Goal: Task Accomplishment & Management: Manage account settings

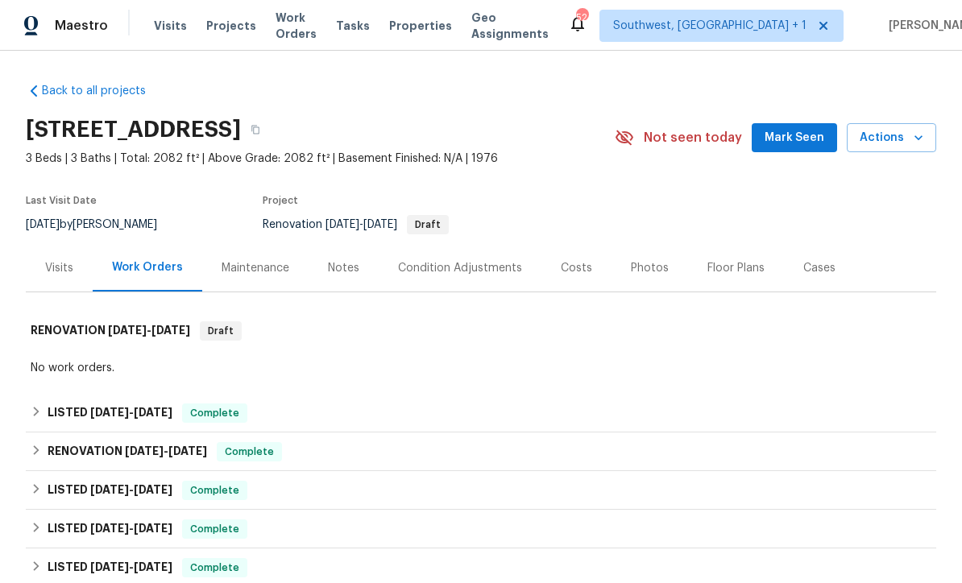
click at [214, 31] on span "Projects" at bounding box center [231, 26] width 50 height 16
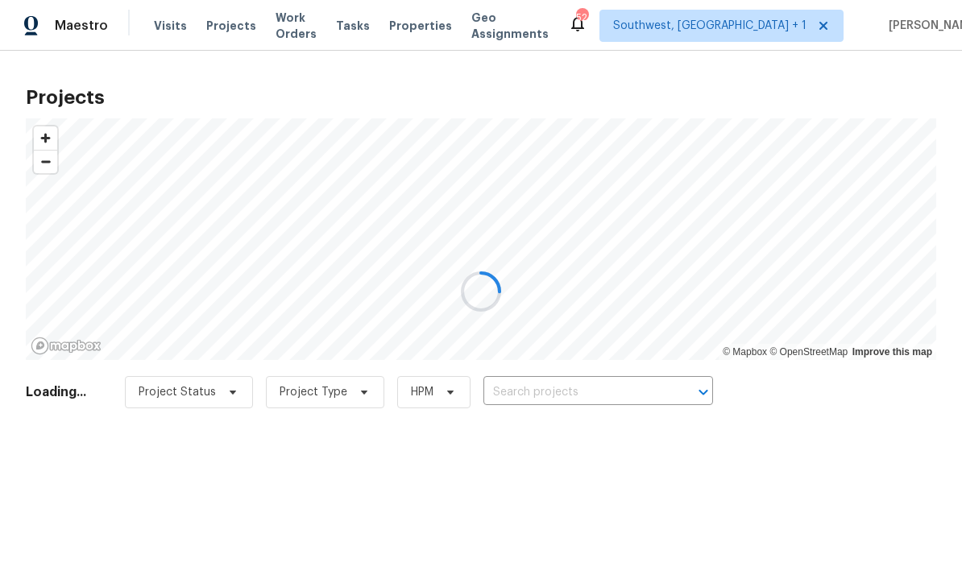
click at [578, 402] on div at bounding box center [481, 291] width 962 height 583
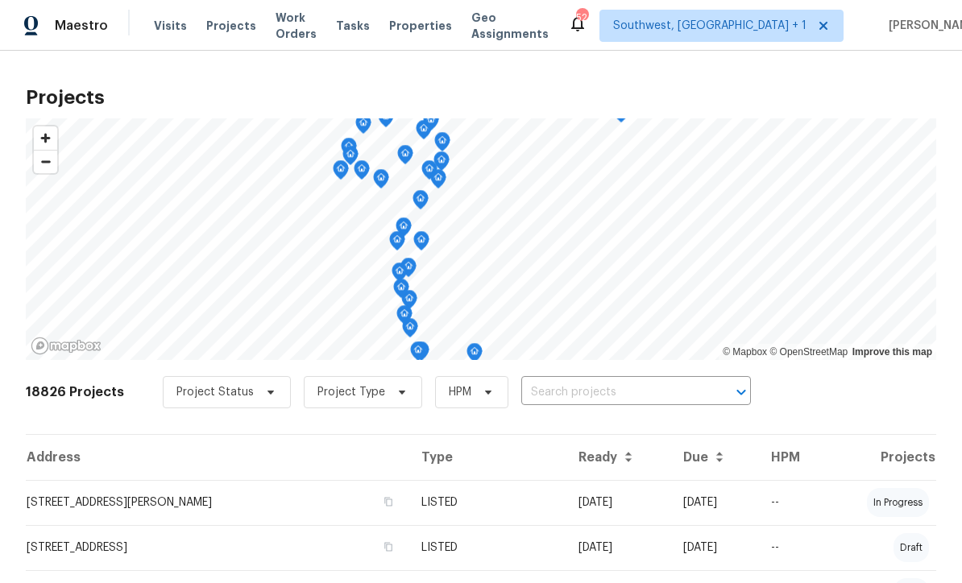
click at [592, 400] on input "text" at bounding box center [613, 392] width 185 height 25
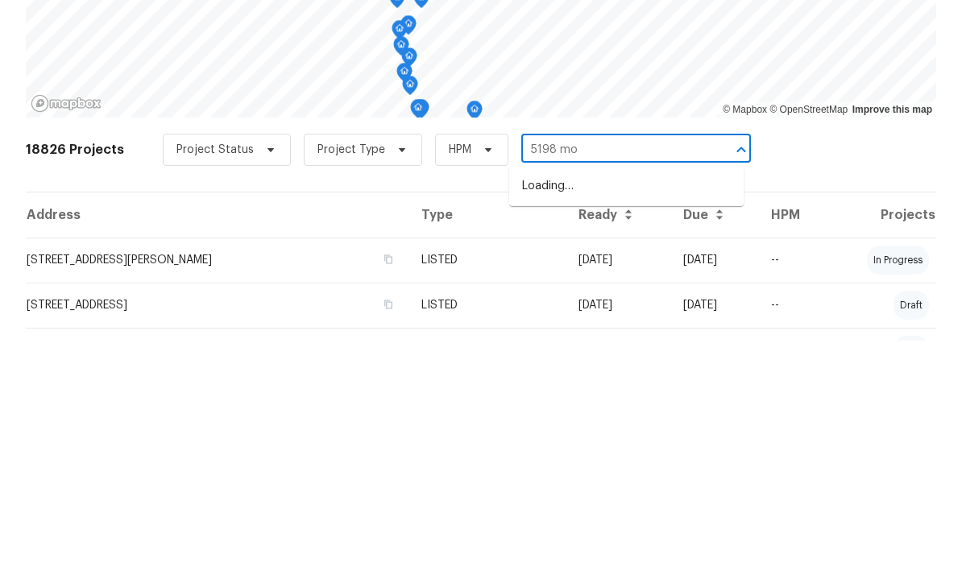
type input "5198 moe"
click at [622, 416] on li "5198 Moeller Ave, Sarasota, FL 34233" at bounding box center [626, 429] width 235 height 27
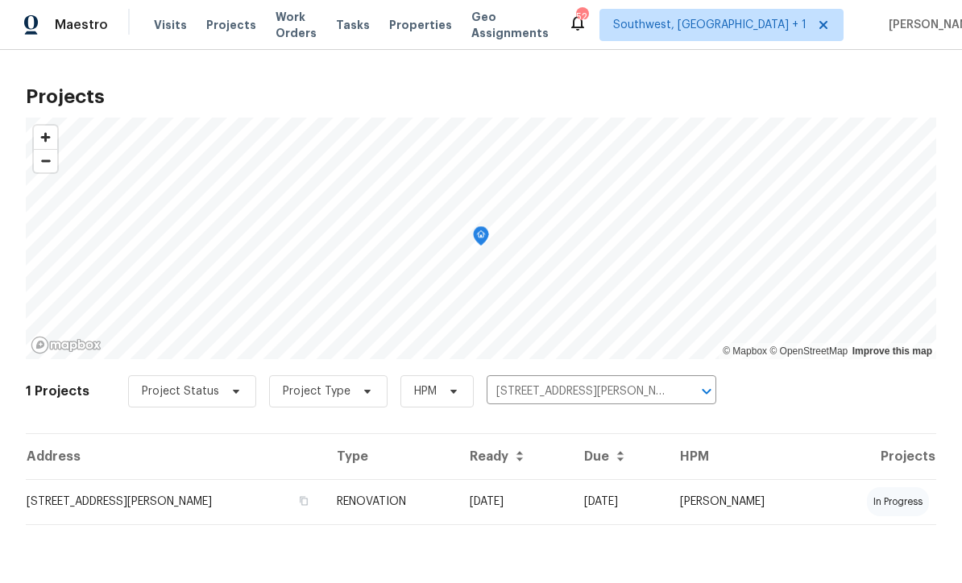
click at [552, 509] on td "08/05/25" at bounding box center [514, 502] width 114 height 45
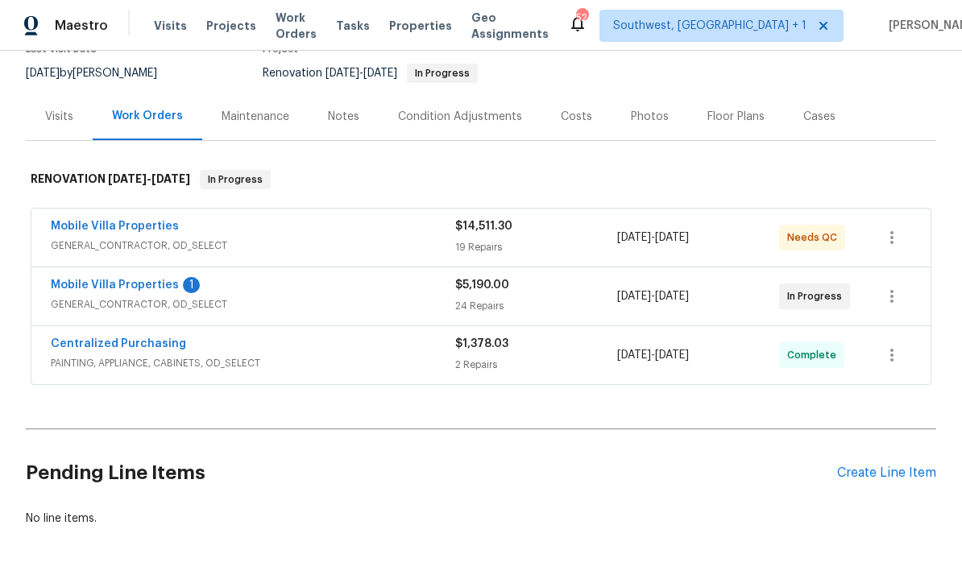
scroll to position [151, 0]
click at [81, 289] on link "Mobile Villa Properties" at bounding box center [115, 285] width 128 height 11
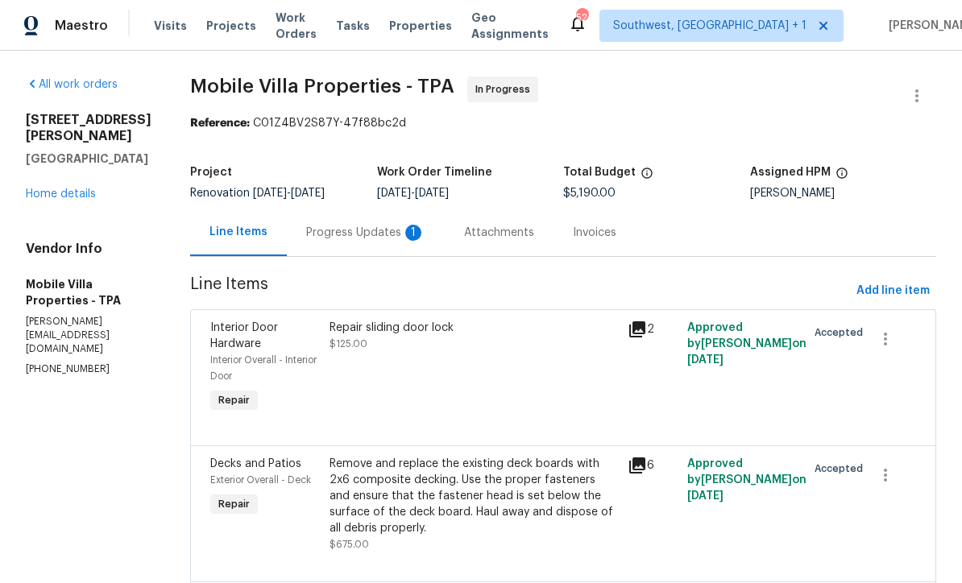
click at [306, 235] on div "Progress Updates 1" at bounding box center [365, 233] width 119 height 16
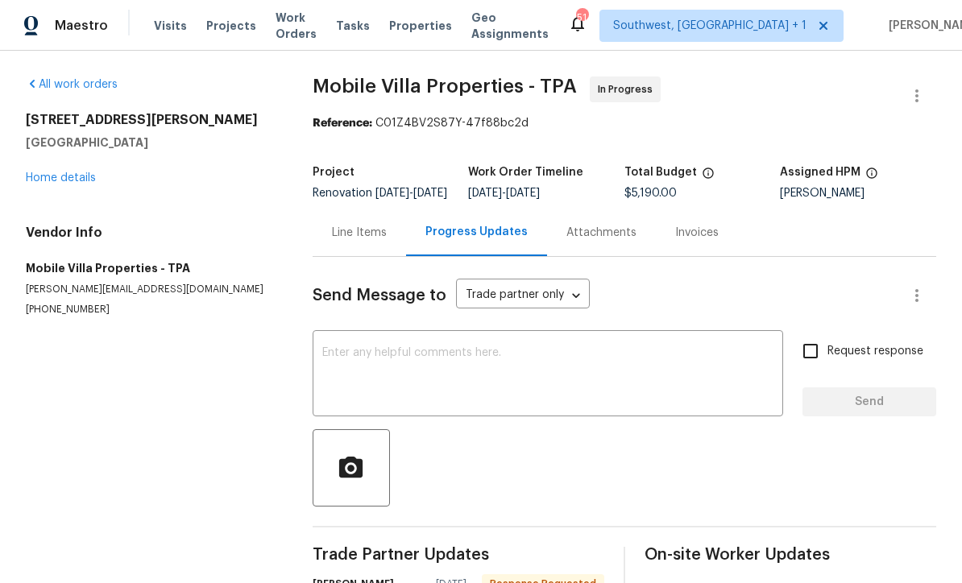
click at [41, 180] on link "Home details" at bounding box center [61, 177] width 70 height 11
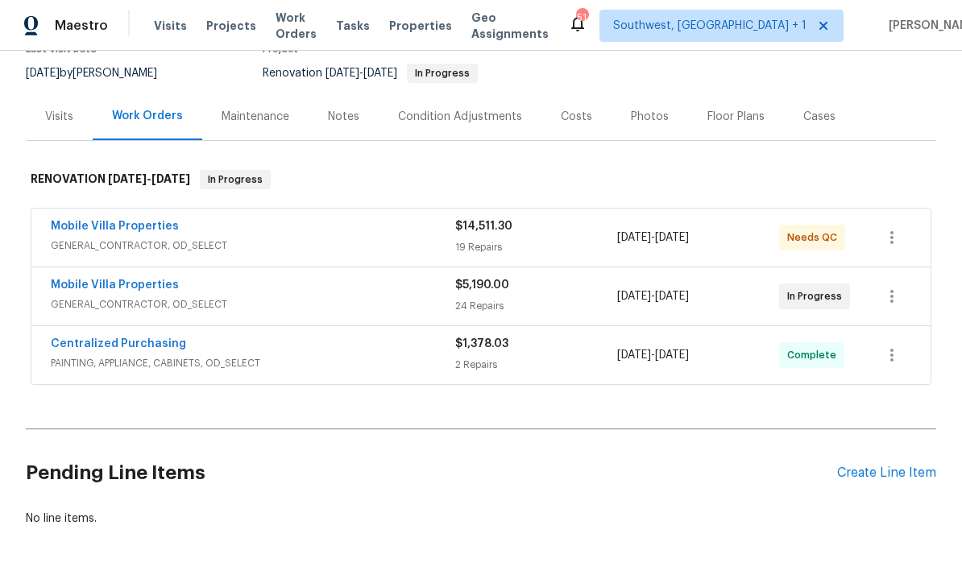
scroll to position [151, 0]
click at [882, 480] on div "Create Line Item" at bounding box center [886, 474] width 99 height 15
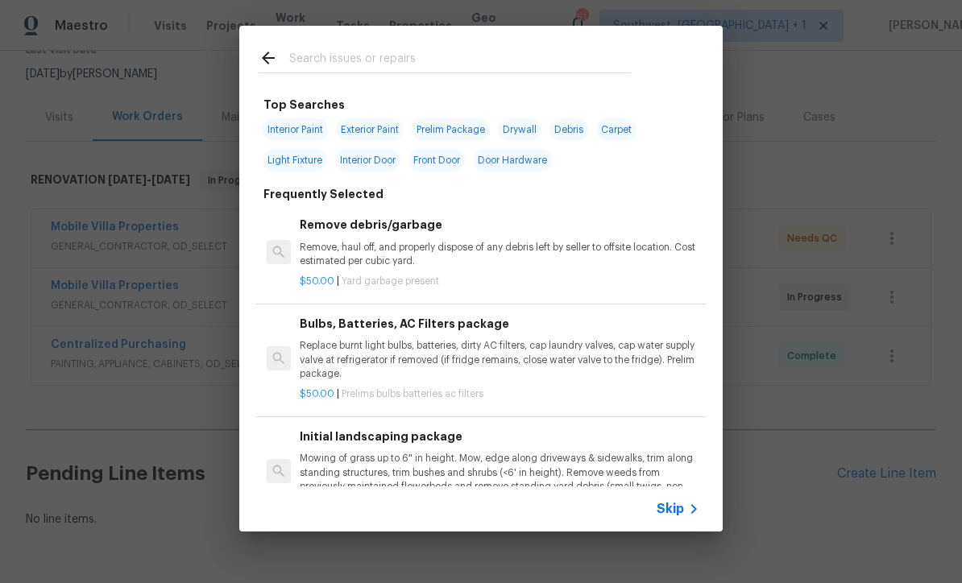
click at [678, 516] on span "Skip" at bounding box center [670, 509] width 27 height 16
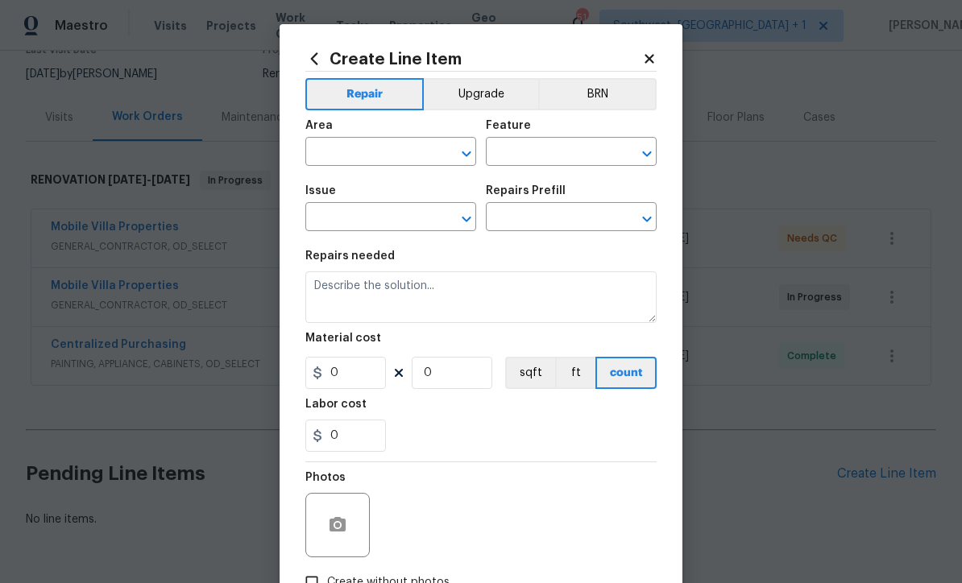
click at [373, 146] on input "text" at bounding box center [368, 153] width 126 height 25
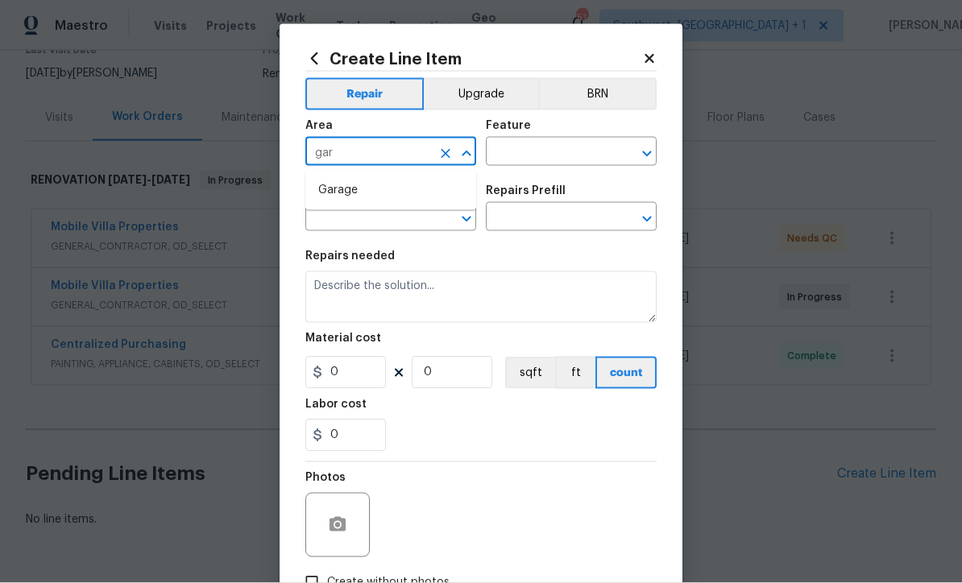
click at [370, 193] on li "Garage" at bounding box center [390, 190] width 171 height 27
type input "Garage"
click at [550, 148] on input "text" at bounding box center [549, 153] width 126 height 25
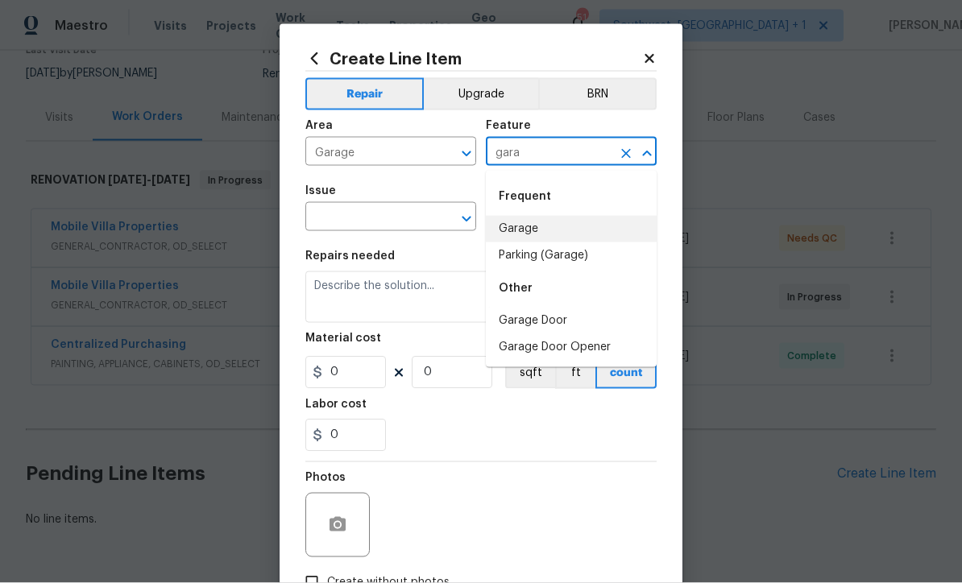
click at [541, 228] on li "Garage" at bounding box center [571, 229] width 171 height 27
type input "Garage"
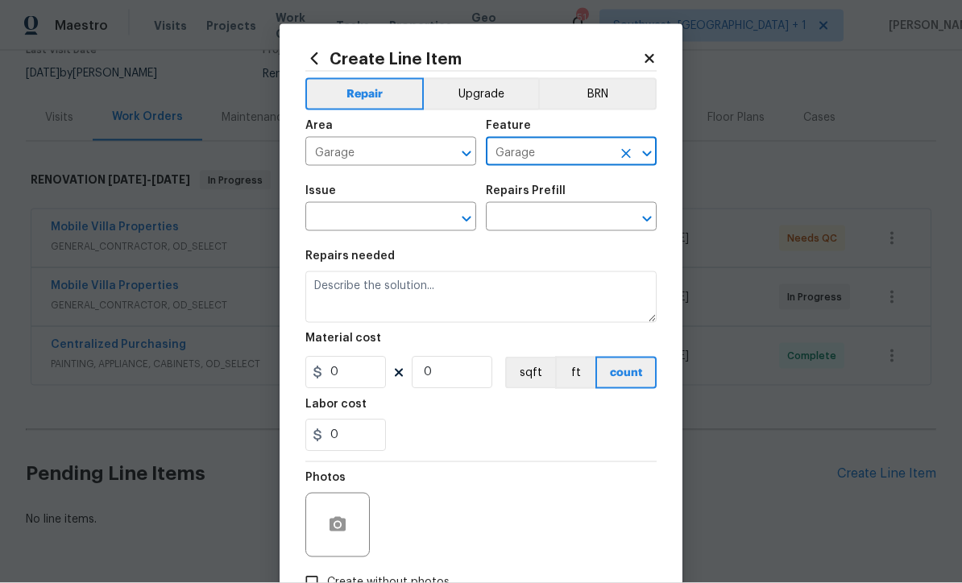
click at [401, 225] on input "text" at bounding box center [368, 218] width 126 height 25
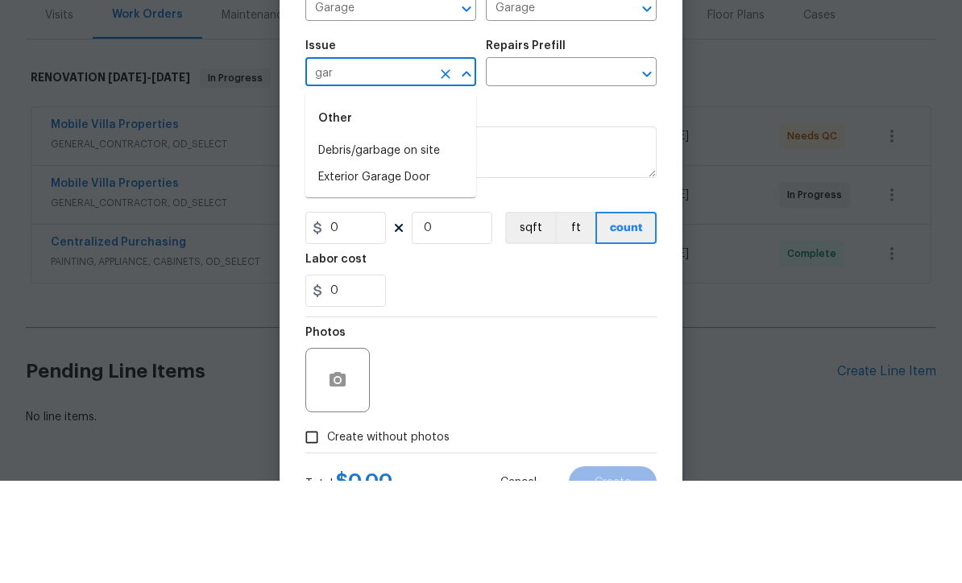
scroll to position [41, 0]
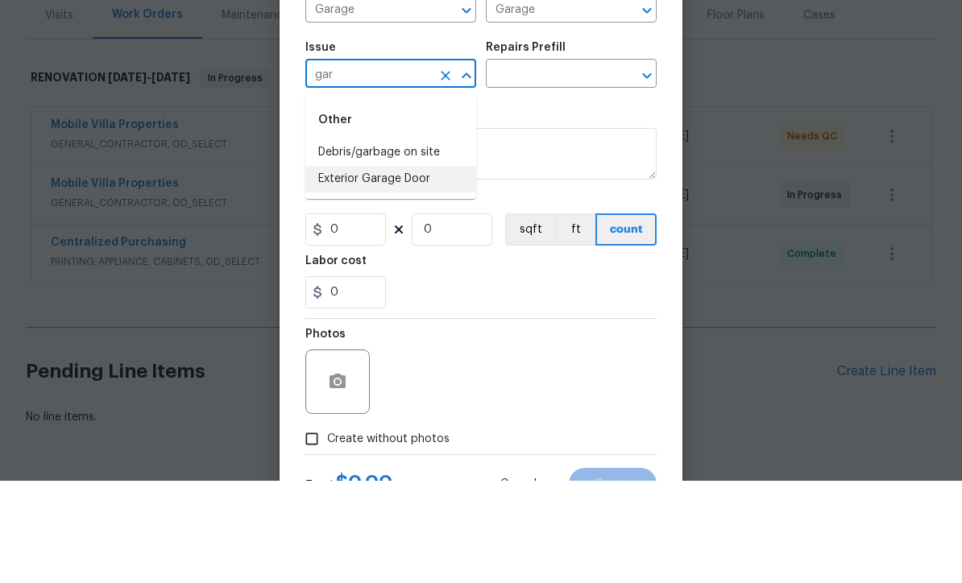
click at [412, 268] on li "Exterior Garage Door" at bounding box center [390, 281] width 171 height 27
type input "Exterior Garage Door"
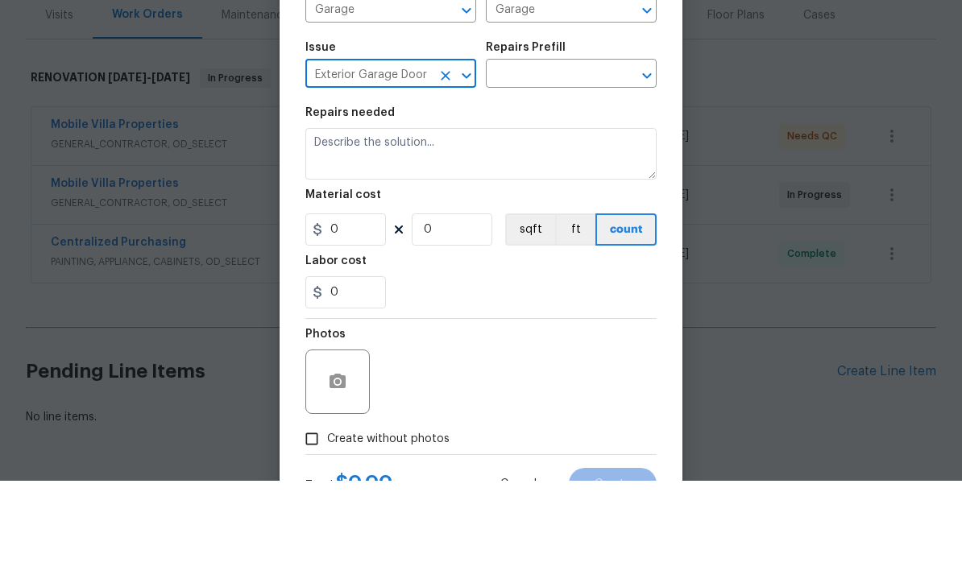
click at [562, 165] on input "text" at bounding box center [549, 177] width 126 height 25
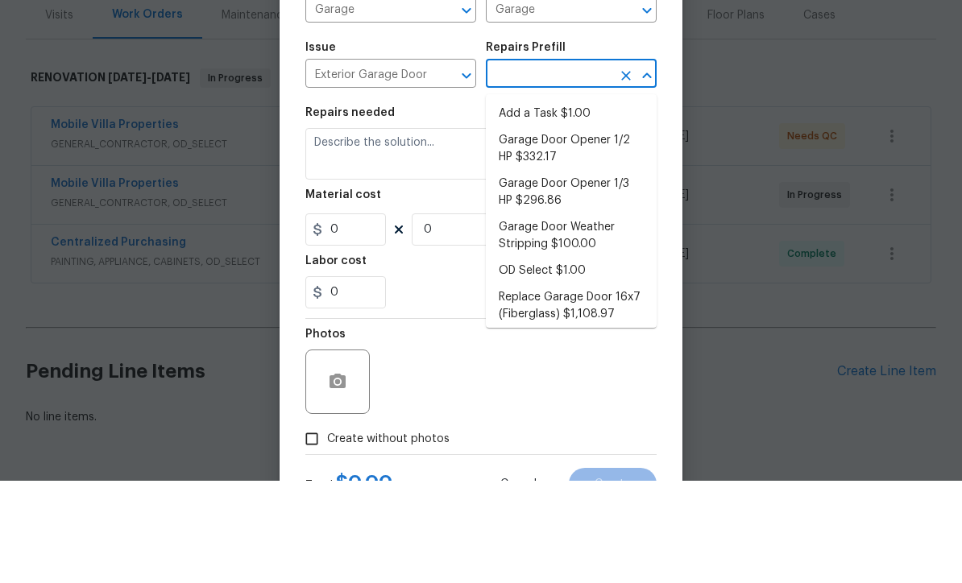
click at [568, 203] on li "Add a Task $1.00" at bounding box center [571, 216] width 171 height 27
type input "Add a Task $1.00"
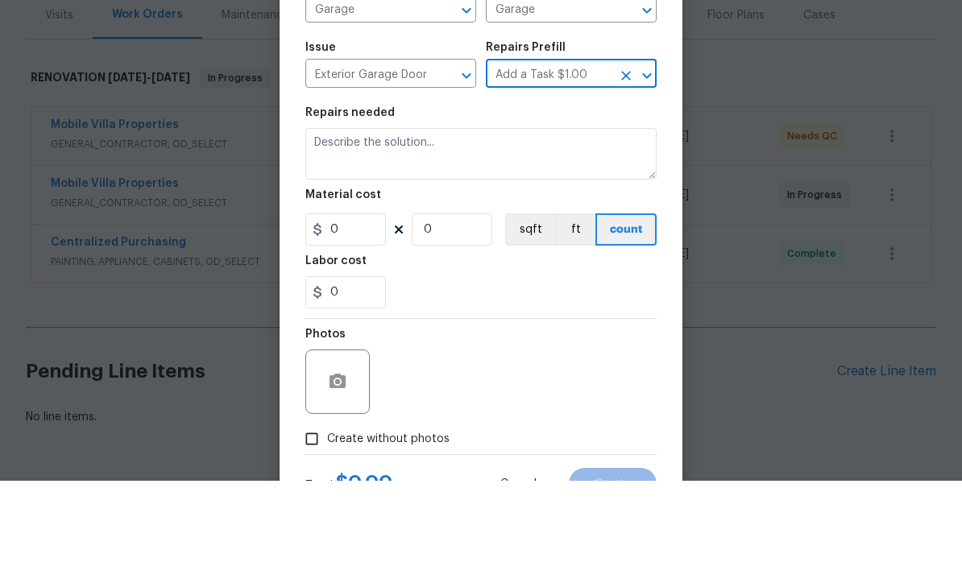
type input "Interior Door"
type textarea "HPM to detail"
type input "1"
type input "Add a Task $1.00"
type input "1"
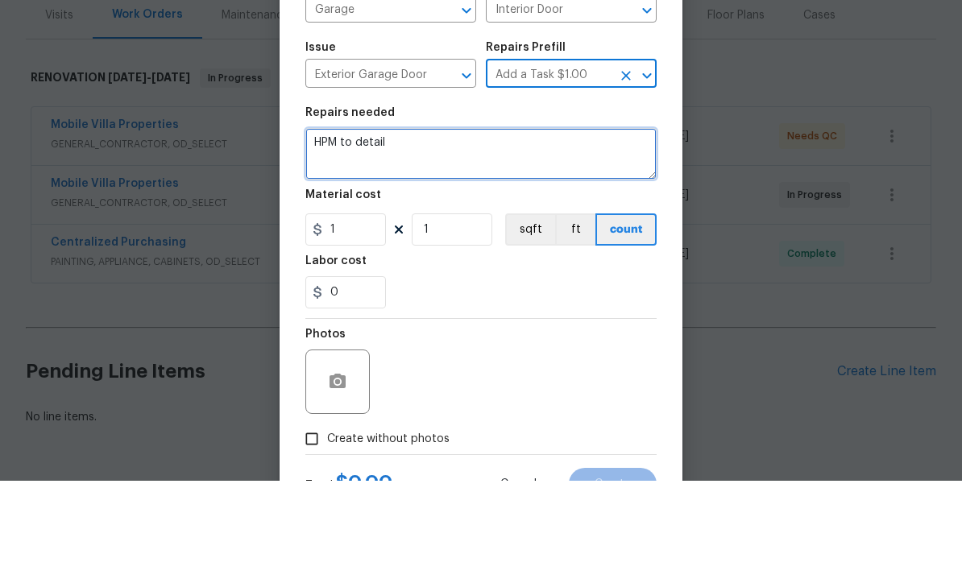
click at [493, 230] on textarea "HPM to detail" at bounding box center [480, 256] width 351 height 52
type textarea "H"
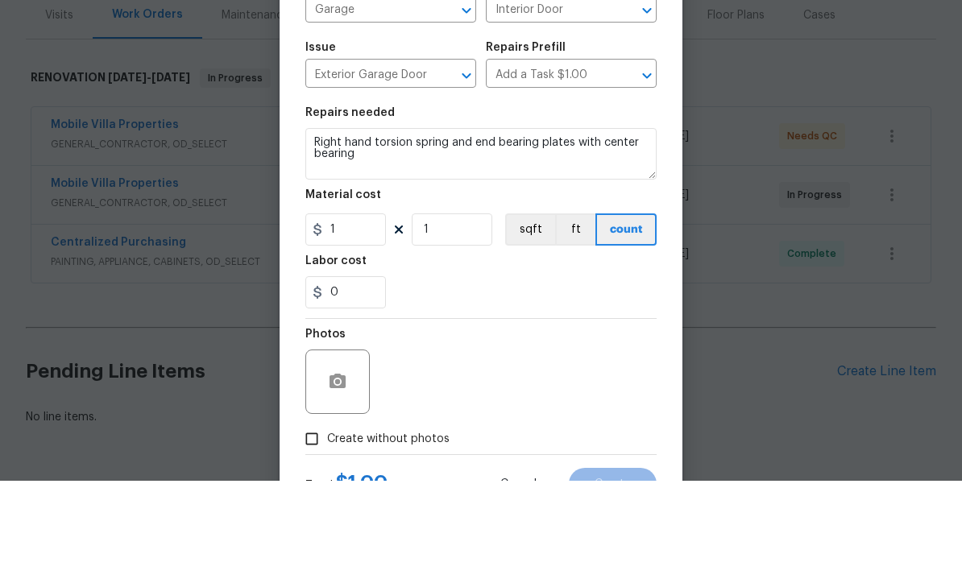
scroll to position [53, 0]
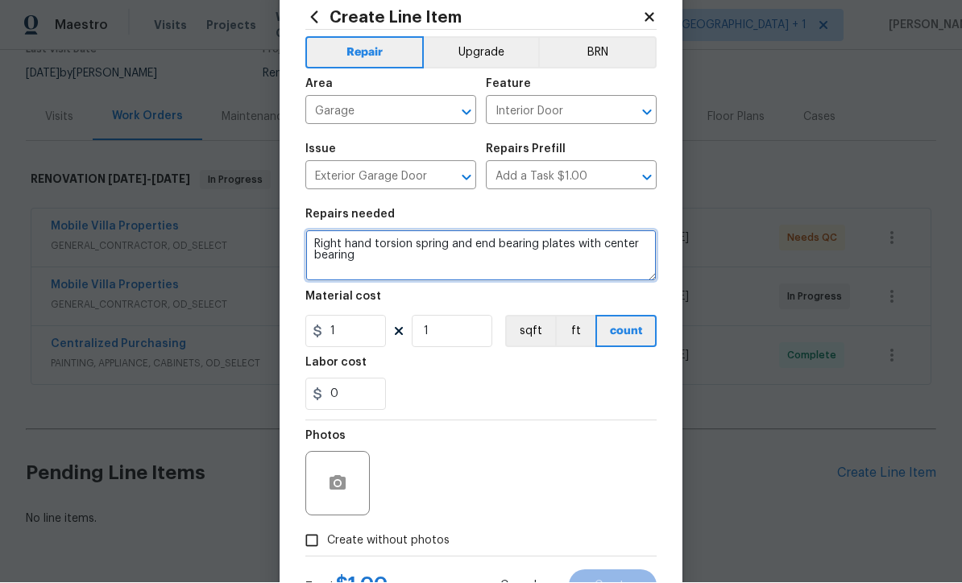
type textarea "Right hand torsion spring and end bearing plates with center bearing"
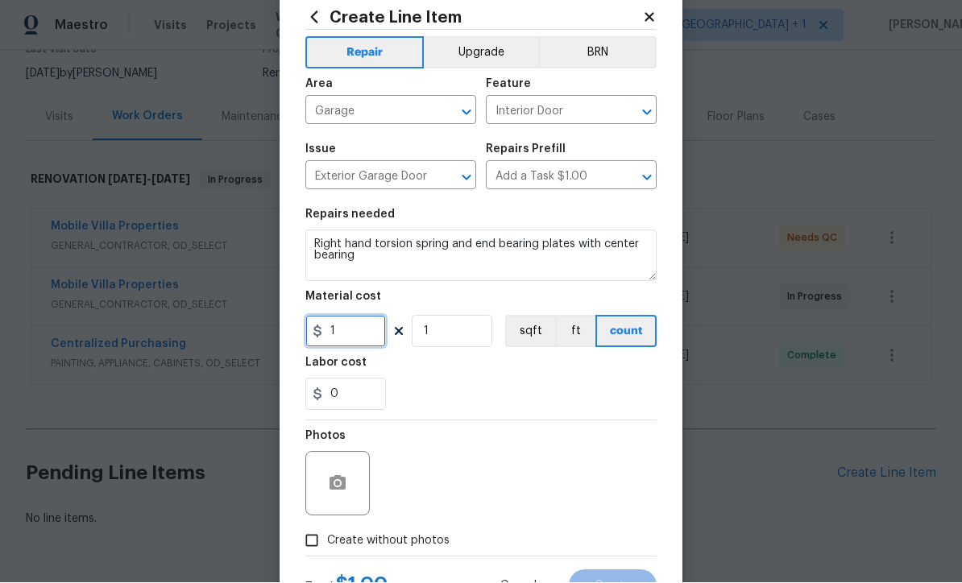
click at [366, 343] on input "1" at bounding box center [345, 332] width 81 height 32
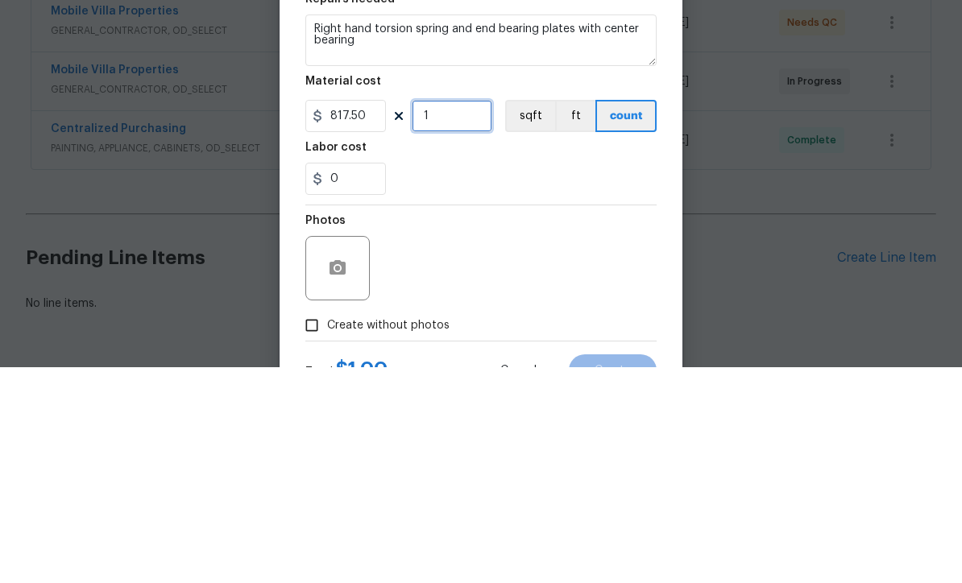
click at [487, 316] on input "1" at bounding box center [452, 332] width 81 height 32
type input "817.5"
type input "2"
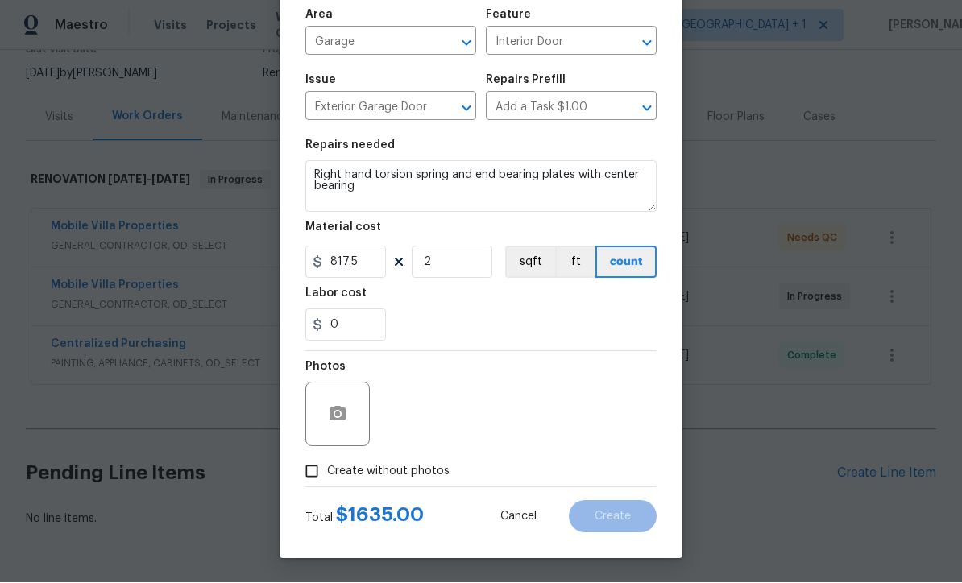
scroll to position [114, 0]
click at [320, 486] on input "Create without photos" at bounding box center [312, 472] width 31 height 31
checkbox input "true"
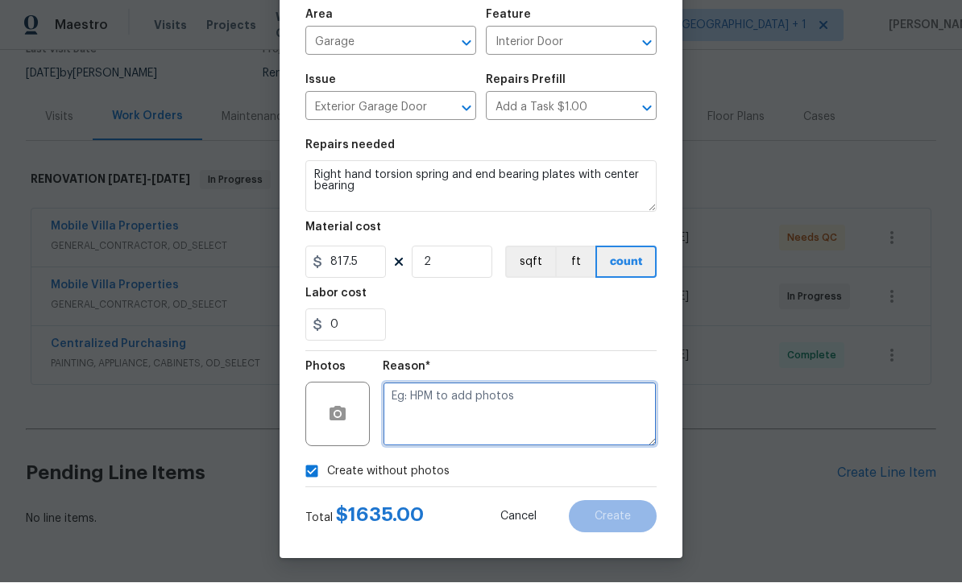
click at [460, 416] on textarea at bounding box center [520, 415] width 274 height 64
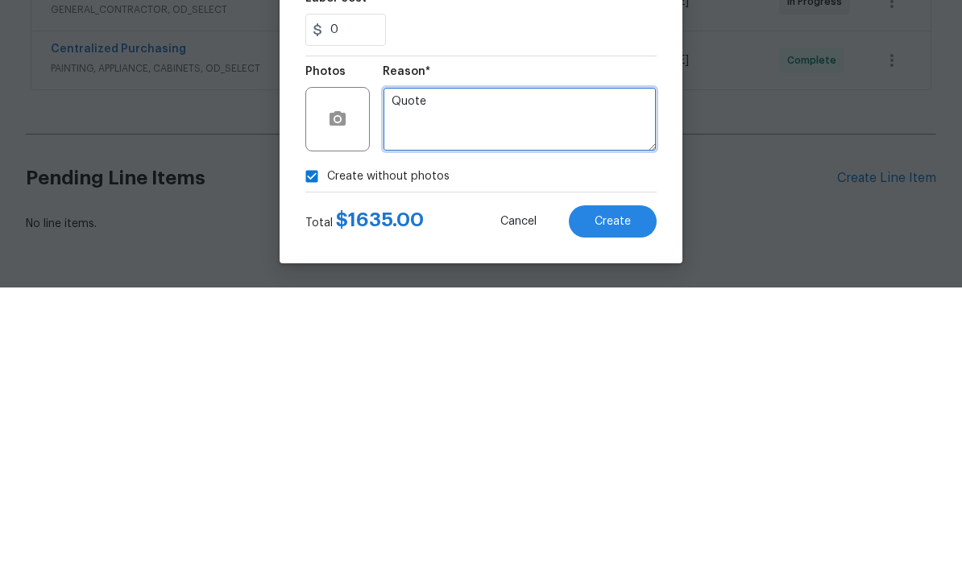
type textarea "Quote"
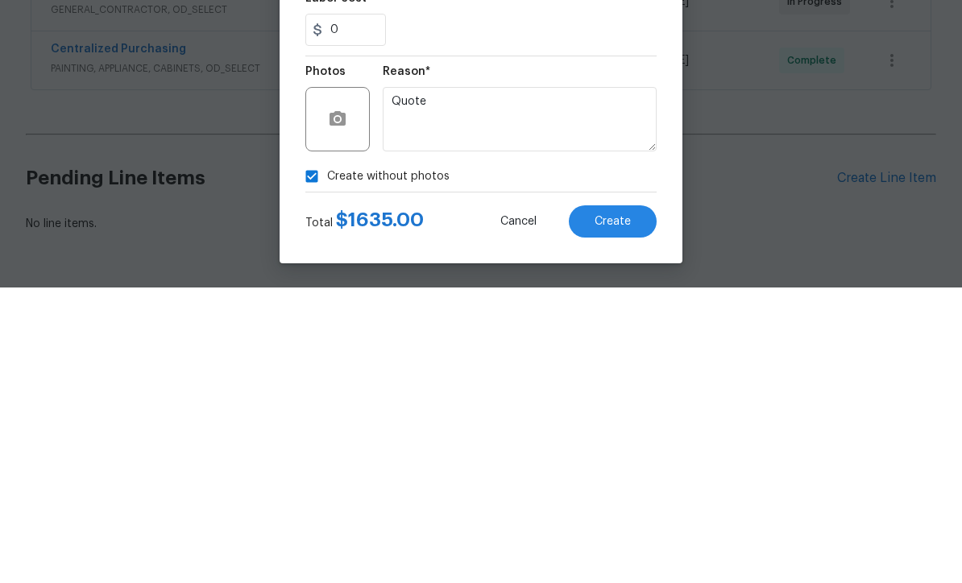
click at [619, 512] on span "Create" at bounding box center [613, 518] width 36 height 12
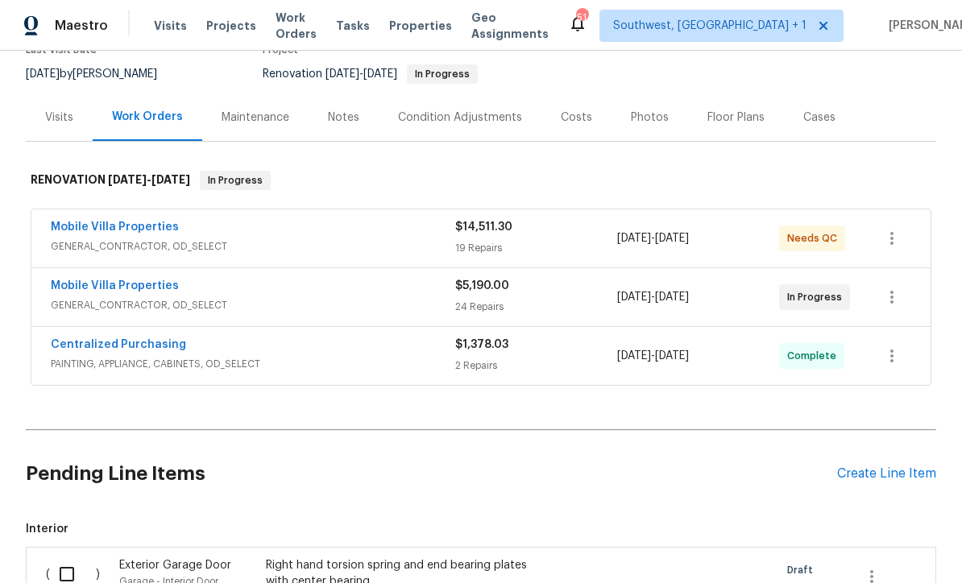
click at [898, 467] on div "Create Line Item" at bounding box center [886, 474] width 99 height 15
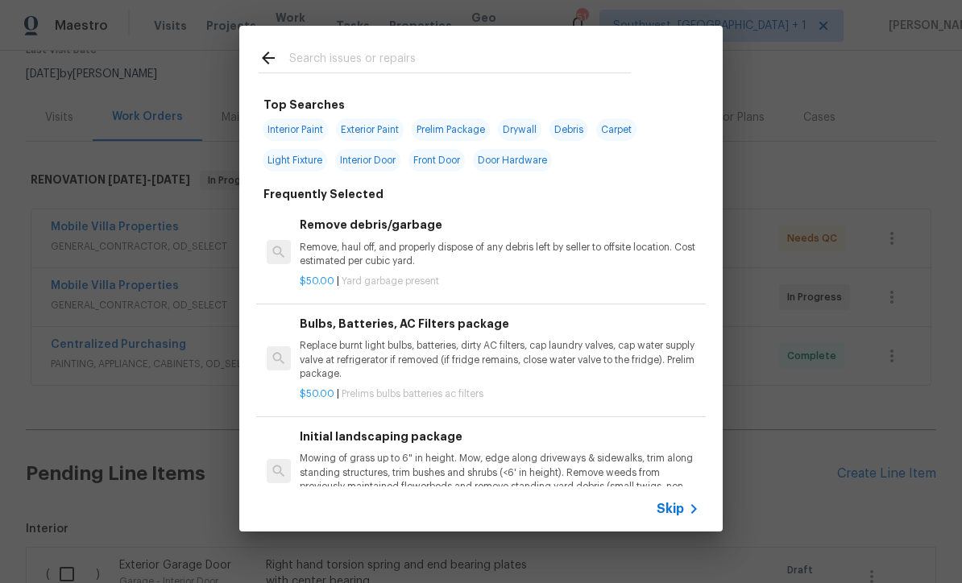
click at [689, 510] on icon at bounding box center [693, 509] width 19 height 19
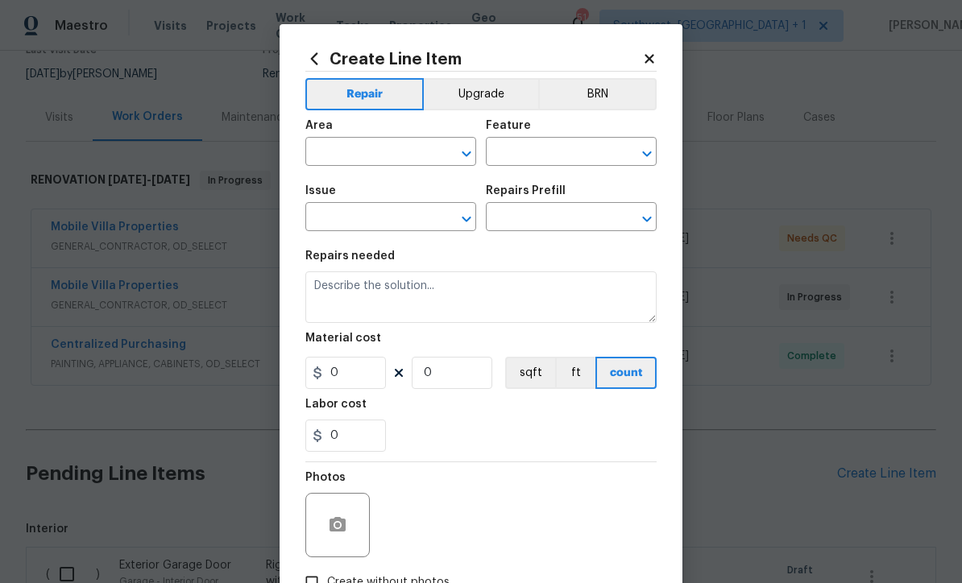
click at [397, 145] on input "text" at bounding box center [368, 153] width 126 height 25
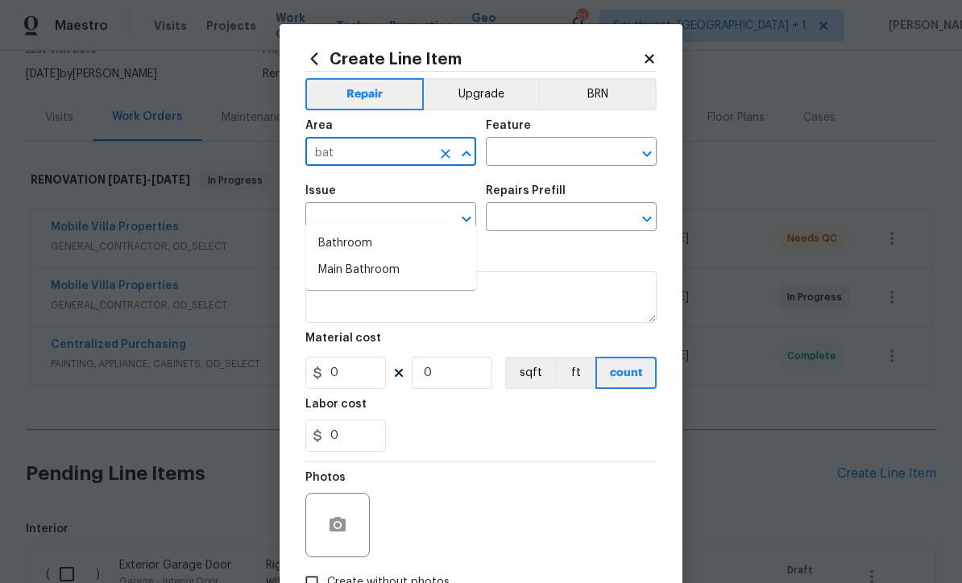
click at [381, 230] on li "Bathroom" at bounding box center [390, 243] width 171 height 27
type input "Bathroom"
click at [556, 150] on input "text" at bounding box center [549, 153] width 126 height 25
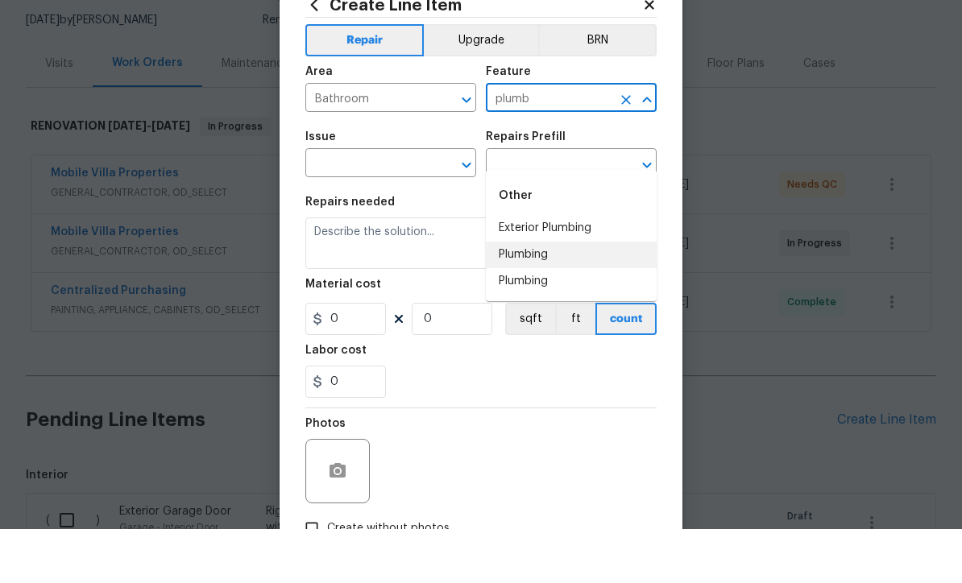
click at [549, 296] on li "Plumbing" at bounding box center [571, 309] width 171 height 27
type input "Plumbing"
click at [420, 206] on input "text" at bounding box center [368, 218] width 126 height 25
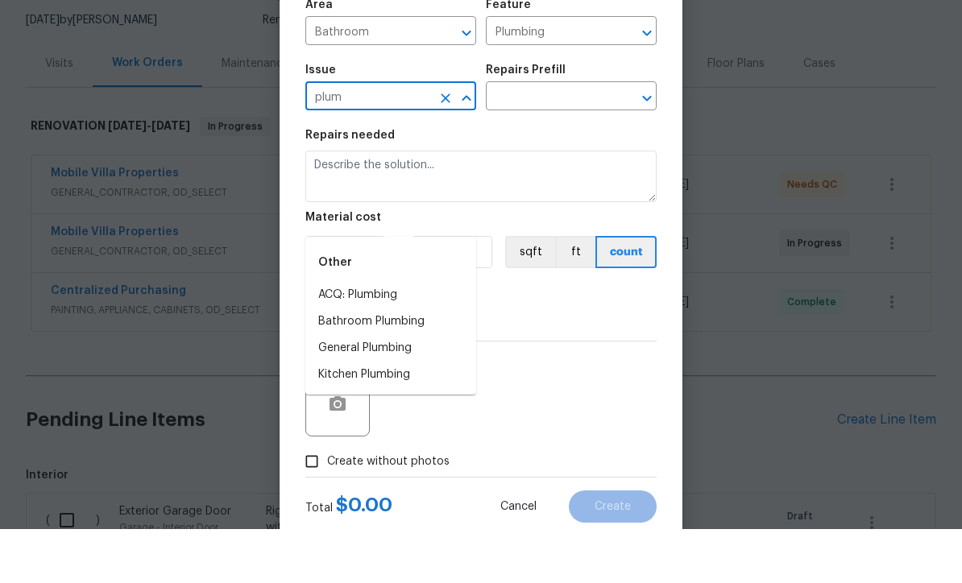
scroll to position [94, 0]
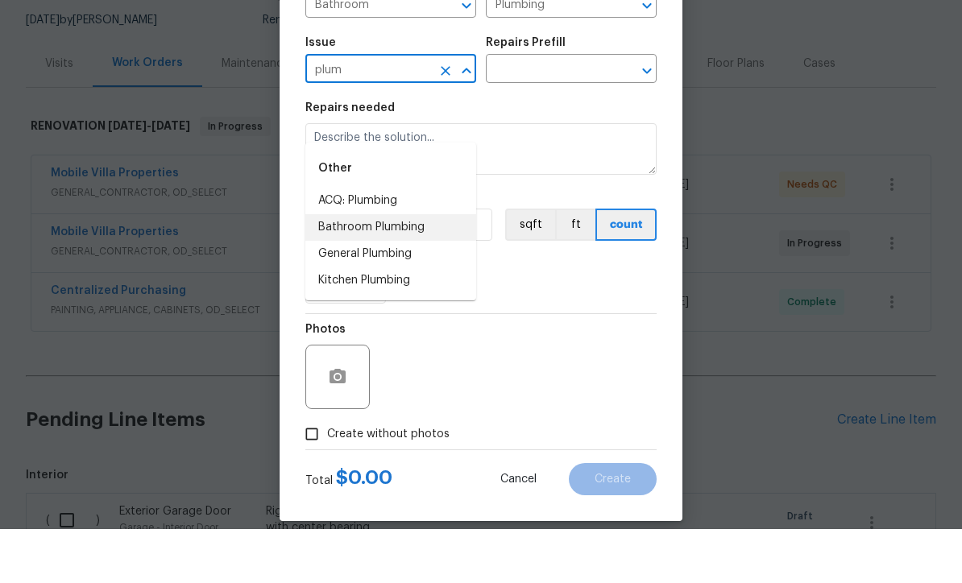
click at [425, 268] on li "Bathroom Plumbing" at bounding box center [390, 281] width 171 height 27
type input "Bathroom Plumbing"
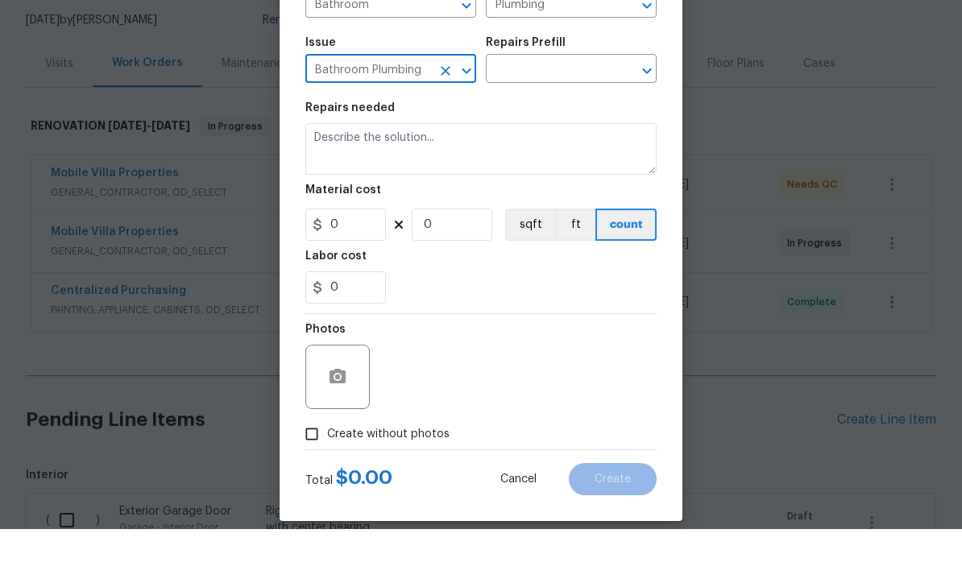
click at [575, 112] on input "text" at bounding box center [549, 124] width 126 height 25
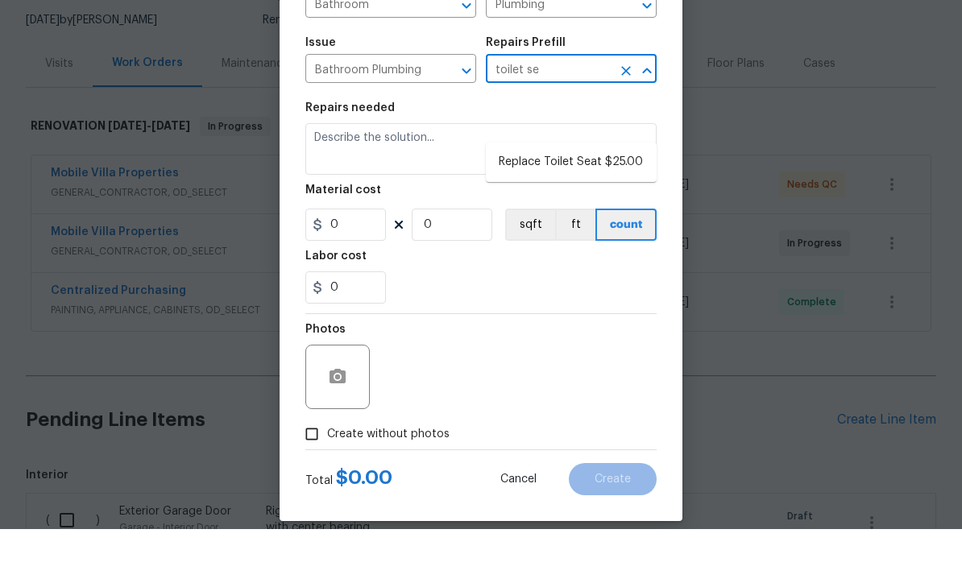
click at [615, 203] on li "Replace Toilet Seat $25.00" at bounding box center [571, 216] width 171 height 27
type input "Replace Toilet Seat $25.00"
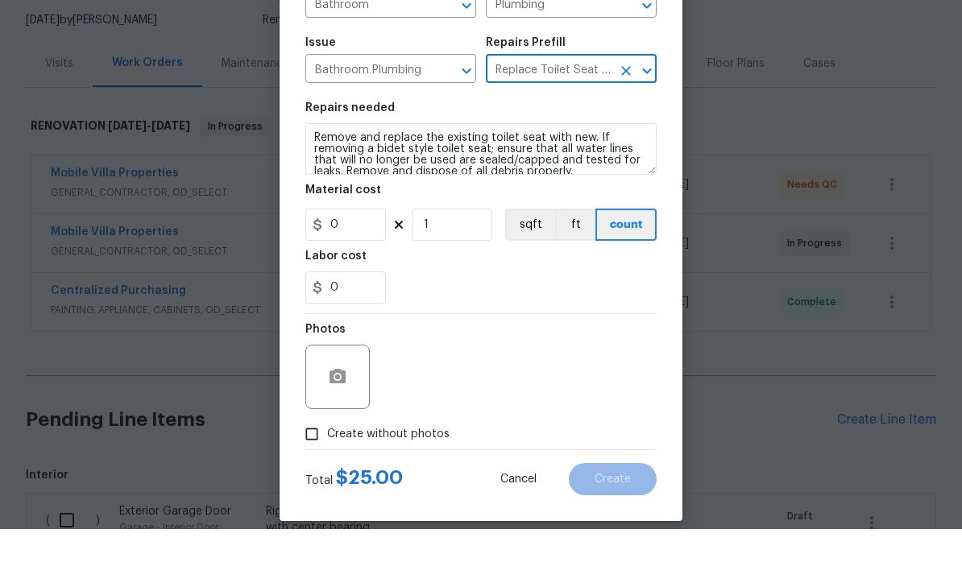
type textarea "Remove and replace the existing toilet seat with new. If removing a bidet style…"
type input "1"
type input "Replace Toilet Seat $25.00"
click at [376, 263] on input "25" at bounding box center [345, 279] width 81 height 32
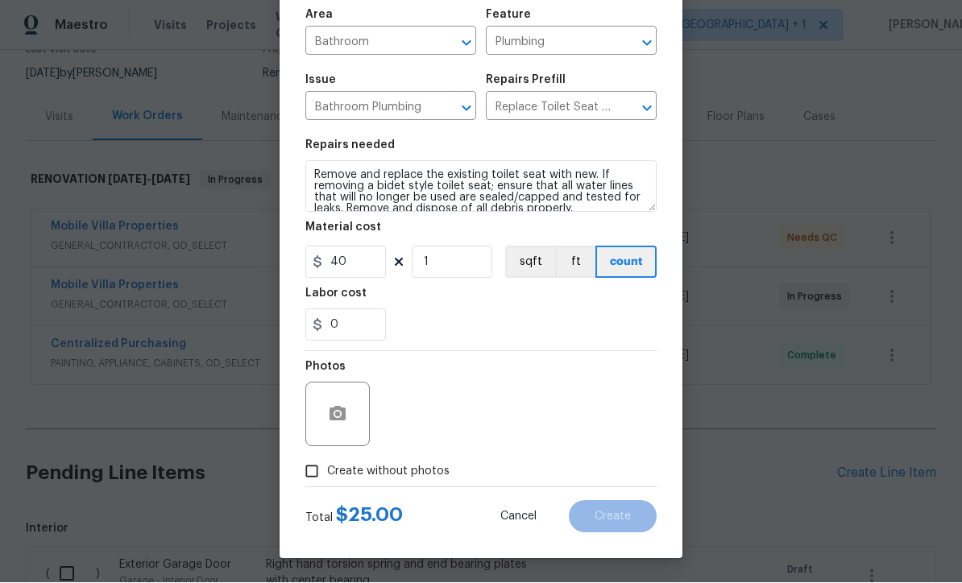
scroll to position [114, 0]
type input "40"
click at [301, 489] on div "Create Line Item Repair Upgrade BRN Area Bathroom ​ Feature Plumbing ​ Issue Ba…" at bounding box center [481, 237] width 403 height 646
click at [305, 486] on input "Create without photos" at bounding box center [312, 472] width 31 height 31
checkbox input "true"
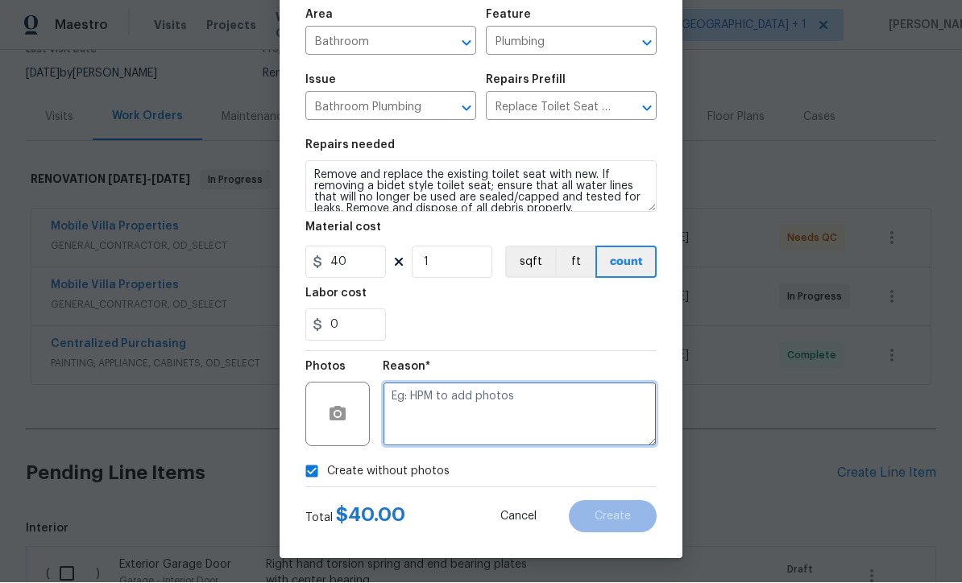
click at [445, 413] on textarea at bounding box center [520, 415] width 274 height 64
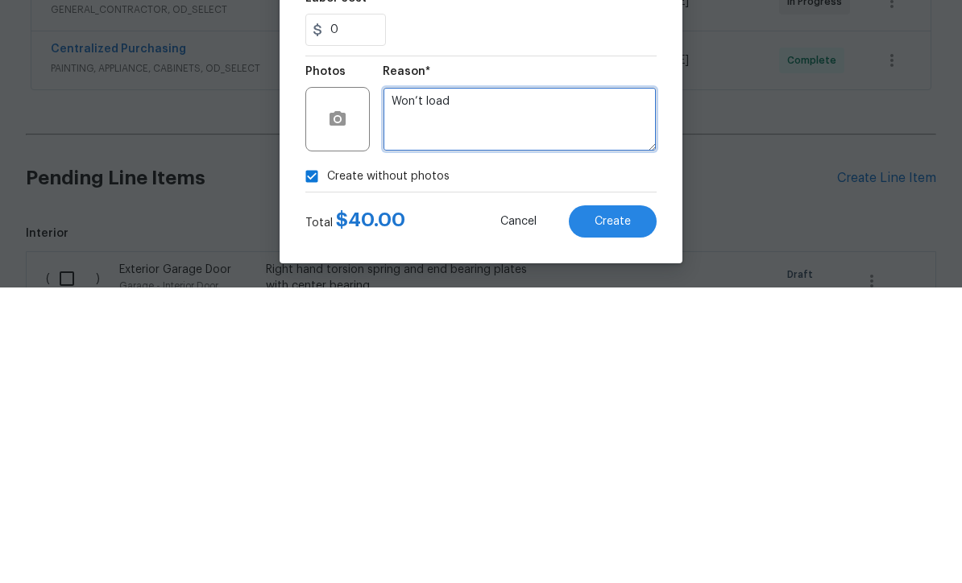
type textarea "Won’t load"
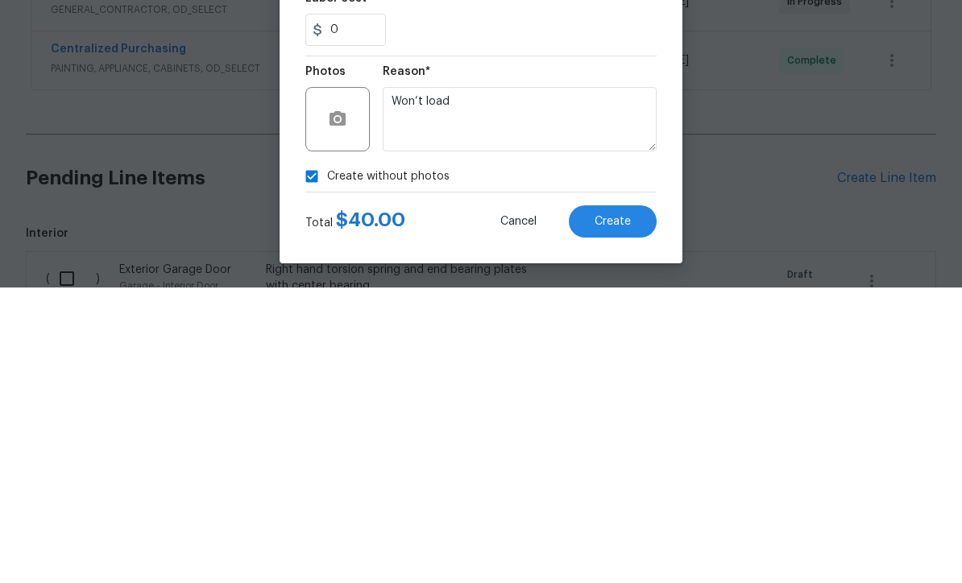
click at [626, 512] on span "Create" at bounding box center [613, 518] width 36 height 12
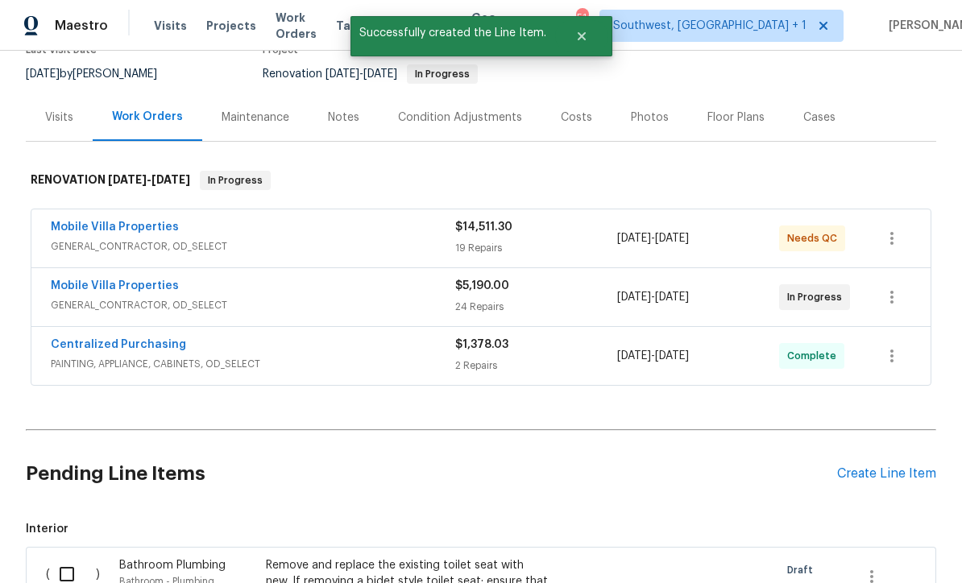
click at [874, 467] on div "Create Line Item" at bounding box center [886, 474] width 99 height 15
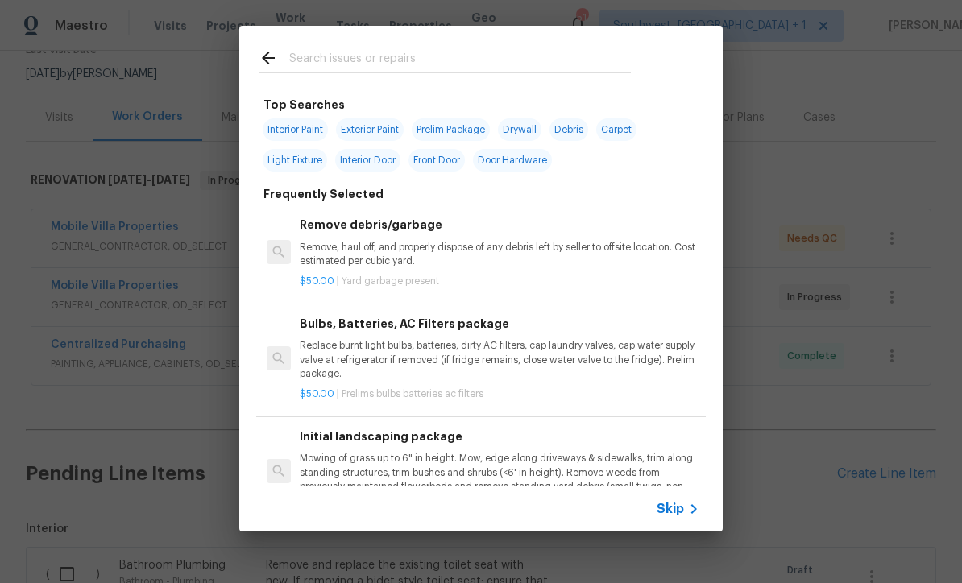
click at [680, 516] on span "Skip" at bounding box center [670, 509] width 27 height 16
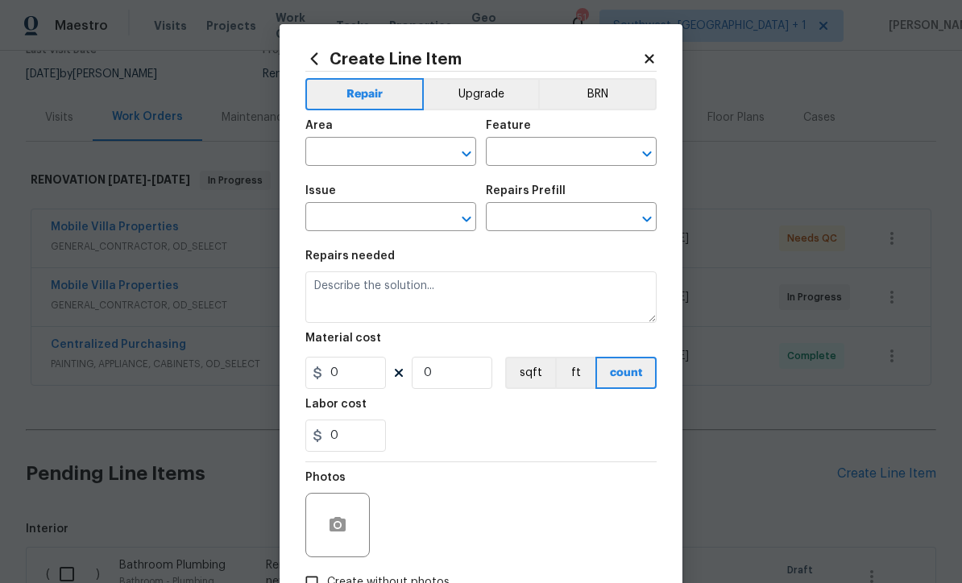
click at [385, 152] on input "text" at bounding box center [368, 153] width 126 height 25
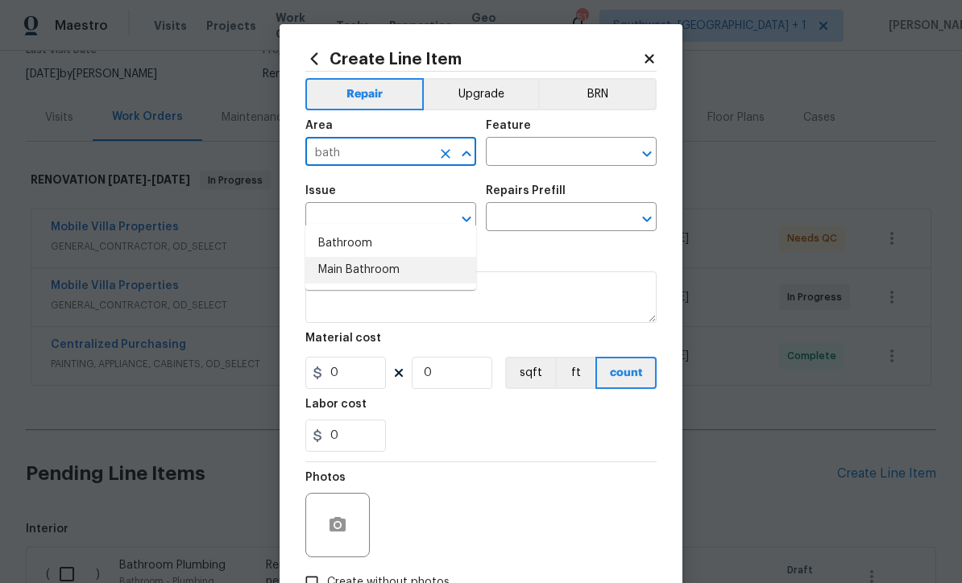
click at [388, 257] on li "Main Bathroom" at bounding box center [390, 270] width 171 height 27
type input "Main Bathroom"
click at [552, 149] on input "text" at bounding box center [549, 153] width 126 height 25
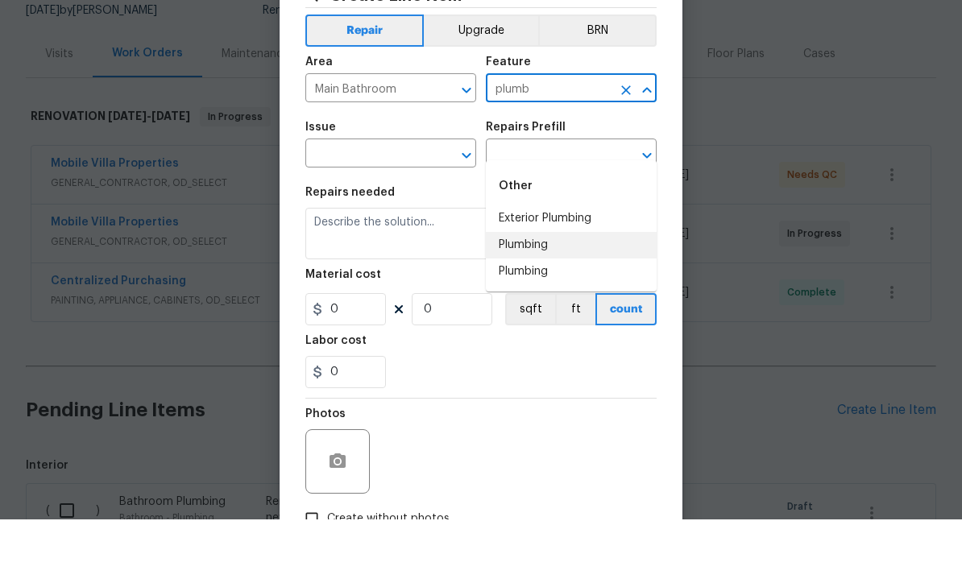
click at [554, 296] on li "Plumbing" at bounding box center [571, 309] width 171 height 27
type input "Plumbing"
click at [422, 206] on input "text" at bounding box center [368, 218] width 126 height 25
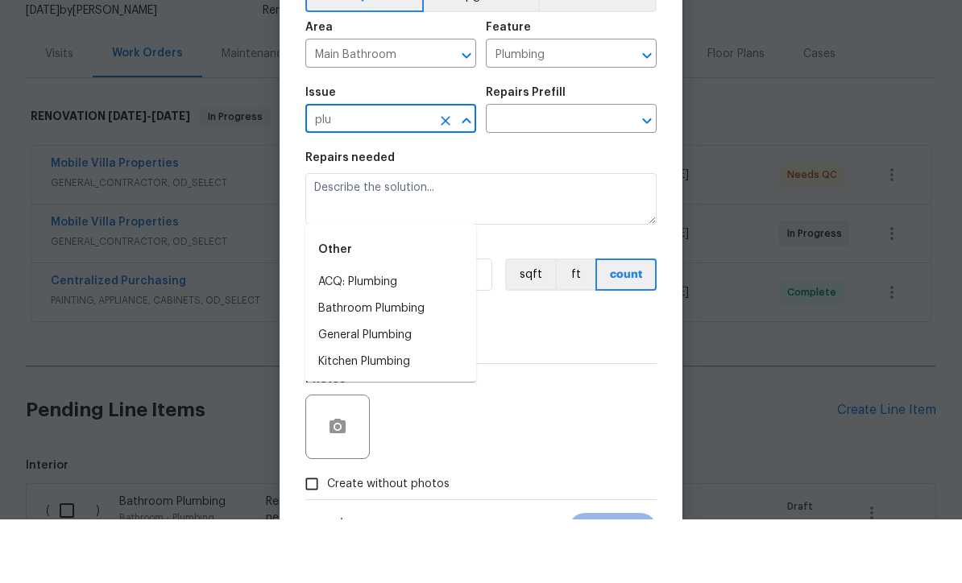
scroll to position [40, 0]
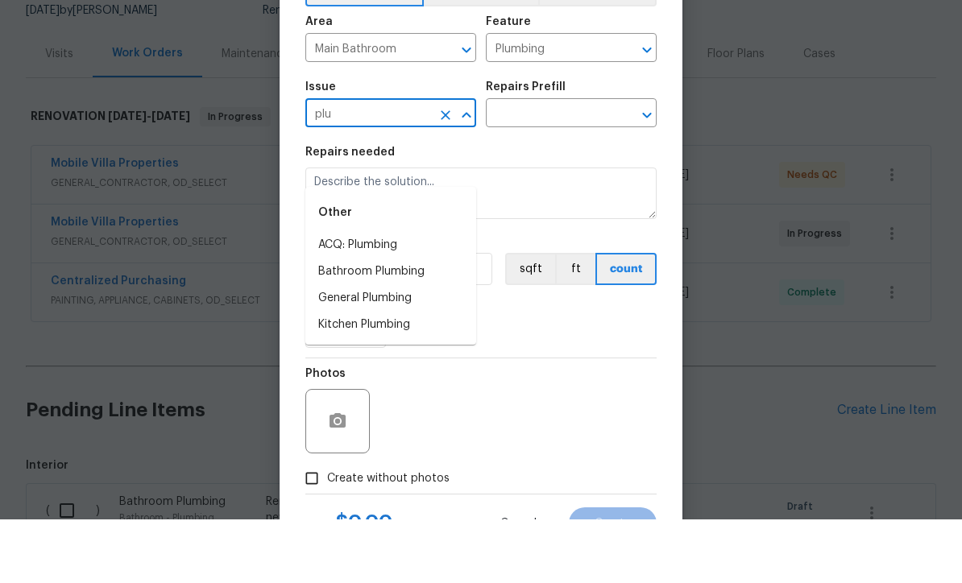
click at [421, 322] on li "Bathroom Plumbing" at bounding box center [390, 335] width 171 height 27
type input "Bathroom Plumbing"
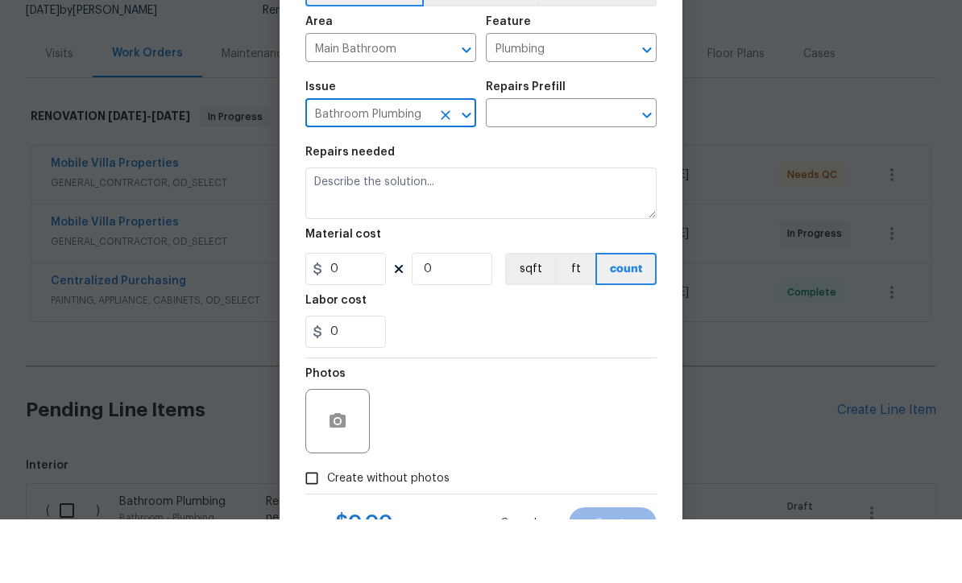
click at [554, 166] on input "text" at bounding box center [549, 178] width 126 height 25
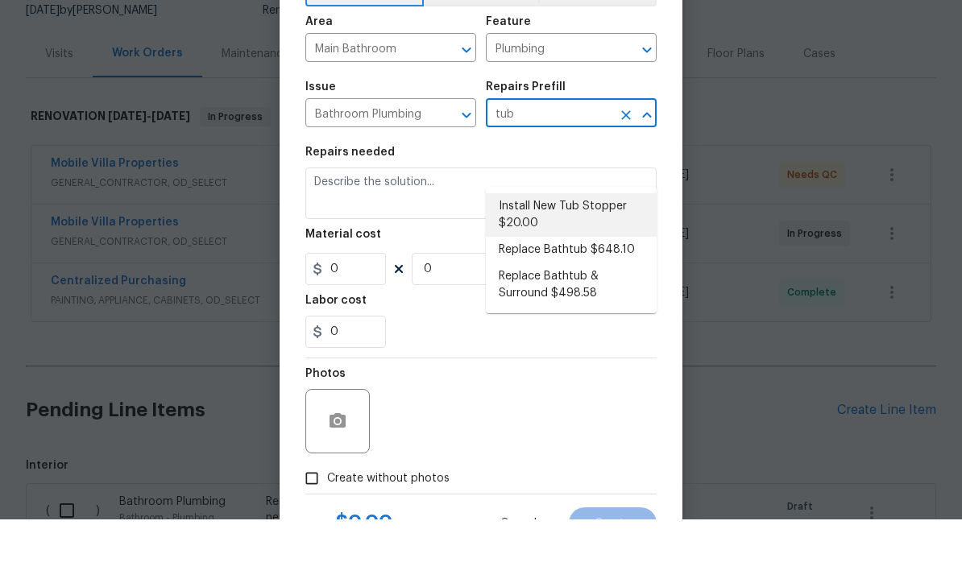
click at [581, 257] on li "Install New Tub Stopper $20.00" at bounding box center [571, 279] width 171 height 44
type input "Install New Tub Stopper $20.00"
type textarea "Install a new bath tub drain stopper. Ensure that the finish matches the existi…"
type input "1"
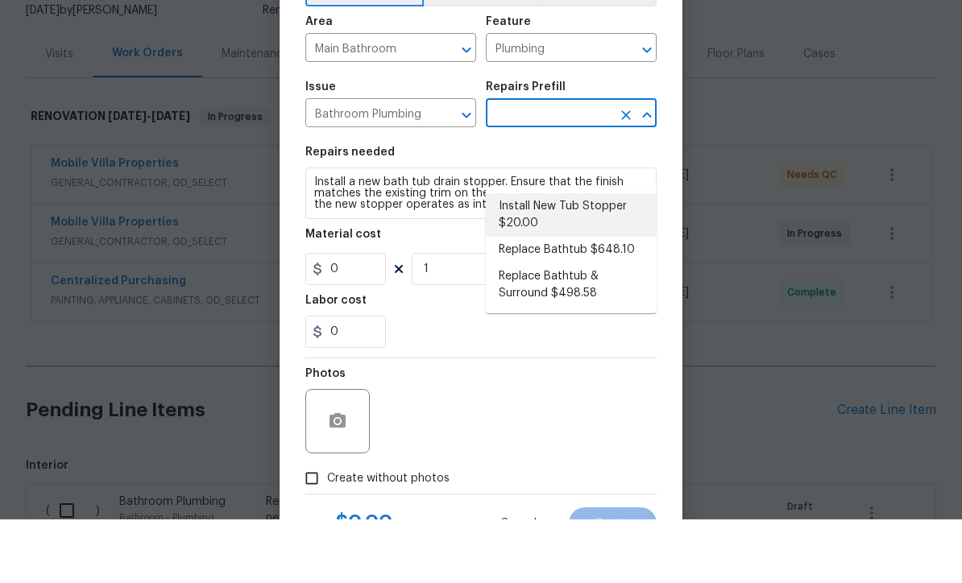
type input "Install New Tub Stopper $20.00"
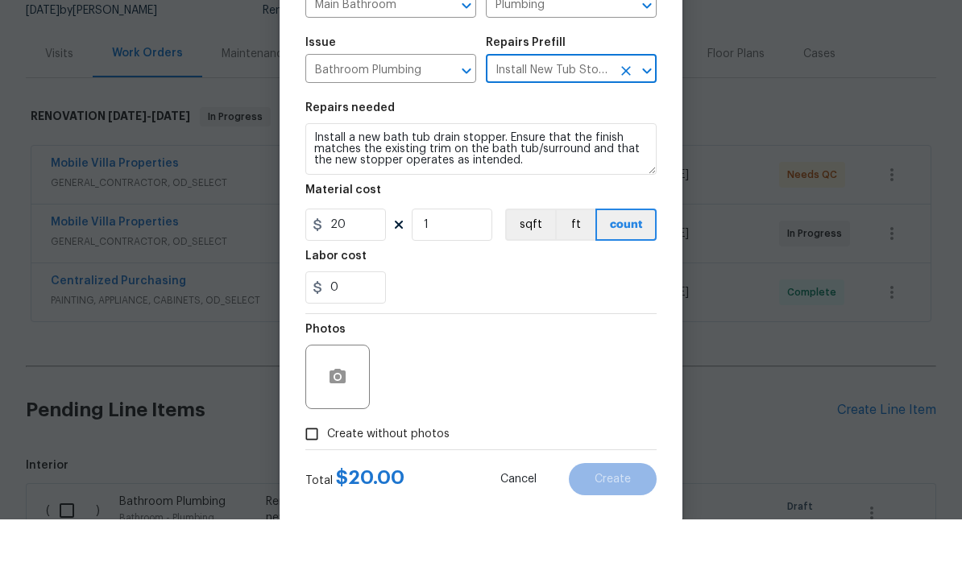
scroll to position [100, 0]
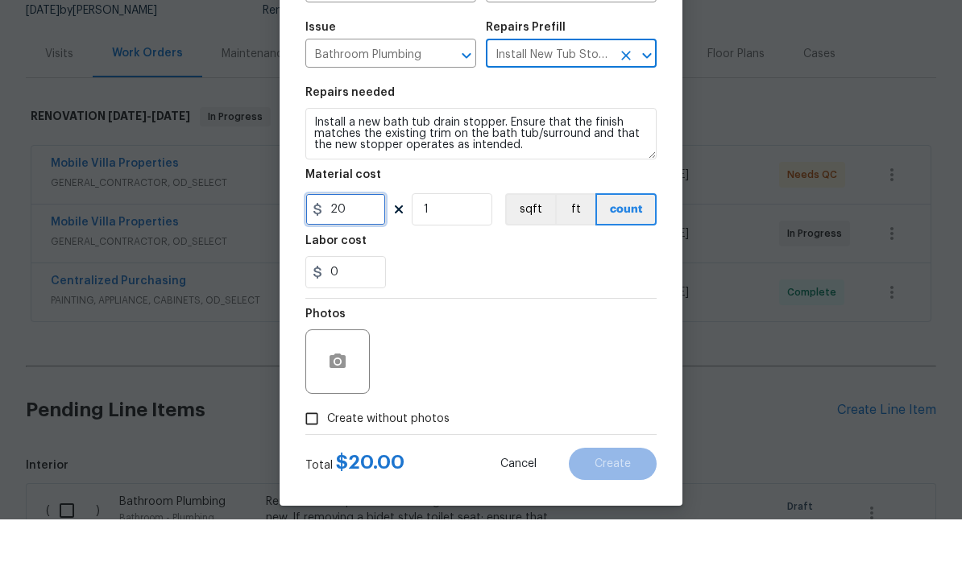
click at [369, 257] on input "20" at bounding box center [345, 273] width 81 height 32
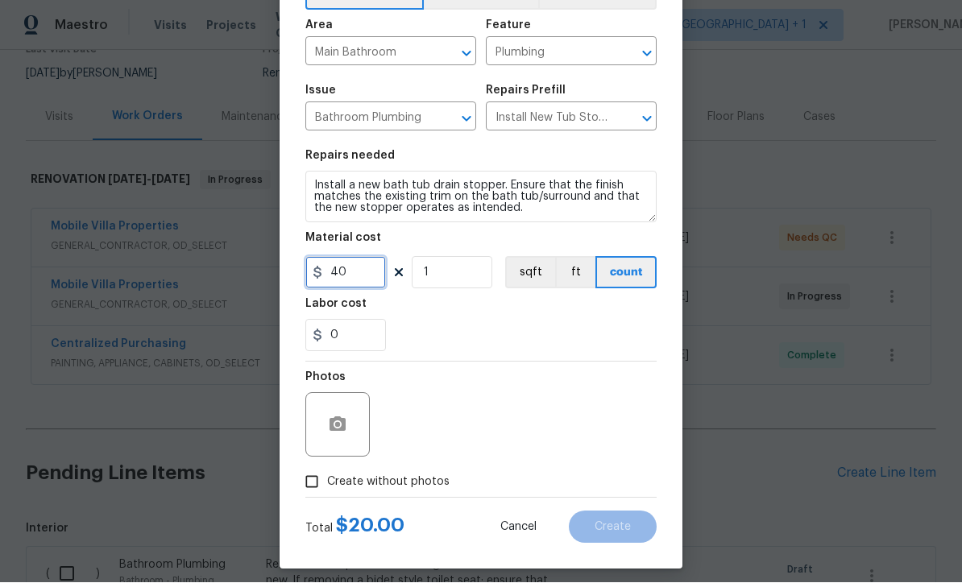
click at [379, 273] on input "40" at bounding box center [345, 273] width 81 height 32
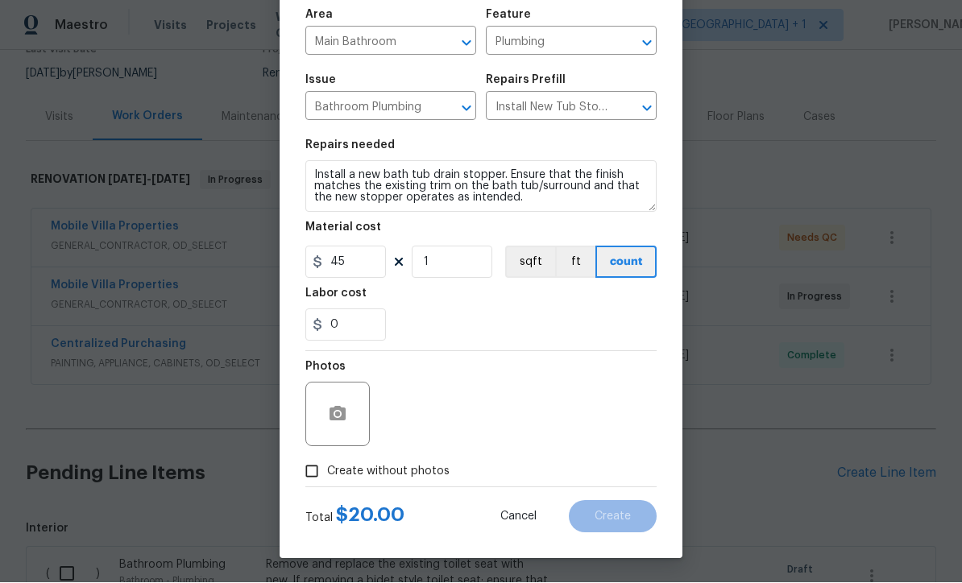
scroll to position [114, 0]
type input "45"
click at [308, 478] on input "Create without photos" at bounding box center [312, 472] width 31 height 31
checkbox input "true"
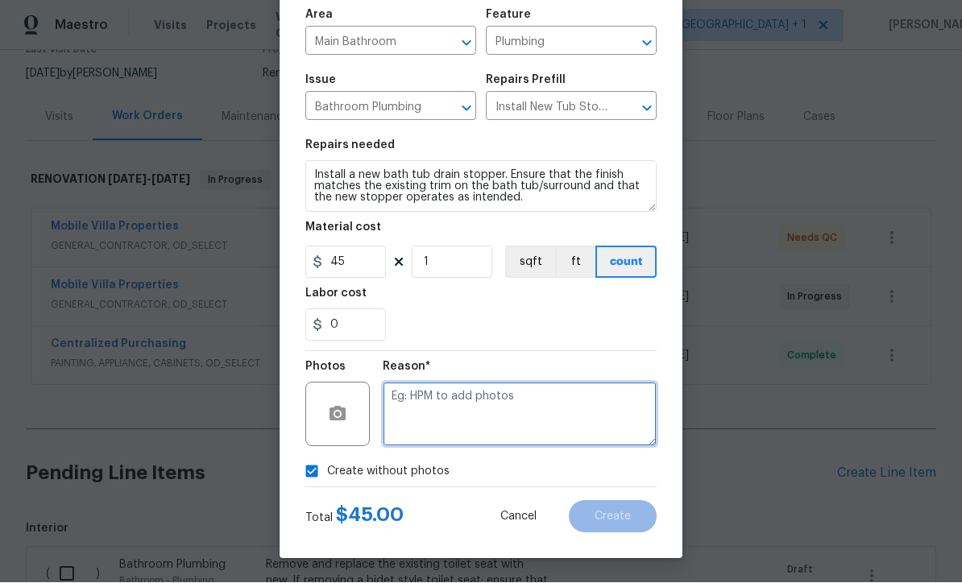
click at [462, 414] on textarea at bounding box center [520, 415] width 274 height 64
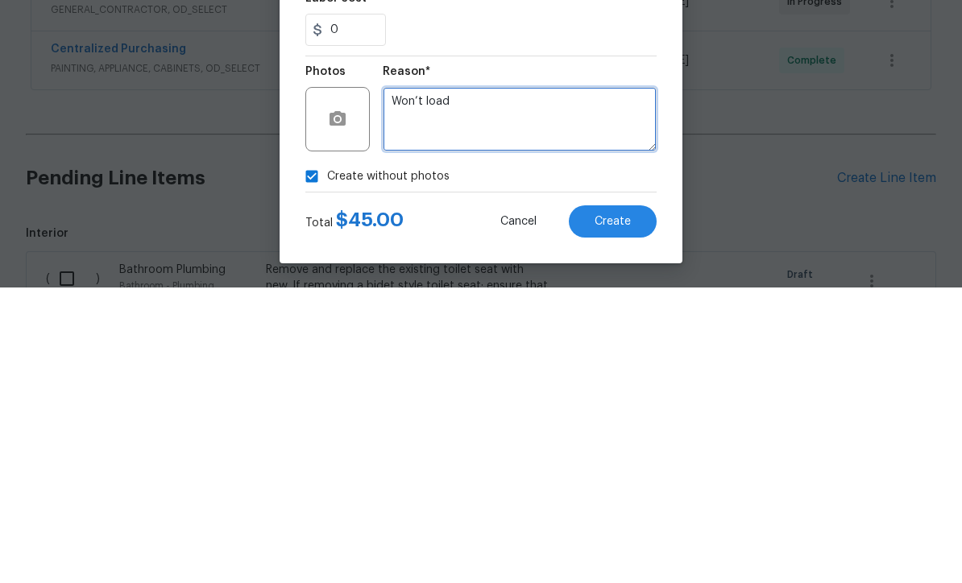
type textarea "Won’t load"
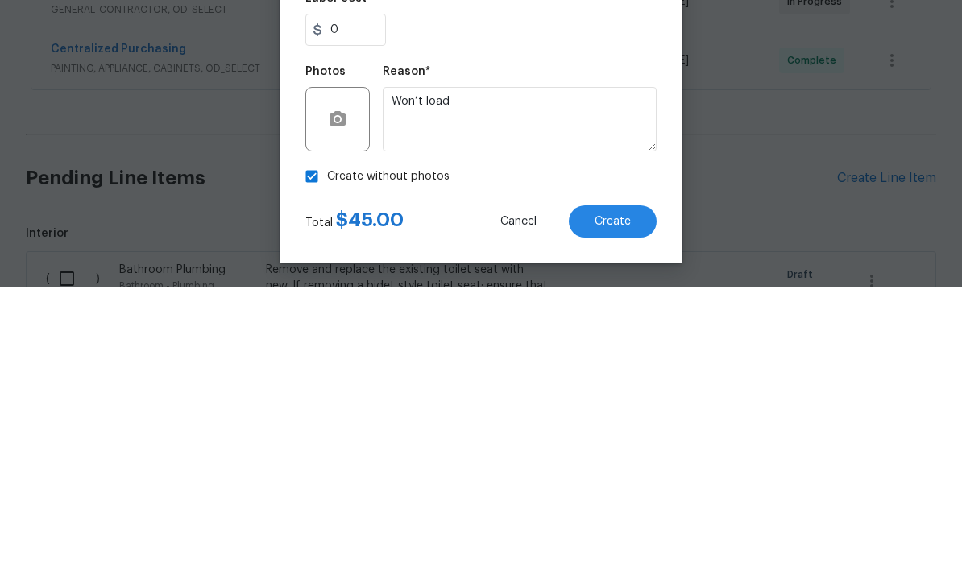
click at [624, 512] on span "Create" at bounding box center [613, 518] width 36 height 12
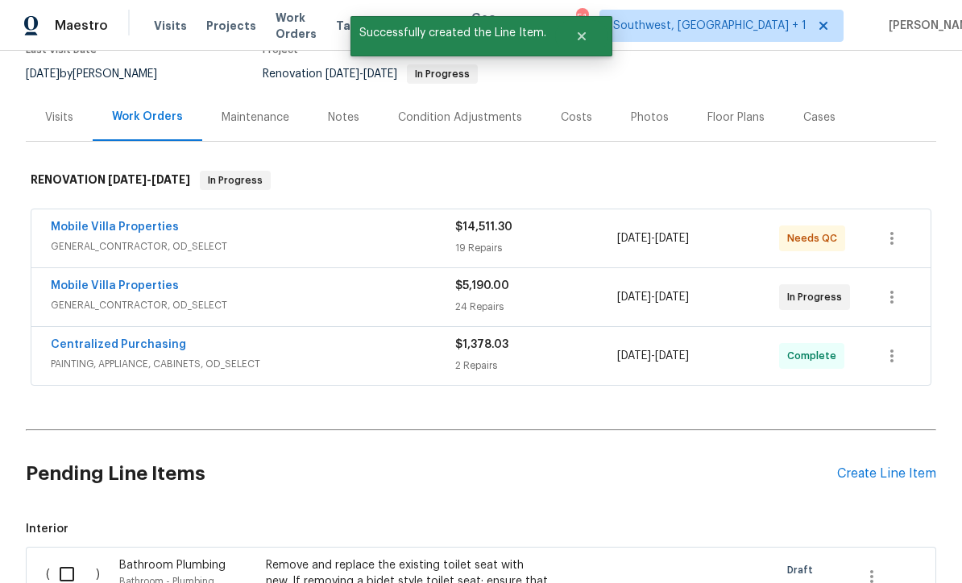
click at [877, 467] on div "Create Line Item" at bounding box center [886, 474] width 99 height 15
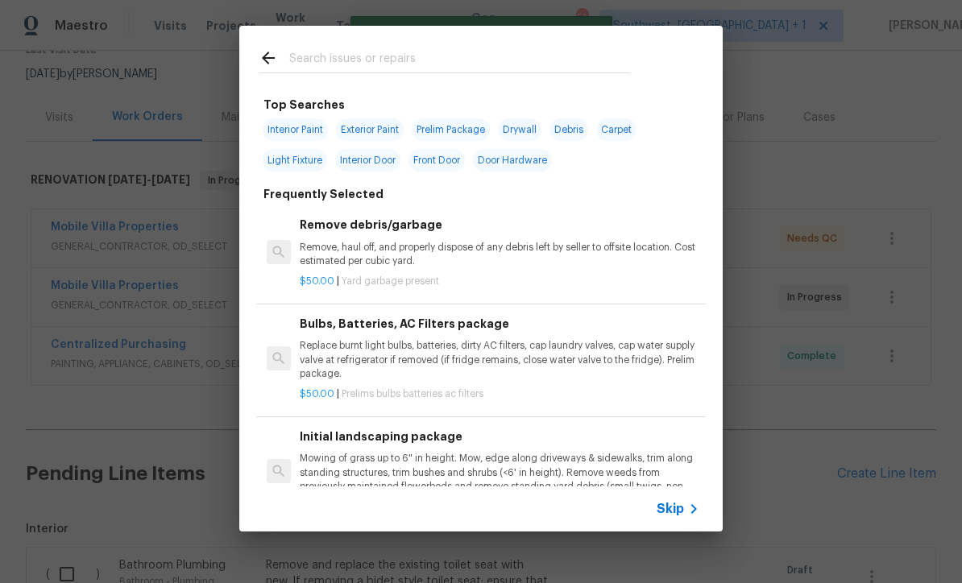
click at [693, 513] on icon at bounding box center [694, 509] width 6 height 10
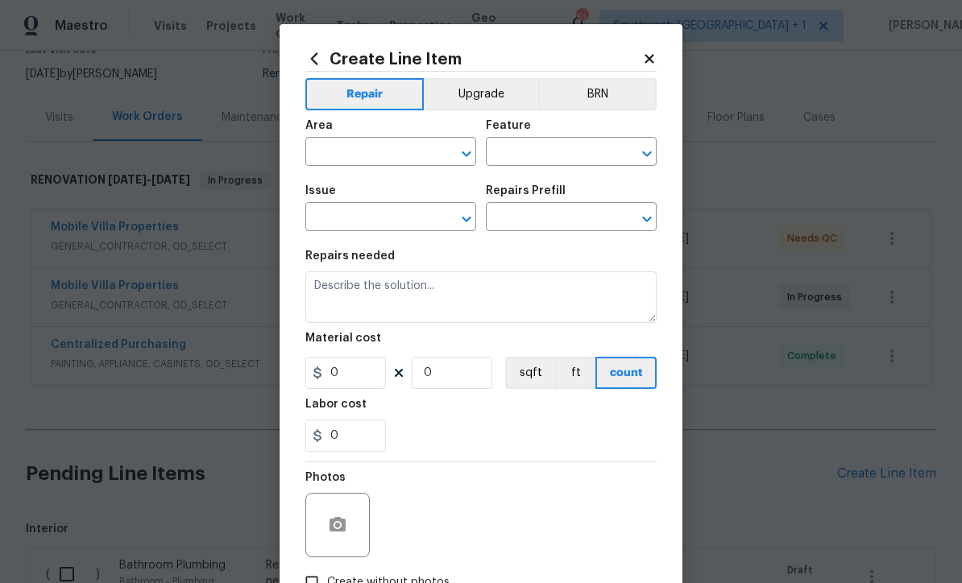
click at [382, 151] on input "text" at bounding box center [368, 153] width 126 height 25
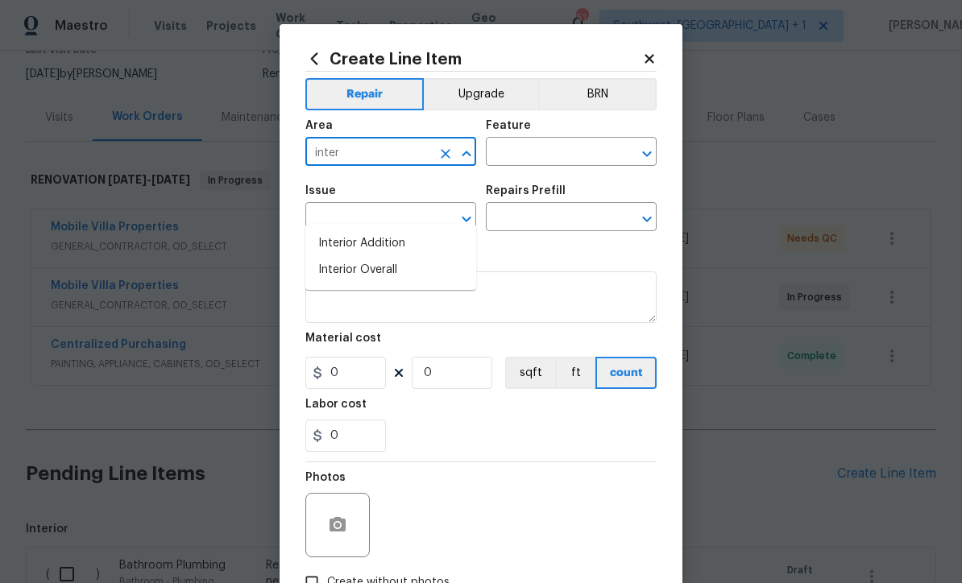
click at [390, 257] on li "Interior Overall" at bounding box center [390, 270] width 171 height 27
type input "Interior Overall"
click at [542, 151] on input "text" at bounding box center [549, 153] width 126 height 25
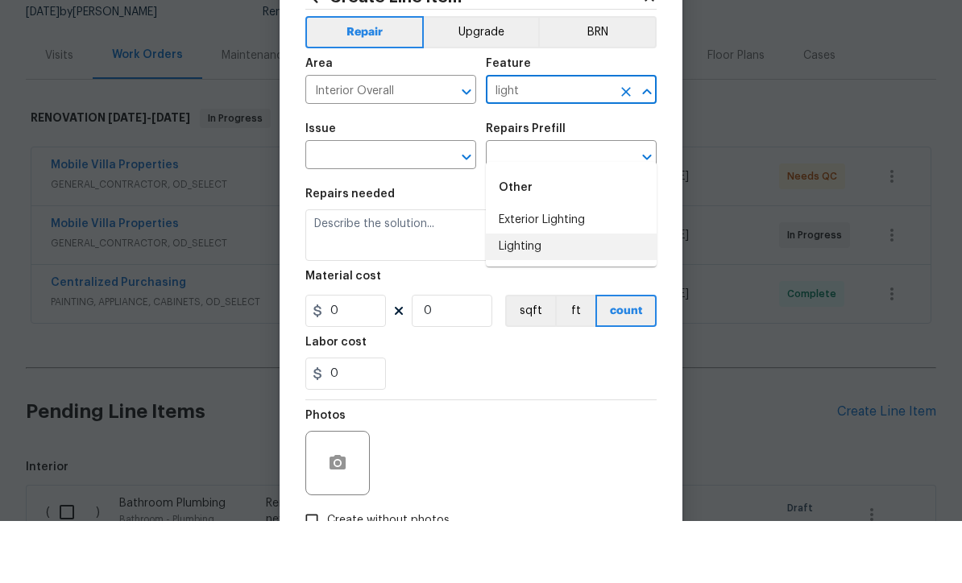
click at [546, 296] on li "Lighting" at bounding box center [571, 309] width 171 height 27
type input "Lighting"
click at [421, 206] on input "text" at bounding box center [368, 218] width 126 height 25
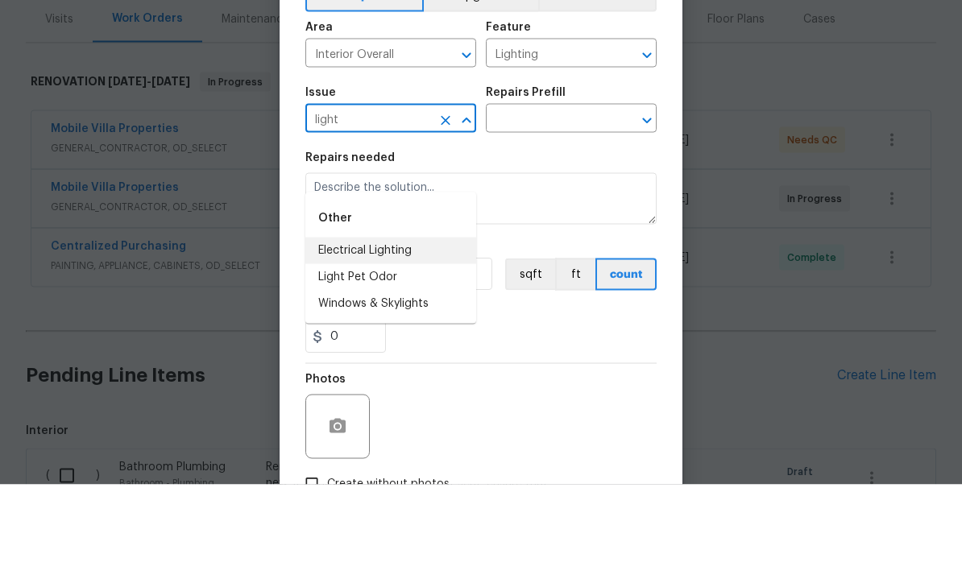
click at [419, 336] on li "Electrical Lighting" at bounding box center [390, 349] width 171 height 27
type input "Electrical Lighting"
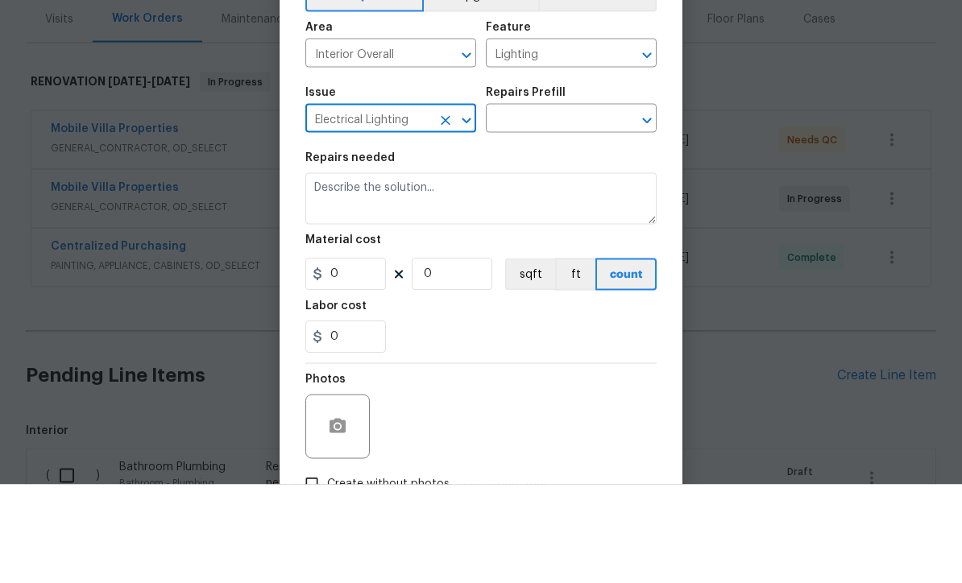
click at [566, 206] on input "text" at bounding box center [549, 218] width 126 height 25
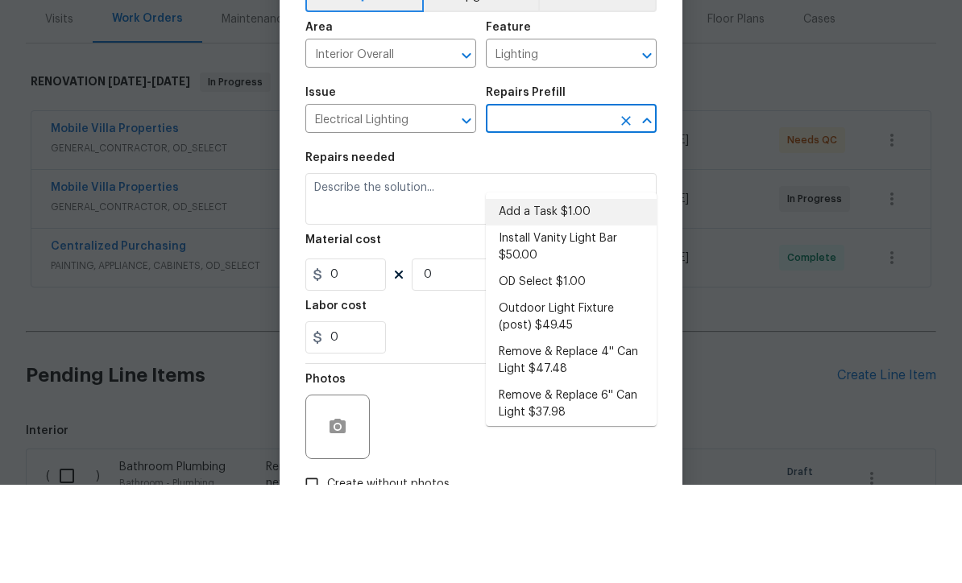
click at [554, 297] on li "Add a Task $1.00" at bounding box center [571, 310] width 171 height 27
type input "Add a Task $1.00"
type textarea "HPM to detail"
type input "1"
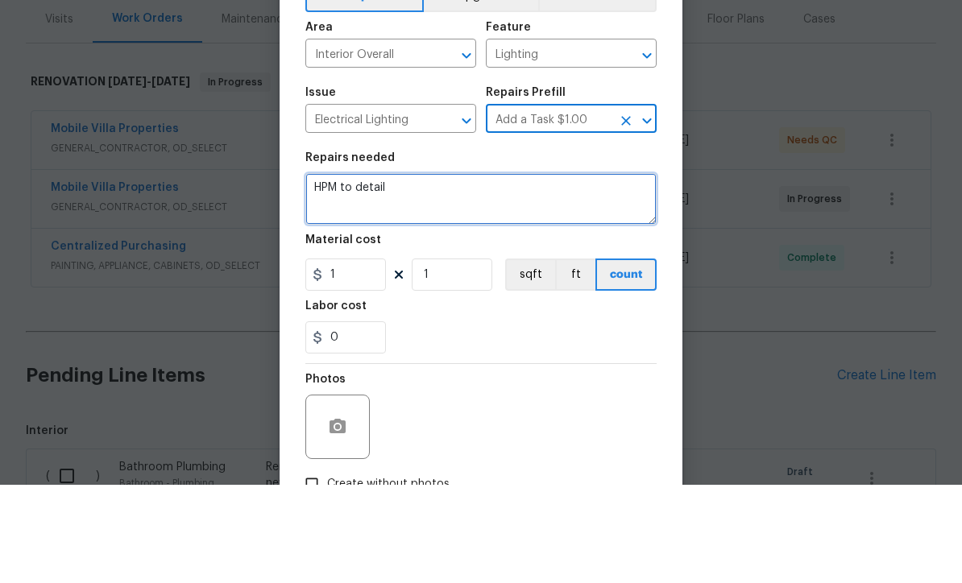
click at [480, 272] on textarea "HPM to detail" at bounding box center [480, 298] width 351 height 52
type textarea "H"
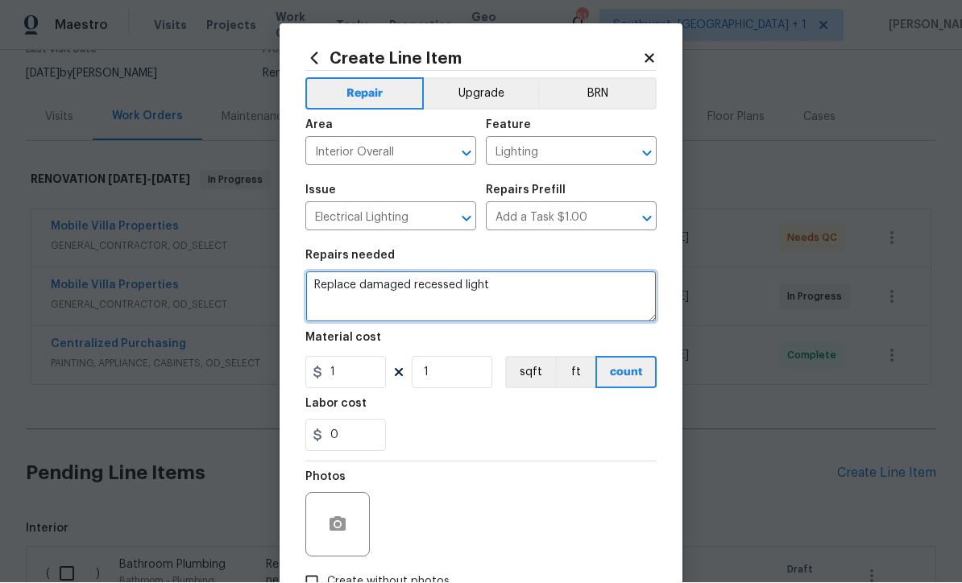
type textarea "Replace damaged recessed light"
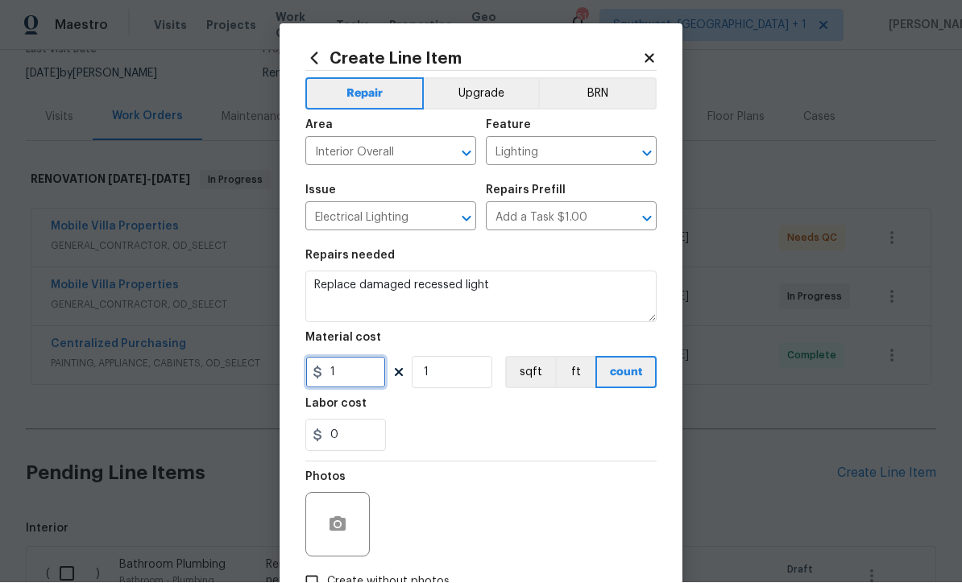
click at [375, 379] on input "1" at bounding box center [345, 373] width 81 height 32
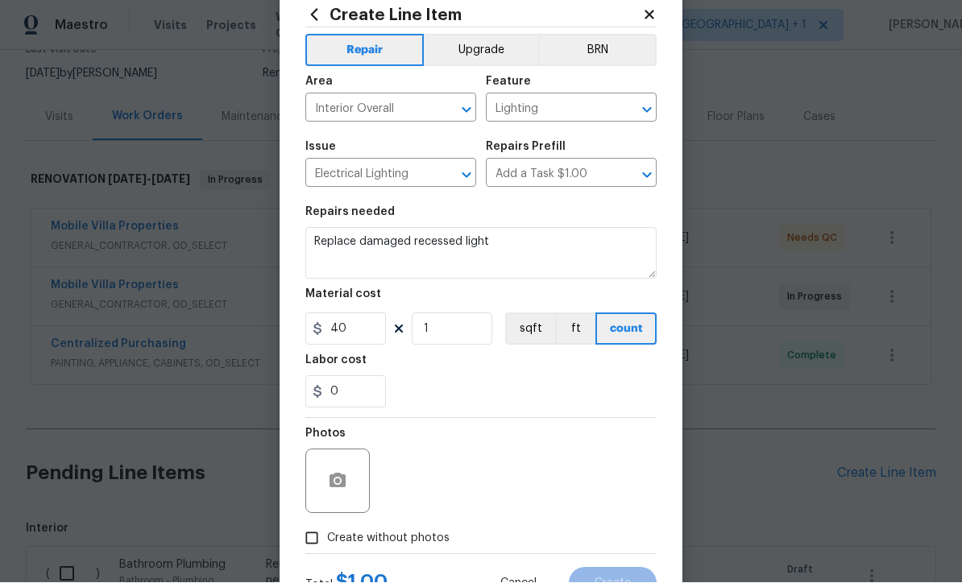
scroll to position [95, 0]
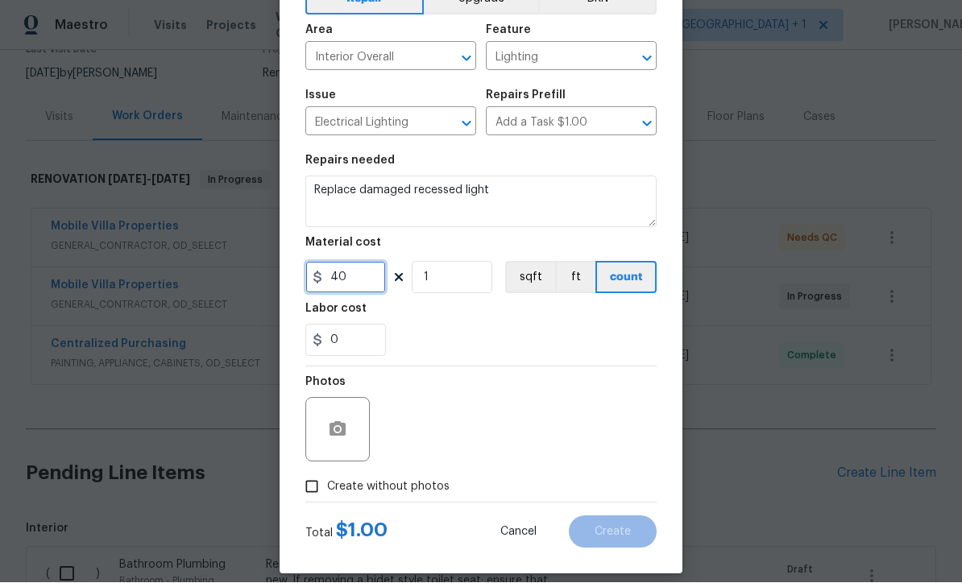
type input "40"
click at [322, 498] on input "Create without photos" at bounding box center [312, 487] width 31 height 31
checkbox input "true"
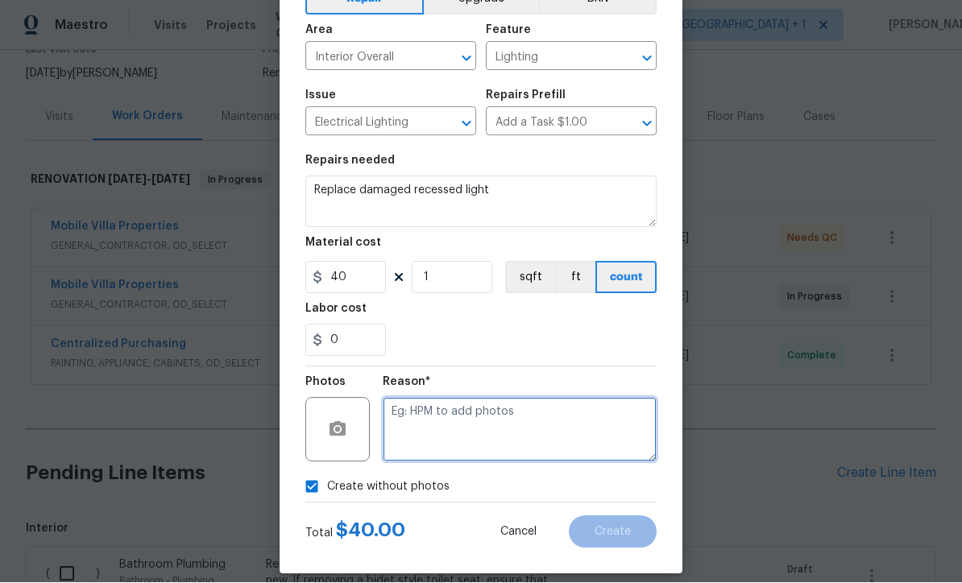
click at [462, 442] on textarea at bounding box center [520, 430] width 274 height 64
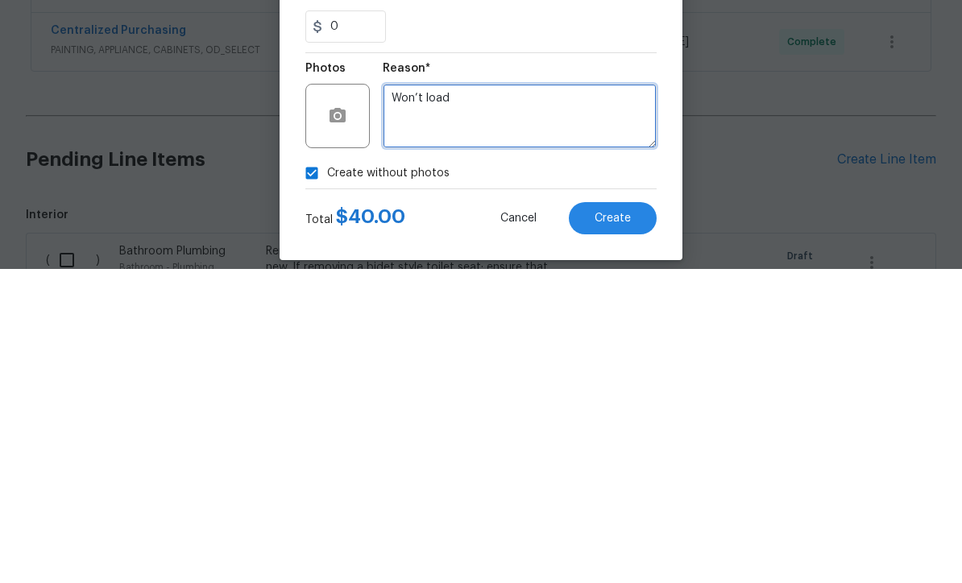
type textarea "Won’t load"
click at [611, 527] on span "Create" at bounding box center [613, 533] width 36 height 12
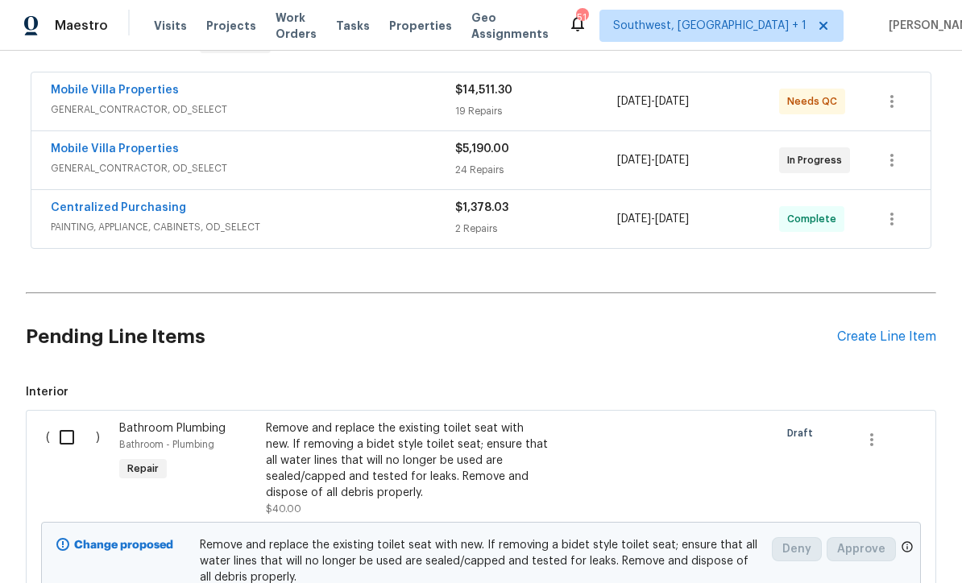
scroll to position [282, 0]
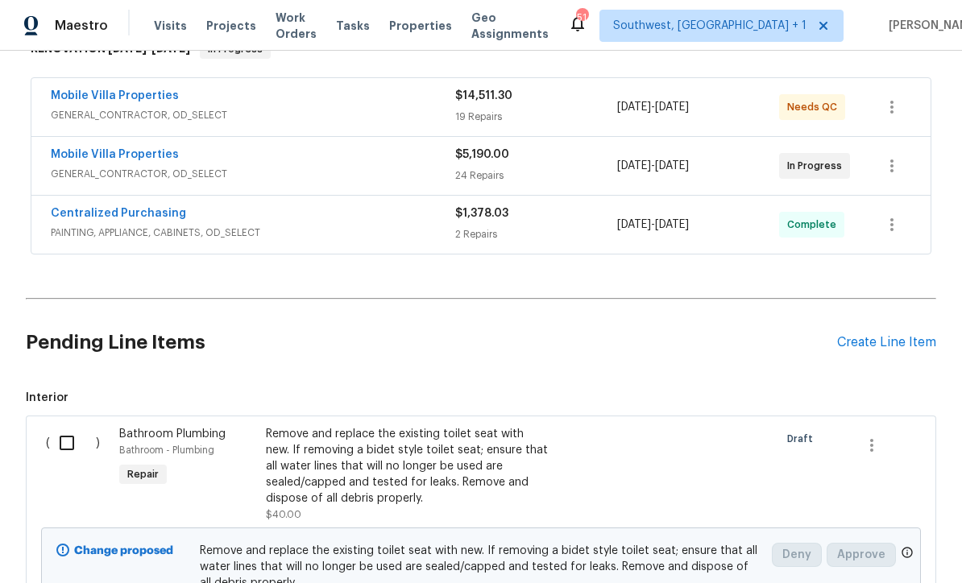
click at [891, 335] on div "Create Line Item" at bounding box center [886, 342] width 99 height 15
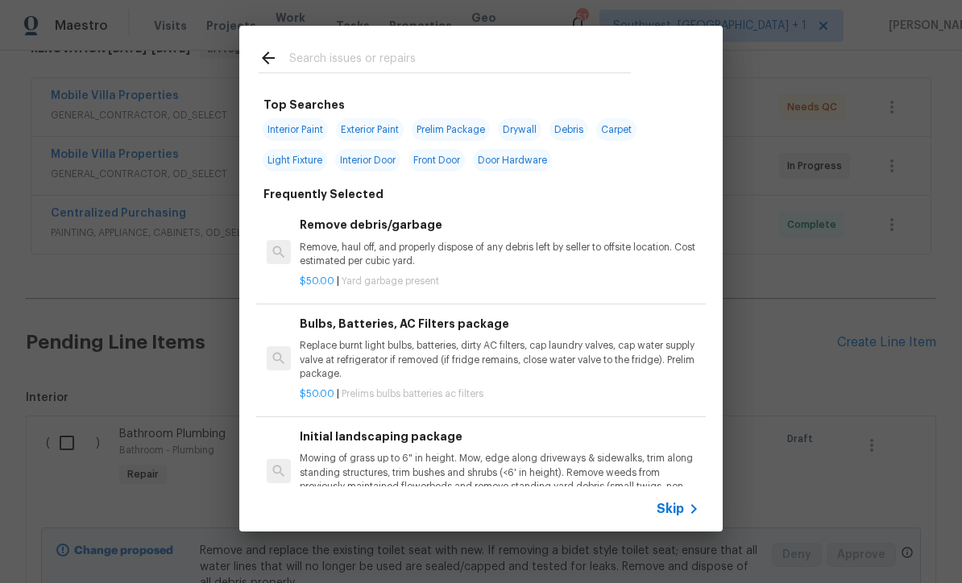
click at [681, 509] on span "Skip" at bounding box center [670, 509] width 27 height 16
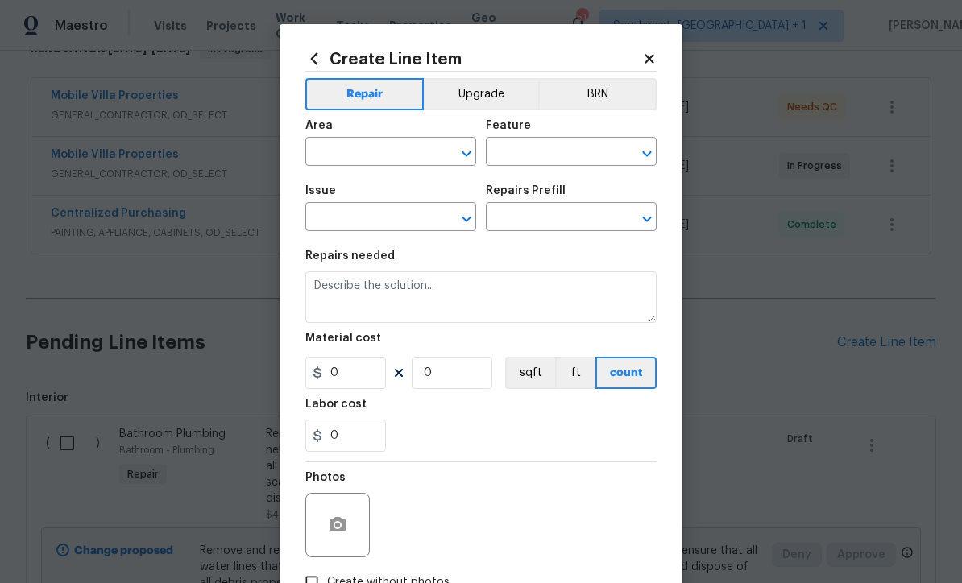
click at [388, 154] on input "text" at bounding box center [368, 153] width 126 height 25
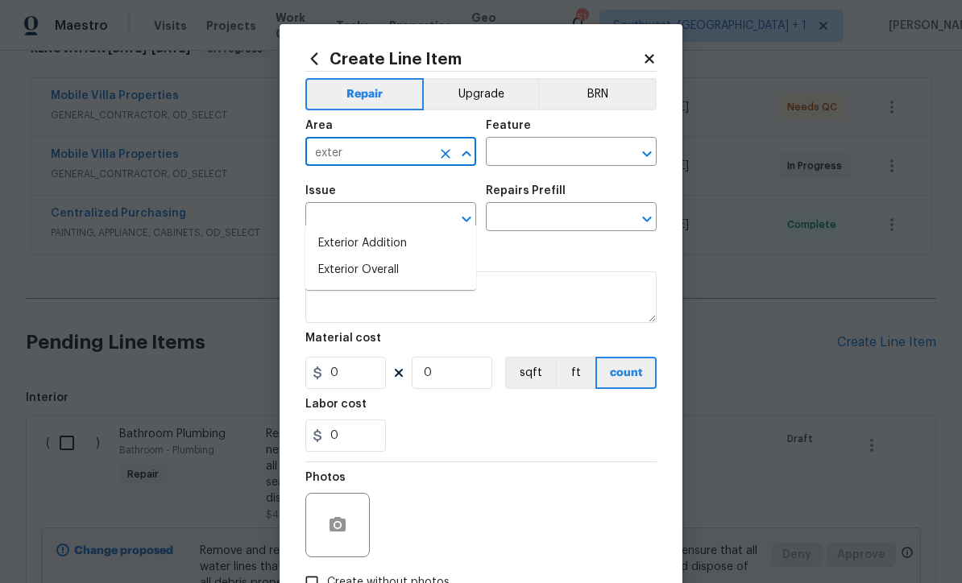
click at [397, 257] on li "Exterior Overall" at bounding box center [390, 270] width 171 height 27
type input "Exterior Overall"
click at [556, 150] on input "text" at bounding box center [549, 153] width 126 height 25
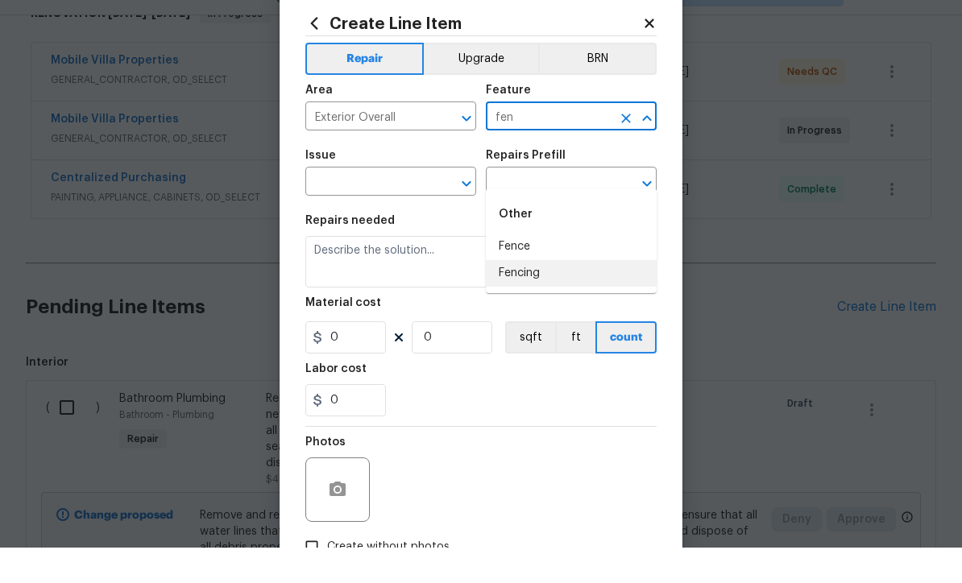
click at [543, 296] on li "Fencing" at bounding box center [571, 309] width 171 height 27
type input "Fencing"
click at [411, 206] on input "text" at bounding box center [368, 218] width 126 height 25
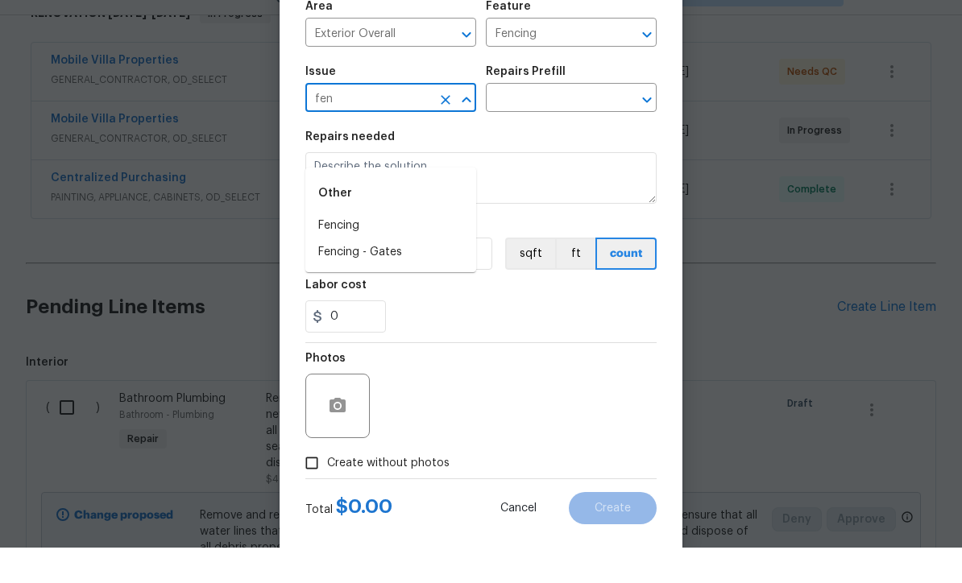
scroll to position [88, 0]
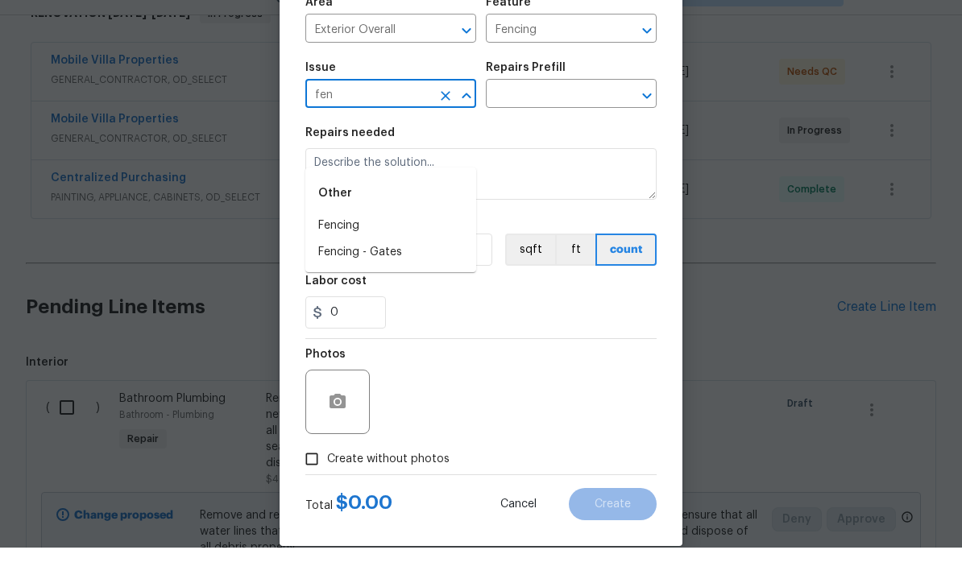
click at [374, 248] on li "Fencing" at bounding box center [390, 261] width 171 height 27
type input "Fencing"
click at [581, 118] on input "text" at bounding box center [549, 130] width 126 height 25
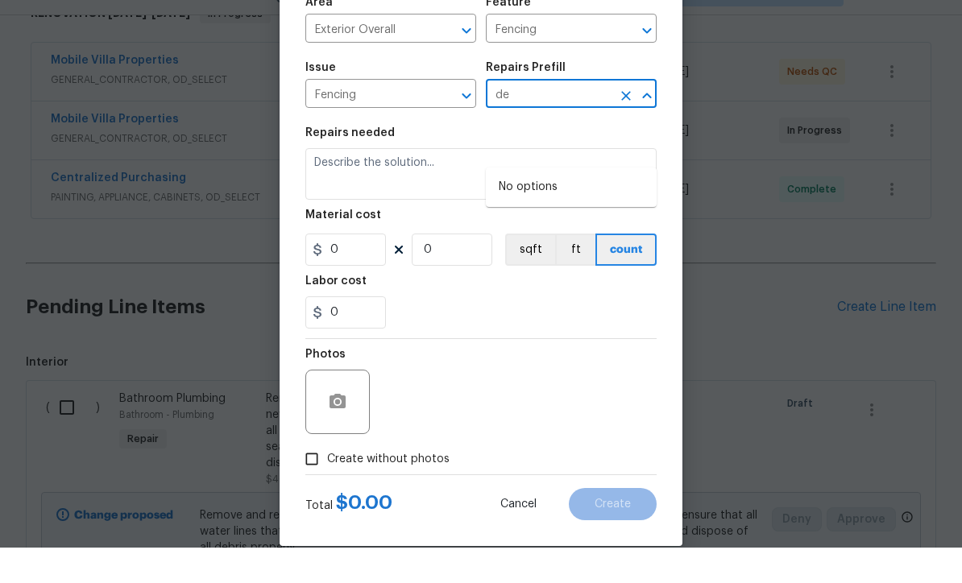
type input "d"
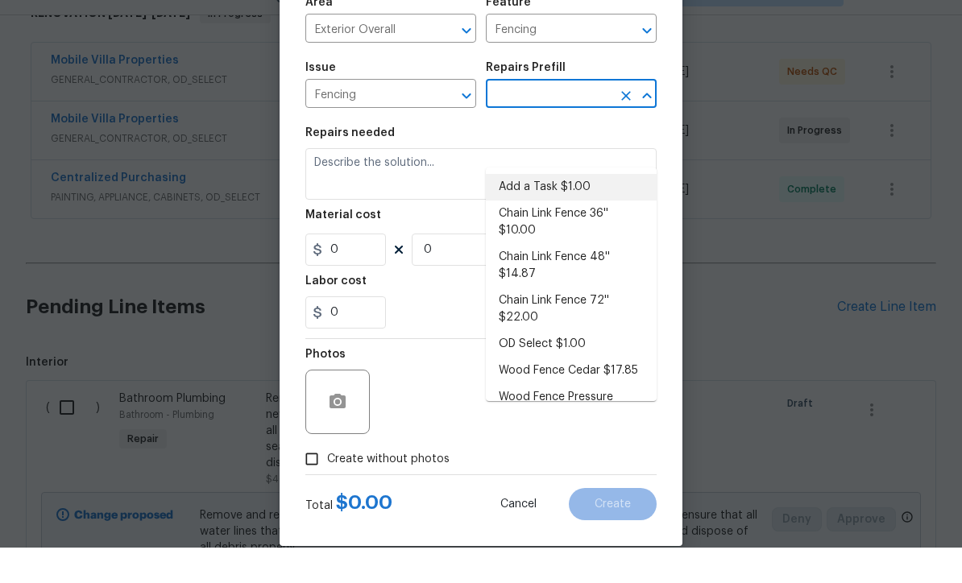
click at [559, 210] on li "Add a Task $1.00" at bounding box center [571, 223] width 171 height 27
type input "Add a Task $1.00"
type textarea "HPM to detail"
type input "1"
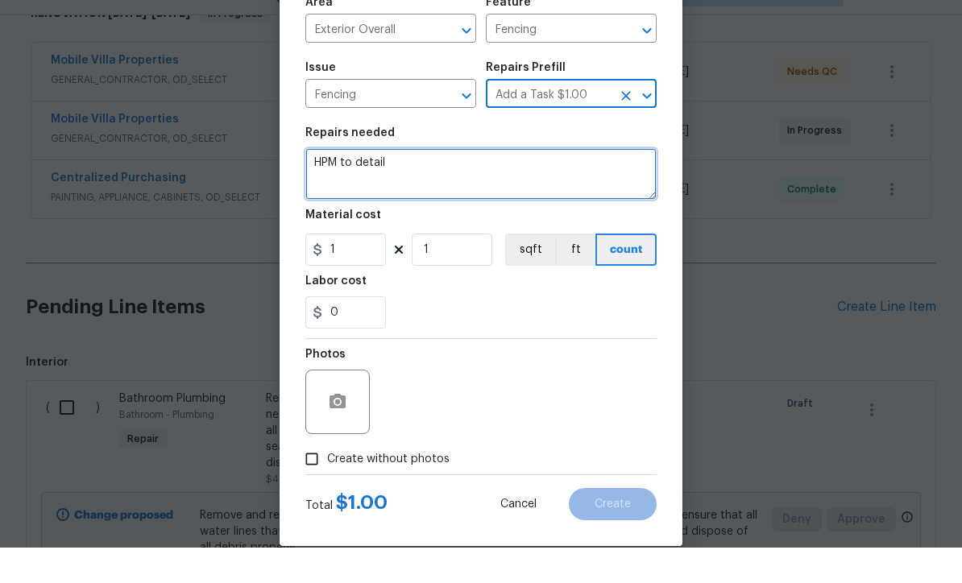
click at [459, 184] on textarea "HPM to detail" at bounding box center [480, 210] width 351 height 52
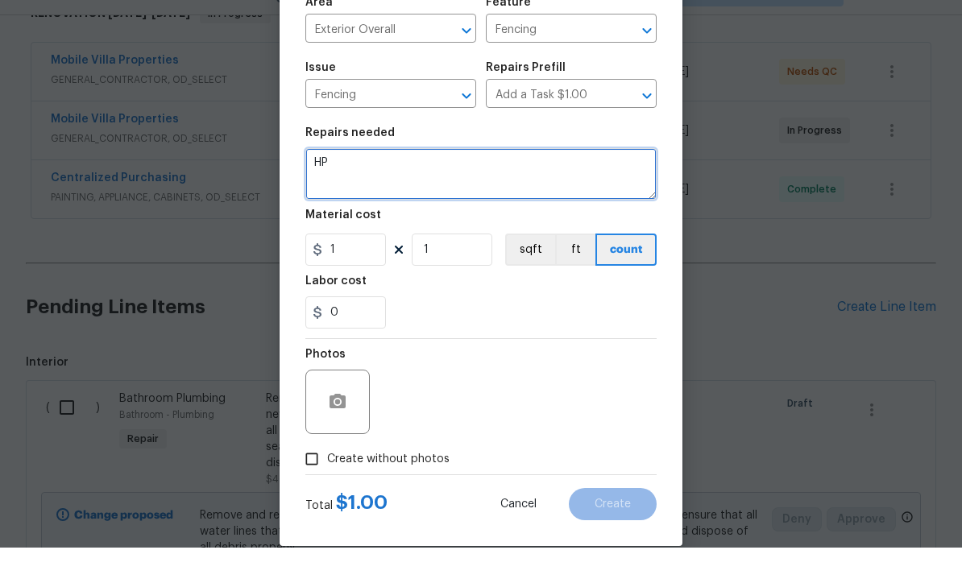
type textarea "H"
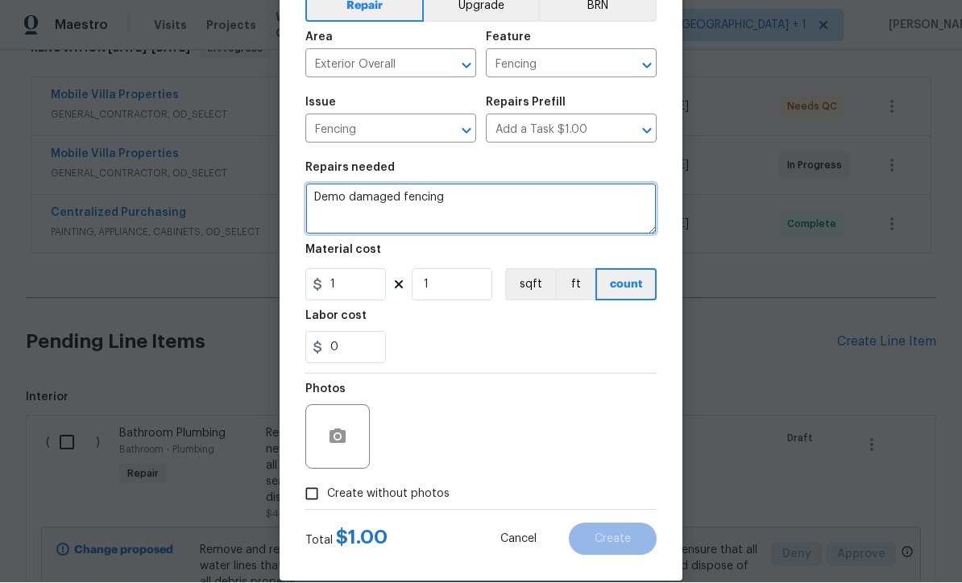
type textarea "Demo damaged fencing"
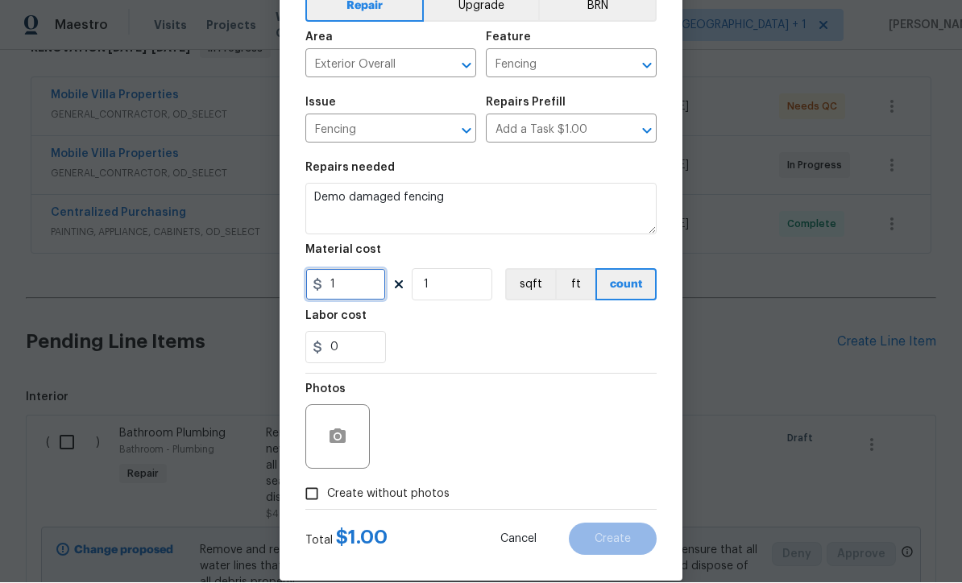
click at [380, 293] on input "1" at bounding box center [345, 285] width 81 height 32
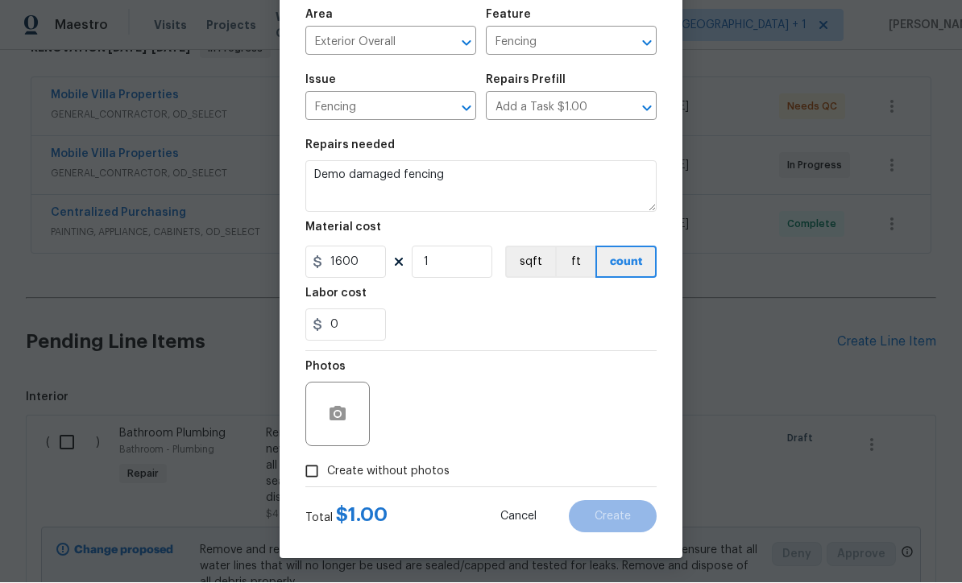
scroll to position [114, 0]
type input "1600"
click at [322, 477] on input "Create without photos" at bounding box center [312, 472] width 31 height 31
checkbox input "true"
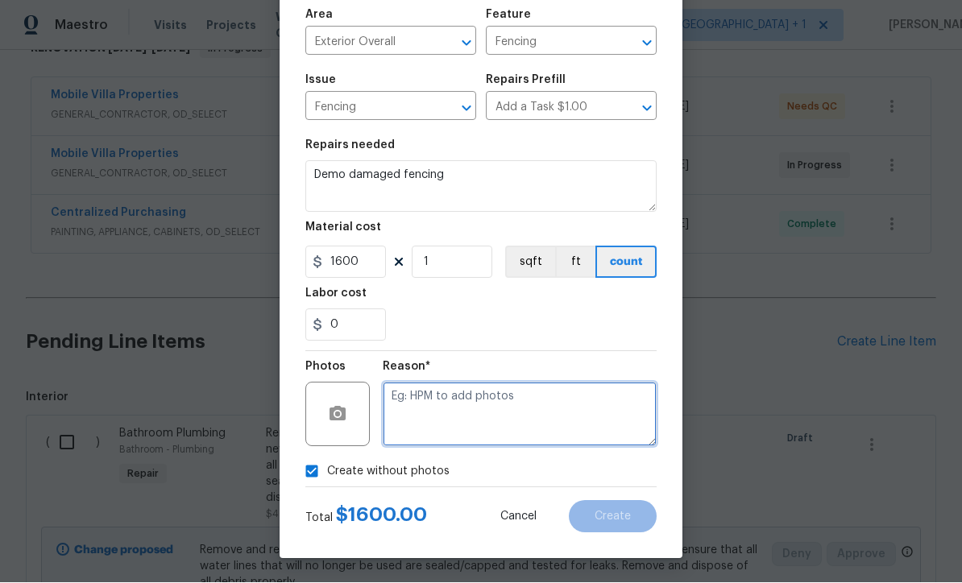
click at [484, 416] on textarea at bounding box center [520, 415] width 274 height 64
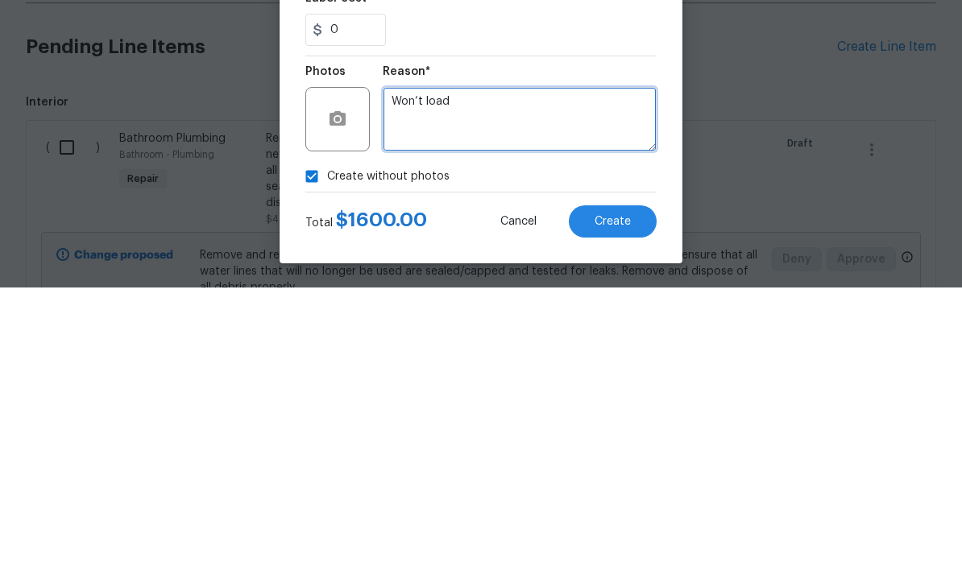
type textarea "Won’t load"
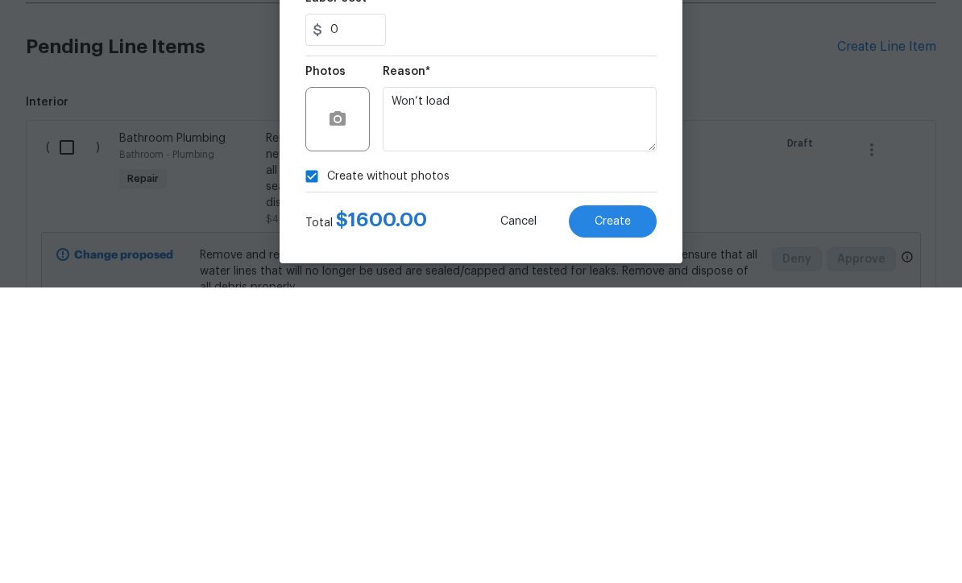
click at [623, 512] on span "Create" at bounding box center [613, 518] width 36 height 12
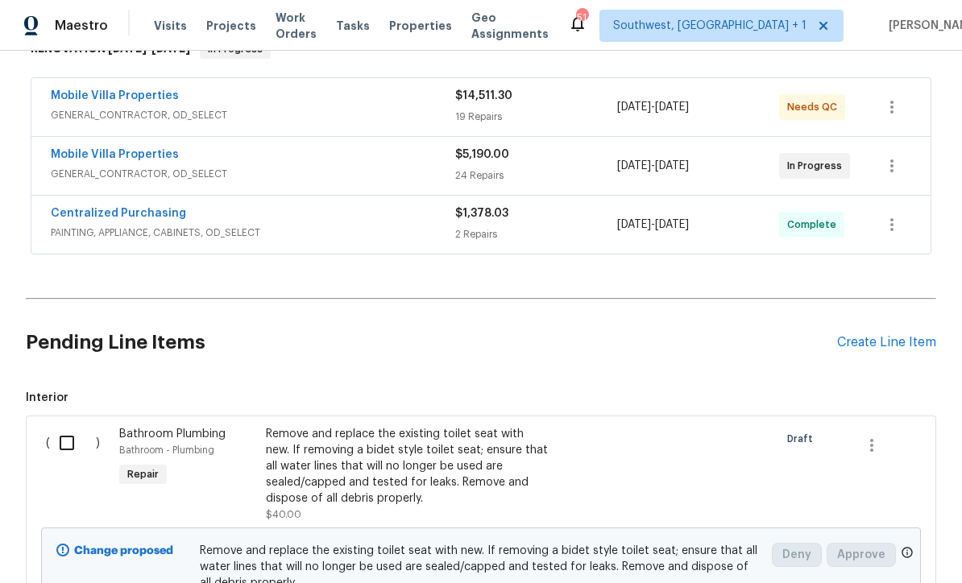
click at [887, 335] on div "Create Line Item" at bounding box center [886, 342] width 99 height 15
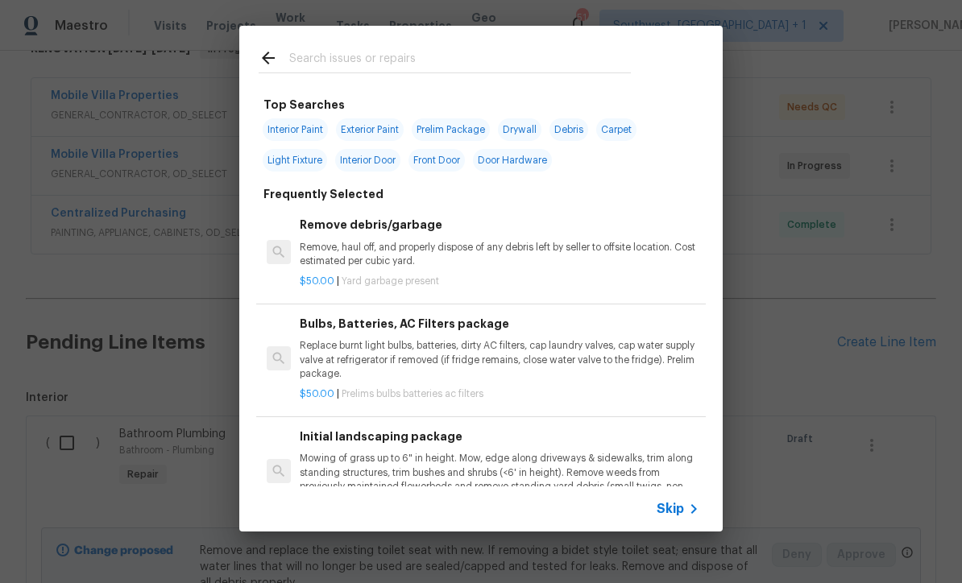
click at [686, 504] on icon at bounding box center [693, 509] width 19 height 19
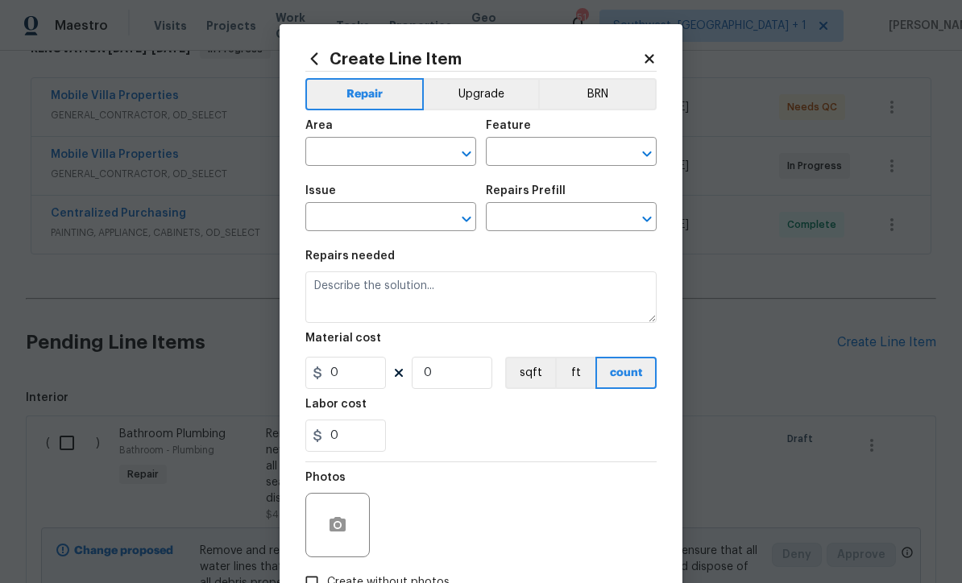
click at [417, 152] on input "text" at bounding box center [368, 153] width 126 height 25
click at [367, 230] on li "Garage" at bounding box center [390, 243] width 171 height 27
type input "Garage"
click at [558, 151] on input "text" at bounding box center [549, 153] width 126 height 25
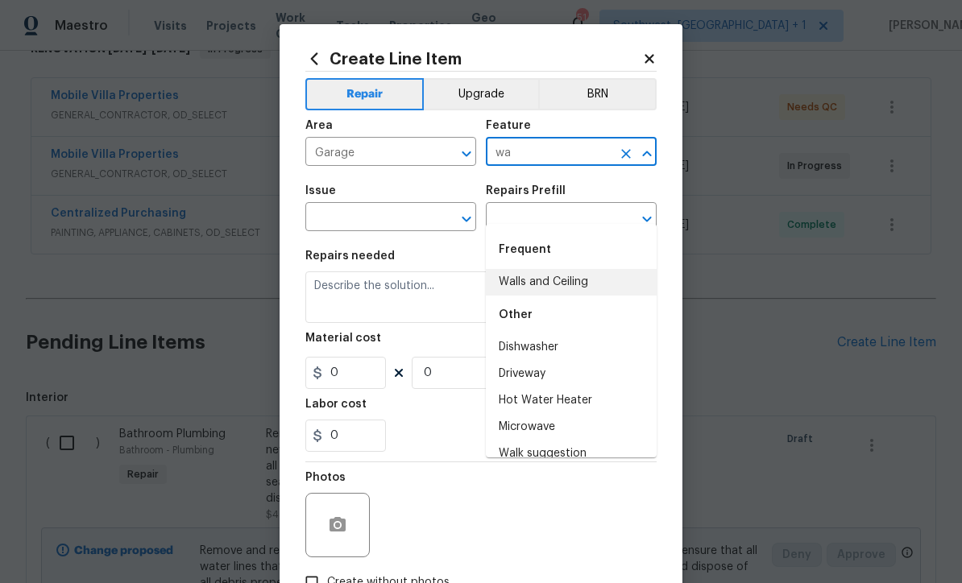
click at [563, 269] on li "Walls and Ceiling" at bounding box center [571, 282] width 171 height 27
type input "Walls and Ceiling"
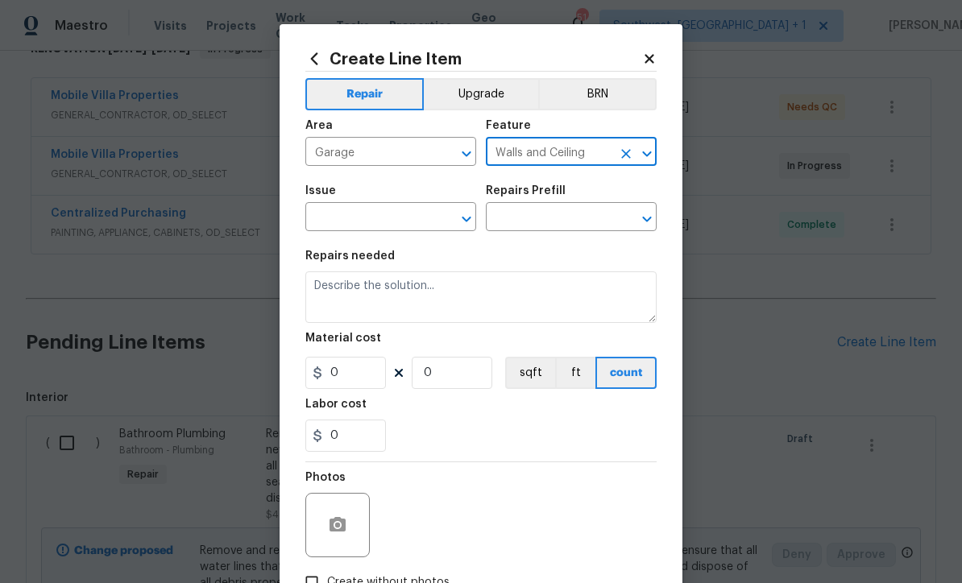
click at [423, 218] on input "text" at bounding box center [368, 218] width 126 height 25
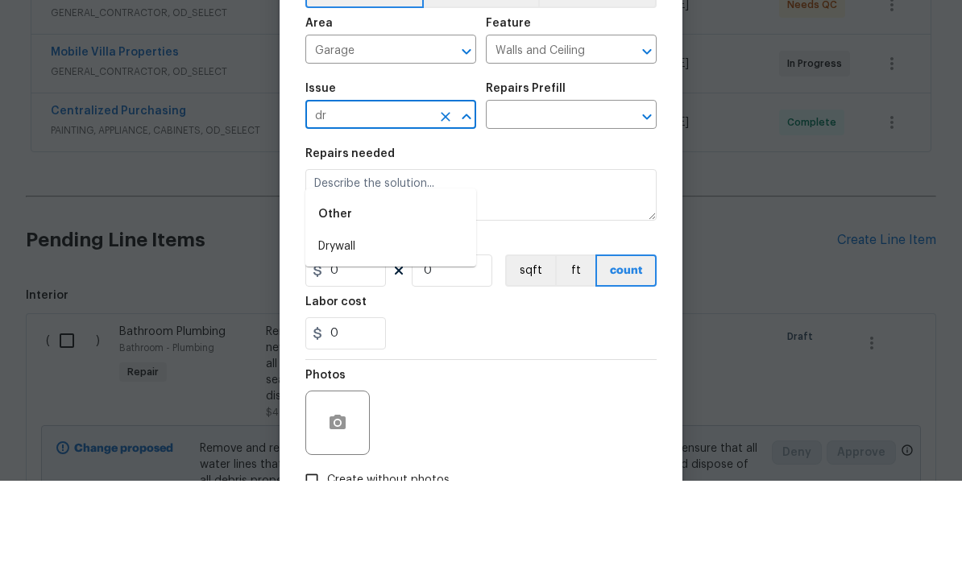
click at [367, 336] on li "Drywall" at bounding box center [390, 349] width 171 height 27
type input "Drywall"
click at [585, 206] on input "text" at bounding box center [549, 218] width 126 height 25
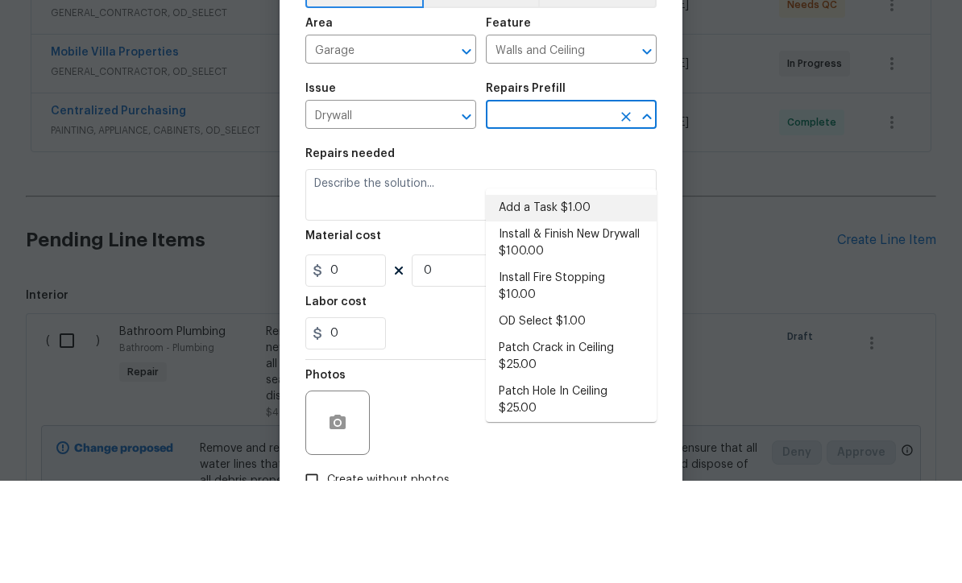
click at [587, 297] on li "Add a Task $1.00" at bounding box center [571, 310] width 171 height 27
type input "Add a Task $1.00"
type textarea "HPM to detail"
type input "1"
type input "Add a Task $1.00"
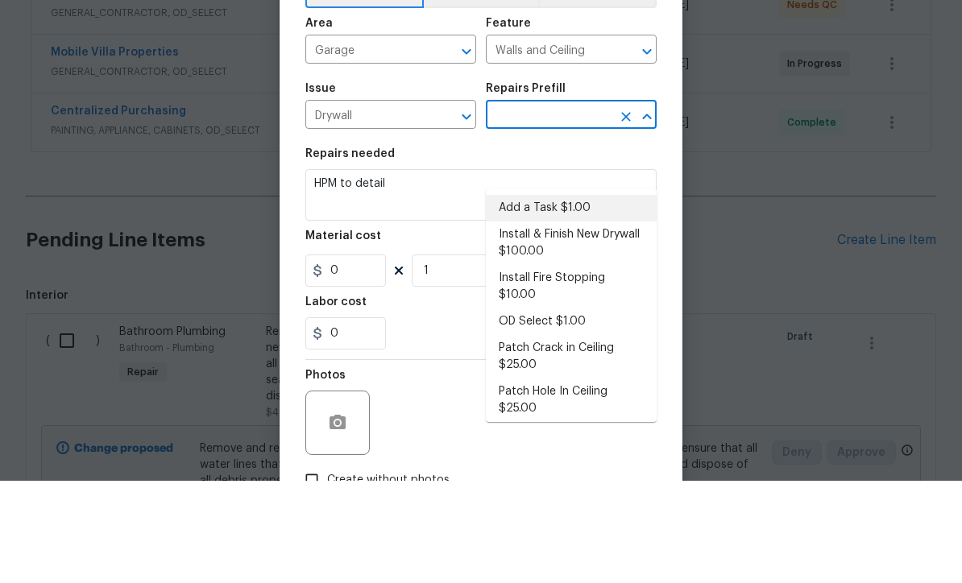
type input "1"
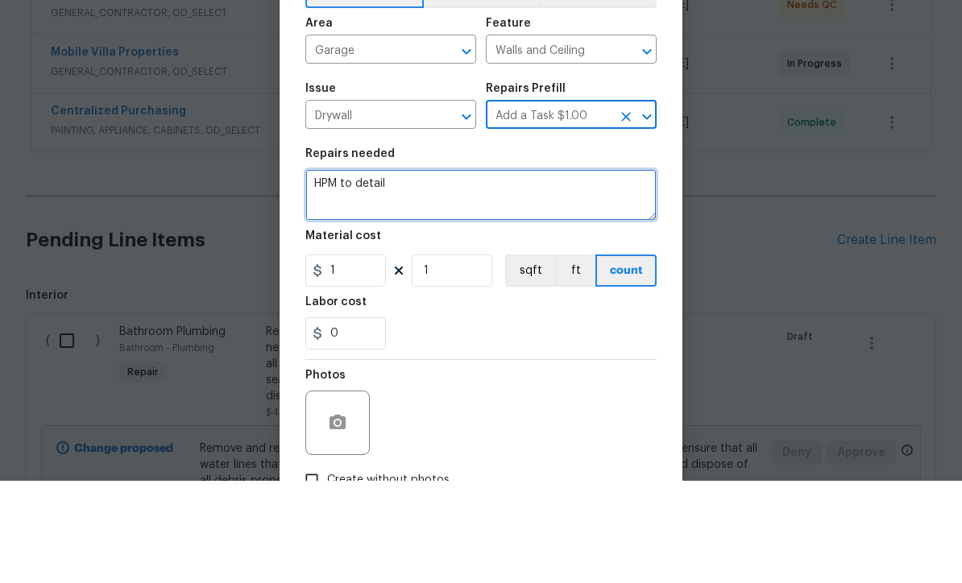
click at [512, 272] on textarea "HPM to detail" at bounding box center [480, 298] width 351 height 52
type textarea "HPM"
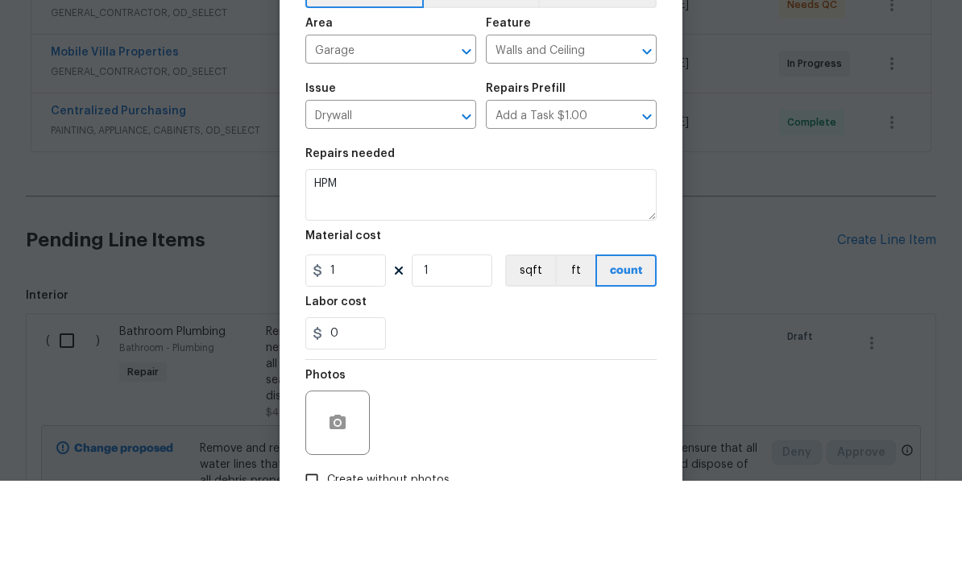
click at [601, 206] on input "Add a Task $1.00" at bounding box center [549, 218] width 126 height 25
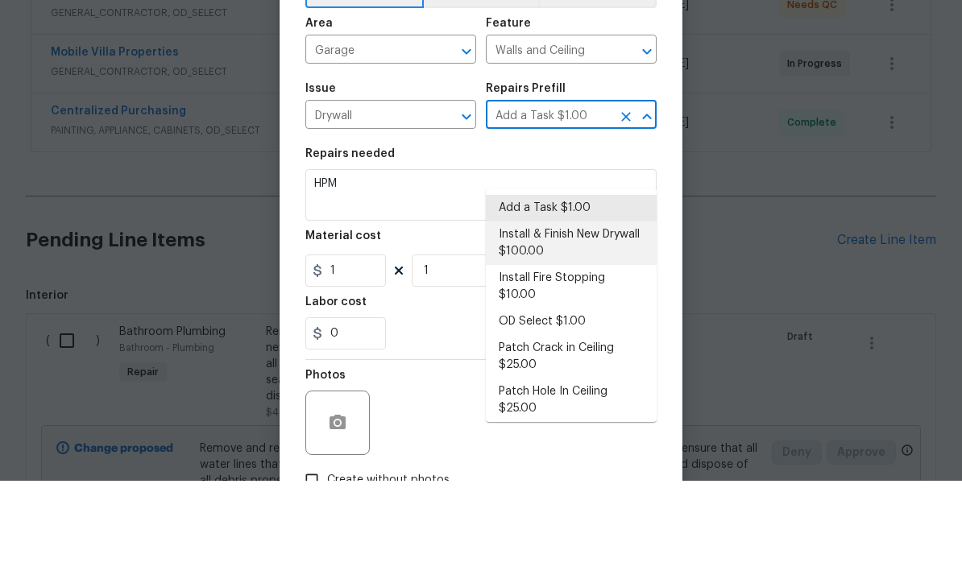
click at [597, 324] on li "Install & Finish New Drywall $100.00" at bounding box center [571, 346] width 171 height 44
type input "Add a Task $1.00"
type textarea "Remove the existing damaged drywall and replace with new. Ensure that the new d…"
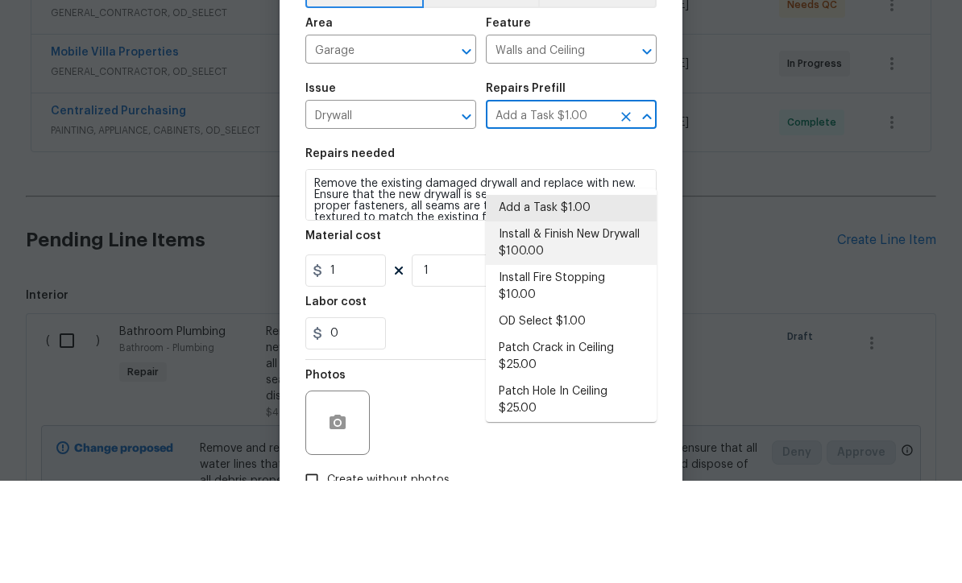
type input "Install & Finish New Drywall $100.00"
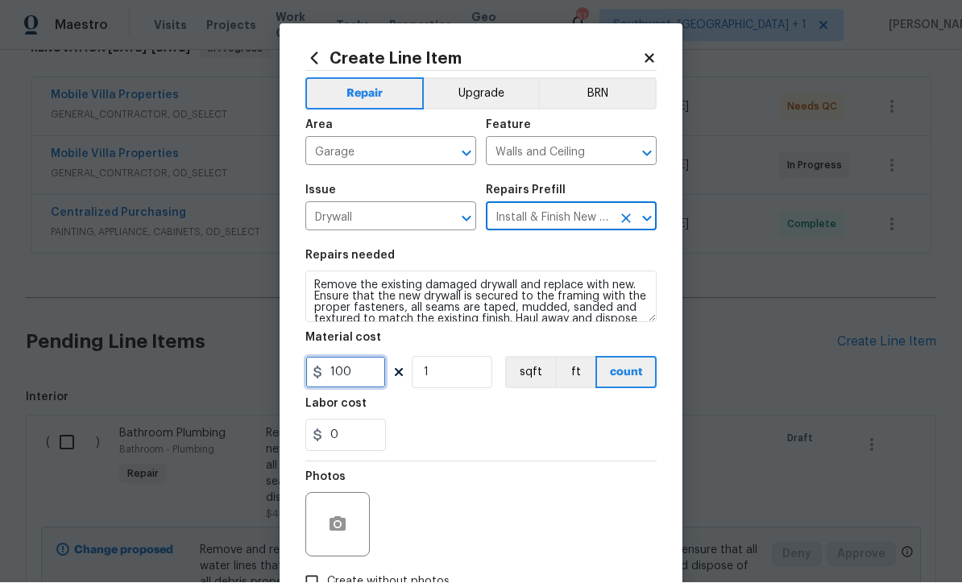
click at [376, 385] on input "100" at bounding box center [345, 373] width 81 height 32
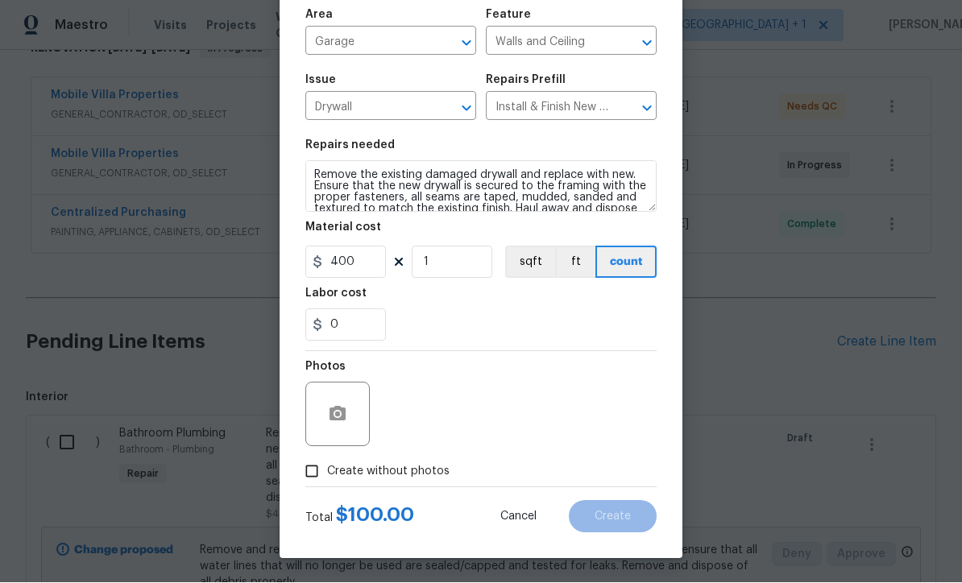
type input "400"
click at [317, 482] on input "Create without photos" at bounding box center [312, 472] width 31 height 31
checkbox input "true"
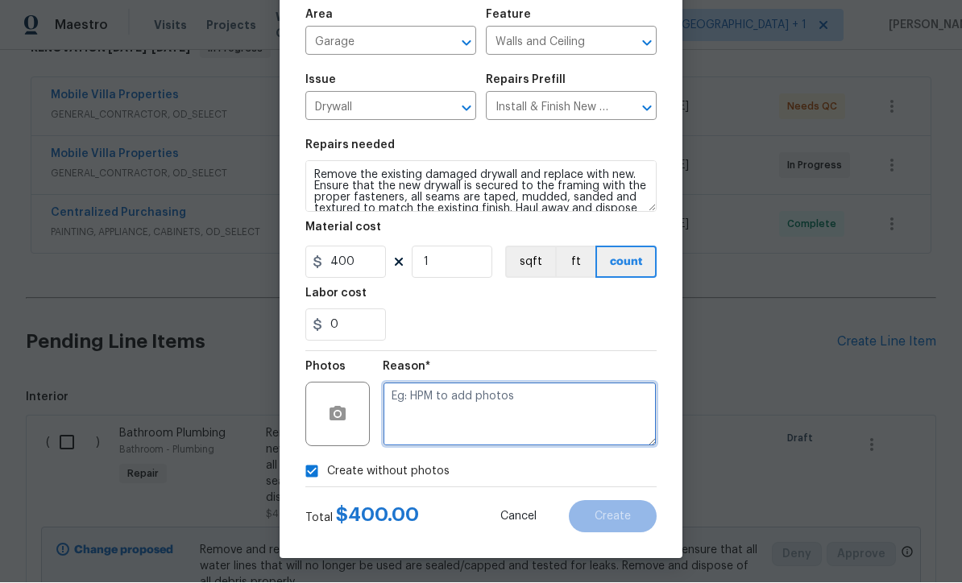
click at [473, 411] on textarea at bounding box center [520, 415] width 274 height 64
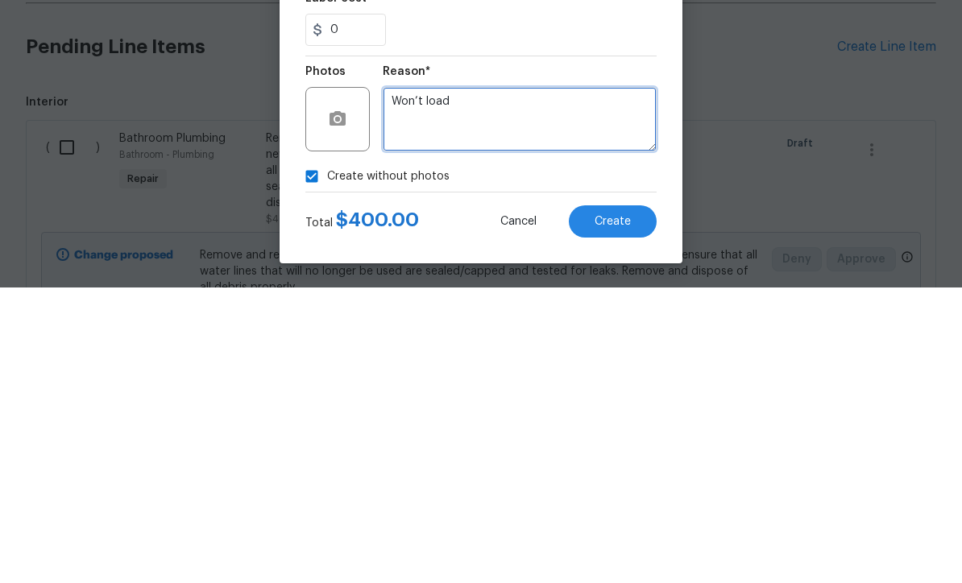
type textarea "Won’t load"
click at [622, 512] on span "Create" at bounding box center [613, 518] width 36 height 12
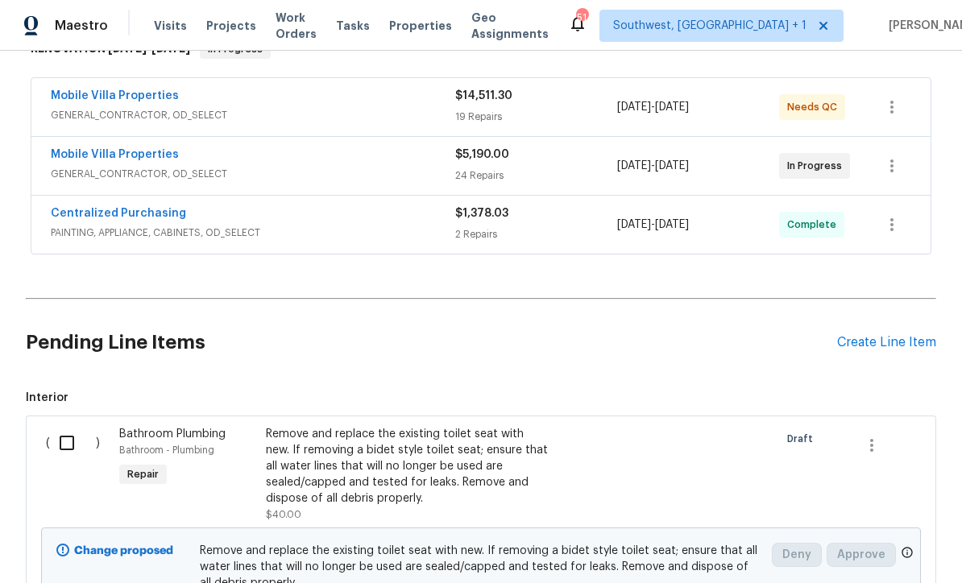
click at [889, 335] on div "Create Line Item" at bounding box center [886, 342] width 99 height 15
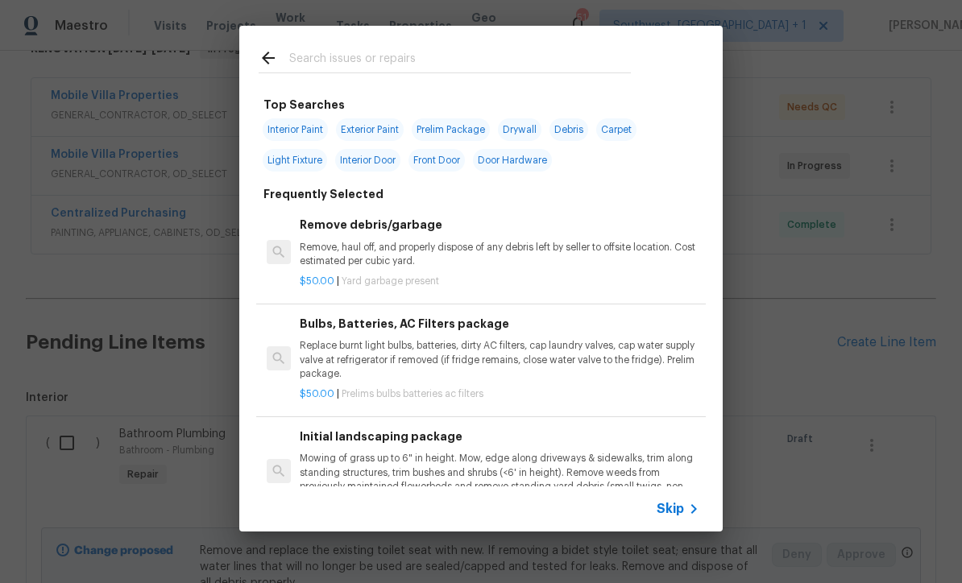
click at [688, 507] on icon at bounding box center [693, 509] width 19 height 19
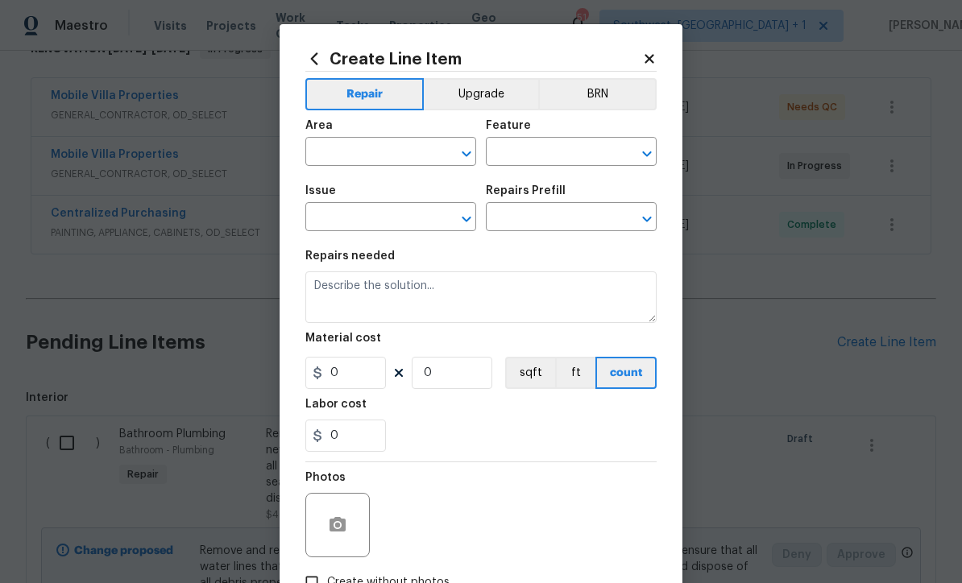
click at [489, 92] on button "Upgrade" at bounding box center [481, 94] width 115 height 32
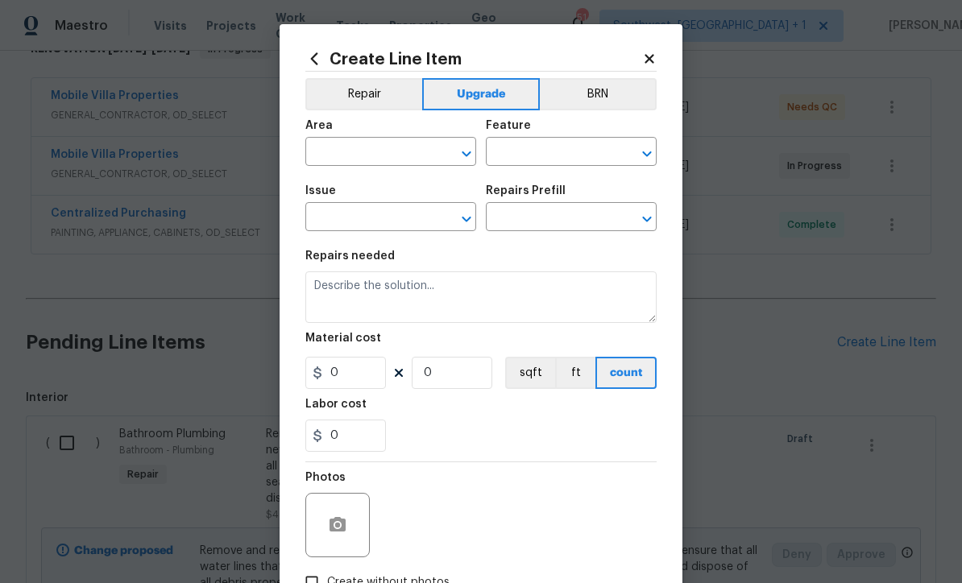
click at [408, 151] on input "text" at bounding box center [368, 153] width 126 height 25
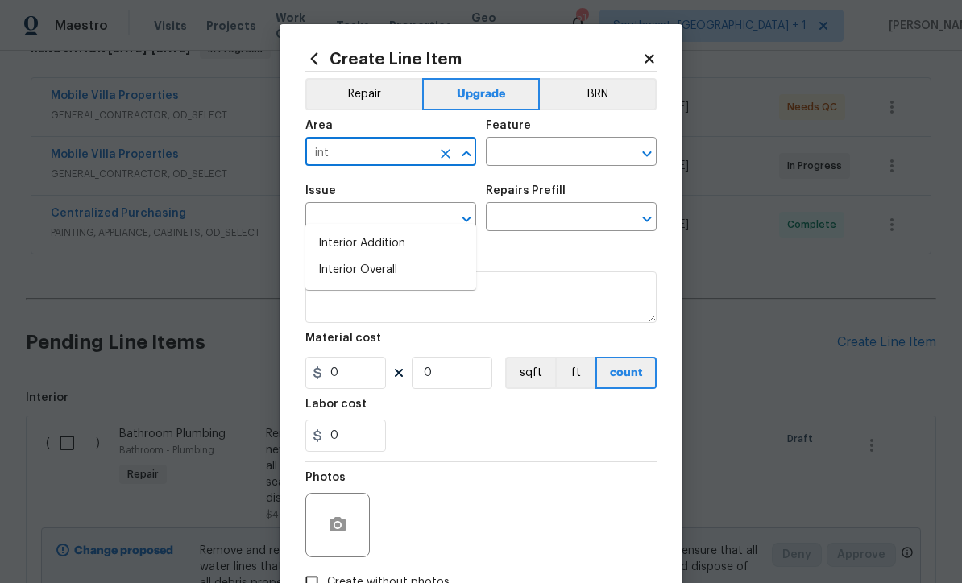
click at [400, 257] on li "Interior Overall" at bounding box center [390, 270] width 171 height 27
type input "Interior Overall"
click at [572, 153] on input "text" at bounding box center [549, 153] width 126 height 25
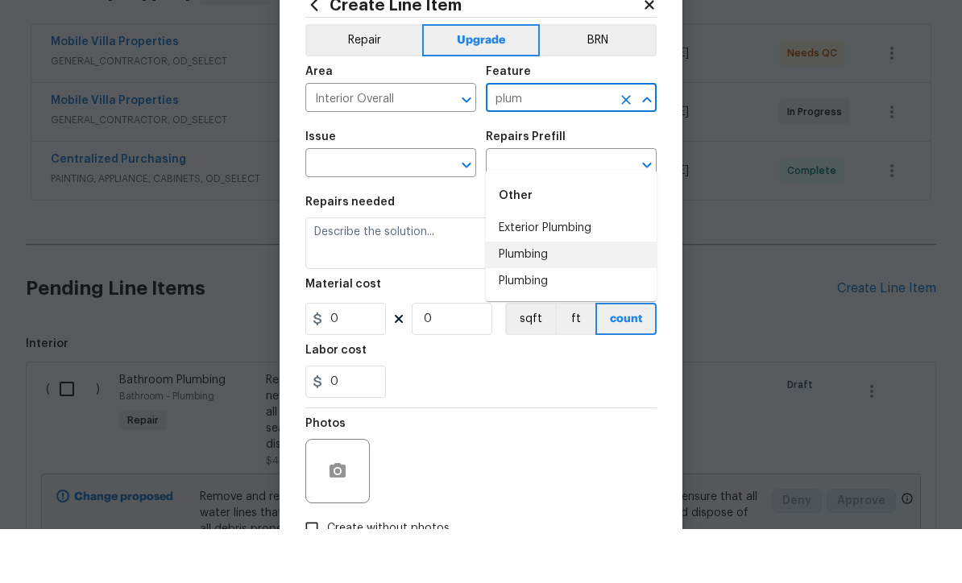
click at [555, 296] on li "Plumbing" at bounding box center [571, 309] width 171 height 27
type input "Plumbing"
click at [441, 211] on icon "Clear" at bounding box center [446, 219] width 16 height 16
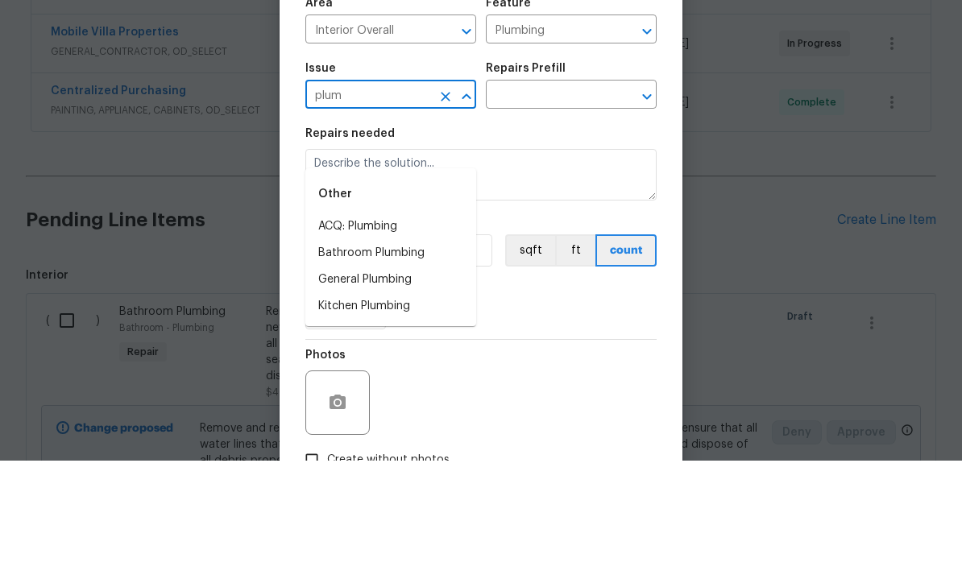
click at [406, 389] on li "General Plumbing" at bounding box center [390, 402] width 171 height 27
type input "General Plumbing"
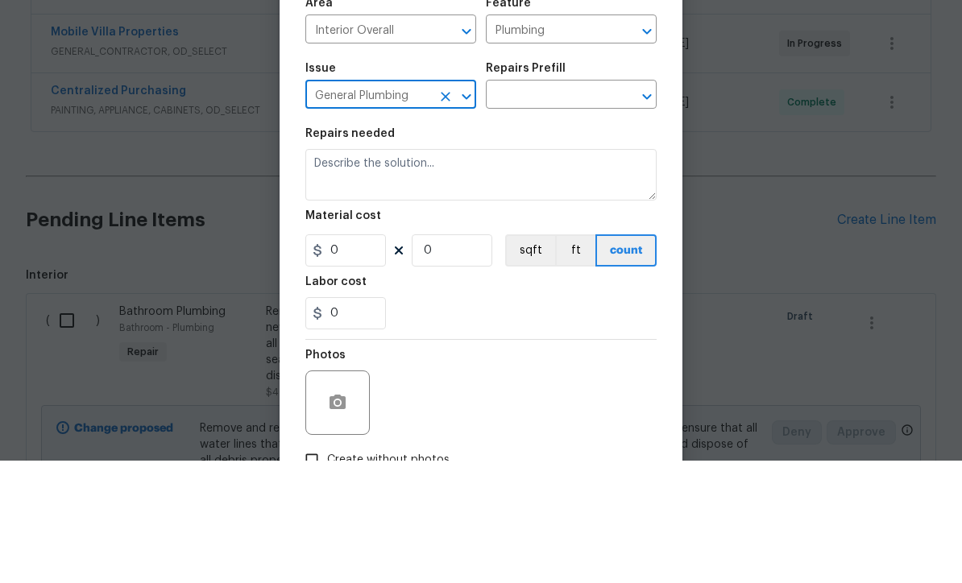
click at [583, 206] on input "text" at bounding box center [549, 218] width 126 height 25
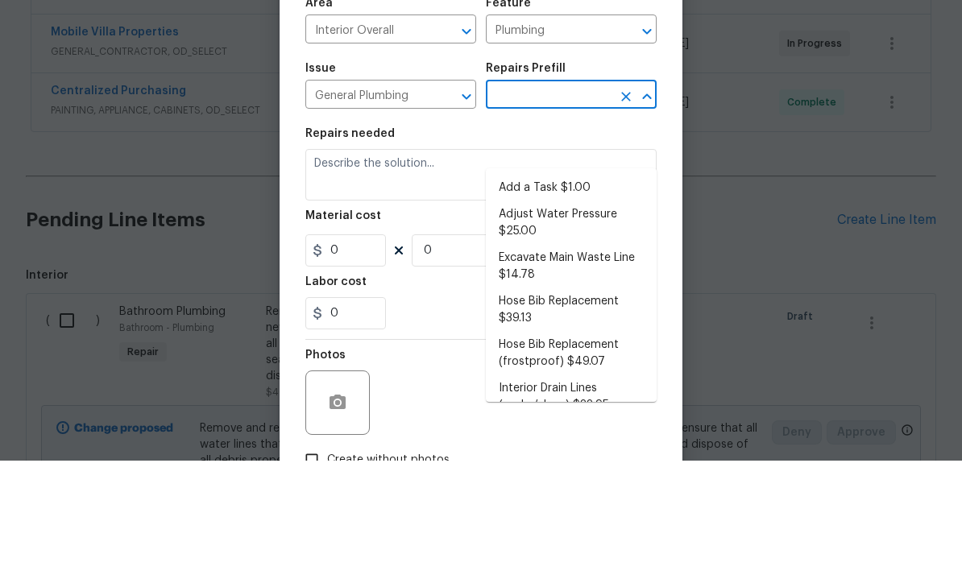
click at [566, 297] on li "Add a Task $1.00" at bounding box center [571, 310] width 171 height 27
type input "Add a Task $1.00"
type textarea "HPM to detail"
type input "1"
type input "Add a Task $1.00"
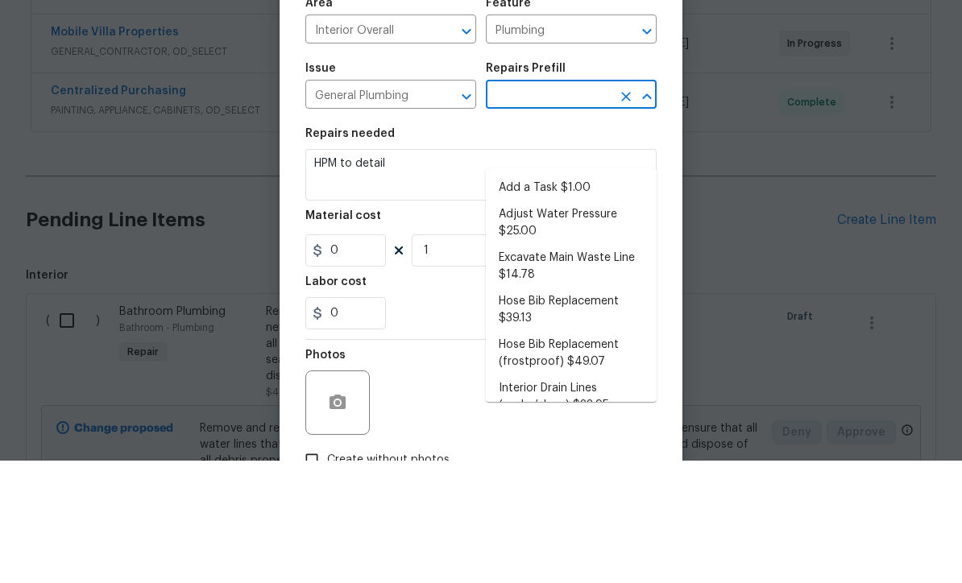
type input "1"
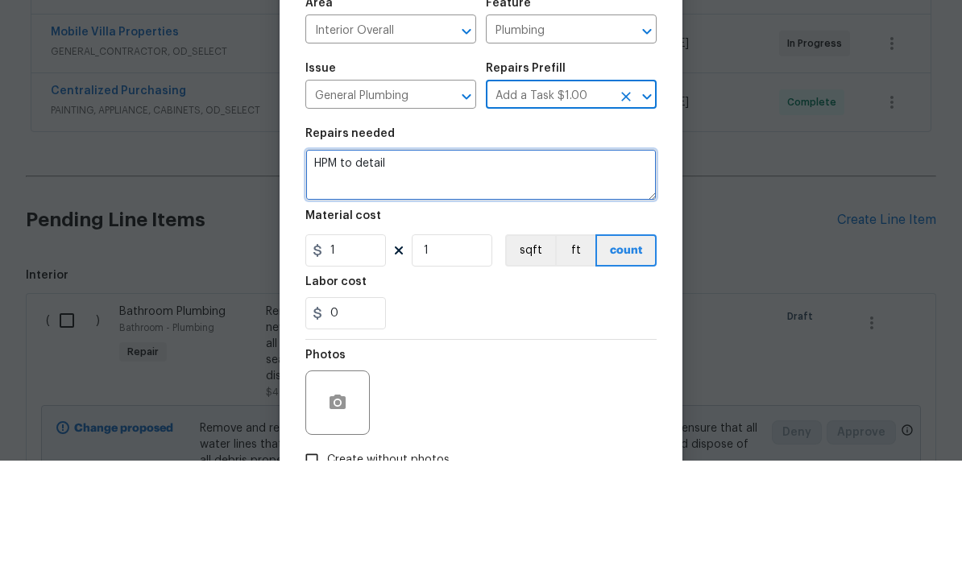
click at [463, 272] on textarea "HPM to detail" at bounding box center [480, 298] width 351 height 52
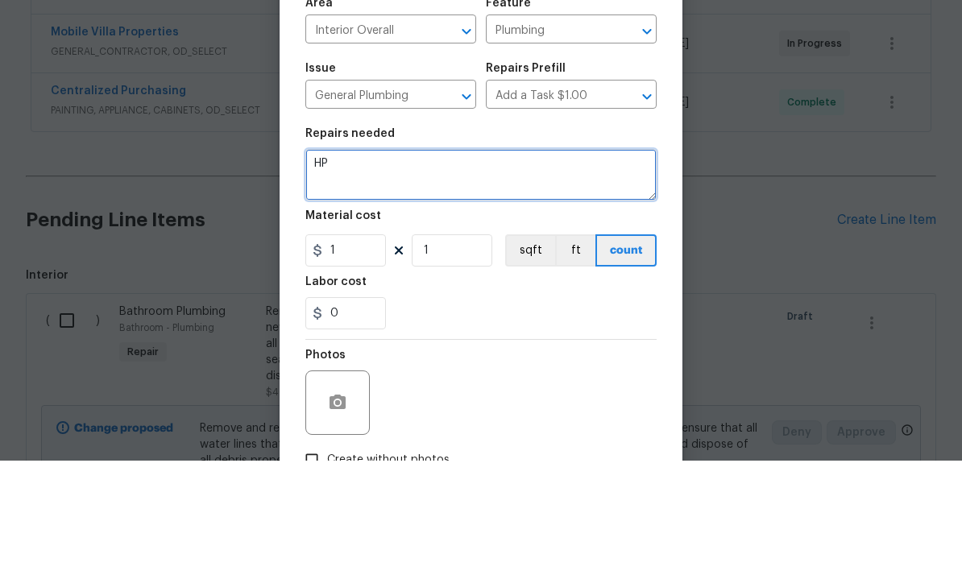
type textarea "H"
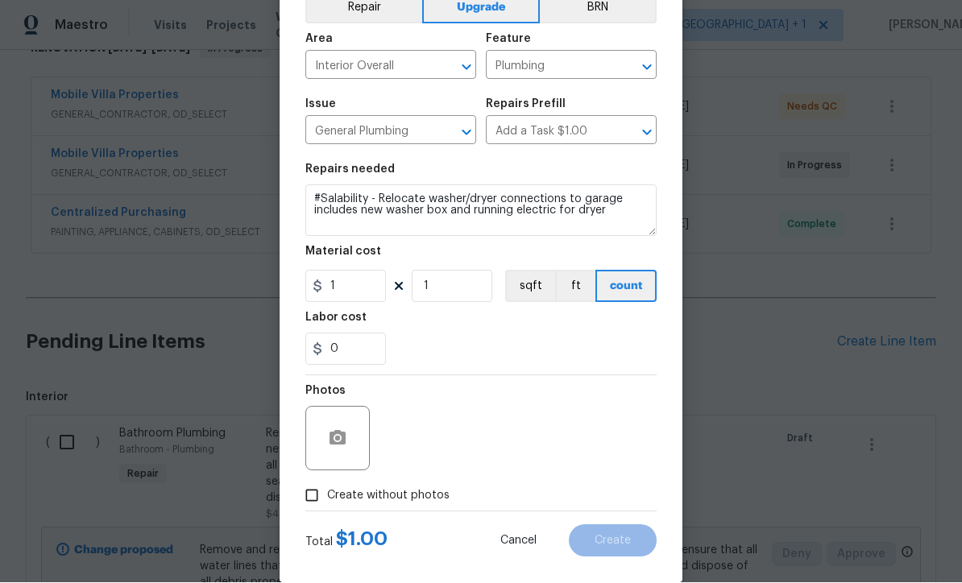
scroll to position [87, 0]
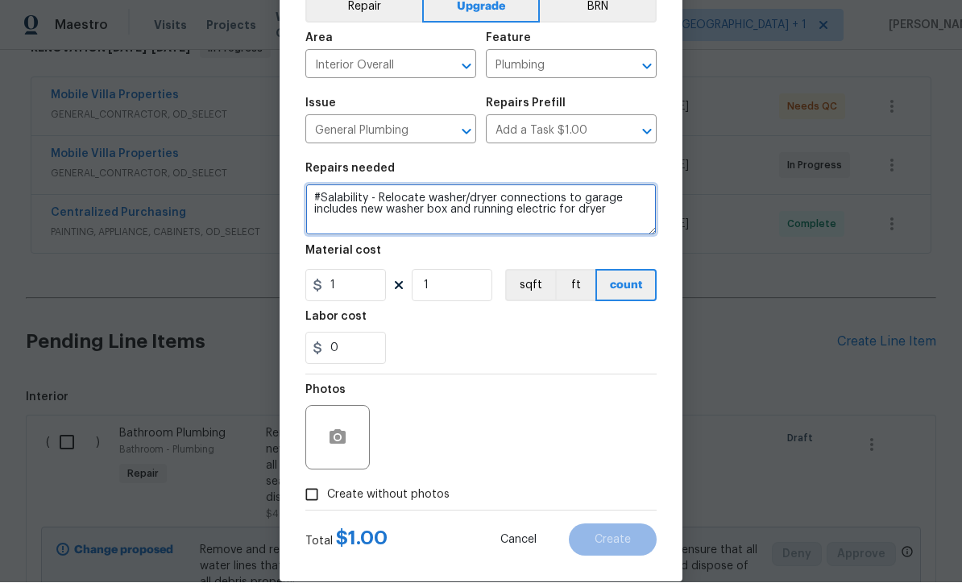
type textarea "#Salability - Relocate washer/dryer connections to garage includes new washer b…"
click at [326, 496] on input "Create without photos" at bounding box center [312, 495] width 31 height 31
checkbox input "true"
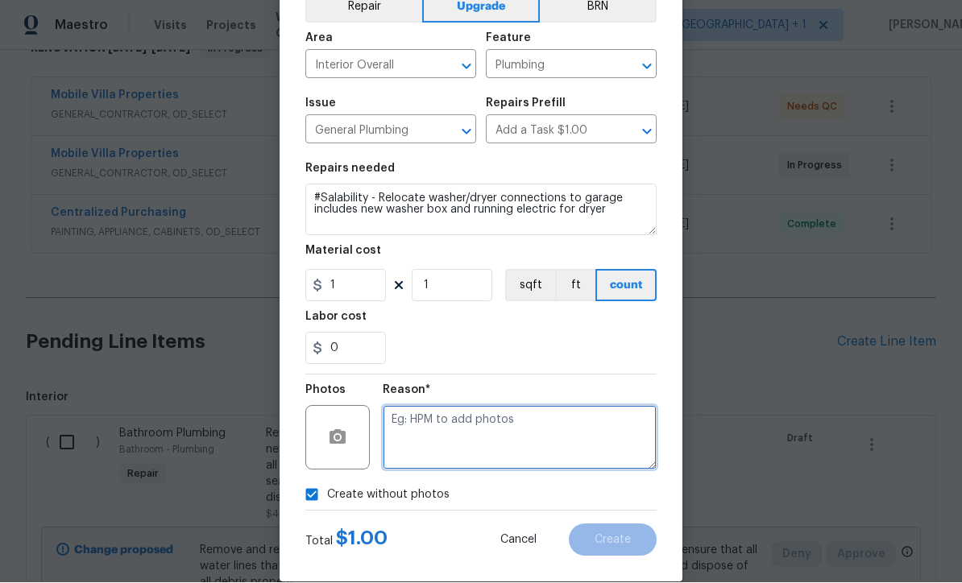
click at [470, 441] on textarea at bounding box center [520, 438] width 274 height 64
type textarea "Salability"
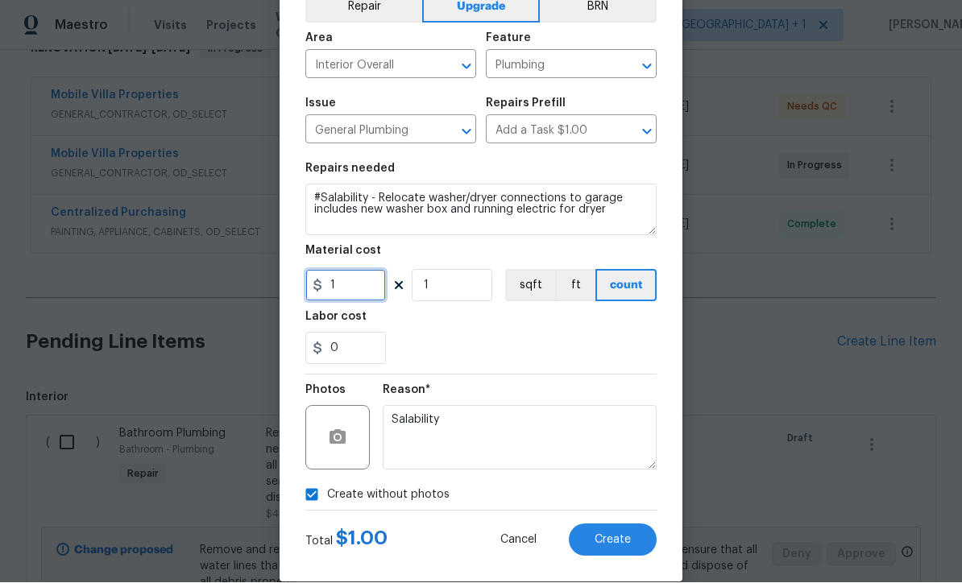
click at [367, 298] on input "1" at bounding box center [345, 286] width 81 height 32
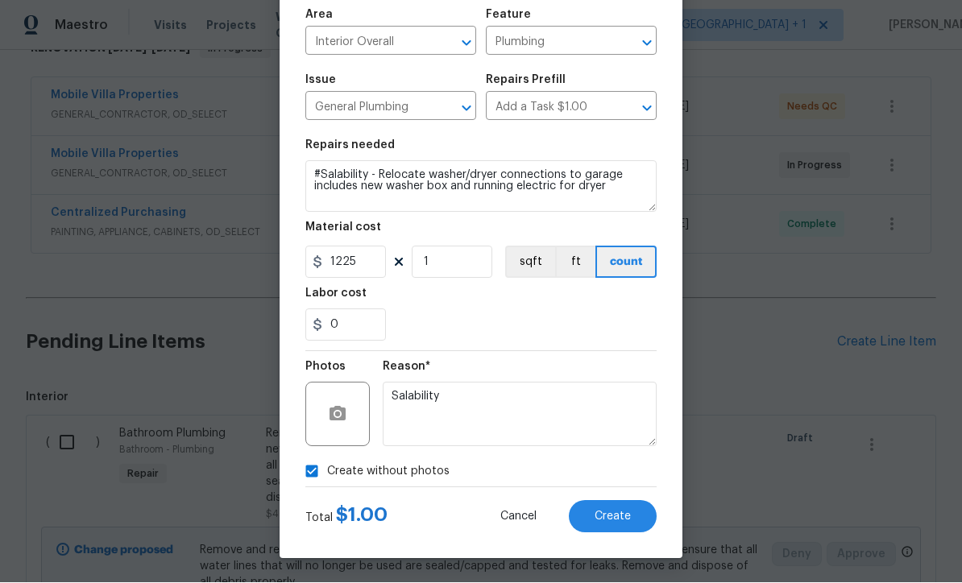
scroll to position [114, 0]
type input "1225"
click at [621, 529] on button "Create" at bounding box center [613, 517] width 88 height 32
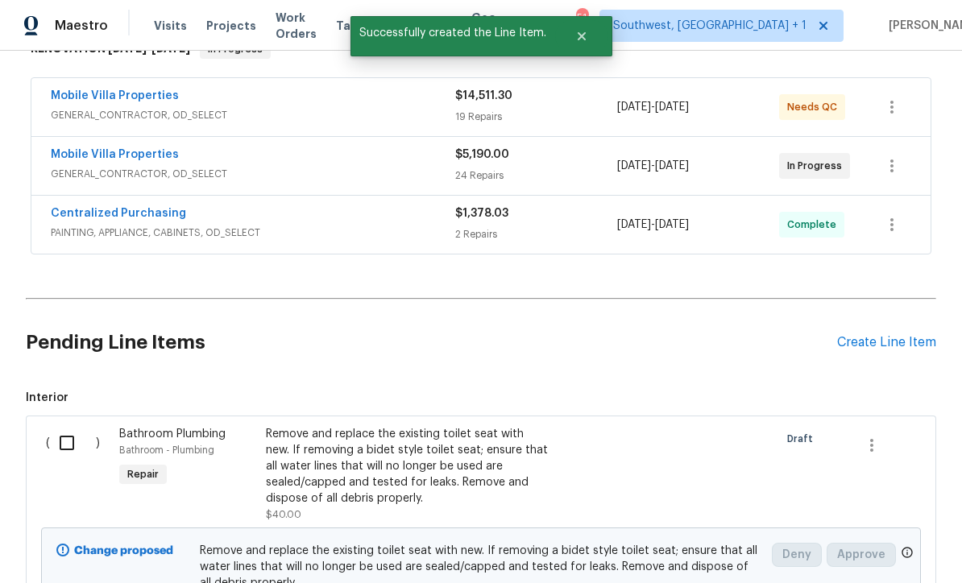
click at [892, 335] on div "Create Line Item" at bounding box center [886, 342] width 99 height 15
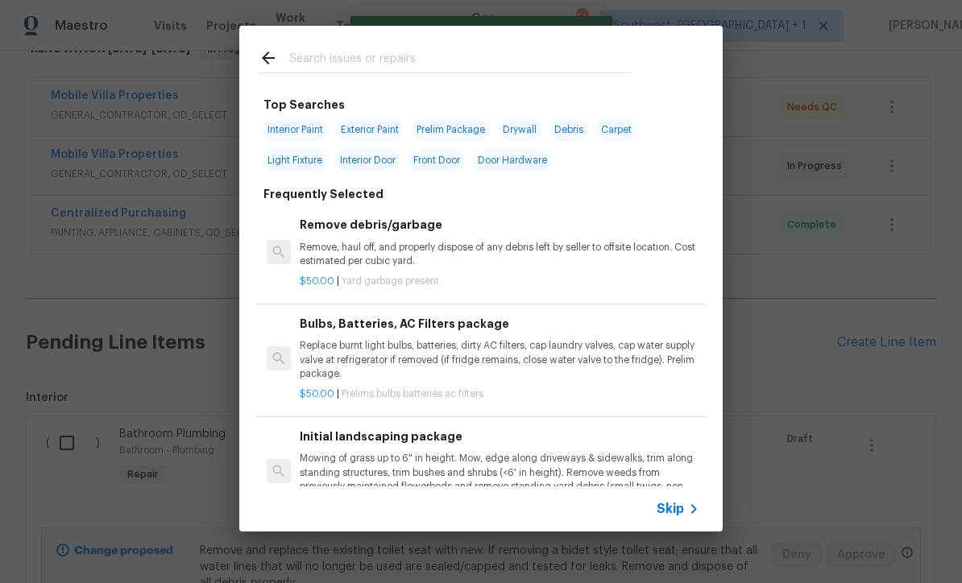
click at [682, 518] on div "Skip" at bounding box center [680, 509] width 47 height 19
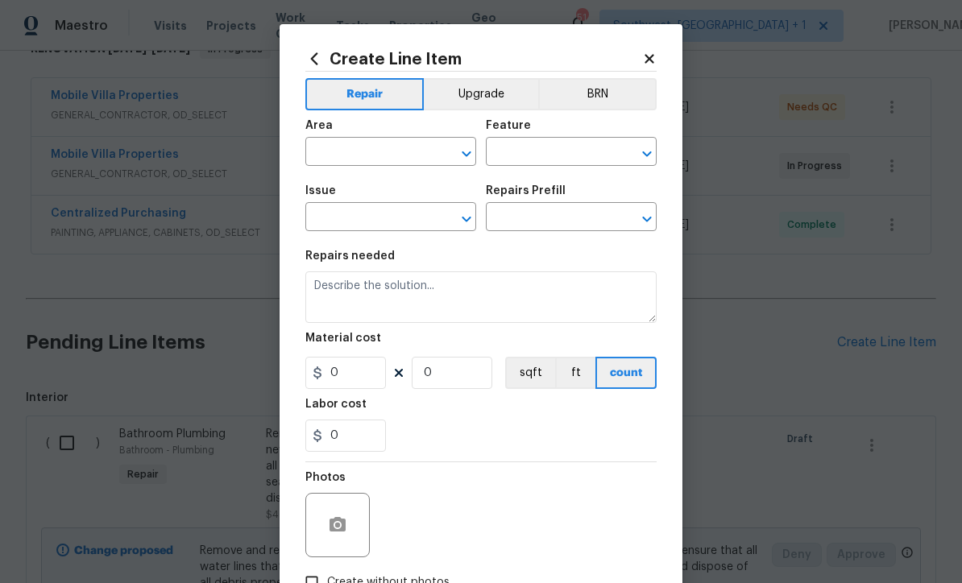
click at [490, 88] on button "Upgrade" at bounding box center [481, 94] width 115 height 32
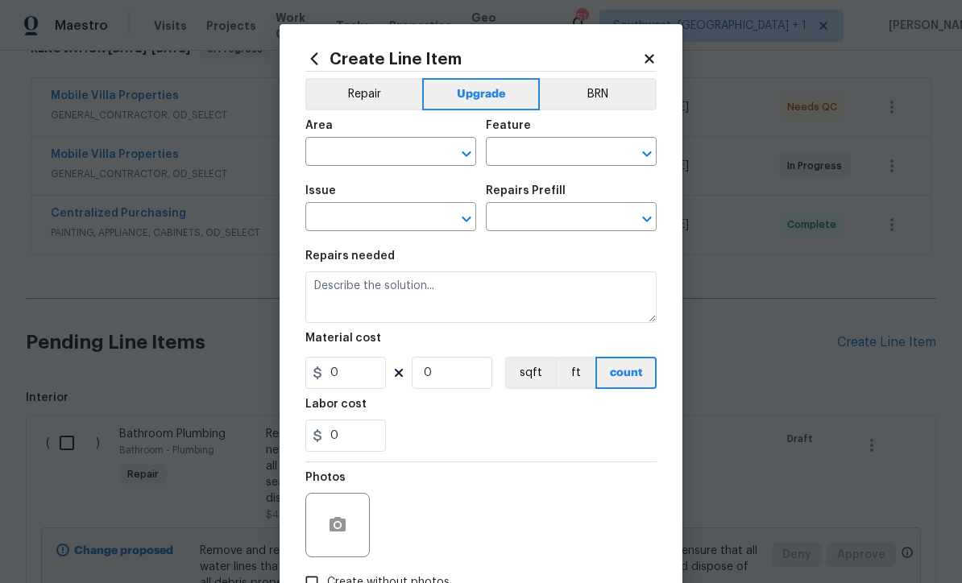
click at [404, 152] on input "text" at bounding box center [368, 153] width 126 height 25
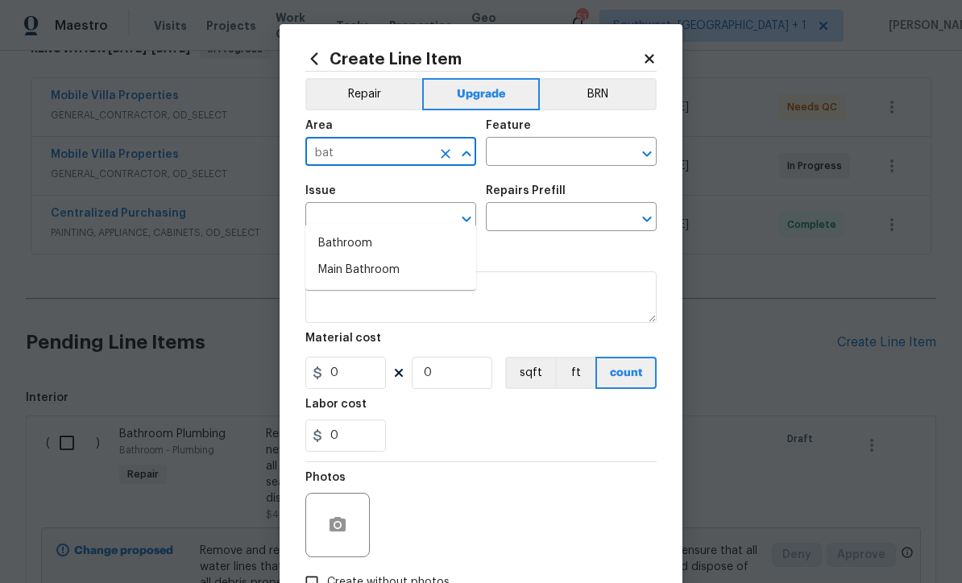
click at [372, 230] on li "Bathroom" at bounding box center [390, 243] width 171 height 27
type input "Bathroom"
click at [590, 154] on input "text" at bounding box center [549, 153] width 126 height 25
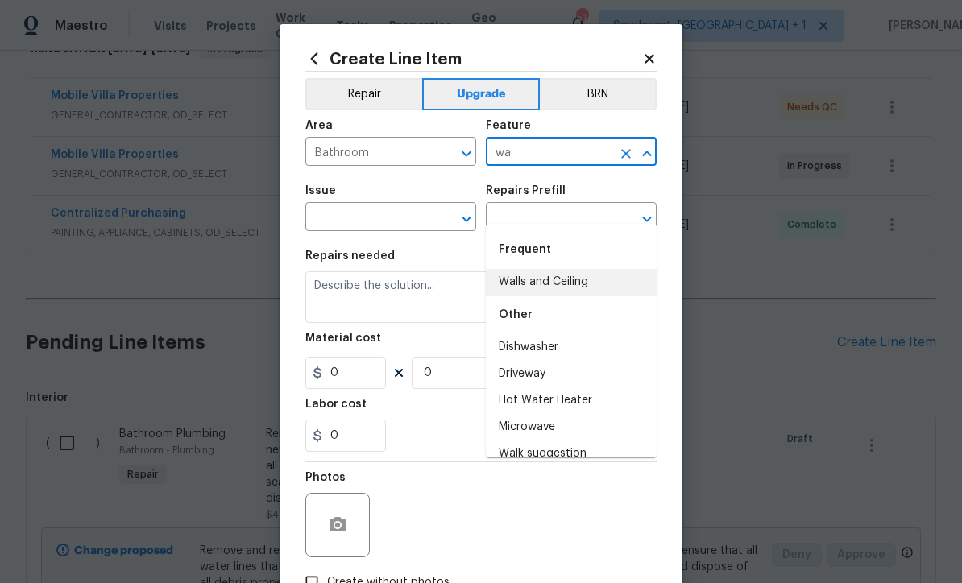
click at [578, 269] on li "Walls and Ceiling" at bounding box center [571, 282] width 171 height 27
type input "Walls and Ceiling"
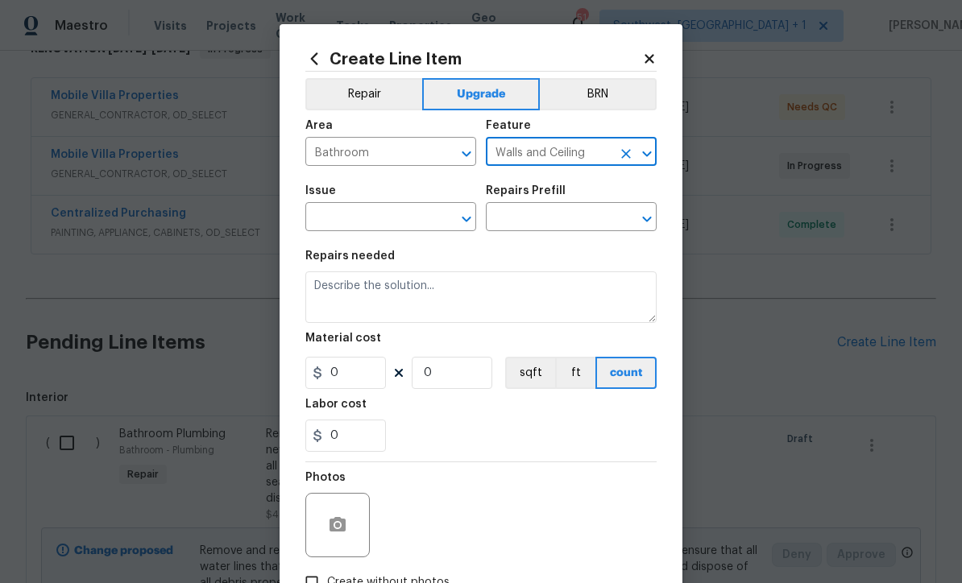
click at [416, 223] on input "text" at bounding box center [368, 218] width 126 height 25
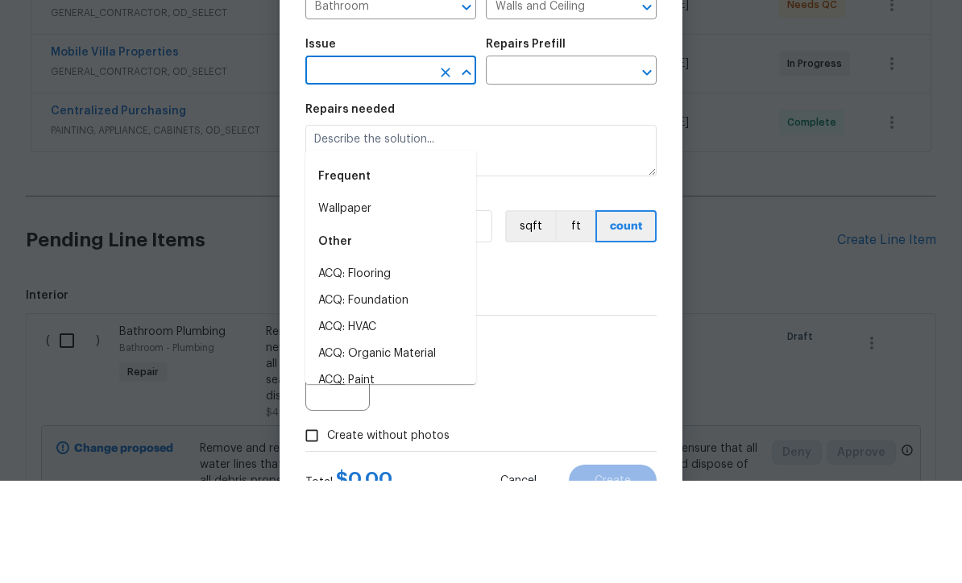
scroll to position [59, 0]
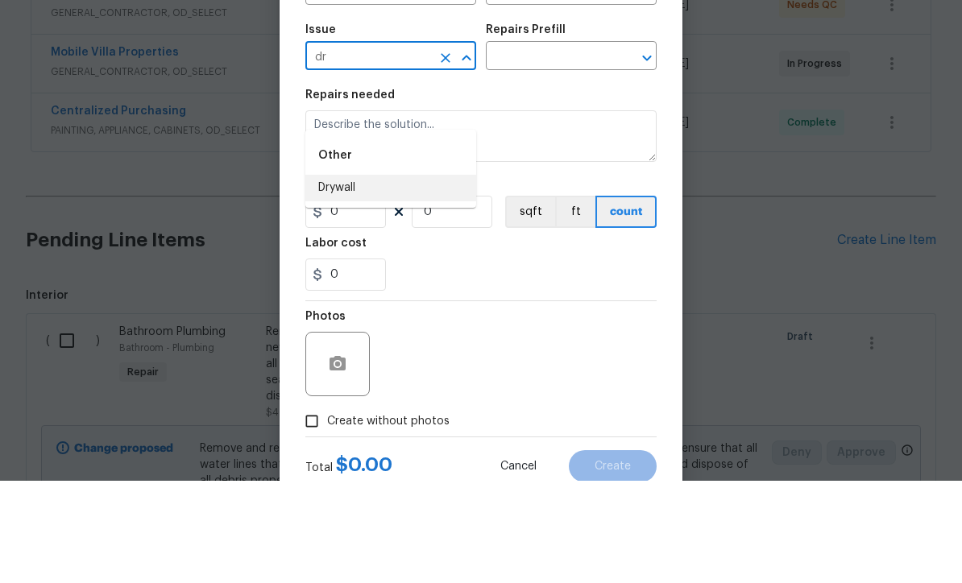
click at [380, 277] on li "Drywall" at bounding box center [390, 290] width 171 height 27
type input "Drywall"
click at [556, 147] on input "text" at bounding box center [549, 159] width 126 height 25
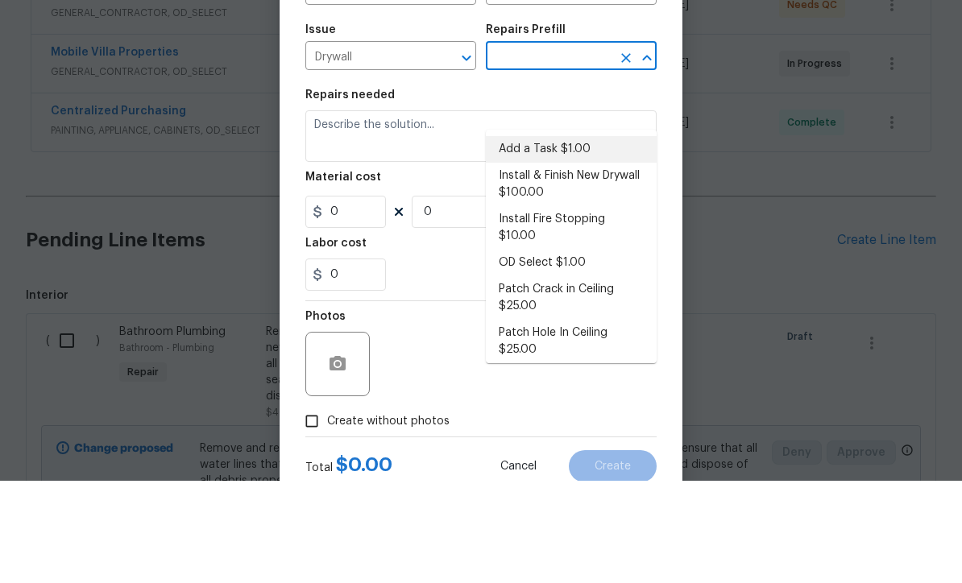
click at [569, 239] on li "Add a Task $1.00" at bounding box center [571, 252] width 171 height 27
type input "Add a Task $1.00"
type textarea "HPM to detail"
type input "1"
type input "Add a Task $1.00"
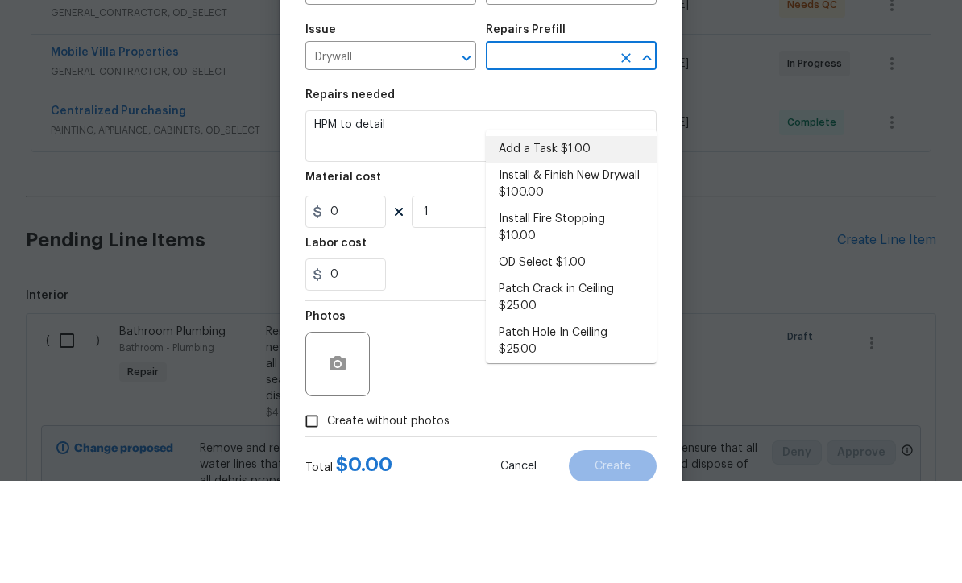
type input "1"
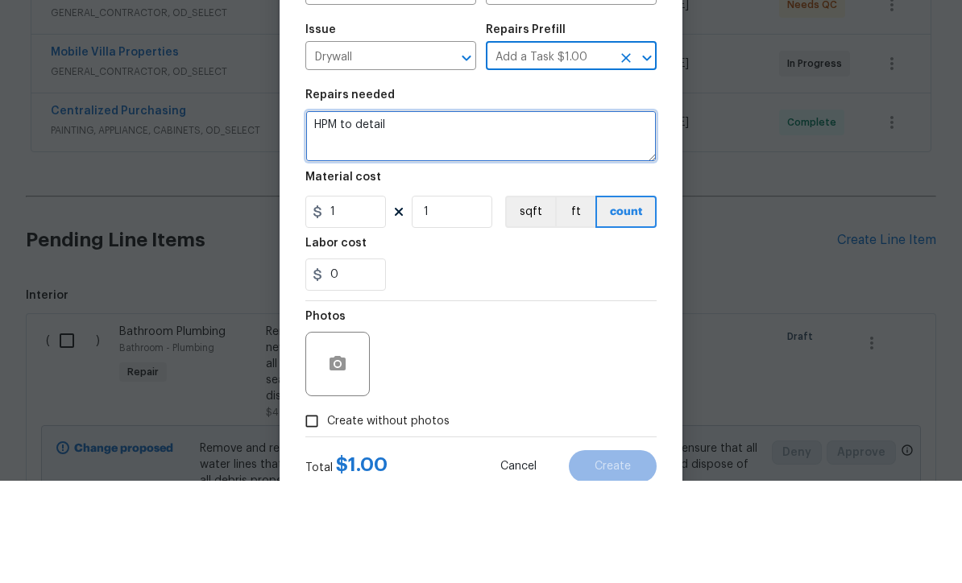
click at [441, 213] on textarea "HPM to detail" at bounding box center [480, 239] width 351 height 52
type textarea "H"
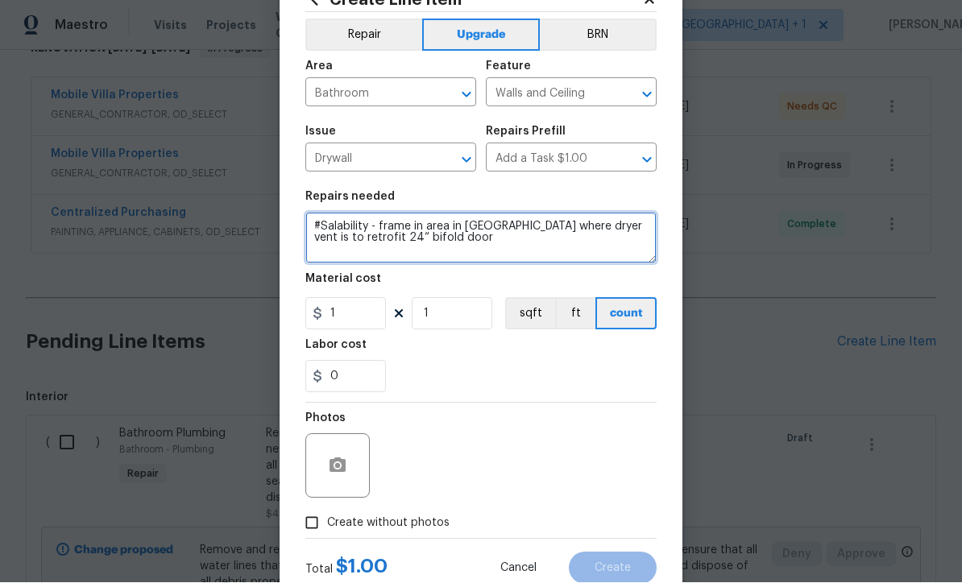
type textarea "#Salability - frame in area in bath where dryer vent is to retrofit 24” bifold …"
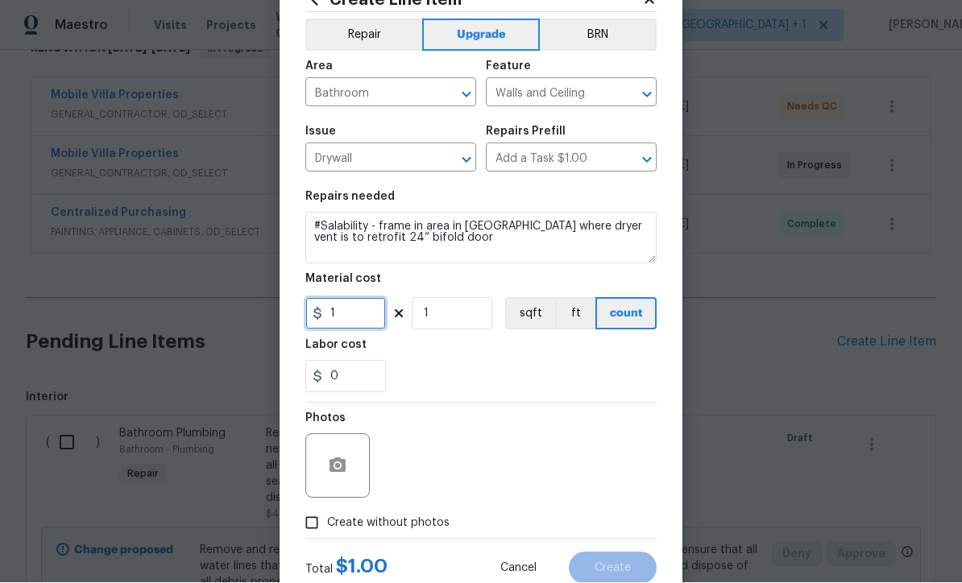
click at [372, 320] on input "1" at bounding box center [345, 314] width 81 height 32
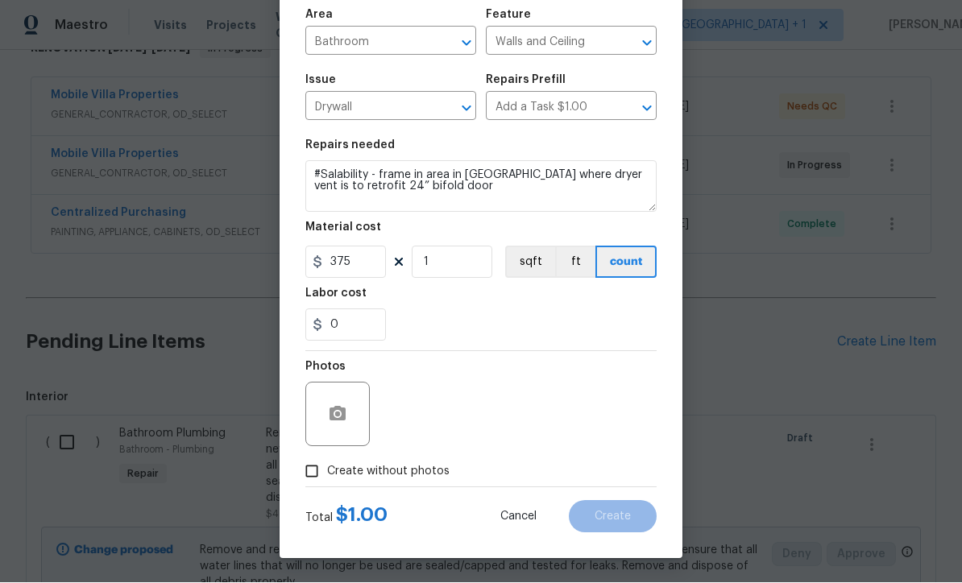
scroll to position [114, 0]
type input "375"
click at [317, 478] on input "Create without photos" at bounding box center [312, 472] width 31 height 31
checkbox input "true"
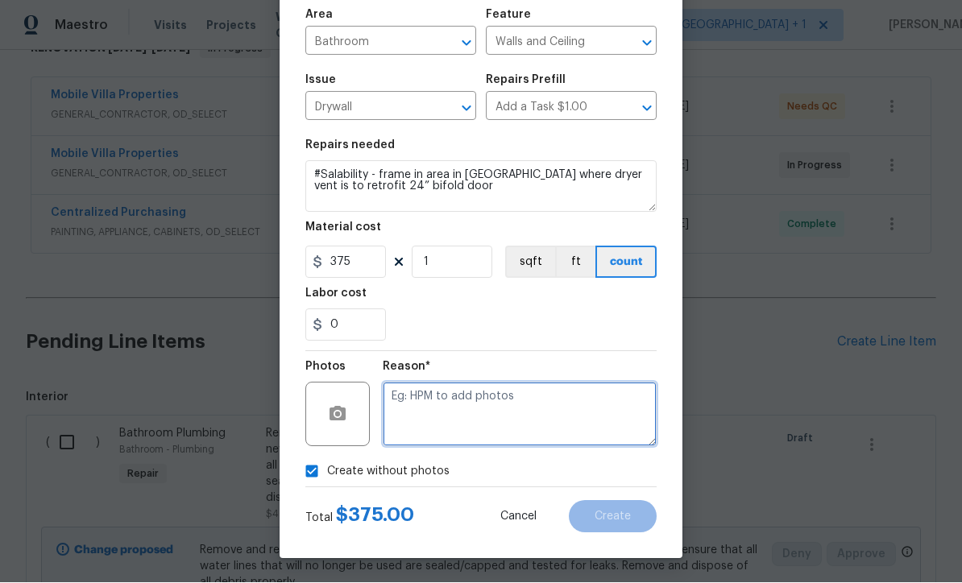
click at [462, 415] on textarea at bounding box center [520, 415] width 274 height 64
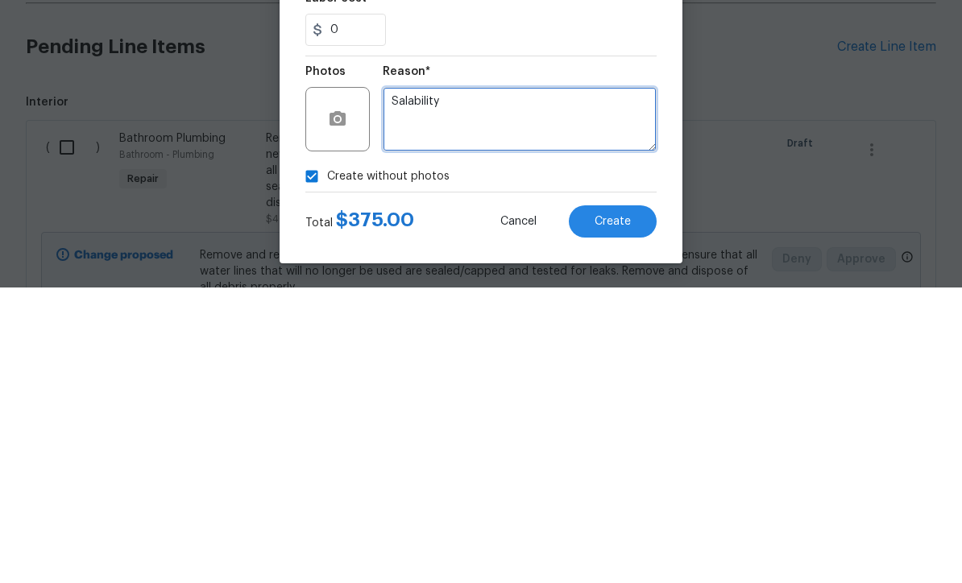
type textarea "Salability"
click at [625, 512] on span "Create" at bounding box center [613, 518] width 36 height 12
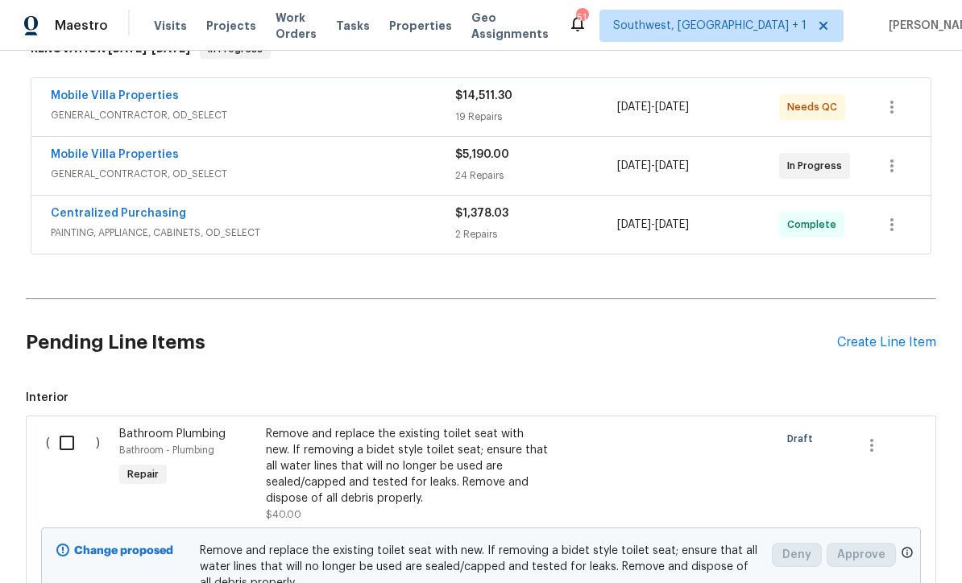
click at [885, 335] on div "Create Line Item" at bounding box center [886, 342] width 99 height 15
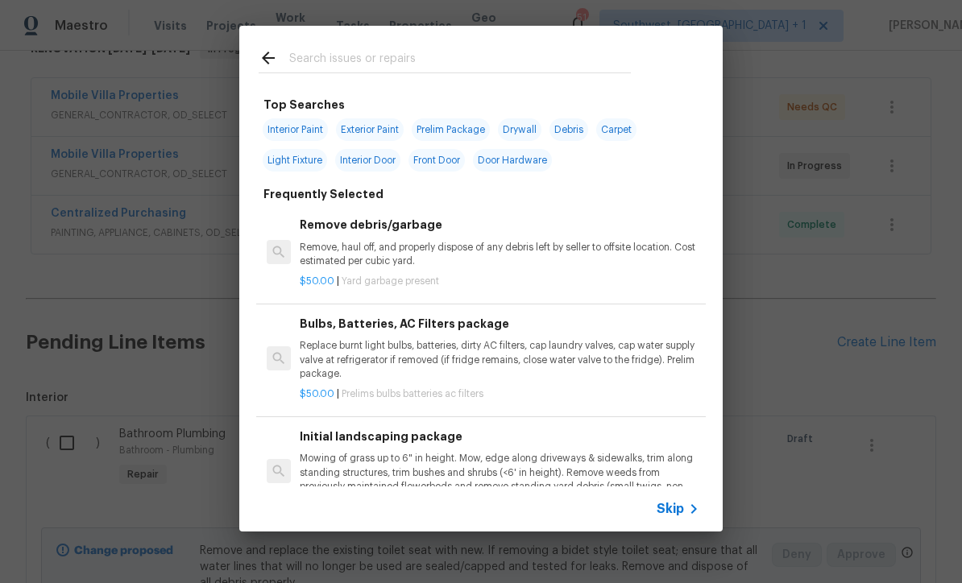
click at [684, 513] on icon at bounding box center [693, 509] width 19 height 19
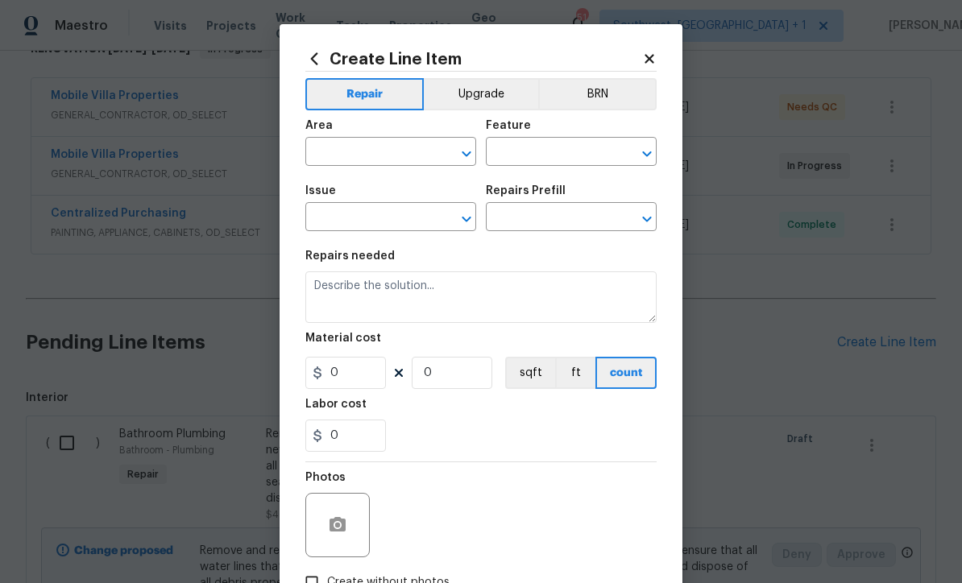
click at [386, 152] on input "text" at bounding box center [368, 153] width 126 height 25
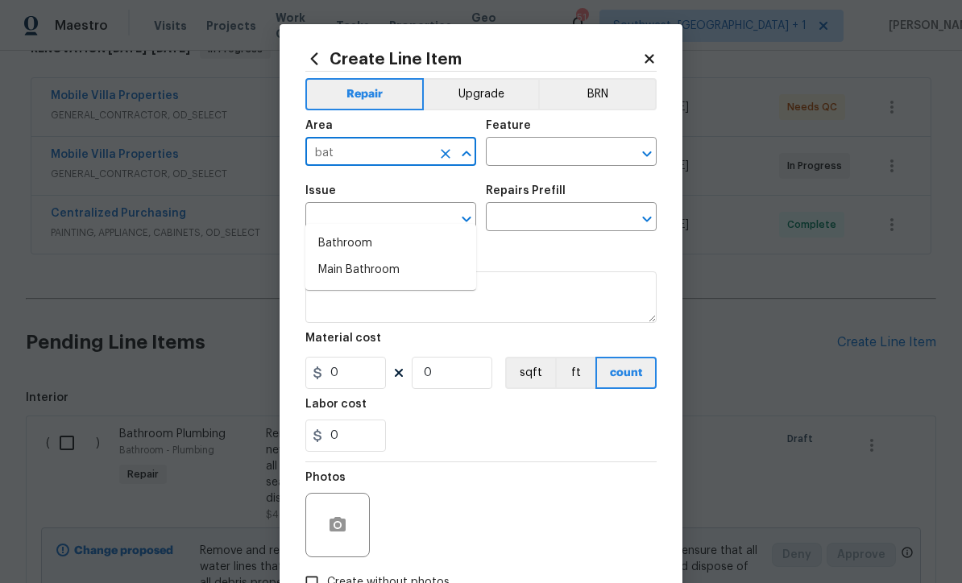
click at [376, 230] on li "Bathroom" at bounding box center [390, 243] width 171 height 27
type input "Bathroom"
click at [588, 142] on input "text" at bounding box center [549, 153] width 126 height 25
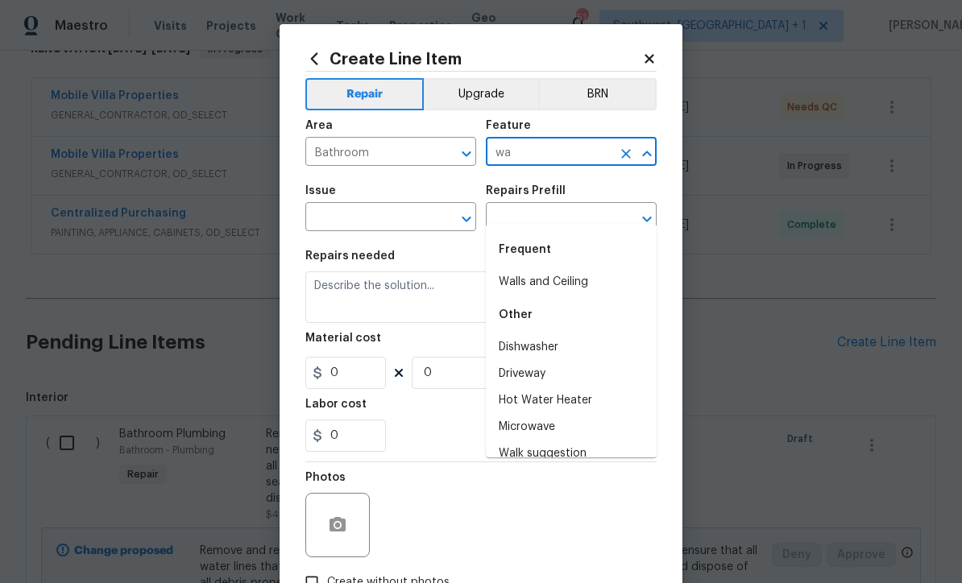
click at [575, 269] on li "Walls and Ceiling" at bounding box center [571, 282] width 171 height 27
type input "Walls and Ceiling"
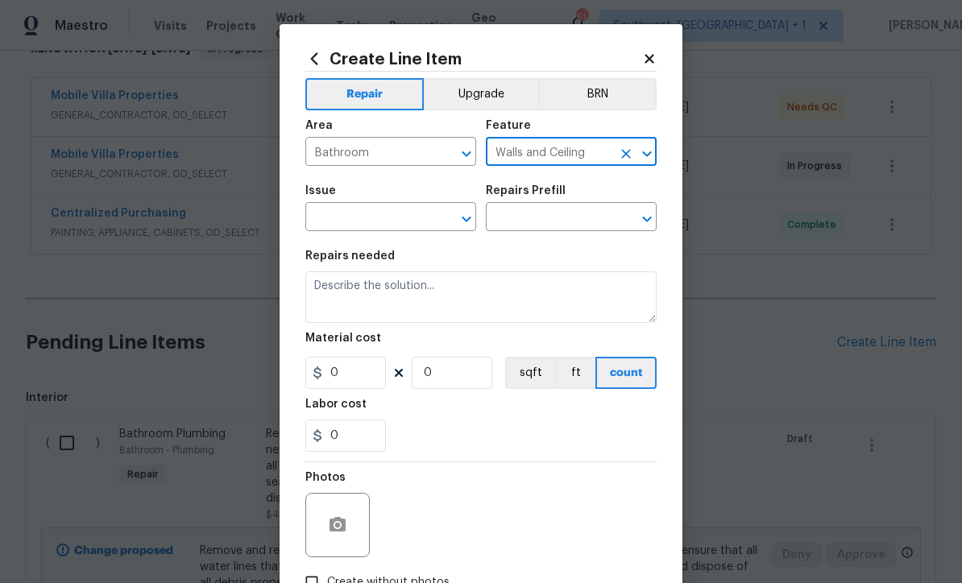
click at [431, 214] on div "​" at bounding box center [390, 218] width 171 height 25
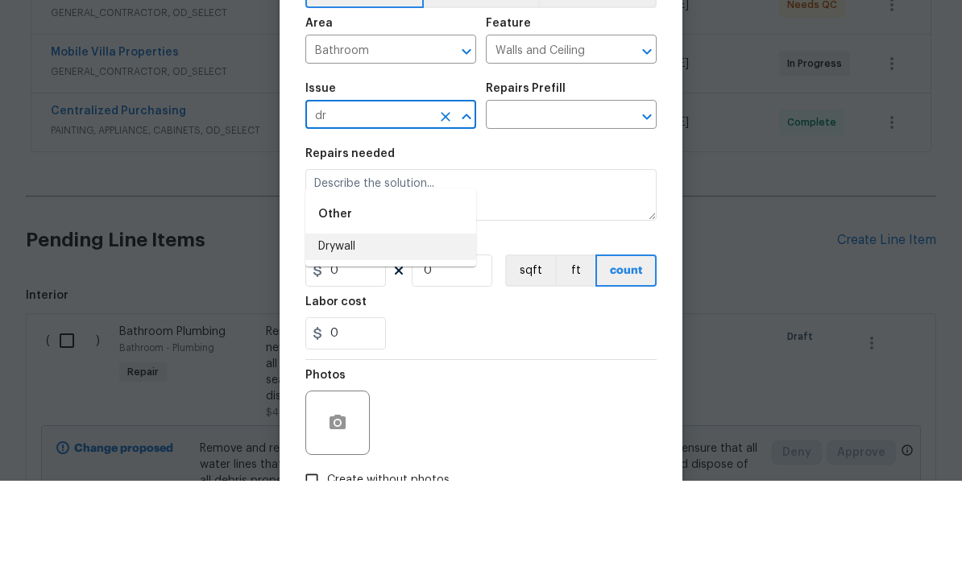
click at [403, 336] on li "Drywall" at bounding box center [390, 349] width 171 height 27
type input "Drywall"
click at [576, 206] on input "text" at bounding box center [549, 218] width 126 height 25
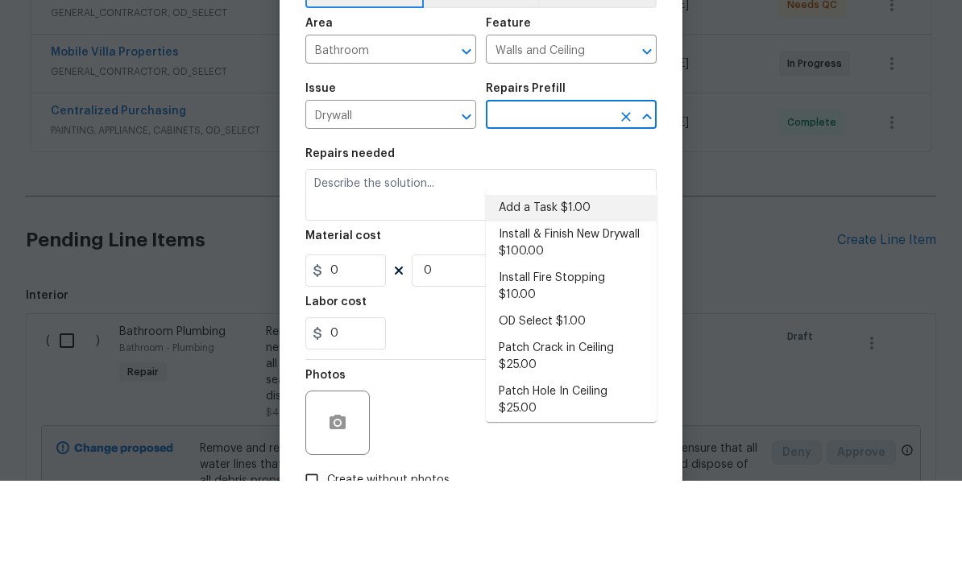
click at [577, 297] on li "Add a Task $1.00" at bounding box center [571, 310] width 171 height 27
type input "Add a Task $1.00"
type textarea "HPM to detail"
type input "1"
type input "Add a Task $1.00"
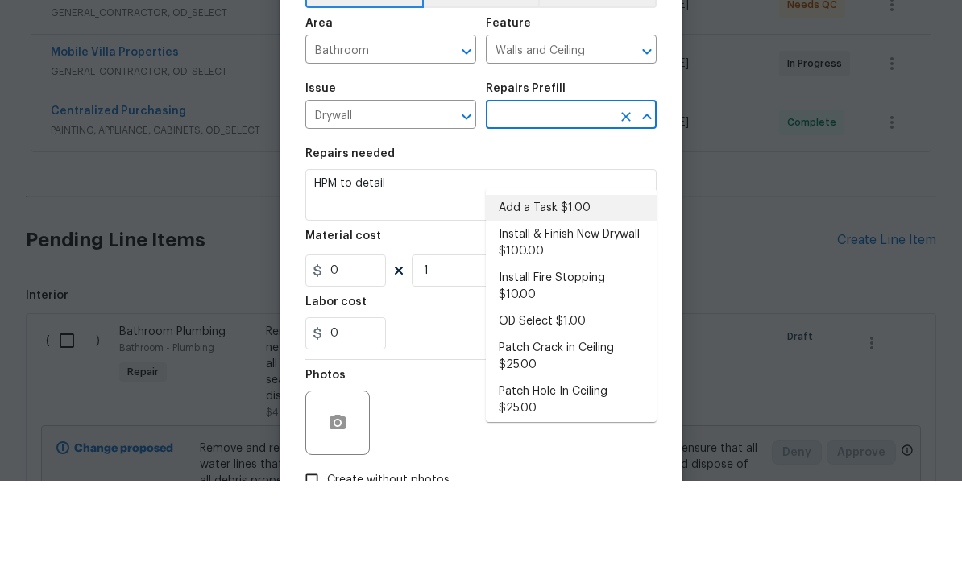
type input "1"
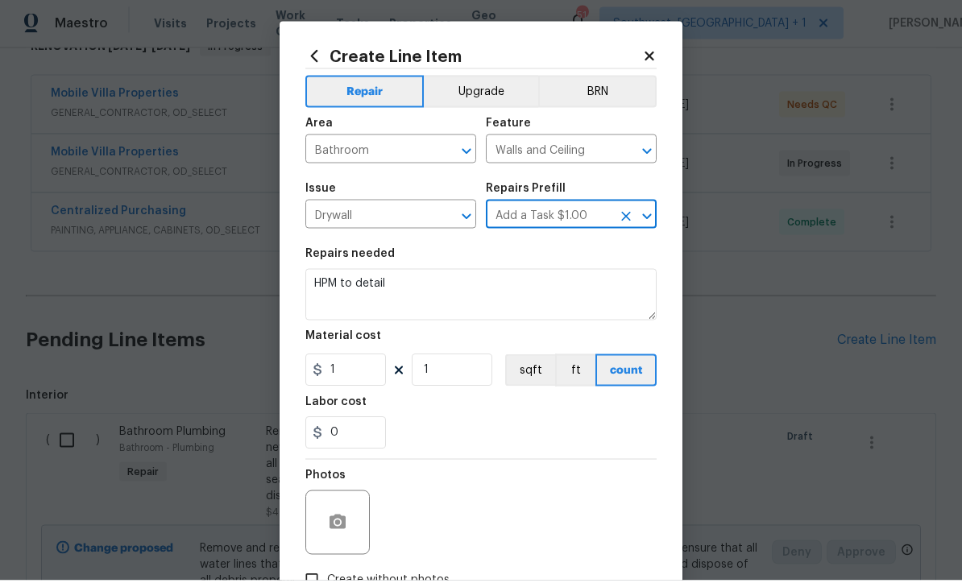
click at [505, 92] on button "Upgrade" at bounding box center [481, 94] width 115 height 32
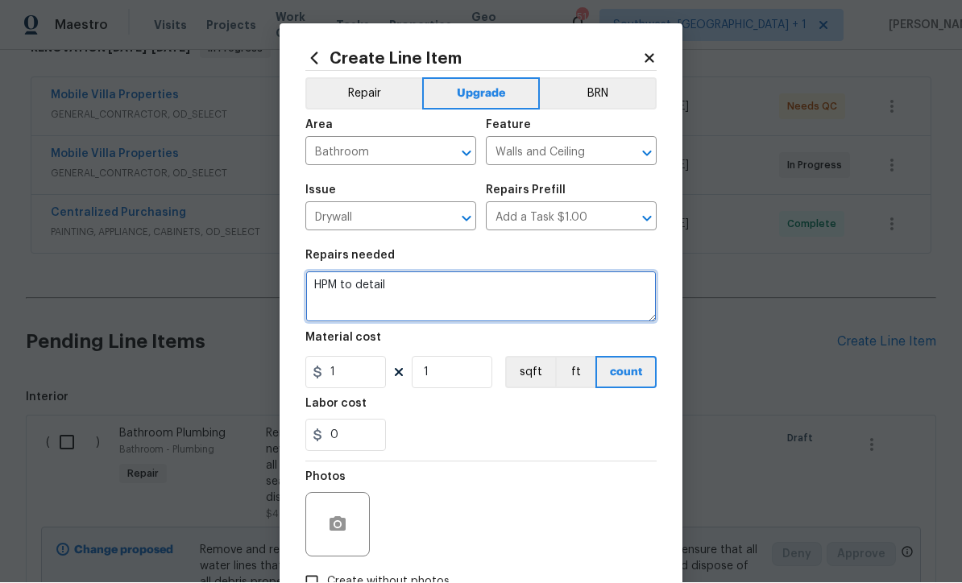
click at [422, 277] on textarea "HPM to detail" at bounding box center [480, 298] width 351 height 52
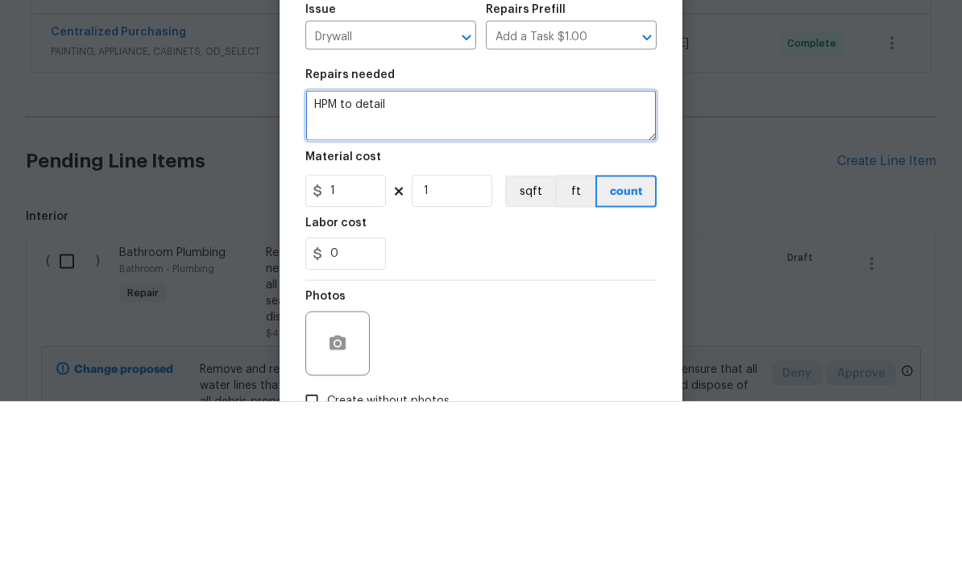
click at [423, 272] on textarea "HPM to detail" at bounding box center [480, 298] width 351 height 52
type textarea "H"
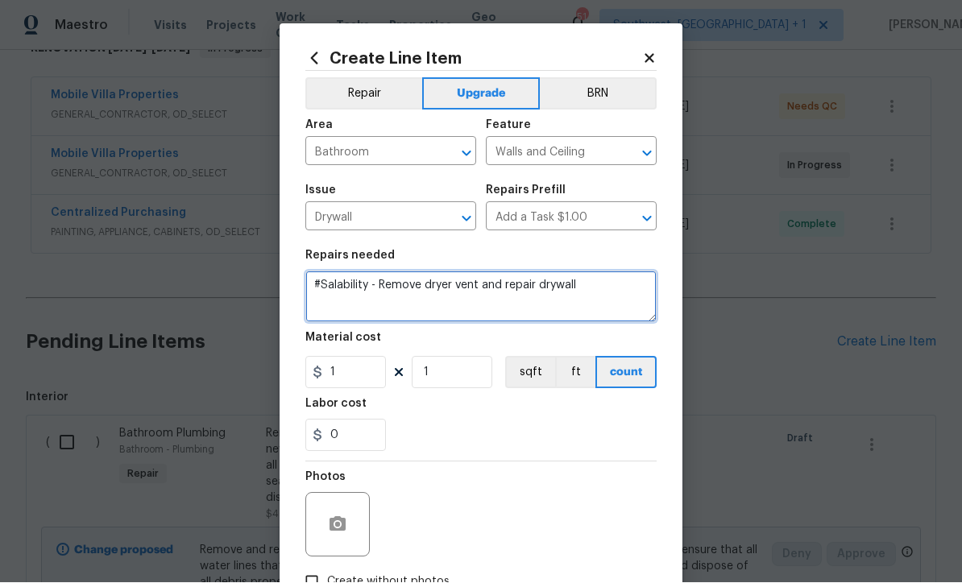
type textarea "#Salability - Remove dryer vent and repair drywall"
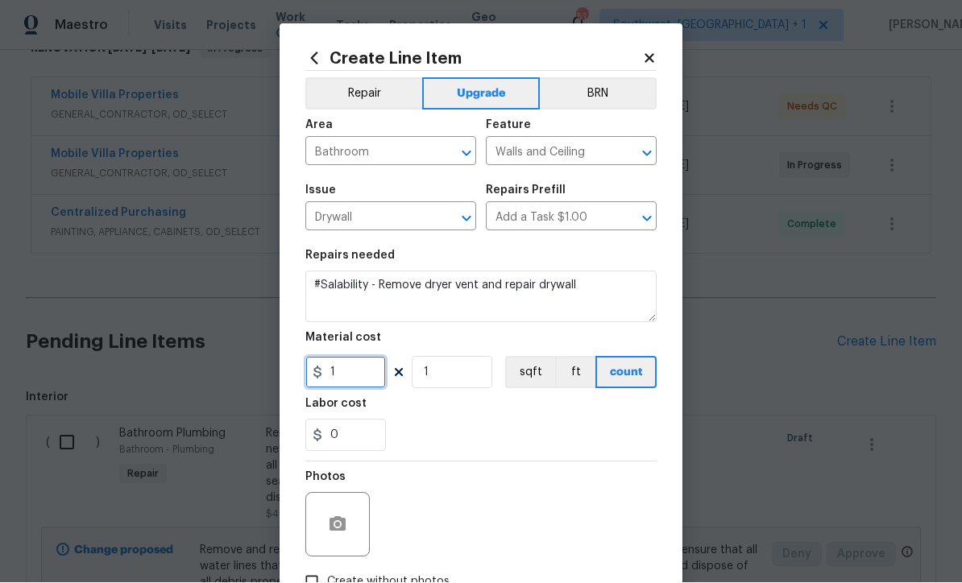
click at [371, 373] on input "1" at bounding box center [345, 373] width 81 height 32
type input "125"
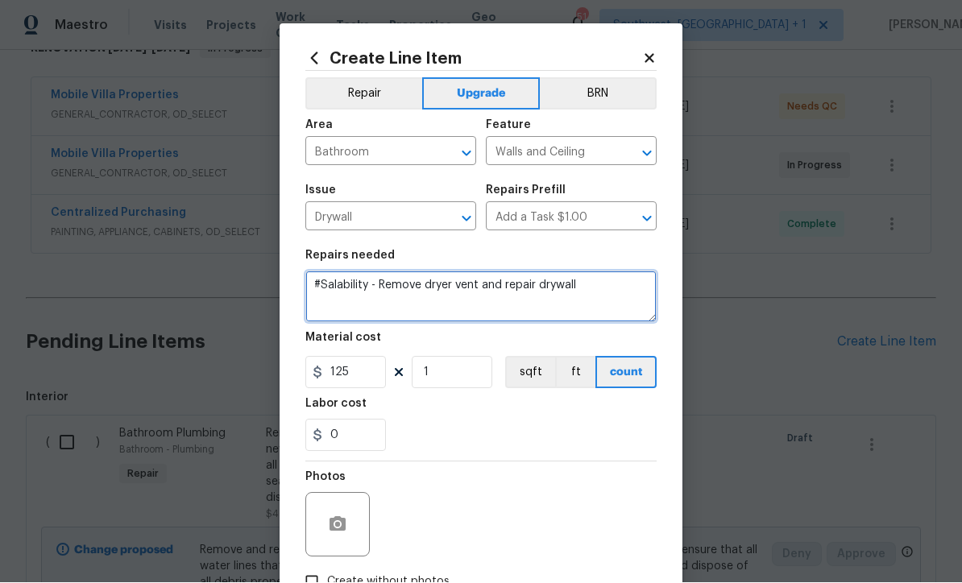
click at [475, 283] on textarea "#Salability - Remove dryer vent and repair drywall" at bounding box center [480, 298] width 351 height 52
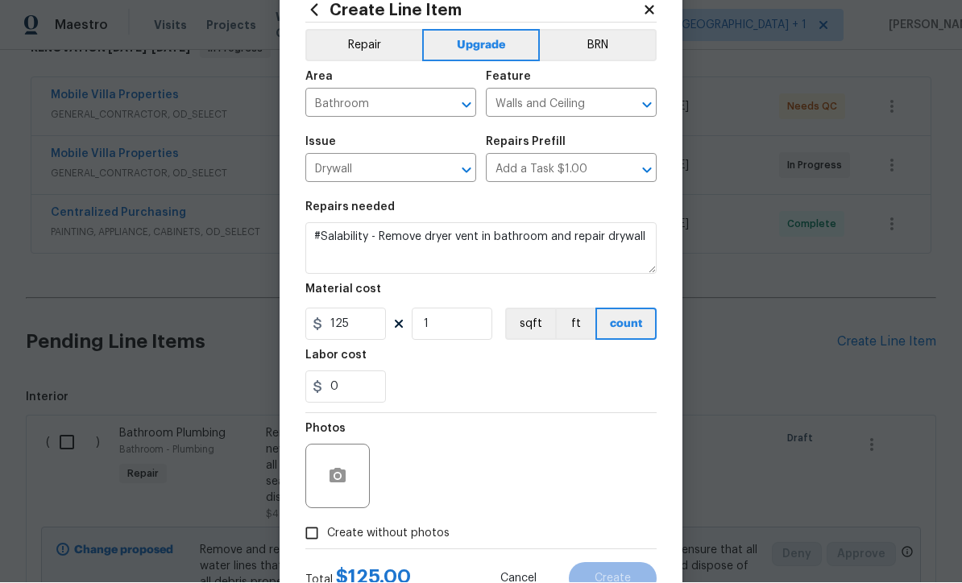
scroll to position [70, 0]
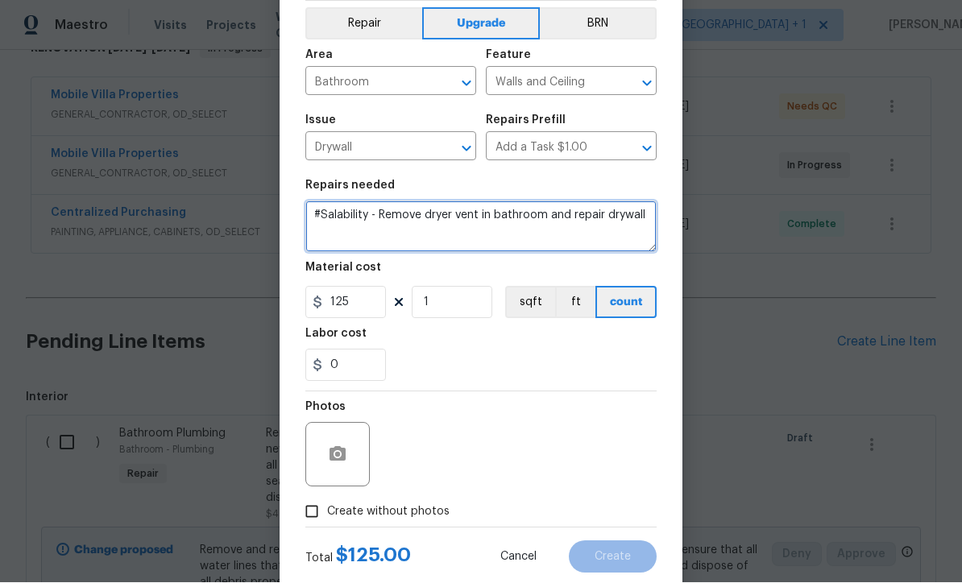
type textarea "#Salability - Remove dryer vent in bathroom and repair drywall"
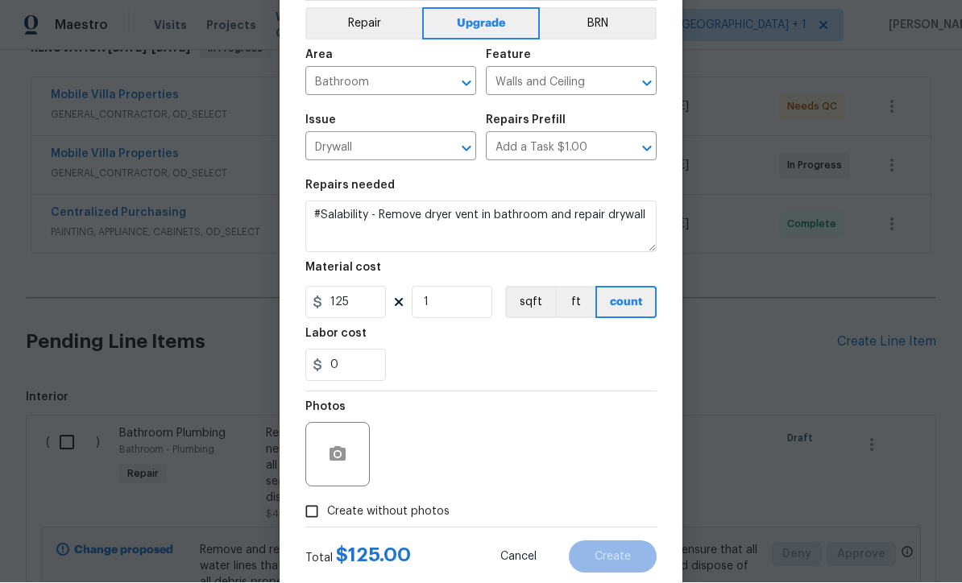
click at [318, 523] on input "Create without photos" at bounding box center [312, 512] width 31 height 31
checkbox input "true"
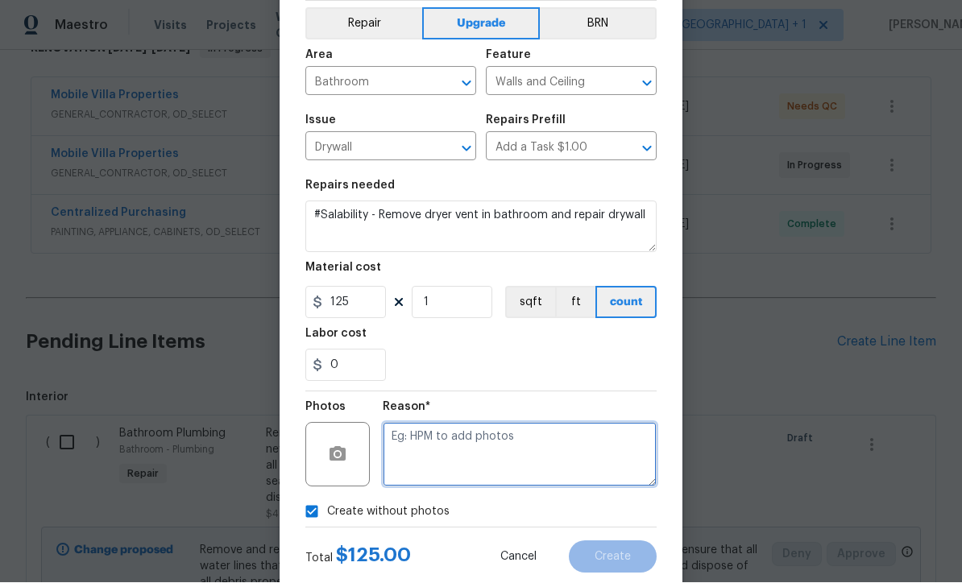
click at [475, 450] on textarea at bounding box center [520, 455] width 274 height 64
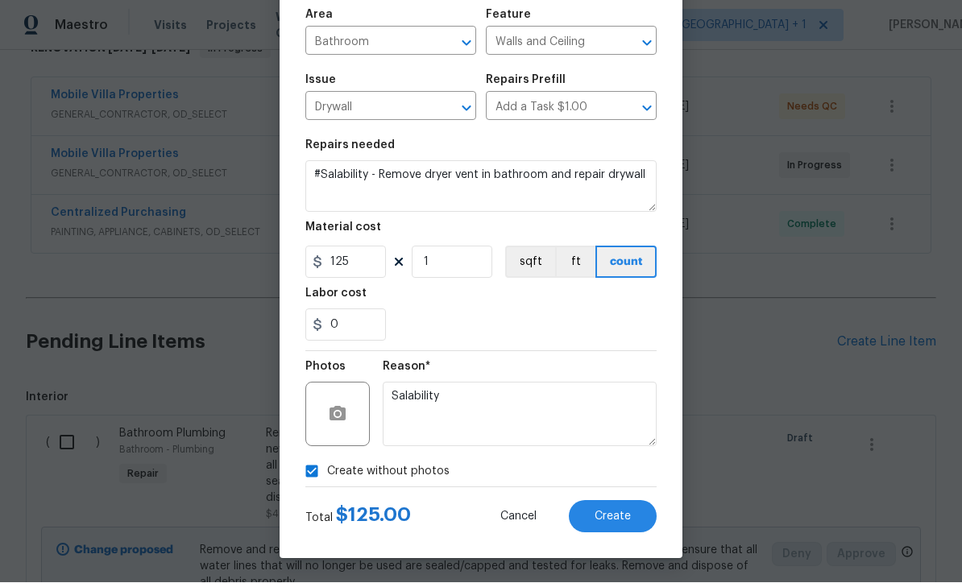
scroll to position [114, 0]
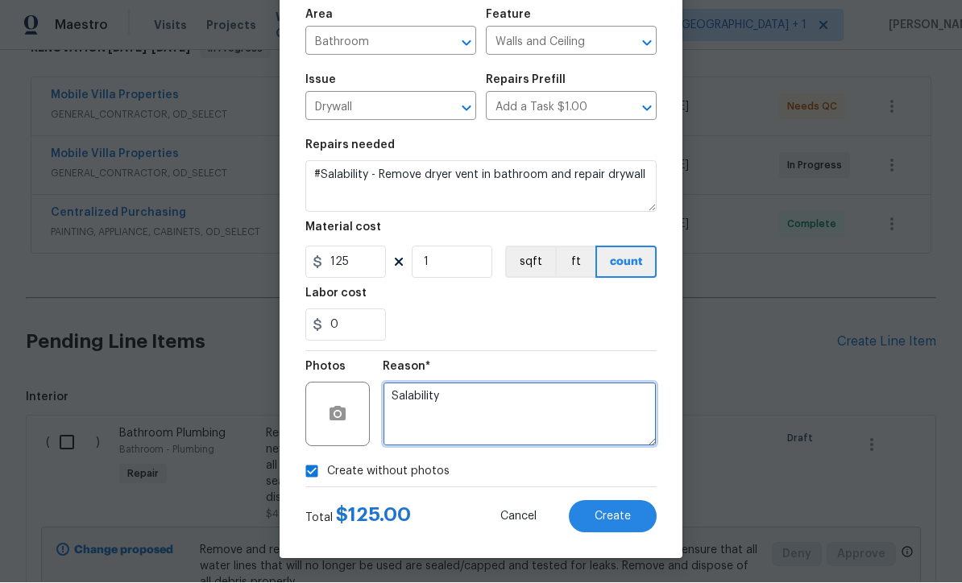
type textarea "Salability"
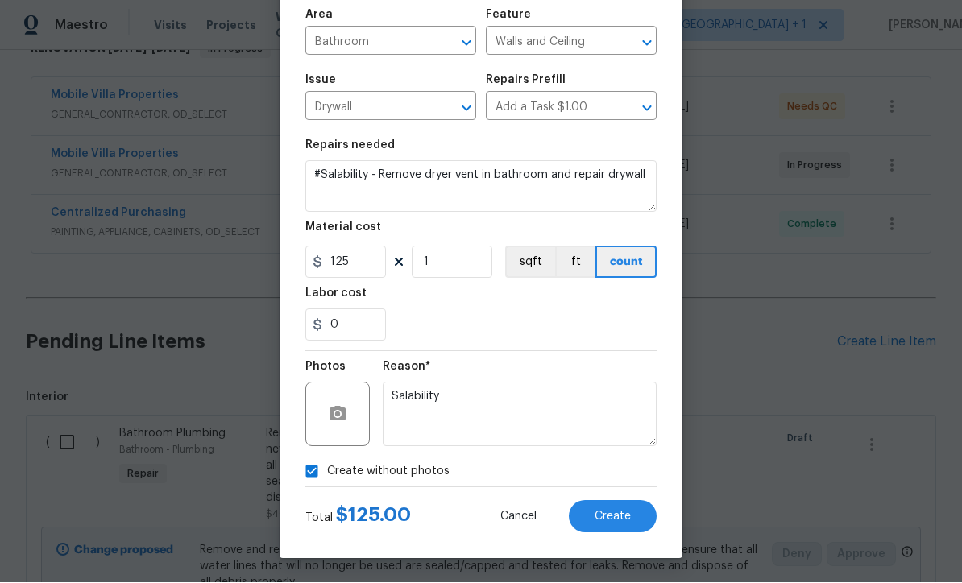
click at [613, 529] on button "Create" at bounding box center [613, 517] width 88 height 32
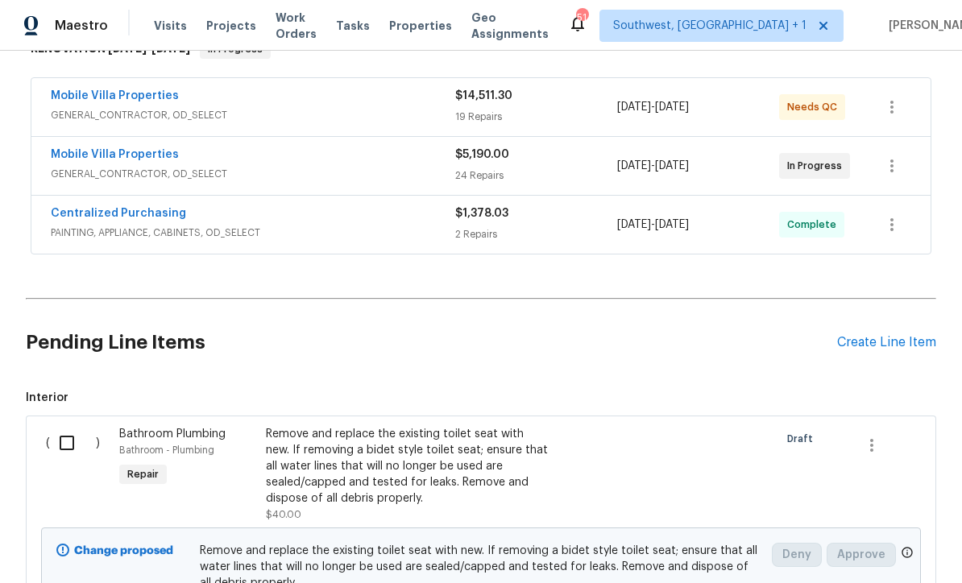
click at [885, 335] on div "Create Line Item" at bounding box center [886, 342] width 99 height 15
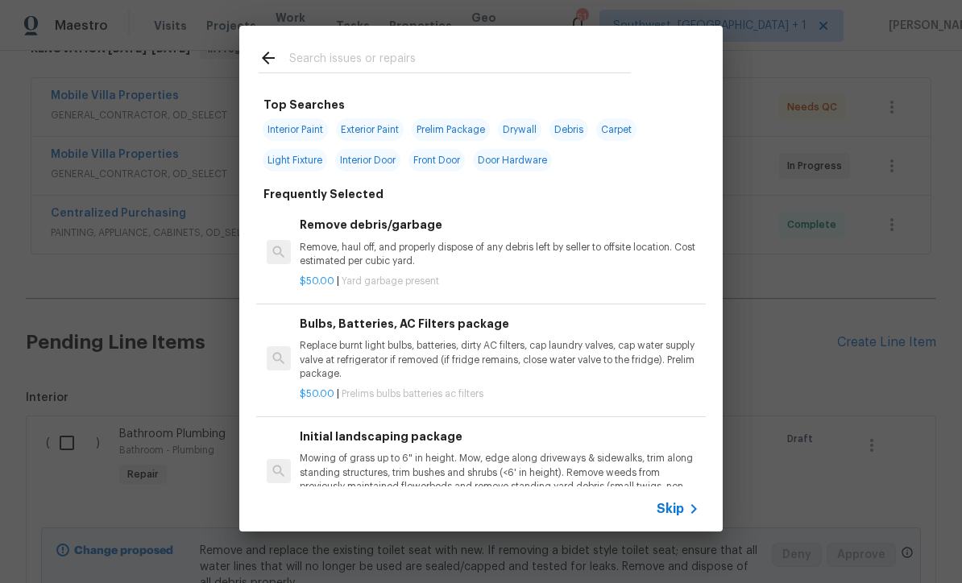
click at [674, 514] on span "Skip" at bounding box center [670, 509] width 27 height 16
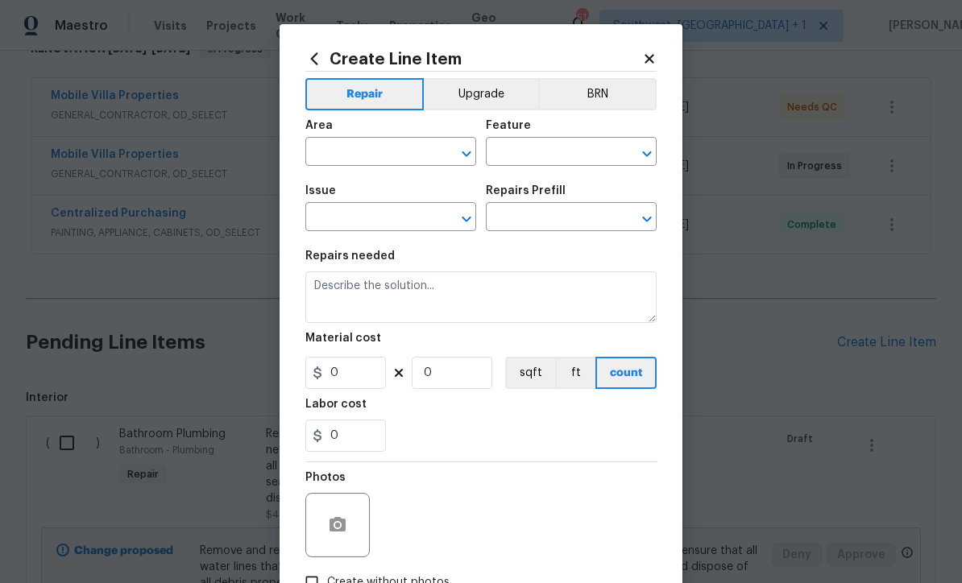
click at [388, 154] on input "text" at bounding box center [368, 153] width 126 height 25
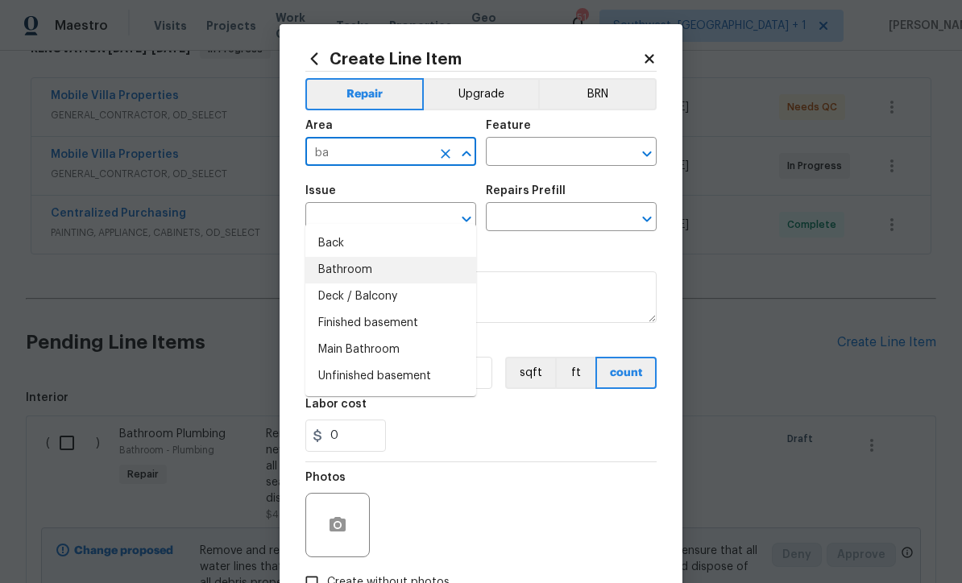
click at [380, 257] on li "Bathroom" at bounding box center [390, 270] width 171 height 27
type input "Bathroom"
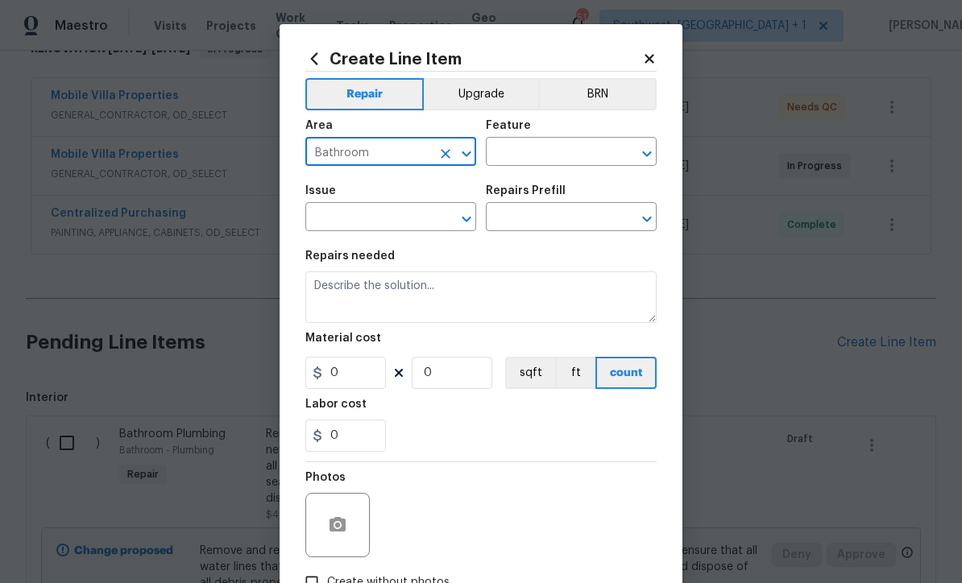
click at [513, 94] on button "Upgrade" at bounding box center [481, 94] width 115 height 32
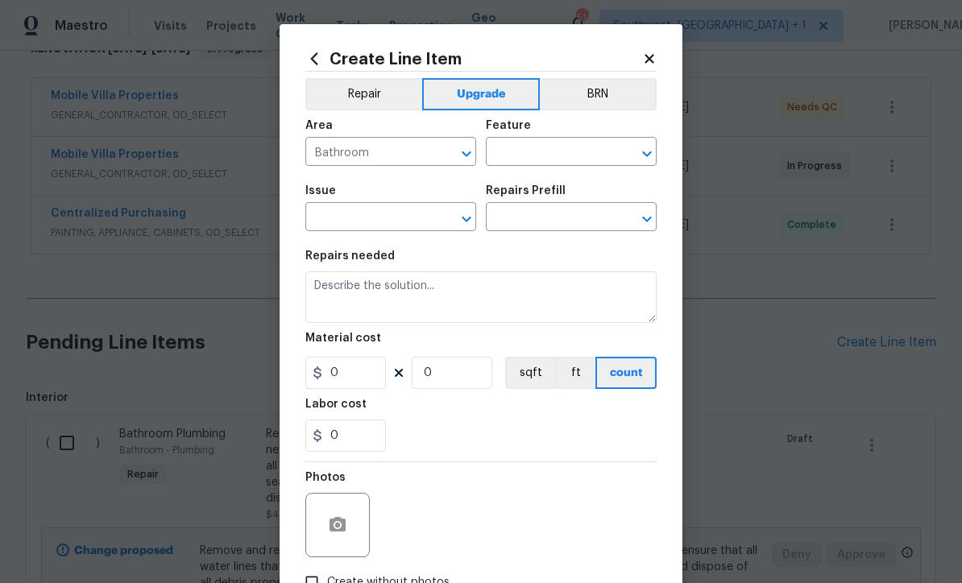
click at [579, 152] on input "text" at bounding box center [549, 153] width 126 height 25
click at [547, 269] on li "Closets" at bounding box center [571, 282] width 171 height 27
type input "Closets"
click at [415, 214] on input "text" at bounding box center [368, 218] width 126 height 25
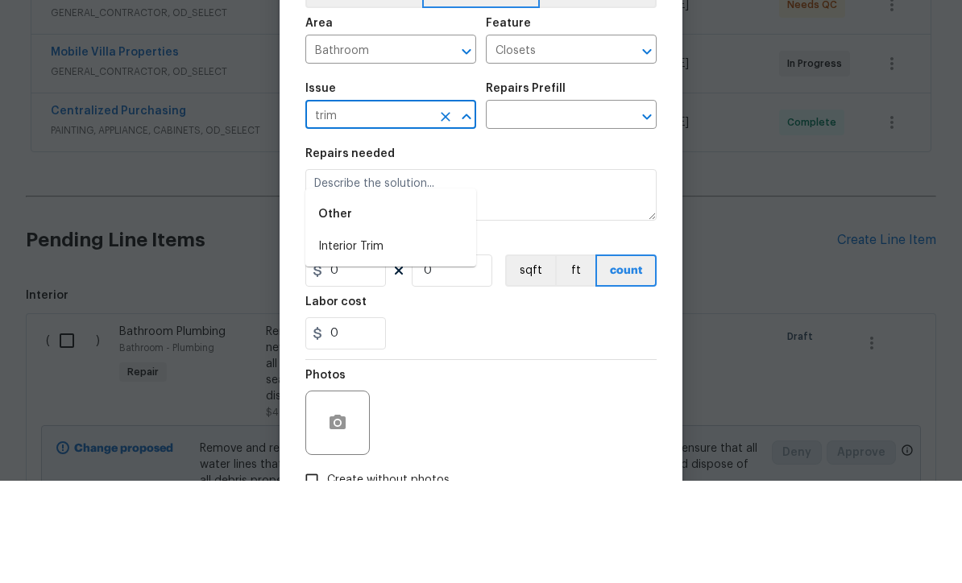
click at [380, 336] on li "Interior Trim" at bounding box center [390, 349] width 171 height 27
type input "Interior Trim"
click at [588, 206] on input "text" at bounding box center [549, 218] width 126 height 25
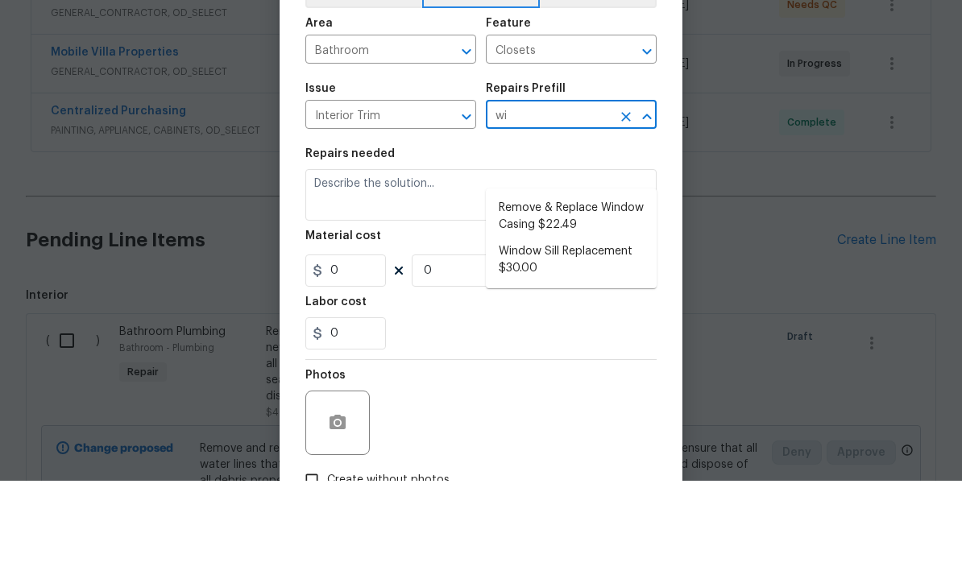
type input "w"
click at [590, 297] on li "Install Closet Shelf & Rod(s) $10.00" at bounding box center [571, 319] width 171 height 44
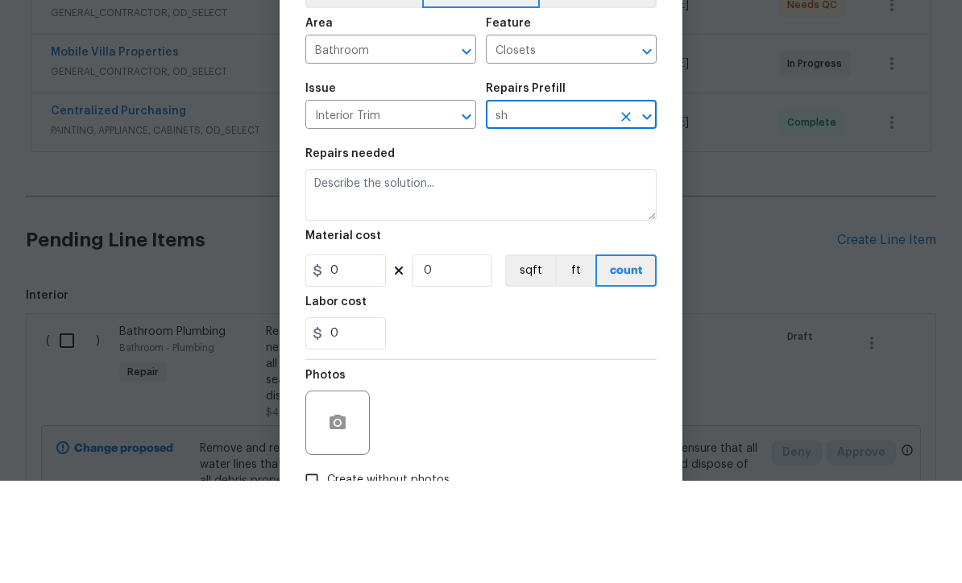
type input "Install Closet Shelf & Rod(s) $10.00"
type input "Interior Trim"
type textarea "Install closet shelving, rod(s) and hardware as directed by the PM. Ensure that…"
type input "1"
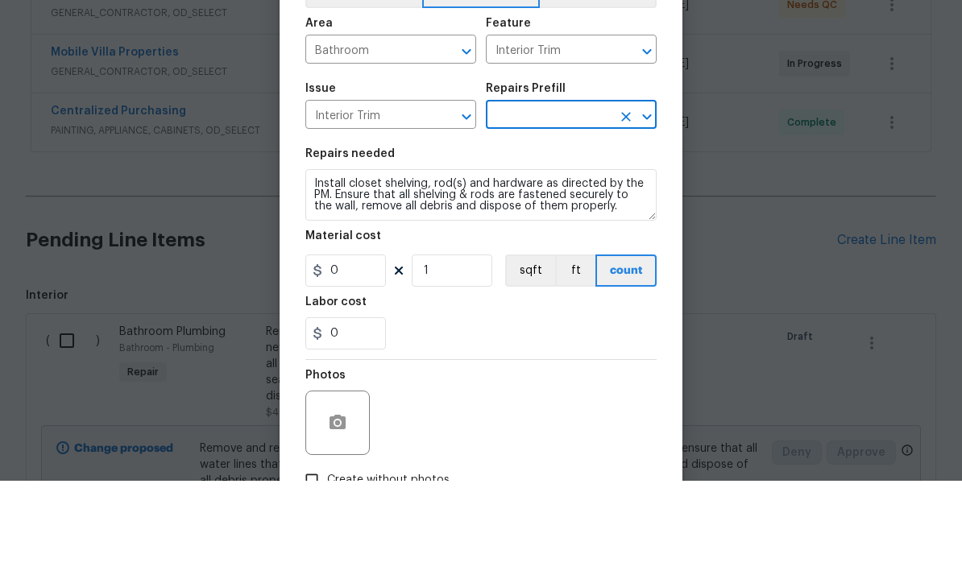
type input "Install Closet Shelf & Rod(s) $10.00"
type input "10"
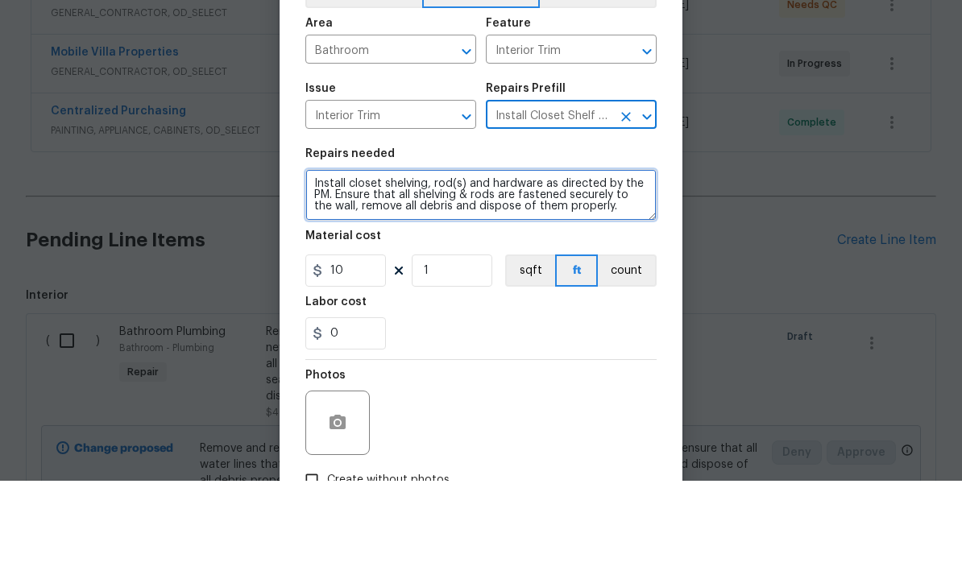
click at [466, 272] on textarea "Install closet shelving, rod(s) and hardware as directed by the PM. Ensure that…" at bounding box center [480, 298] width 351 height 52
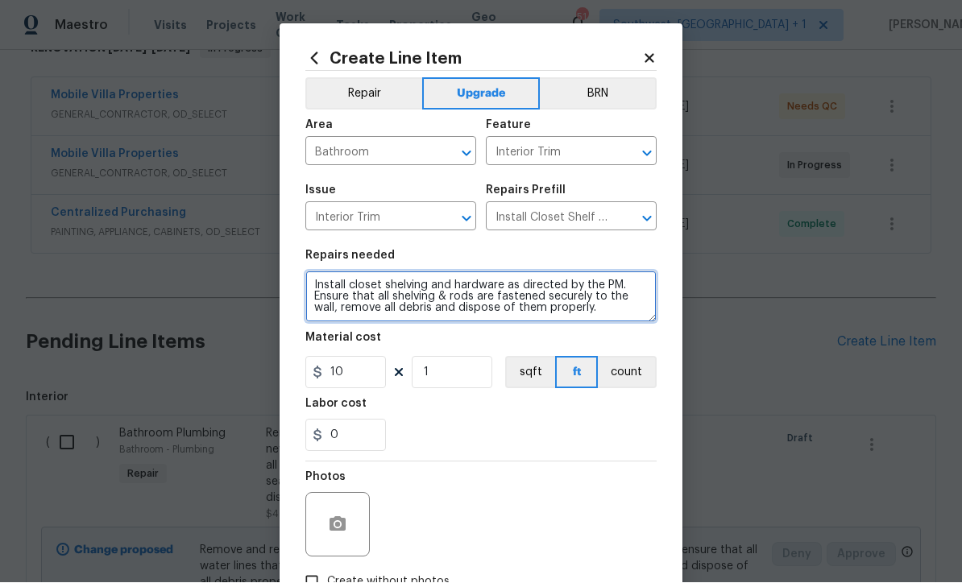
type textarea "Install closet shelving and hardware as directed by the PM. Ensure that all she…"
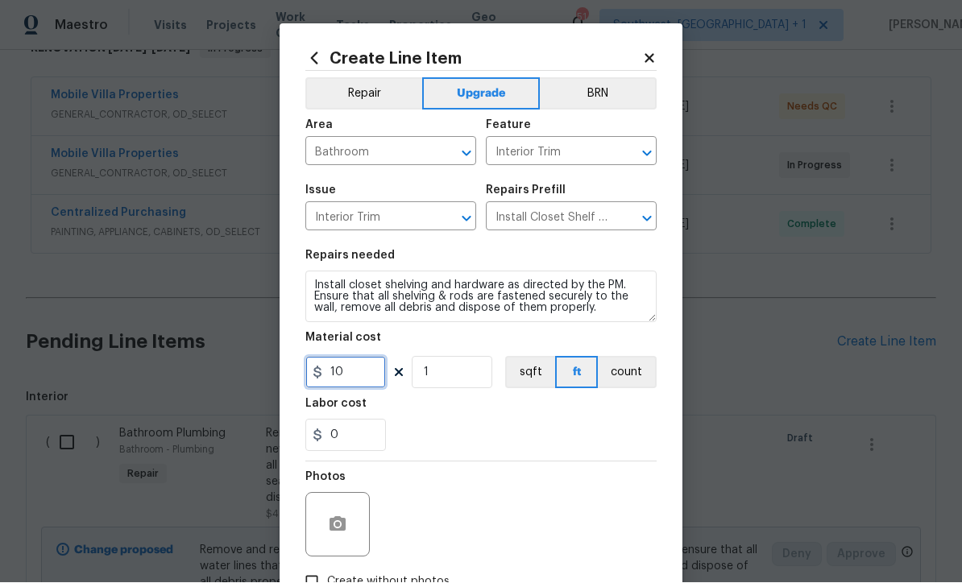
click at [374, 377] on input "10" at bounding box center [345, 373] width 81 height 32
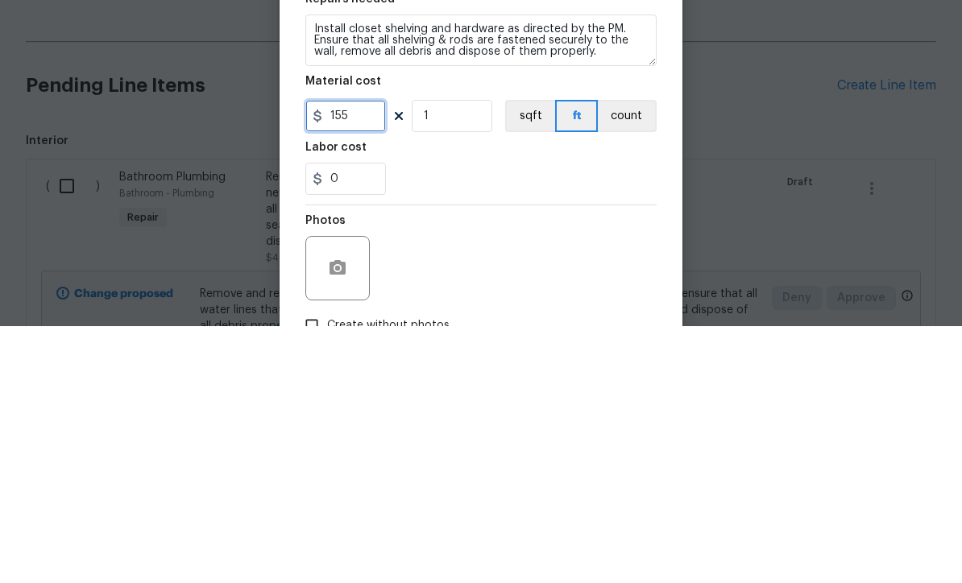
type input "155"
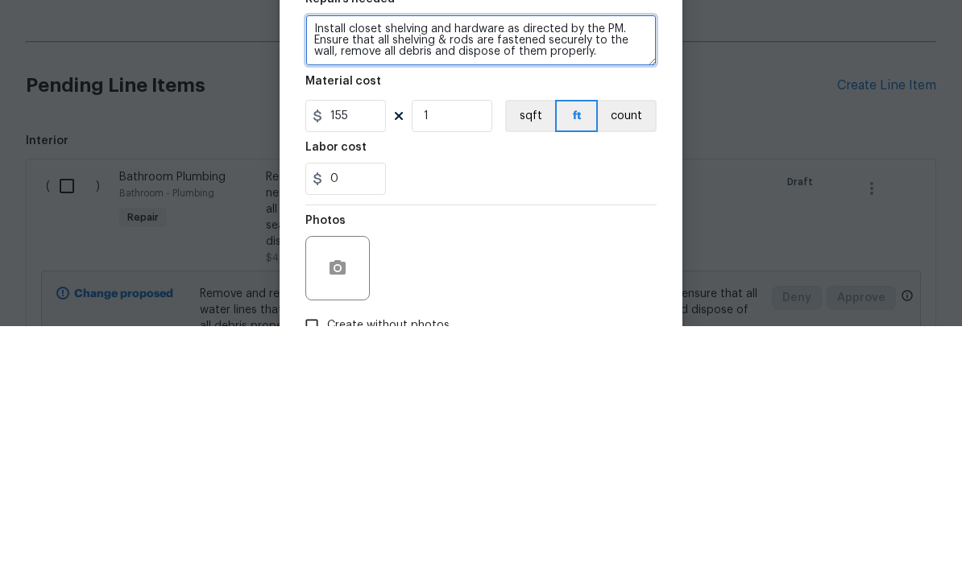
click at [313, 272] on textarea "Install closet shelving and hardware as directed by the PM. Ensure that all she…" at bounding box center [480, 298] width 351 height 52
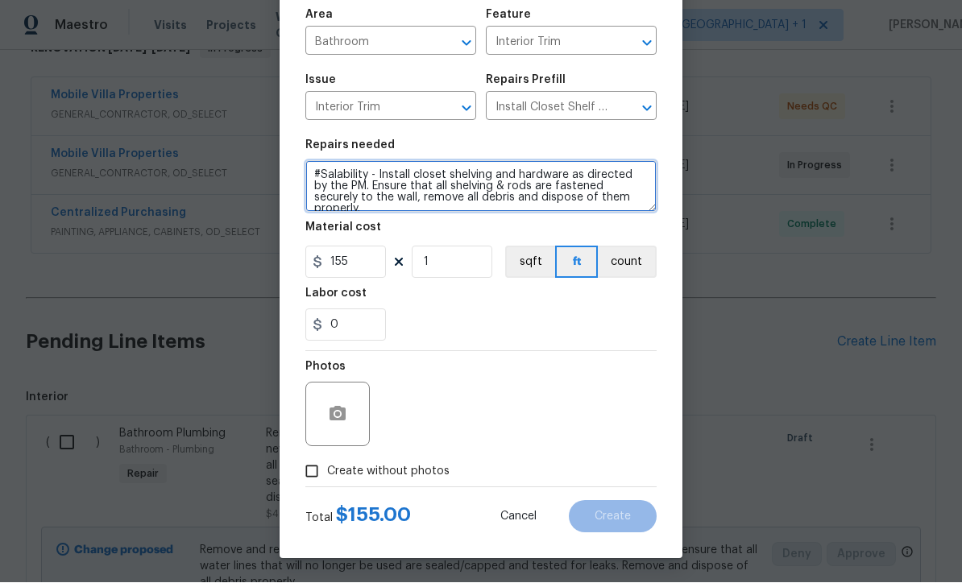
type textarea "#Salability - Install closet shelving and hardware as directed by the PM. Ensur…"
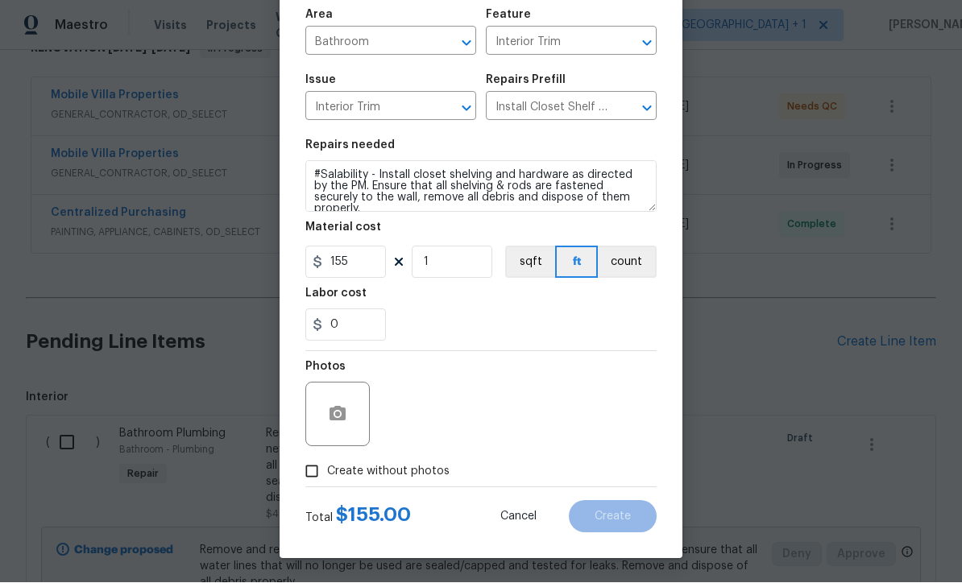
click at [318, 474] on input "Create without photos" at bounding box center [312, 472] width 31 height 31
checkbox input "true"
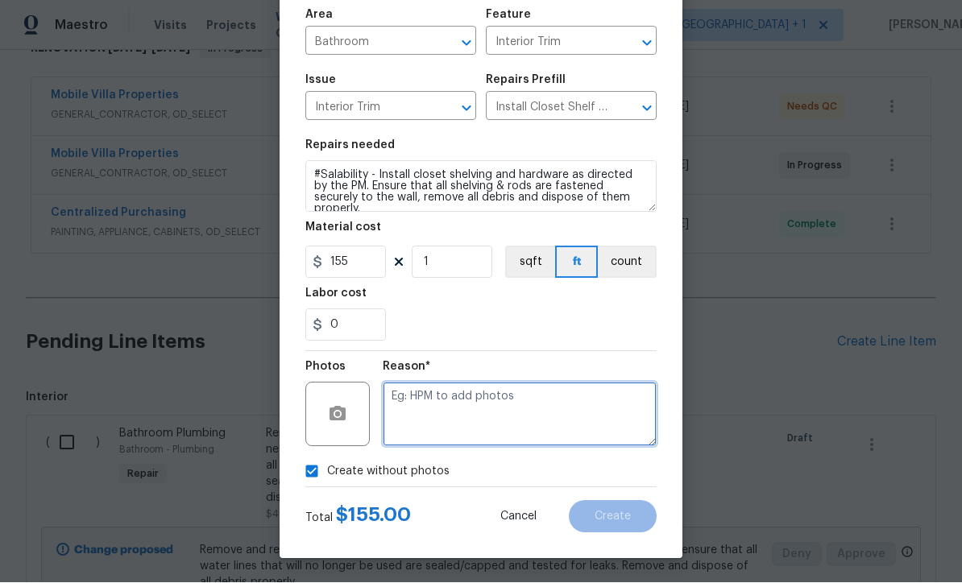
click at [470, 417] on textarea at bounding box center [520, 415] width 274 height 64
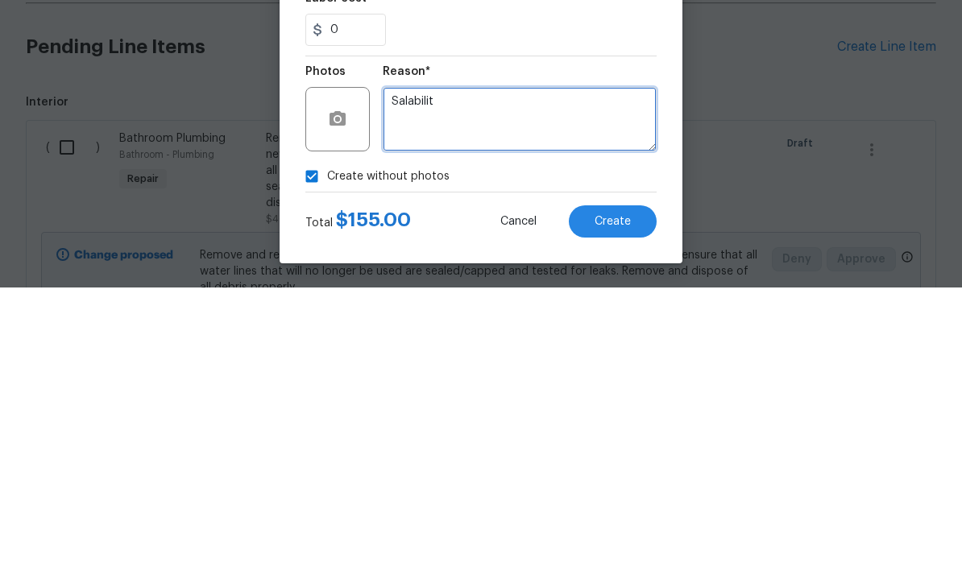
type textarea "Salability"
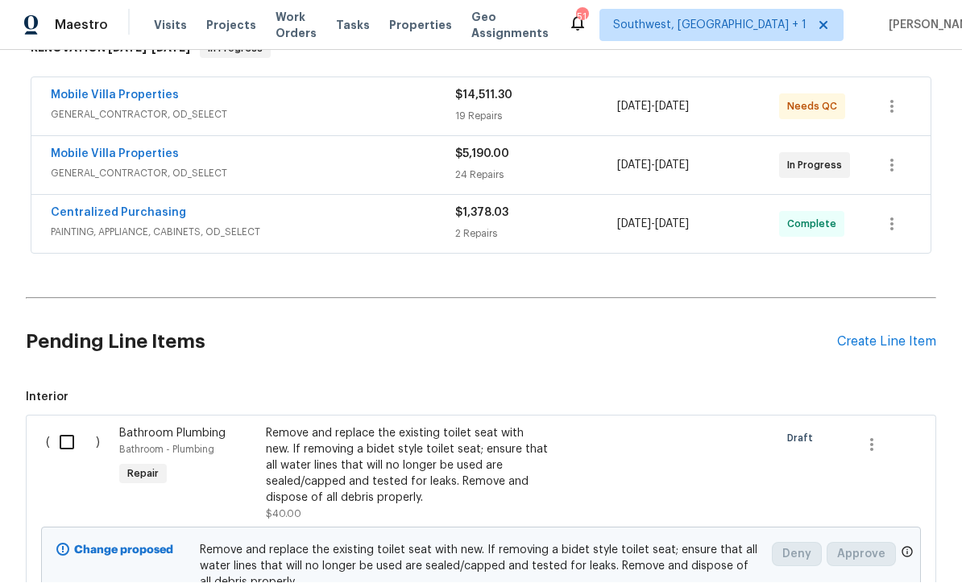
click at [902, 335] on div "Create Line Item" at bounding box center [886, 342] width 99 height 15
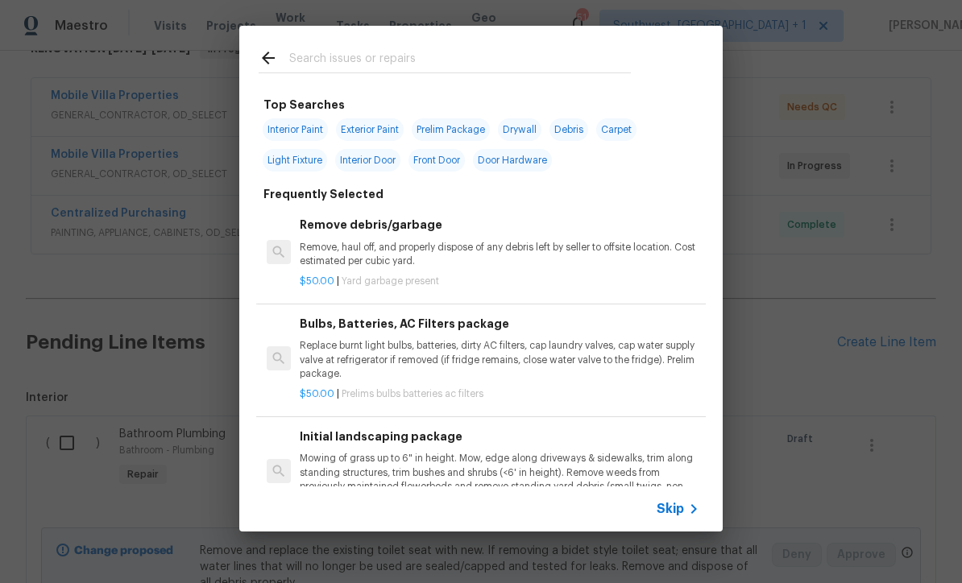
click at [666, 517] on div "Skip" at bounding box center [680, 509] width 47 height 19
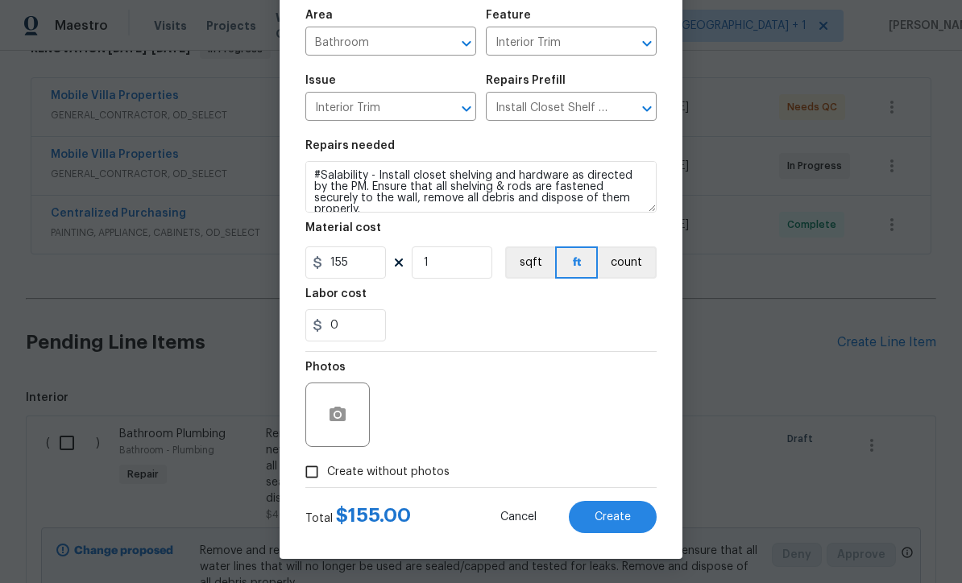
click at [313, 479] on input "Create without photos" at bounding box center [312, 472] width 31 height 31
checkbox input "true"
click at [625, 525] on button "Create" at bounding box center [613, 517] width 88 height 32
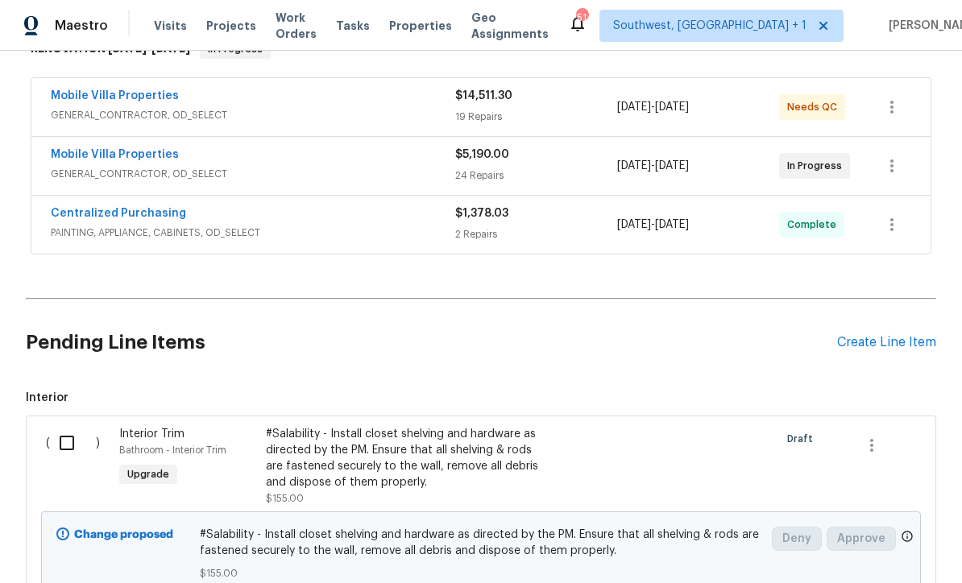
click at [908, 335] on div "Create Line Item" at bounding box center [886, 342] width 99 height 15
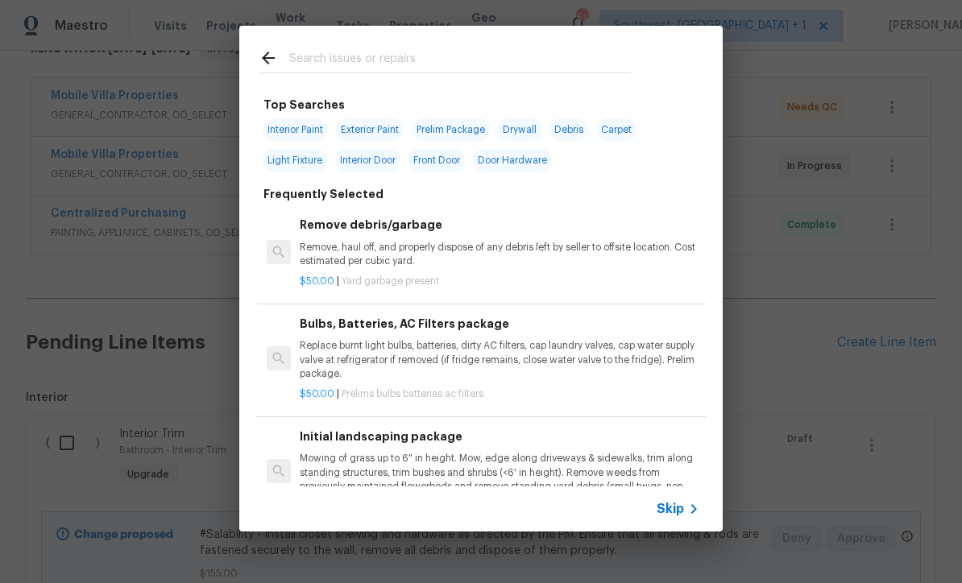
click at [684, 515] on icon at bounding box center [693, 509] width 19 height 19
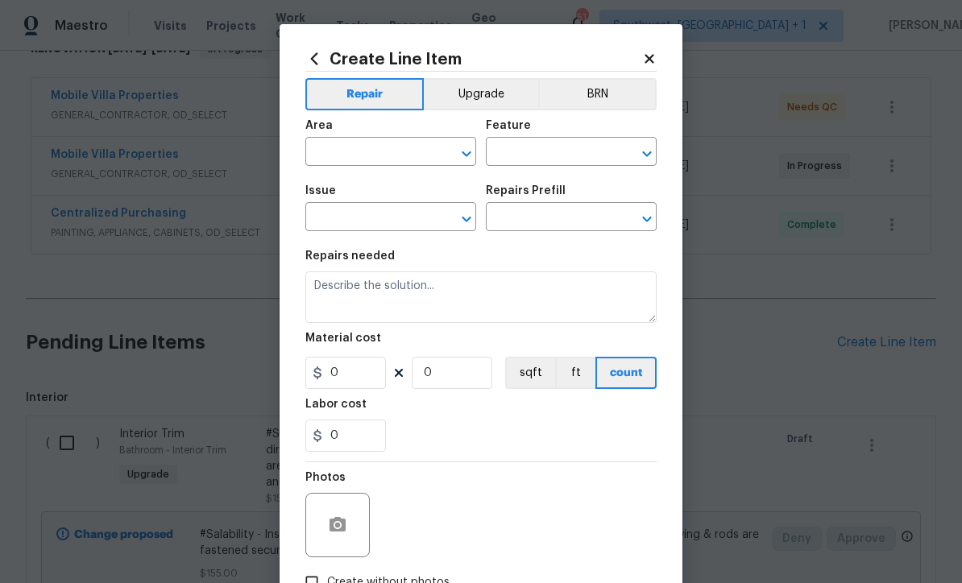
click at [396, 135] on div "Area" at bounding box center [390, 130] width 171 height 21
click at [383, 157] on input "text" at bounding box center [368, 153] width 126 height 25
click at [371, 230] on li "Entryway" at bounding box center [390, 243] width 171 height 27
type input "Entryway"
click at [575, 148] on input "text" at bounding box center [549, 153] width 126 height 25
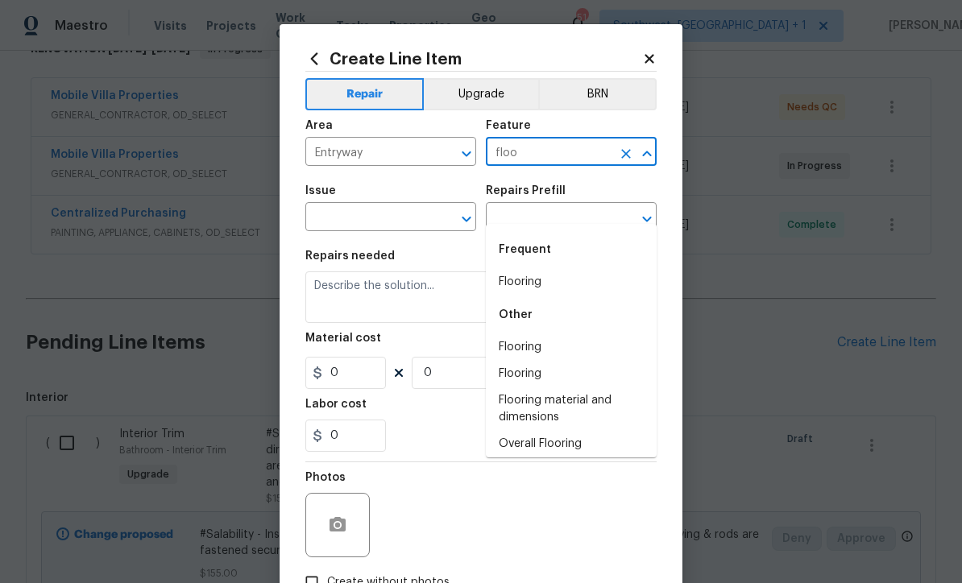
click at [542, 269] on li "Flooring" at bounding box center [571, 282] width 171 height 27
type input "Flooring"
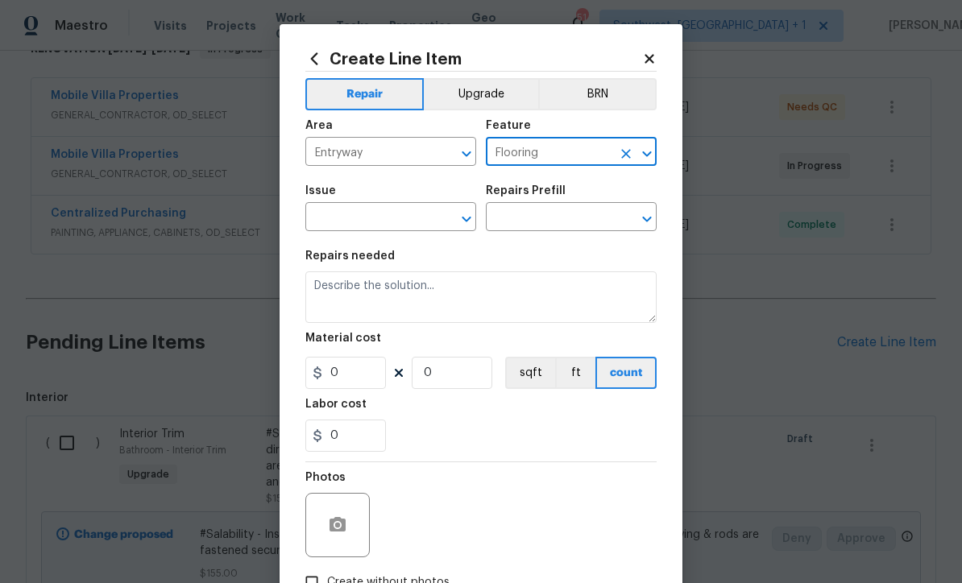
click at [416, 221] on input "text" at bounding box center [368, 218] width 126 height 25
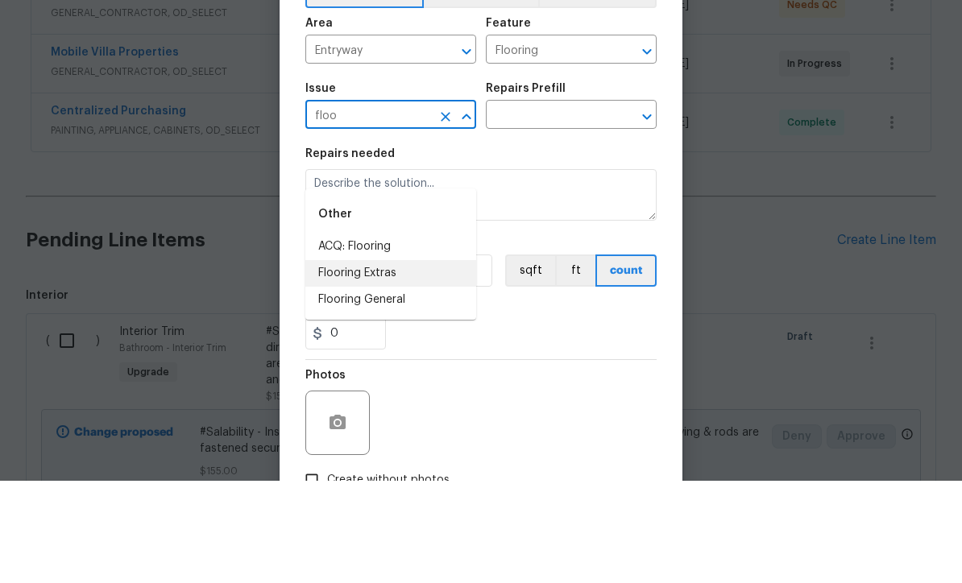
click at [395, 363] on li "Flooring Extras" at bounding box center [390, 376] width 171 height 27
type input "Flooring Extras"
click at [575, 206] on input "text" at bounding box center [549, 218] width 126 height 25
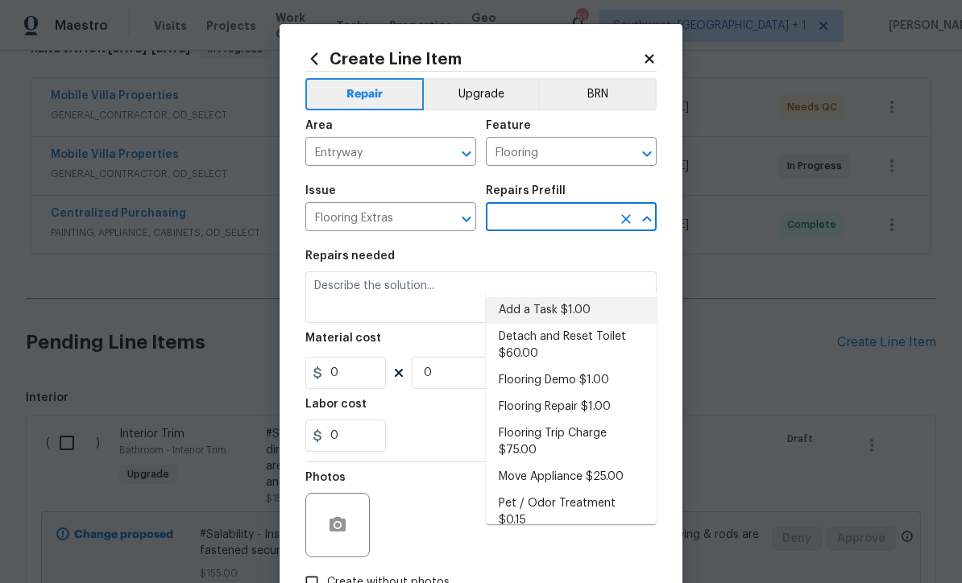
click at [579, 297] on li "Add a Task $1.00" at bounding box center [571, 310] width 171 height 27
type input "Add a Task $1.00"
type input "Overall Flooring"
type textarea "HPM to detail"
type input "1"
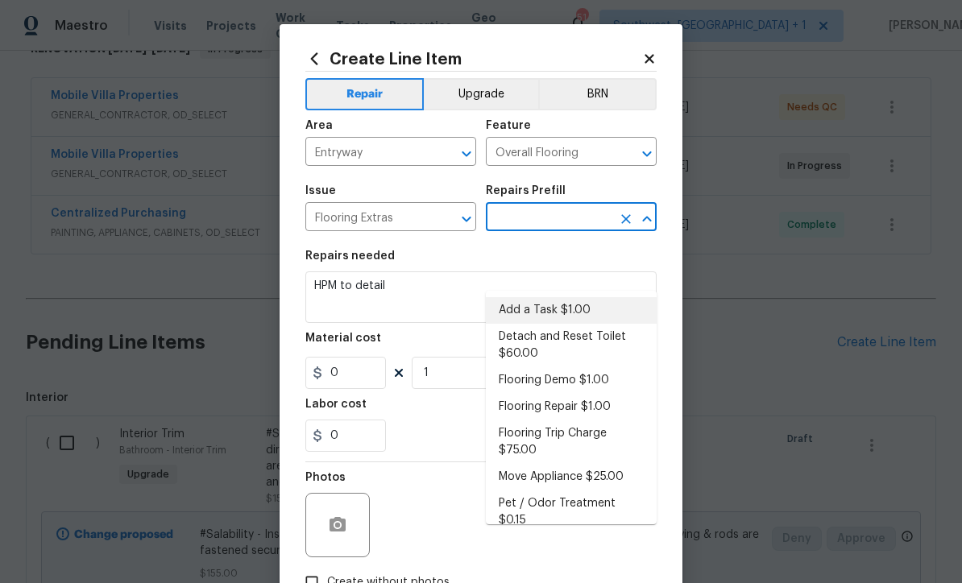
type input "Add a Task $1.00"
type input "1"
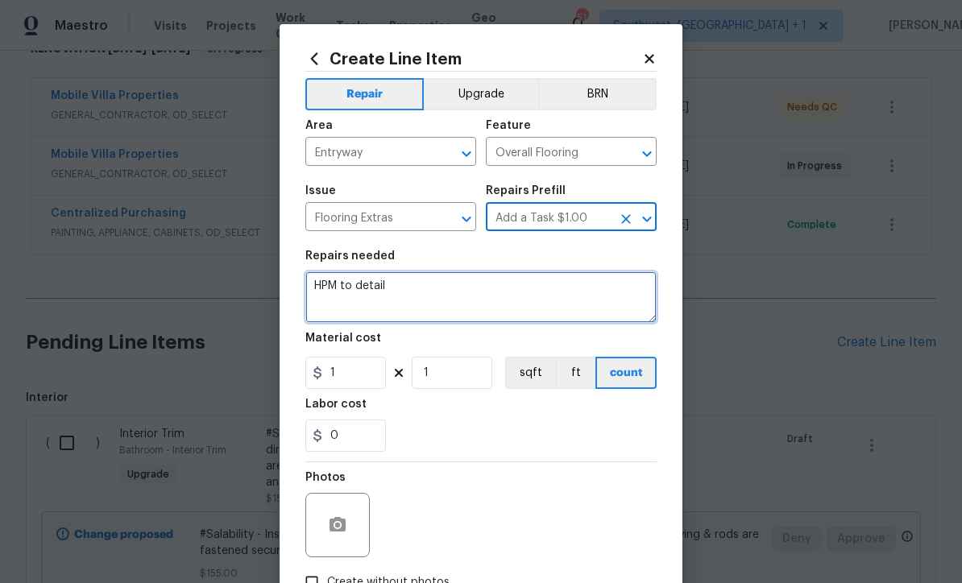
click at [541, 299] on textarea "HPM to detail" at bounding box center [480, 298] width 351 height 52
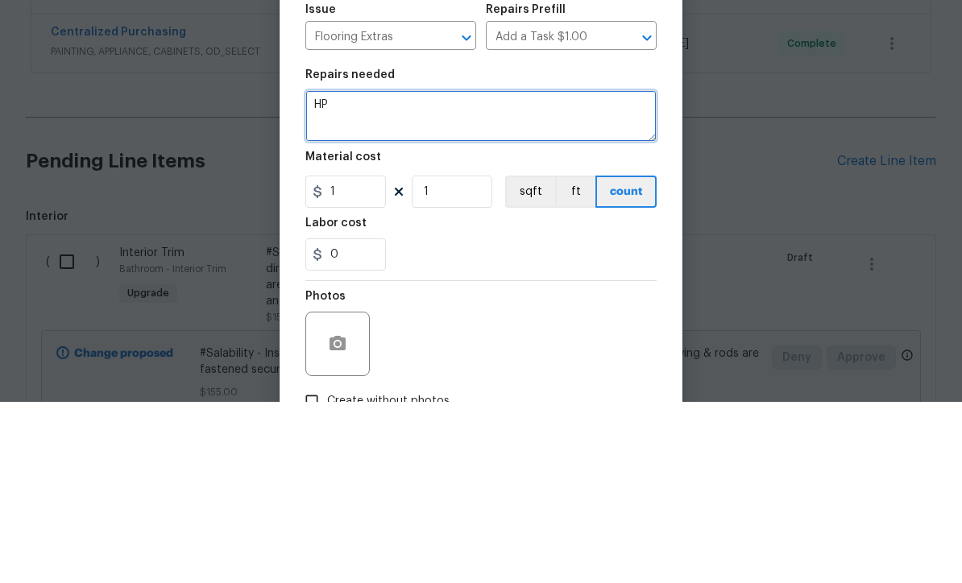
type textarea "H"
type textarea "Install 4x4 LVP in entry"
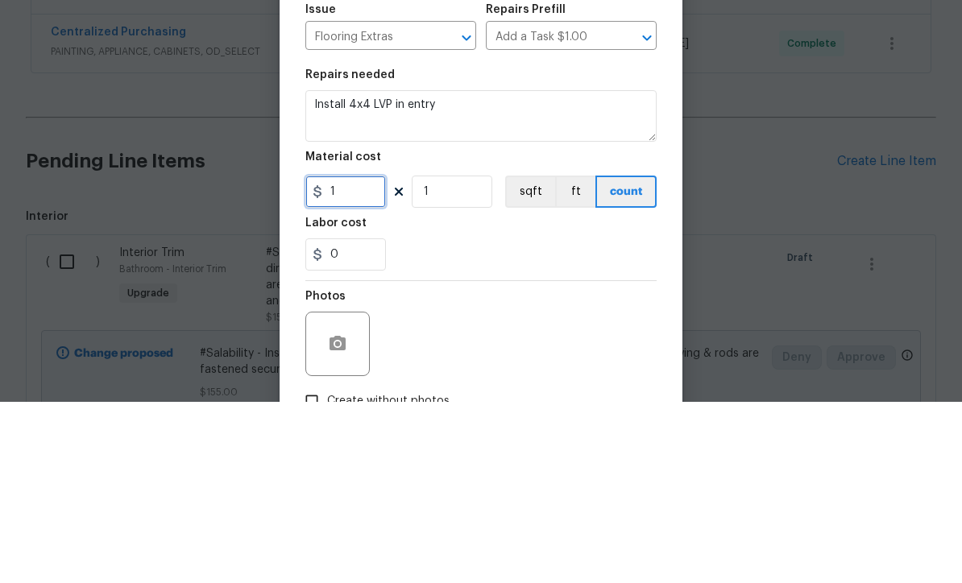
click at [370, 357] on input "1" at bounding box center [345, 373] width 81 height 32
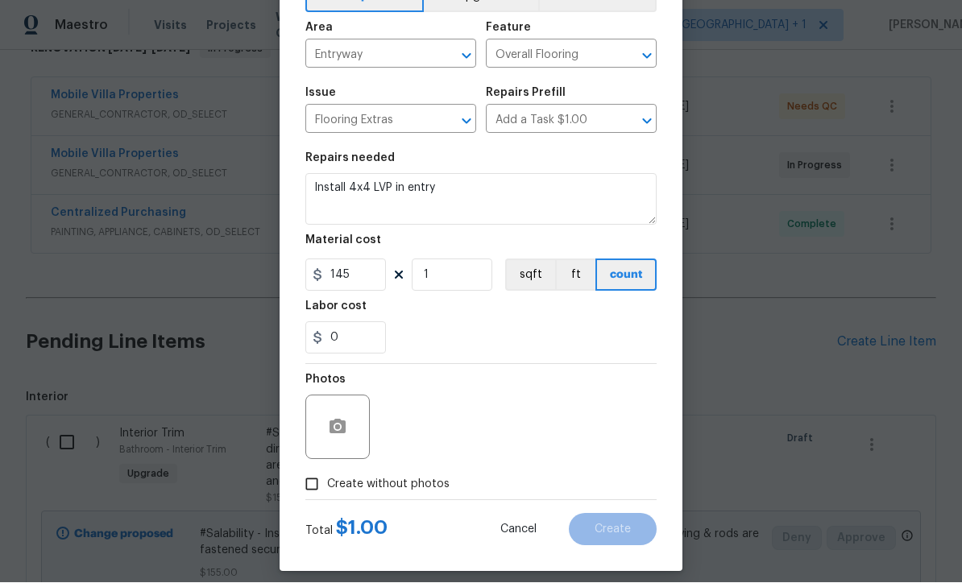
scroll to position [109, 0]
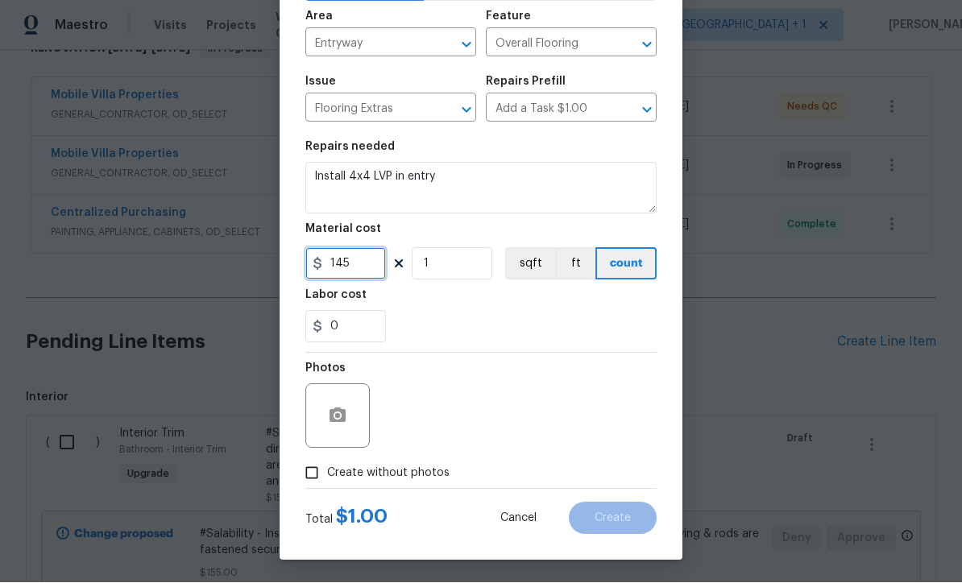
type input "145"
click at [317, 486] on input "Create without photos" at bounding box center [312, 474] width 31 height 31
checkbox input "true"
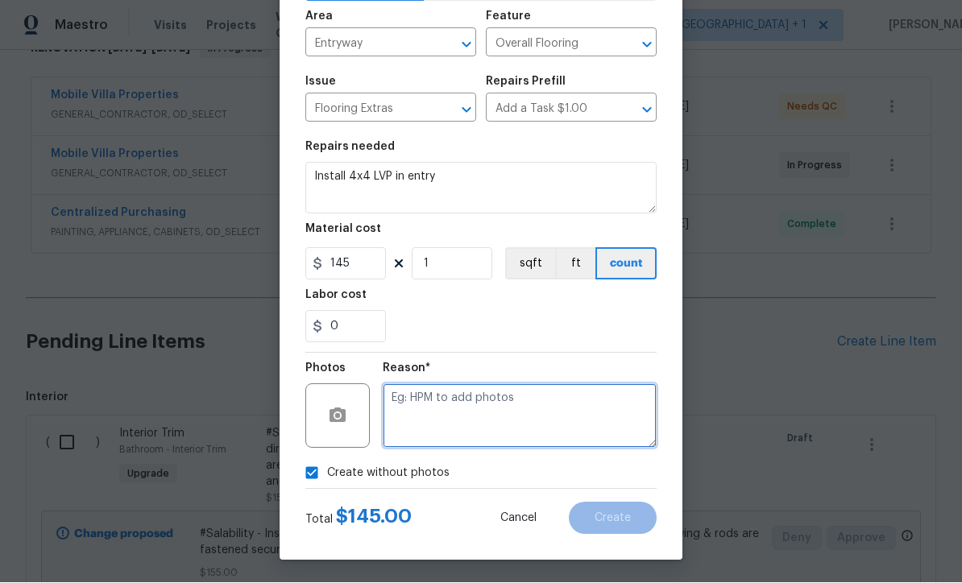
click at [466, 433] on textarea at bounding box center [520, 416] width 274 height 64
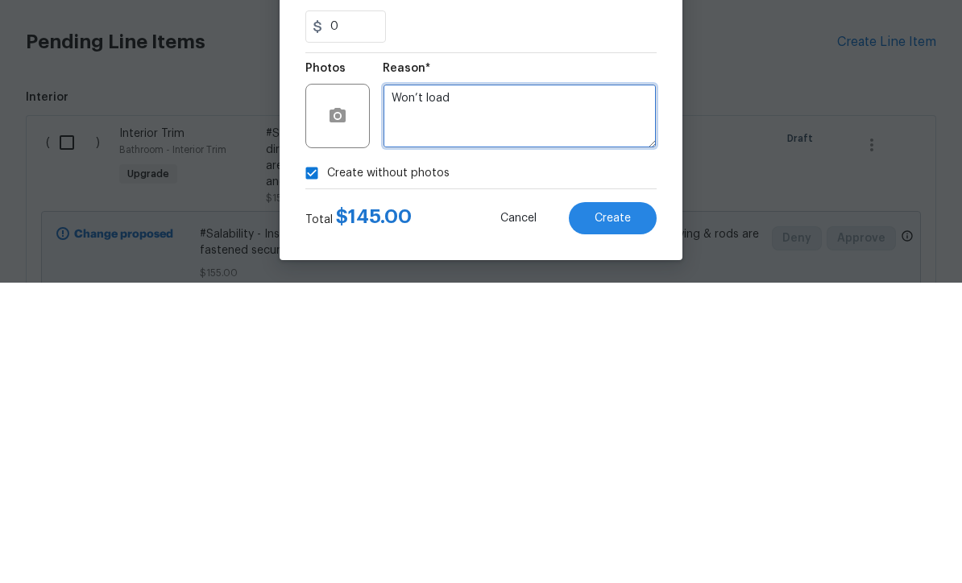
type textarea "Won’t load"
click at [623, 513] on span "Create" at bounding box center [613, 519] width 36 height 12
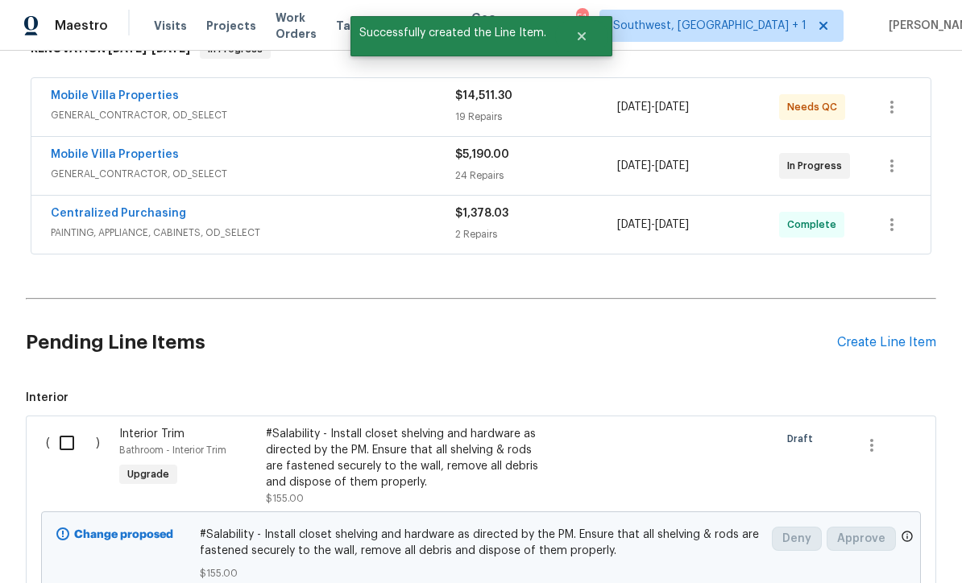
click at [900, 335] on div "Create Line Item" at bounding box center [886, 342] width 99 height 15
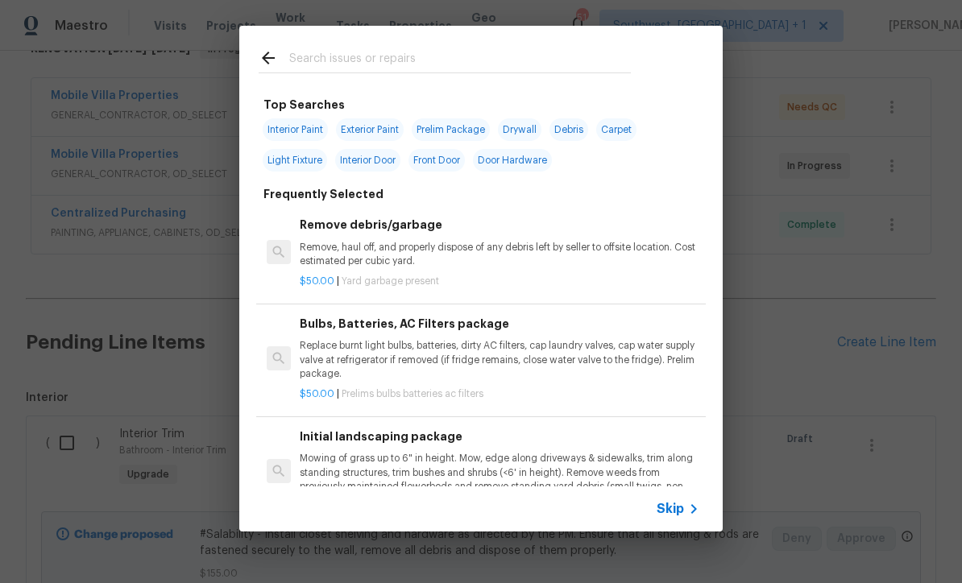
click at [679, 517] on span "Skip" at bounding box center [670, 509] width 27 height 16
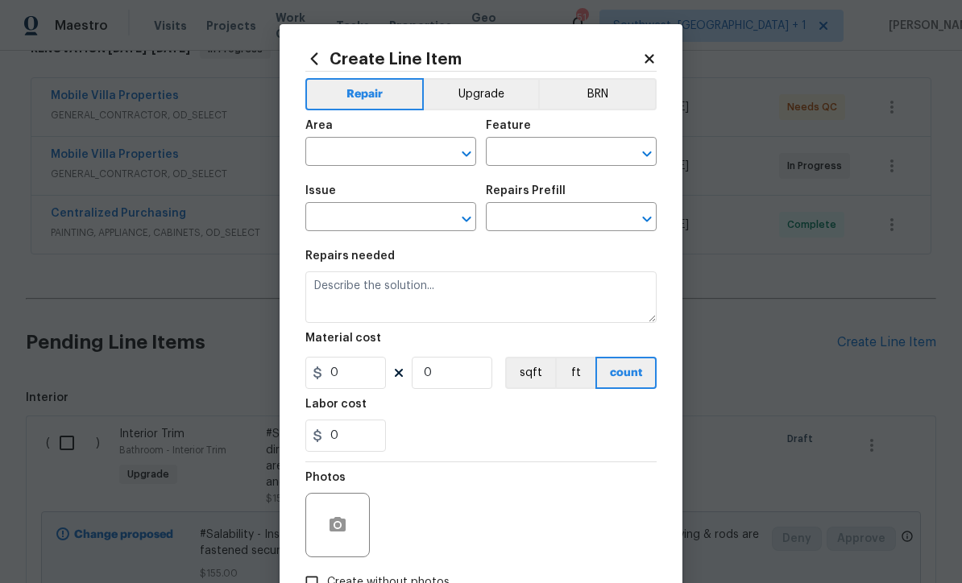
click at [392, 160] on input "text" at bounding box center [368, 153] width 126 height 25
click at [383, 230] on li "Kitchen" at bounding box center [390, 243] width 171 height 27
type input "Kitchen"
click at [563, 146] on input "text" at bounding box center [549, 153] width 126 height 25
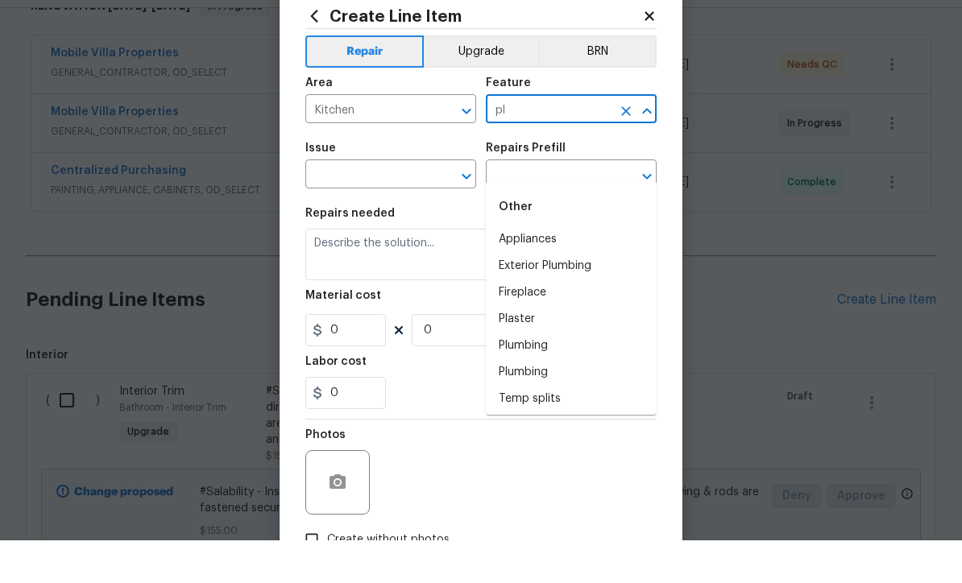
type input "p"
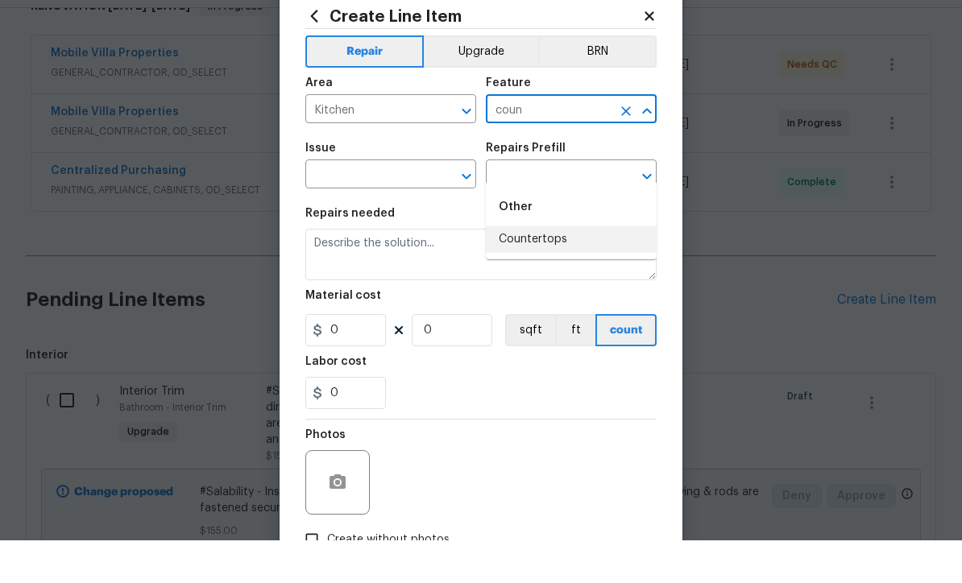
click at [564, 269] on li "Countertops" at bounding box center [571, 282] width 171 height 27
type input "Countertops"
click at [405, 206] on input "text" at bounding box center [368, 218] width 126 height 25
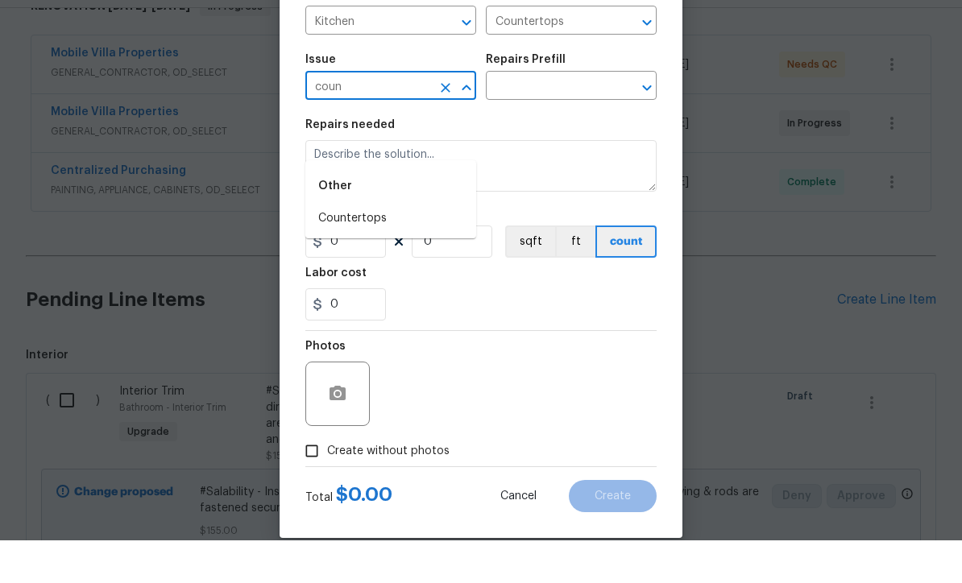
scroll to position [88, 0]
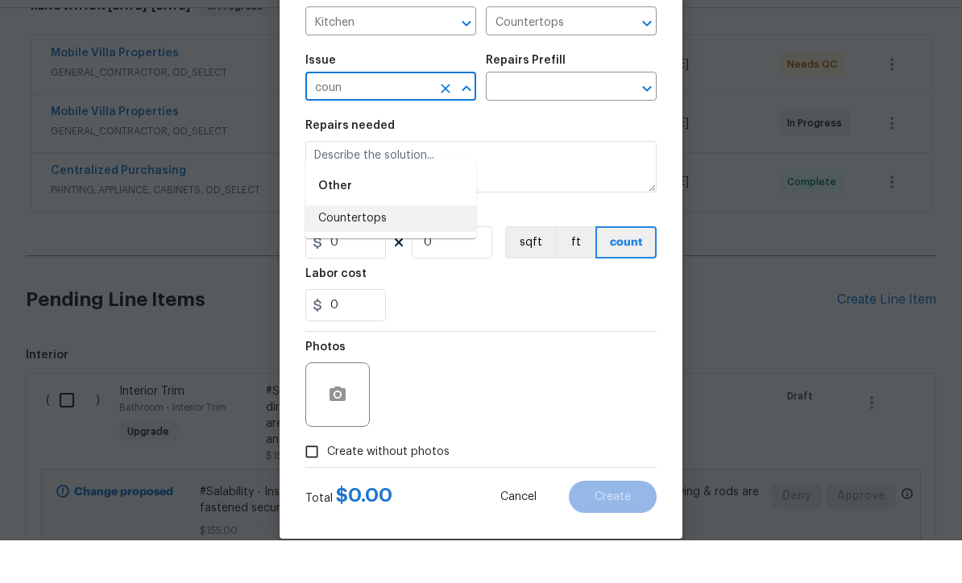
click at [374, 248] on li "Countertops" at bounding box center [390, 261] width 171 height 27
type input "Countertops"
click at [579, 118] on input "text" at bounding box center [549, 130] width 126 height 25
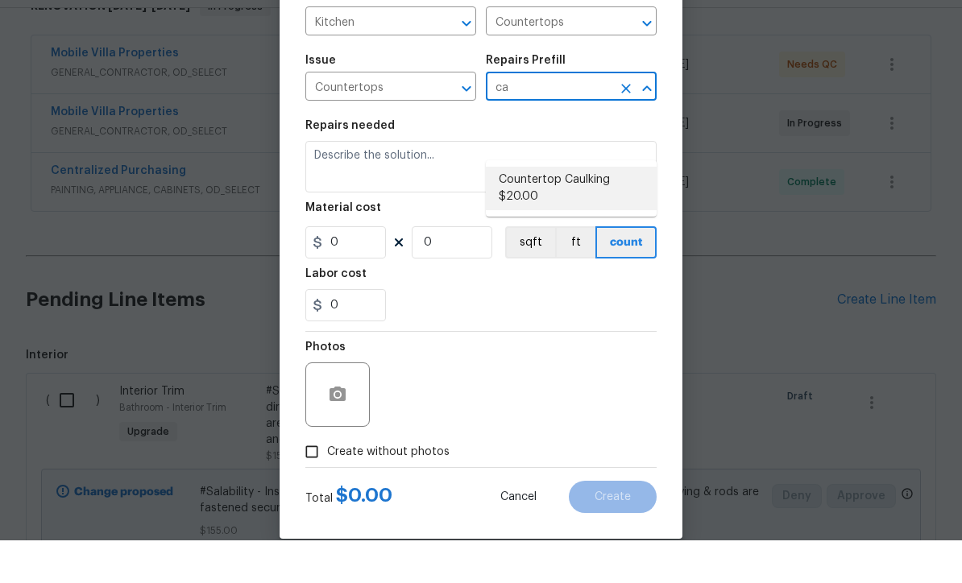
click at [593, 210] on li "Countertop Caulking $20.00" at bounding box center [571, 232] width 171 height 44
type input "Countertop Caulking $20.00"
type textarea "Prep the countertop & backsplash. Apply a bead of color matched caulking at the…"
type input "1"
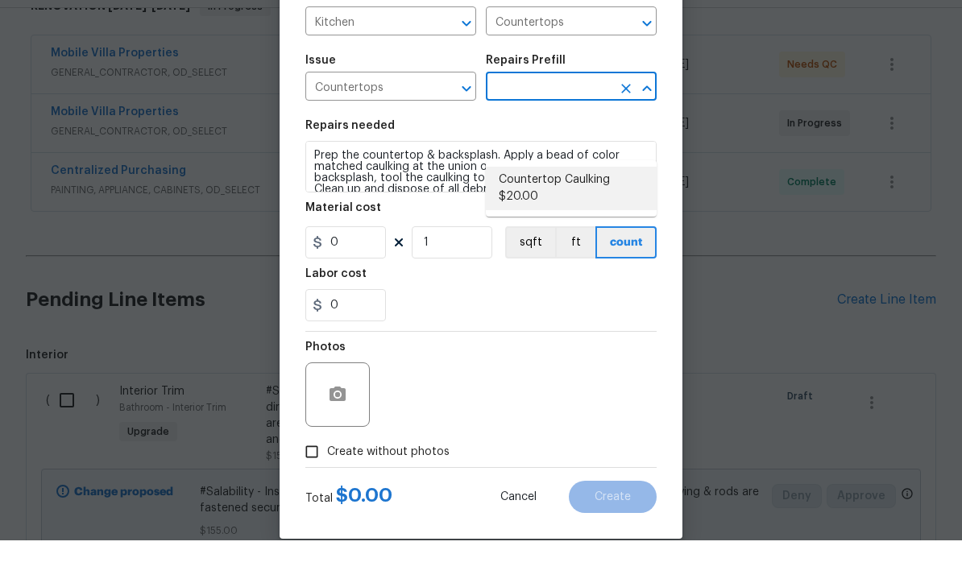
type input "Countertop Caulking $20.00"
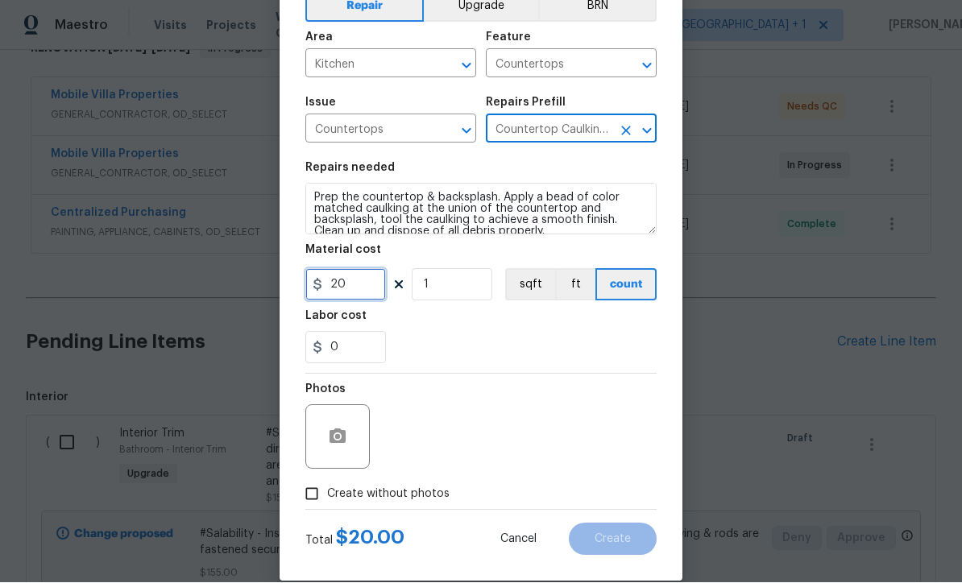
click at [375, 296] on input "20" at bounding box center [345, 285] width 81 height 32
type input "25"
click at [305, 502] on input "Create without photos" at bounding box center [312, 495] width 31 height 31
checkbox input "true"
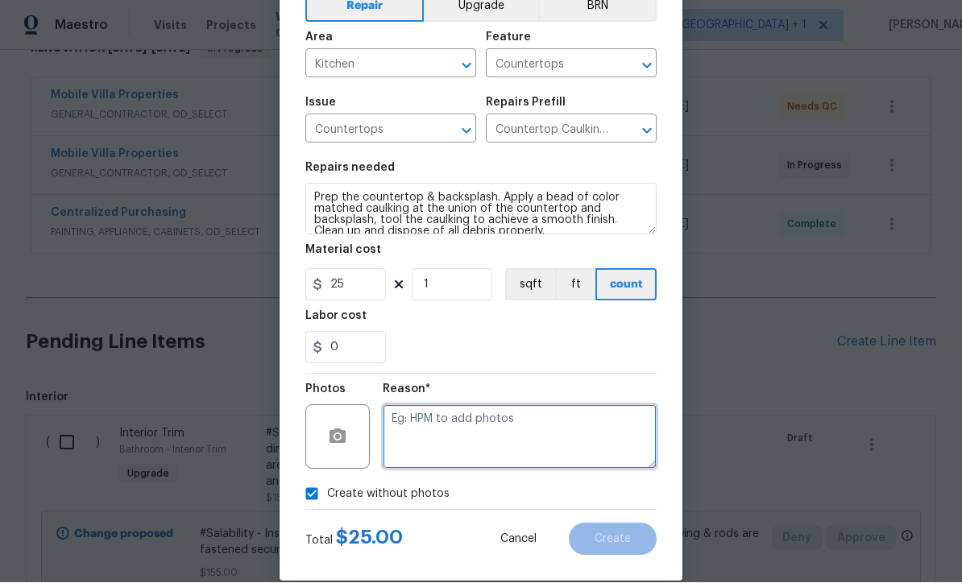
click at [477, 441] on textarea at bounding box center [520, 437] width 274 height 64
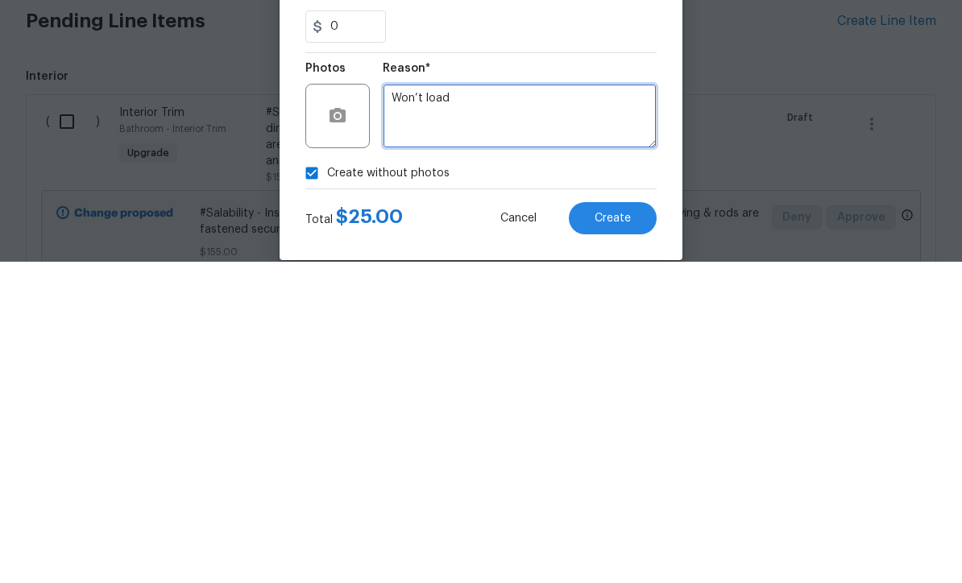
type textarea "Won’t load"
click at [621, 534] on span "Create" at bounding box center [613, 540] width 36 height 12
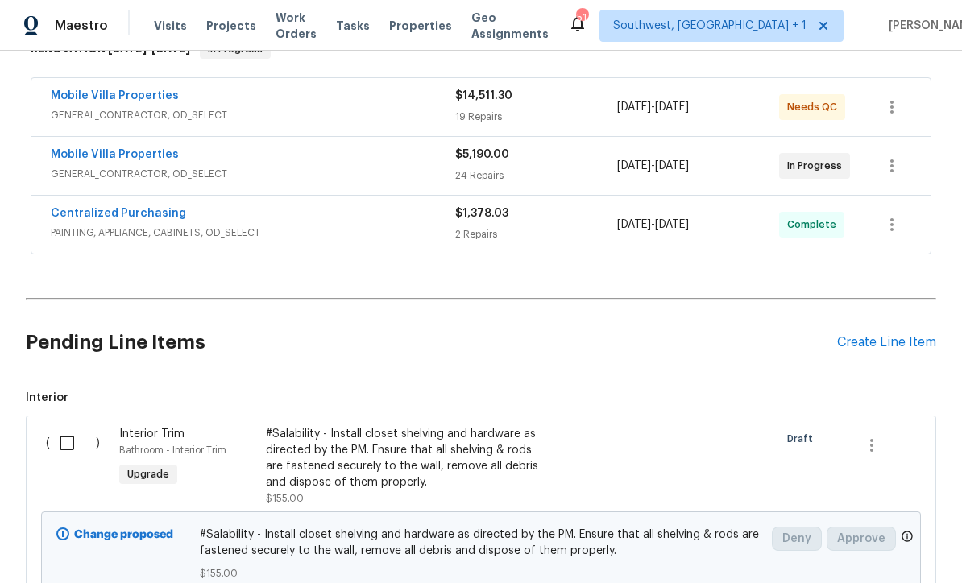
click at [889, 335] on div "Create Line Item" at bounding box center [886, 342] width 99 height 15
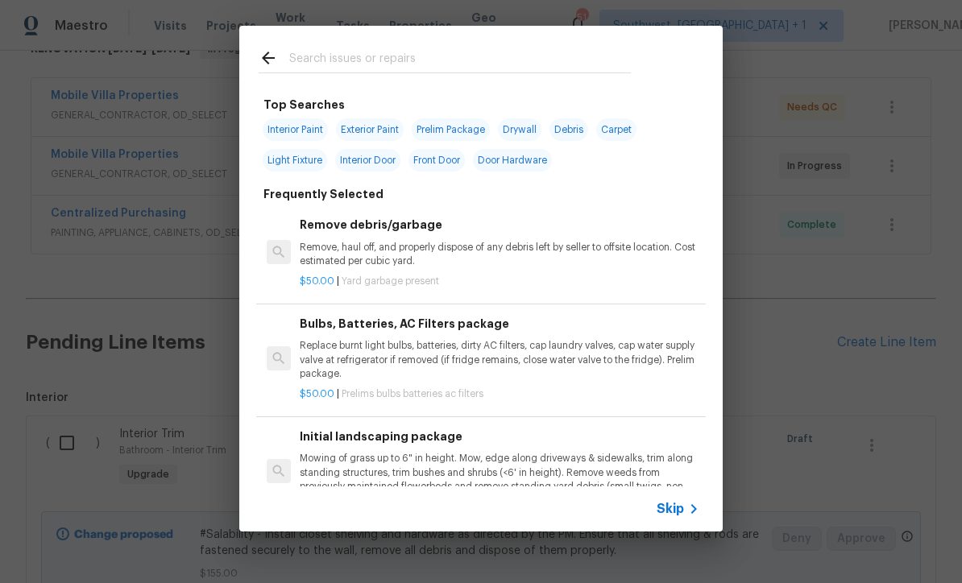
click at [681, 517] on span "Skip" at bounding box center [670, 509] width 27 height 16
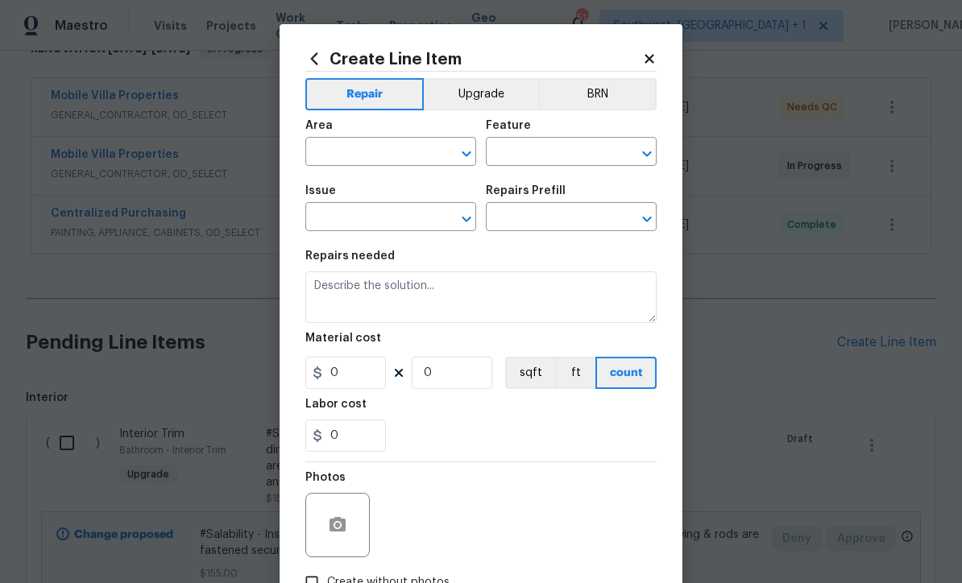
click at [401, 159] on input "text" at bounding box center [368, 153] width 126 height 25
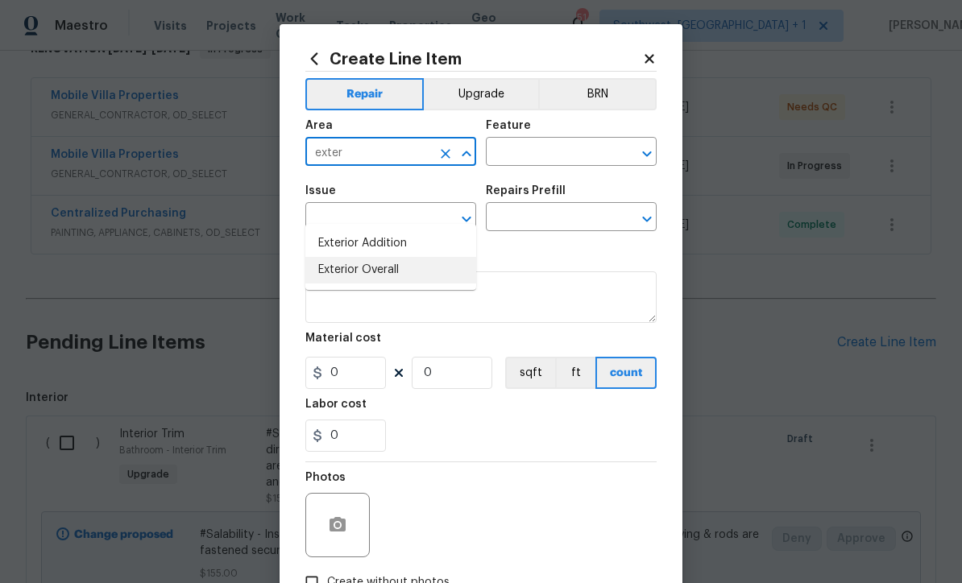
click at [409, 257] on li "Exterior Overall" at bounding box center [390, 270] width 171 height 27
type input "Exterior Overall"
click at [550, 154] on input "text" at bounding box center [549, 153] width 126 height 25
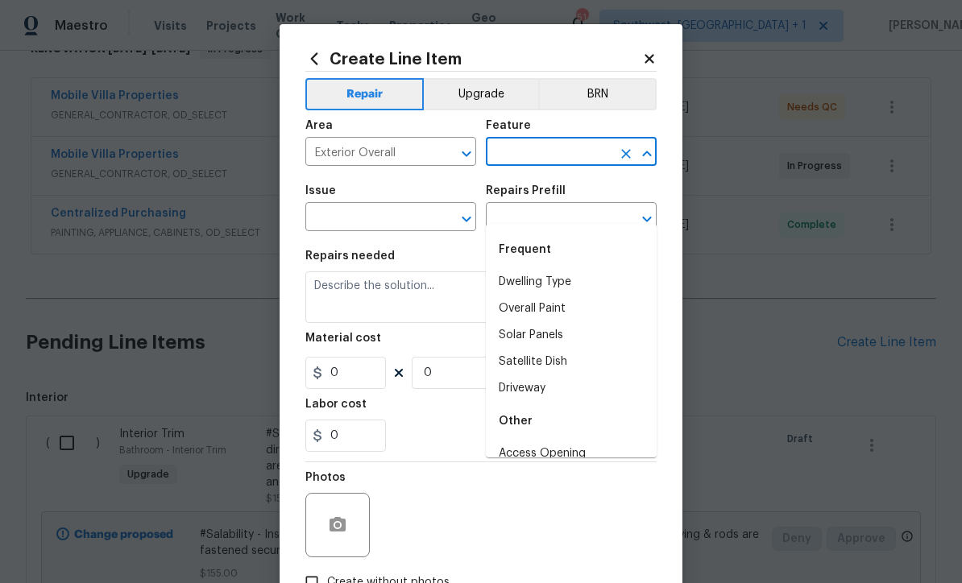
type input "m"
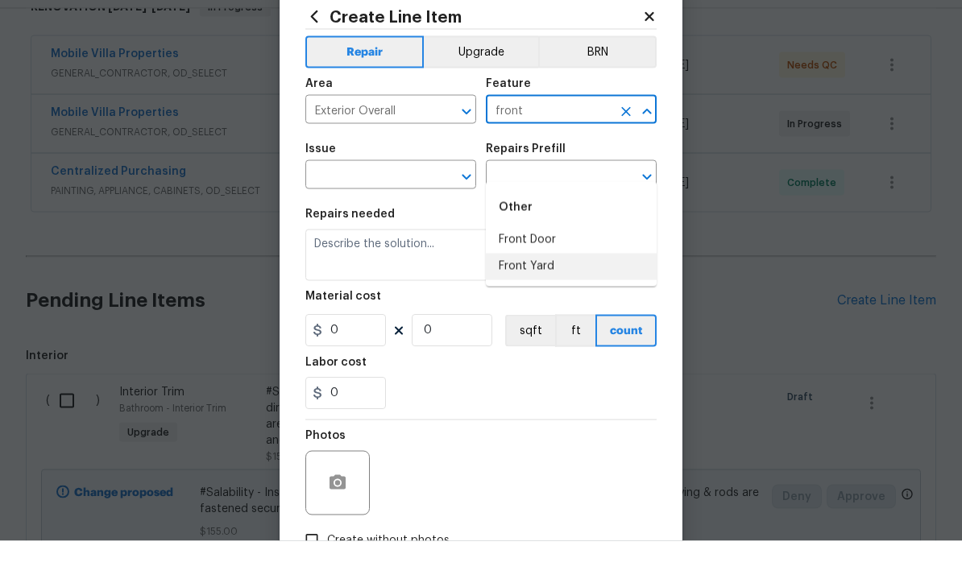
click at [550, 296] on li "Front Yard" at bounding box center [571, 309] width 171 height 27
type input "Front Yard"
click at [405, 206] on input "text" at bounding box center [368, 218] width 126 height 25
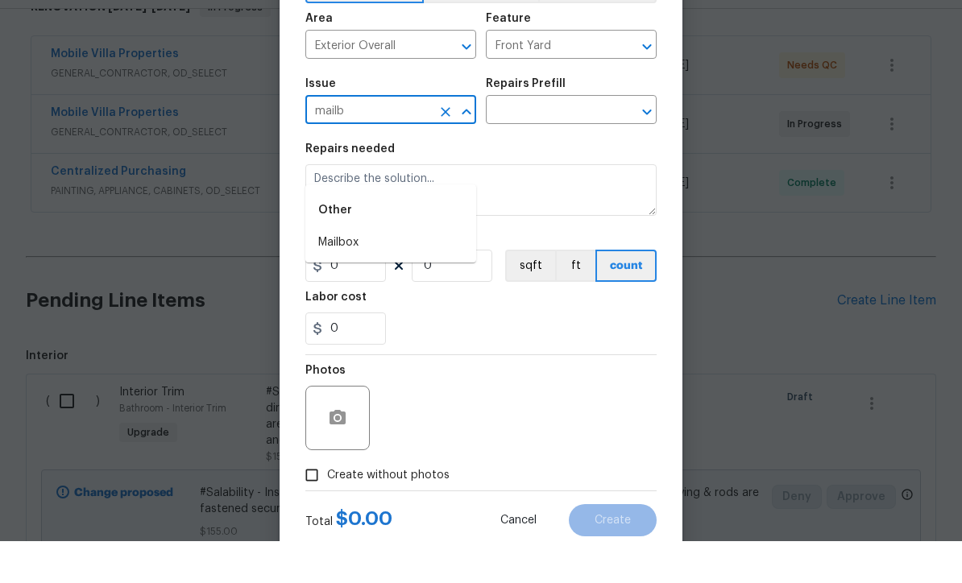
scroll to position [64, 0]
click at [404, 272] on li "Mailbox" at bounding box center [390, 285] width 171 height 27
type input "Mailbox"
click at [574, 142] on input "text" at bounding box center [549, 154] width 126 height 25
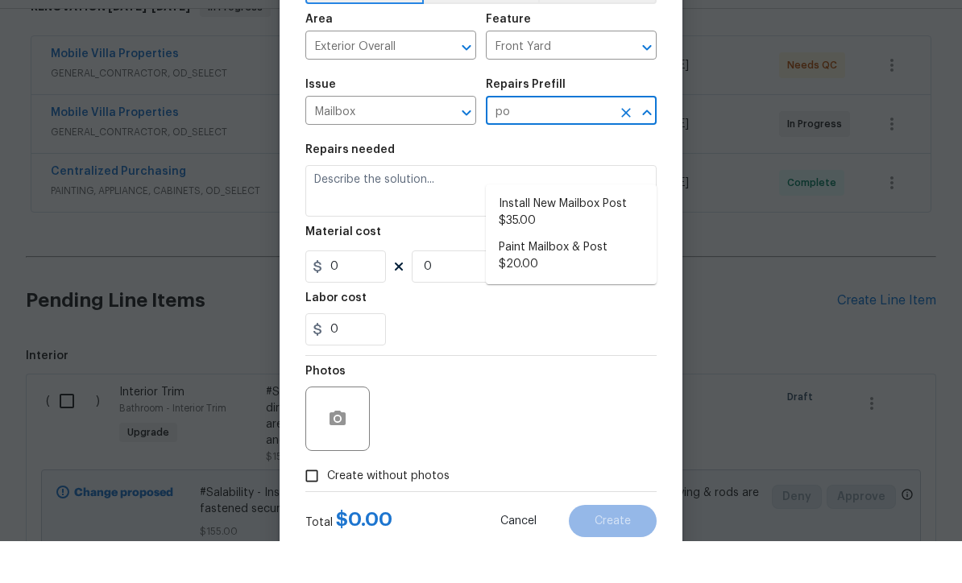
click at [595, 233] on li "Install New Mailbox Post $35.00" at bounding box center [571, 255] width 171 height 44
type input "Install New Mailbox Post $35.00"
type textarea "Remove the existing mailbox post and prep the area for a new post. Install a ne…"
type input "1"
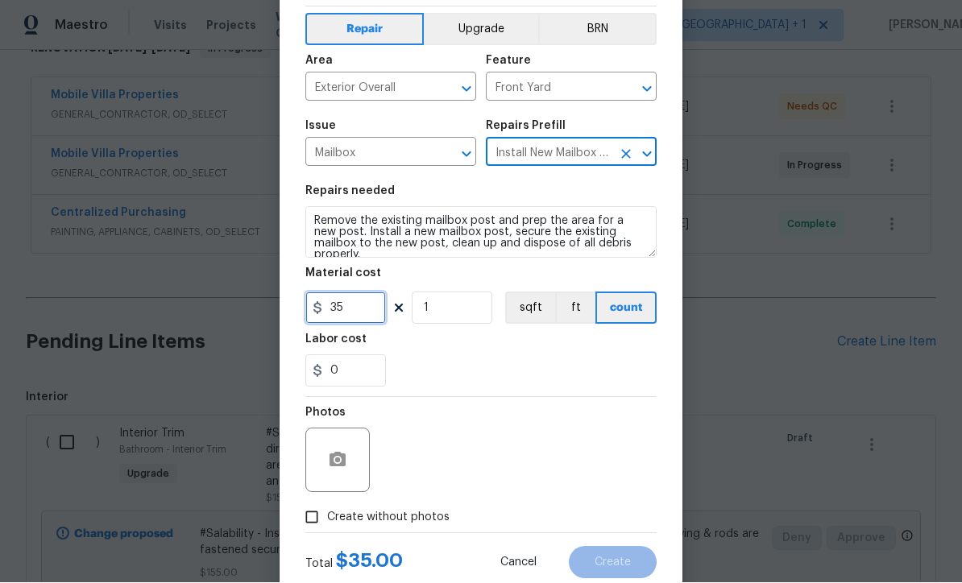
click at [367, 315] on input "35" at bounding box center [345, 309] width 81 height 32
type input "85"
click at [312, 529] on input "Create without photos" at bounding box center [312, 518] width 31 height 31
checkbox input "true"
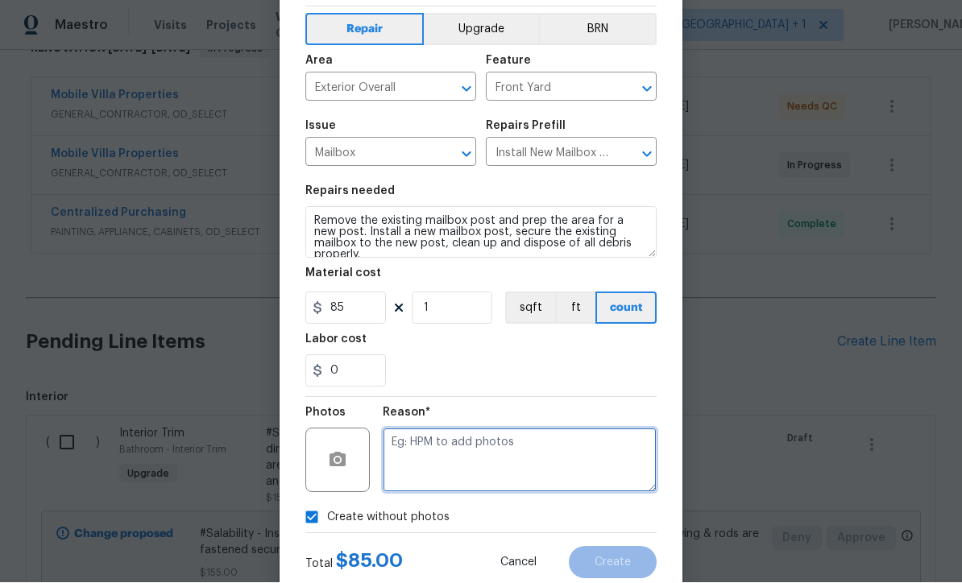
click at [477, 459] on textarea at bounding box center [520, 461] width 274 height 64
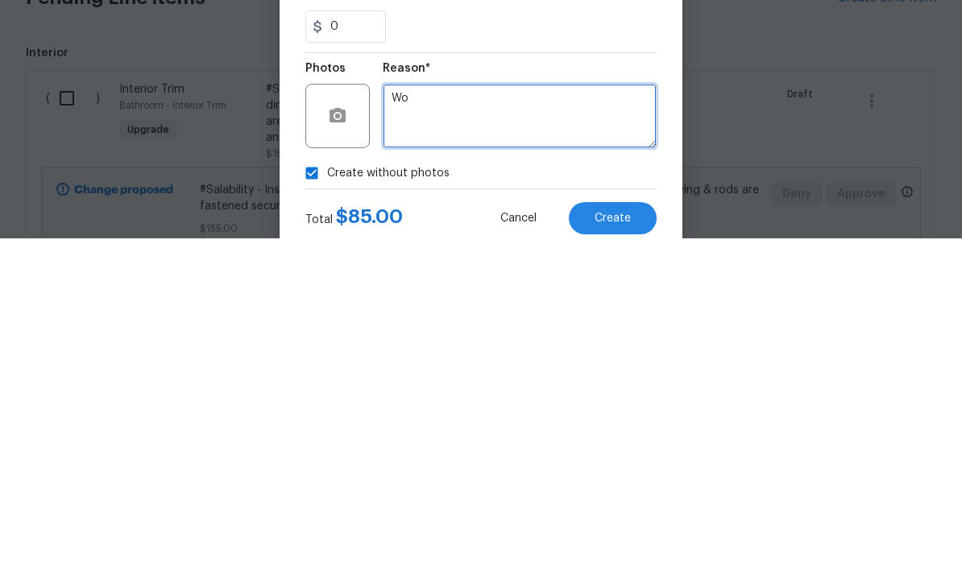
scroll to position [53, 0]
type textarea "Won’t load"
click at [614, 558] on span "Create" at bounding box center [613, 564] width 36 height 12
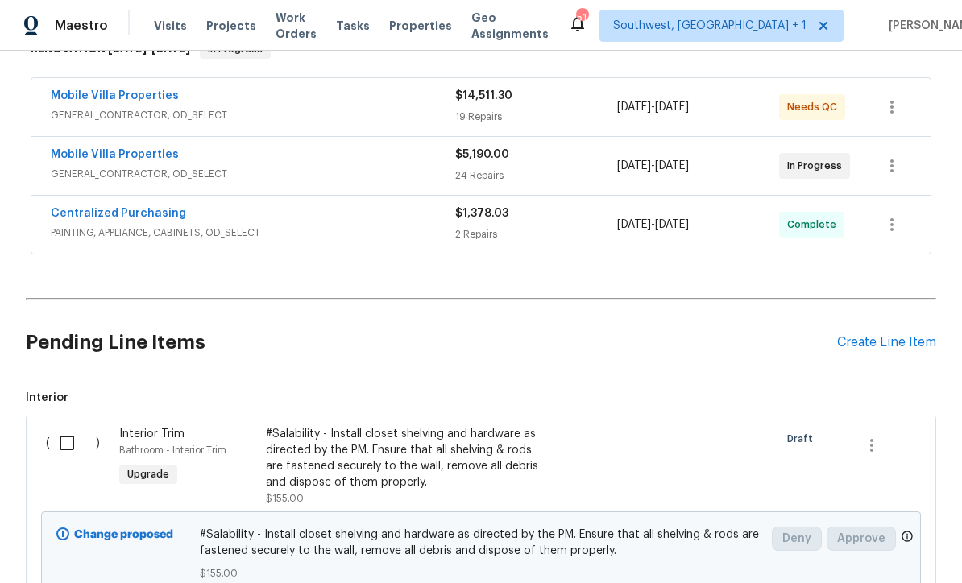
click at [880, 335] on div "Create Line Item" at bounding box center [886, 342] width 99 height 15
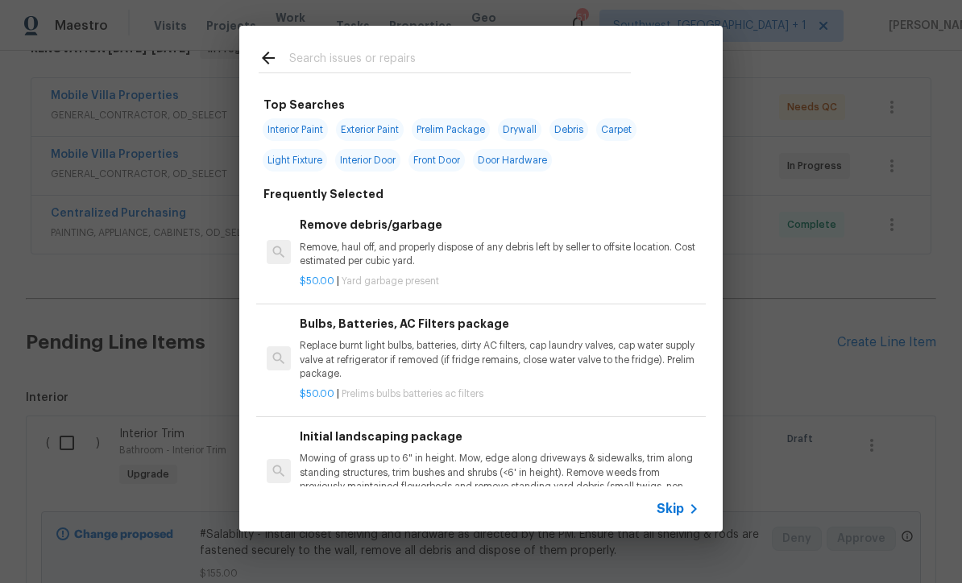
click at [686, 518] on icon at bounding box center [693, 509] width 19 height 19
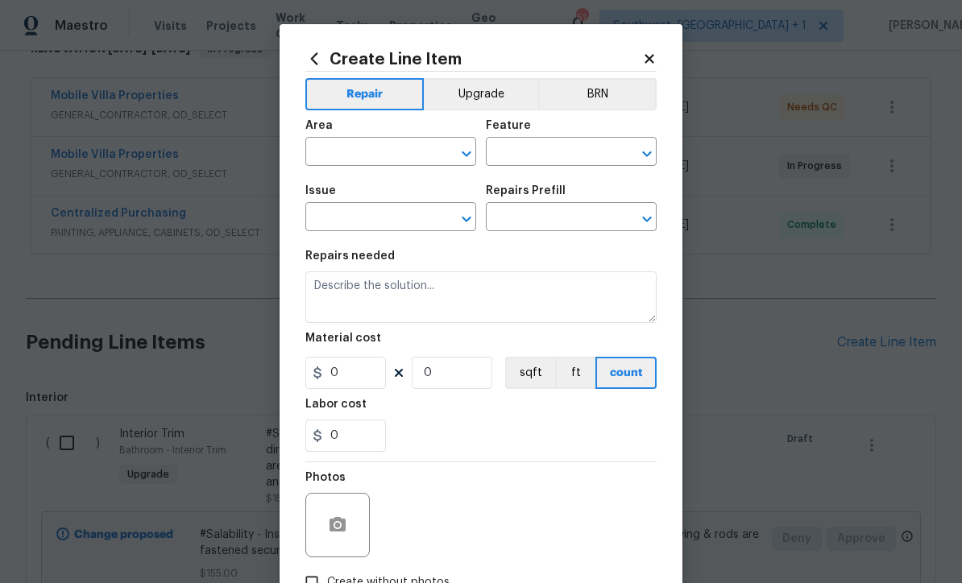
click at [392, 156] on input "text" at bounding box center [368, 153] width 126 height 25
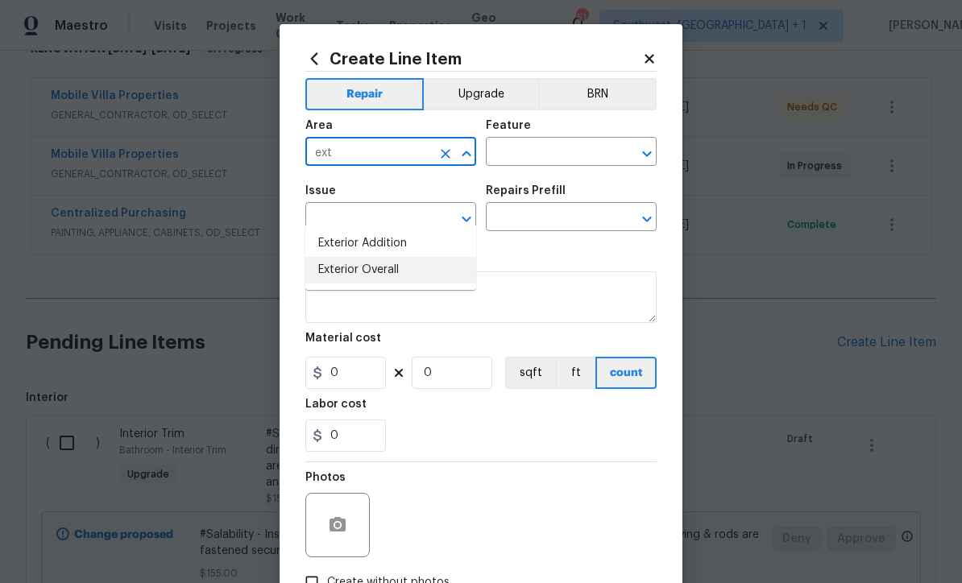
click at [402, 257] on li "Exterior Overall" at bounding box center [390, 270] width 171 height 27
type input "Exterior Overall"
click at [570, 154] on input "text" at bounding box center [549, 153] width 126 height 25
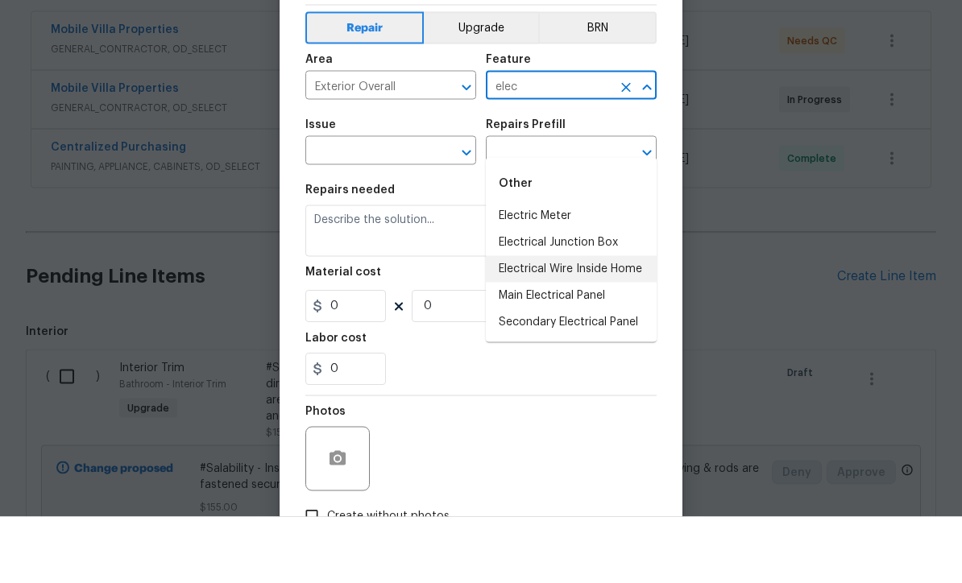
click at [648, 322] on li "Electrical Wire Inside Home" at bounding box center [571, 335] width 171 height 27
type input "Electrical Wire Inside Home"
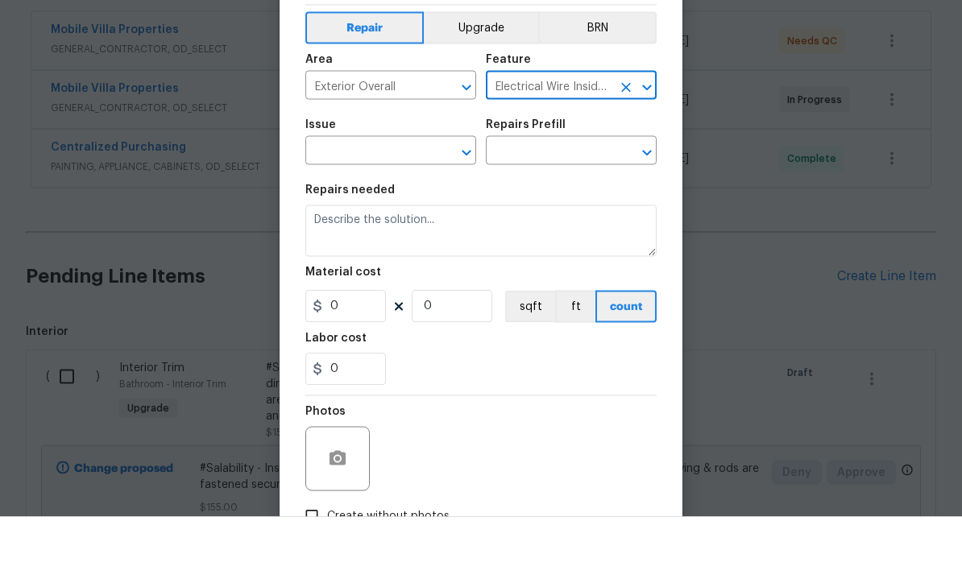
click at [421, 206] on input "text" at bounding box center [368, 218] width 126 height 25
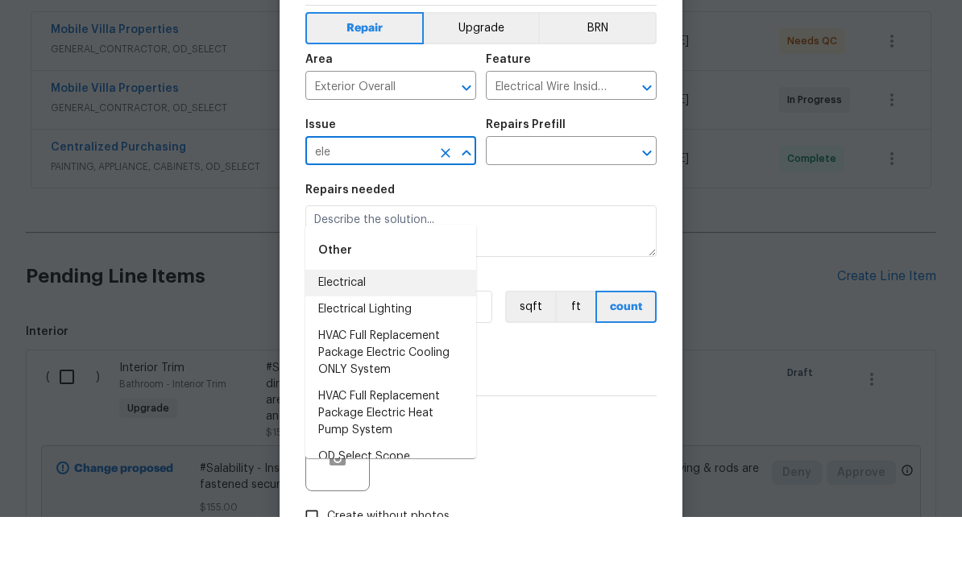
click at [367, 336] on li "Electrical" at bounding box center [390, 349] width 171 height 27
type input "Electrical"
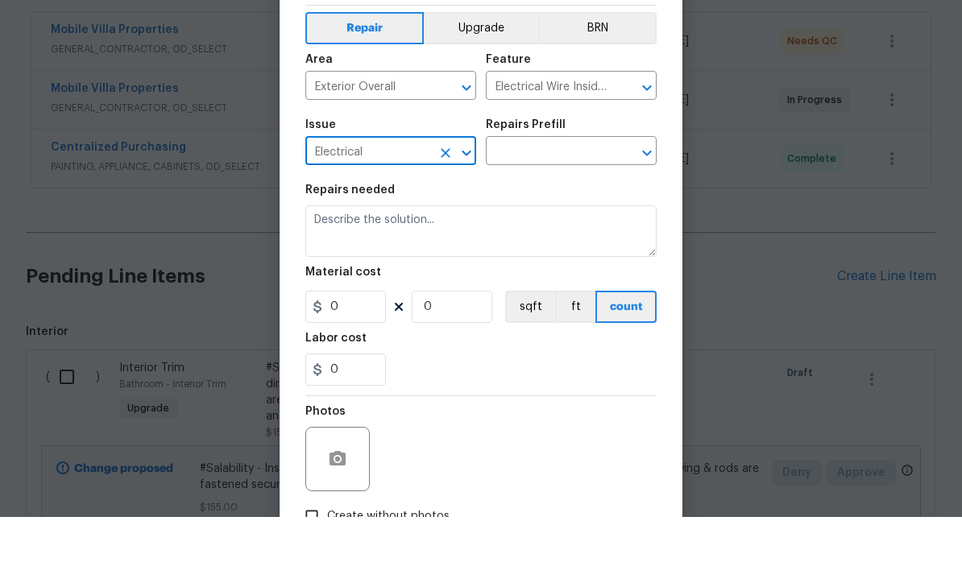
click at [572, 206] on input "text" at bounding box center [549, 218] width 126 height 25
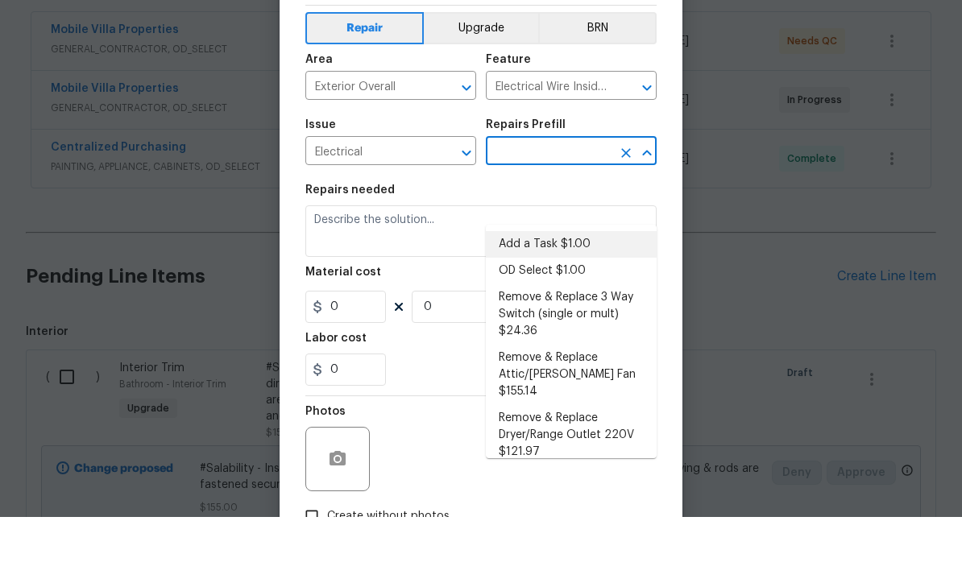
click at [576, 297] on li "Add a Task $1.00" at bounding box center [571, 310] width 171 height 27
type input "Add a Task $1.00"
type textarea "HPM to detail"
type input "1"
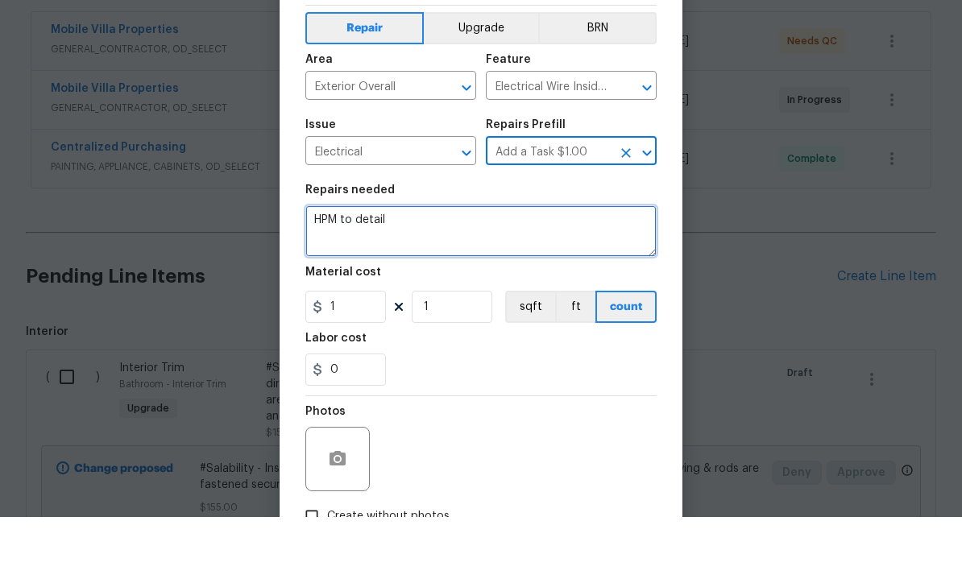
click at [480, 272] on textarea "HPM to detail" at bounding box center [480, 298] width 351 height 52
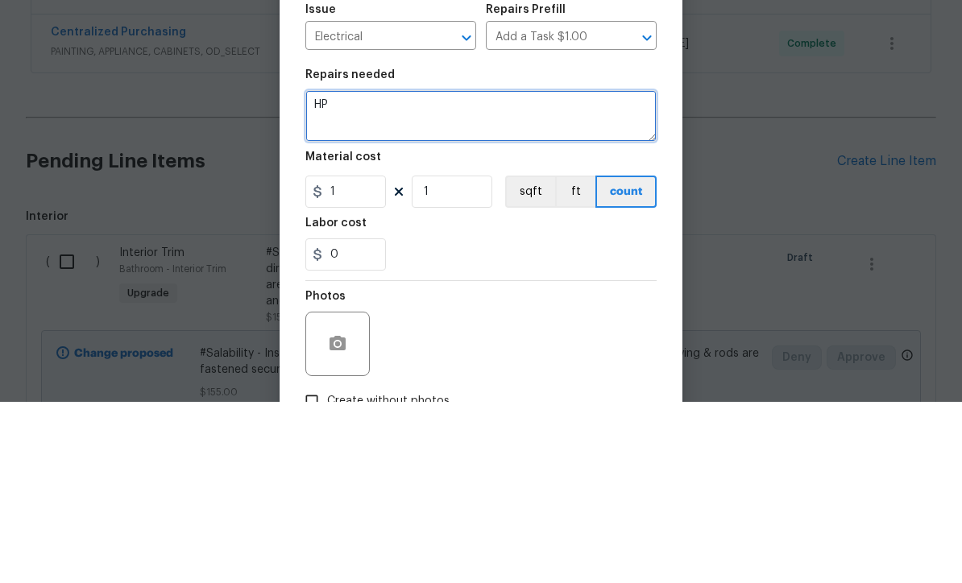
type textarea "H"
type textarea "Rewire exterior outlet"
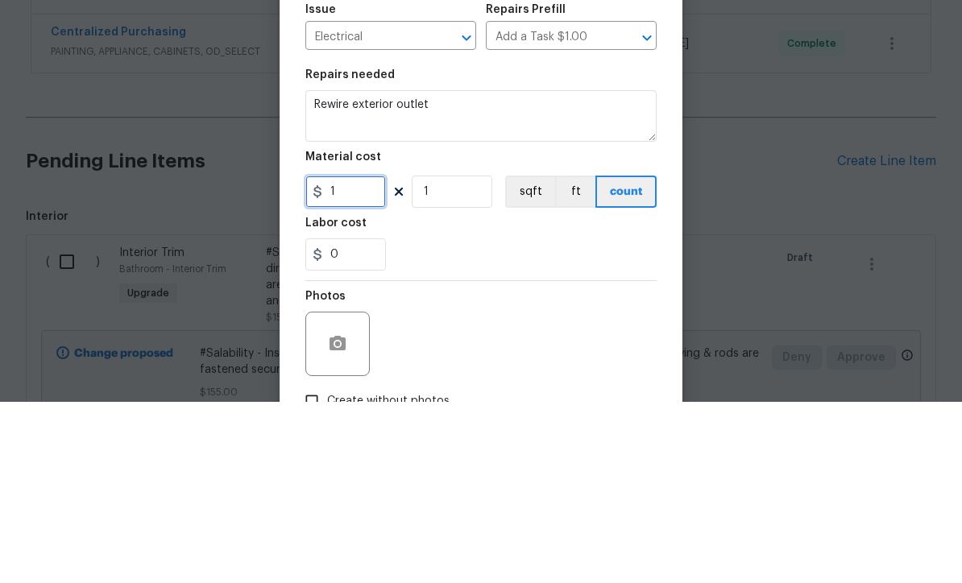
click at [373, 357] on input "1" at bounding box center [345, 373] width 81 height 32
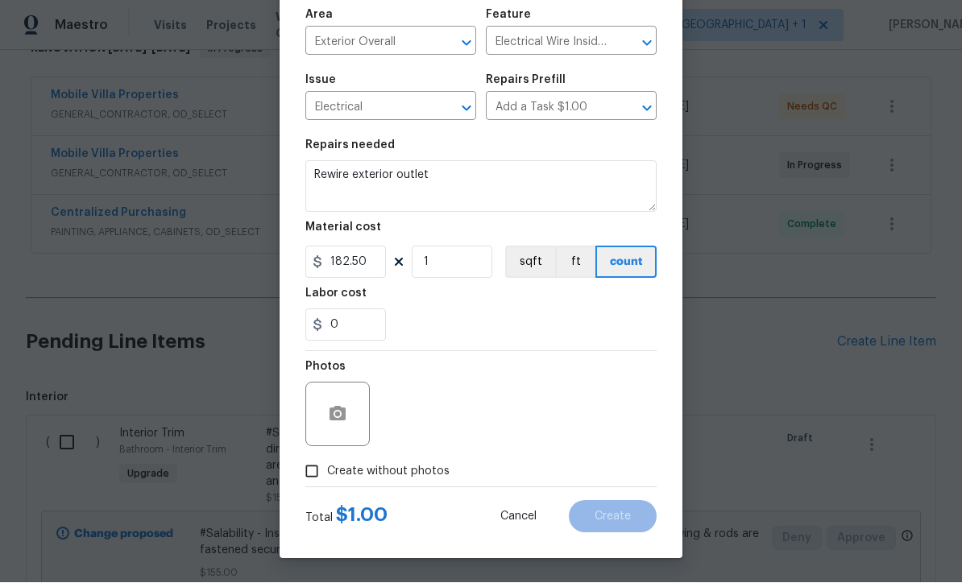
scroll to position [114, 0]
type input "182.50"
click at [322, 473] on input "Create without photos" at bounding box center [312, 472] width 31 height 31
checkbox input "true"
type input "182.5"
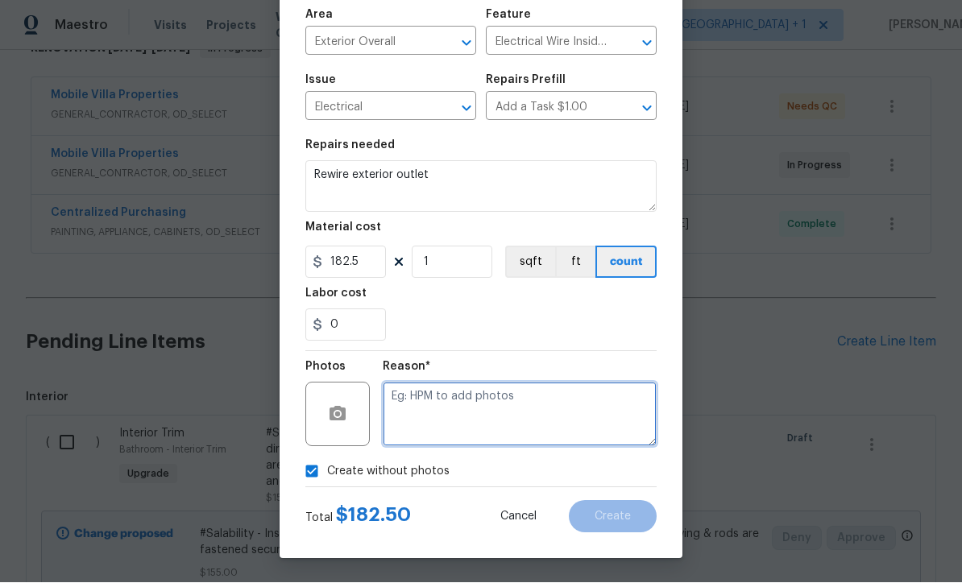
click at [470, 416] on textarea at bounding box center [520, 415] width 274 height 64
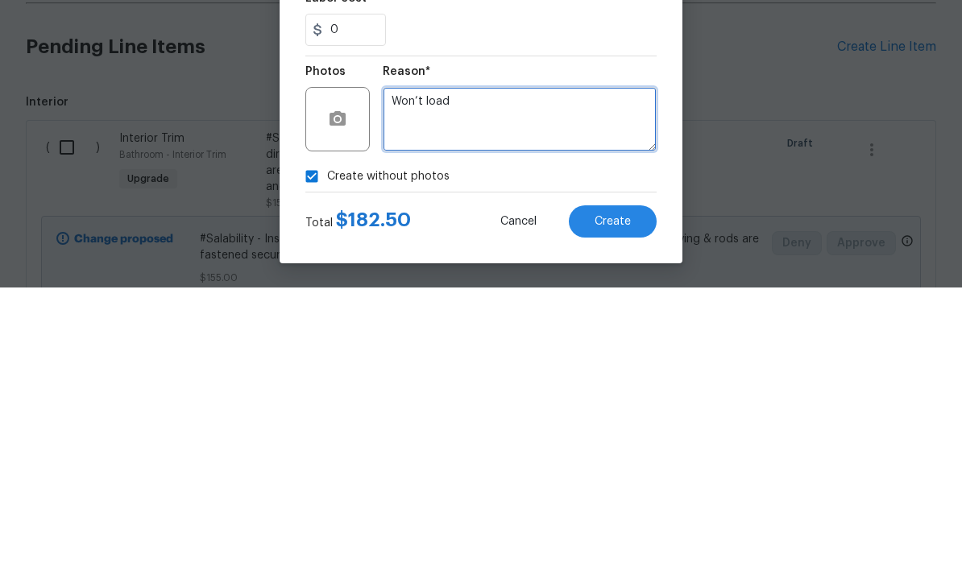
type textarea "Won’t load"
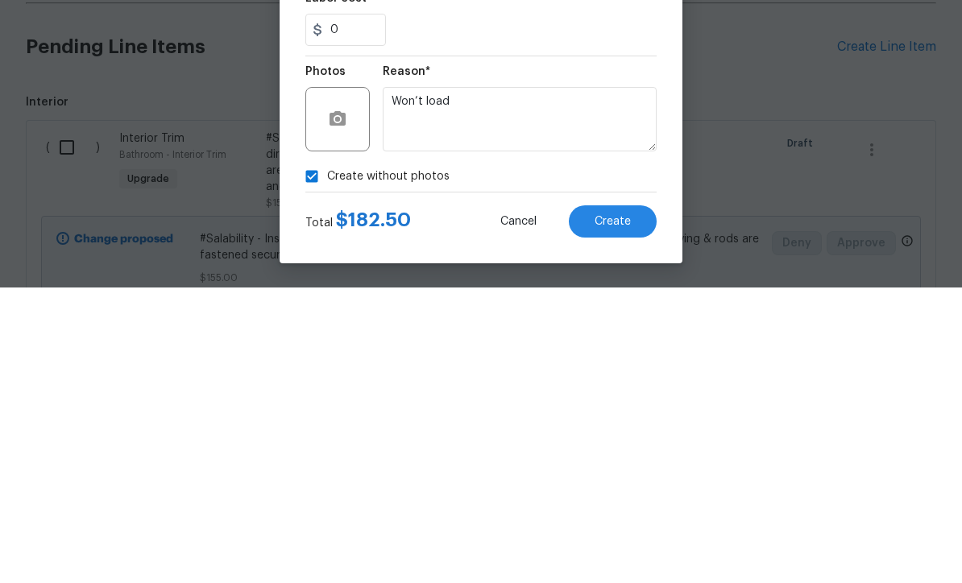
click at [611, 512] on span "Create" at bounding box center [613, 518] width 36 height 12
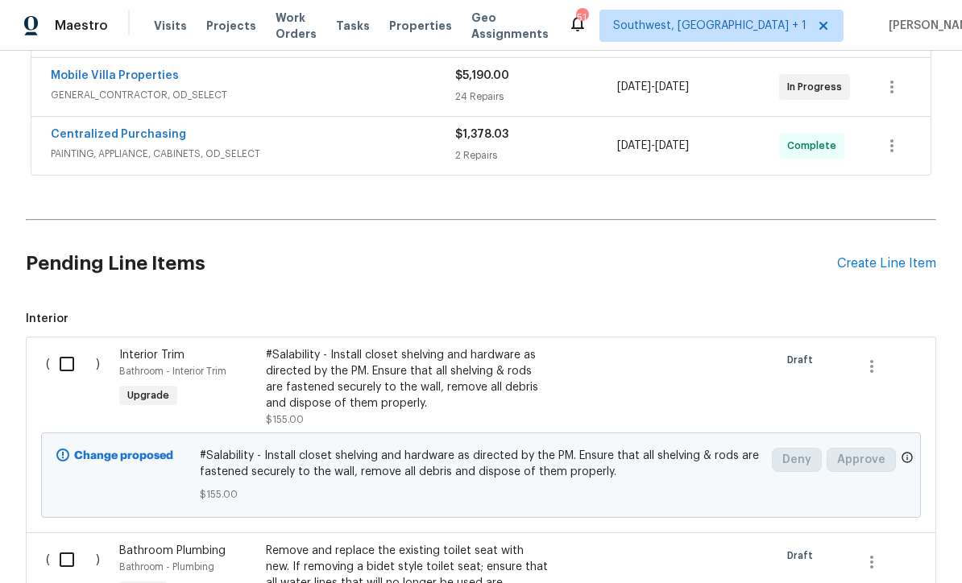
click at [59, 347] on input "checkbox" at bounding box center [73, 364] width 46 height 34
checkbox input "true"
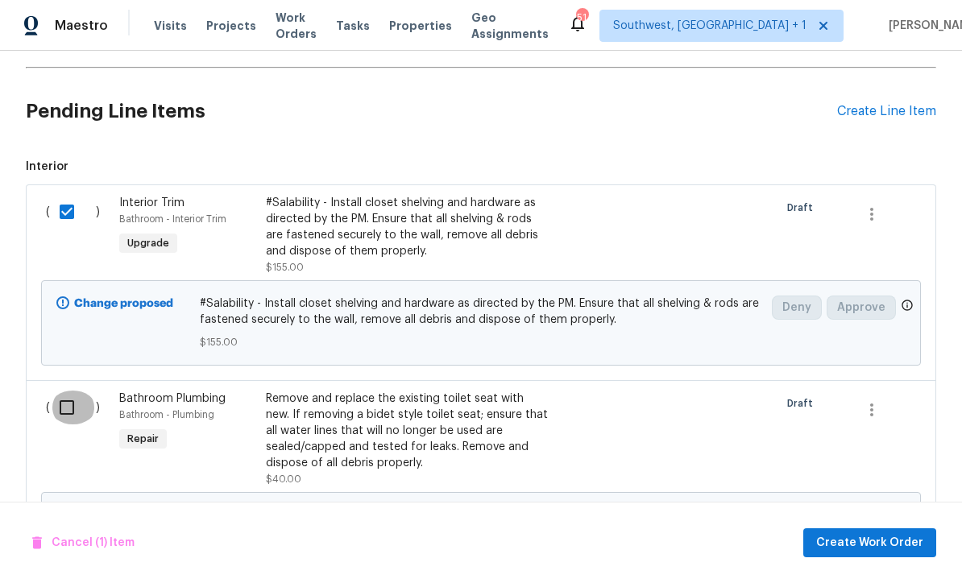
click at [54, 391] on input "checkbox" at bounding box center [73, 408] width 46 height 34
checkbox input "true"
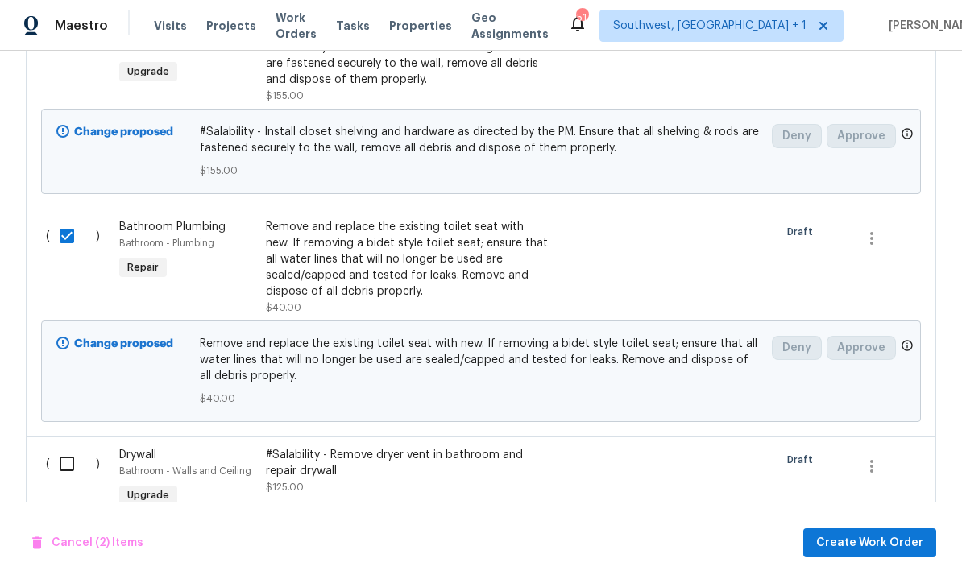
click at [56, 447] on input "checkbox" at bounding box center [73, 464] width 46 height 34
checkbox input "true"
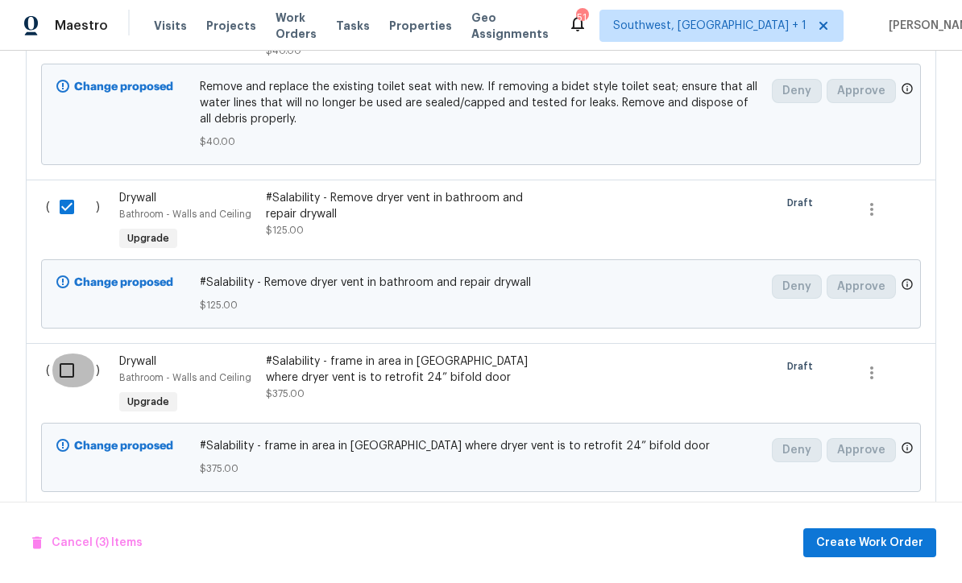
click at [59, 354] on input "checkbox" at bounding box center [73, 371] width 46 height 34
checkbox input "true"
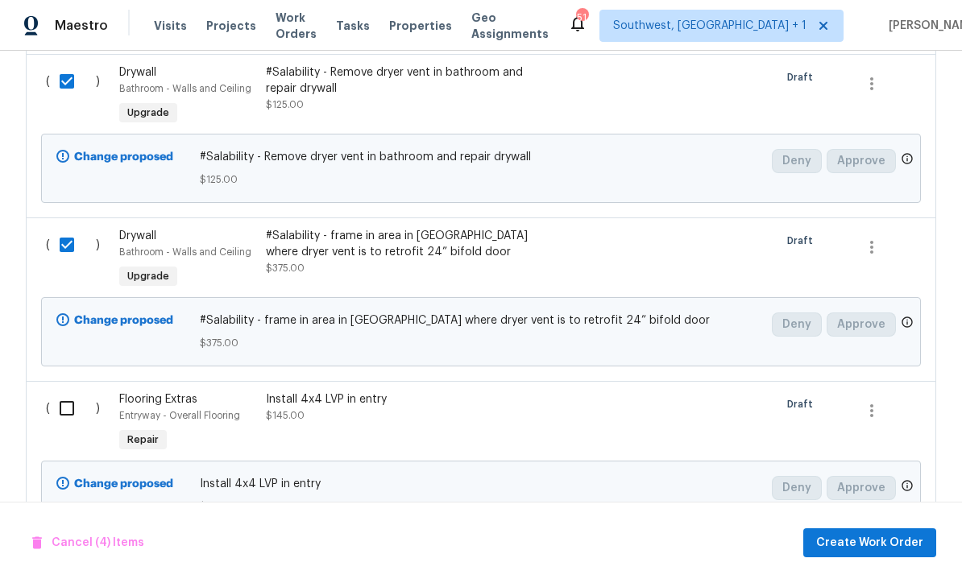
click at [60, 392] on input "checkbox" at bounding box center [73, 409] width 46 height 34
checkbox input "true"
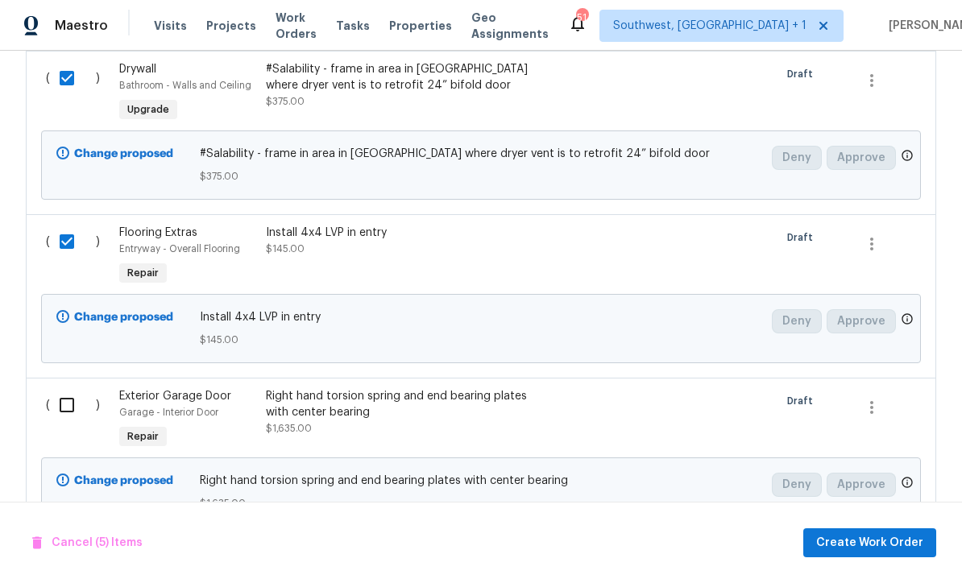
click at [57, 388] on input "checkbox" at bounding box center [73, 405] width 46 height 34
checkbox input "true"
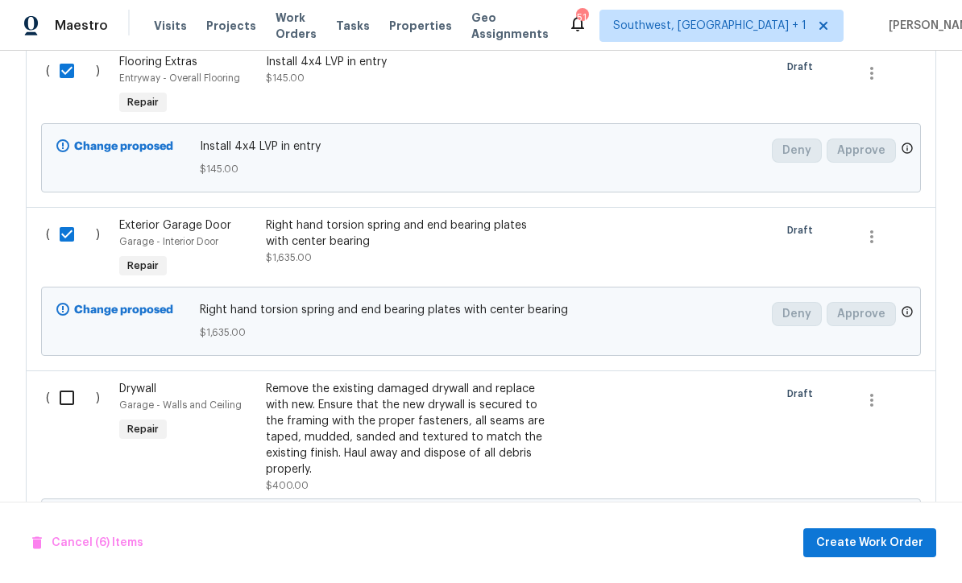
click at [55, 381] on input "checkbox" at bounding box center [73, 398] width 46 height 34
checkbox input "true"
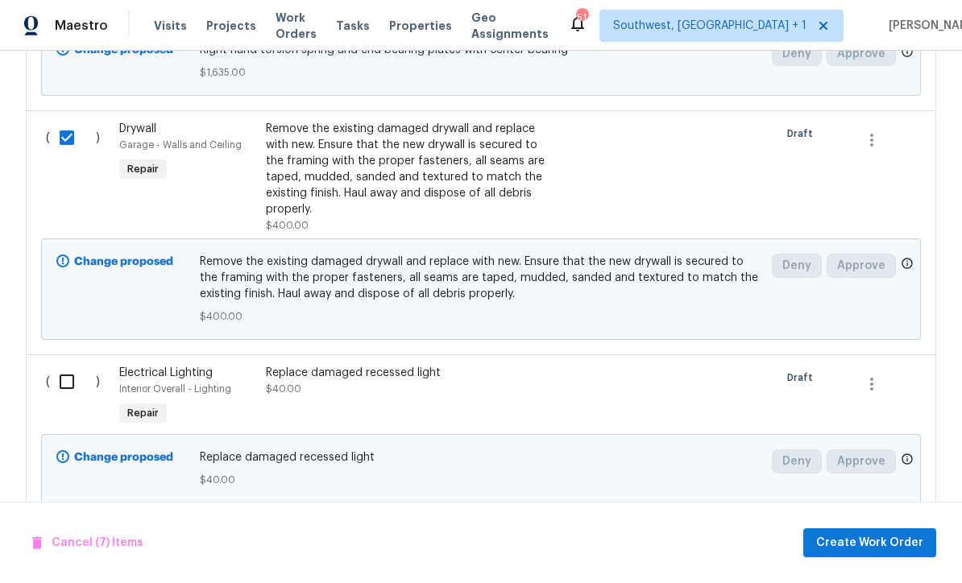
click at [57, 365] on input "checkbox" at bounding box center [73, 382] width 46 height 34
checkbox input "true"
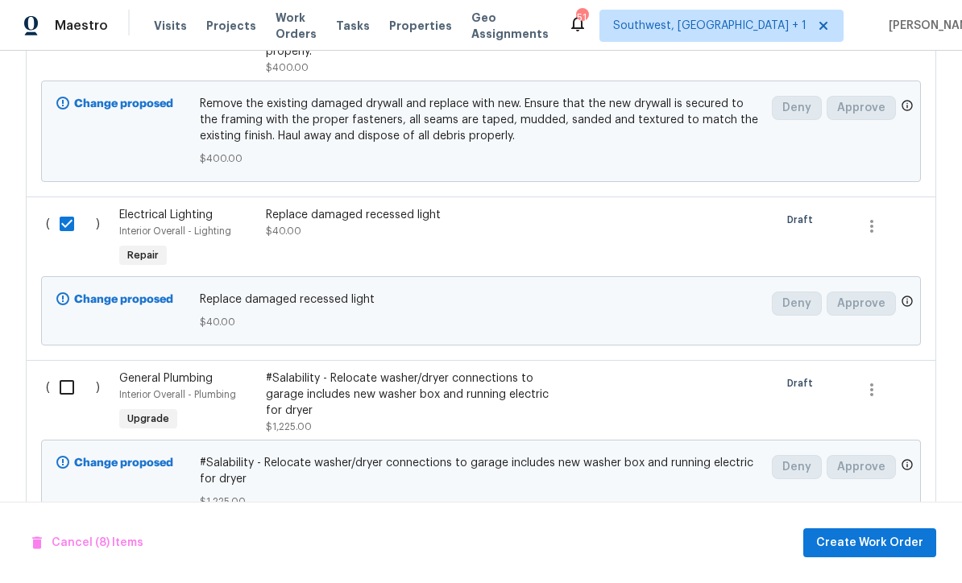
click at [52, 371] on input "checkbox" at bounding box center [73, 388] width 46 height 34
checkbox input "true"
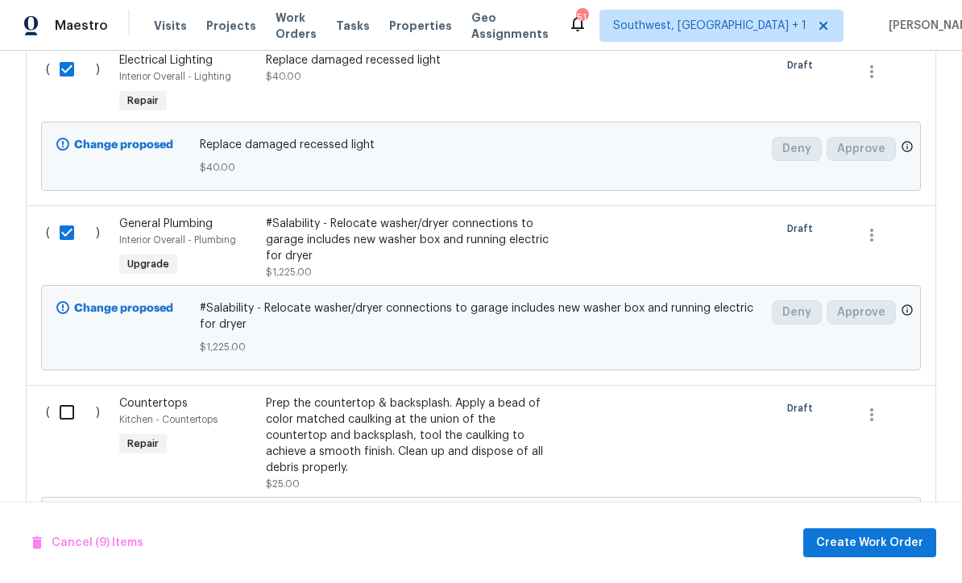
click at [57, 396] on input "checkbox" at bounding box center [73, 413] width 46 height 34
checkbox input "true"
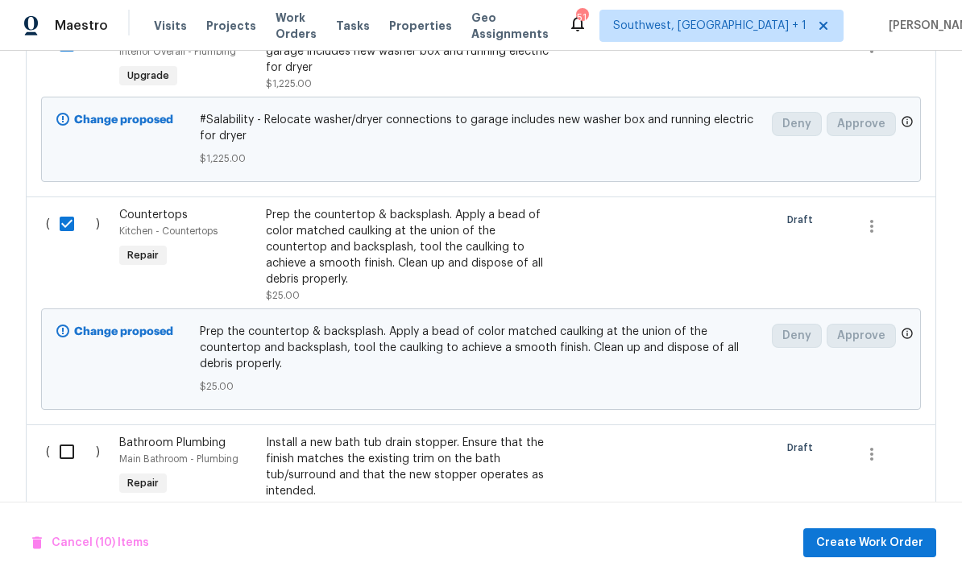
click at [60, 435] on input "checkbox" at bounding box center [73, 452] width 46 height 34
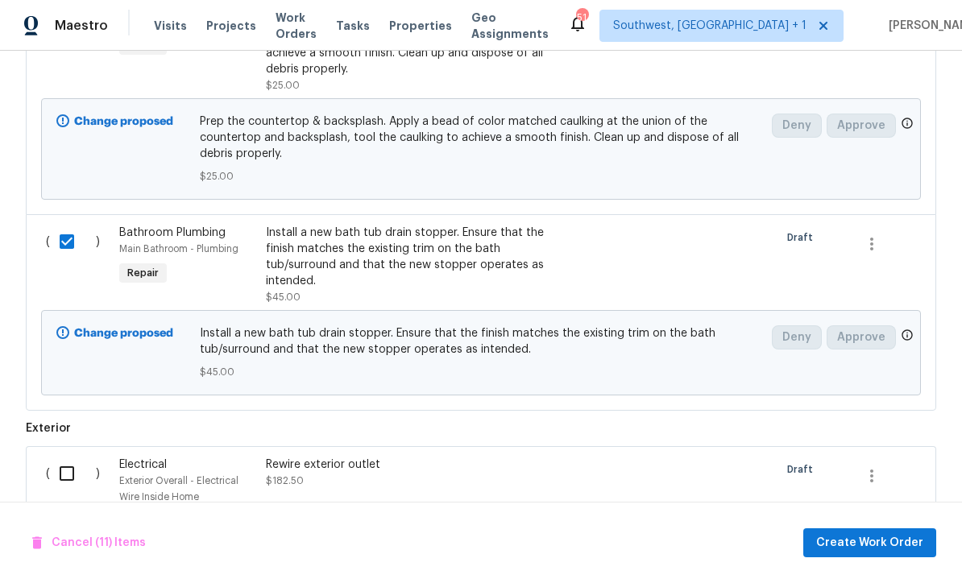
click at [56, 457] on input "checkbox" at bounding box center [73, 474] width 46 height 34
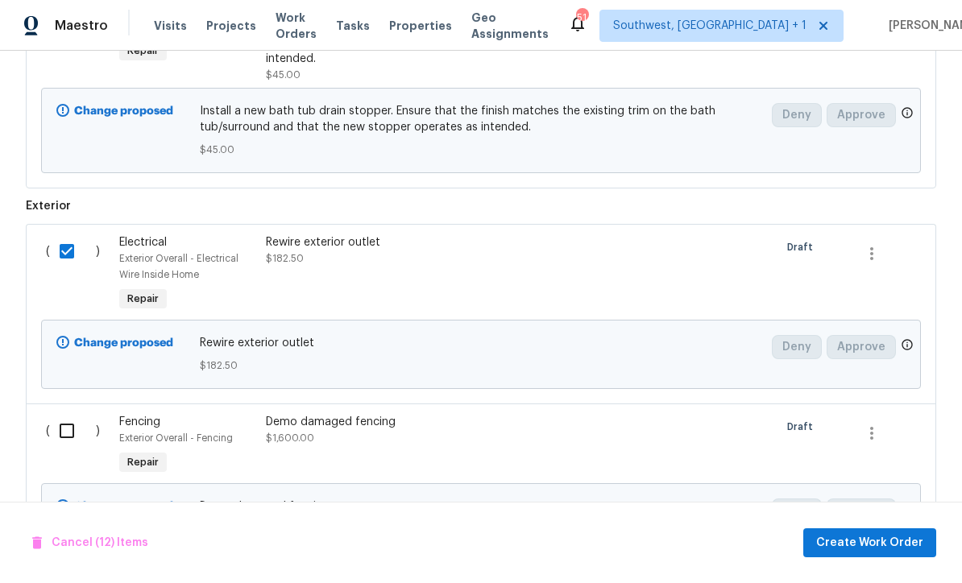
click at [53, 414] on input "checkbox" at bounding box center [73, 431] width 46 height 34
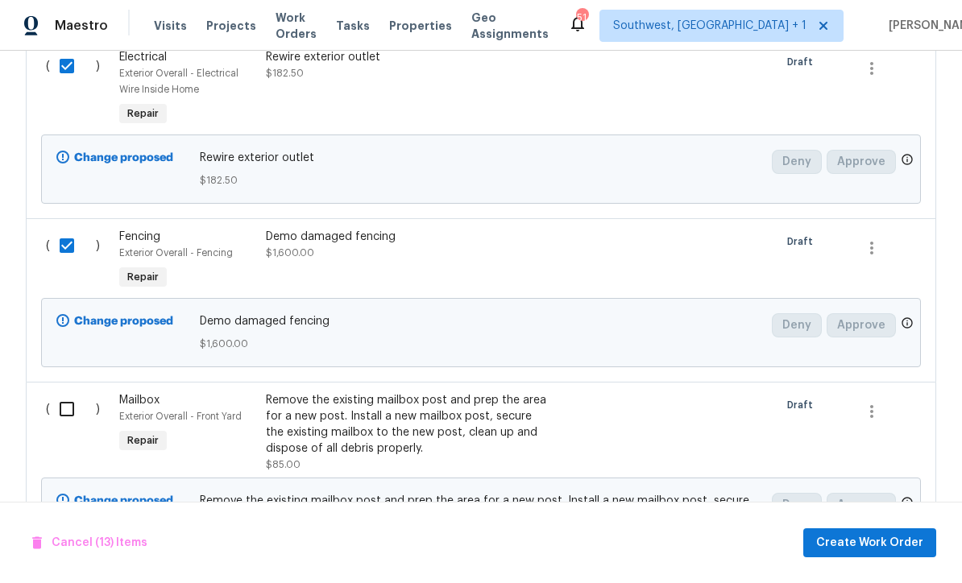
click at [58, 392] on input "checkbox" at bounding box center [73, 409] width 46 height 34
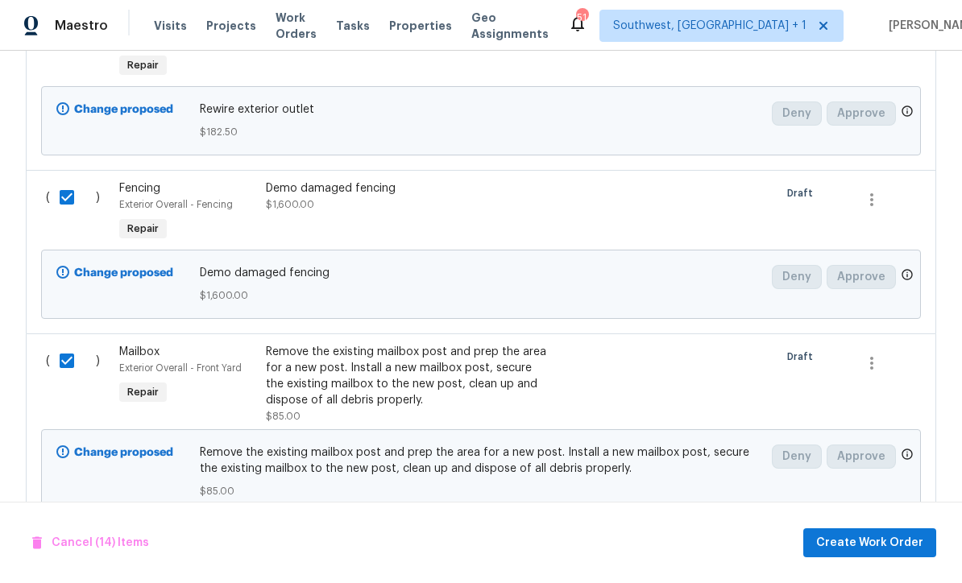
scroll to position [2832, 0]
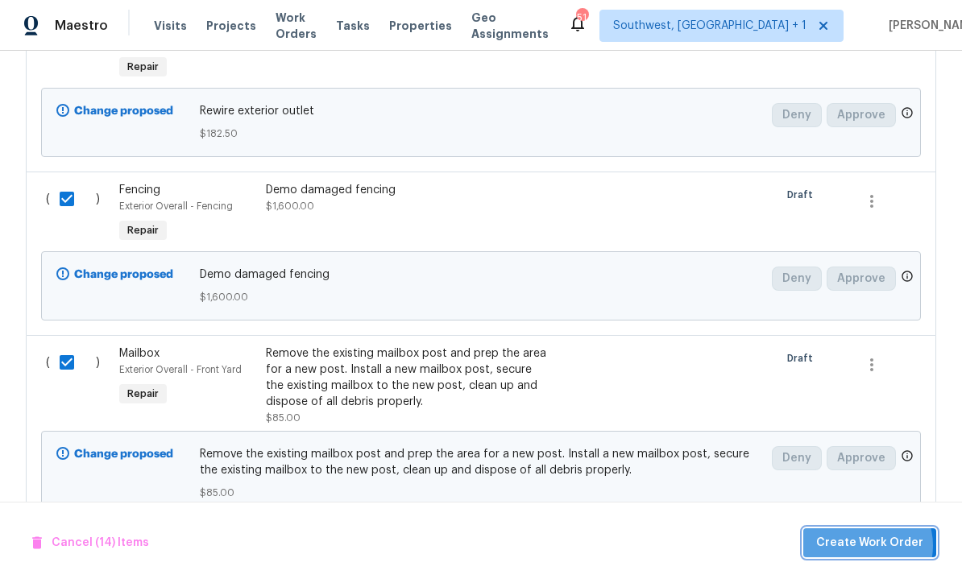
click at [873, 547] on span "Create Work Order" at bounding box center [869, 544] width 107 height 20
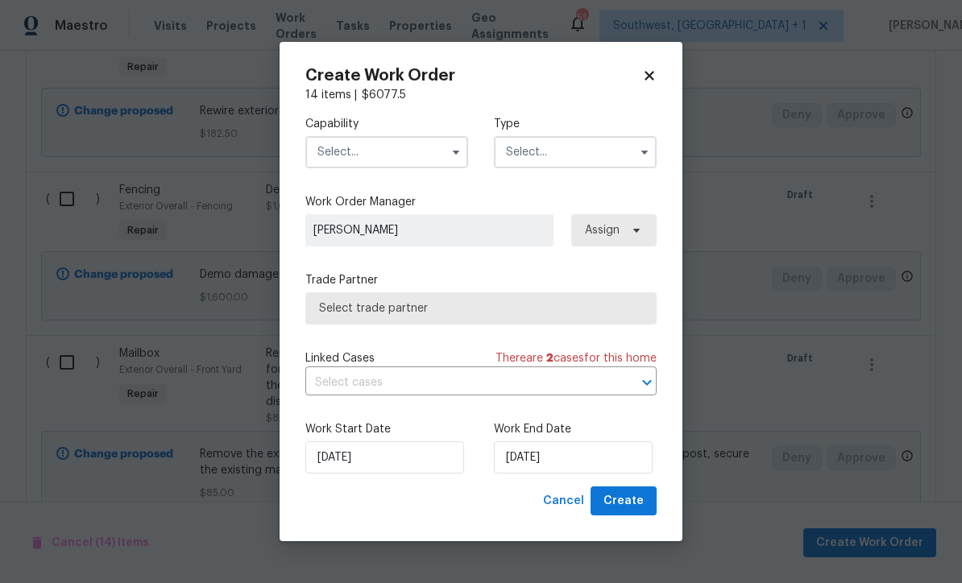
click at [386, 152] on input "text" at bounding box center [386, 152] width 163 height 32
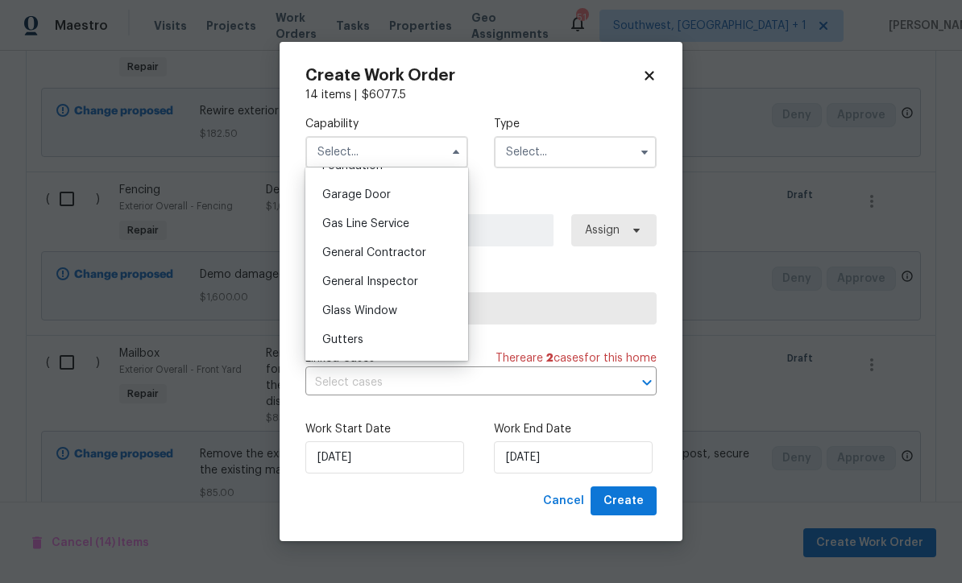
scroll to position [703, 0]
click at [426, 259] on div "General Contractor" at bounding box center [386, 253] width 155 height 29
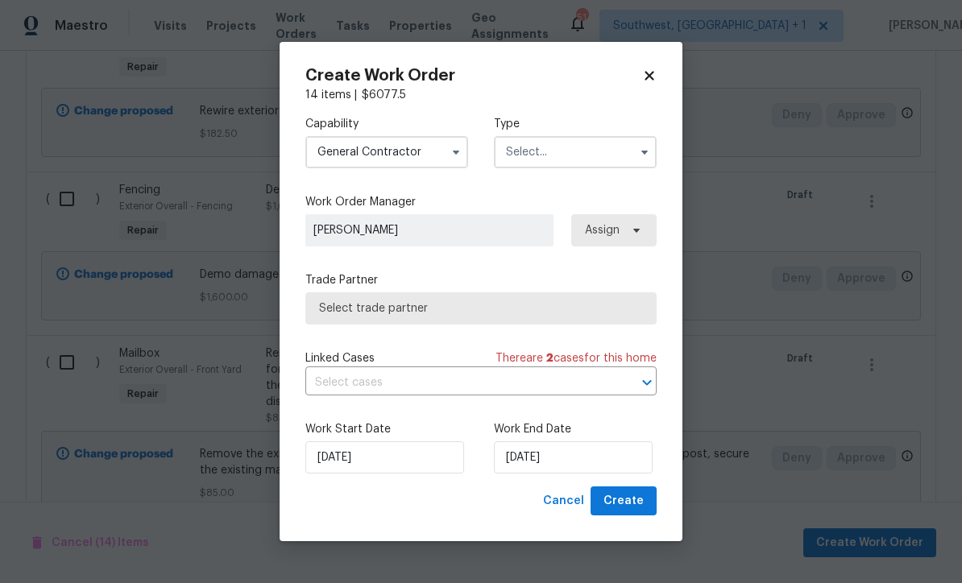
click at [611, 158] on input "text" at bounding box center [575, 152] width 163 height 32
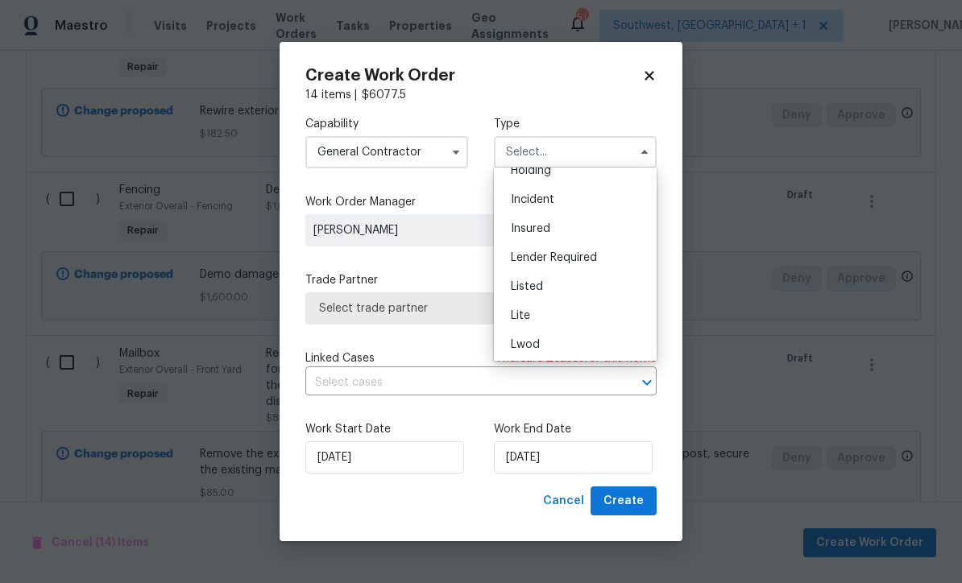
scroll to position [143, 0]
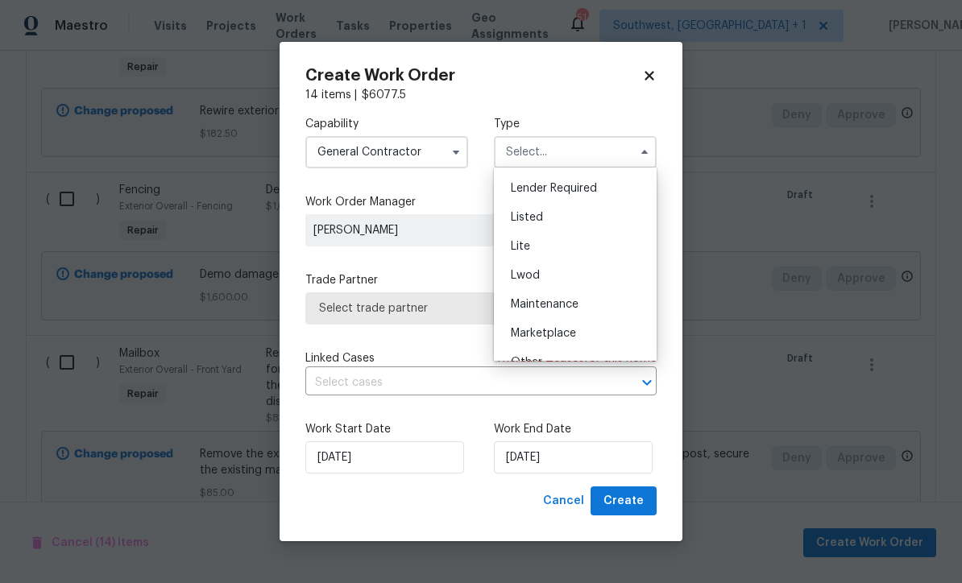
click at [547, 219] on div "Listed" at bounding box center [575, 217] width 155 height 29
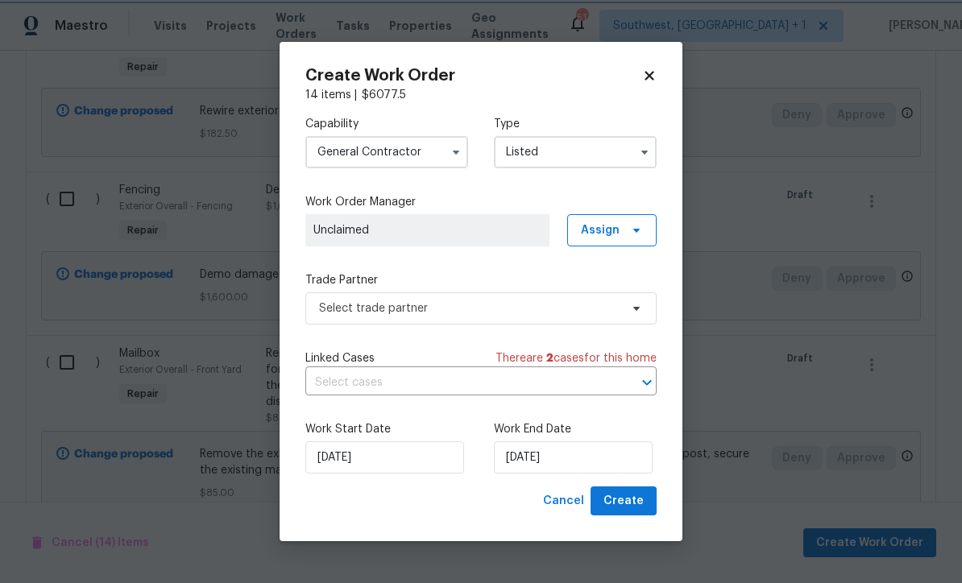
scroll to position [0, 0]
click at [607, 148] on input "Listed" at bounding box center [575, 152] width 163 height 32
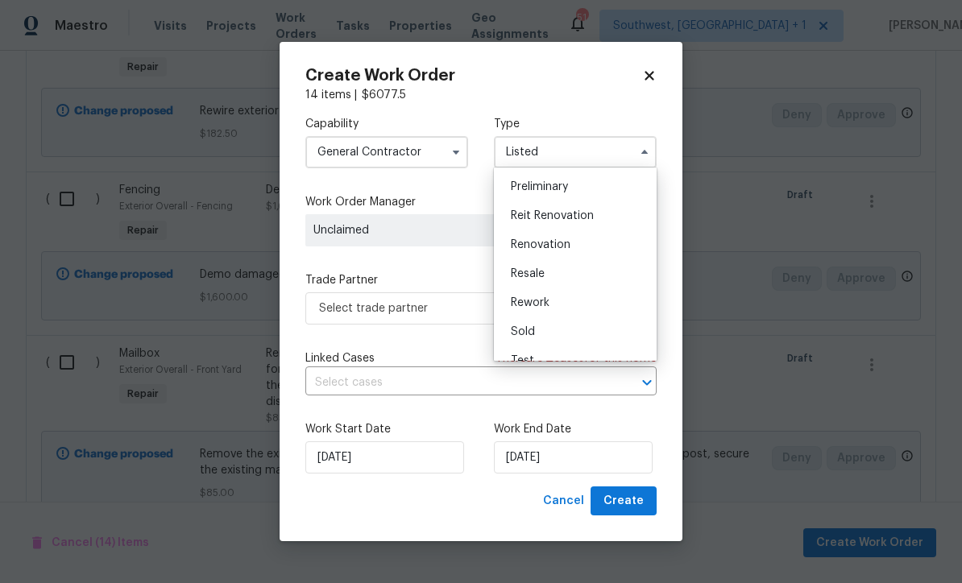
scroll to position [347, 0]
click at [569, 246] on span "Renovation" at bounding box center [541, 245] width 60 height 11
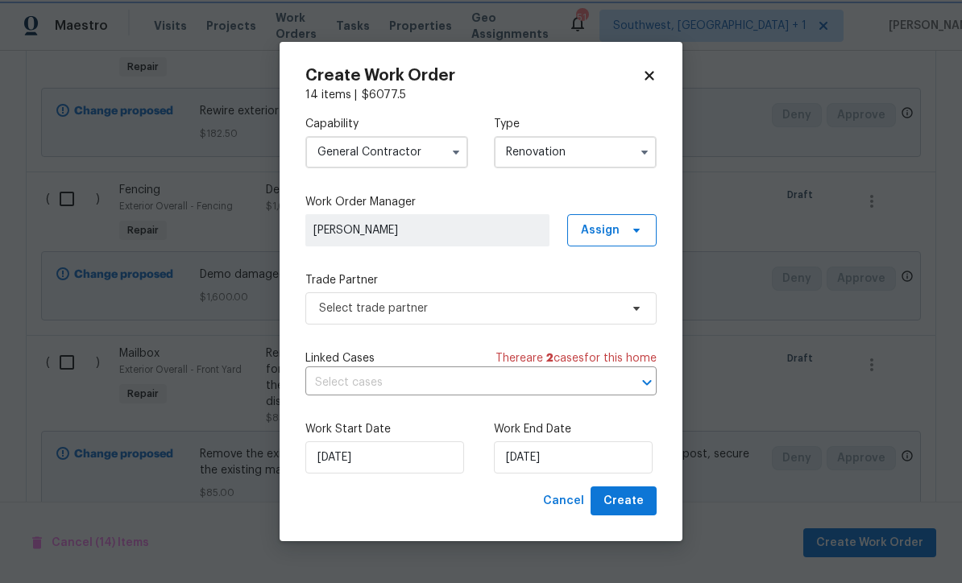
scroll to position [0, 0]
click at [627, 230] on span at bounding box center [634, 230] width 18 height 13
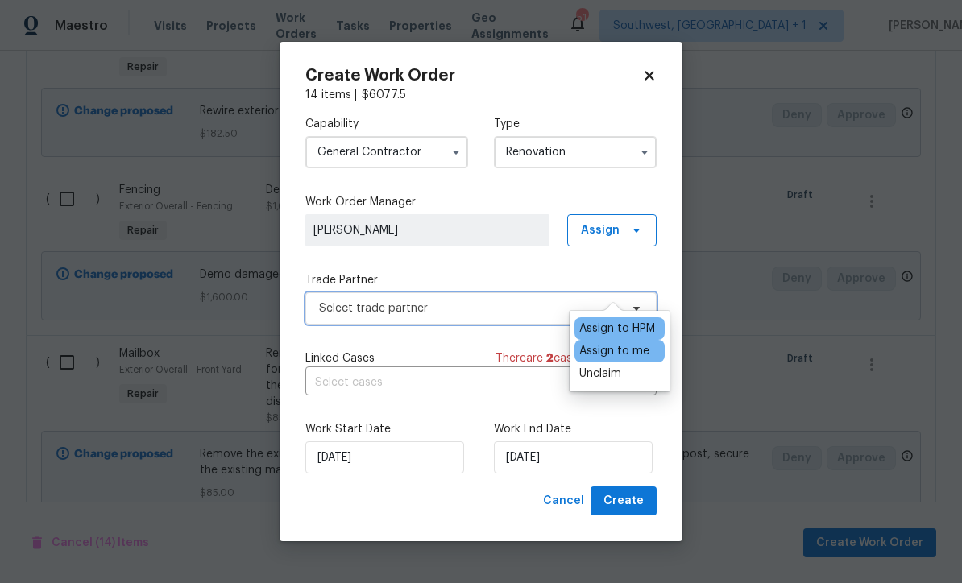
click at [492, 311] on span "Select trade partner" at bounding box center [469, 309] width 301 height 16
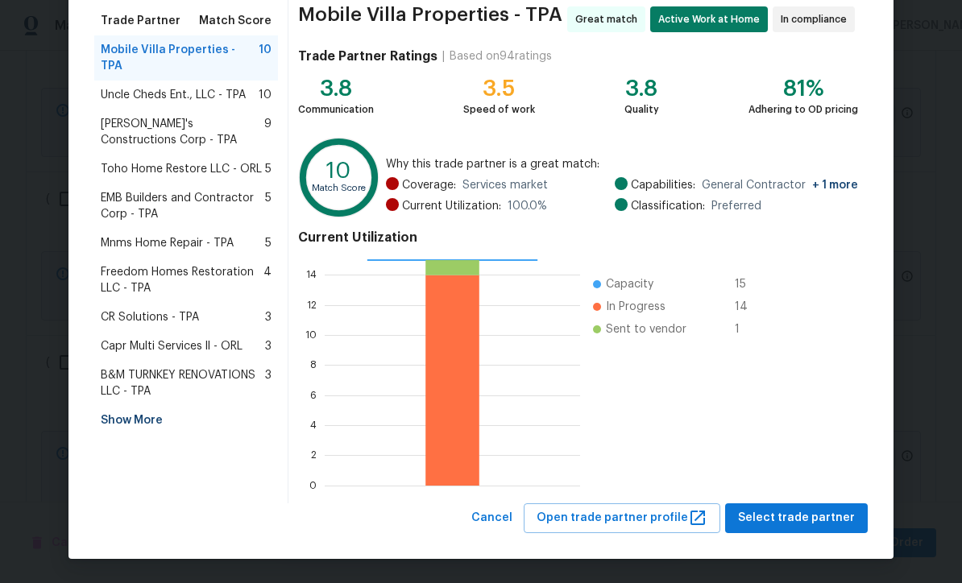
scroll to position [127, 0]
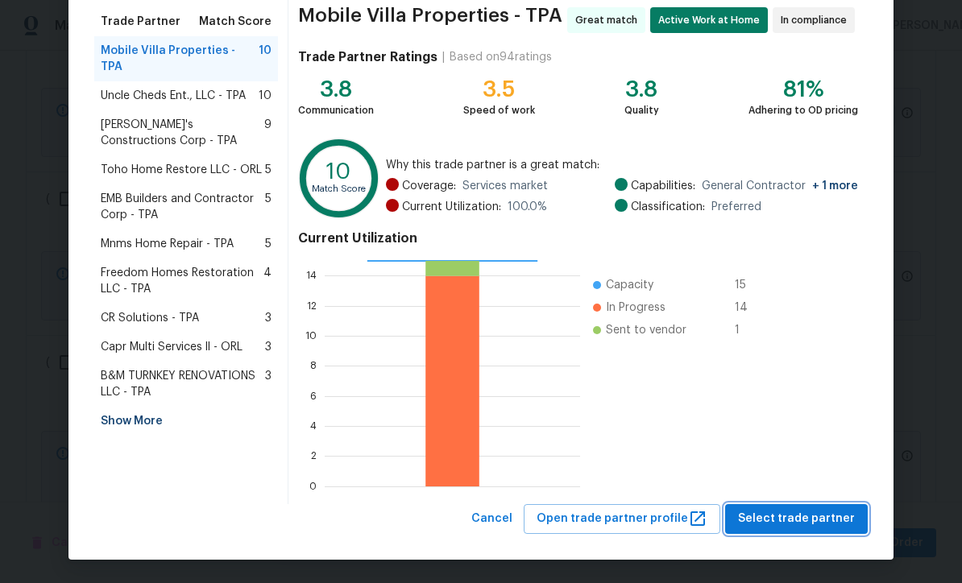
click at [812, 518] on span "Select trade partner" at bounding box center [796, 519] width 117 height 20
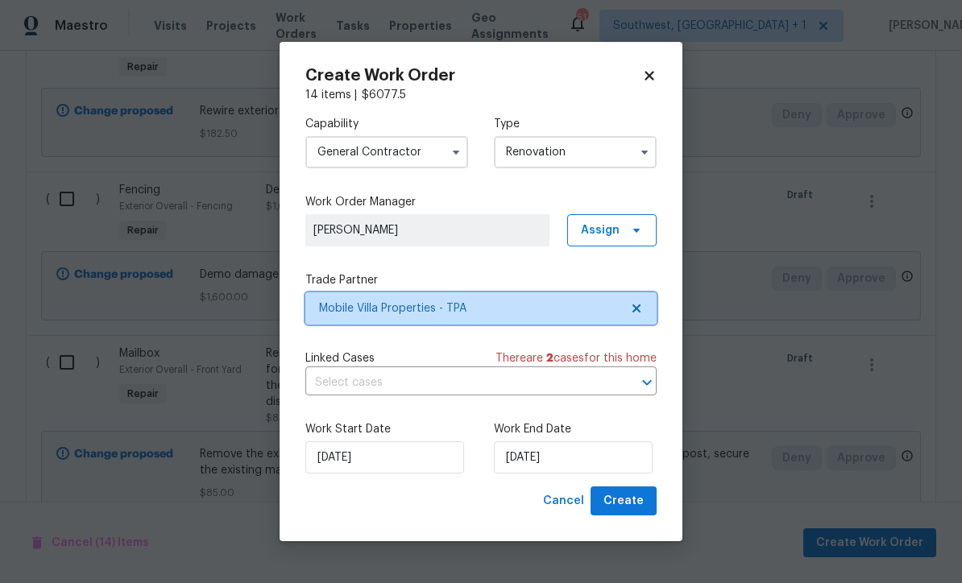
scroll to position [0, 0]
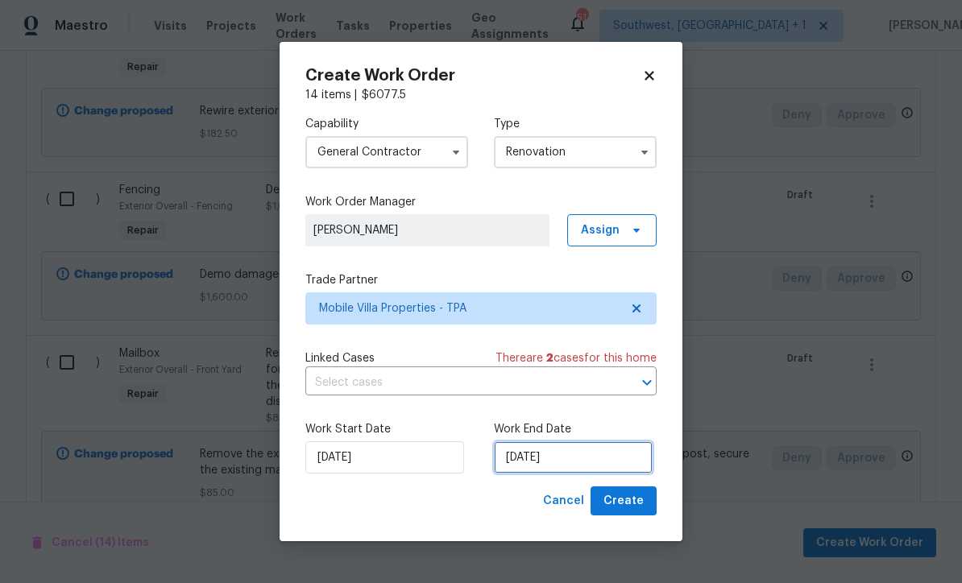
click at [592, 463] on input "[DATE]" at bounding box center [573, 458] width 159 height 32
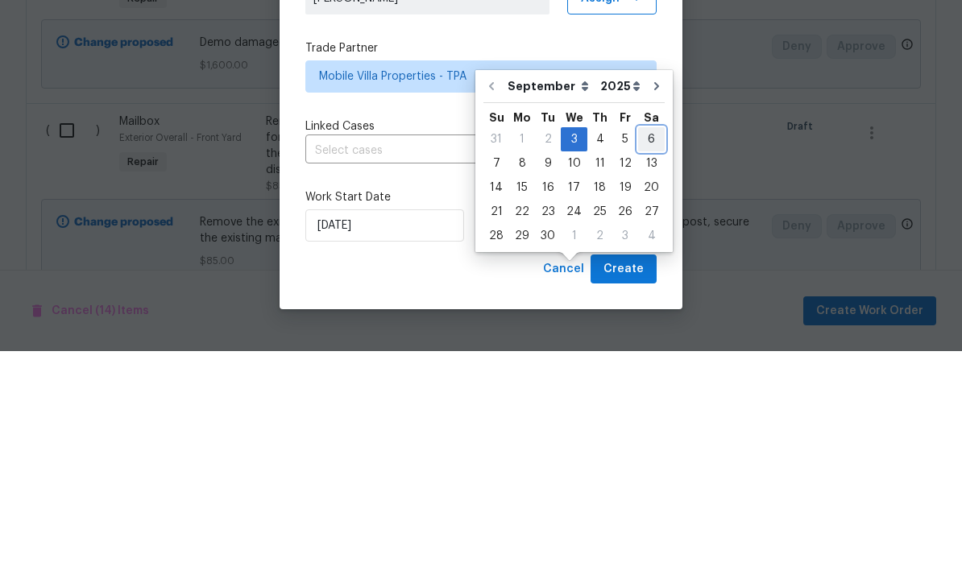
click at [647, 360] on div "6" at bounding box center [651, 371] width 27 height 23
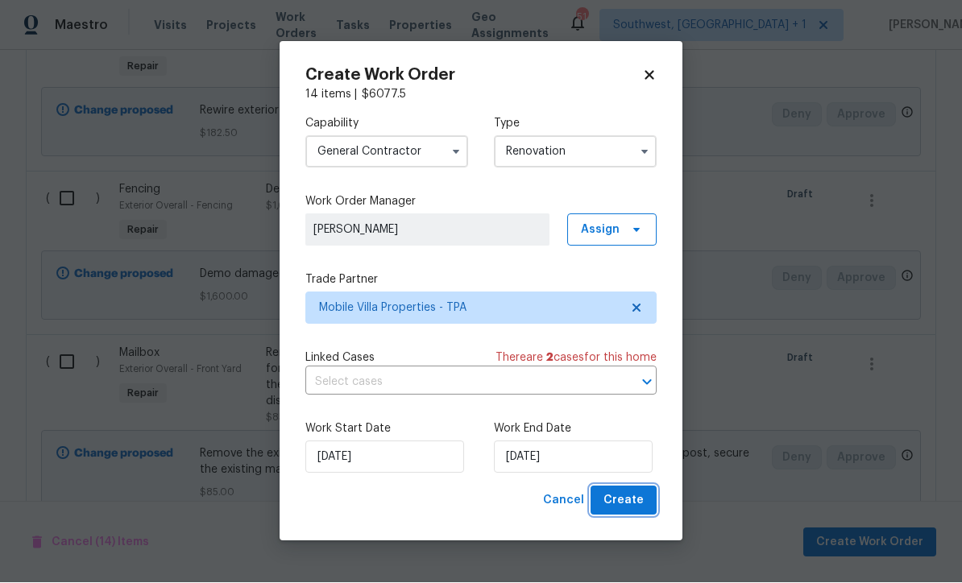
click at [640, 508] on span "Create" at bounding box center [624, 502] width 40 height 20
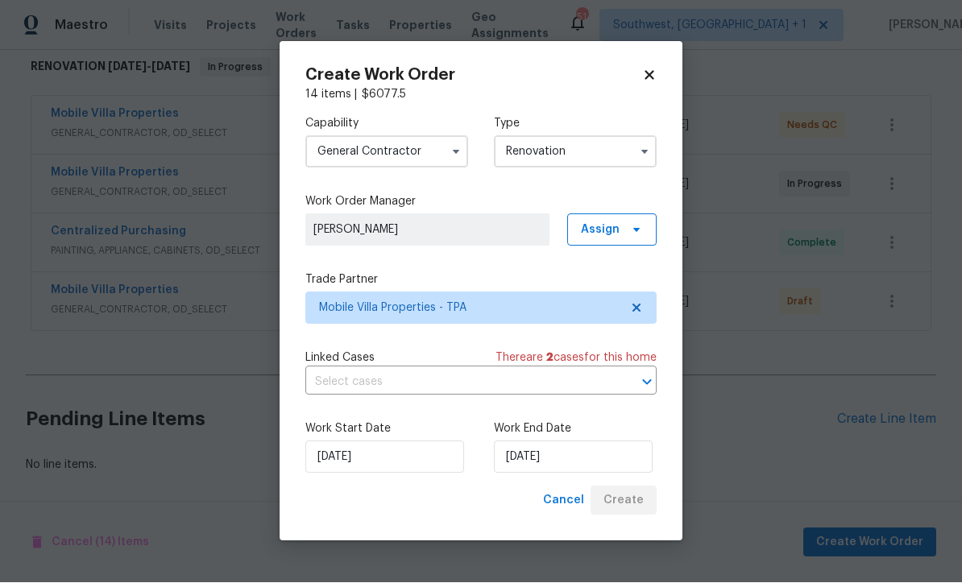
scroll to position [210, 0]
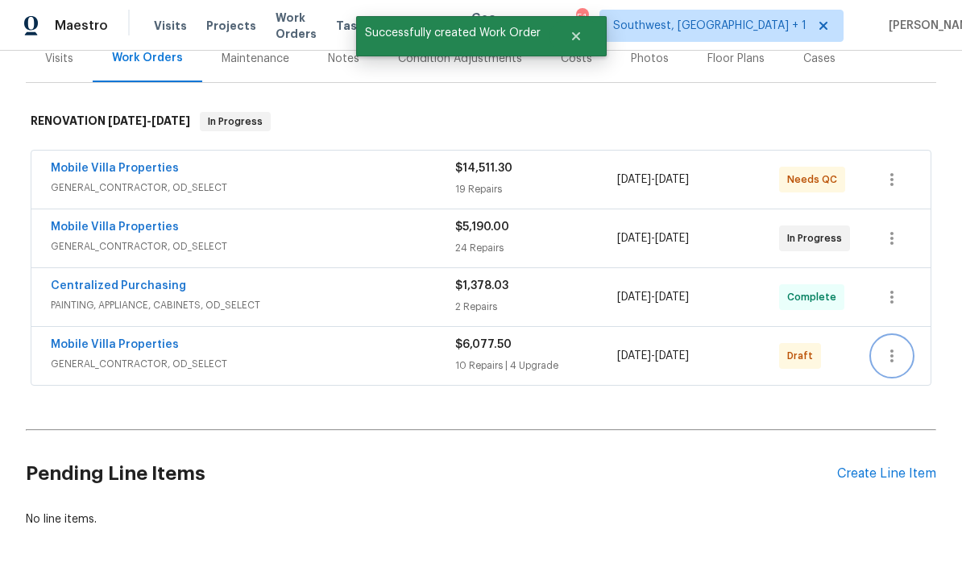
click at [887, 347] on icon "button" at bounding box center [891, 356] width 19 height 19
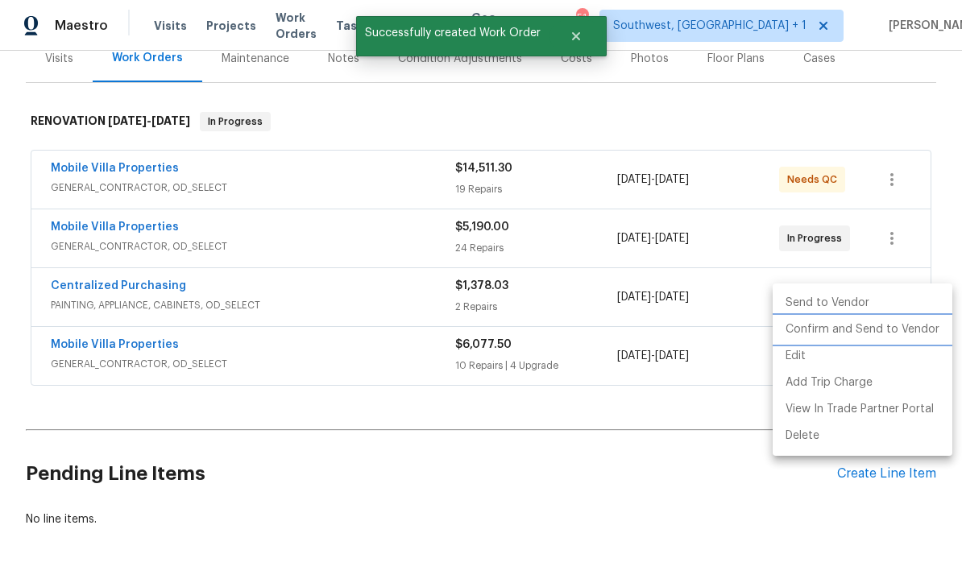
click at [893, 329] on li "Confirm and Send to Vendor" at bounding box center [863, 330] width 180 height 27
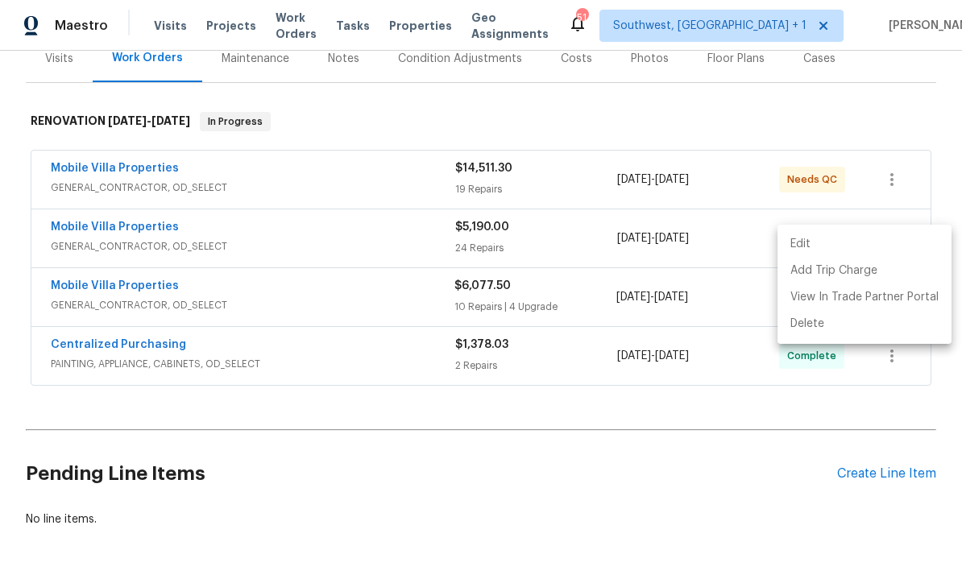
click at [733, 448] on div at bounding box center [481, 291] width 962 height 583
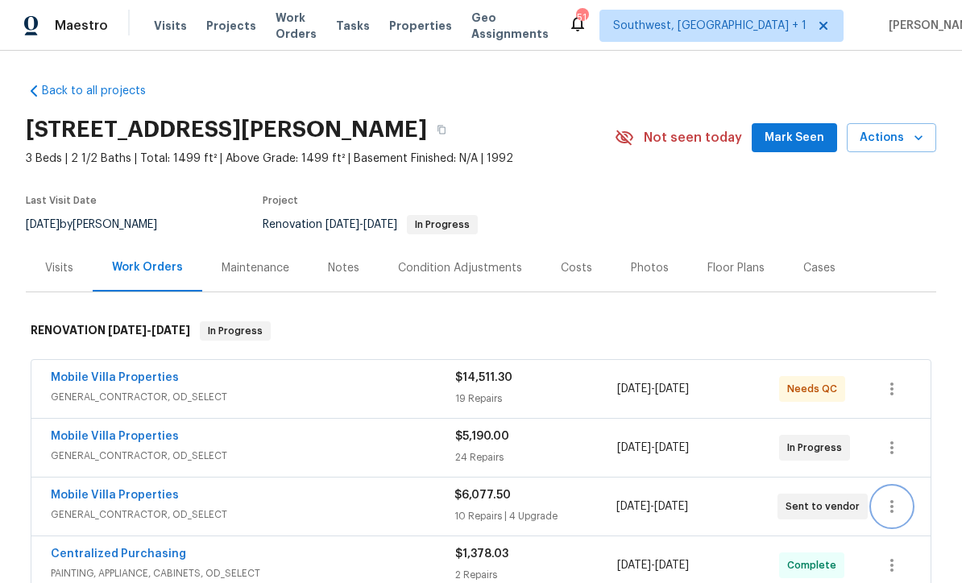
scroll to position [0, 0]
click at [550, 391] on div "19 Repairs" at bounding box center [536, 399] width 162 height 16
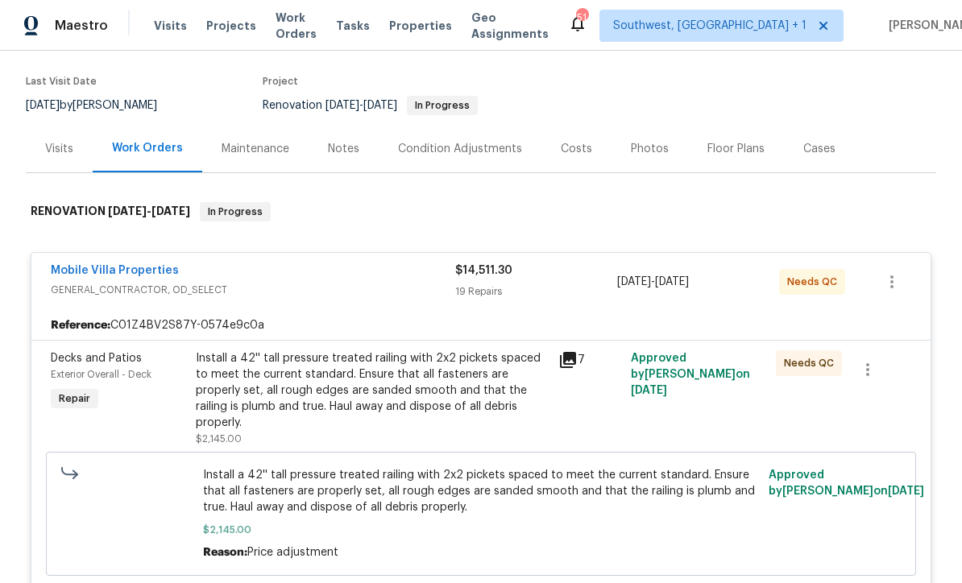
scroll to position [123, 0]
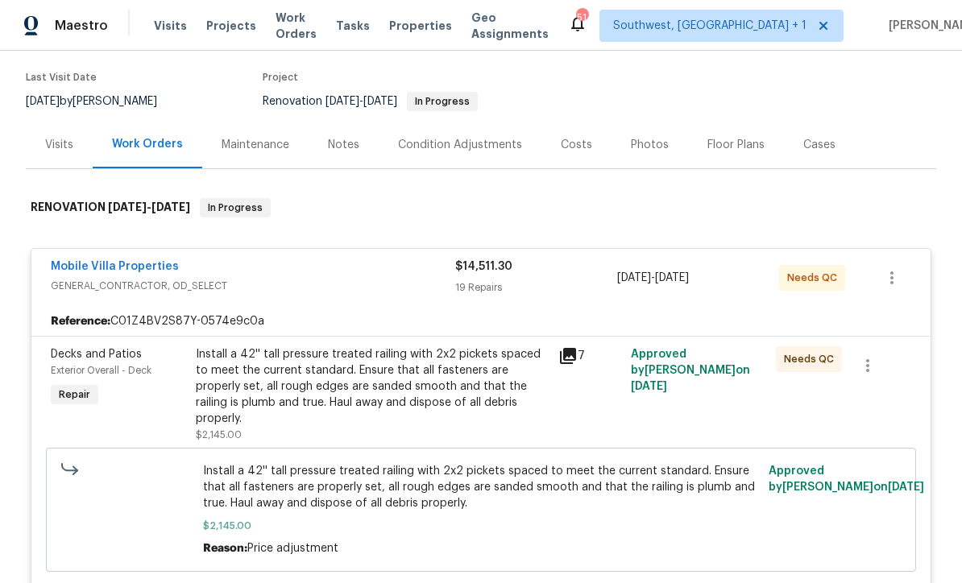
click at [458, 347] on div "Install a 42'' tall pressure treated railing with 2x2 pickets spaced to meet th…" at bounding box center [372, 387] width 353 height 81
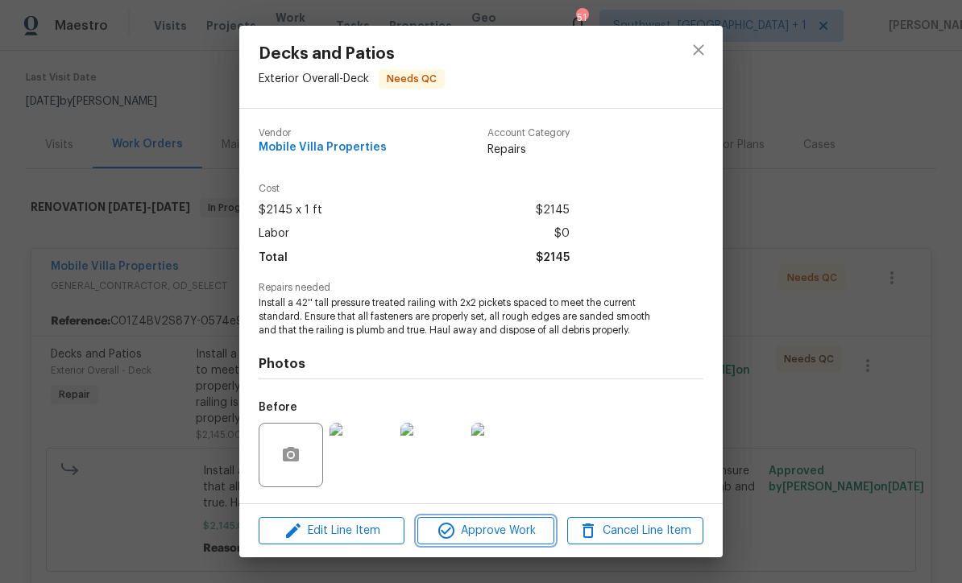
click at [522, 538] on span "Approve Work" at bounding box center [485, 531] width 127 height 20
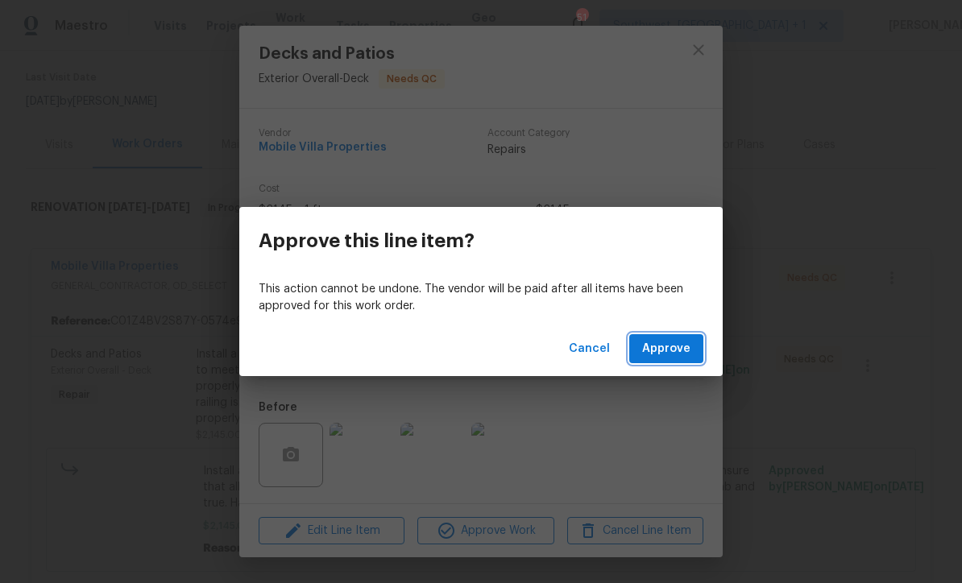
click at [682, 345] on span "Approve" at bounding box center [666, 349] width 48 height 20
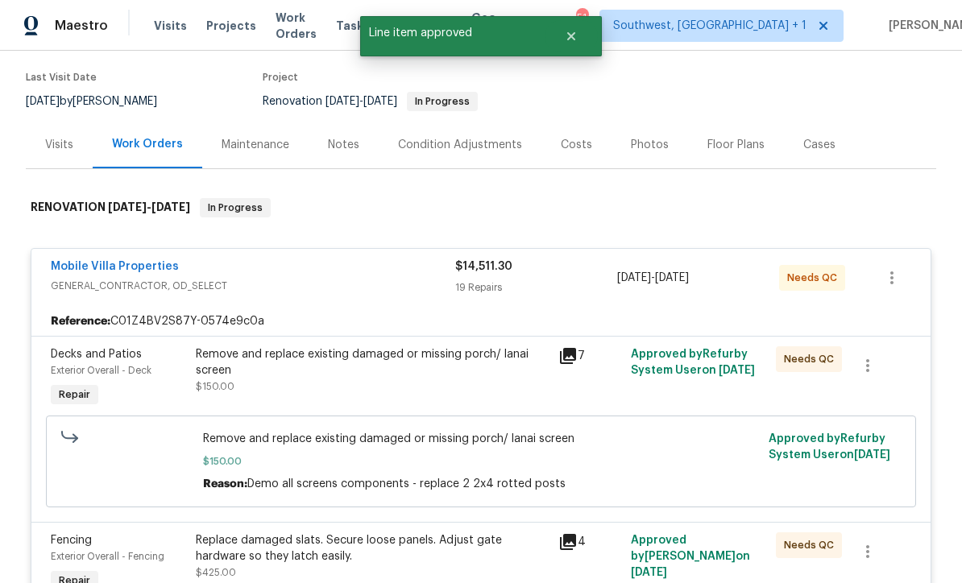
click at [473, 347] on div "Remove and replace existing damaged or missing porch/ lanai screen" at bounding box center [372, 363] width 353 height 32
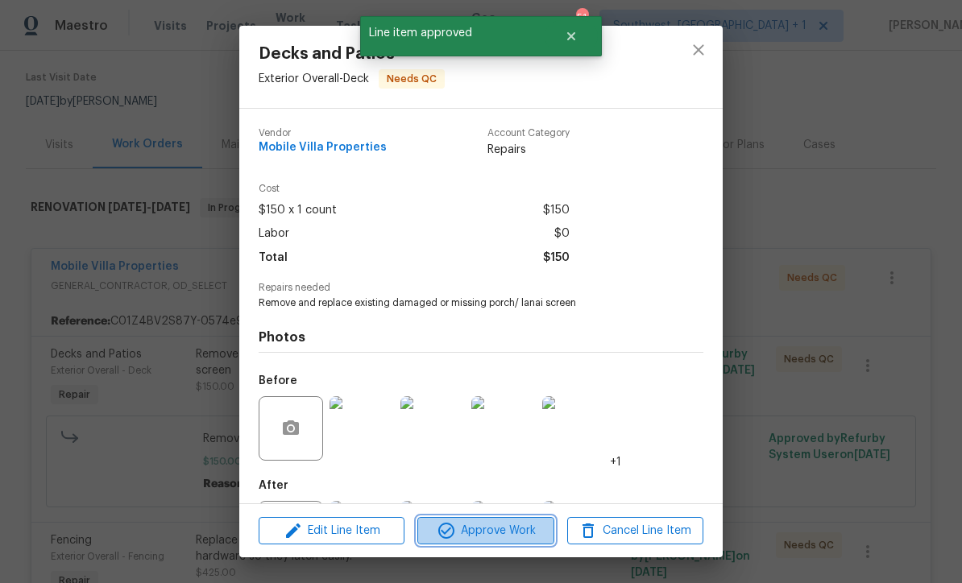
click at [516, 535] on span "Approve Work" at bounding box center [485, 531] width 127 height 20
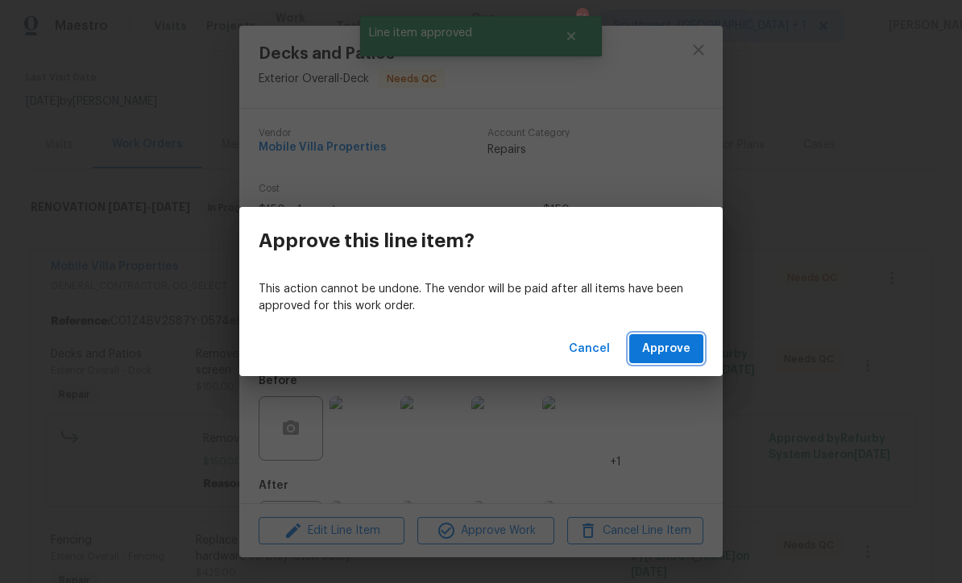
click at [663, 346] on span "Approve" at bounding box center [666, 349] width 48 height 20
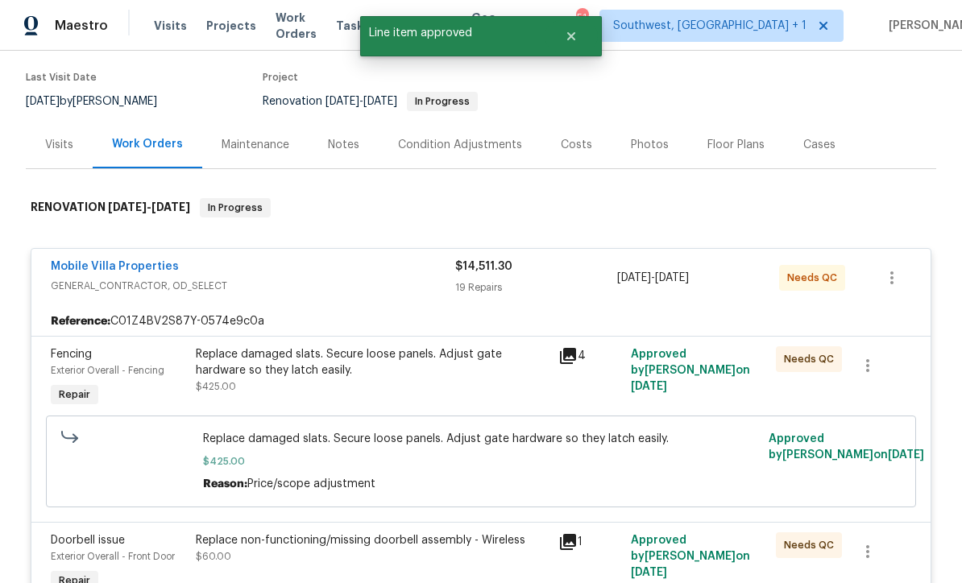
click at [495, 347] on div "Replace damaged slats. Secure loose panels. Adjust gate hardware so they latch …" at bounding box center [372, 371] width 353 height 48
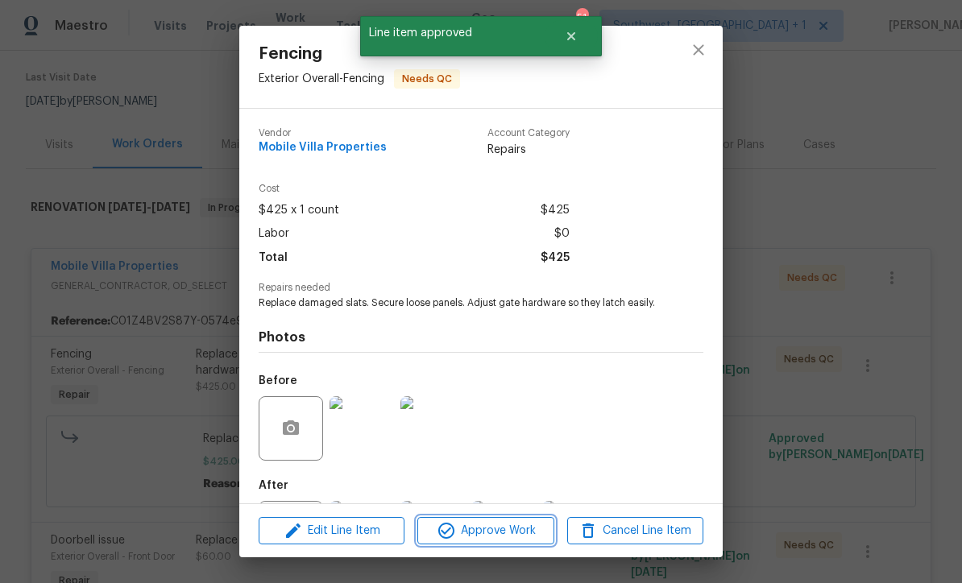
click at [521, 538] on span "Approve Work" at bounding box center [485, 531] width 127 height 20
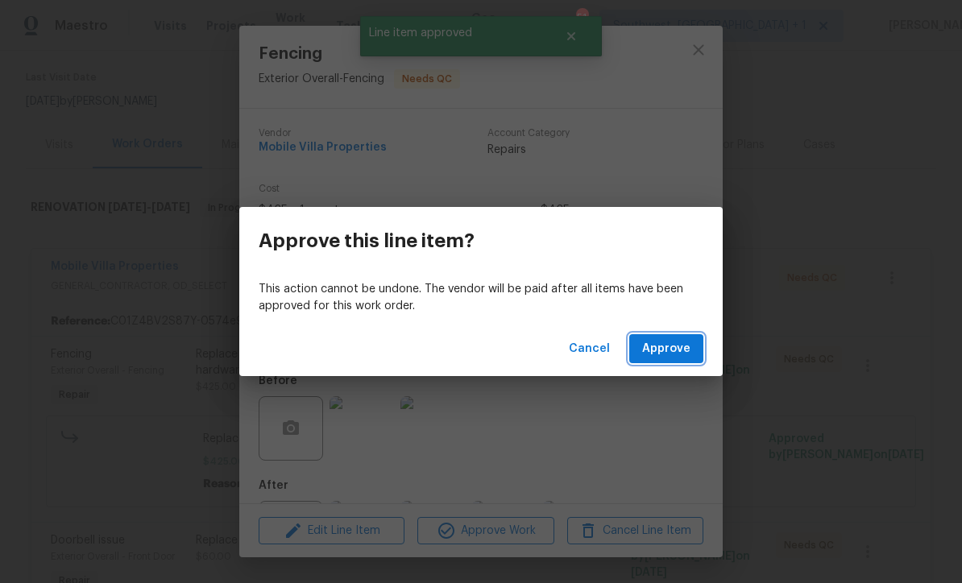
click at [672, 341] on span "Approve" at bounding box center [666, 349] width 48 height 20
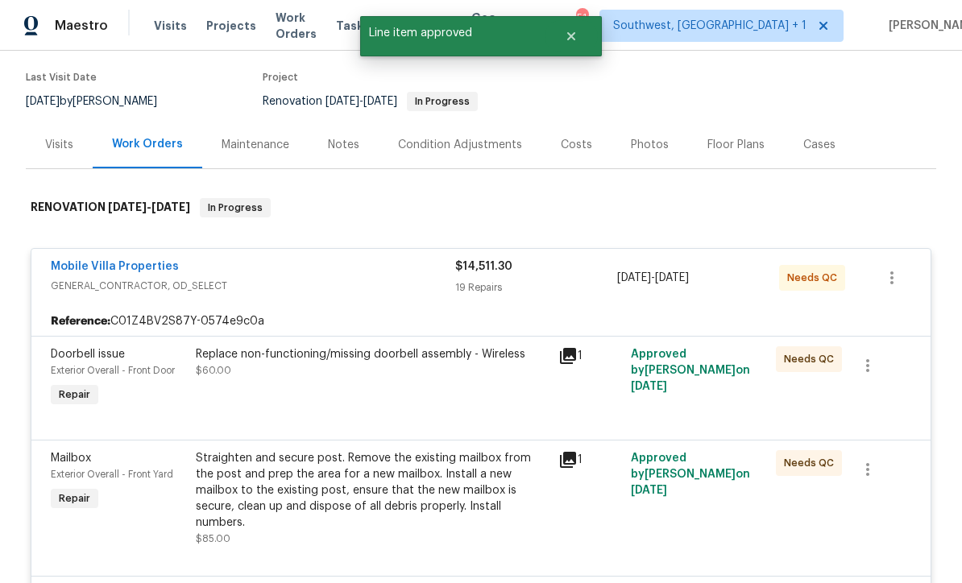
click at [456, 342] on div "Replace non-functioning/missing doorbell assembly - Wireless $60.00" at bounding box center [372, 379] width 363 height 74
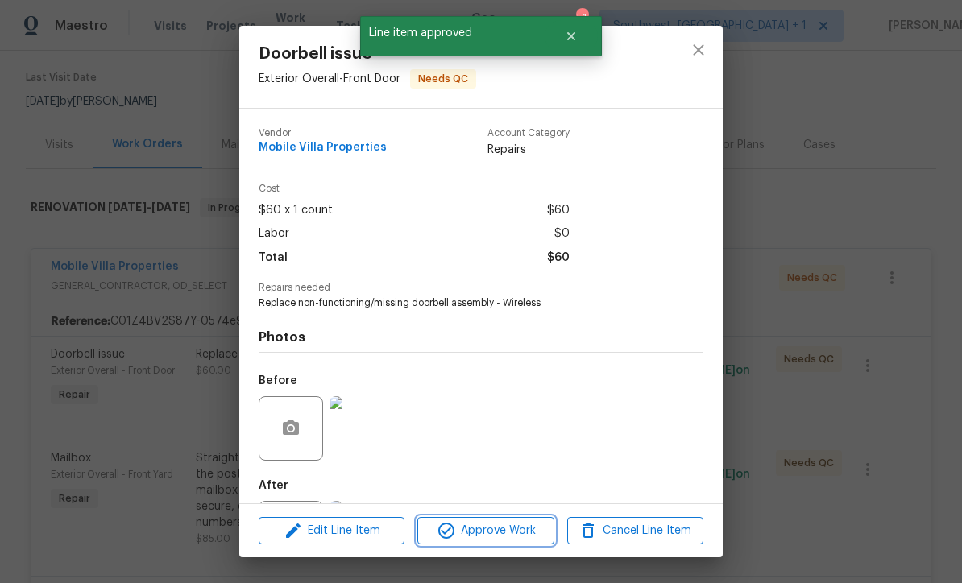
click at [509, 544] on button "Approve Work" at bounding box center [485, 531] width 136 height 28
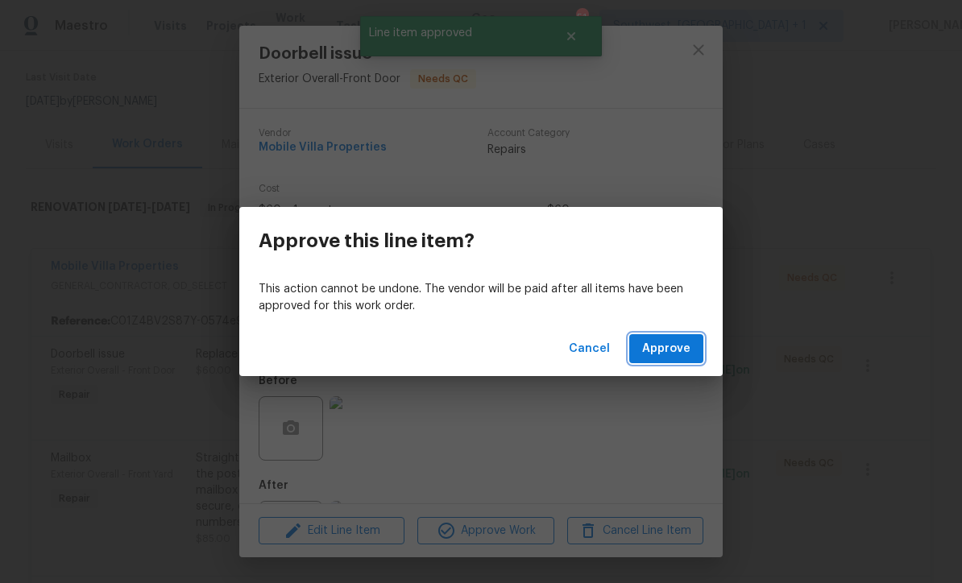
click at [678, 351] on span "Approve" at bounding box center [666, 349] width 48 height 20
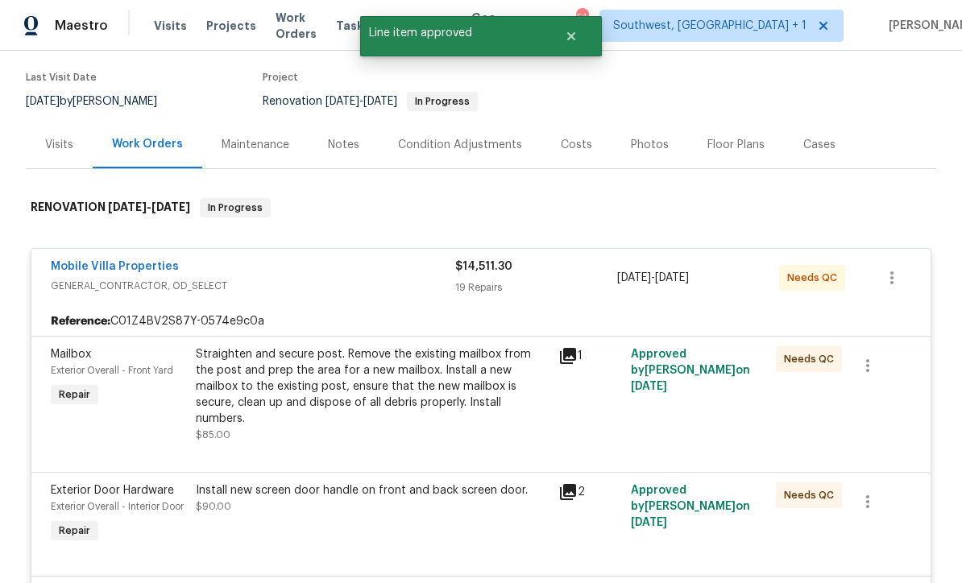
click at [454, 347] on div "Straighten and secure post. Remove the existing mailbox from the post and prep …" at bounding box center [372, 387] width 353 height 81
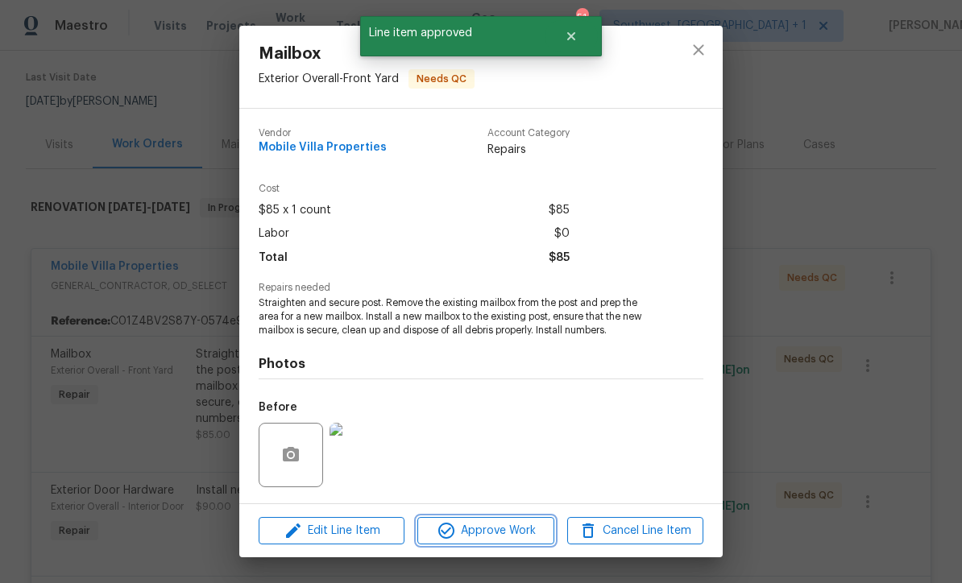
click at [506, 537] on span "Approve Work" at bounding box center [485, 531] width 127 height 20
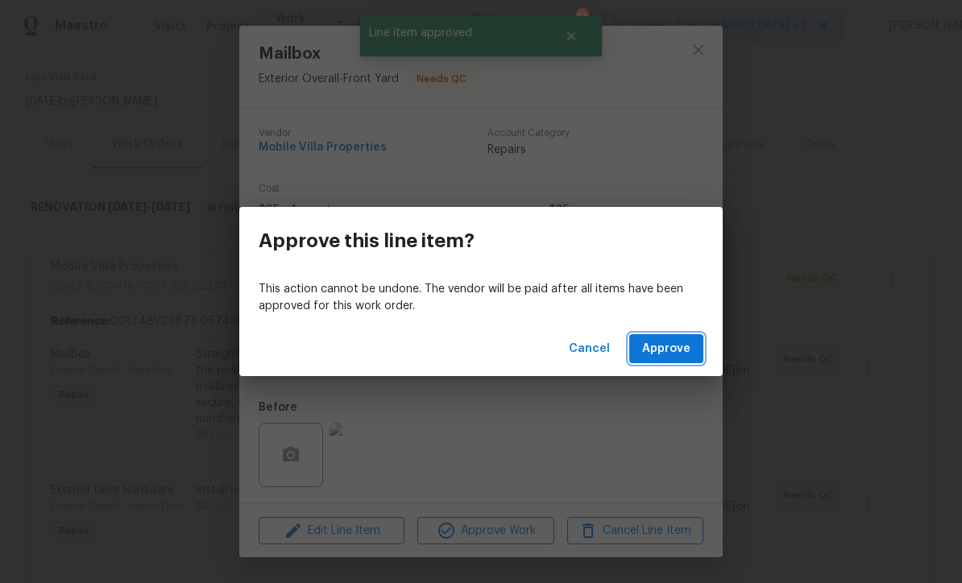
click at [683, 353] on span "Approve" at bounding box center [666, 349] width 48 height 20
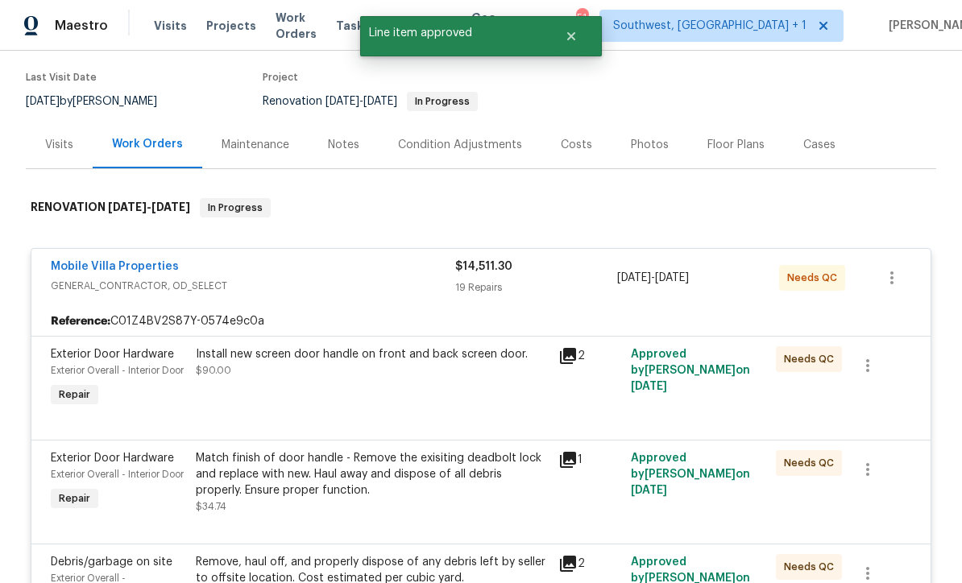
click at [470, 347] on div "Install new screen door handle on front and back screen door. $90.00" at bounding box center [372, 379] width 363 height 74
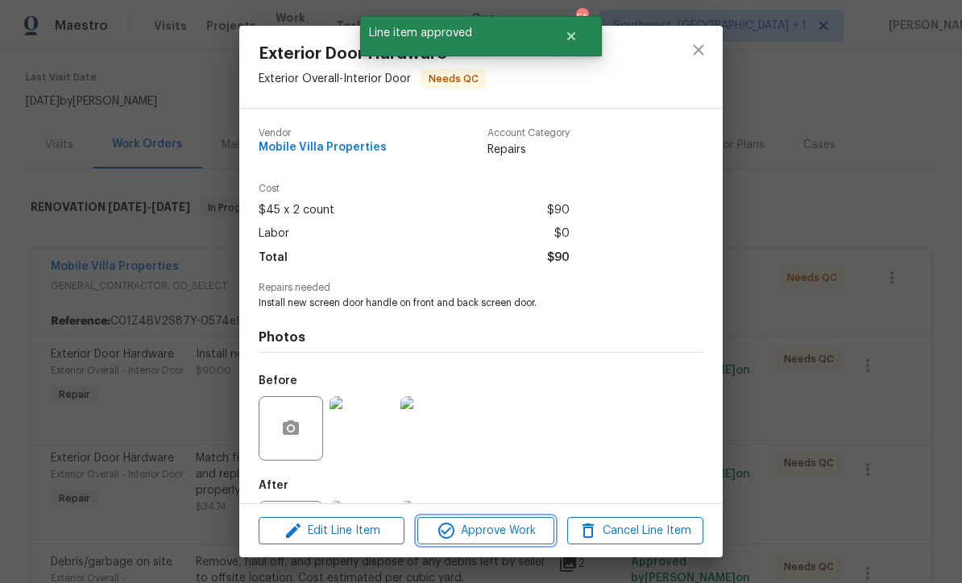
click at [514, 539] on span "Approve Work" at bounding box center [485, 531] width 127 height 20
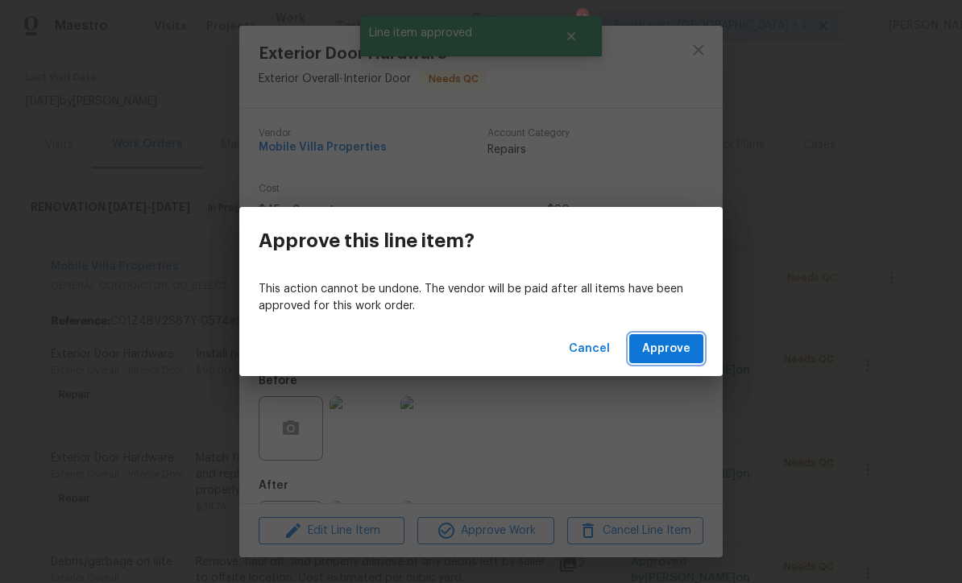
click at [669, 347] on span "Approve" at bounding box center [666, 349] width 48 height 20
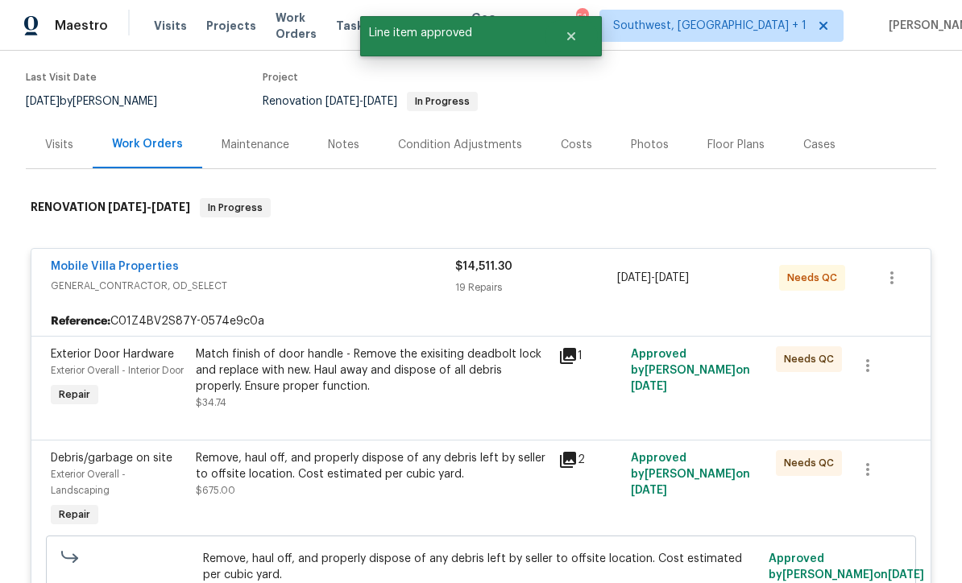
click at [491, 355] on div "Match finish of door handle - Remove the exisiting deadbolt lock and replace wi…" at bounding box center [372, 379] width 353 height 64
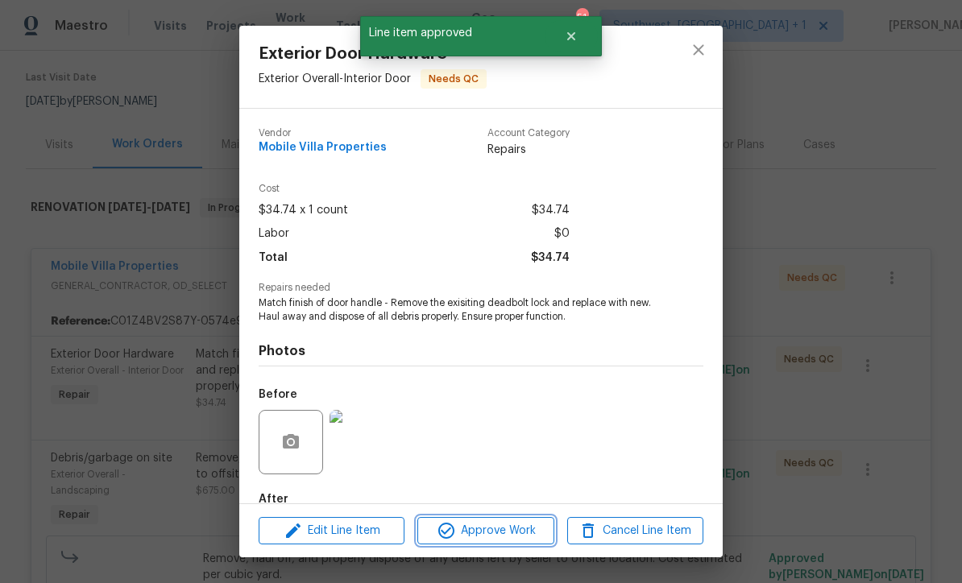
click at [521, 541] on button "Approve Work" at bounding box center [485, 531] width 136 height 28
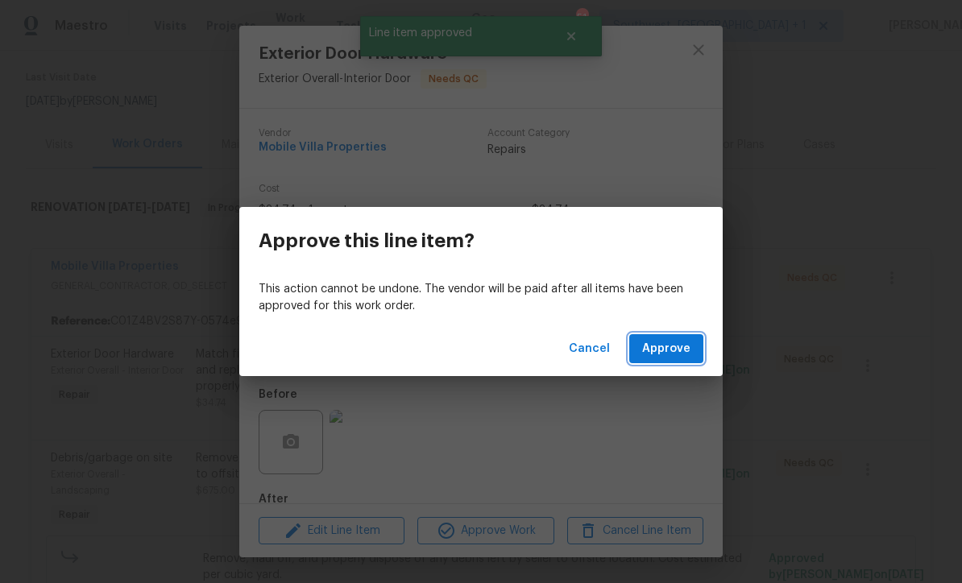
click at [676, 355] on span "Approve" at bounding box center [666, 349] width 48 height 20
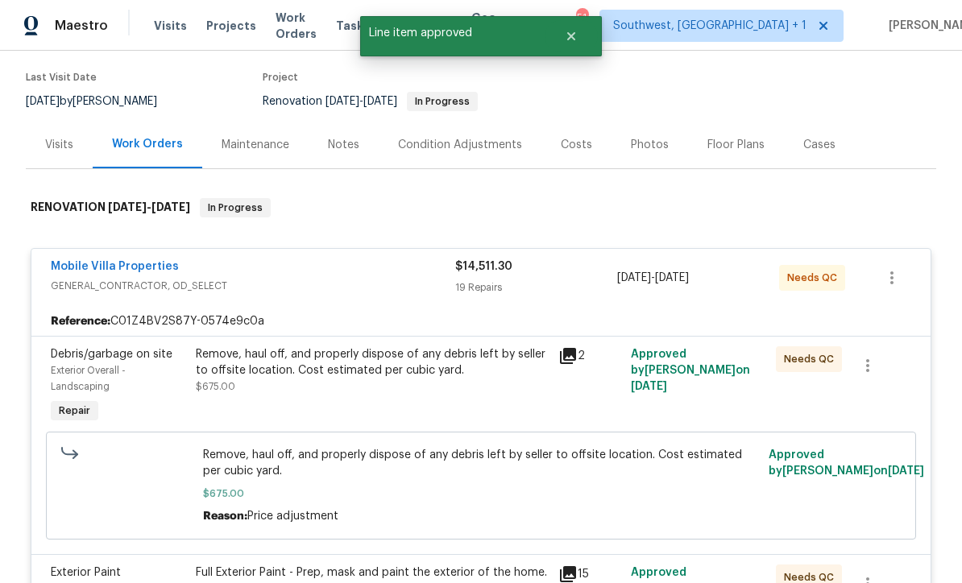
click at [455, 347] on div "Remove, haul off, and properly dispose of any debris left by seller to offsite …" at bounding box center [372, 371] width 353 height 48
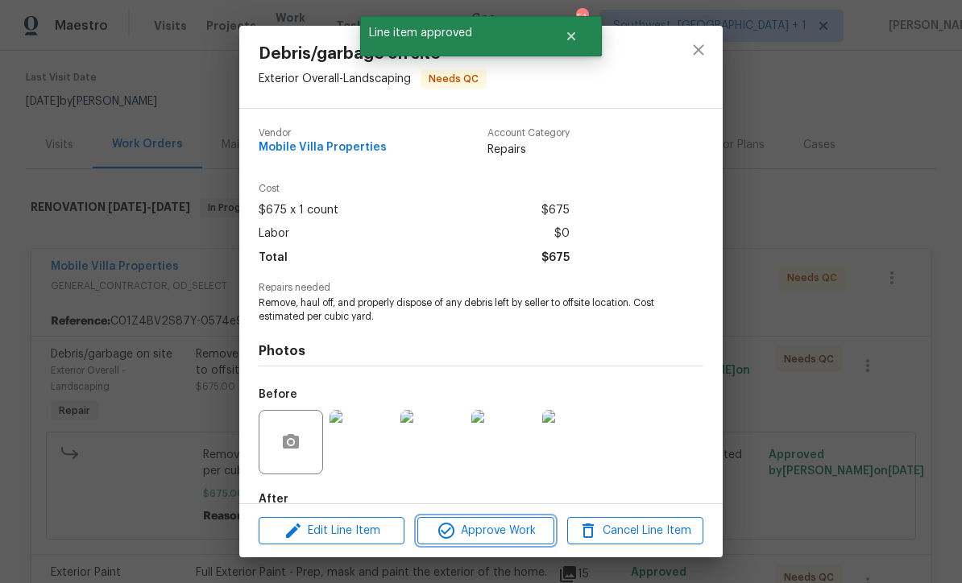
click at [514, 538] on span "Approve Work" at bounding box center [485, 531] width 127 height 20
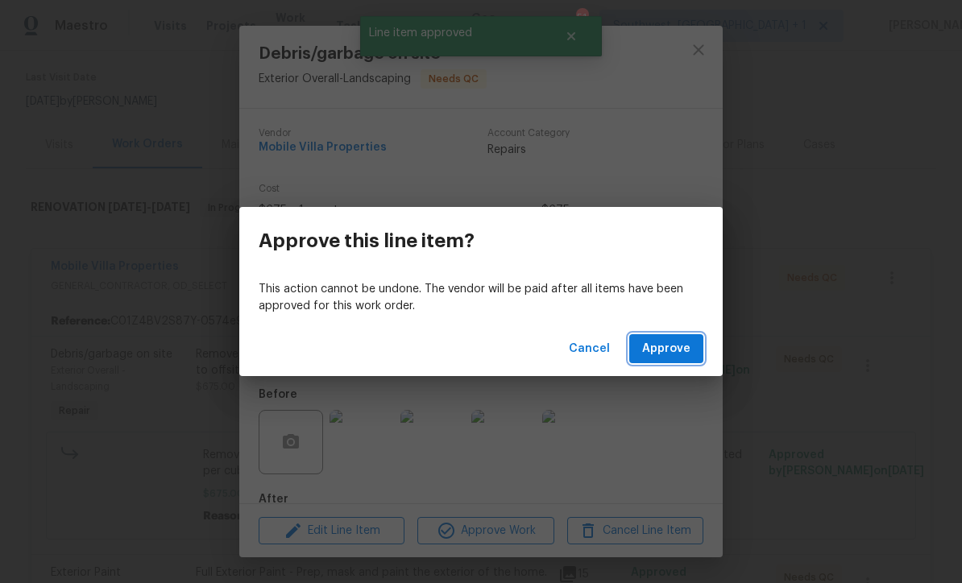
click at [666, 357] on span "Approve" at bounding box center [666, 349] width 48 height 20
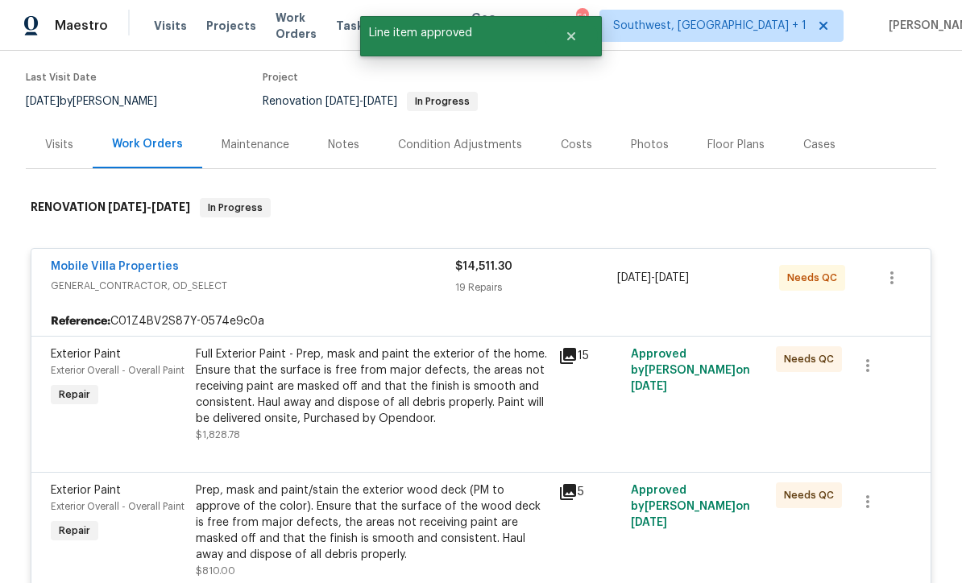
click at [500, 355] on div "Full Exterior Paint - Prep, mask and paint the exterior of the home. Ensure tha…" at bounding box center [372, 387] width 353 height 81
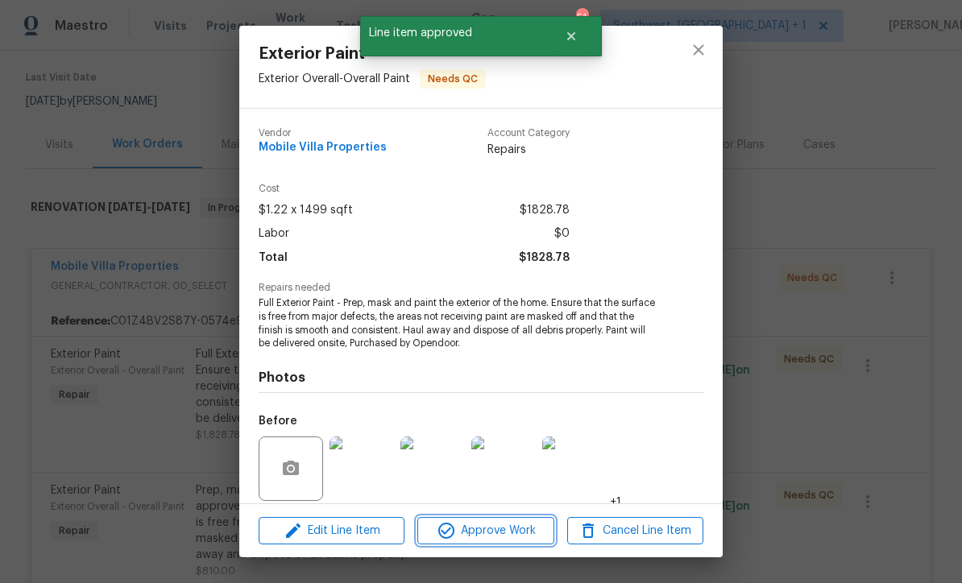
click at [523, 537] on span "Approve Work" at bounding box center [485, 531] width 127 height 20
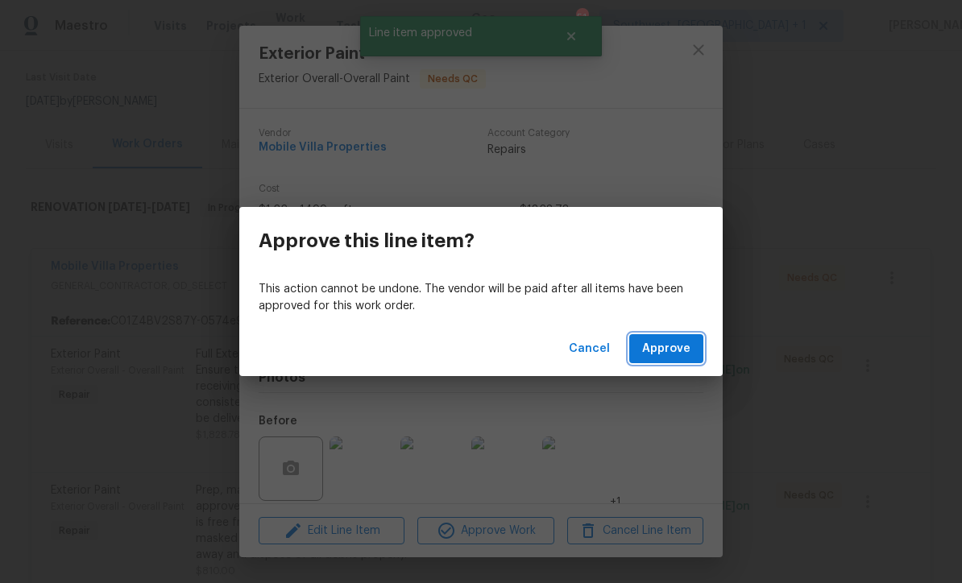
click at [668, 354] on span "Approve" at bounding box center [666, 349] width 48 height 20
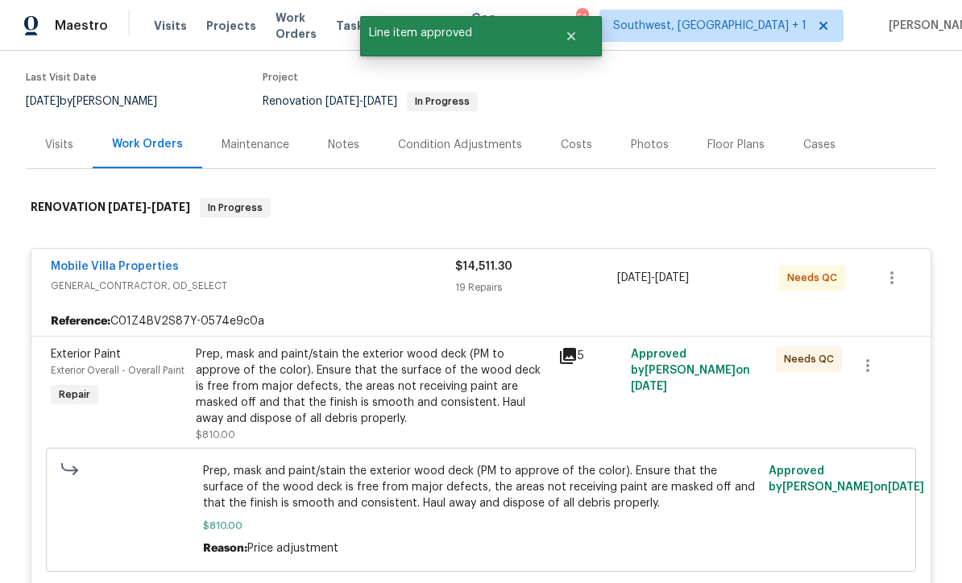
click at [496, 356] on div "Prep, mask and paint/stain the exterior wood deck (PM to approve of the color).…" at bounding box center [372, 387] width 353 height 81
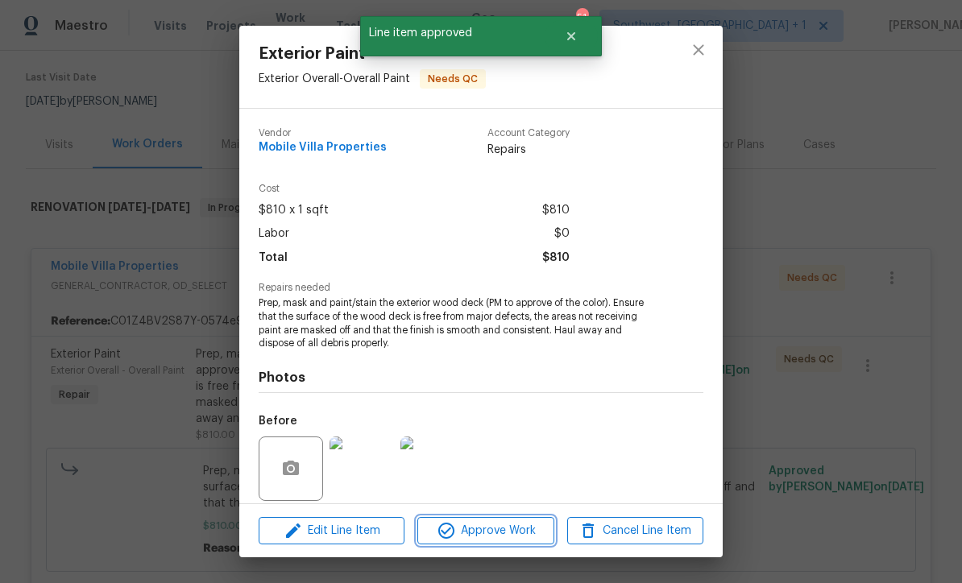
click at [518, 540] on span "Approve Work" at bounding box center [485, 531] width 127 height 20
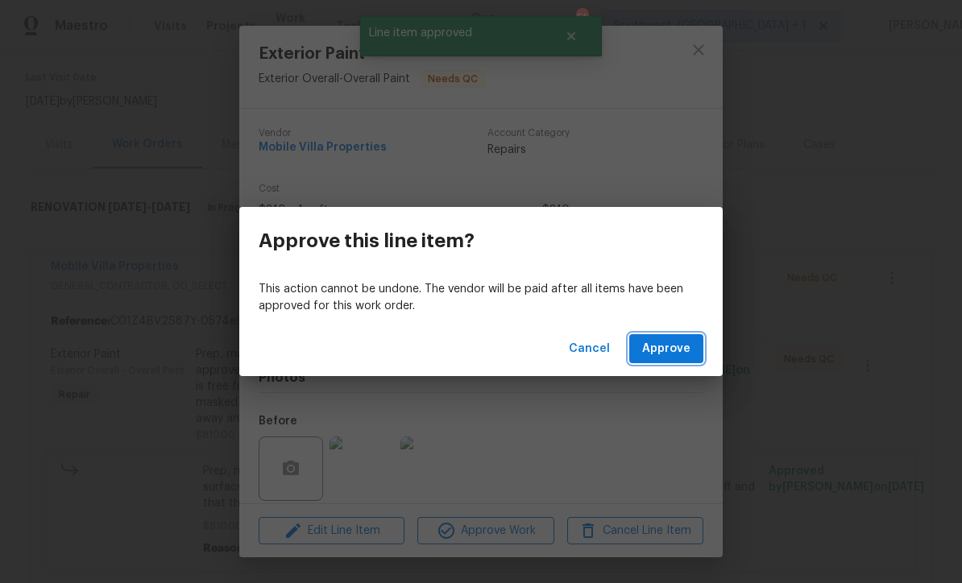
click at [679, 352] on span "Approve" at bounding box center [666, 349] width 48 height 20
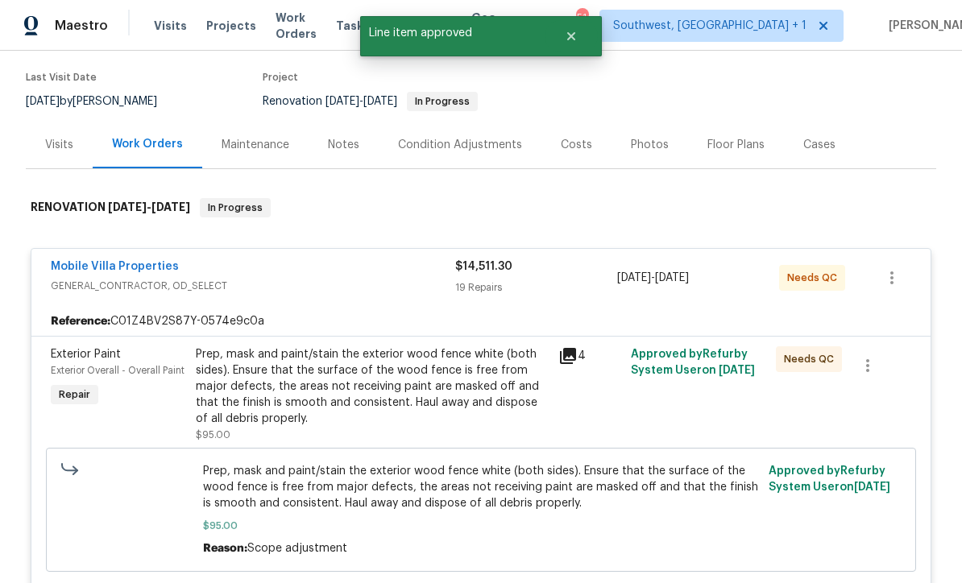
click at [494, 349] on div "Prep, mask and paint/stain the exterior wood fence white (both sides). Ensure t…" at bounding box center [372, 387] width 353 height 81
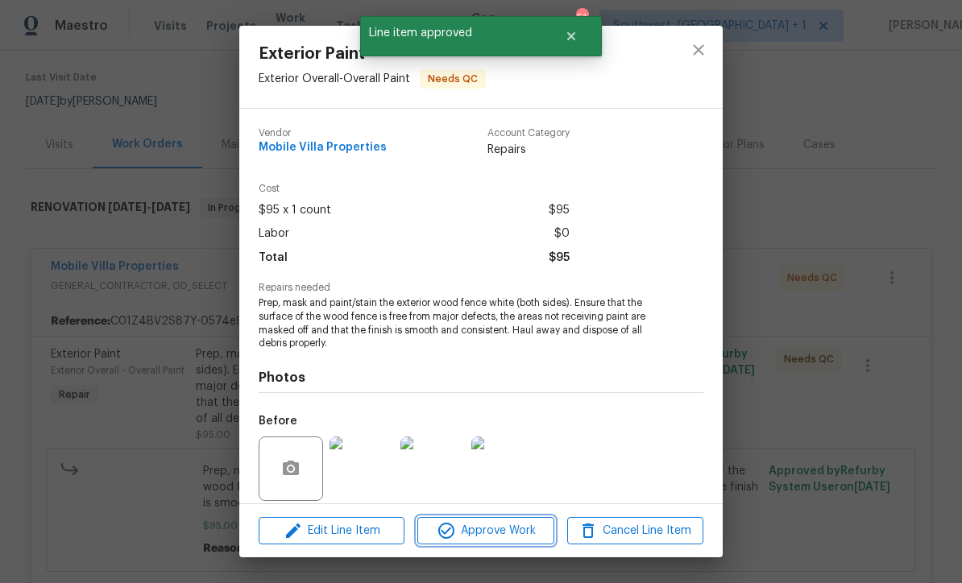
click at [526, 537] on span "Approve Work" at bounding box center [485, 531] width 127 height 20
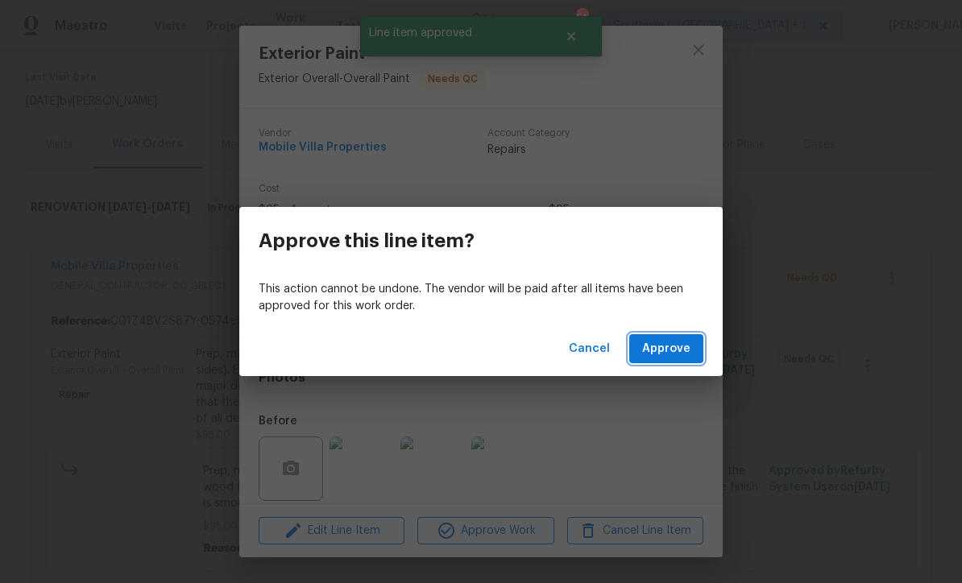
click at [670, 363] on button "Approve" at bounding box center [666, 349] width 74 height 30
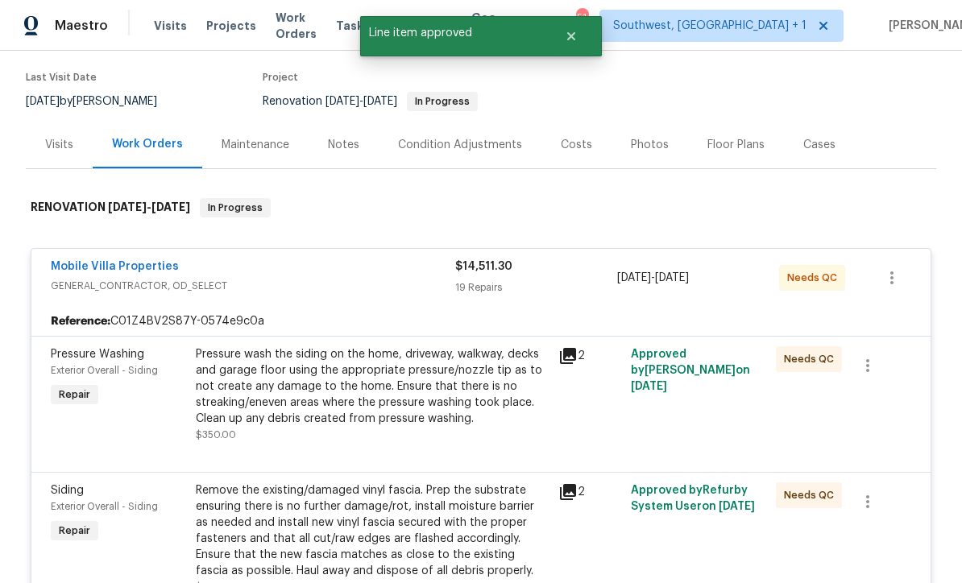
click at [487, 365] on div "Pressure wash the siding on the home, driveway, walkway, decks and garage floor…" at bounding box center [372, 387] width 353 height 81
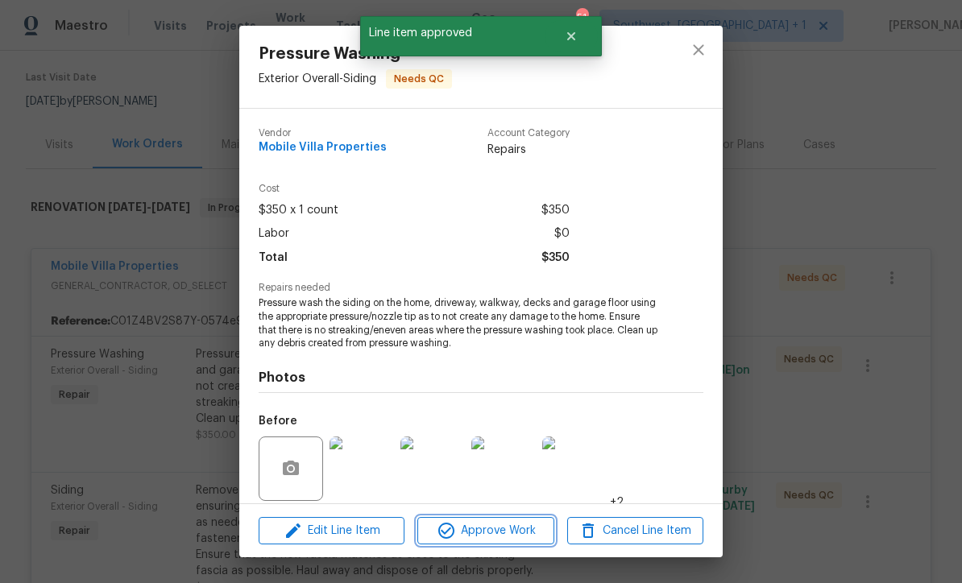
click at [514, 538] on span "Approve Work" at bounding box center [485, 531] width 127 height 20
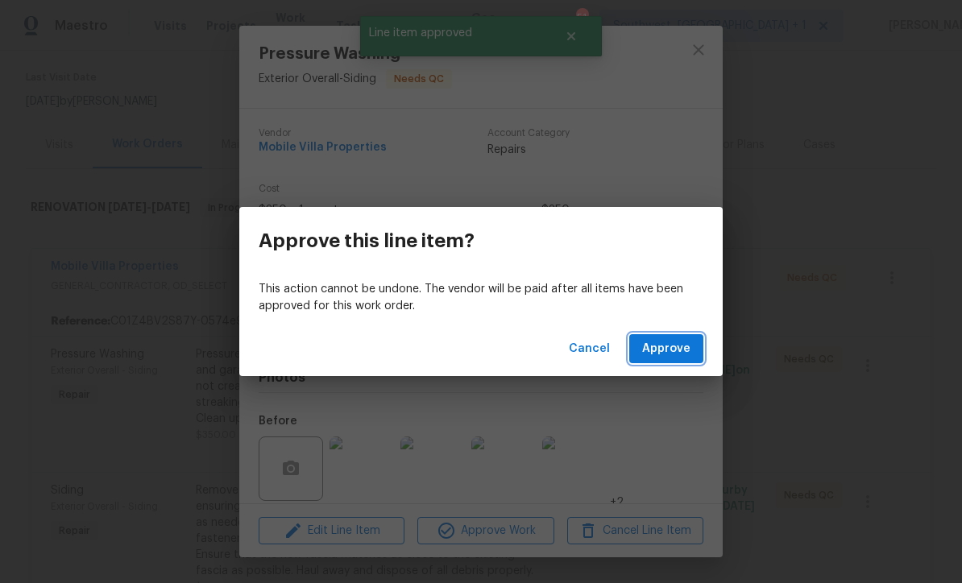
click at [675, 348] on span "Approve" at bounding box center [666, 349] width 48 height 20
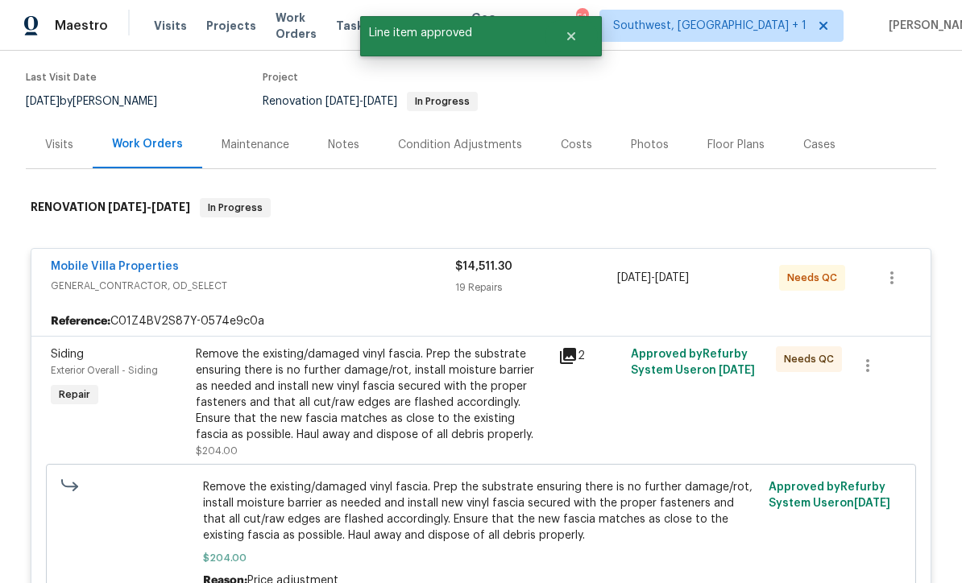
click at [480, 367] on div "Remove the existing/damaged vinyl fascia. Prep the substrate ensuring there is …" at bounding box center [372, 395] width 353 height 97
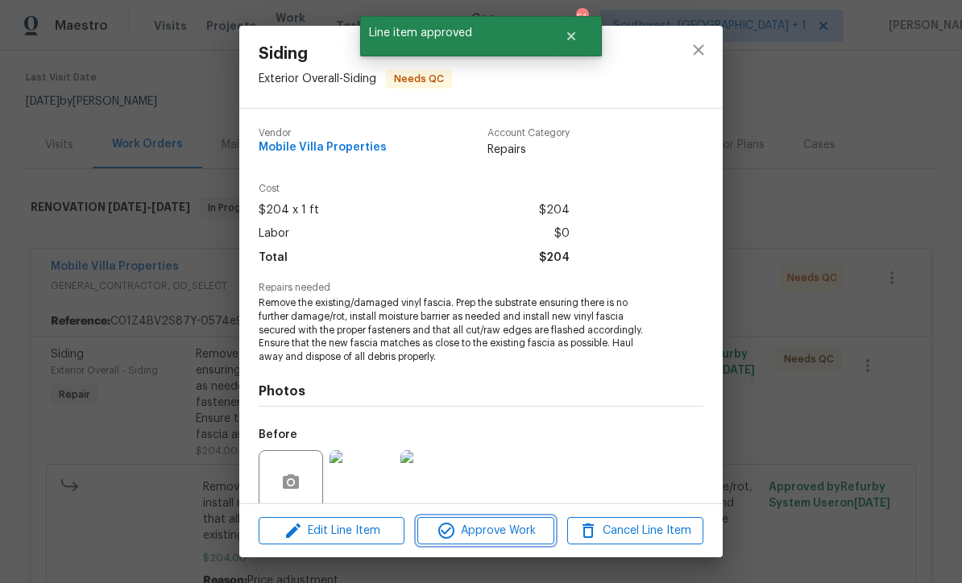
click at [513, 537] on span "Approve Work" at bounding box center [485, 531] width 127 height 20
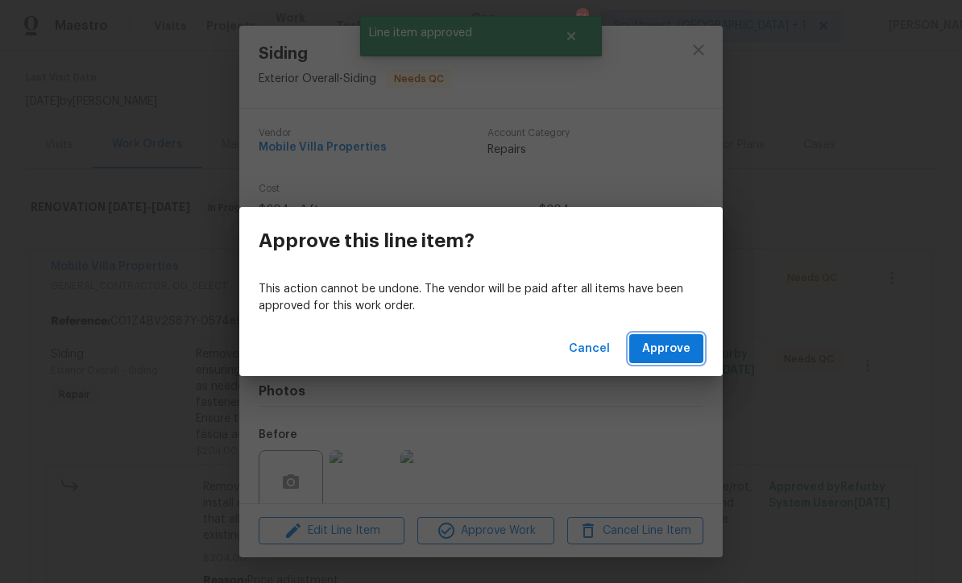
click at [676, 351] on span "Approve" at bounding box center [666, 349] width 48 height 20
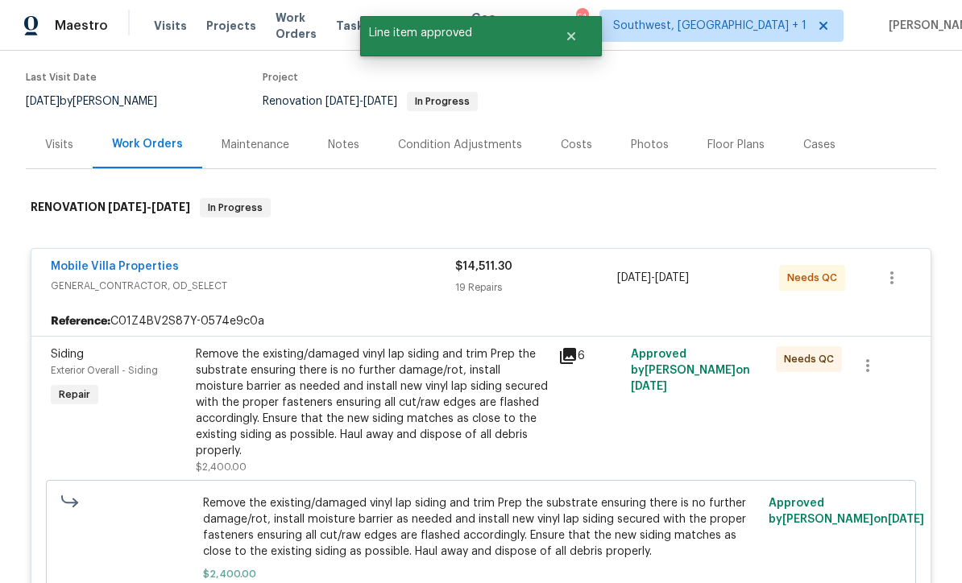
click at [476, 368] on div "Remove the existing/damaged vinyl lap siding and trim Prep the substrate ensuri…" at bounding box center [372, 403] width 353 height 113
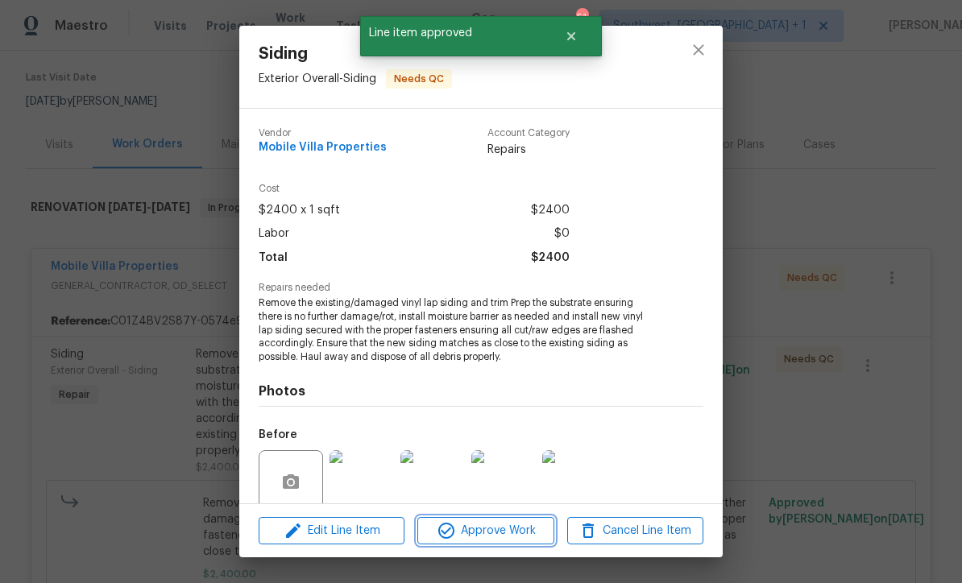
click at [511, 537] on span "Approve Work" at bounding box center [485, 531] width 127 height 20
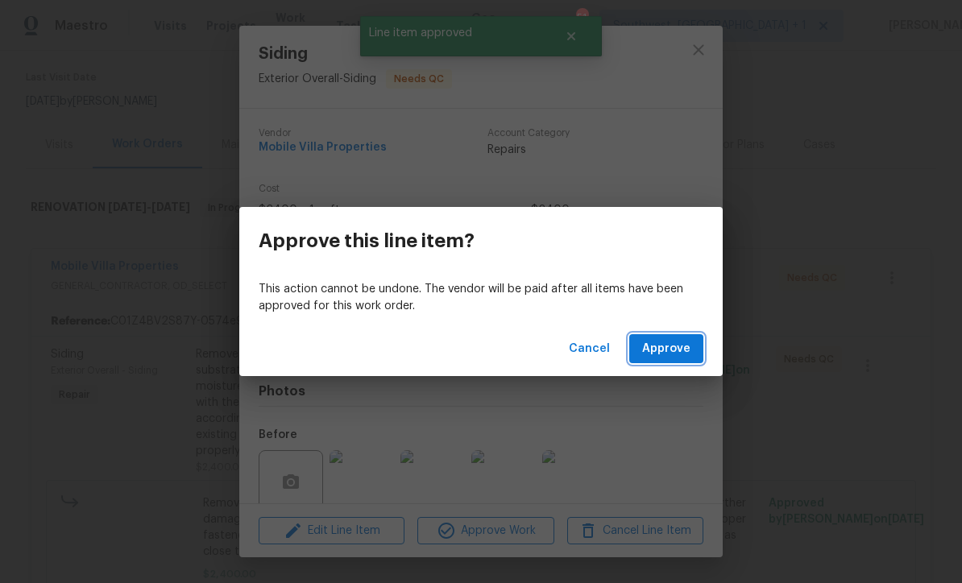
click at [676, 347] on span "Approve" at bounding box center [666, 349] width 48 height 20
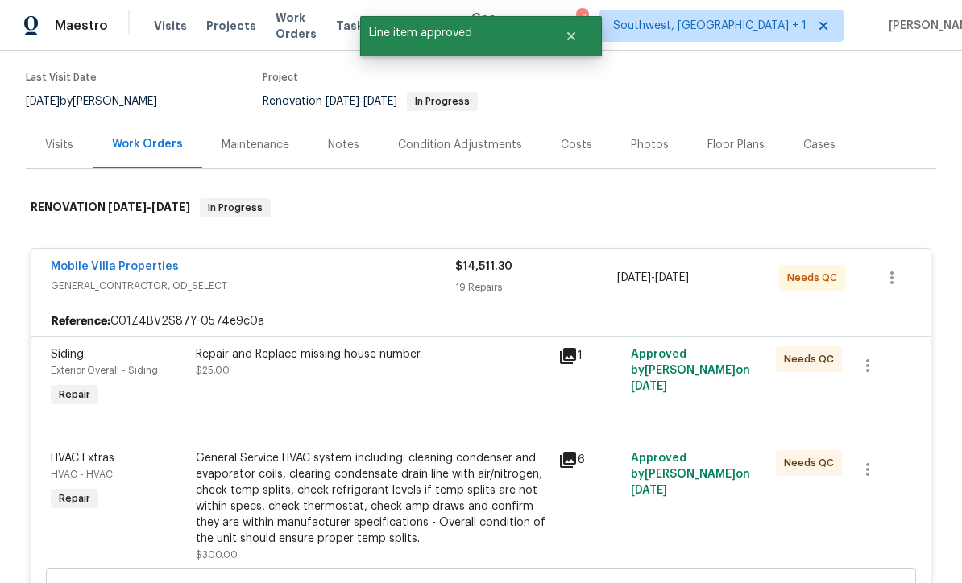
click at [459, 356] on div "Repair and Replace missing house number. $25.00" at bounding box center [372, 379] width 363 height 74
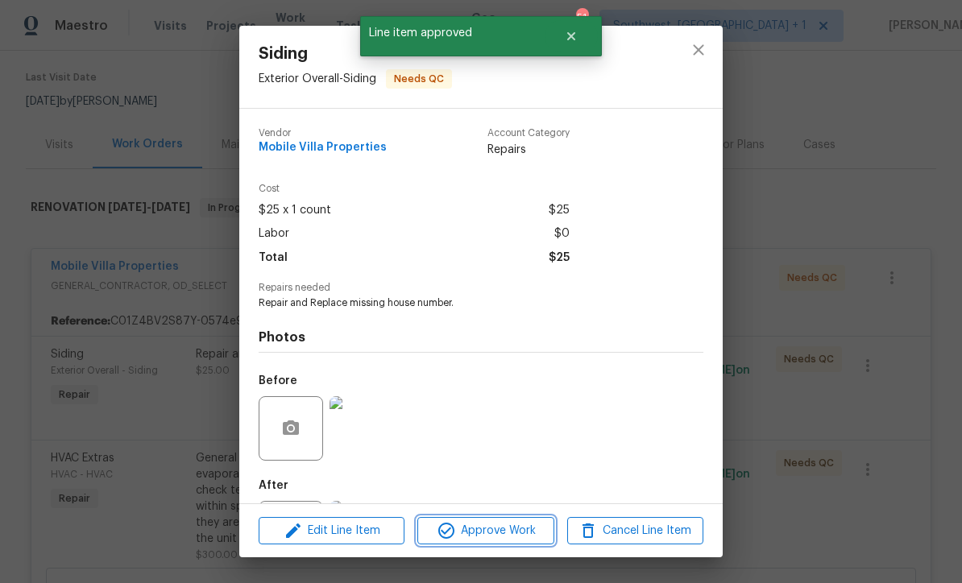
click at [504, 537] on span "Approve Work" at bounding box center [485, 531] width 127 height 20
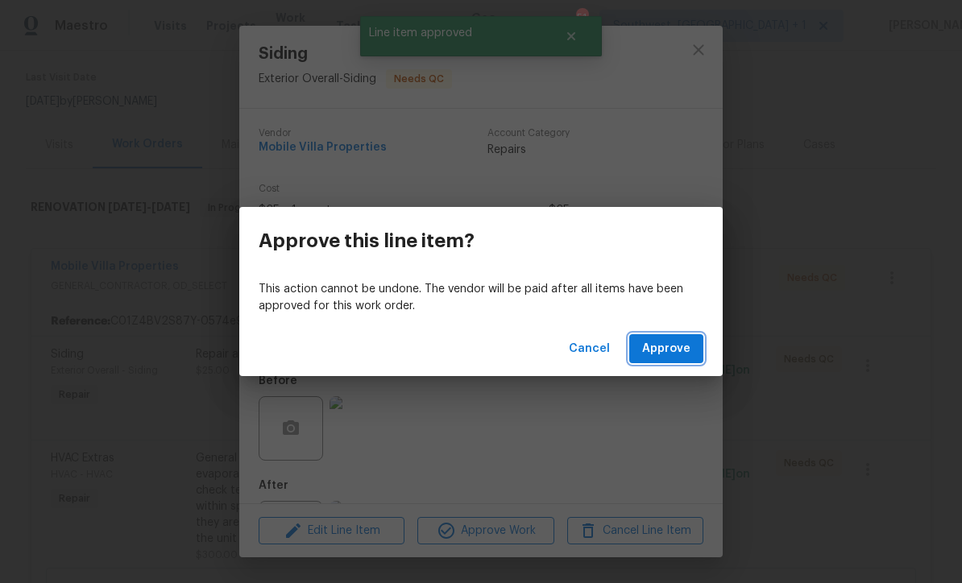
click at [675, 352] on span "Approve" at bounding box center [666, 349] width 48 height 20
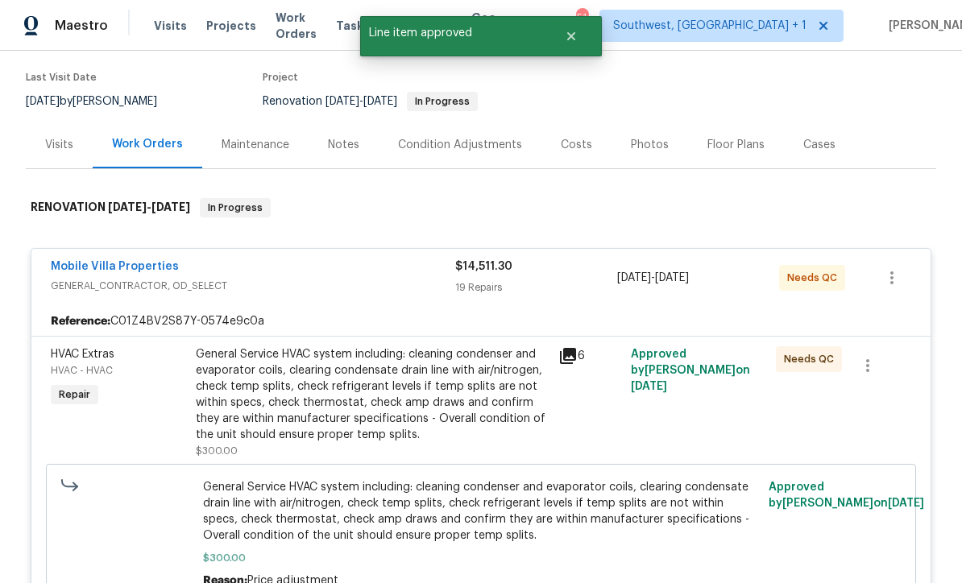
click at [475, 356] on div "General Service HVAC system including: cleaning condenser and evaporator coils,…" at bounding box center [372, 395] width 353 height 97
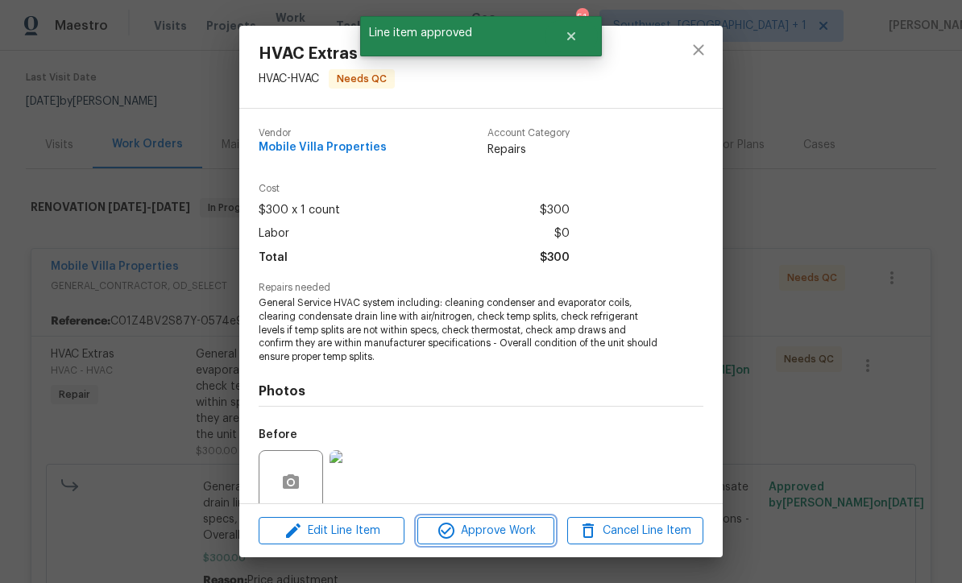
click at [526, 536] on span "Approve Work" at bounding box center [485, 531] width 127 height 20
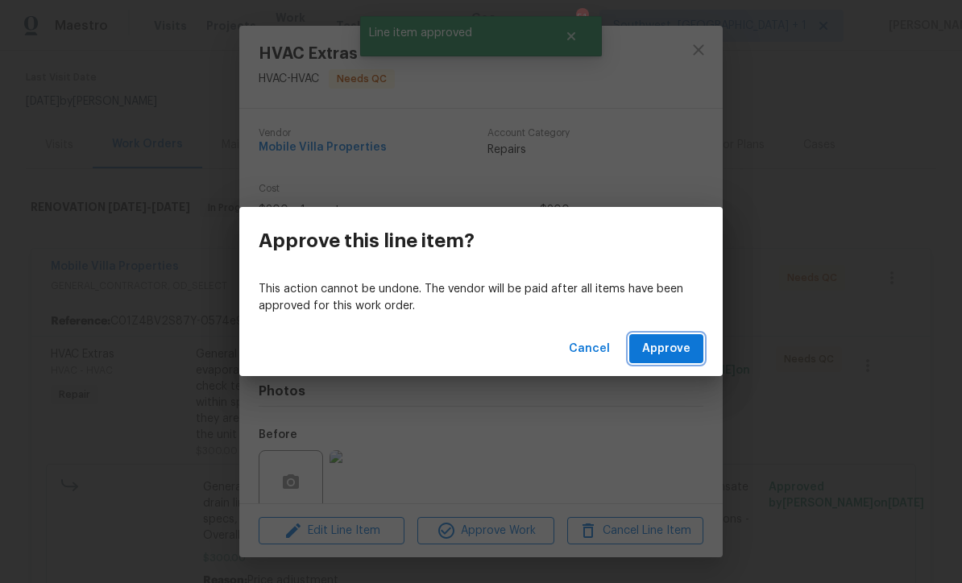
click at [674, 352] on span "Approve" at bounding box center [666, 349] width 48 height 20
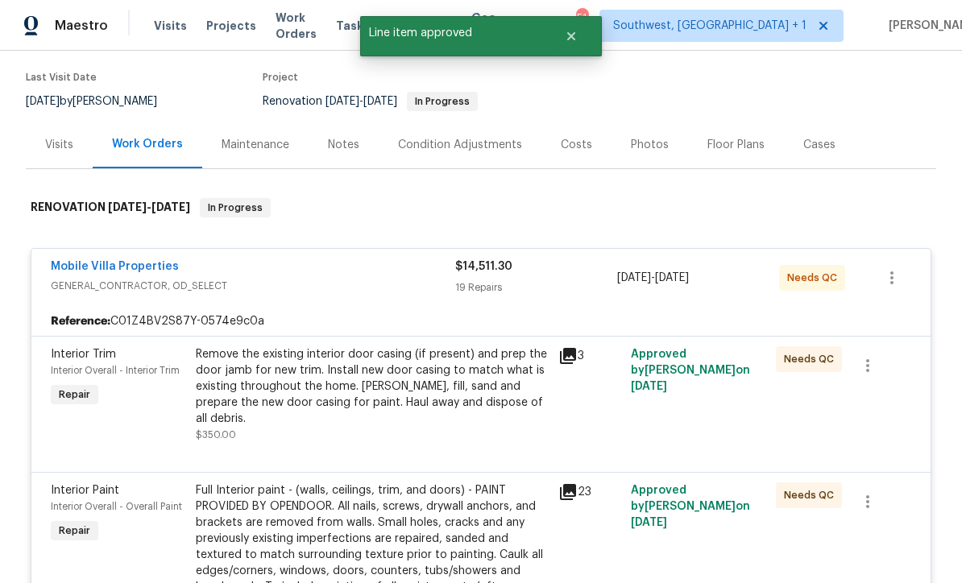
click at [463, 356] on div "Remove the existing interior door casing (if present) and prep the door jamb fo…" at bounding box center [372, 387] width 353 height 81
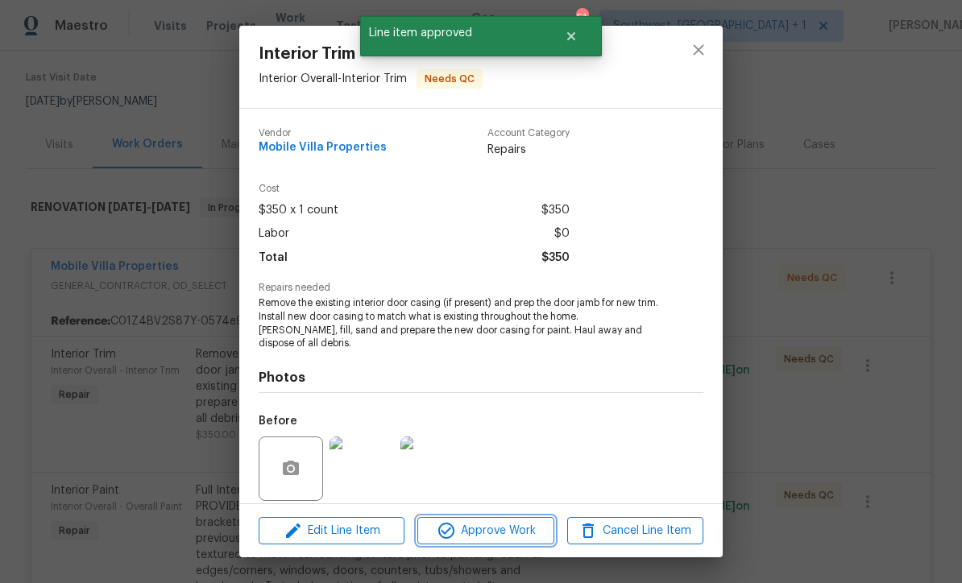
click at [510, 541] on button "Approve Work" at bounding box center [485, 531] width 136 height 28
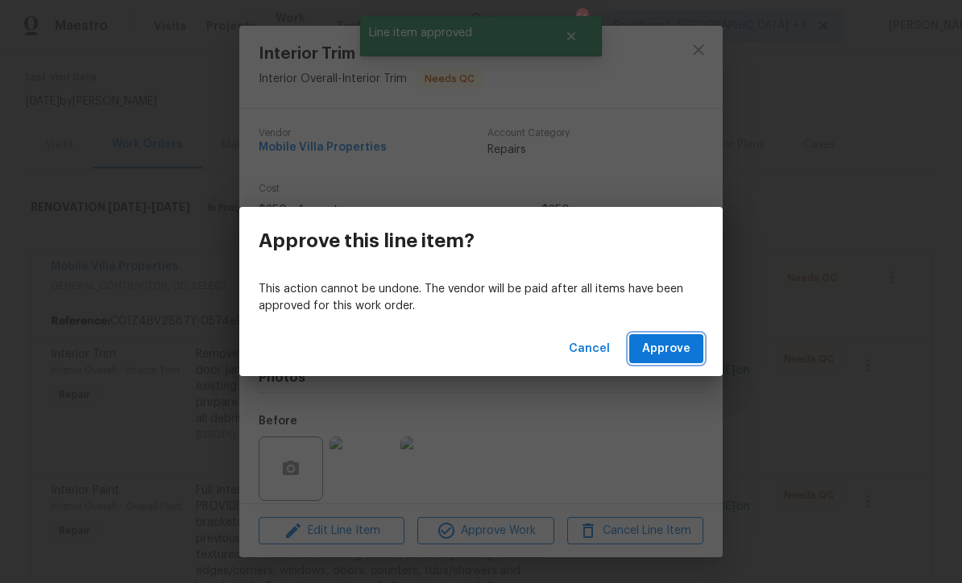
click at [675, 351] on span "Approve" at bounding box center [666, 349] width 48 height 20
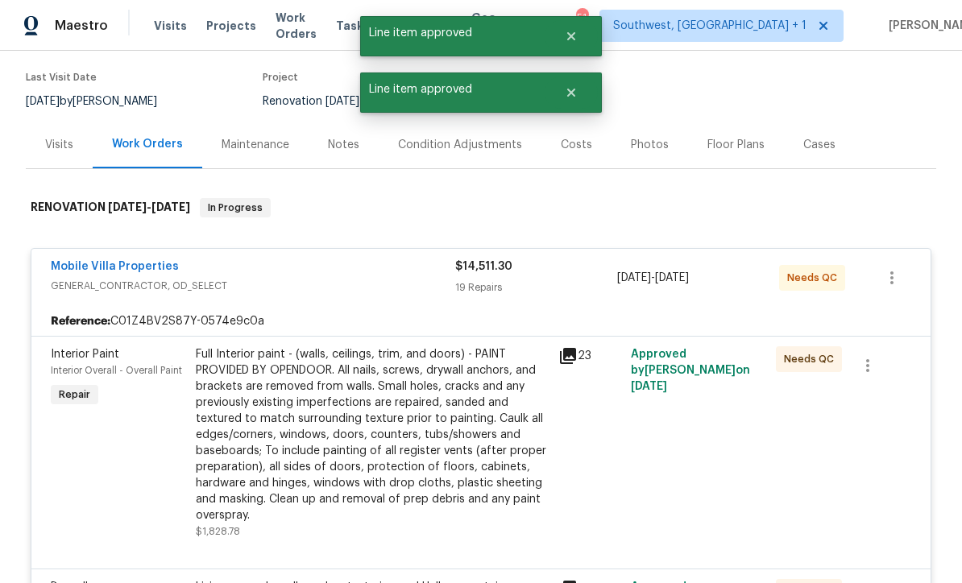
click at [460, 394] on div "Full Interior paint - (walls, ceilings, trim, and doors) - PAINT PROVIDED BY OP…" at bounding box center [372, 435] width 353 height 177
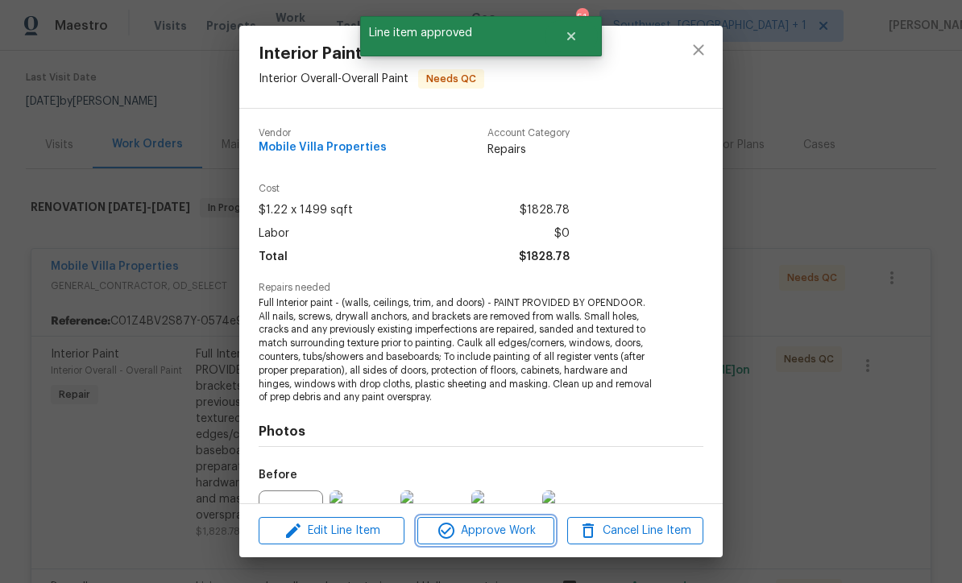
click at [521, 537] on span "Approve Work" at bounding box center [485, 531] width 127 height 20
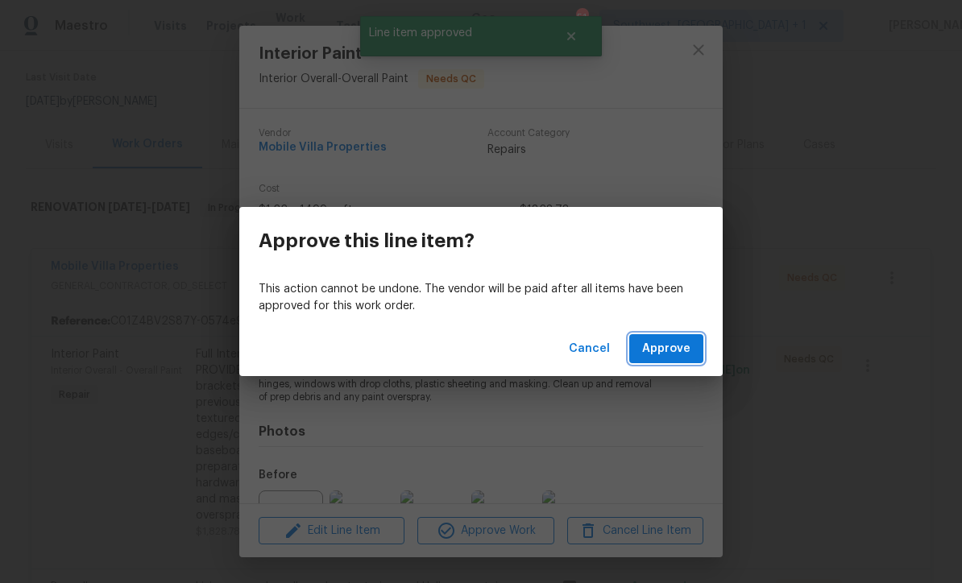
click at [676, 354] on span "Approve" at bounding box center [666, 349] width 48 height 20
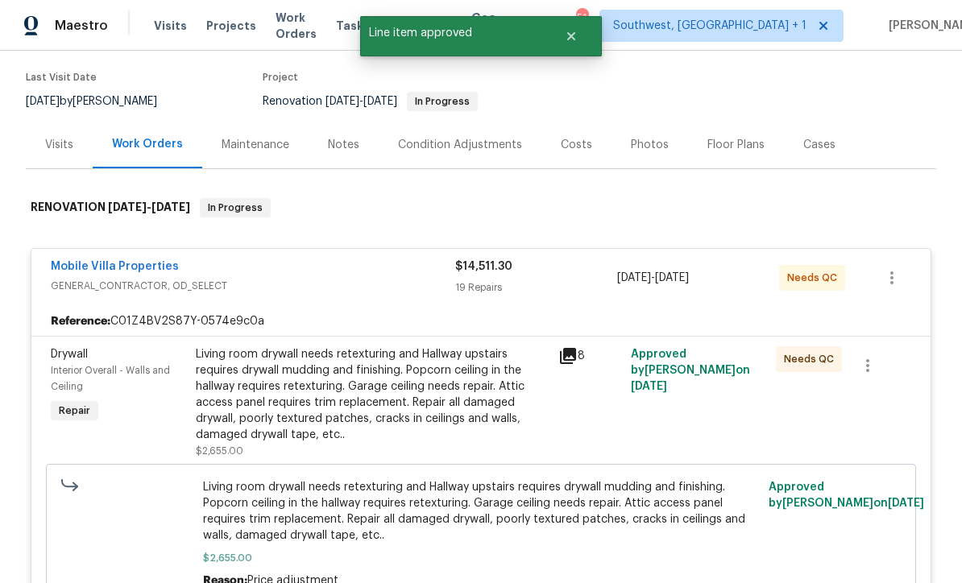
click at [480, 366] on div "Living room drywall needs retexturing and Hallway upstairs requires drywall mud…" at bounding box center [372, 395] width 353 height 97
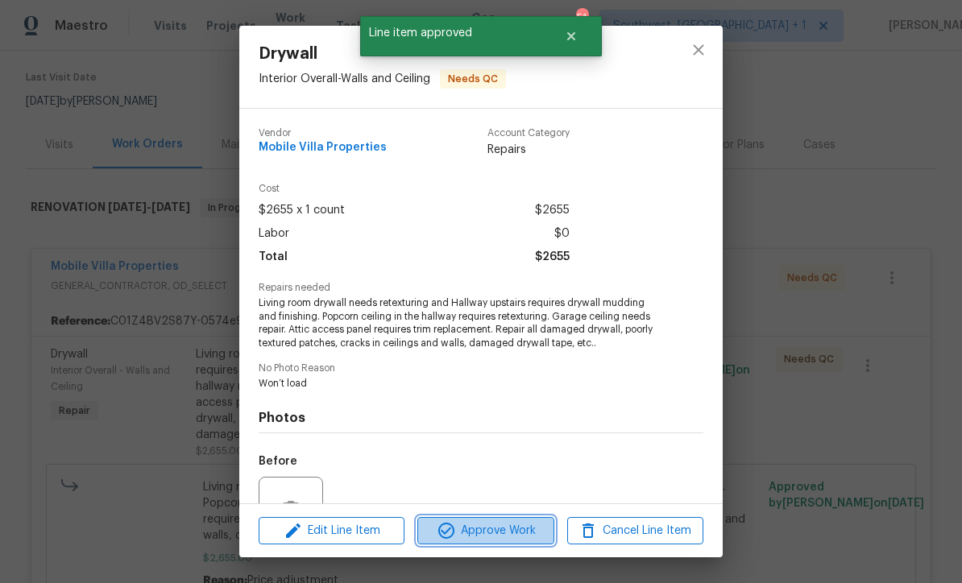
click at [529, 538] on span "Approve Work" at bounding box center [485, 531] width 127 height 20
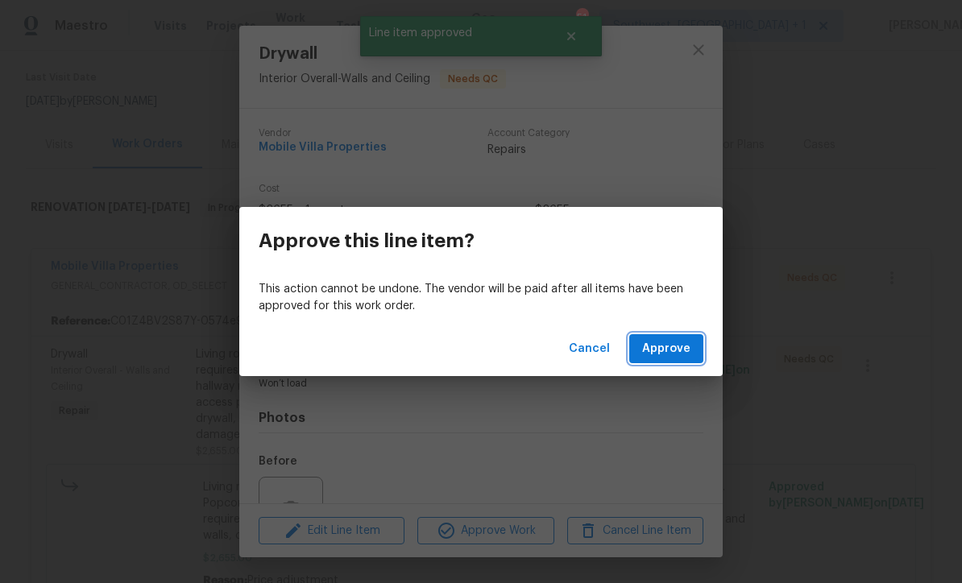
click at [679, 352] on span "Approve" at bounding box center [666, 349] width 48 height 20
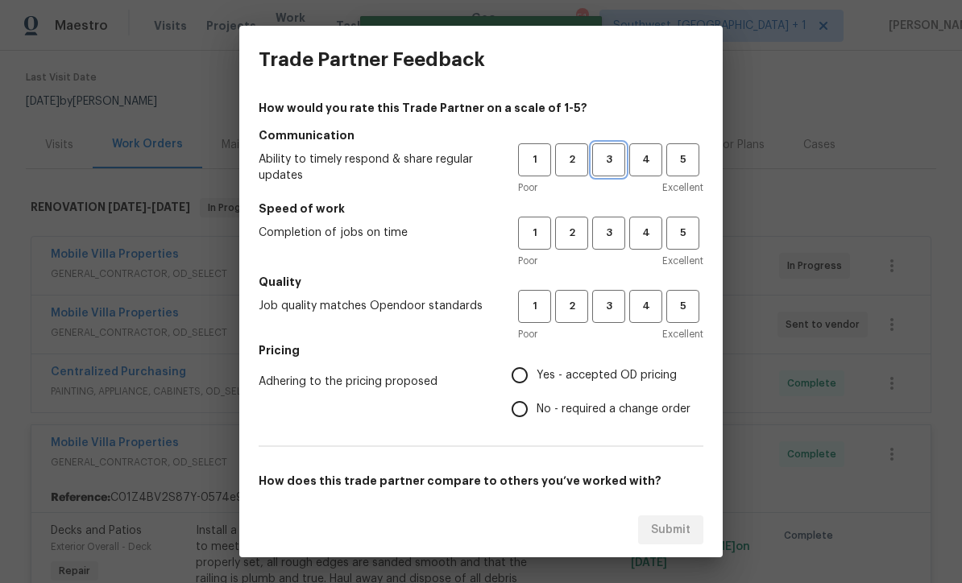
click at [612, 163] on span "3" at bounding box center [609, 160] width 30 height 19
click at [608, 243] on button "3" at bounding box center [608, 233] width 33 height 33
click at [608, 321] on button "3" at bounding box center [608, 306] width 33 height 33
click at [524, 377] on input "Yes - accepted OD pricing" at bounding box center [520, 376] width 34 height 34
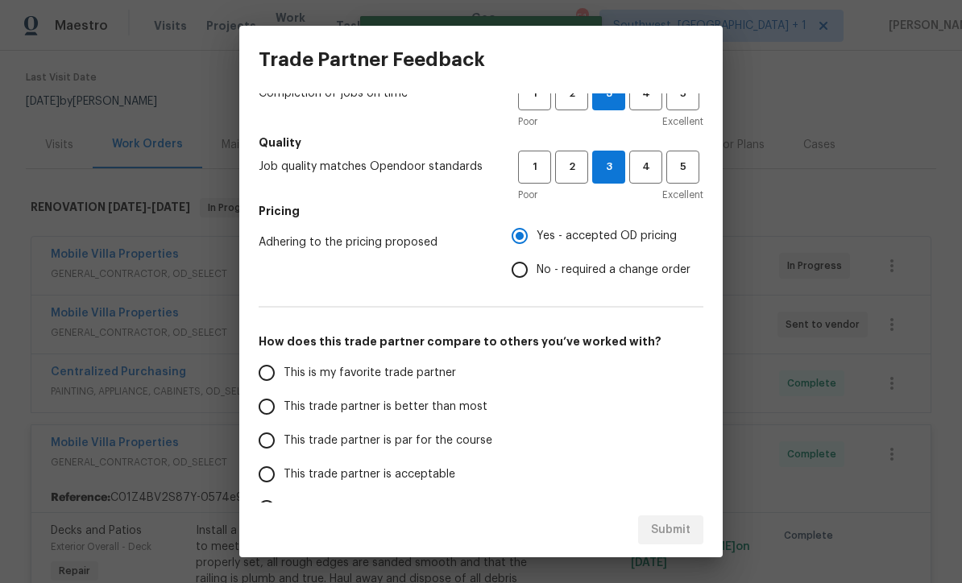
scroll to position [143, 0]
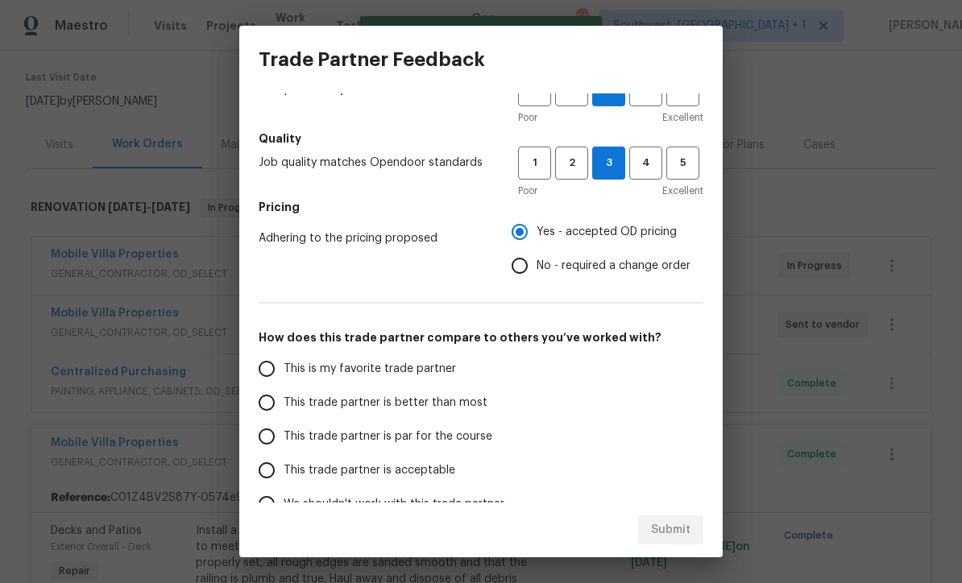
click at [262, 442] on input "This trade partner is par for the course" at bounding box center [267, 437] width 34 height 34
click at [674, 542] on button "Submit" at bounding box center [670, 531] width 65 height 30
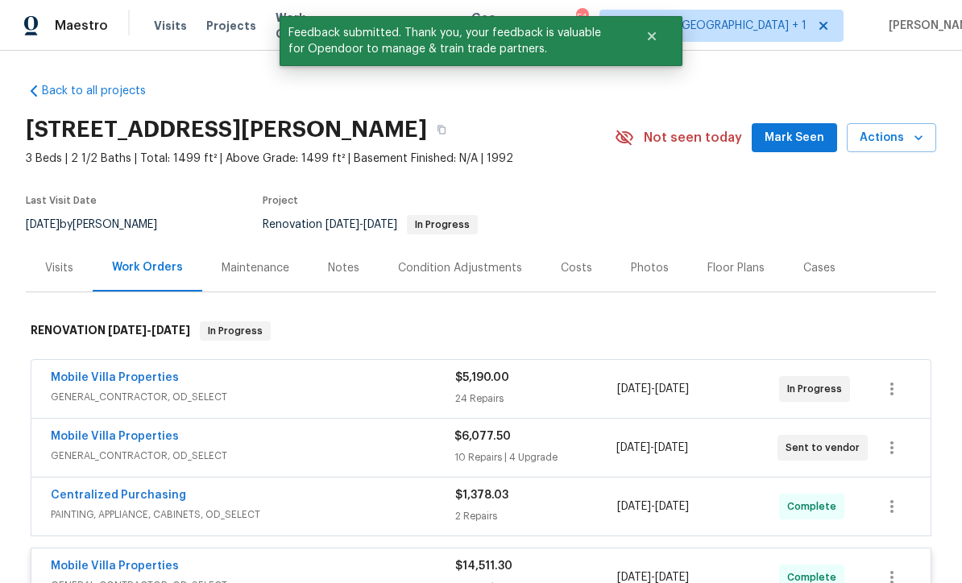
scroll to position [0, 0]
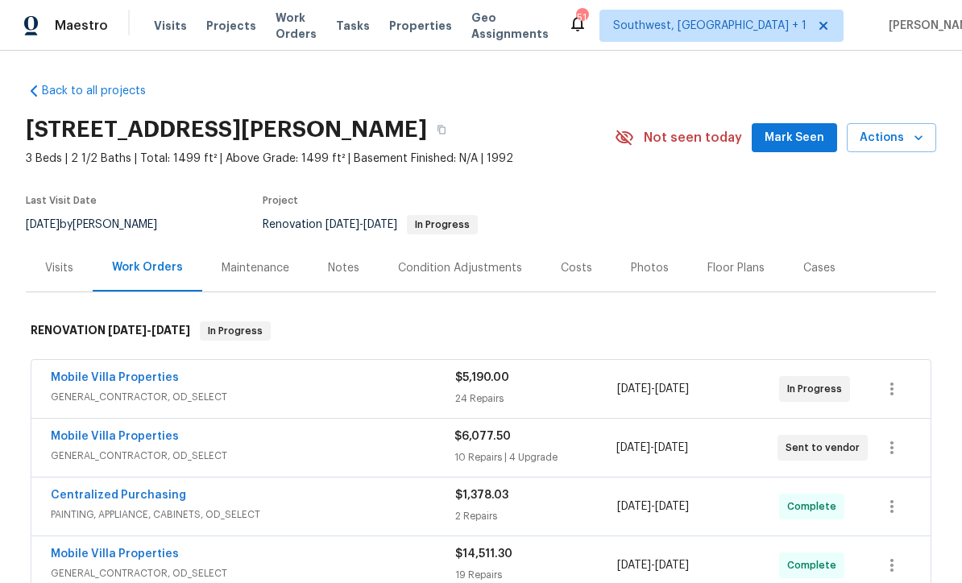
click at [309, 30] on span "Work Orders" at bounding box center [296, 26] width 41 height 32
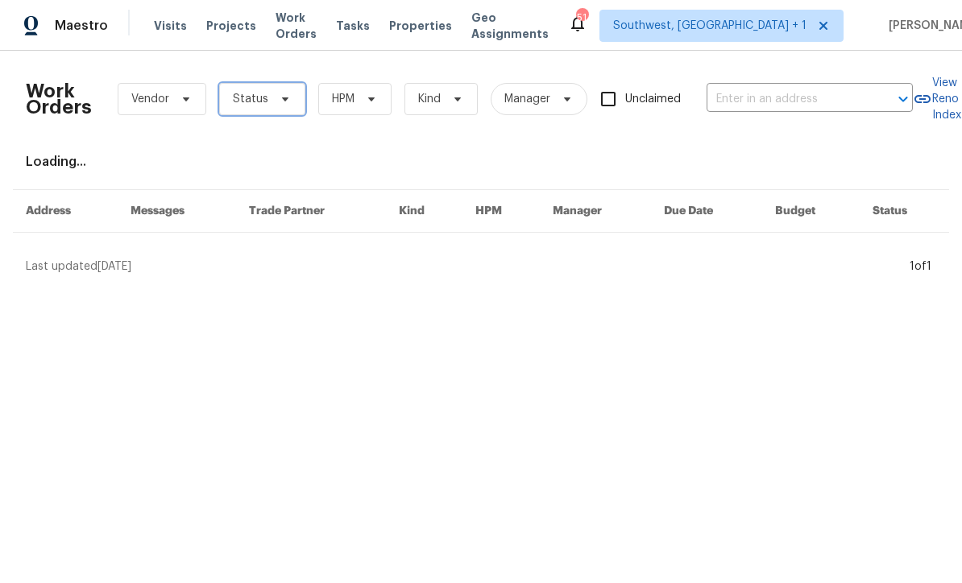
click at [274, 102] on span at bounding box center [283, 99] width 18 height 13
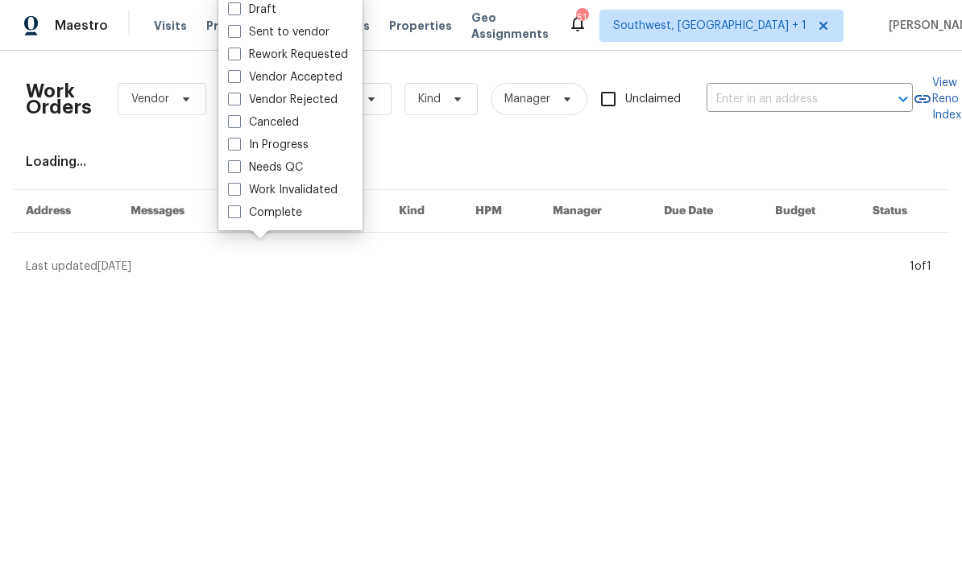
click at [243, 166] on label "Needs QC" at bounding box center [265, 168] width 75 height 16
click at [239, 166] on input "Needs QC" at bounding box center [233, 165] width 10 height 10
checkbox input "true"
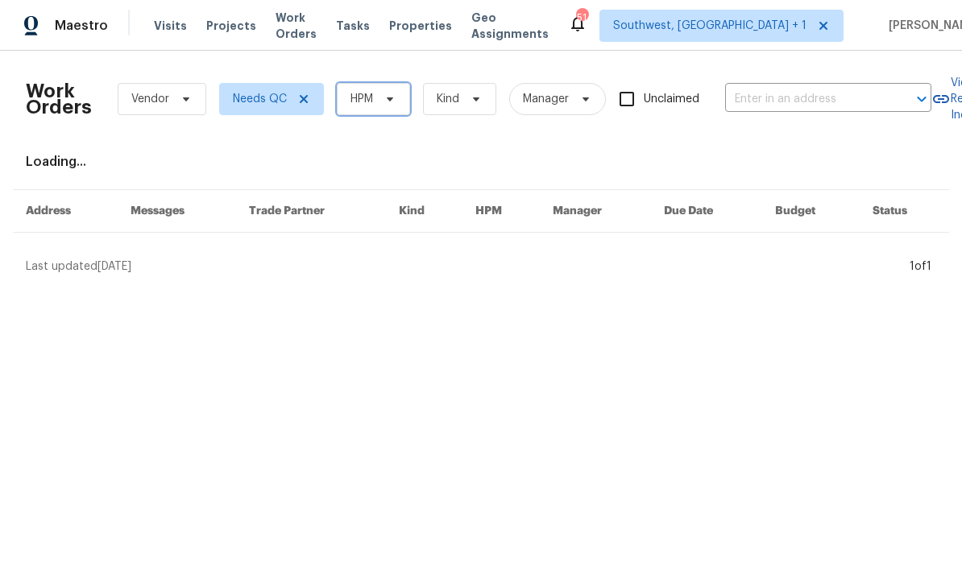
click at [380, 96] on span at bounding box center [388, 99] width 18 height 13
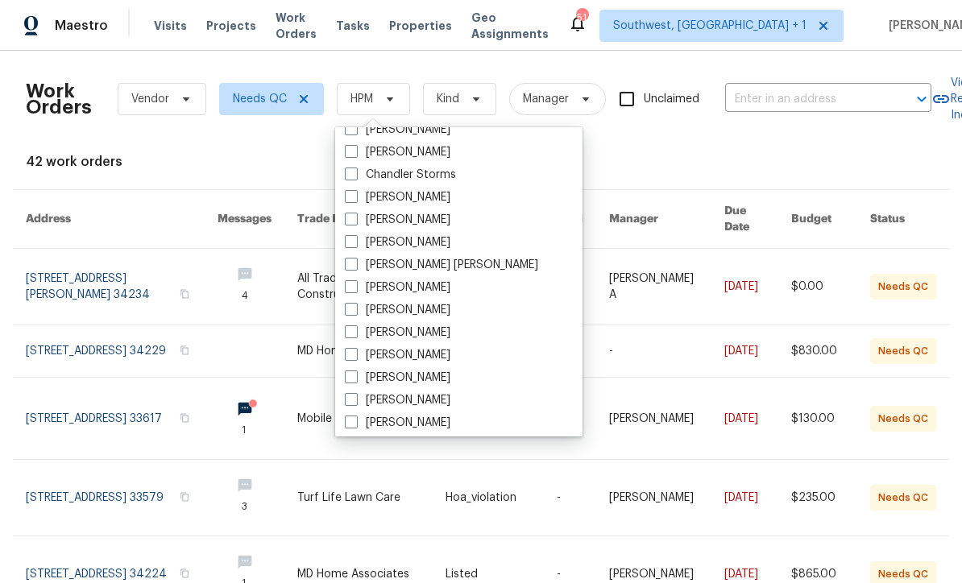
scroll to position [64, 0]
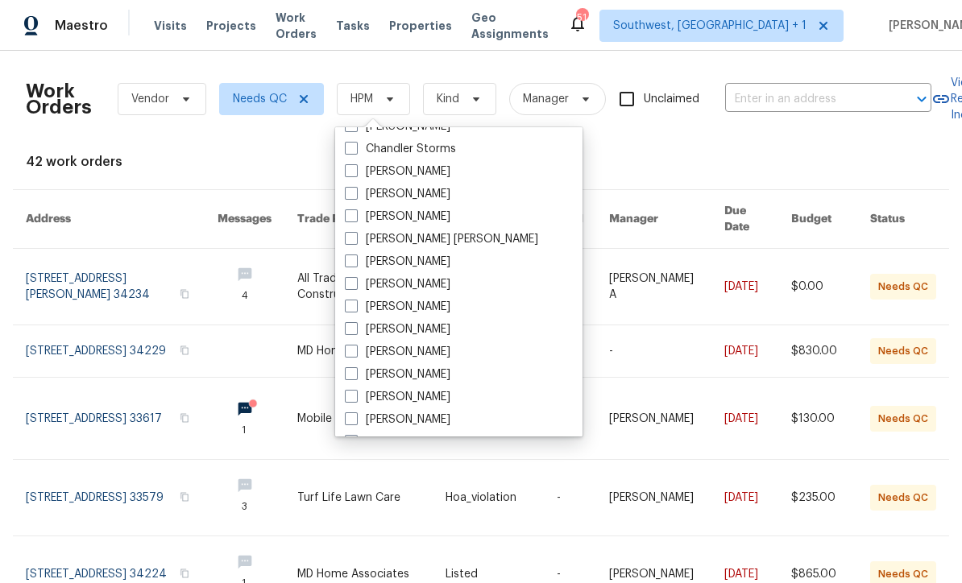
click at [345, 401] on span at bounding box center [351, 396] width 13 height 13
click at [345, 400] on input "[PERSON_NAME]" at bounding box center [350, 394] width 10 height 10
checkbox input "true"
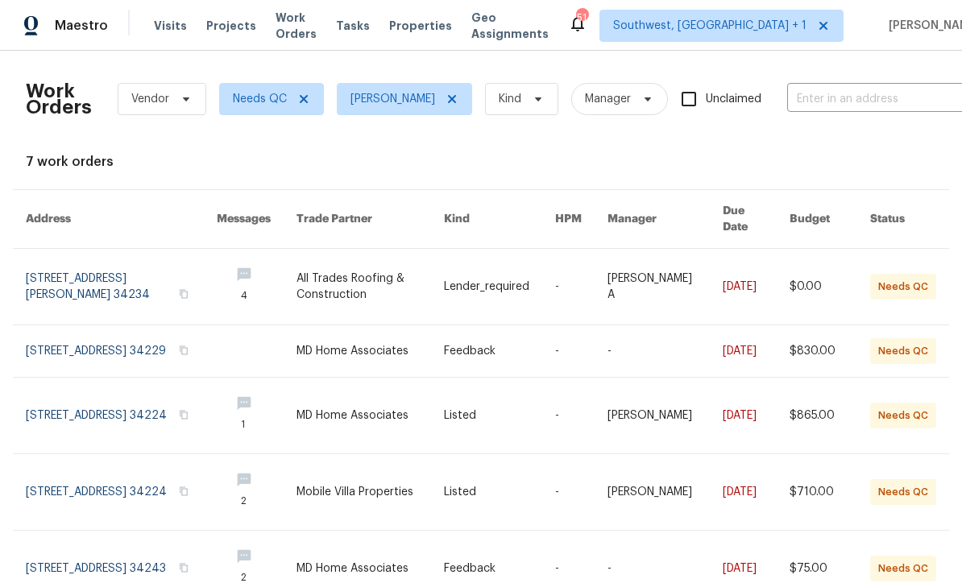
click at [491, 273] on link at bounding box center [499, 287] width 111 height 76
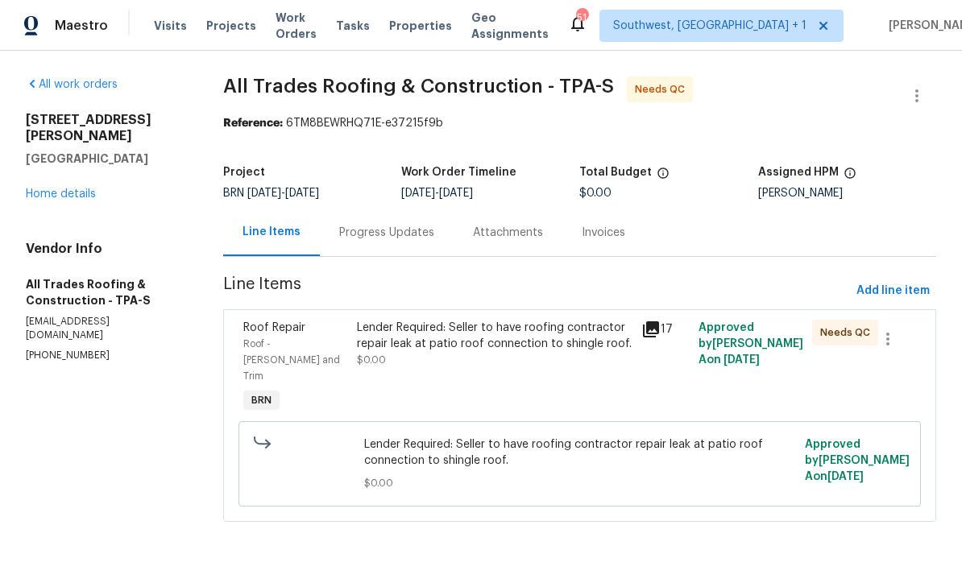
click at [558, 354] on div "Lender Required: Seller to have roofing contractor repair leak at patio roof co…" at bounding box center [494, 344] width 275 height 48
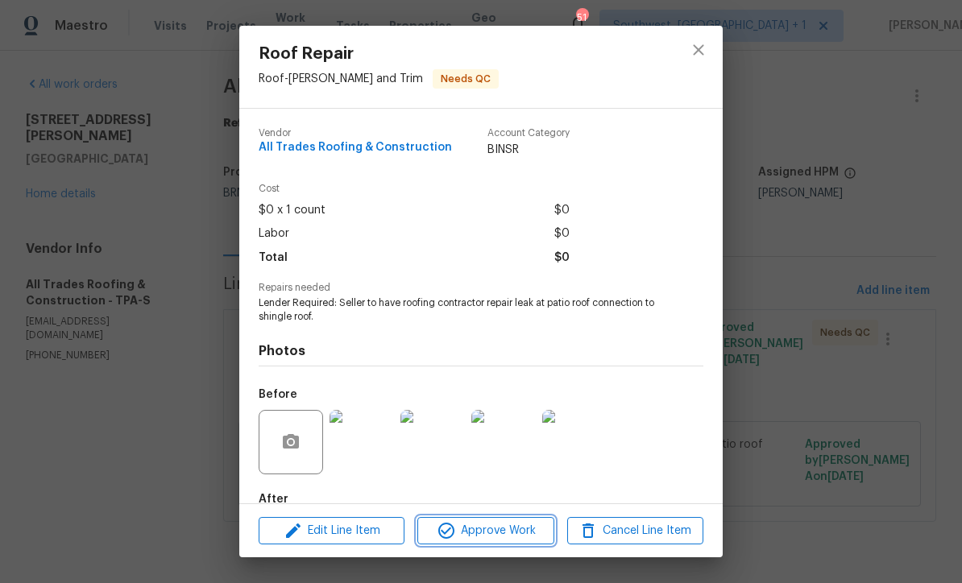
click at [521, 540] on span "Approve Work" at bounding box center [485, 531] width 127 height 20
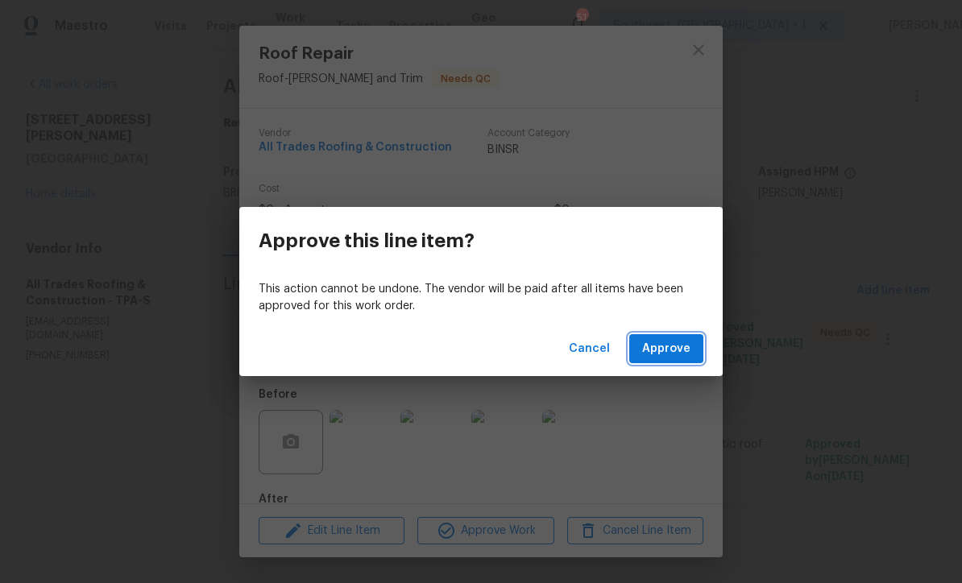
click at [672, 357] on span "Approve" at bounding box center [666, 349] width 48 height 20
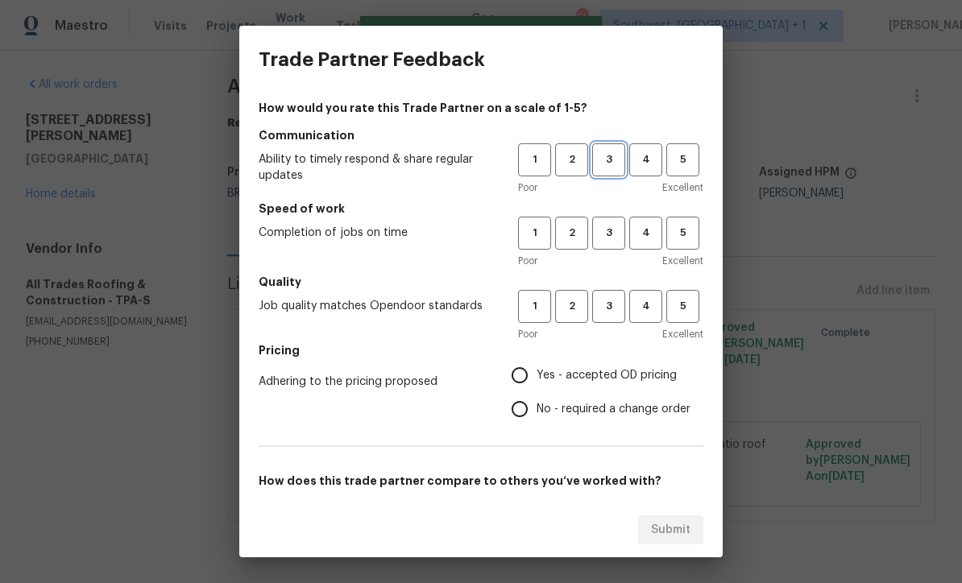
click at [610, 168] on span "3" at bounding box center [609, 160] width 30 height 19
click at [605, 233] on span "3" at bounding box center [609, 233] width 30 height 19
click at [617, 307] on span "3" at bounding box center [609, 306] width 30 height 19
click at [531, 367] on input "Yes - accepted OD pricing" at bounding box center [520, 376] width 34 height 34
radio input "true"
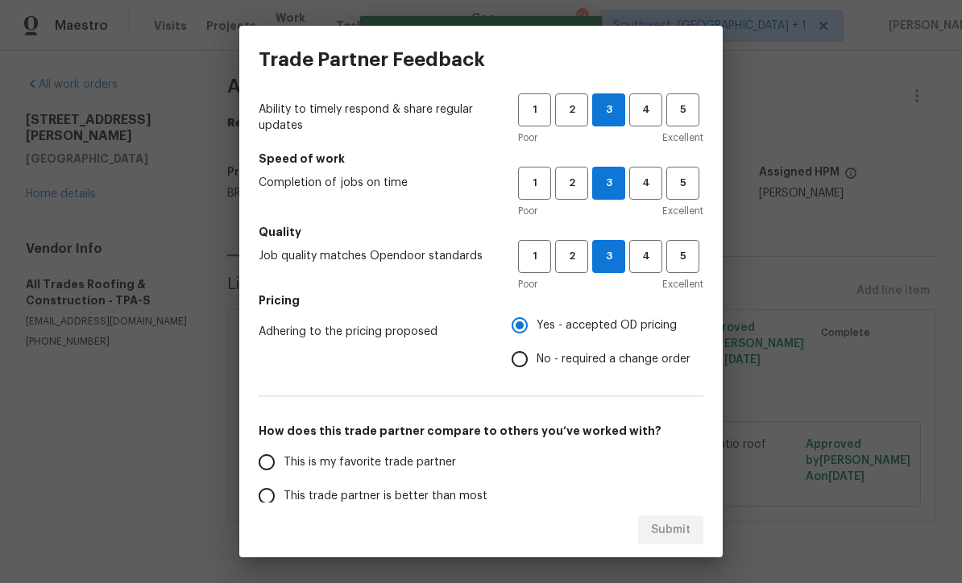
scroll to position [115, 0]
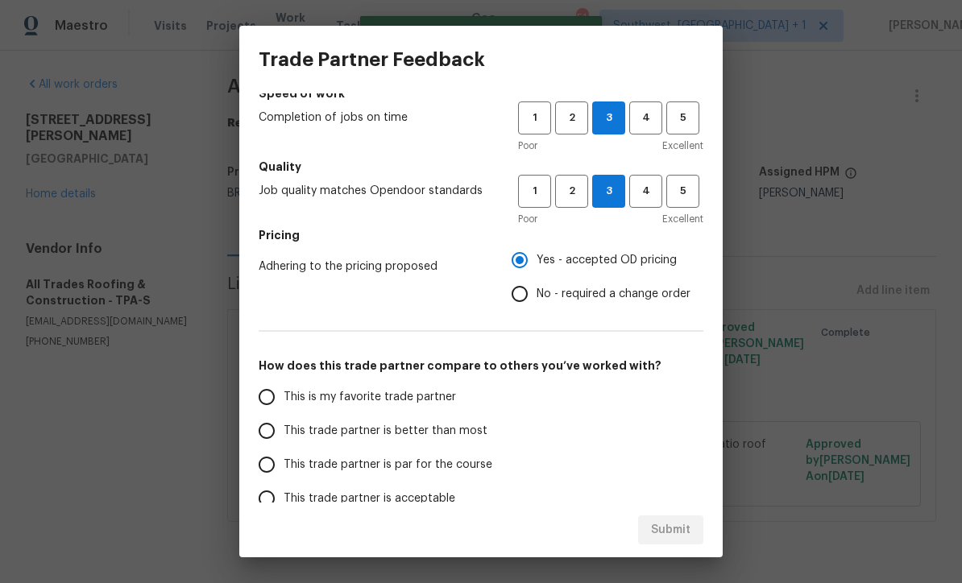
click at [264, 475] on input "This trade partner is par for the course" at bounding box center [267, 465] width 34 height 34
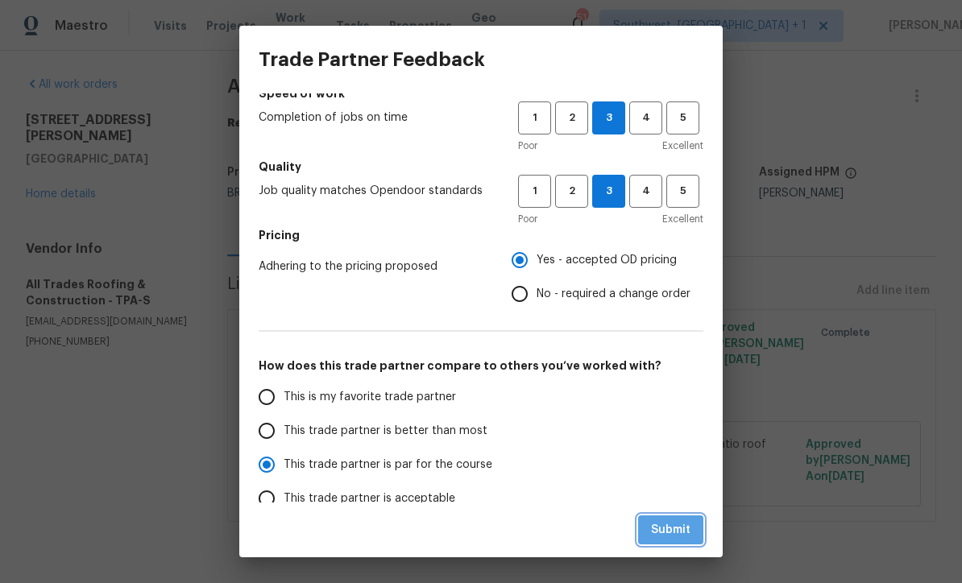
click at [681, 534] on span "Submit" at bounding box center [670, 531] width 39 height 20
radio input "true"
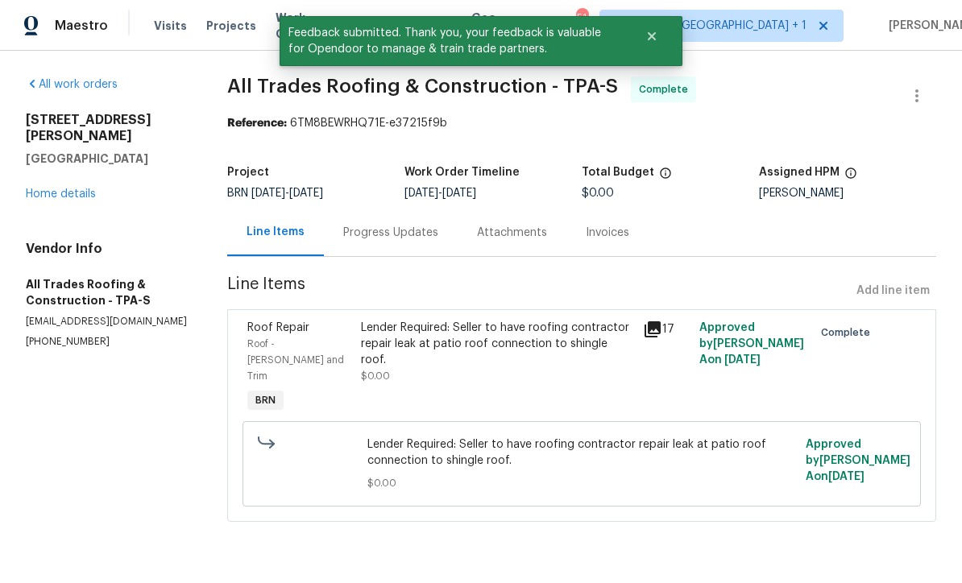
click at [58, 197] on link "Home details" at bounding box center [61, 194] width 70 height 11
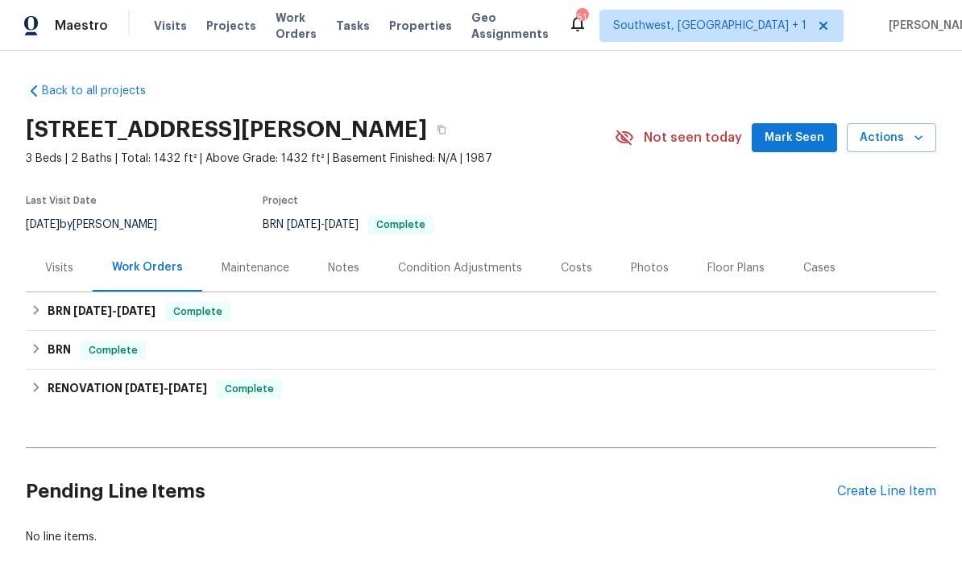
click at [306, 32] on span "Work Orders" at bounding box center [296, 26] width 41 height 32
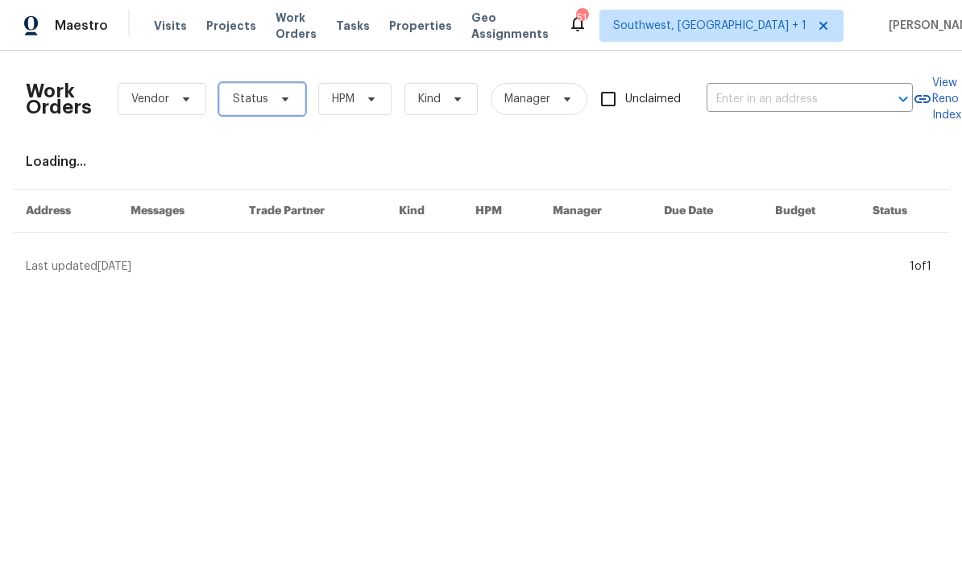
click at [268, 99] on span "Status" at bounding box center [262, 99] width 86 height 32
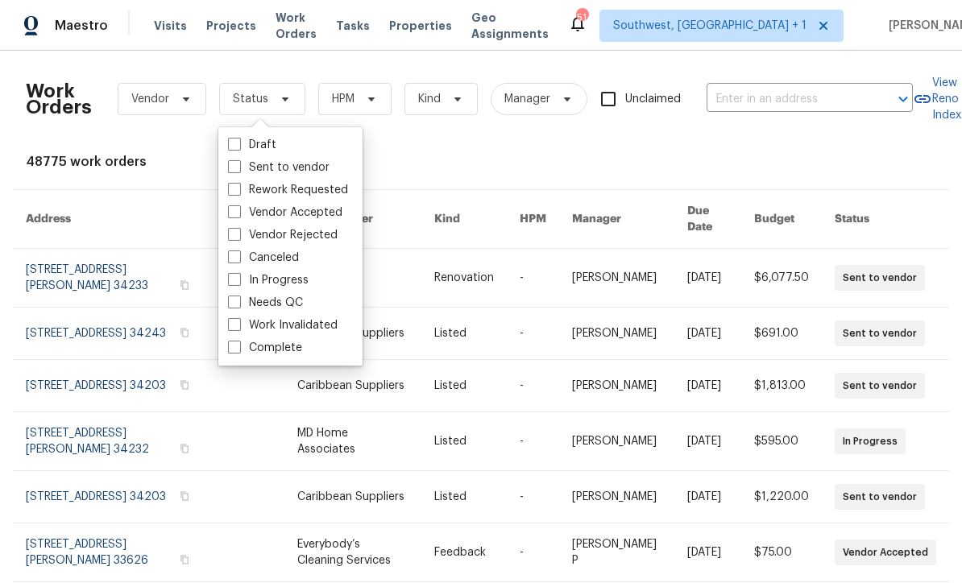
click at [230, 309] on label "Needs QC" at bounding box center [265, 303] width 75 height 16
click at [230, 305] on input "Needs QC" at bounding box center [233, 300] width 10 height 10
checkbox input "true"
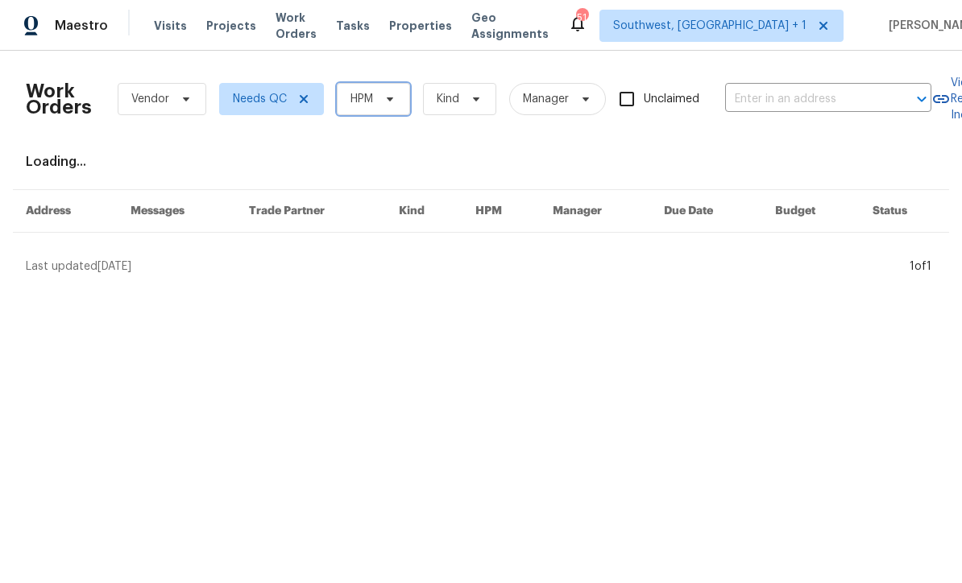
click at [376, 112] on span "HPM" at bounding box center [373, 99] width 73 height 32
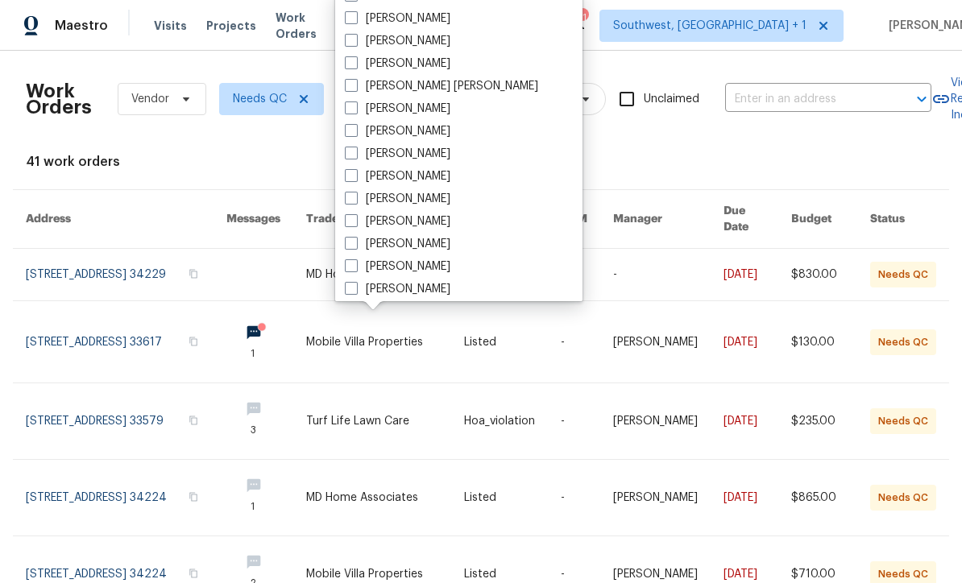
scroll to position [98, 0]
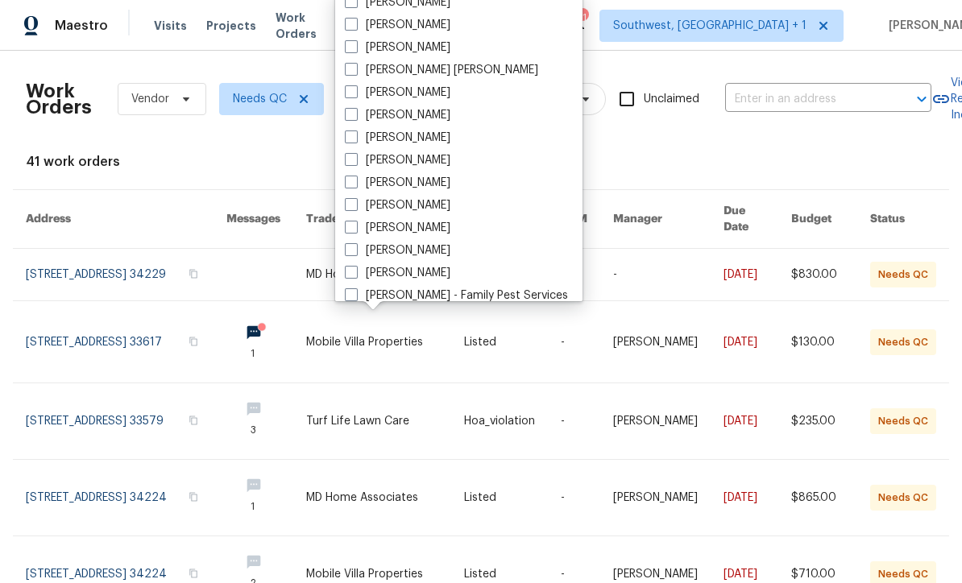
click at [347, 233] on span at bounding box center [351, 227] width 13 height 13
click at [347, 230] on input "[PERSON_NAME]" at bounding box center [350, 225] width 10 height 10
checkbox input "true"
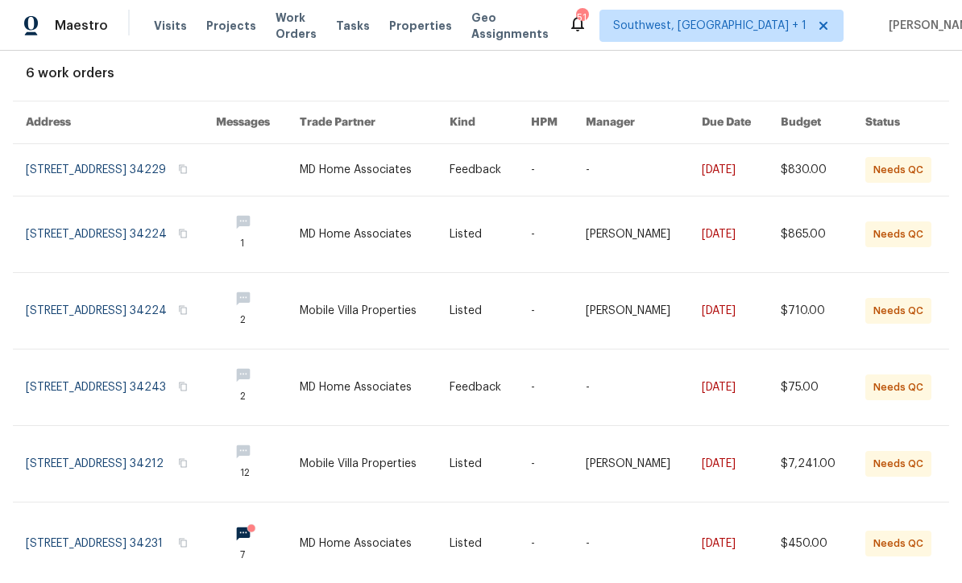
scroll to position [89, 0]
click at [531, 177] on link at bounding box center [490, 170] width 81 height 52
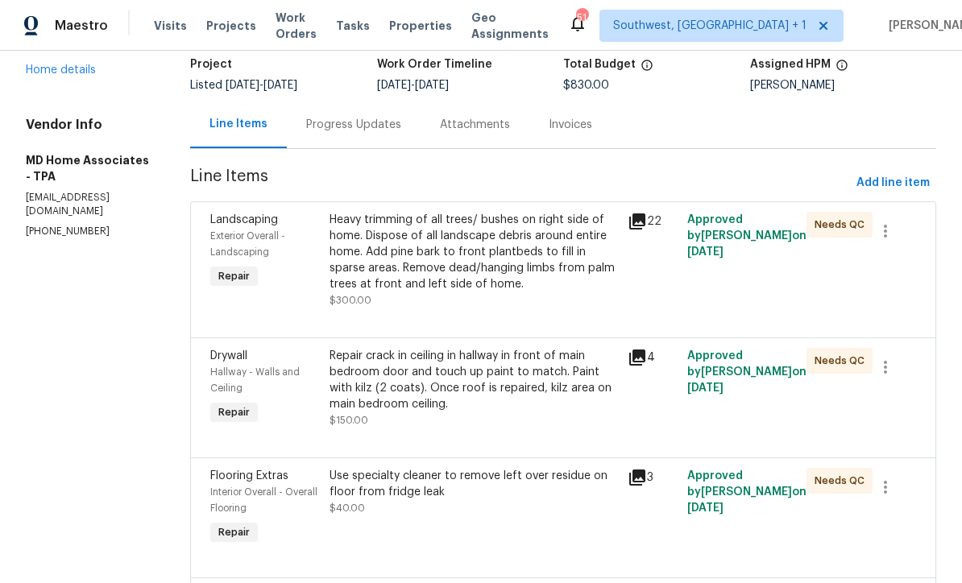
scroll to position [112, 0]
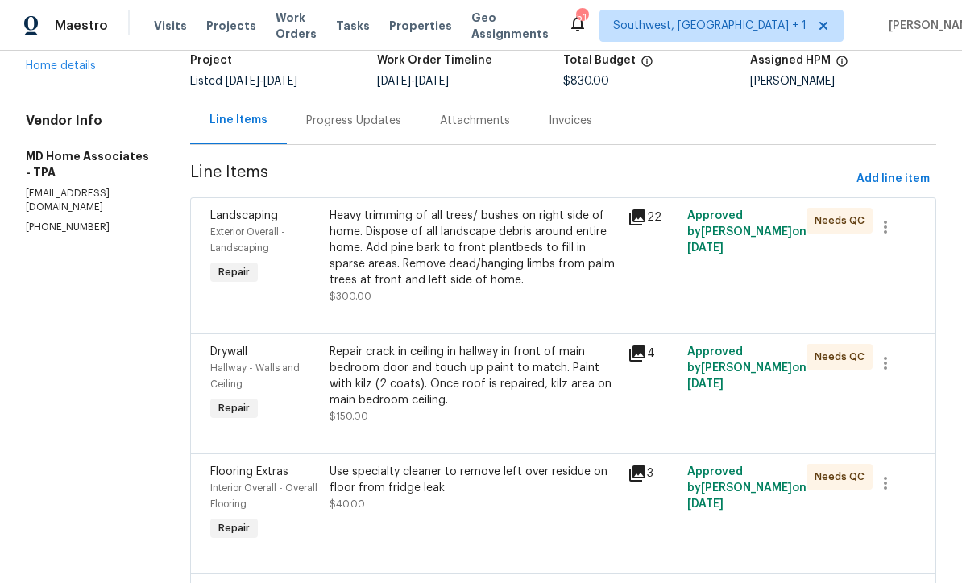
click at [524, 267] on div "Heavy trimming of all trees/ bushes on right side of home. Dispose of all lands…" at bounding box center [474, 248] width 289 height 81
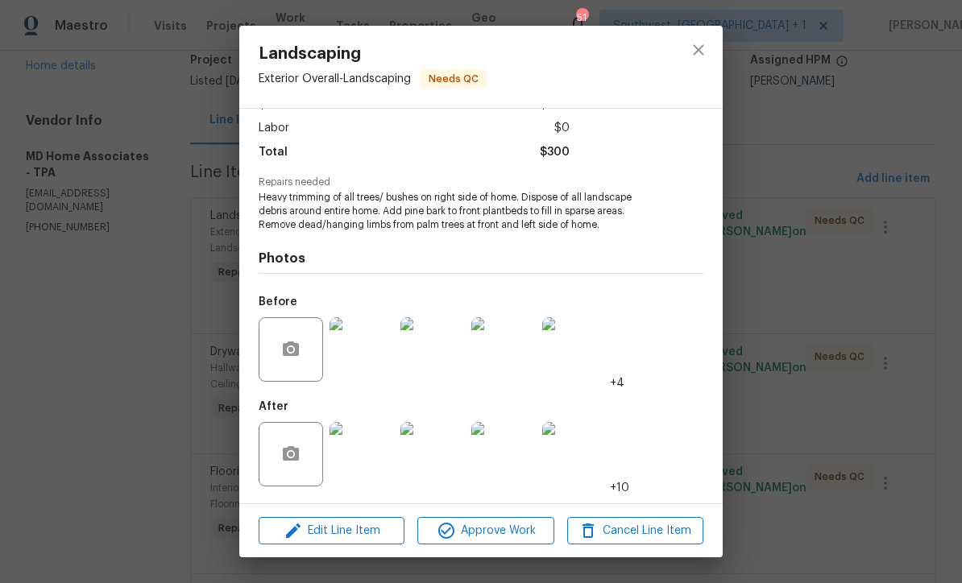
scroll to position [108, 0]
click at [358, 464] on img at bounding box center [362, 454] width 64 height 64
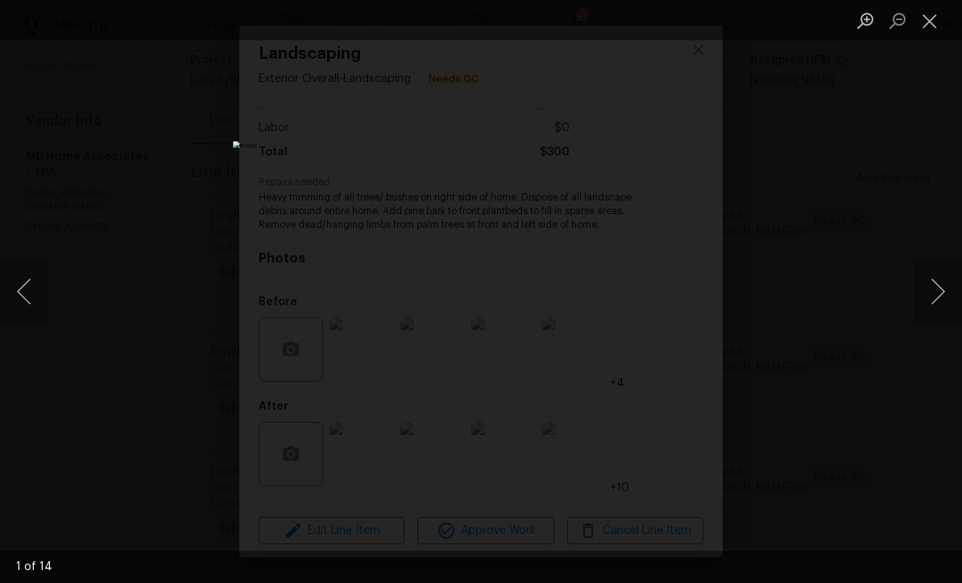
click at [932, 292] on button "Next image" at bounding box center [938, 292] width 48 height 64
click at [932, 289] on button "Next image" at bounding box center [938, 292] width 48 height 64
click at [935, 289] on button "Next image" at bounding box center [938, 292] width 48 height 64
click at [939, 288] on button "Next image" at bounding box center [938, 292] width 48 height 64
click at [940, 288] on button "Next image" at bounding box center [938, 292] width 48 height 64
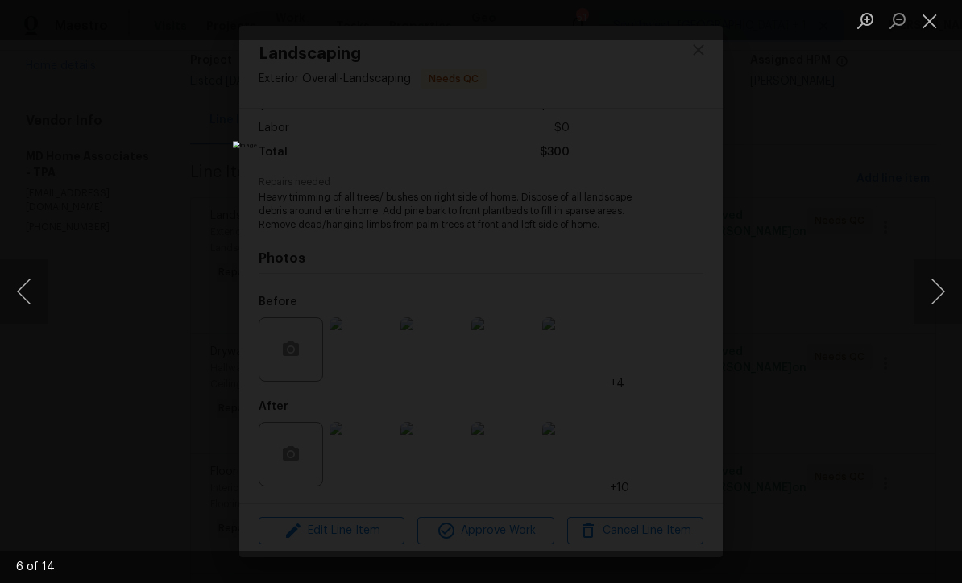
click at [940, 286] on button "Next image" at bounding box center [938, 292] width 48 height 64
click at [942, 286] on button "Next image" at bounding box center [938, 292] width 48 height 64
click at [942, 284] on button "Next image" at bounding box center [938, 292] width 48 height 64
click at [941, 297] on button "Next image" at bounding box center [938, 292] width 48 height 64
click at [944, 301] on button "Next image" at bounding box center [938, 292] width 48 height 64
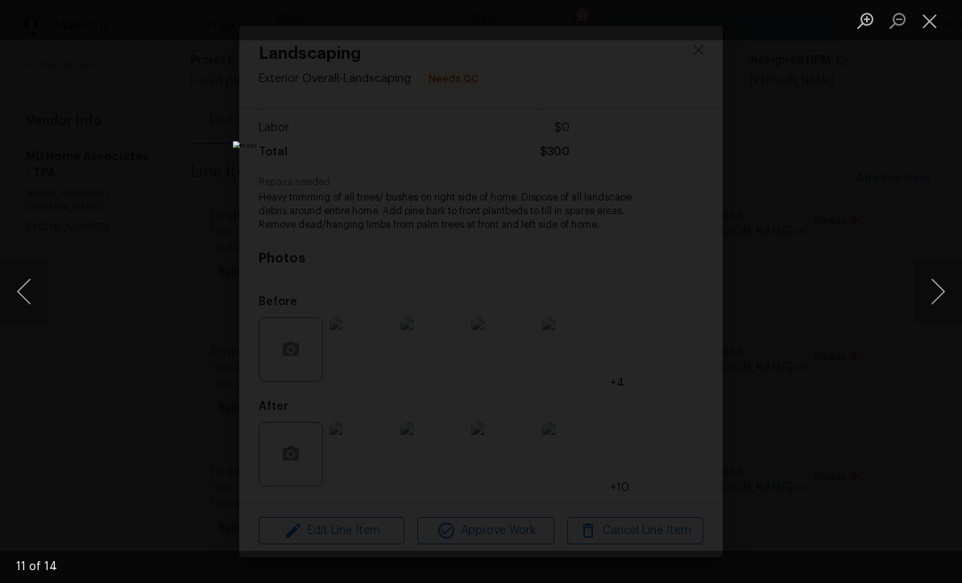
click at [945, 305] on button "Next image" at bounding box center [938, 292] width 48 height 64
click at [945, 301] on button "Next image" at bounding box center [938, 292] width 48 height 64
click at [934, 29] on button "Close lightbox" at bounding box center [930, 20] width 32 height 28
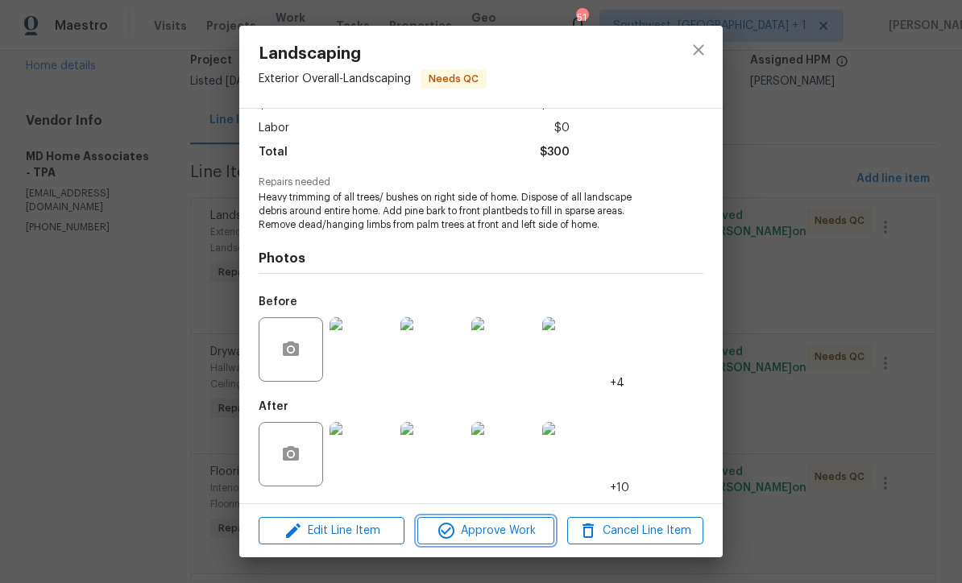
click at [516, 538] on span "Approve Work" at bounding box center [485, 531] width 127 height 20
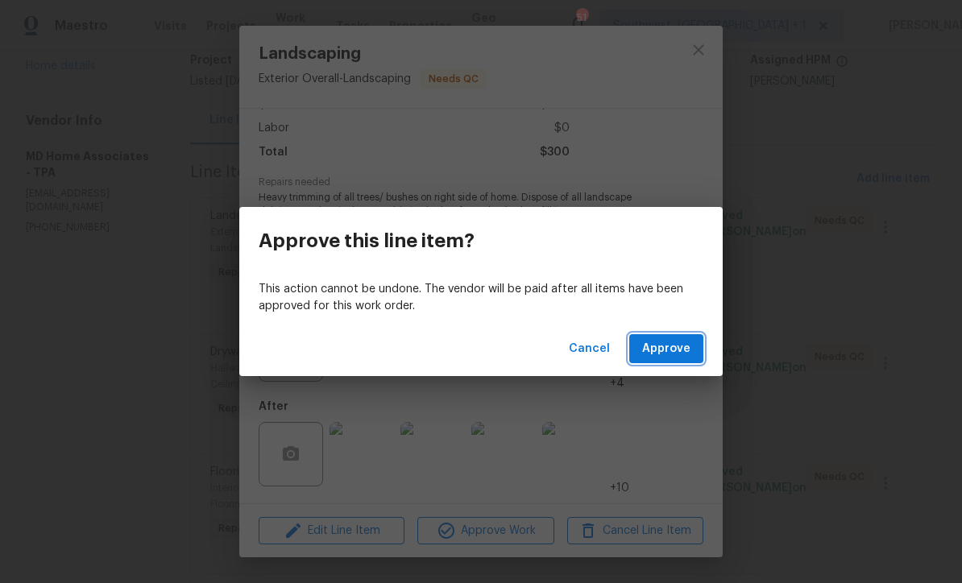
click at [683, 357] on span "Approve" at bounding box center [666, 349] width 48 height 20
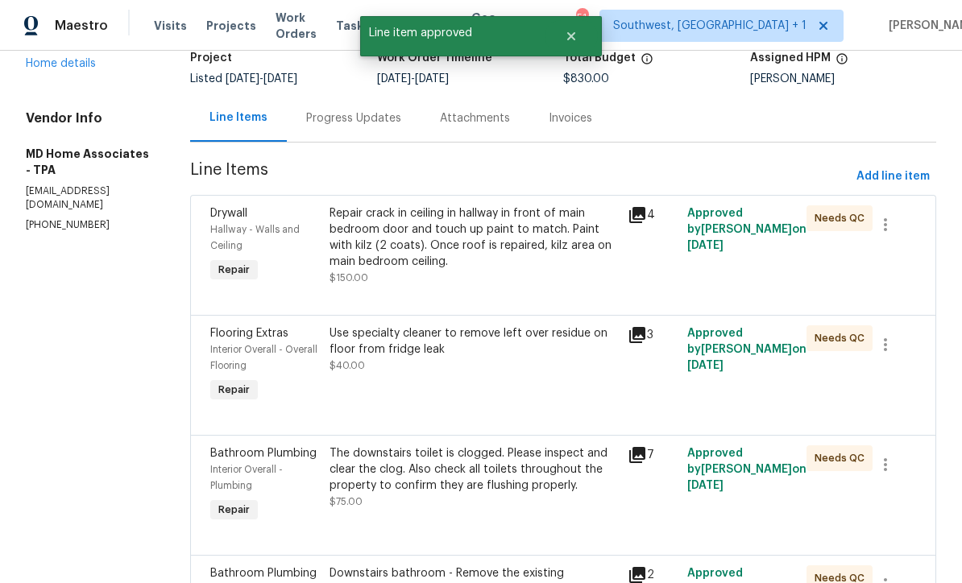
scroll to position [114, 0]
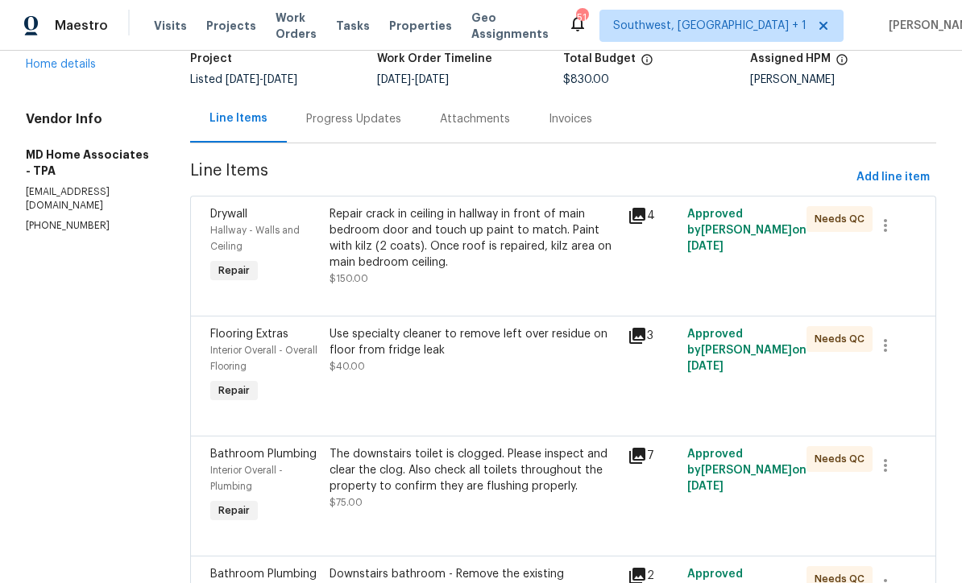
click at [522, 259] on div "Repair crack in ceiling in hallway in front of main bedroom door and touch up p…" at bounding box center [474, 238] width 289 height 64
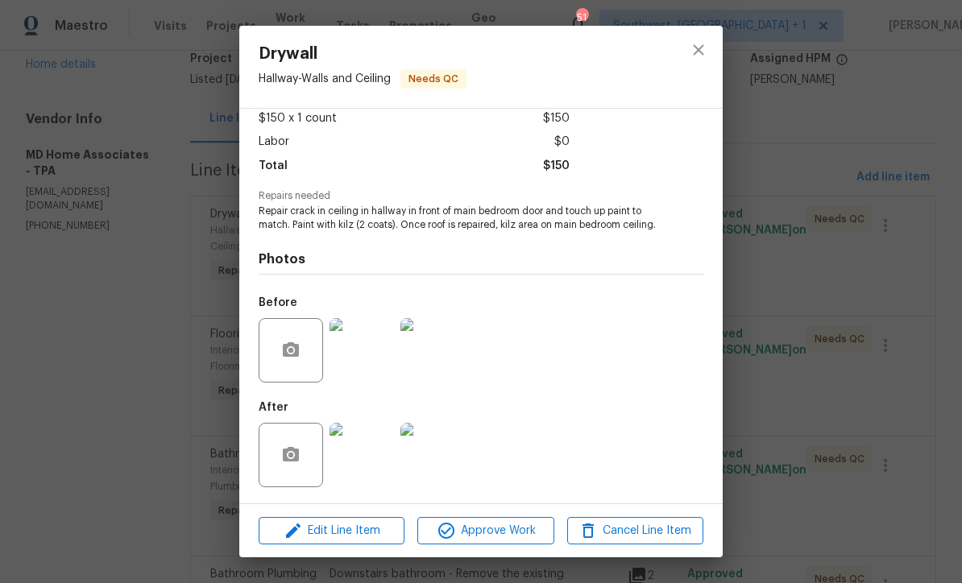
scroll to position [95, 0]
click at [364, 473] on img at bounding box center [362, 455] width 64 height 64
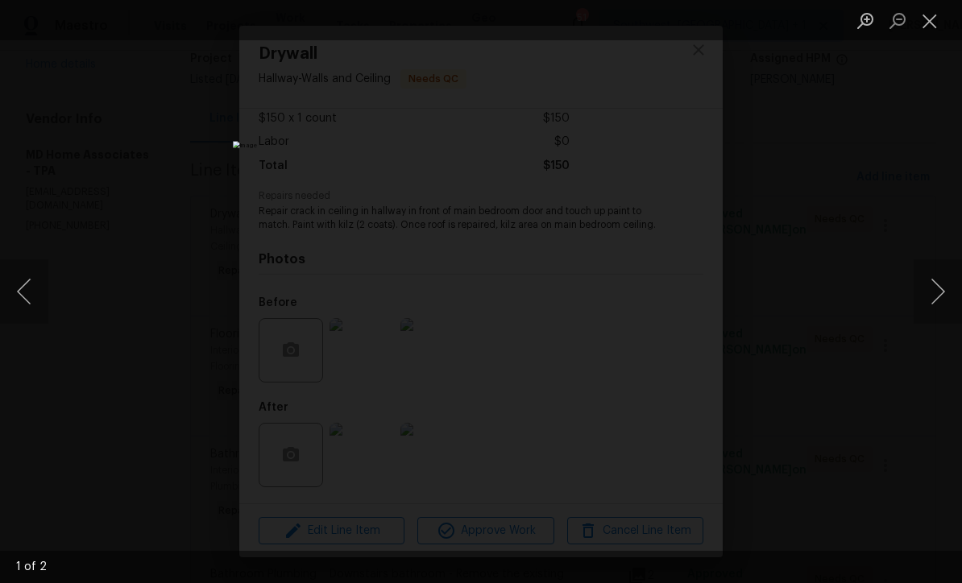
click at [936, 288] on button "Next image" at bounding box center [938, 292] width 48 height 64
click at [941, 297] on button "Next image" at bounding box center [938, 292] width 48 height 64
click at [922, 34] on button "Close lightbox" at bounding box center [930, 20] width 32 height 28
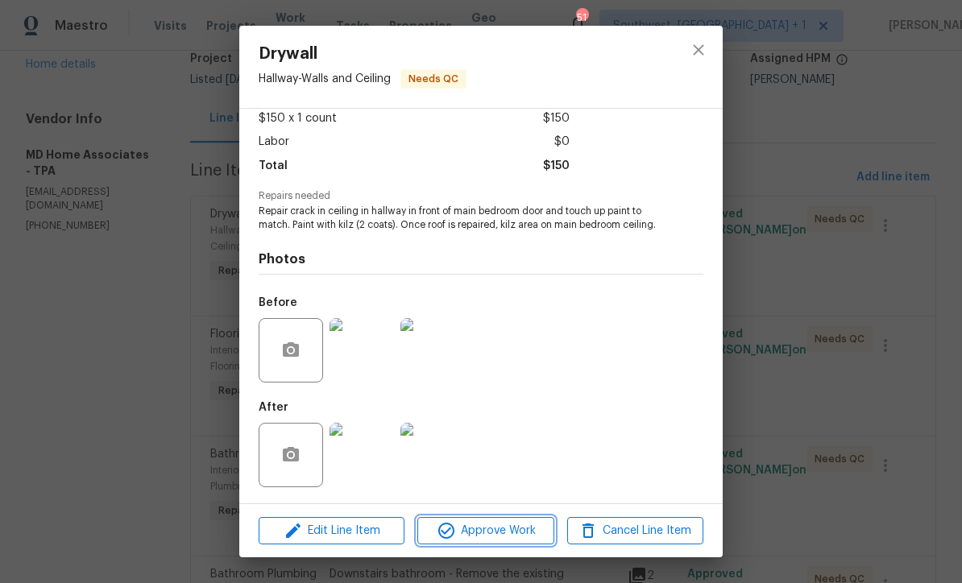
click at [518, 538] on span "Approve Work" at bounding box center [485, 531] width 127 height 20
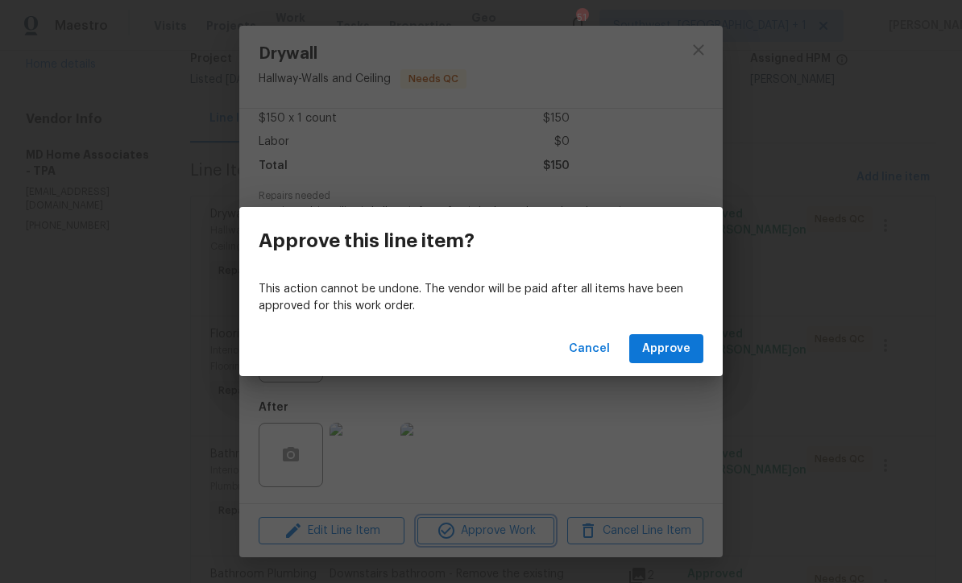
click at [777, 113] on div "Approve this line item? This action cannot be undone. The vendor will be paid a…" at bounding box center [481, 291] width 962 height 583
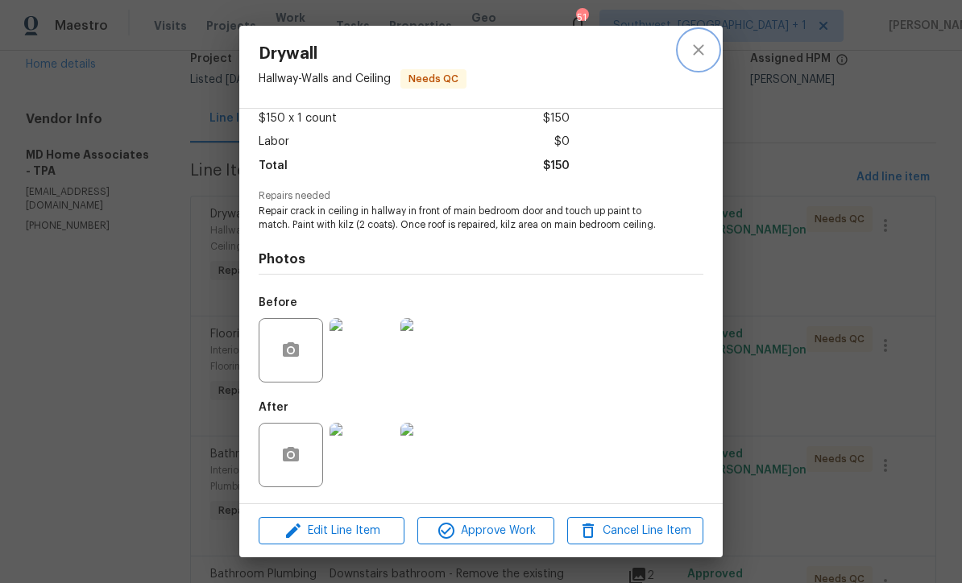
click at [704, 58] on icon "close" at bounding box center [698, 49] width 19 height 19
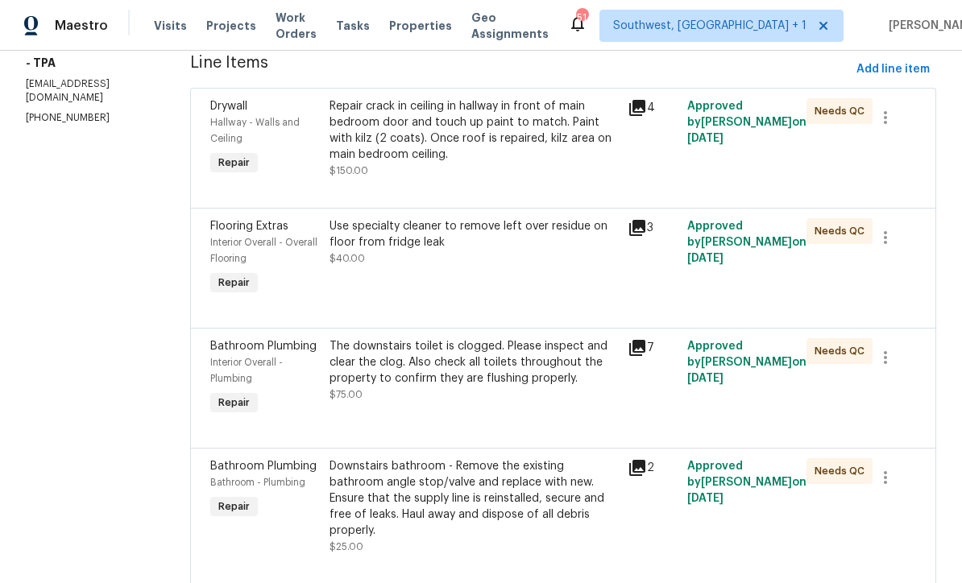
scroll to position [221, 0]
click at [500, 273] on div "Use specialty cleaner to remove left over residue on floor from fridge leak $40…" at bounding box center [474, 259] width 298 height 90
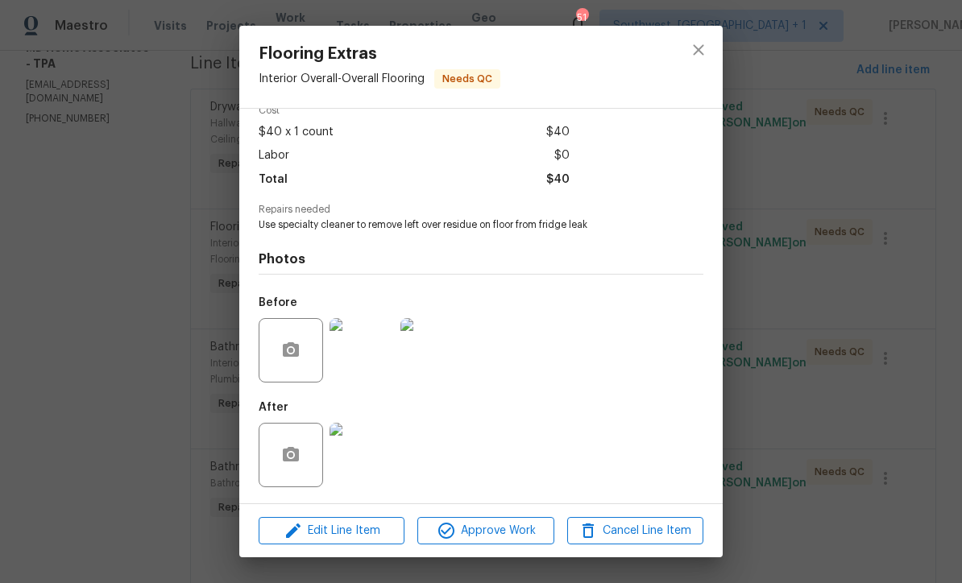
scroll to position [82, 0]
click at [370, 460] on img at bounding box center [362, 455] width 64 height 64
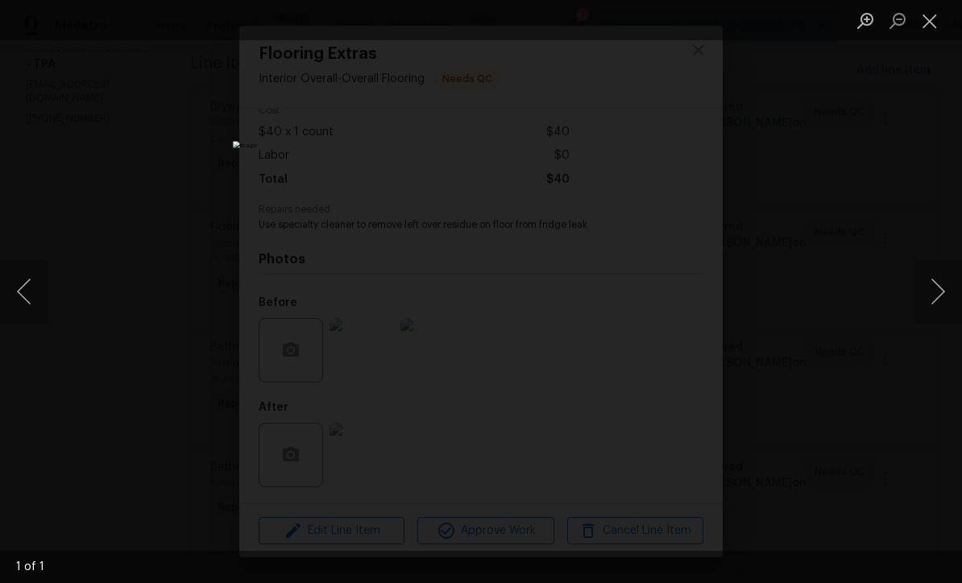
click at [936, 30] on button "Close lightbox" at bounding box center [930, 20] width 32 height 28
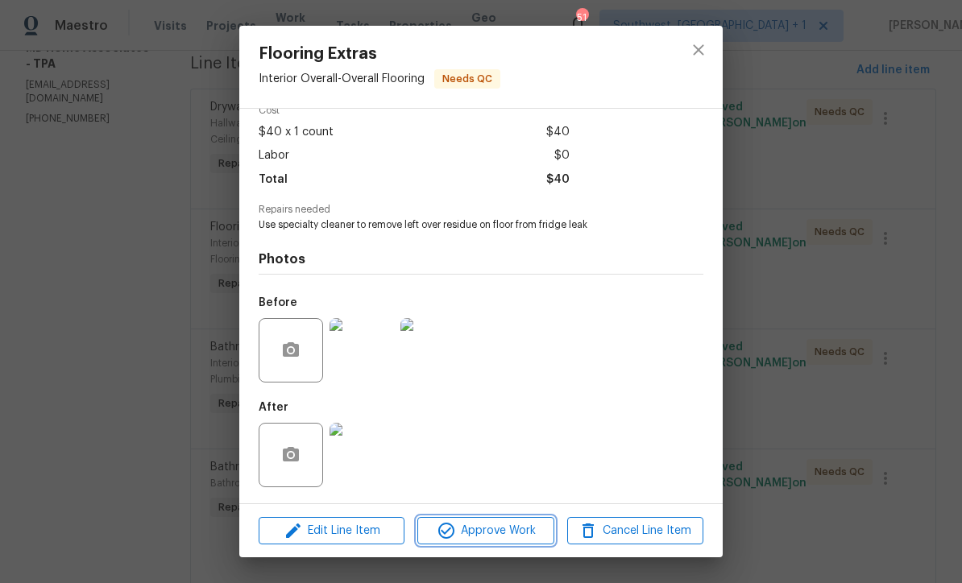
click at [519, 538] on span "Approve Work" at bounding box center [485, 531] width 127 height 20
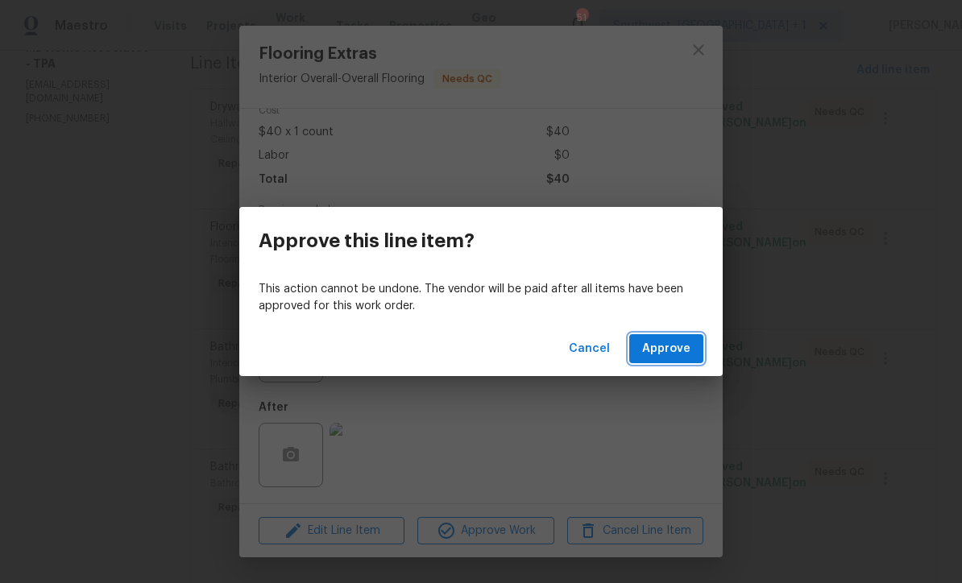
click at [674, 345] on span "Approve" at bounding box center [666, 349] width 48 height 20
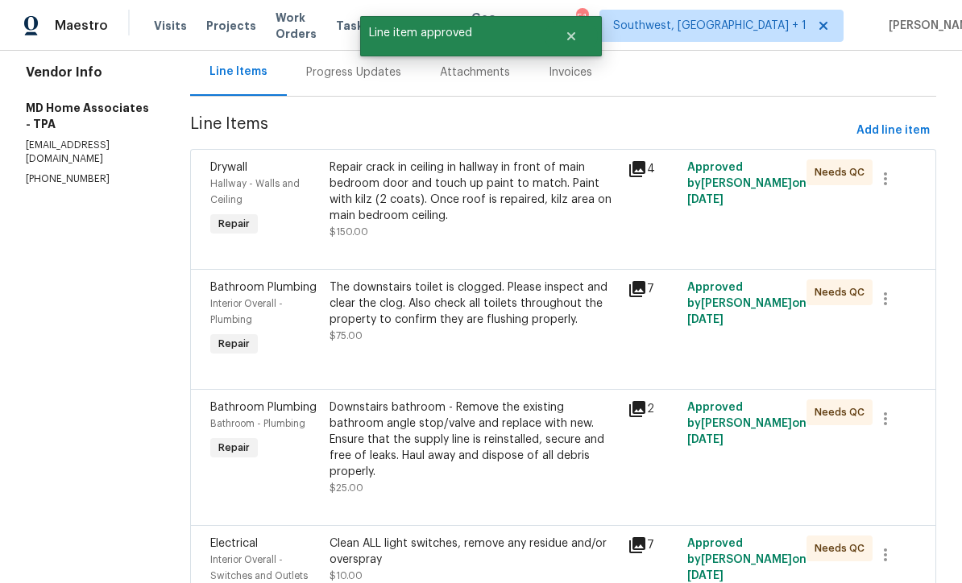
scroll to position [163, 0]
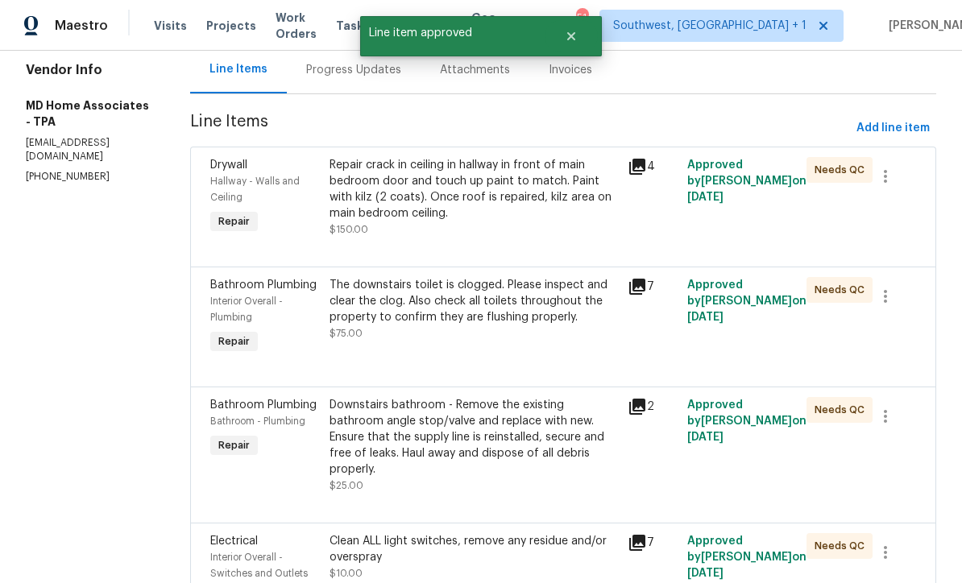
click at [521, 342] on div "The downstairs toilet is clogged. Please inspect and clear the clog. Also check…" at bounding box center [474, 309] width 289 height 64
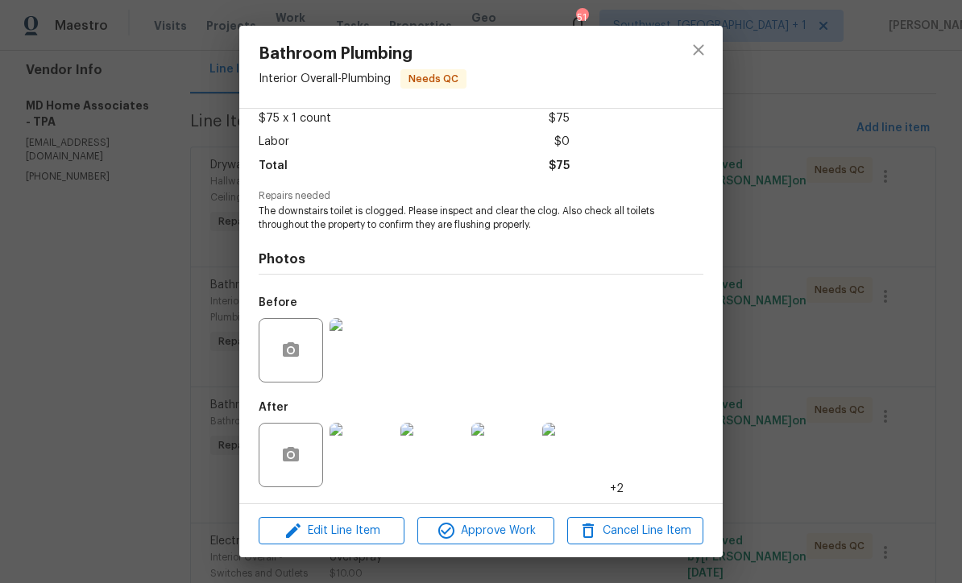
scroll to position [95, 0]
click at [519, 538] on span "Approve Work" at bounding box center [485, 531] width 127 height 20
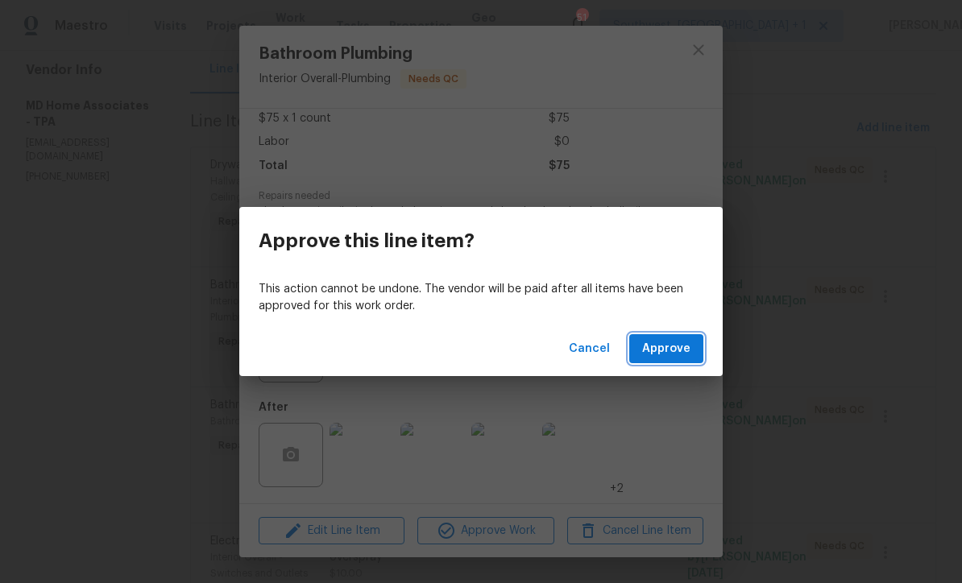
click at [673, 359] on button "Approve" at bounding box center [666, 349] width 74 height 30
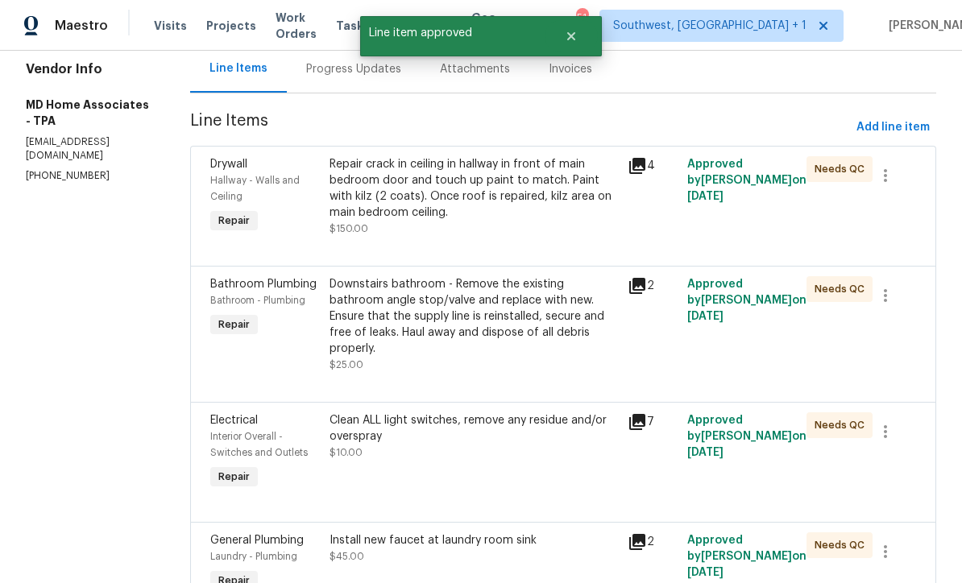
scroll to position [167, 0]
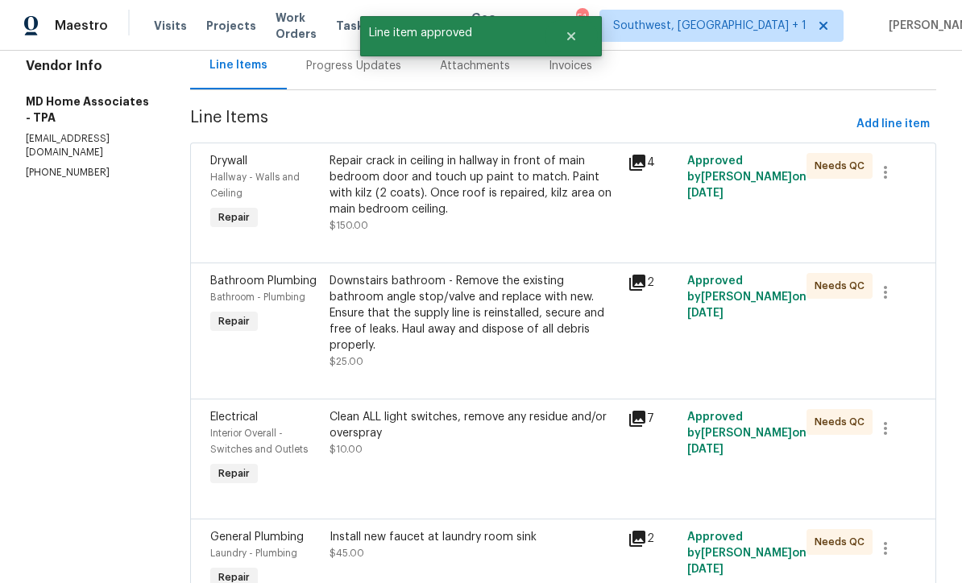
click at [525, 359] on div "Downstairs bathroom - Remove the existing bathroom angle stop/valve and replace…" at bounding box center [474, 321] width 289 height 97
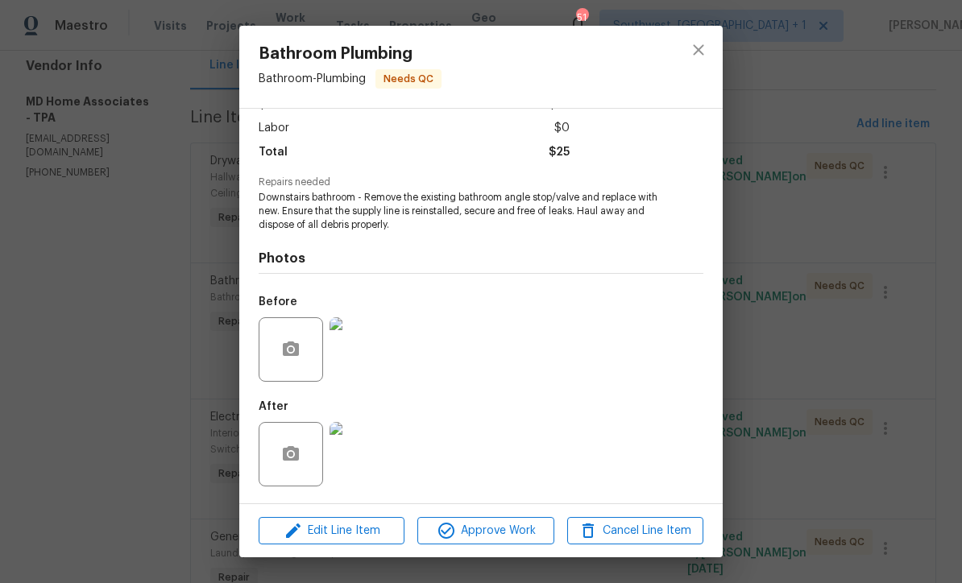
scroll to position [108, 0]
click at [359, 455] on img at bounding box center [362, 454] width 64 height 64
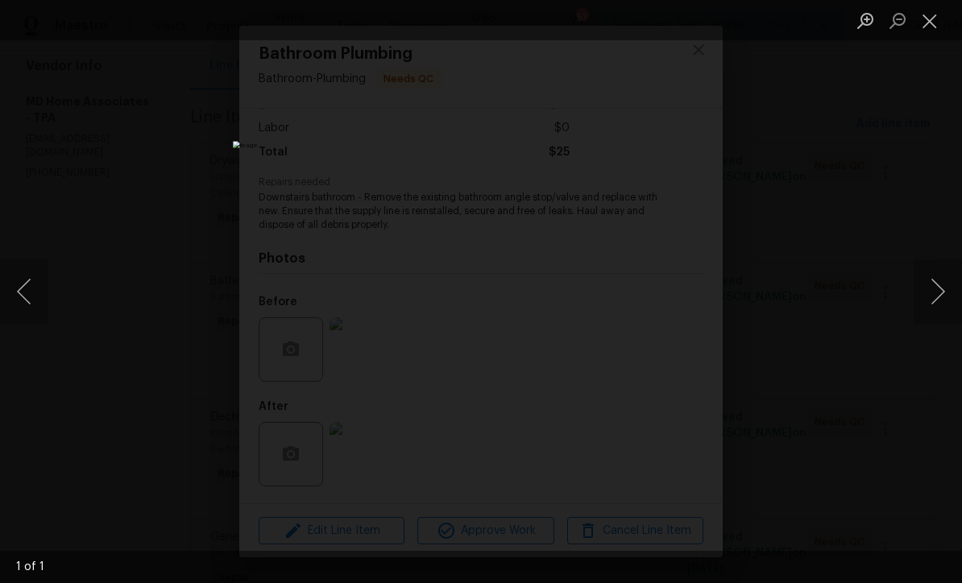
click at [937, 25] on button "Close lightbox" at bounding box center [930, 20] width 32 height 28
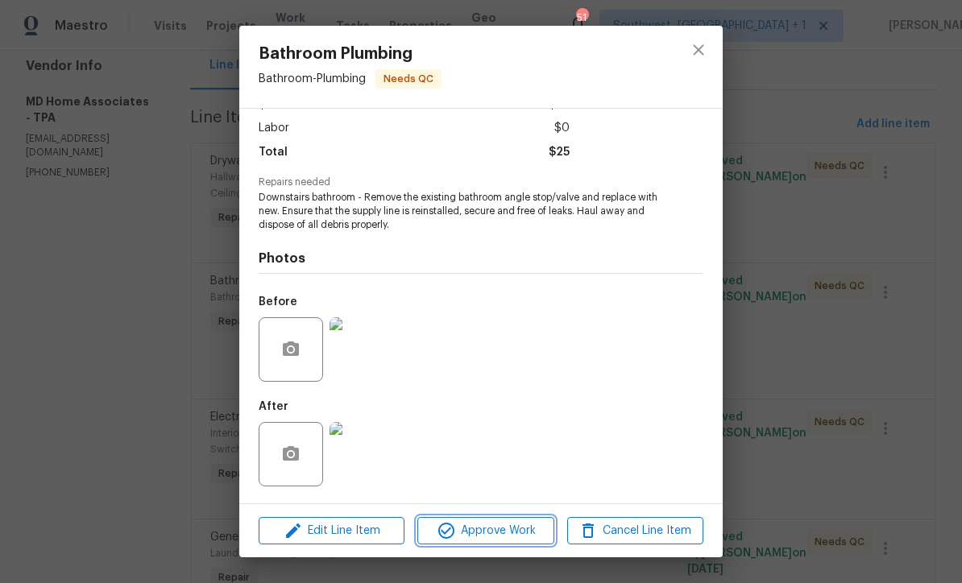
click at [527, 534] on span "Approve Work" at bounding box center [485, 531] width 127 height 20
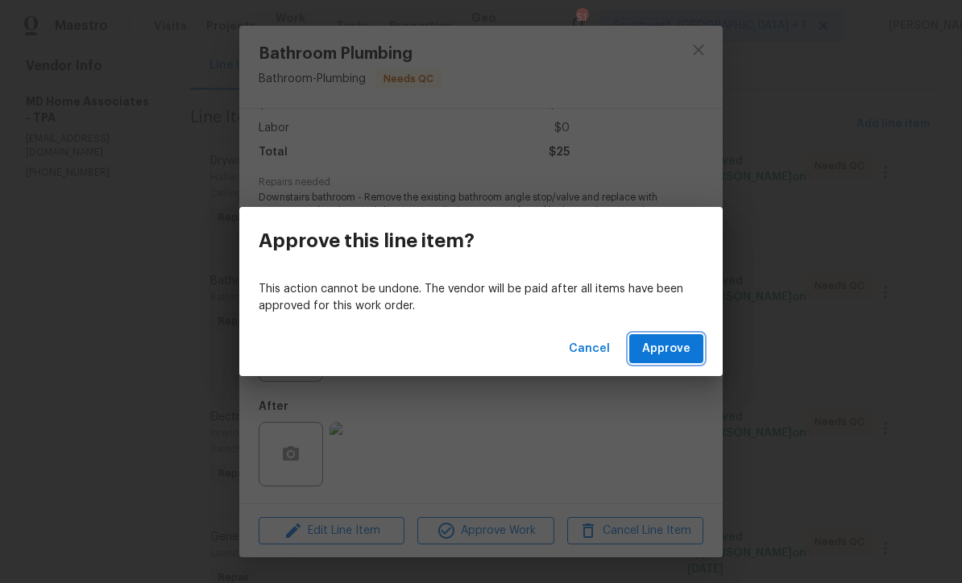
click at [681, 346] on span "Approve" at bounding box center [666, 349] width 48 height 20
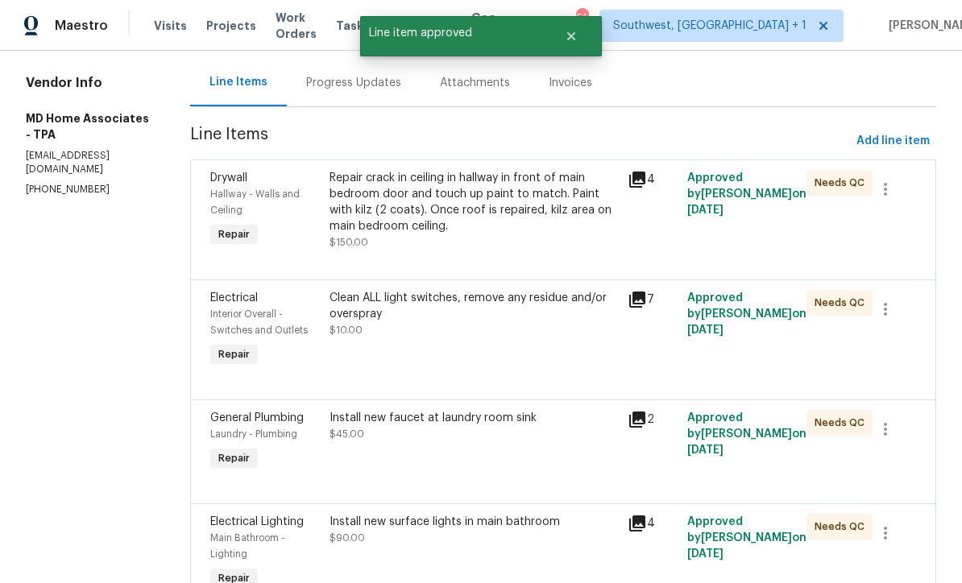
scroll to position [149, 0]
click at [515, 361] on div "Clean ALL light switches, remove any residue and/or overspray $10.00" at bounding box center [474, 331] width 298 height 90
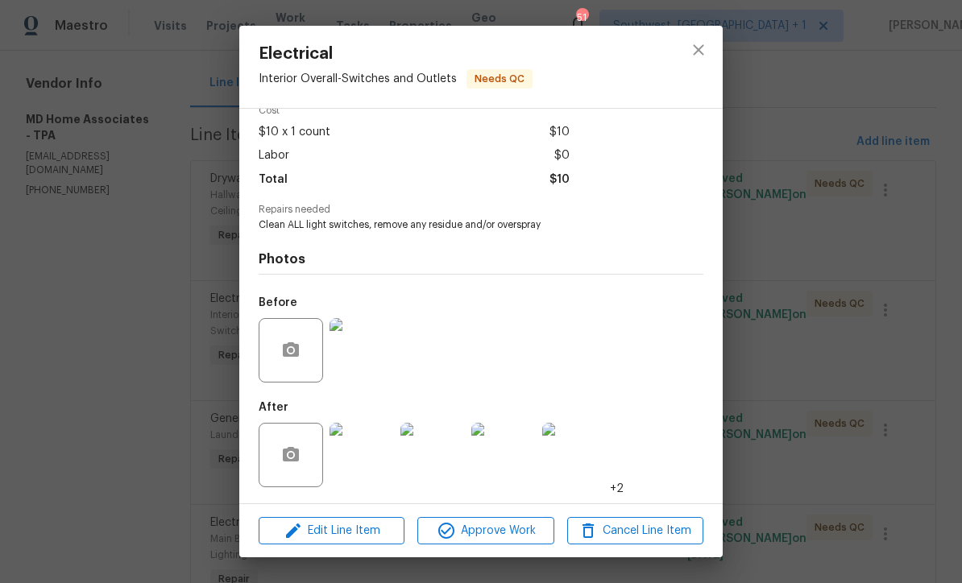
scroll to position [82, 0]
click at [379, 472] on img at bounding box center [362, 455] width 64 height 64
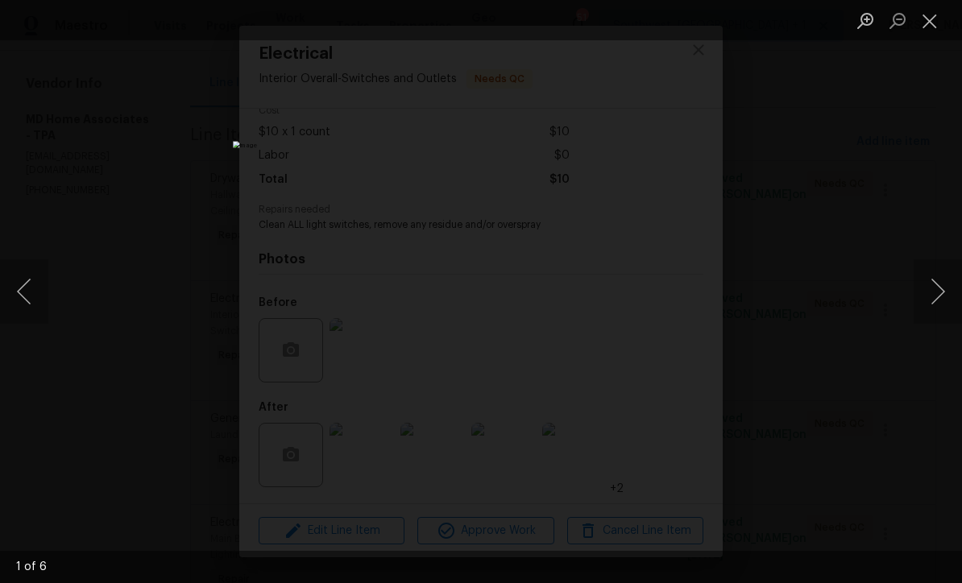
click at [952, 309] on button "Next image" at bounding box center [938, 292] width 48 height 64
click at [945, 314] on button "Next image" at bounding box center [938, 292] width 48 height 64
click at [943, 315] on button "Next image" at bounding box center [938, 292] width 48 height 64
click at [945, 313] on button "Next image" at bounding box center [938, 292] width 48 height 64
click at [934, 32] on button "Close lightbox" at bounding box center [930, 20] width 32 height 28
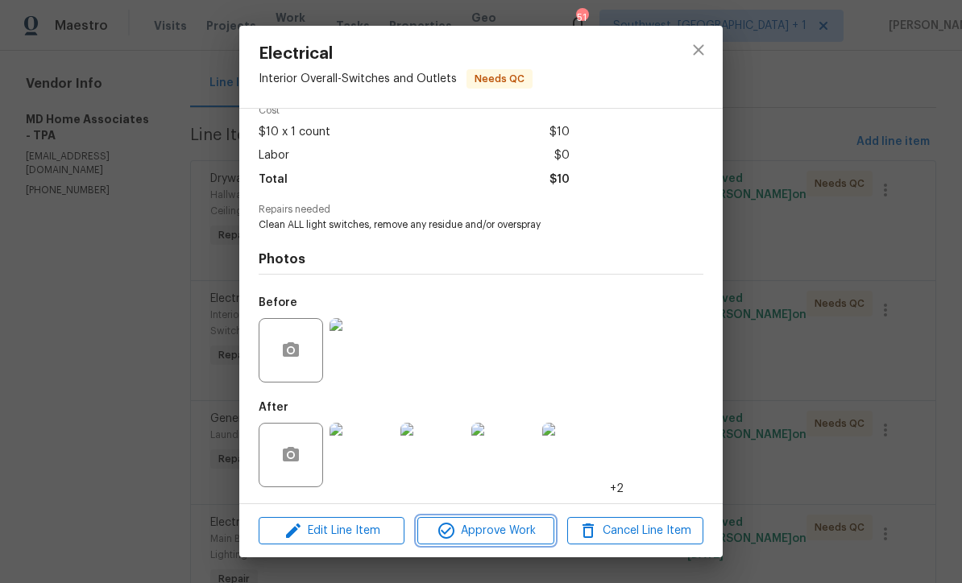
click at [503, 537] on span "Approve Work" at bounding box center [485, 531] width 127 height 20
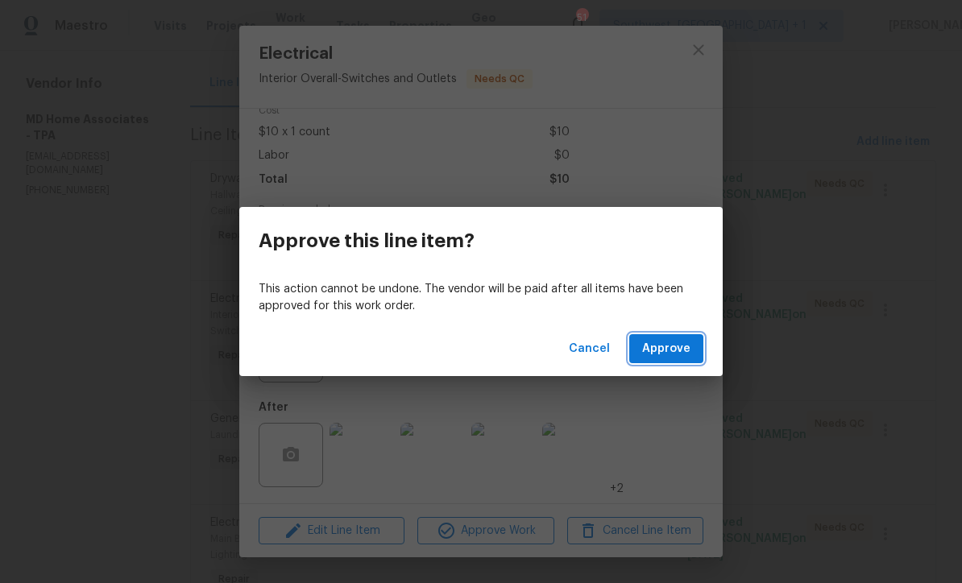
click at [675, 351] on span "Approve" at bounding box center [666, 349] width 48 height 20
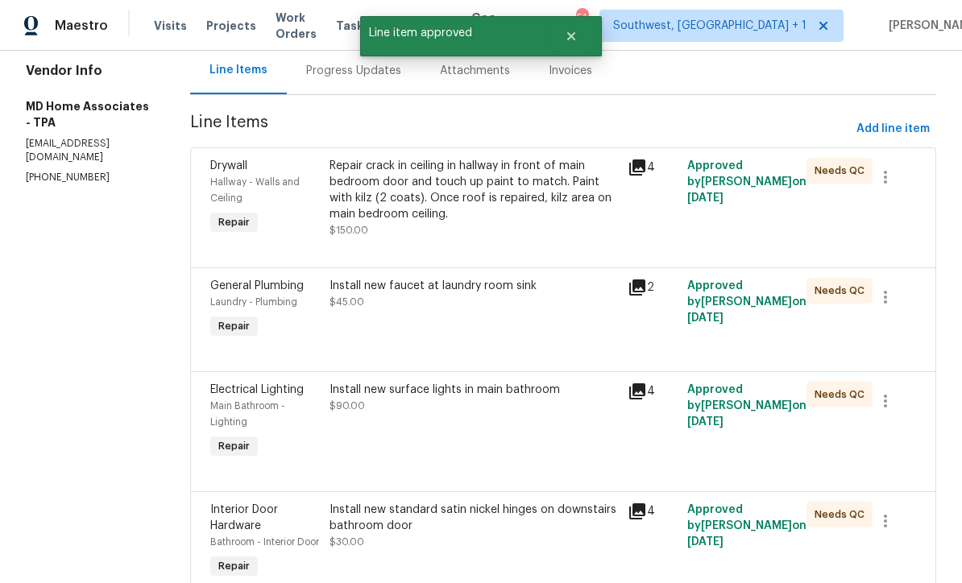
scroll to position [165, 0]
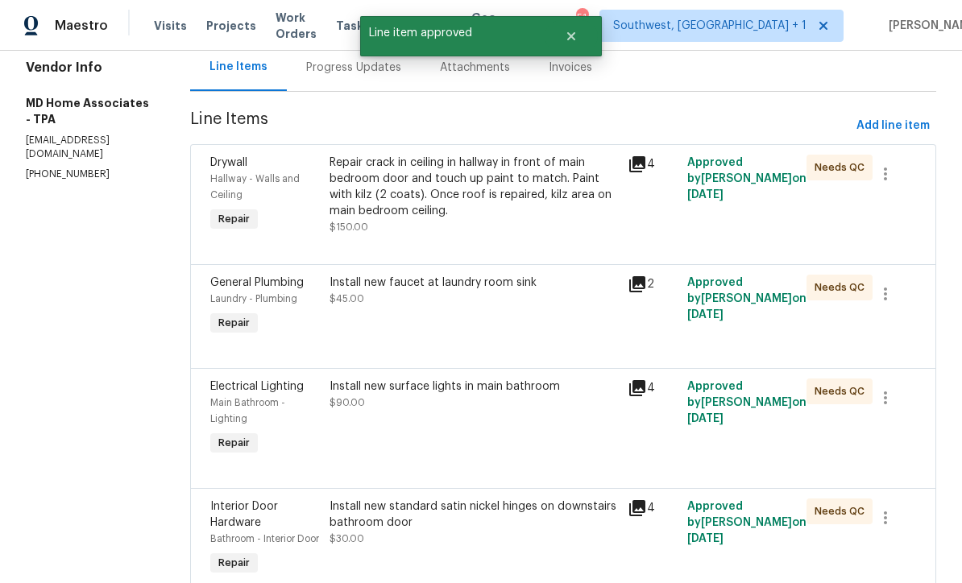
click at [506, 330] on div "Install new faucet at laundry room sink $45.00" at bounding box center [474, 307] width 298 height 74
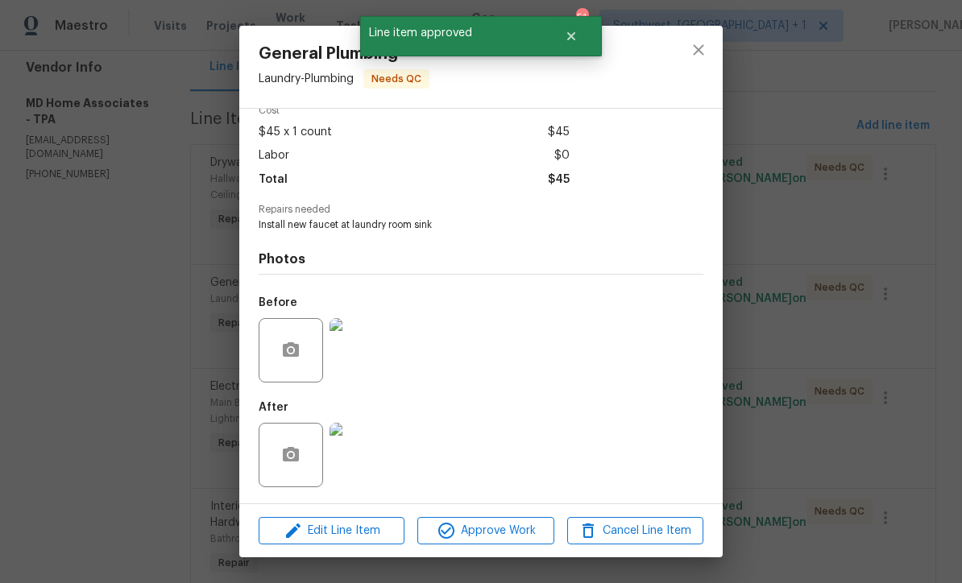
scroll to position [82, 0]
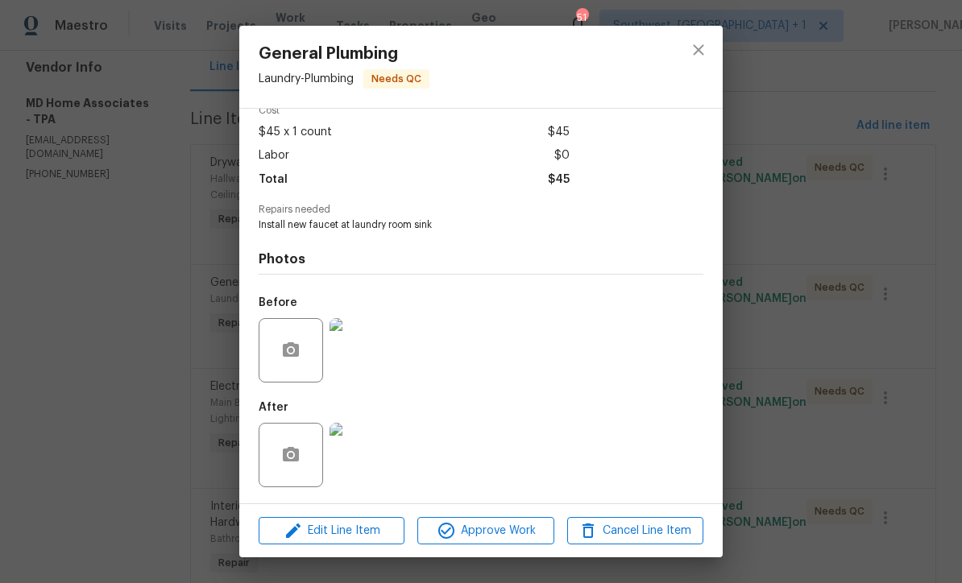
click at [376, 471] on img at bounding box center [362, 455] width 64 height 64
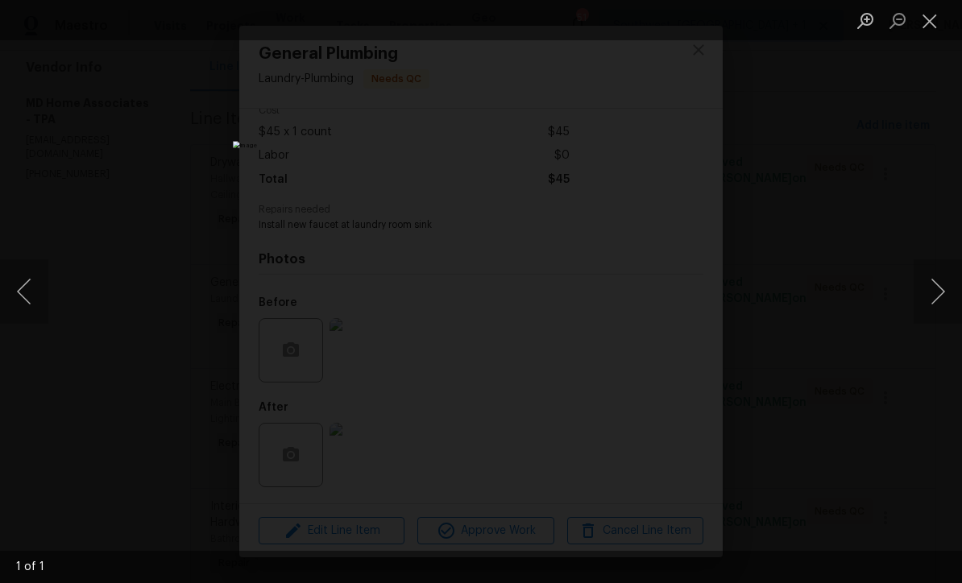
click at [935, 31] on button "Close lightbox" at bounding box center [930, 20] width 32 height 28
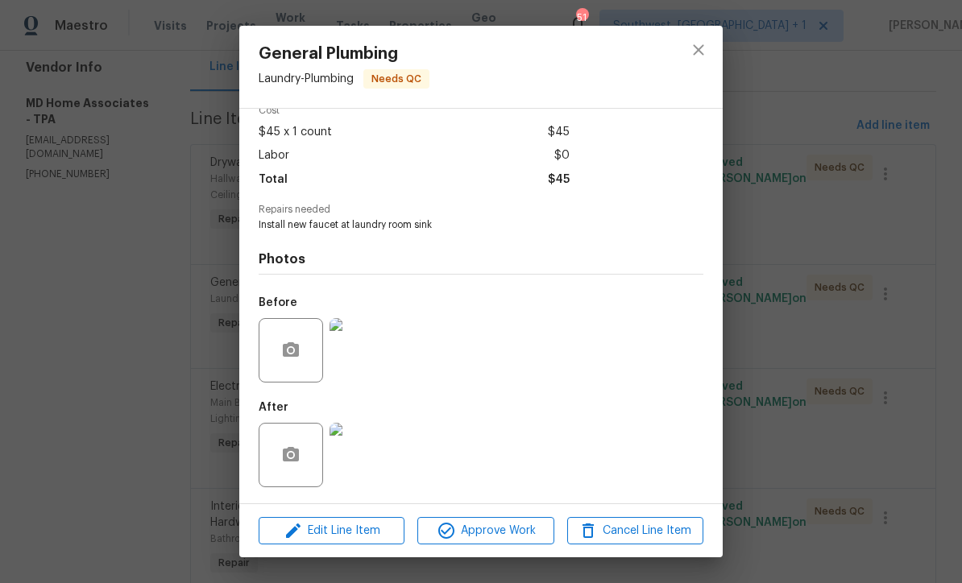
click at [524, 541] on span "Approve Work" at bounding box center [485, 531] width 127 height 20
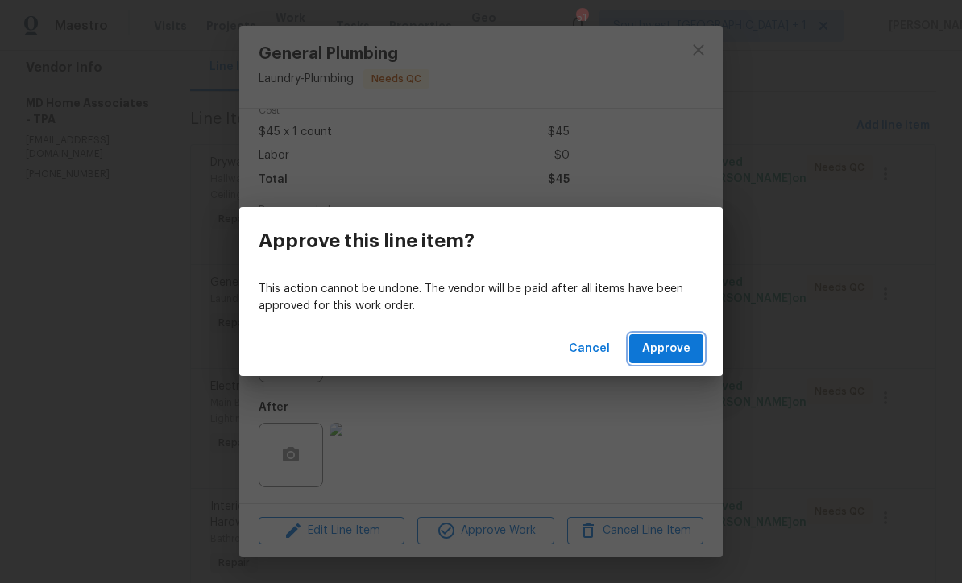
click at [673, 347] on span "Approve" at bounding box center [666, 349] width 48 height 20
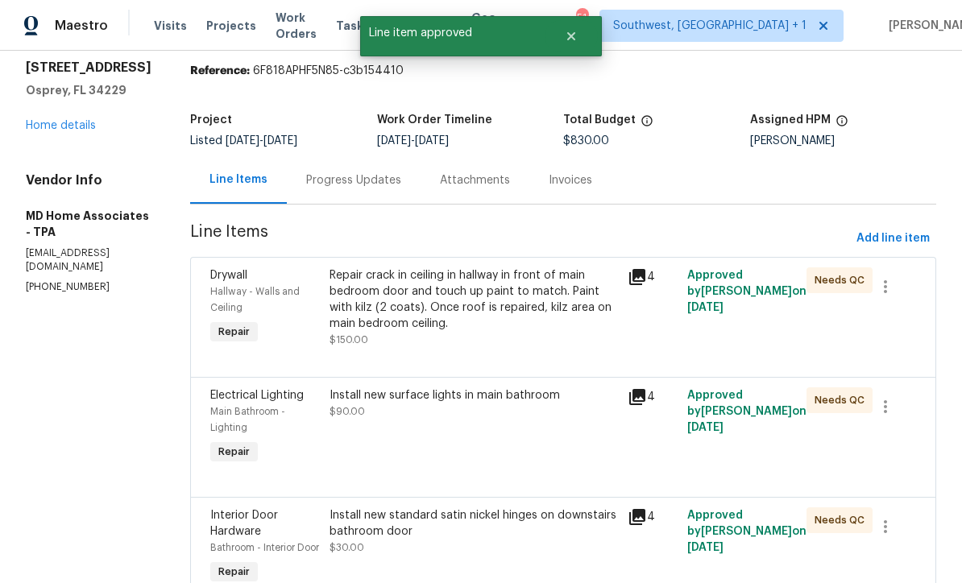
scroll to position [105, 0]
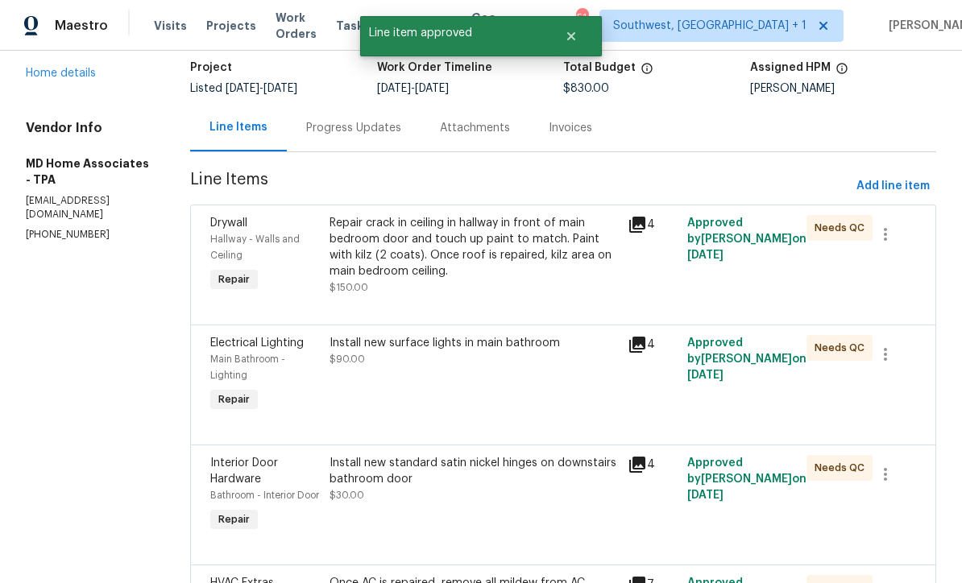
click at [490, 409] on div "Install new surface lights in main bathroom $90.00" at bounding box center [474, 375] width 298 height 90
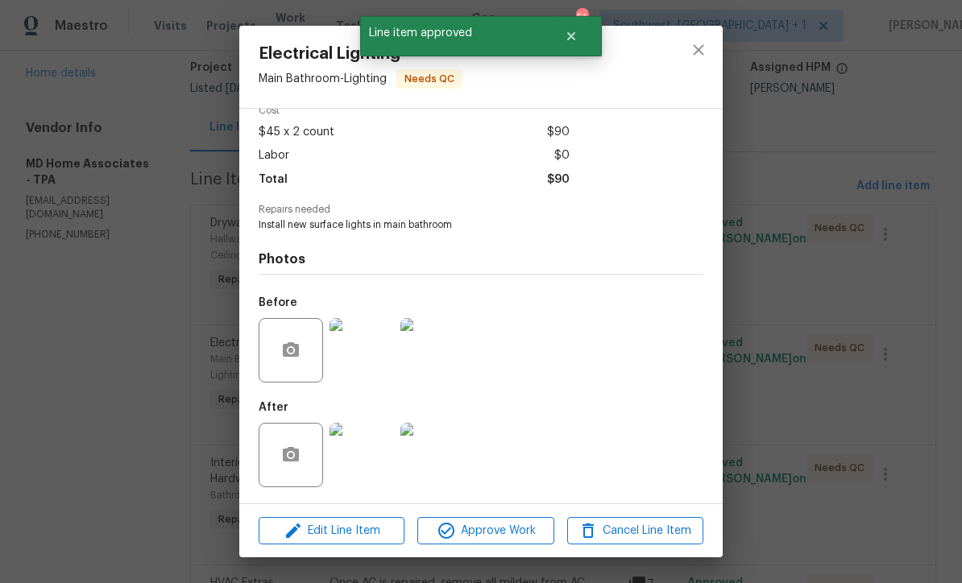
scroll to position [82, 0]
click at [369, 463] on img at bounding box center [362, 455] width 64 height 64
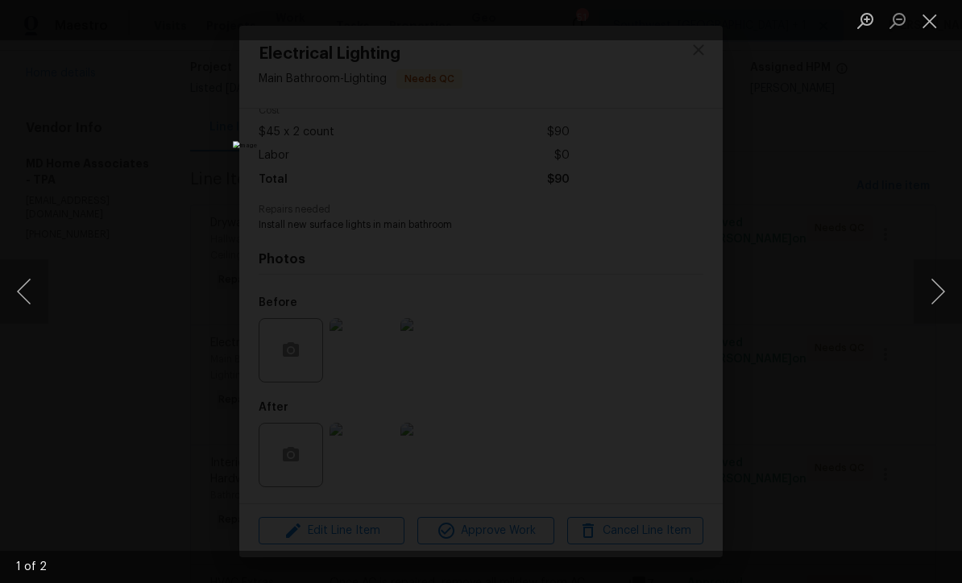
click at [942, 295] on button "Next image" at bounding box center [938, 292] width 48 height 64
click at [941, 297] on button "Next image" at bounding box center [938, 292] width 48 height 64
click at [938, 31] on button "Close lightbox" at bounding box center [930, 20] width 32 height 28
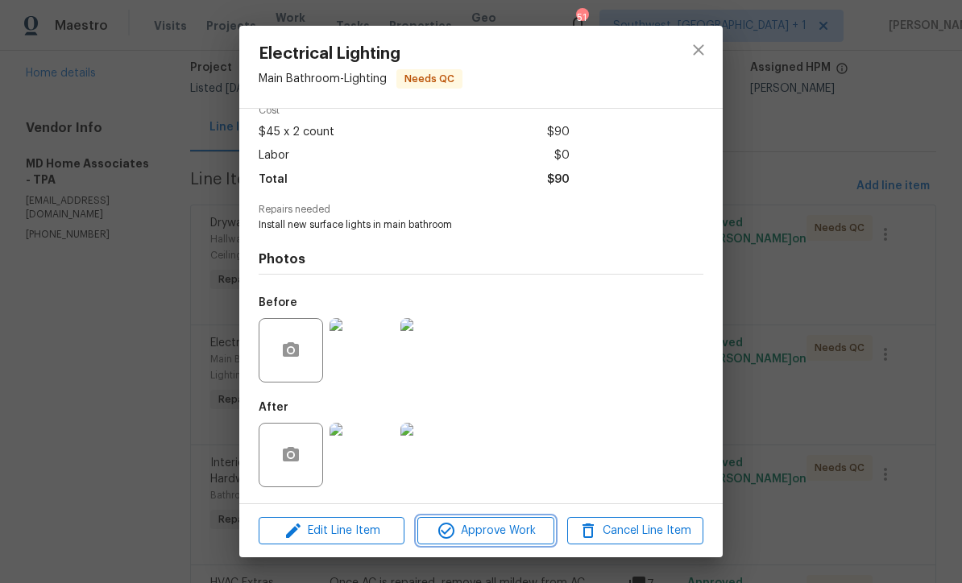
click at [517, 537] on span "Approve Work" at bounding box center [485, 531] width 127 height 20
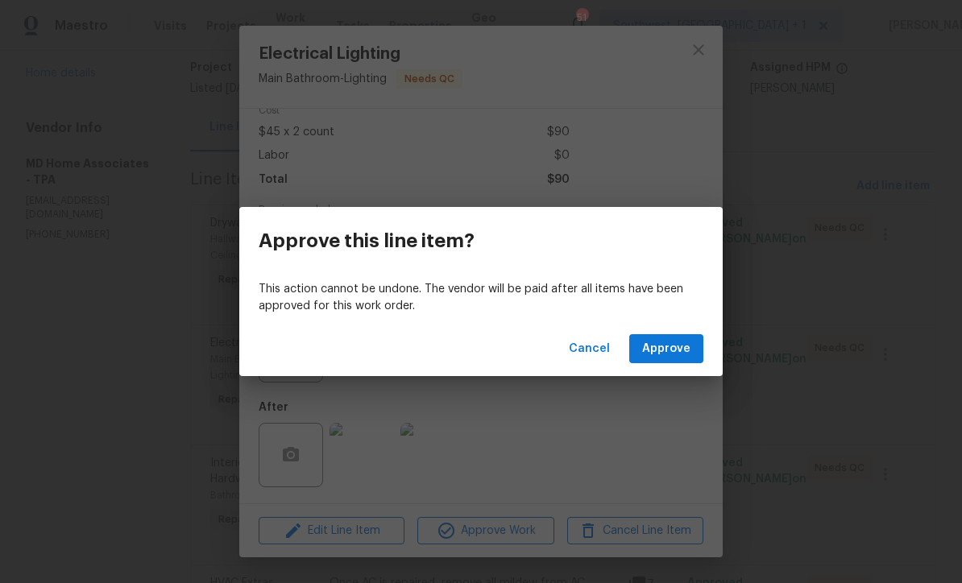
click at [675, 351] on span "Approve" at bounding box center [666, 349] width 48 height 20
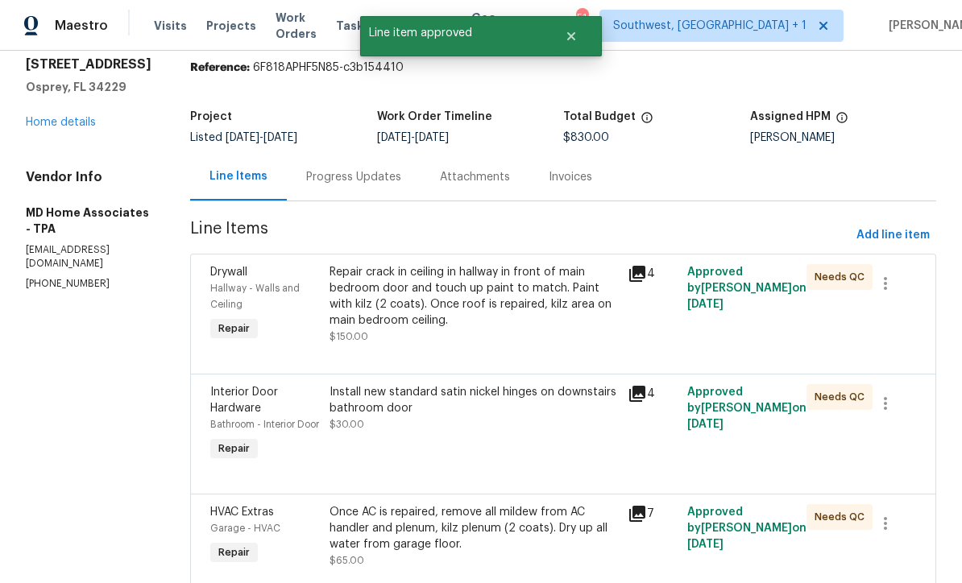
scroll to position [170, 0]
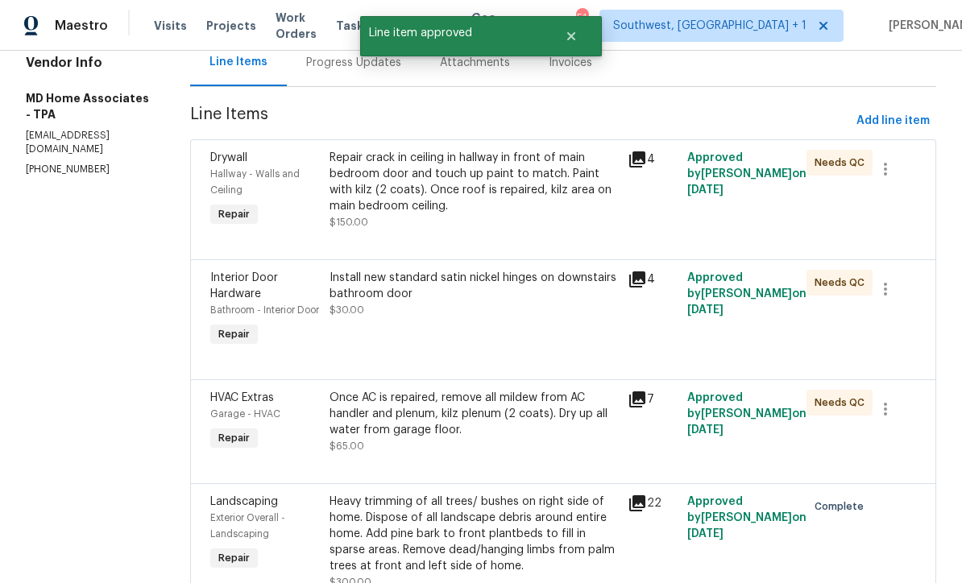
click at [499, 347] on div "Install new standard satin nickel hinges on downstairs bathroom door $30.00" at bounding box center [474, 310] width 298 height 90
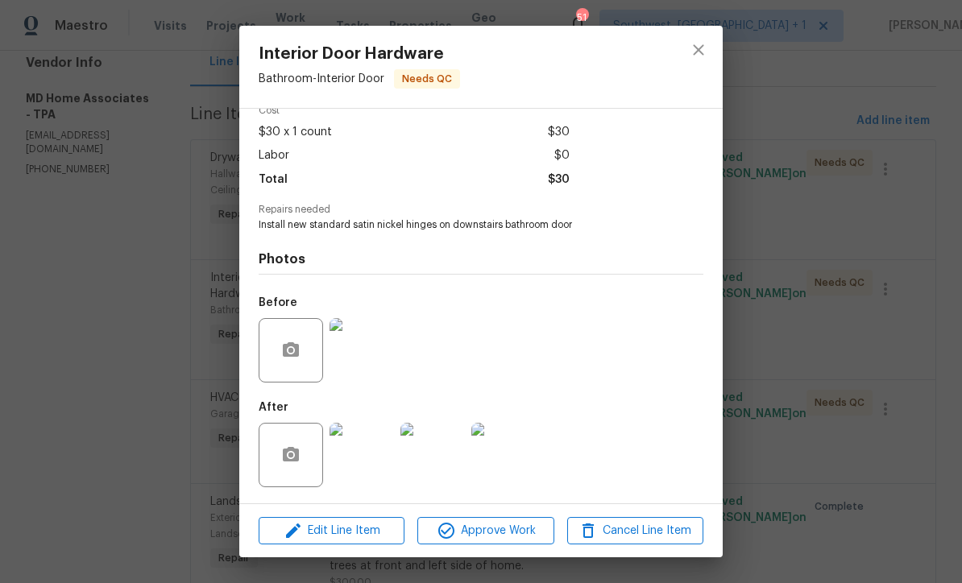
scroll to position [82, 0]
click at [373, 474] on img at bounding box center [362, 455] width 64 height 64
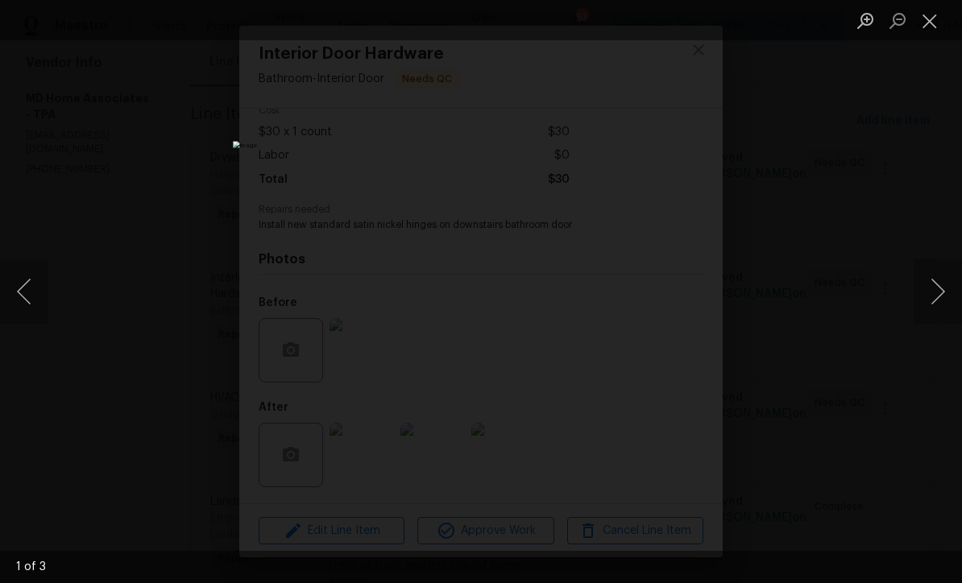
click at [940, 302] on button "Next image" at bounding box center [938, 292] width 48 height 64
click at [940, 305] on button "Next image" at bounding box center [938, 292] width 48 height 64
click at [944, 300] on button "Next image" at bounding box center [938, 292] width 48 height 64
click at [940, 32] on button "Close lightbox" at bounding box center [930, 20] width 32 height 28
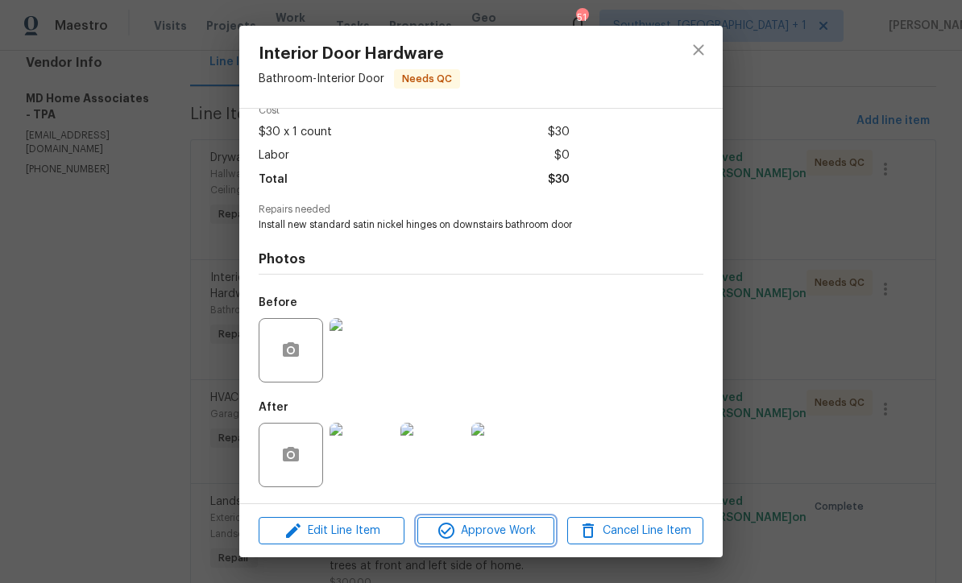
click at [513, 536] on span "Approve Work" at bounding box center [485, 531] width 127 height 20
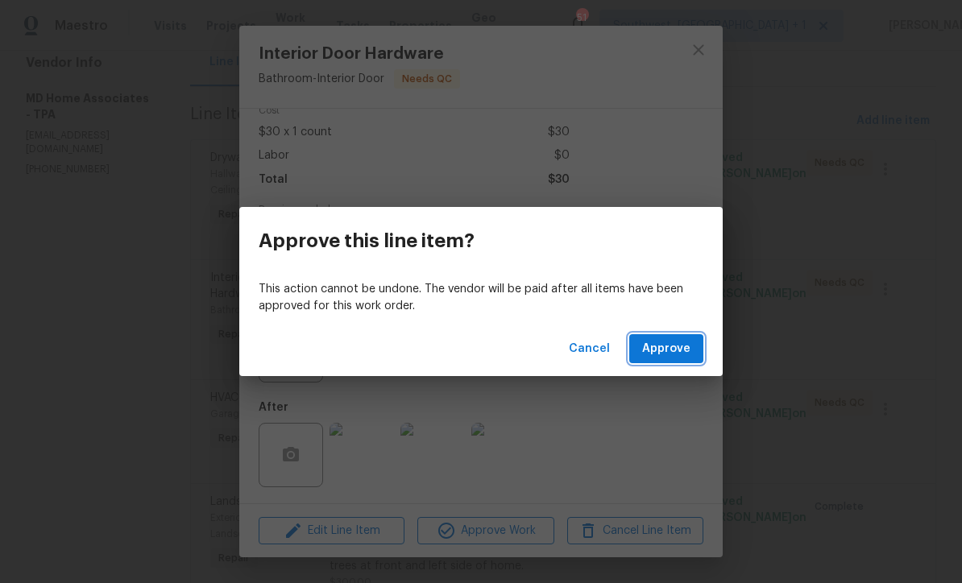
click at [668, 354] on span "Approve" at bounding box center [666, 349] width 48 height 20
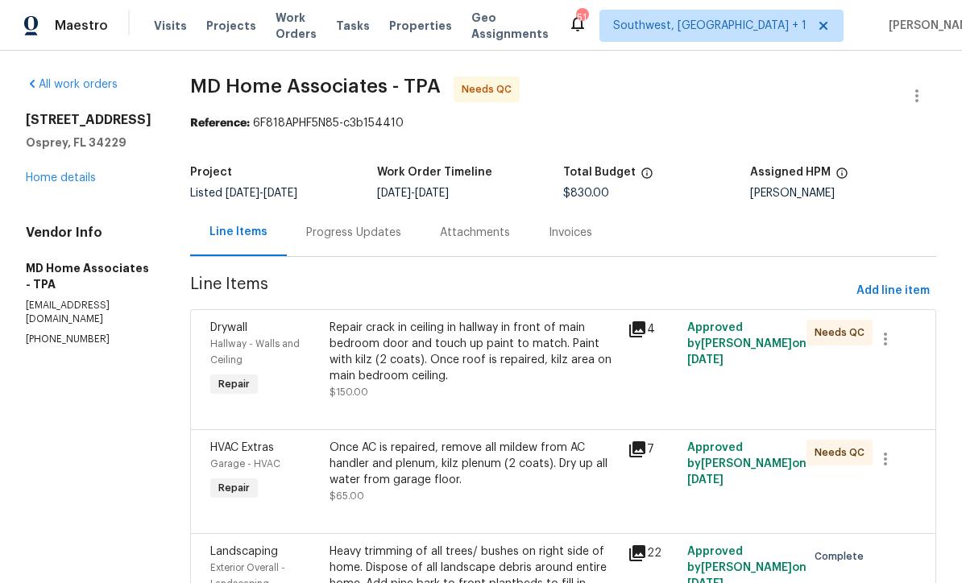
scroll to position [0, 0]
click at [309, 27] on span "Work Orders" at bounding box center [296, 26] width 41 height 32
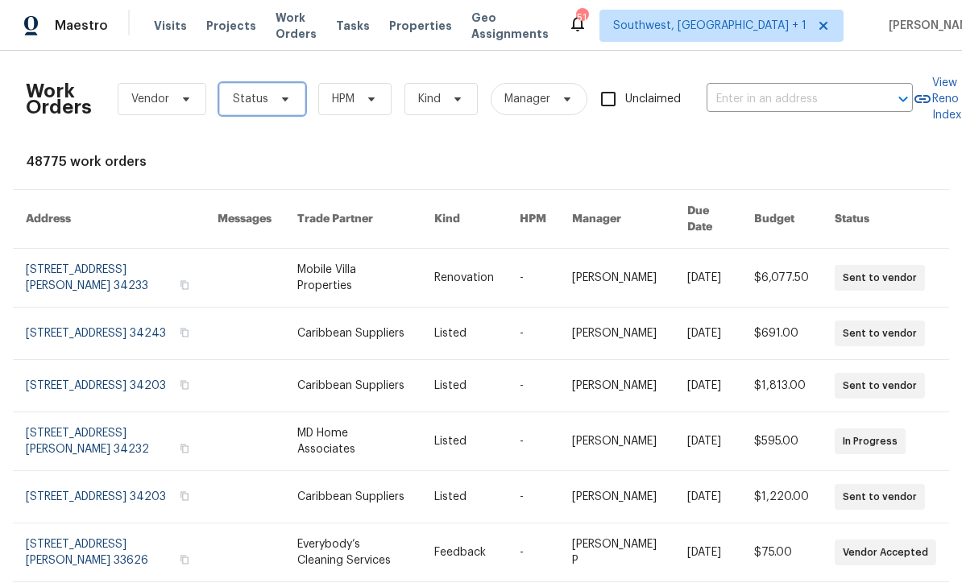
click at [282, 98] on icon at bounding box center [285, 100] width 6 height 4
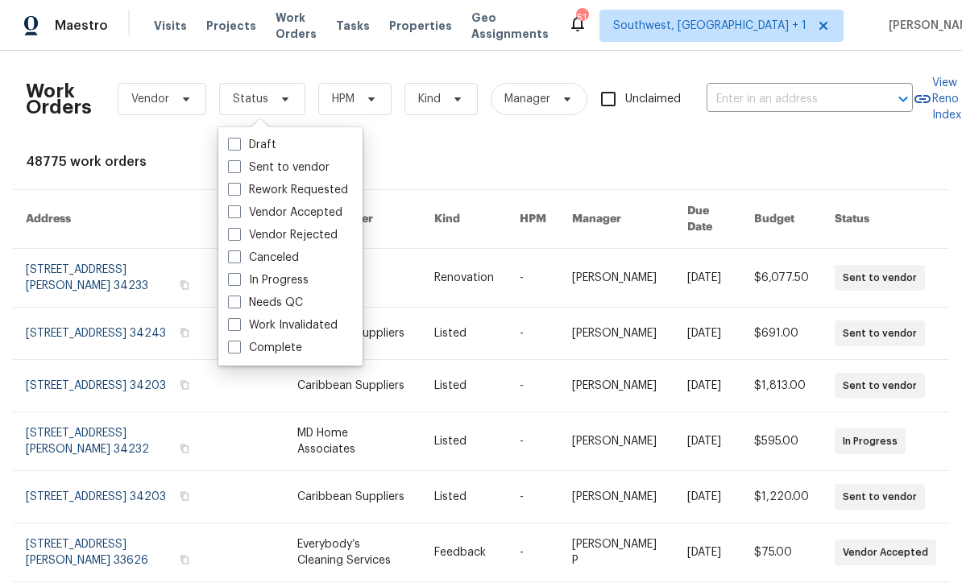
click at [229, 305] on span at bounding box center [234, 302] width 13 height 13
click at [229, 305] on input "Needs QC" at bounding box center [233, 300] width 10 height 10
checkbox input "true"
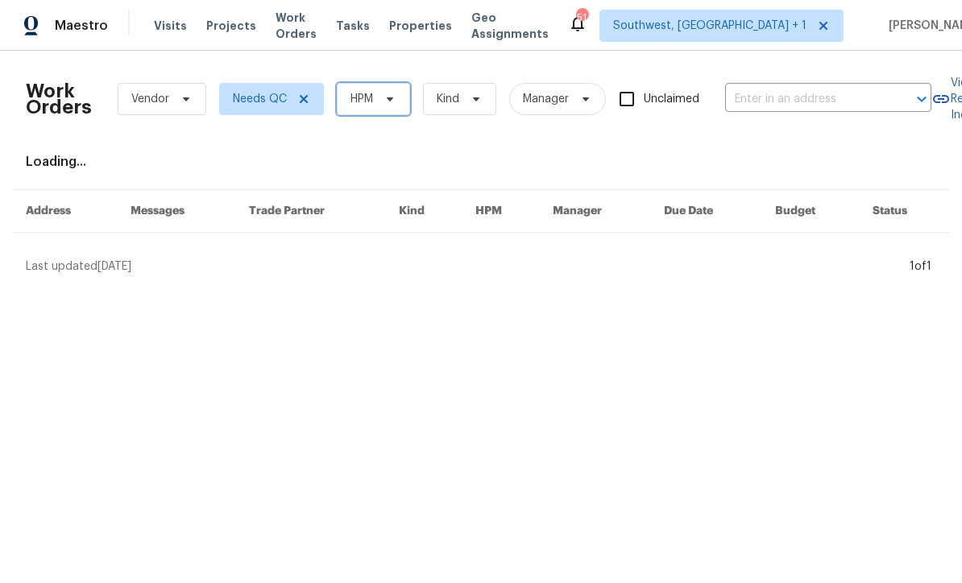
click at [397, 110] on span "HPM" at bounding box center [373, 99] width 73 height 32
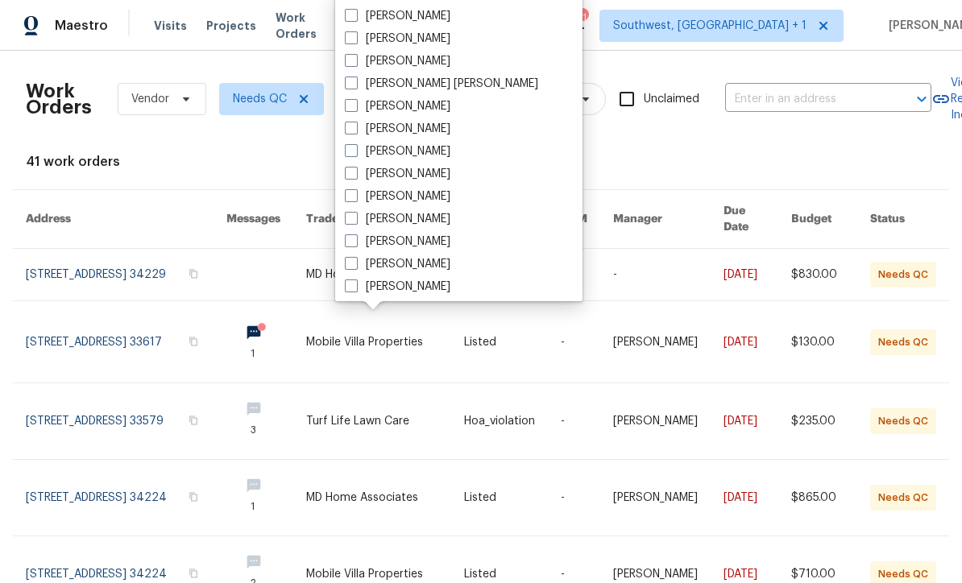
scroll to position [96, 0]
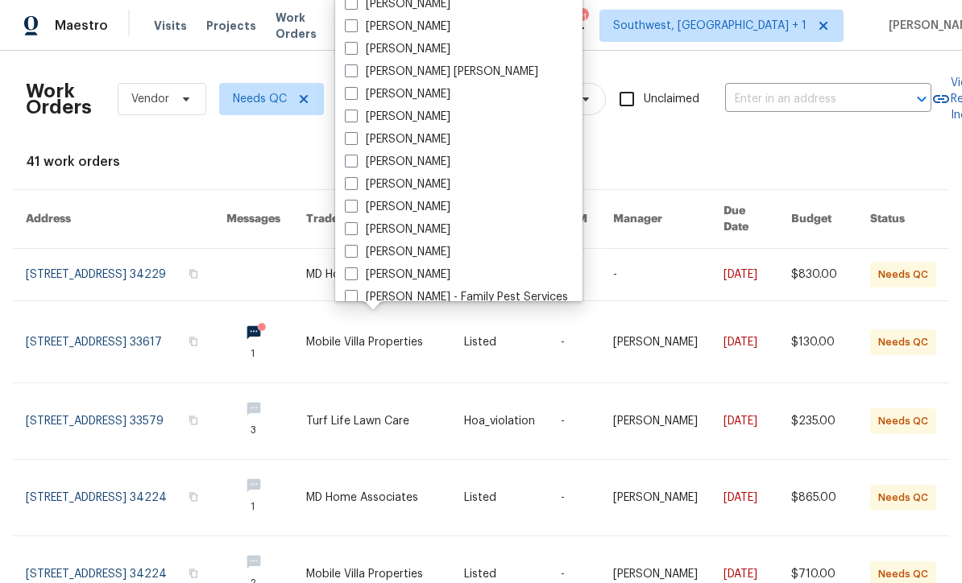
click at [347, 232] on span at bounding box center [351, 228] width 13 height 13
click at [347, 232] on input "[PERSON_NAME]" at bounding box center [350, 227] width 10 height 10
checkbox input "true"
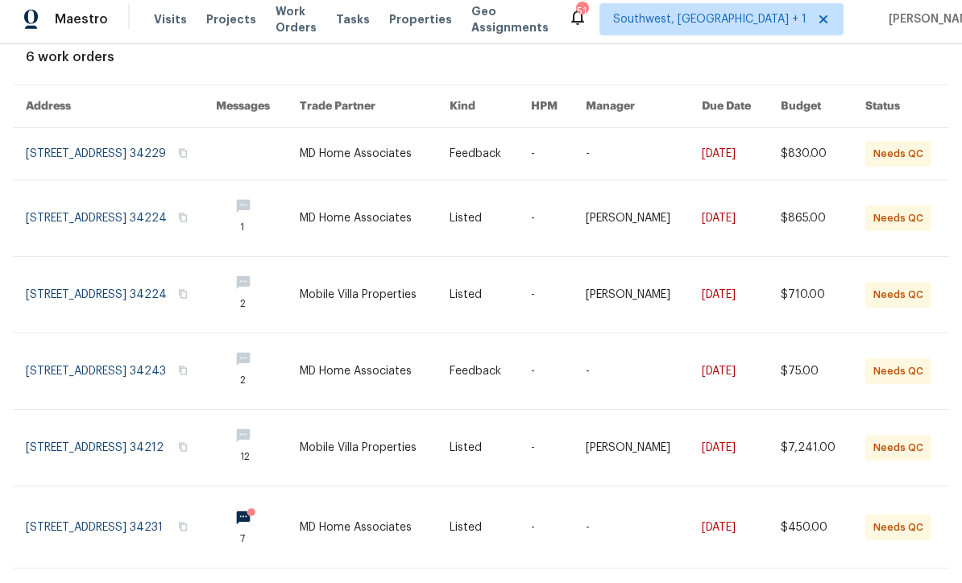
scroll to position [53, 0]
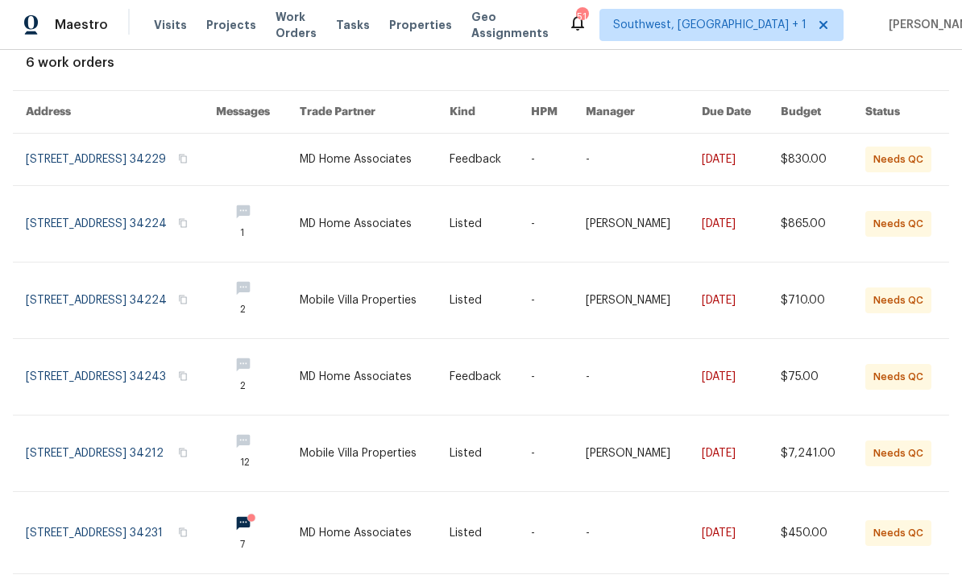
click at [450, 264] on link at bounding box center [375, 302] width 150 height 76
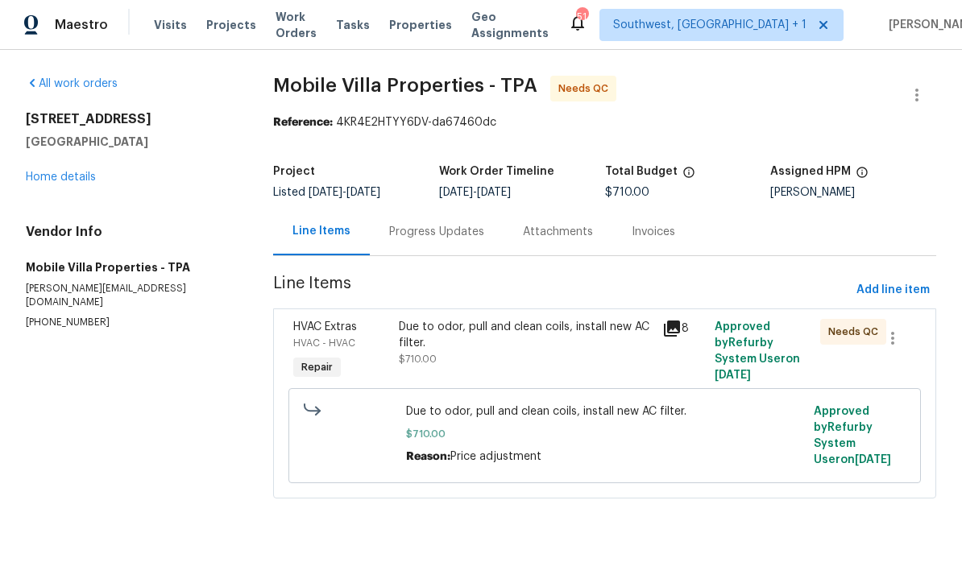
click at [540, 345] on div "Due to odor, pull and clean coils, install new AC filter." at bounding box center [526, 336] width 254 height 32
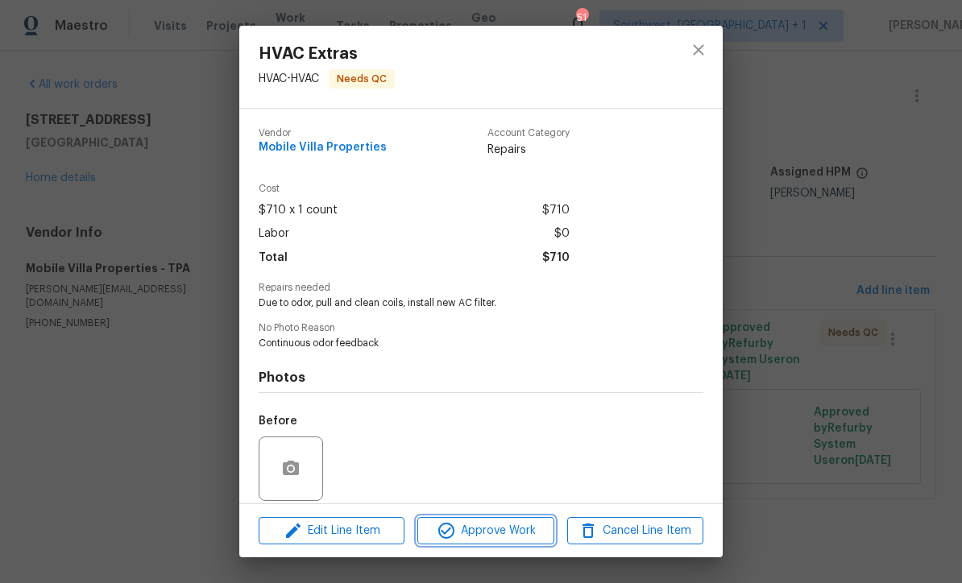
click at [517, 539] on span "Approve Work" at bounding box center [485, 531] width 127 height 20
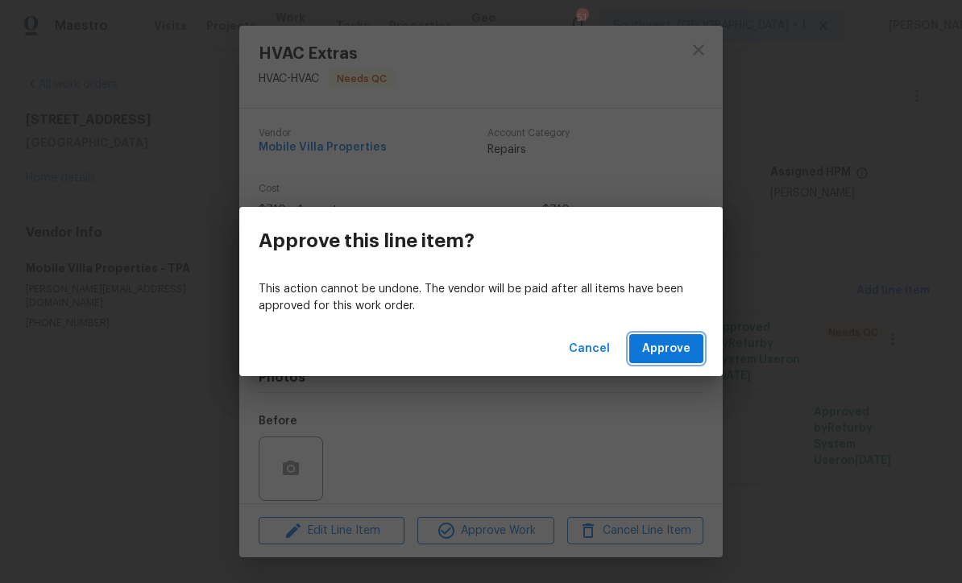
click at [681, 352] on span "Approve" at bounding box center [666, 349] width 48 height 20
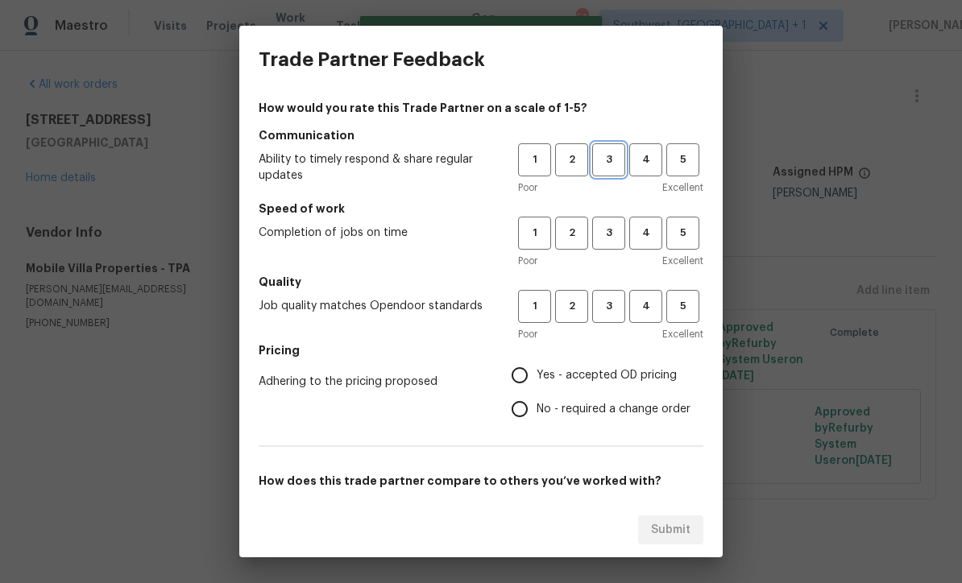
click at [604, 152] on span "3" at bounding box center [609, 160] width 30 height 19
click at [617, 218] on button "3" at bounding box center [608, 233] width 33 height 33
click at [612, 315] on span "3" at bounding box center [609, 306] width 30 height 19
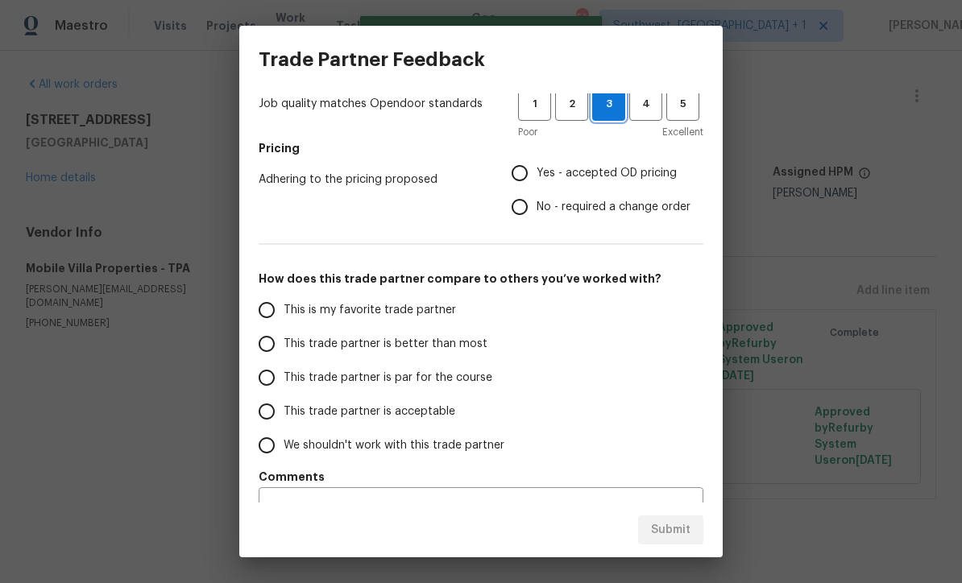
scroll to position [215, 0]
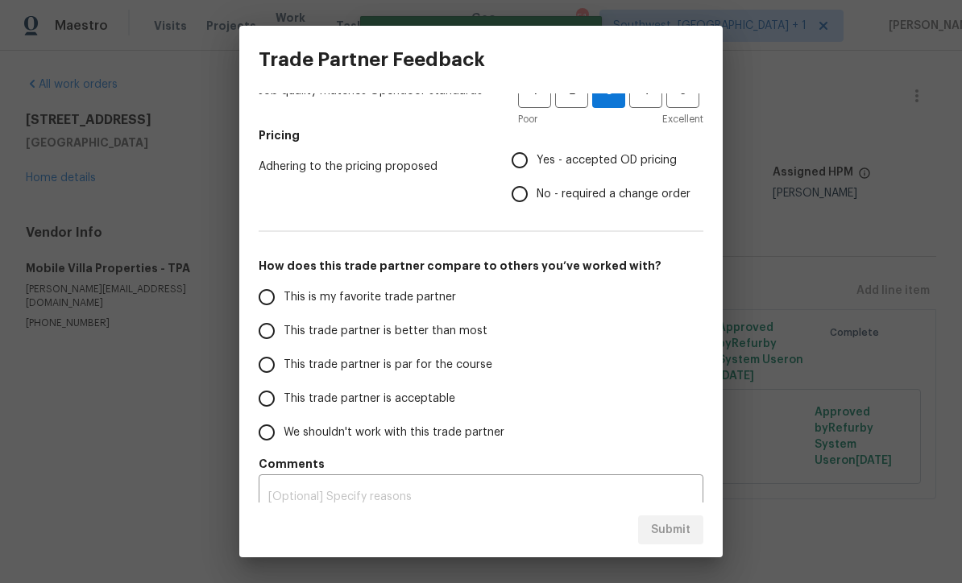
click at [521, 161] on input "Yes - accepted OD pricing" at bounding box center [520, 160] width 34 height 34
radio input "true"
click at [259, 373] on input "This trade partner is par for the course" at bounding box center [267, 365] width 34 height 34
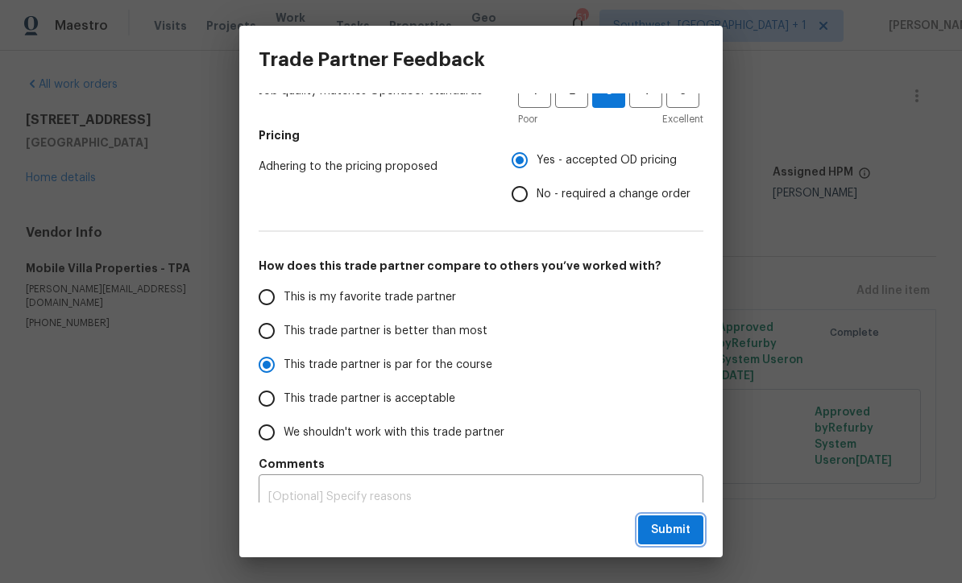
click at [675, 536] on span "Submit" at bounding box center [670, 531] width 39 height 20
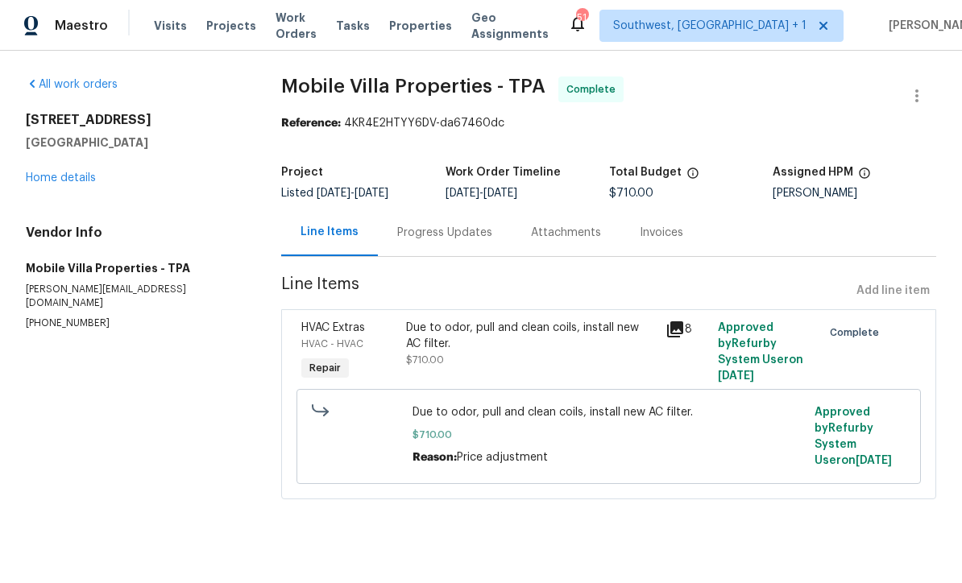
radio input "true"
click at [288, 25] on span "Work Orders" at bounding box center [296, 26] width 41 height 32
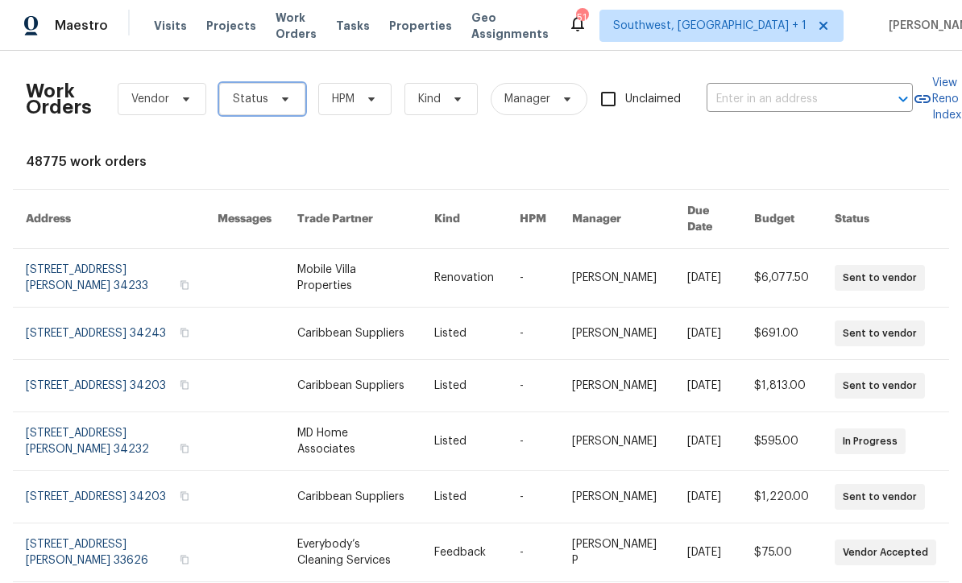
click at [282, 98] on icon at bounding box center [285, 100] width 6 height 4
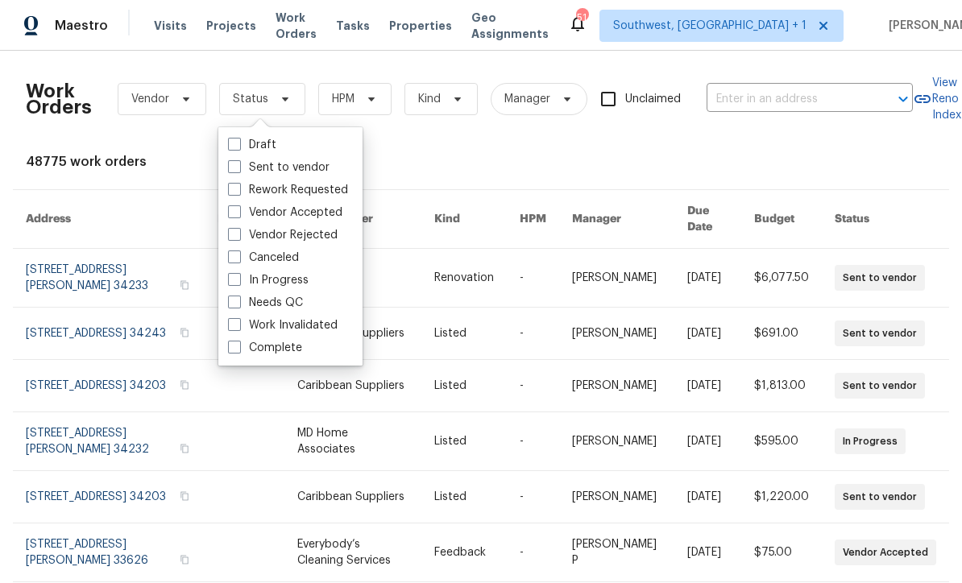
click at [235, 305] on span at bounding box center [234, 302] width 13 height 13
click at [235, 305] on input "Needs QC" at bounding box center [233, 300] width 10 height 10
checkbox input "true"
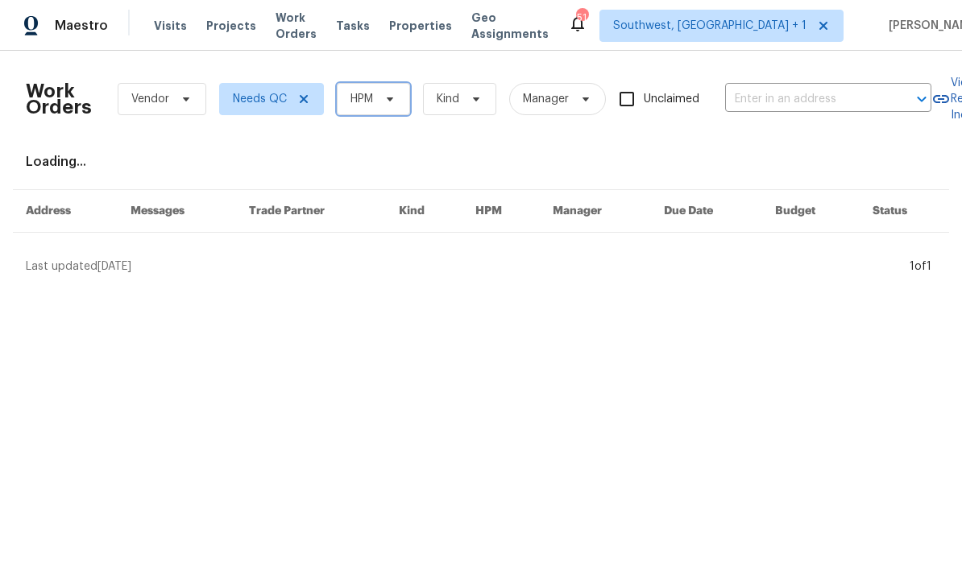
click at [380, 105] on span at bounding box center [388, 99] width 18 height 13
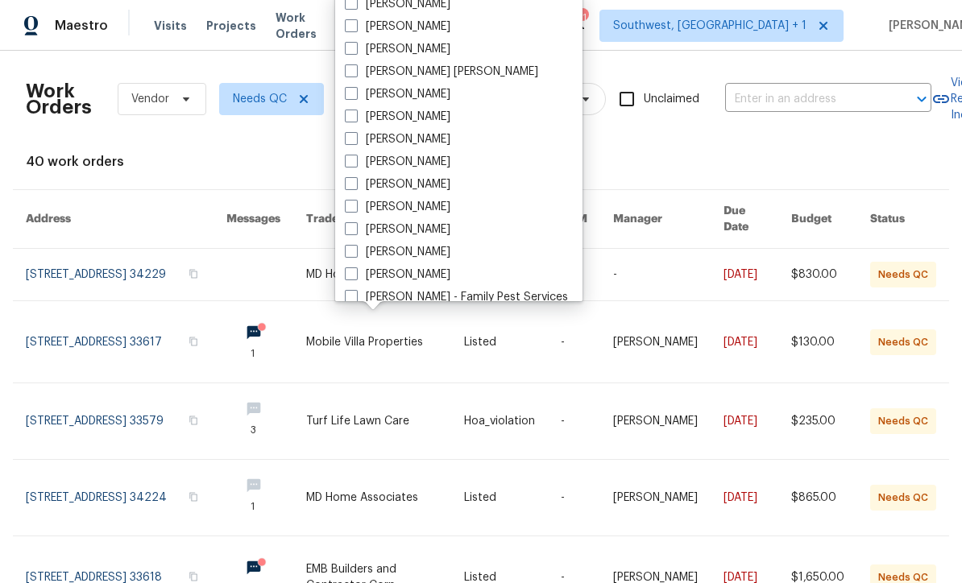
scroll to position [114, 0]
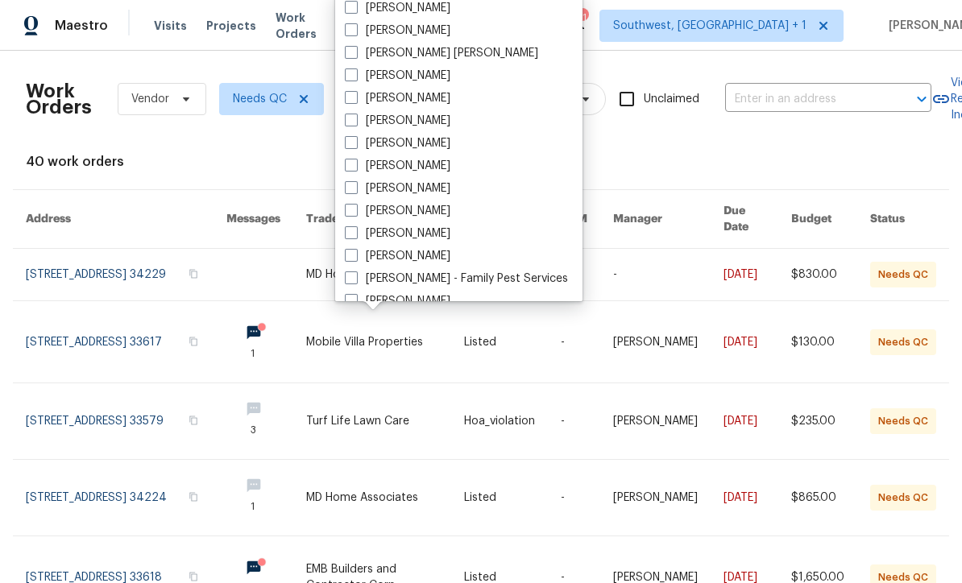
click at [347, 212] on span at bounding box center [351, 210] width 13 height 13
click at [347, 212] on input "[PERSON_NAME]" at bounding box center [350, 208] width 10 height 10
checkbox input "true"
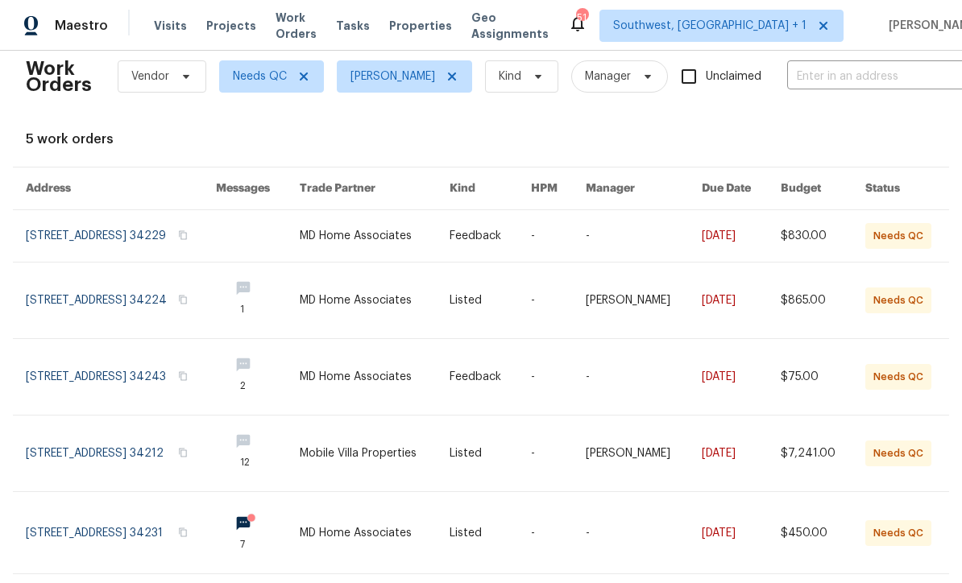
scroll to position [22, 0]
click at [531, 406] on link at bounding box center [490, 378] width 81 height 76
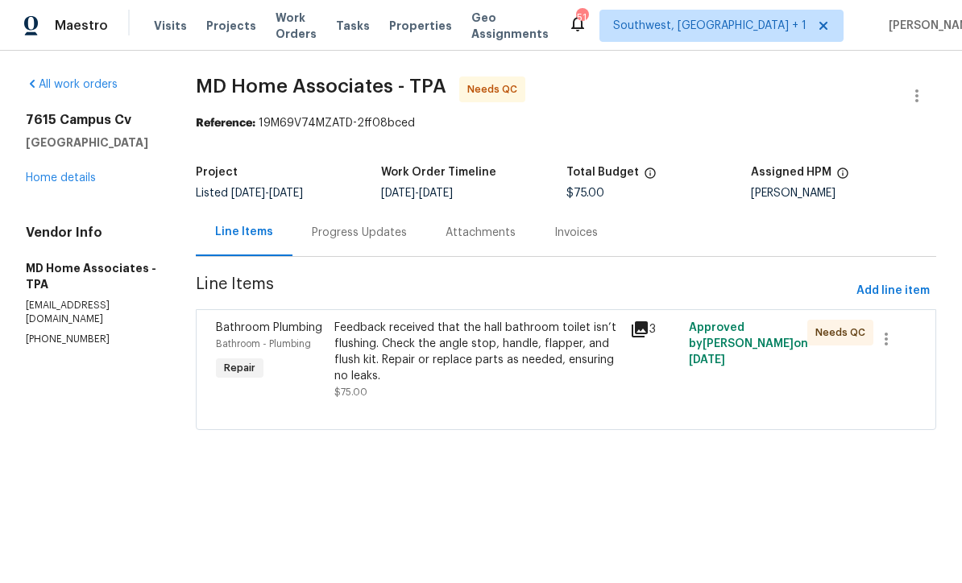
click at [552, 400] on div "Feedback received that the hall bathroom toilet isn’t flushing. Check the angle…" at bounding box center [477, 360] width 286 height 81
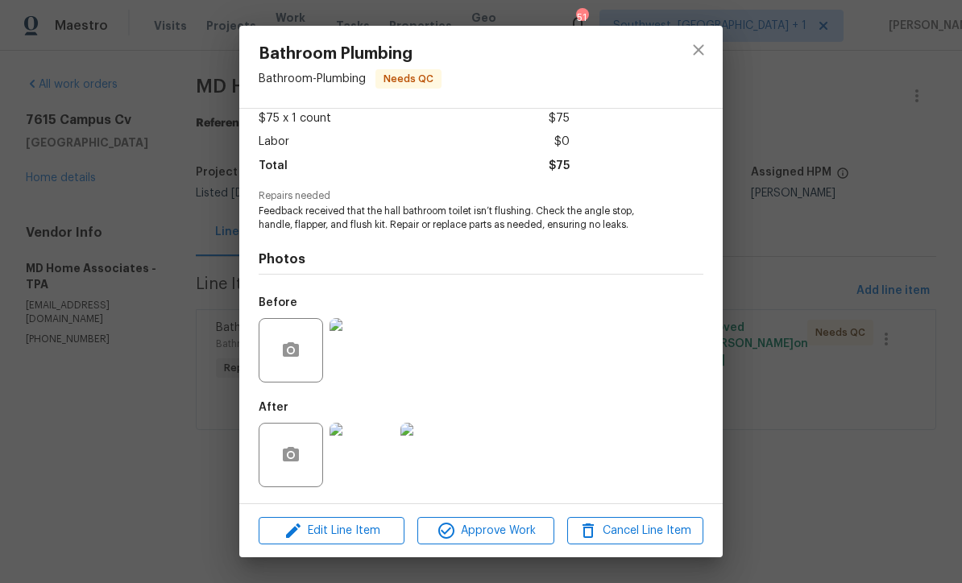
scroll to position [95, 0]
click at [366, 469] on img at bounding box center [362, 455] width 64 height 64
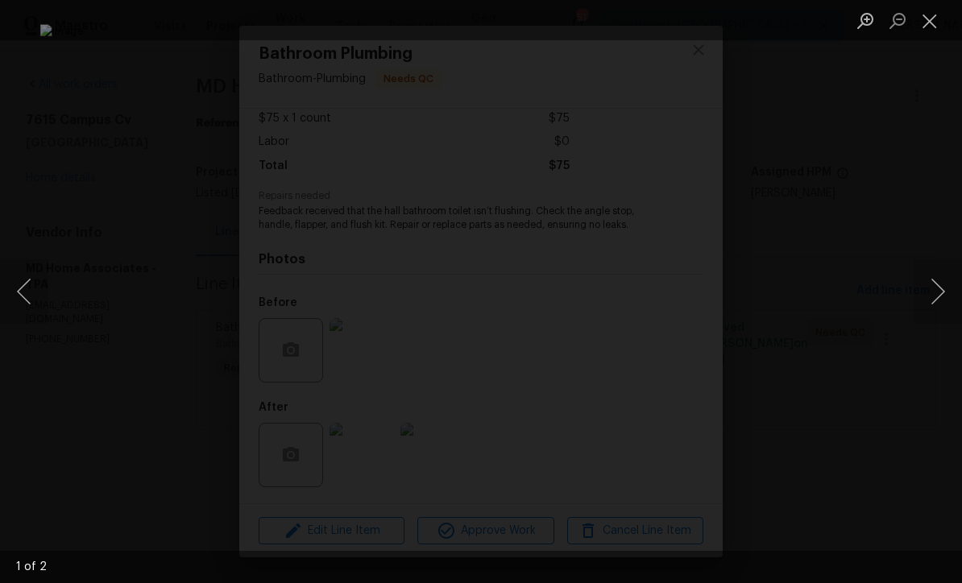
click at [940, 310] on button "Next image" at bounding box center [938, 292] width 48 height 64
click at [924, 34] on button "Close lightbox" at bounding box center [930, 20] width 32 height 28
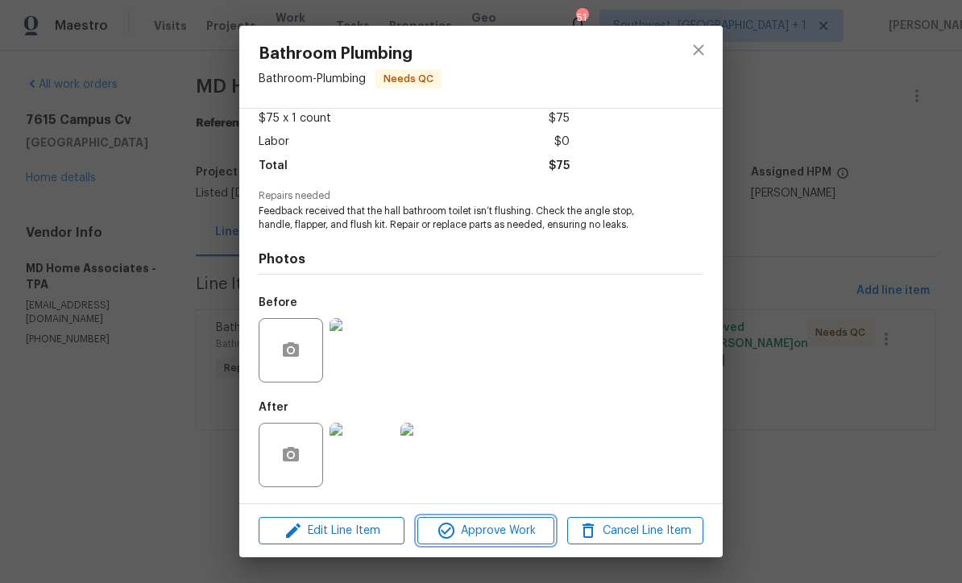
click at [518, 542] on button "Approve Work" at bounding box center [485, 531] width 136 height 28
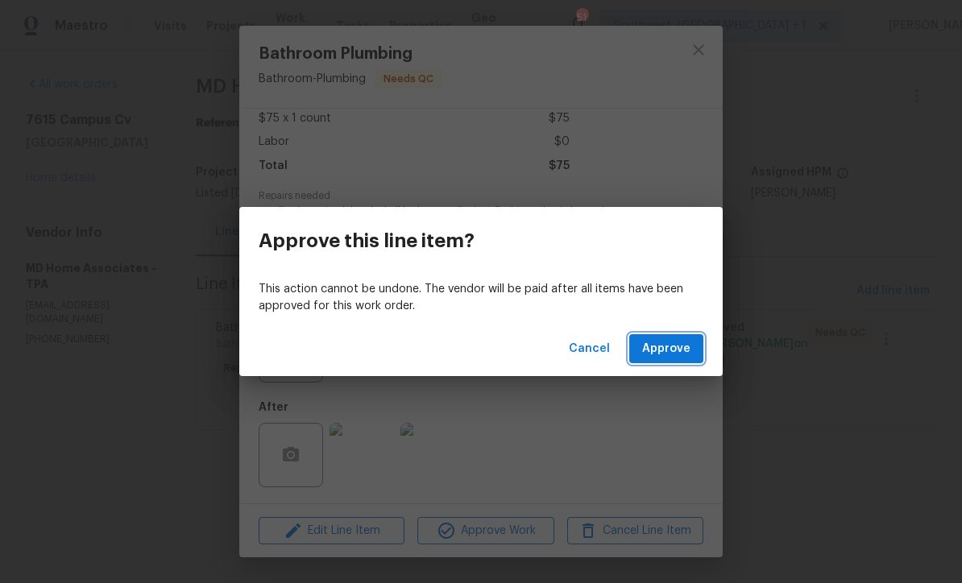
click at [675, 355] on span "Approve" at bounding box center [666, 349] width 48 height 20
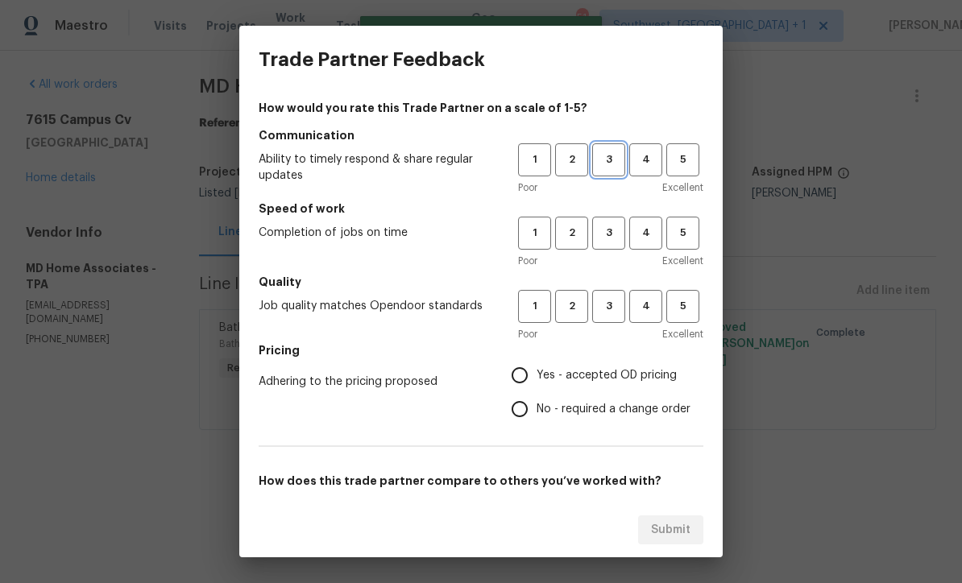
click at [611, 167] on span "3" at bounding box center [609, 160] width 30 height 19
click at [609, 245] on button "3" at bounding box center [608, 233] width 33 height 33
click at [608, 321] on button "3" at bounding box center [608, 306] width 33 height 33
click at [522, 373] on input "Yes - accepted OD pricing" at bounding box center [520, 376] width 34 height 34
radio input "true"
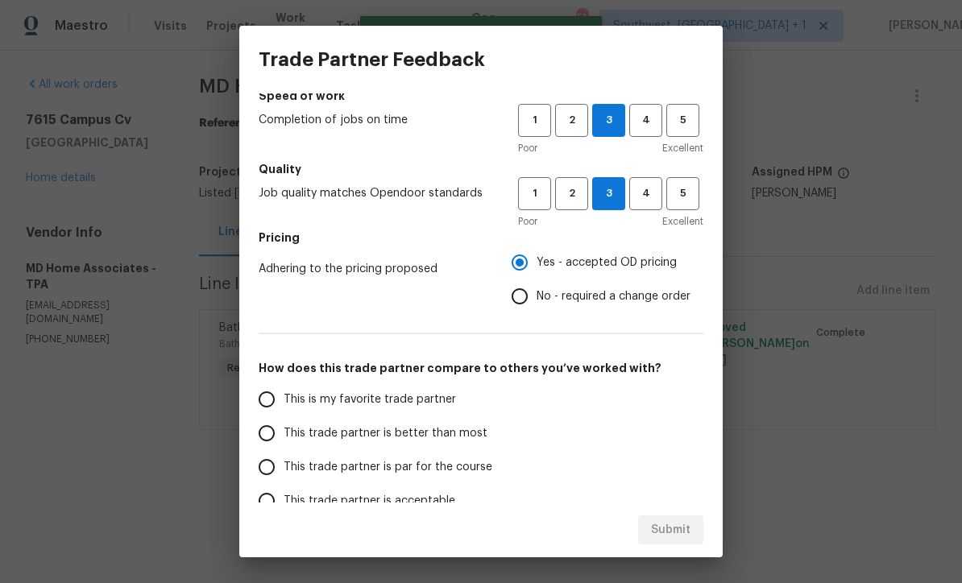
scroll to position [136, 0]
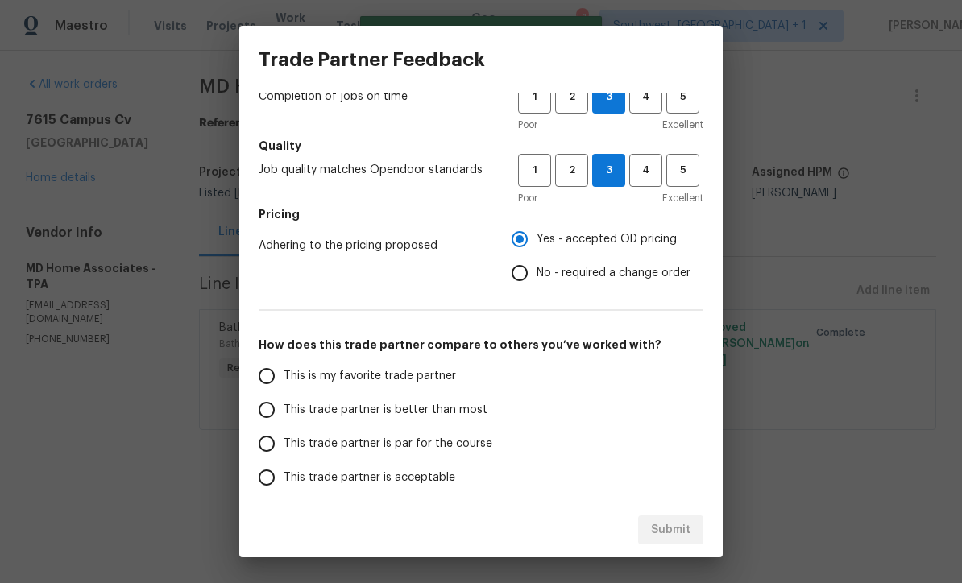
click at [268, 448] on input "This trade partner is par for the course" at bounding box center [267, 444] width 34 height 34
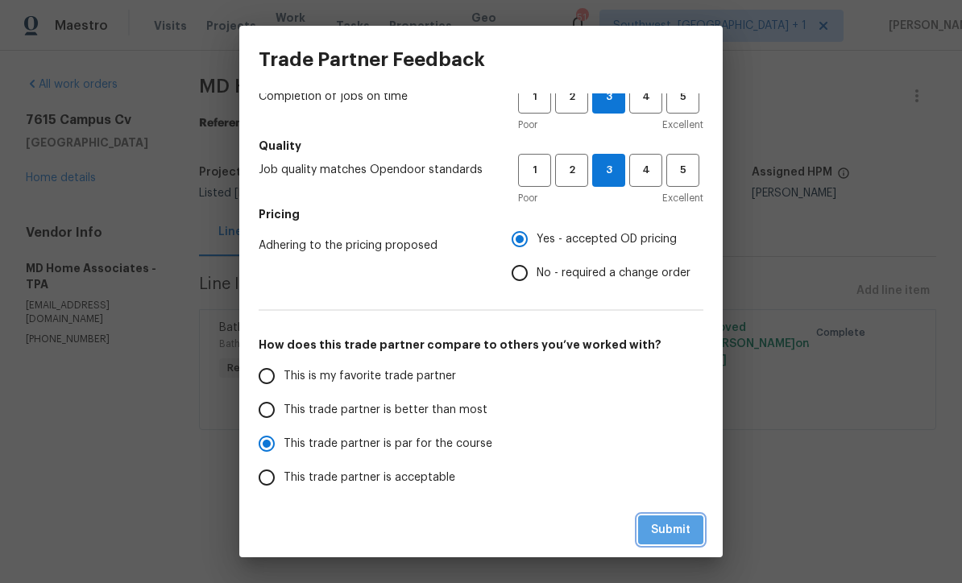
click at [679, 536] on span "Submit" at bounding box center [670, 531] width 39 height 20
radio input "true"
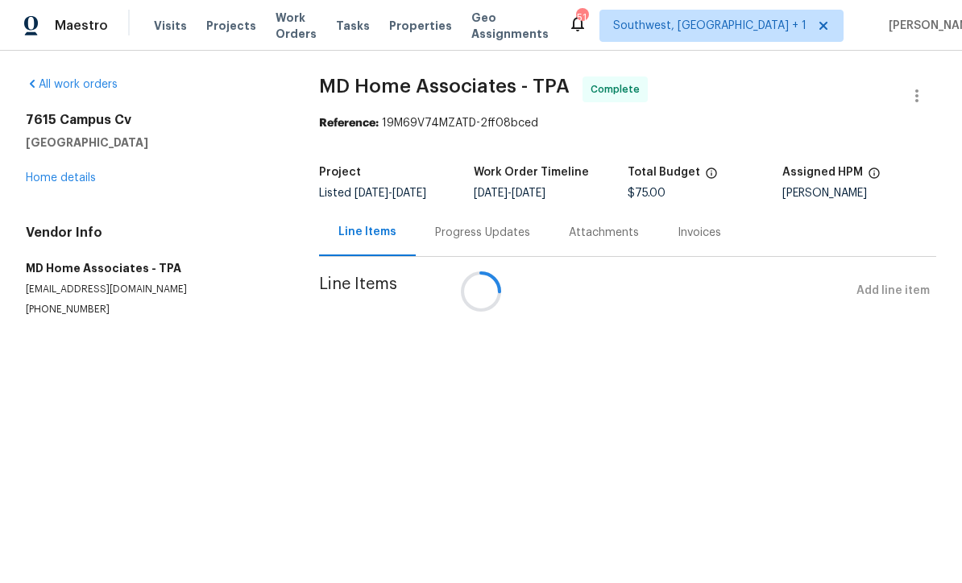
click at [275, 25] on div at bounding box center [481, 291] width 962 height 583
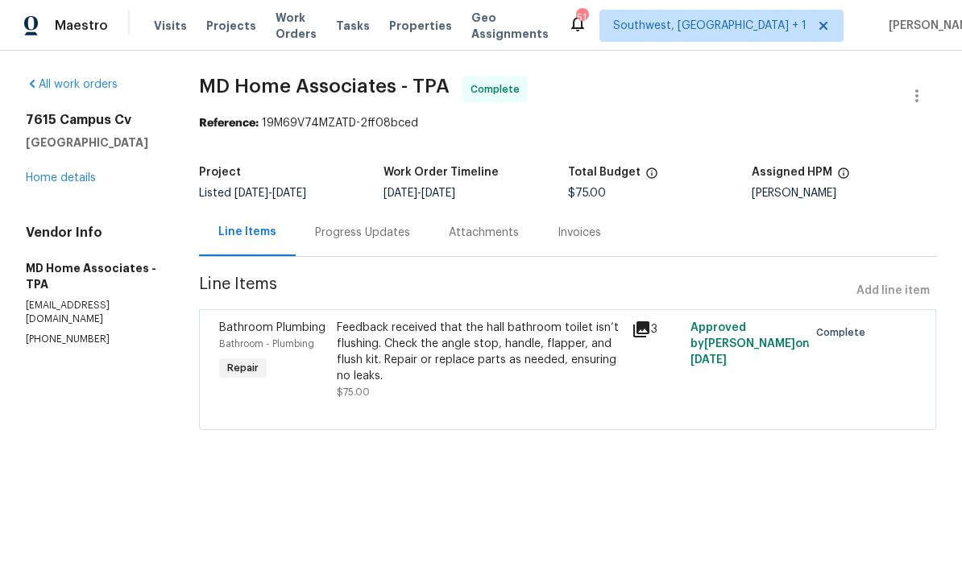
click at [277, 29] on span "Work Orders" at bounding box center [296, 26] width 41 height 32
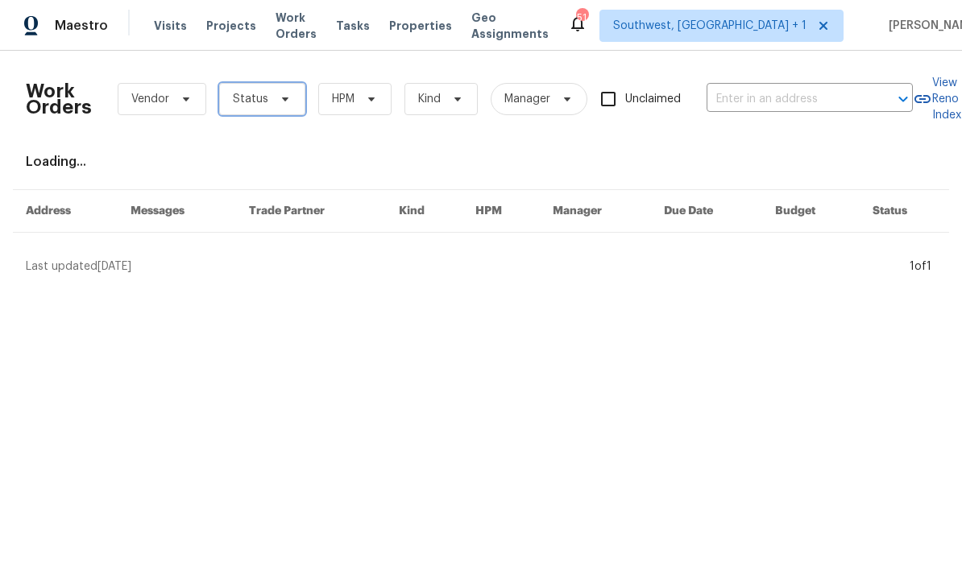
click at [237, 99] on span "Status" at bounding box center [250, 99] width 35 height 16
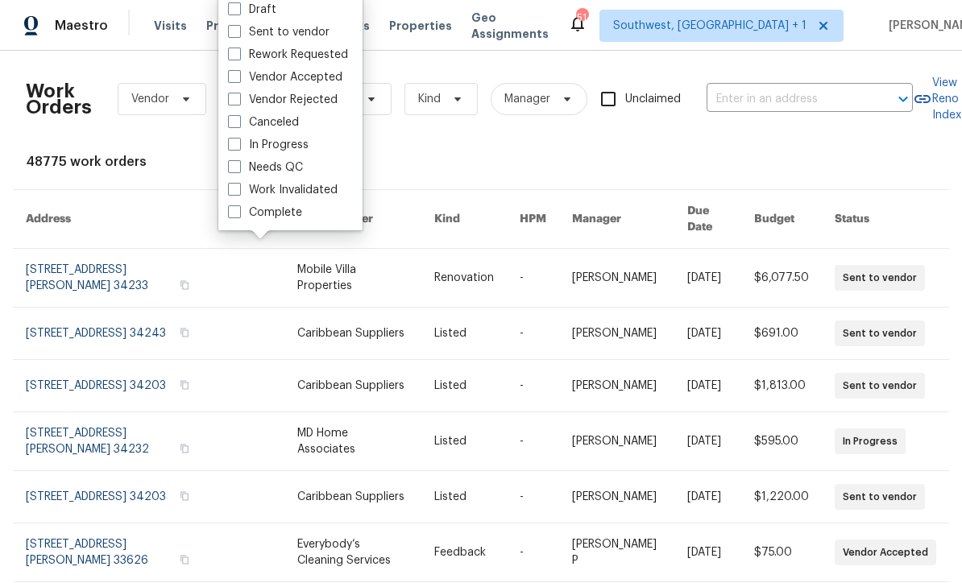
click at [232, 170] on span at bounding box center [234, 166] width 13 height 13
click at [232, 170] on input "Needs QC" at bounding box center [233, 165] width 10 height 10
checkbox input "true"
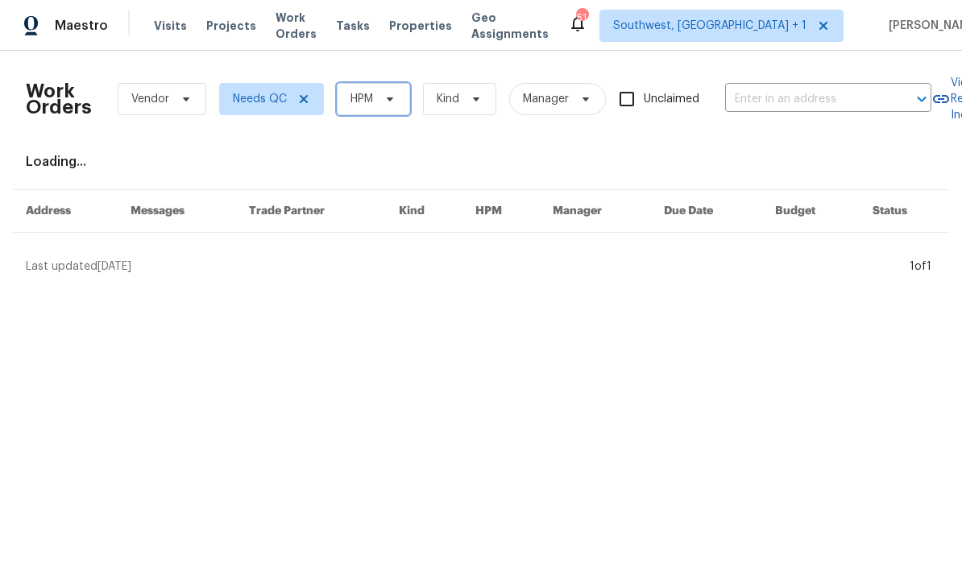
click at [380, 104] on span at bounding box center [388, 99] width 18 height 13
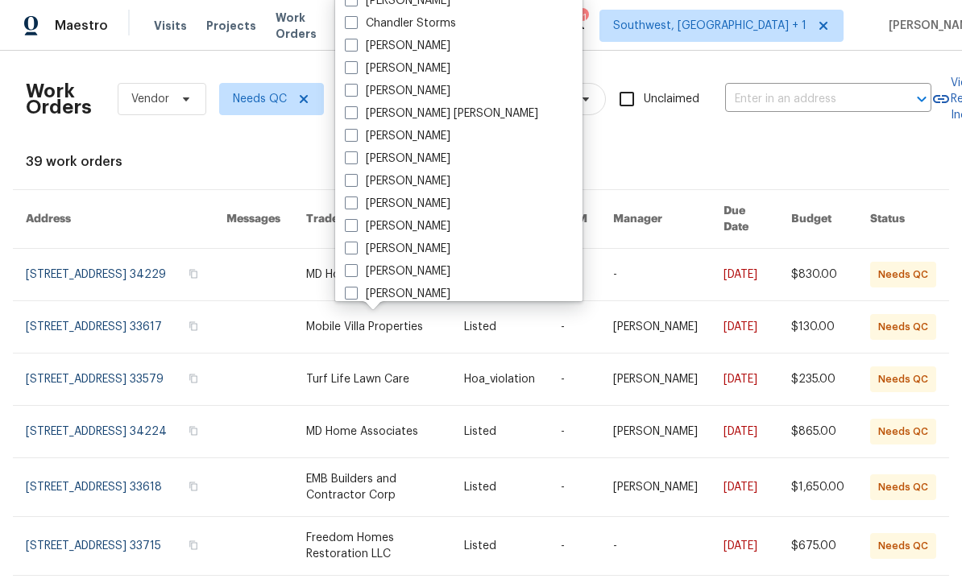
scroll to position [124, 0]
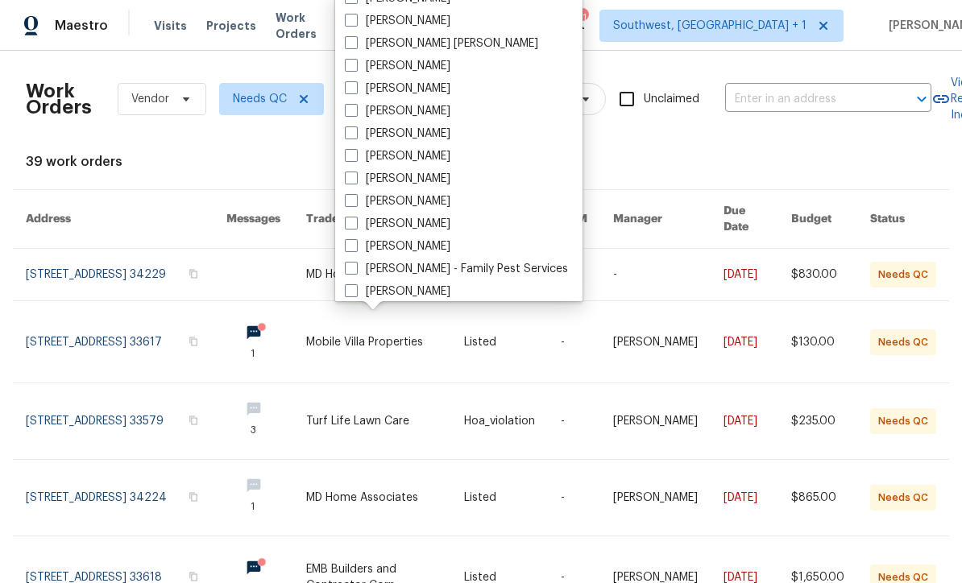
click at [347, 209] on label "[PERSON_NAME]" at bounding box center [398, 201] width 106 height 16
click at [347, 204] on input "[PERSON_NAME]" at bounding box center [350, 198] width 10 height 10
checkbox input "true"
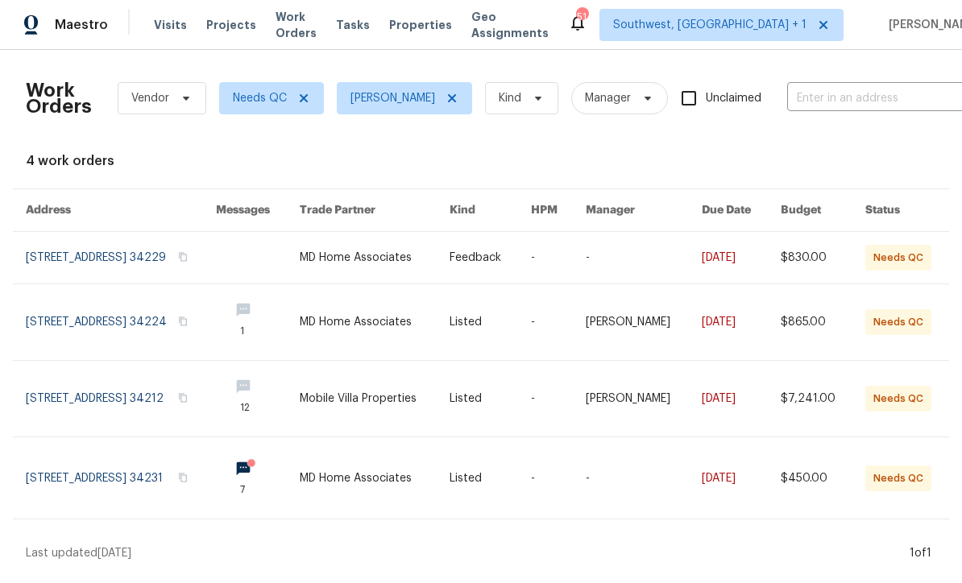
click at [380, 492] on link at bounding box center [375, 478] width 150 height 81
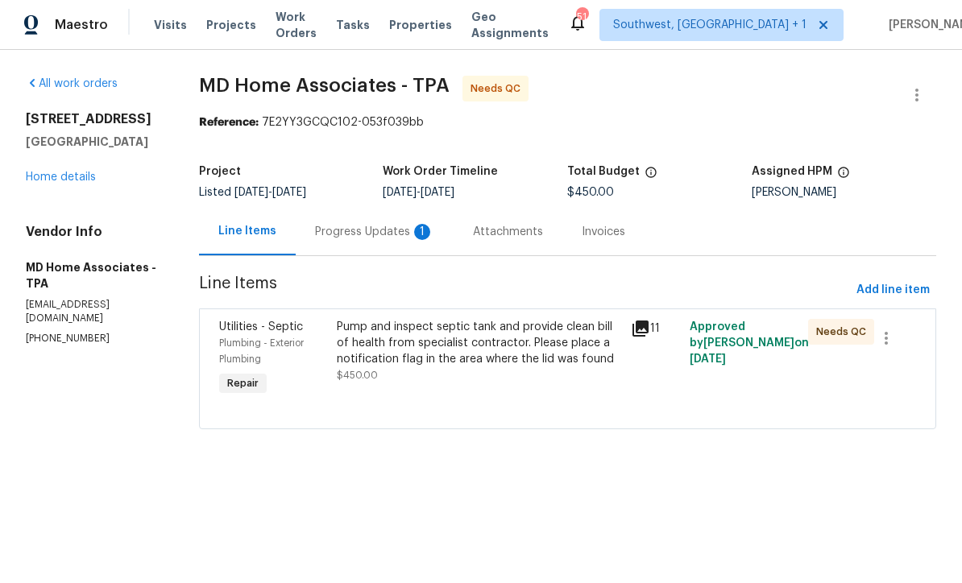
click at [377, 243] on div "Progress Updates 1" at bounding box center [375, 233] width 158 height 48
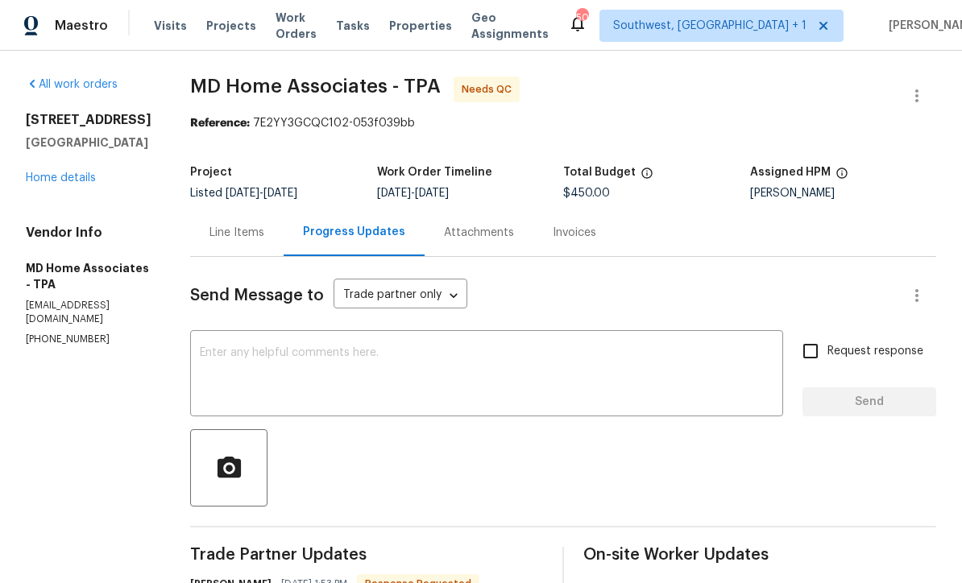
click at [236, 235] on div "Line Items" at bounding box center [237, 233] width 55 height 16
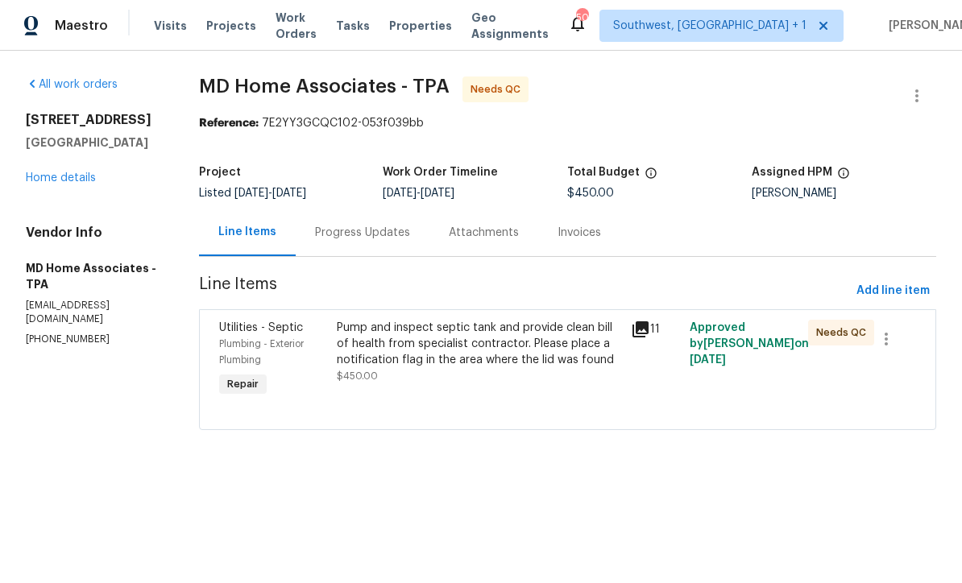
click at [534, 384] on div "Pump and inspect septic tank and provide clean bill of health from specialist c…" at bounding box center [479, 352] width 285 height 64
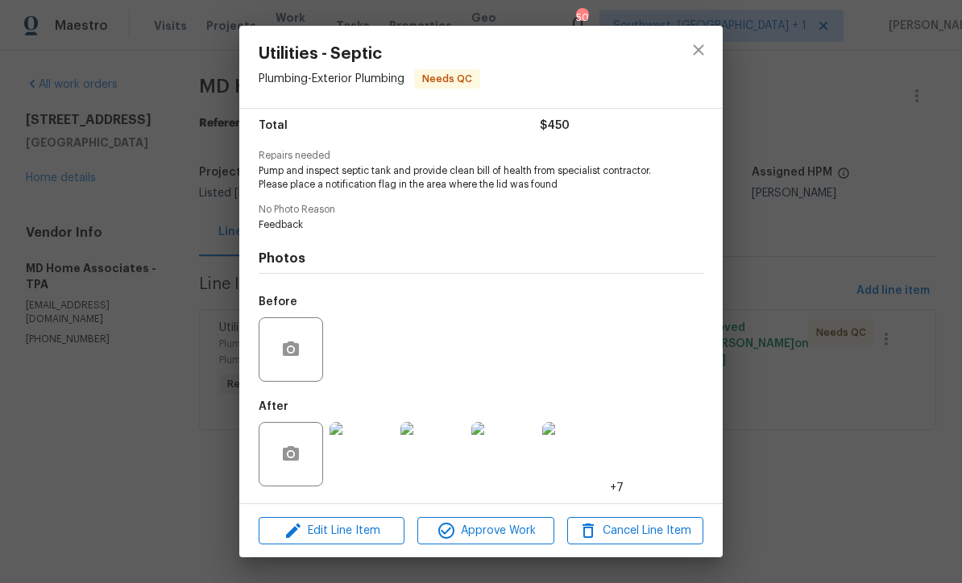
scroll to position [135, 0]
click at [367, 473] on img at bounding box center [362, 454] width 64 height 64
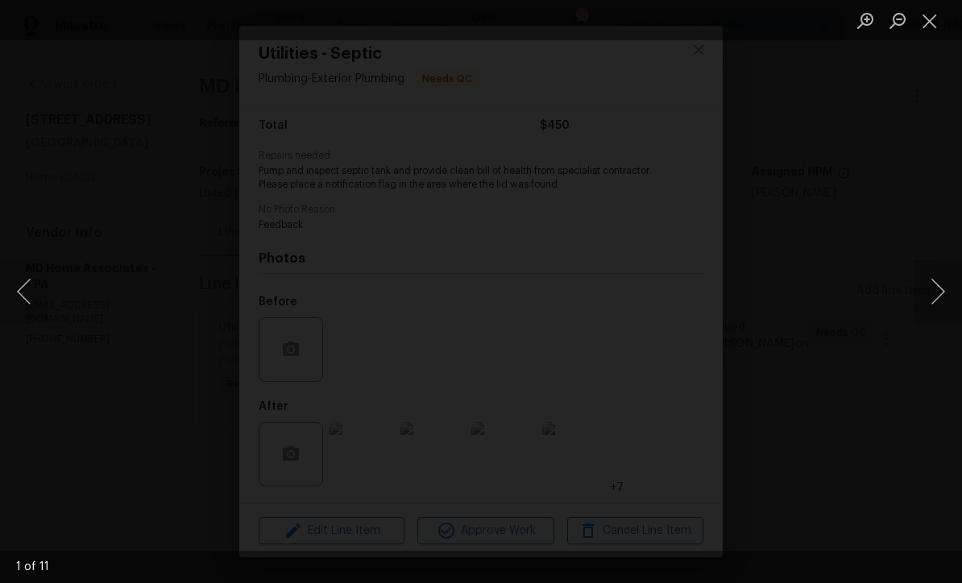
click at [935, 27] on button "Close lightbox" at bounding box center [930, 20] width 32 height 28
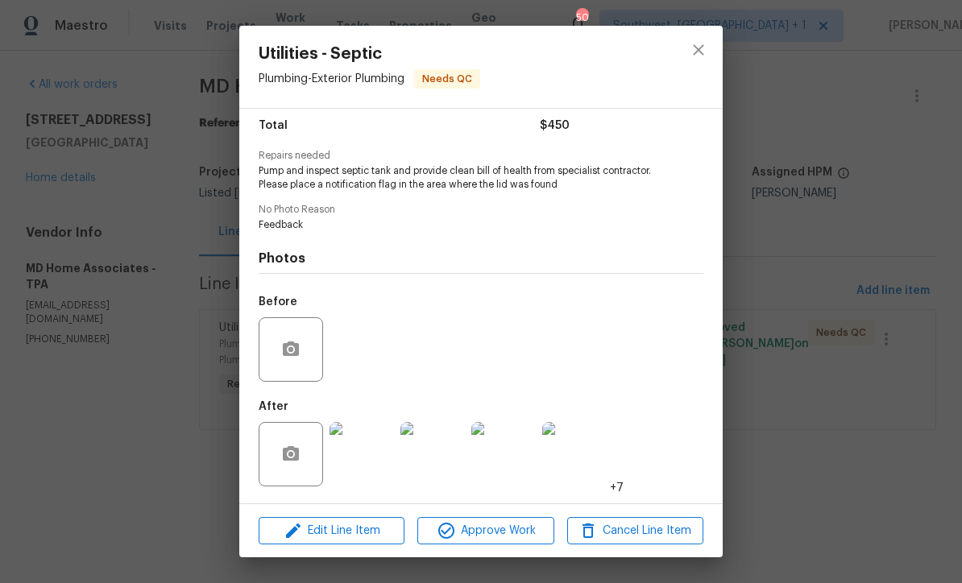
click at [443, 471] on img at bounding box center [433, 454] width 64 height 64
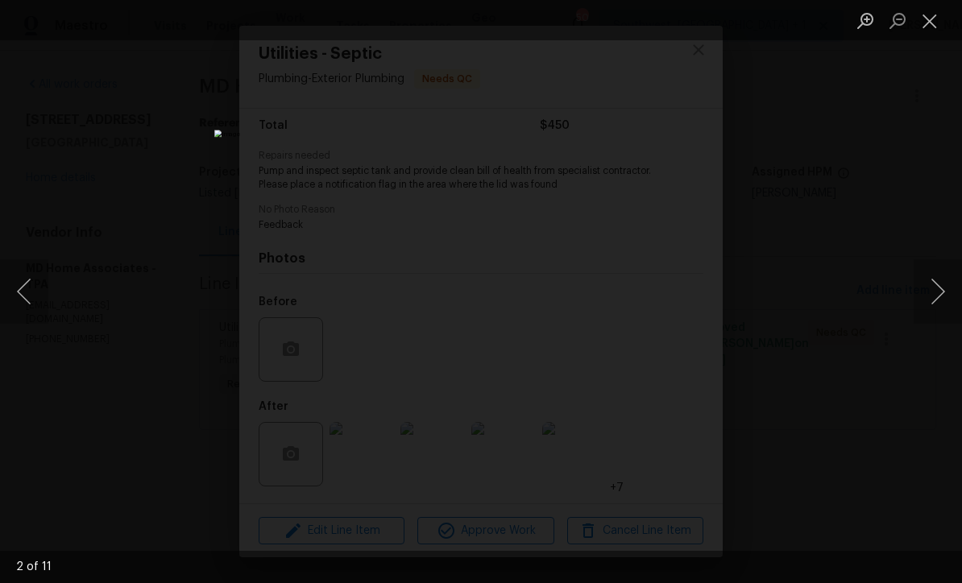
click at [934, 33] on button "Close lightbox" at bounding box center [930, 20] width 32 height 28
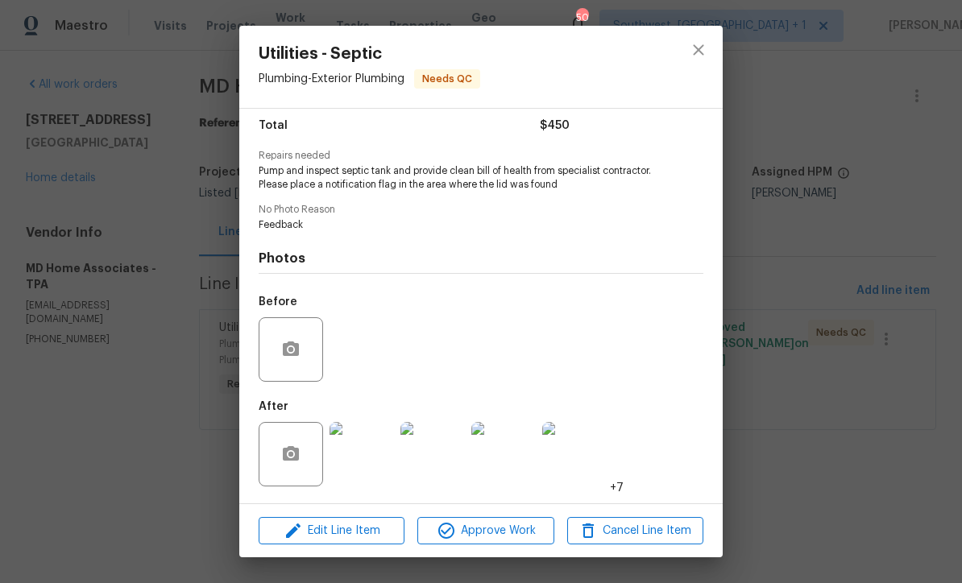
click at [510, 468] on img at bounding box center [503, 454] width 64 height 64
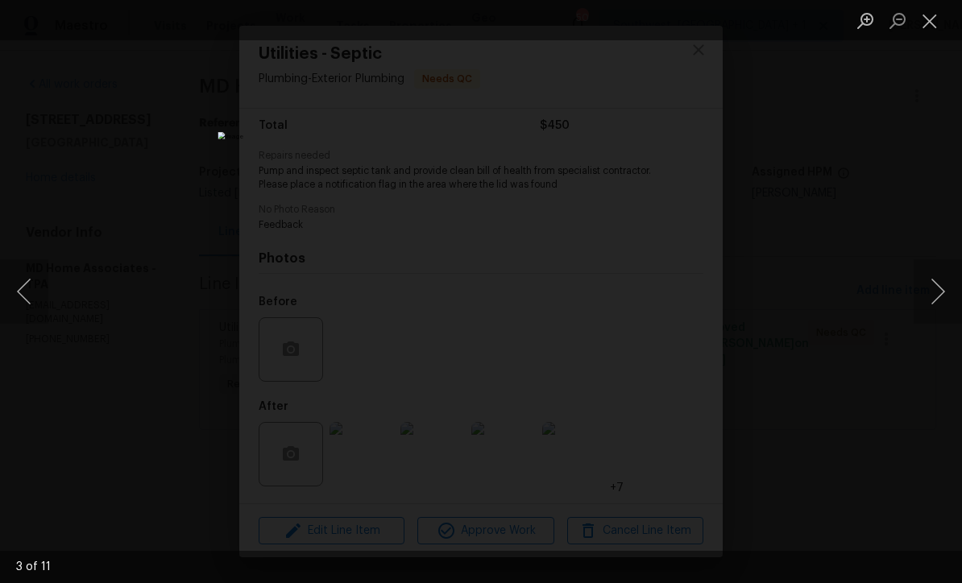
click at [927, 35] on button "Close lightbox" at bounding box center [930, 20] width 32 height 28
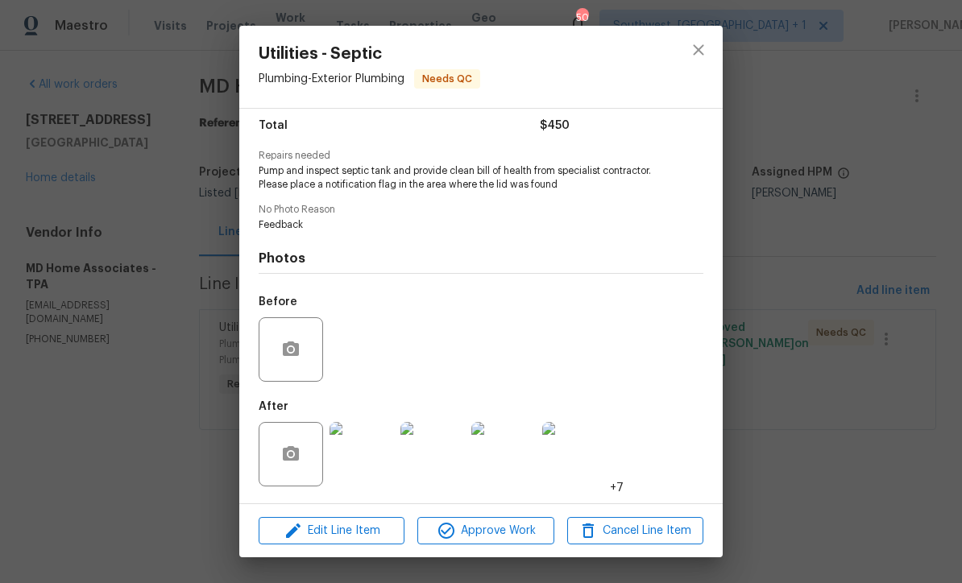
click at [370, 471] on img at bounding box center [362, 454] width 64 height 64
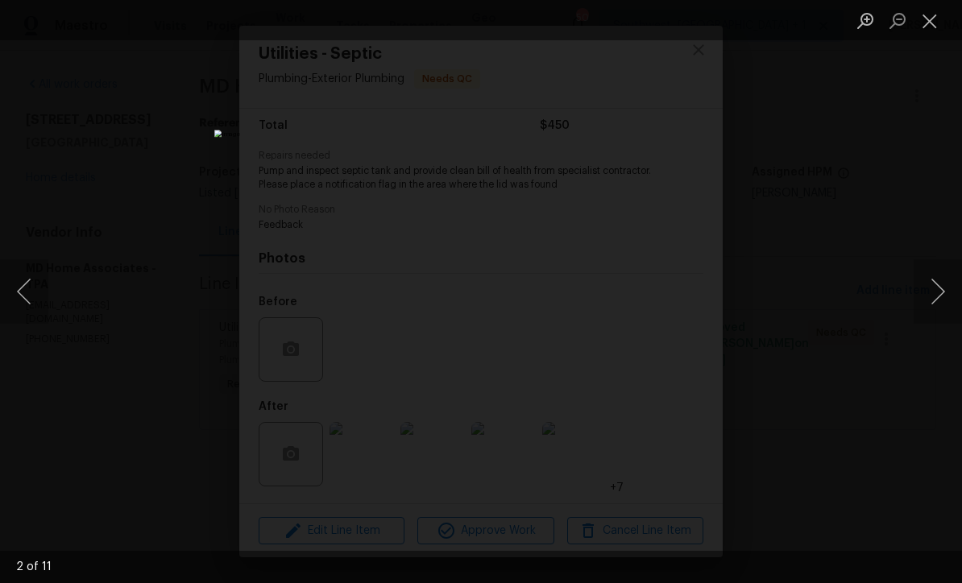
click at [32, 293] on button "Previous image" at bounding box center [24, 292] width 48 height 64
click at [936, 24] on button "Close lightbox" at bounding box center [930, 20] width 32 height 28
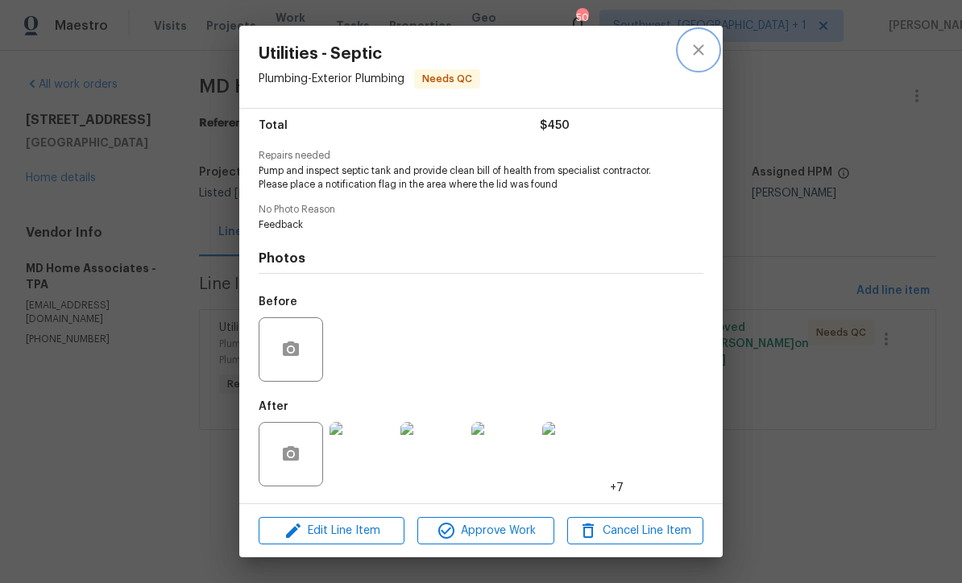
click at [708, 54] on button "close" at bounding box center [698, 50] width 39 height 39
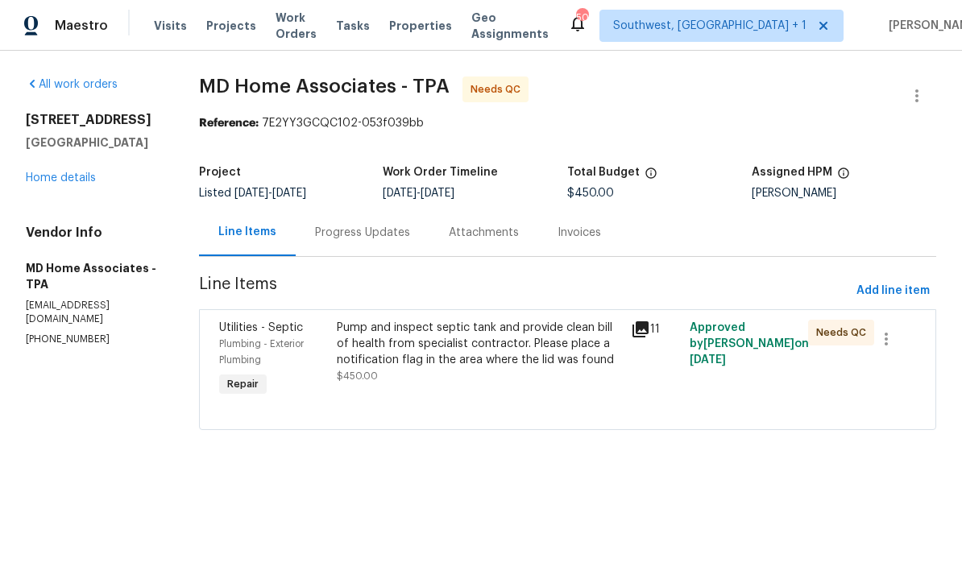
click at [389, 235] on div "Progress Updates" at bounding box center [362, 233] width 95 height 16
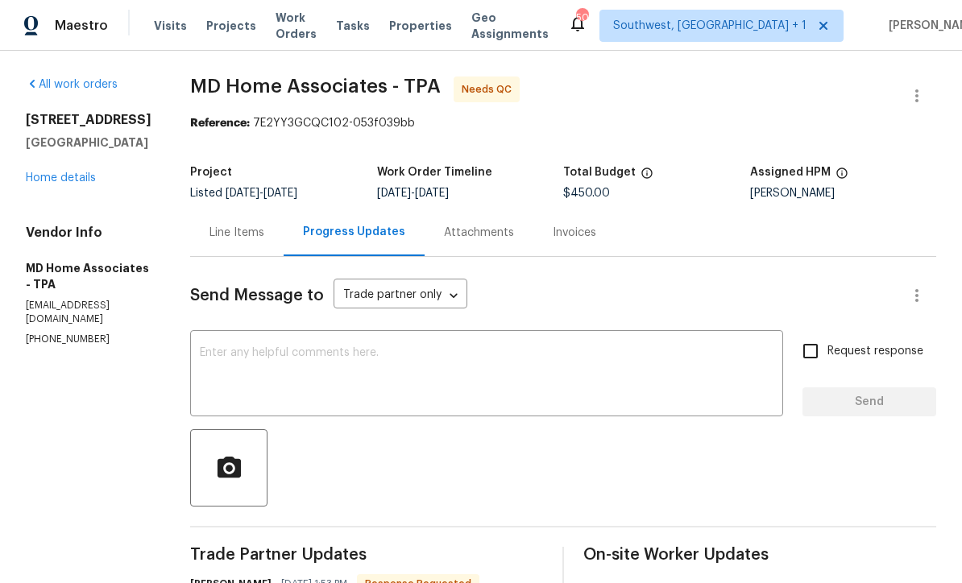
click at [253, 226] on div "Line Items" at bounding box center [237, 233] width 55 height 16
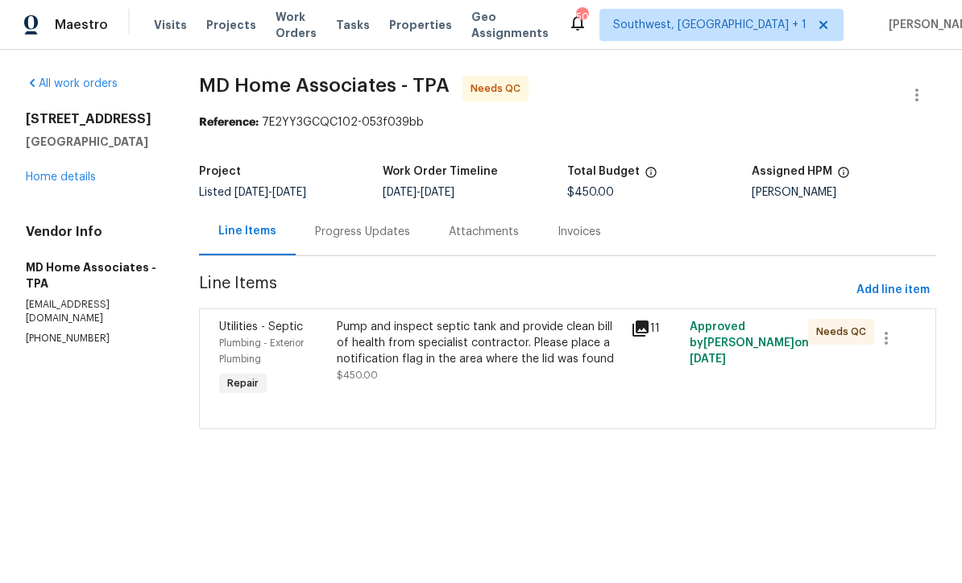
click at [510, 375] on div "Pump and inspect septic tank and provide clean bill of health from specialist c…" at bounding box center [479, 352] width 285 height 64
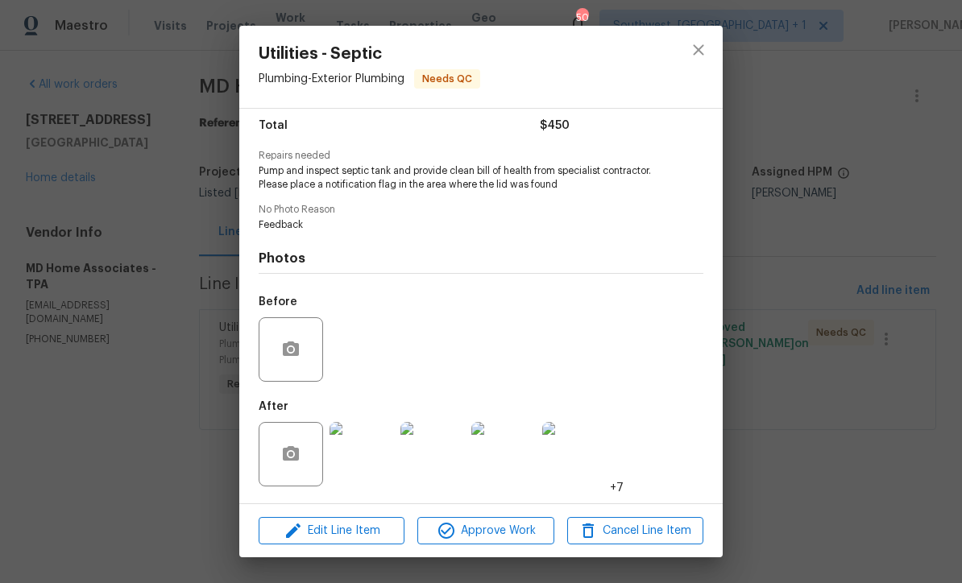
scroll to position [135, 0]
click at [363, 538] on span "Edit Line Item" at bounding box center [332, 531] width 136 height 20
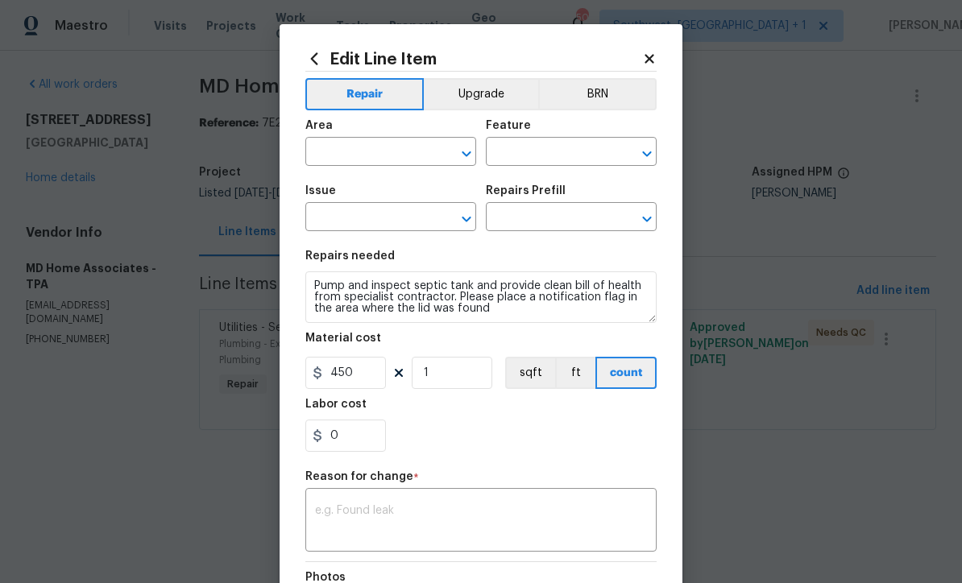
type input "Plumbing"
type input "Exterior Plumbing"
type input "Utilities - Septic"
type input "Inspect and service $450.00"
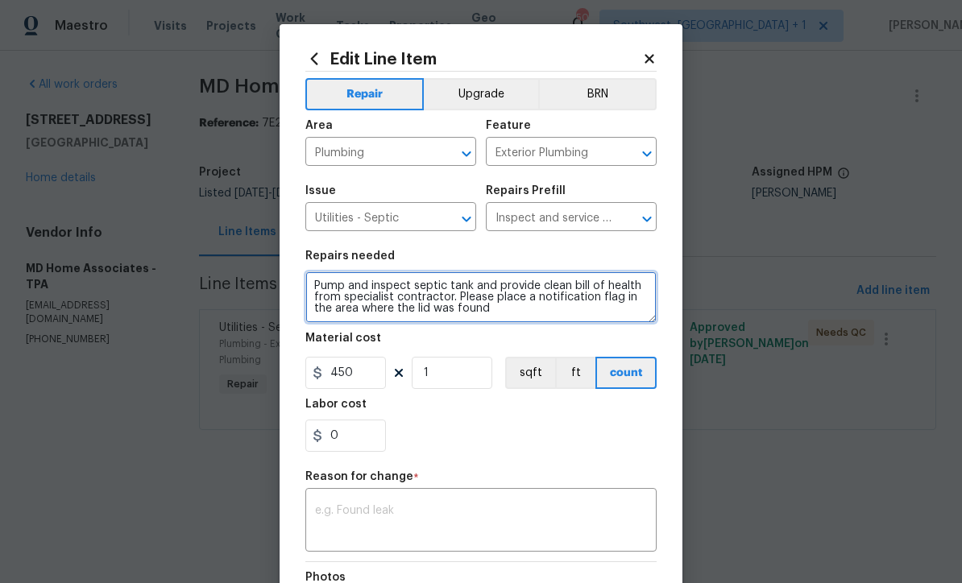
click at [506, 315] on textarea "Pump and inspect septic tank and provide clean bill of health from specialist c…" at bounding box center [480, 298] width 351 height 52
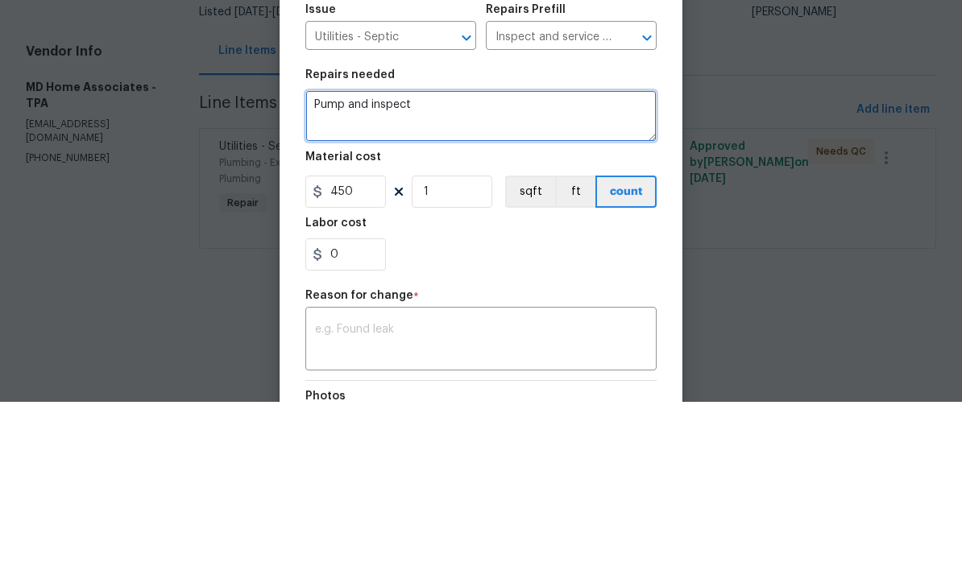
type textarea "Pump"
type textarea "Pump, crush and fil existing septic tank. Install new septic tank"
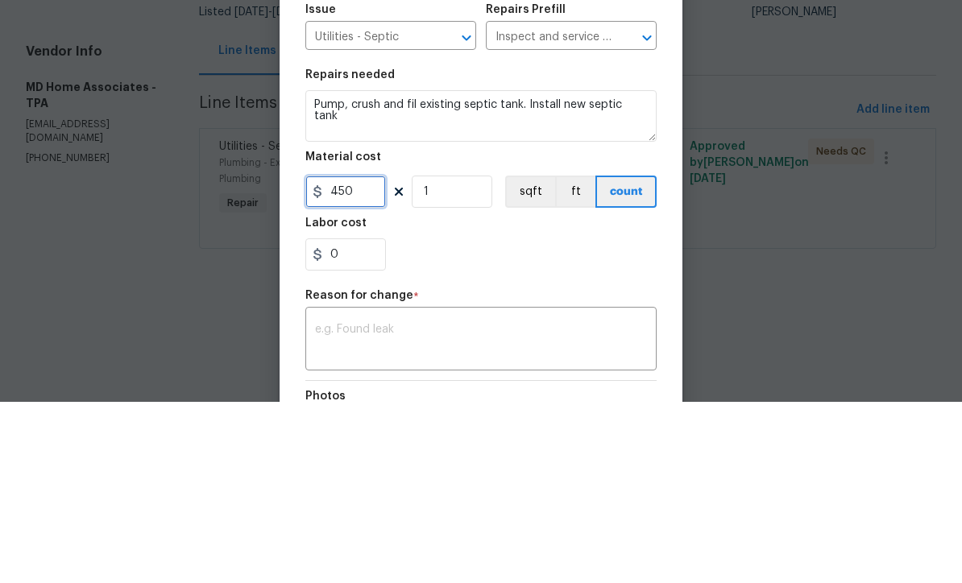
click at [375, 357] on input "450" at bounding box center [345, 373] width 81 height 32
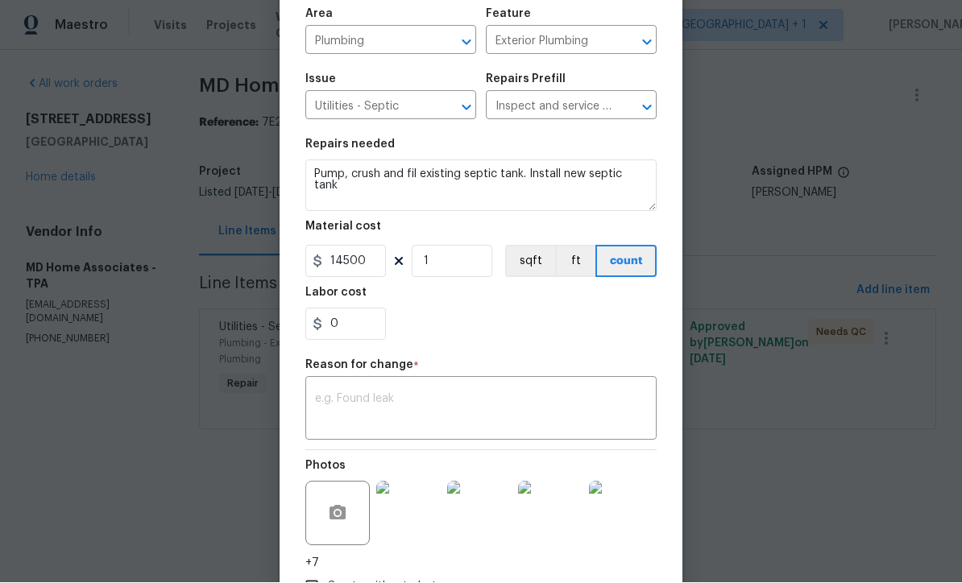
scroll to position [110, 0]
type input "14500"
click at [497, 417] on textarea at bounding box center [481, 413] width 332 height 34
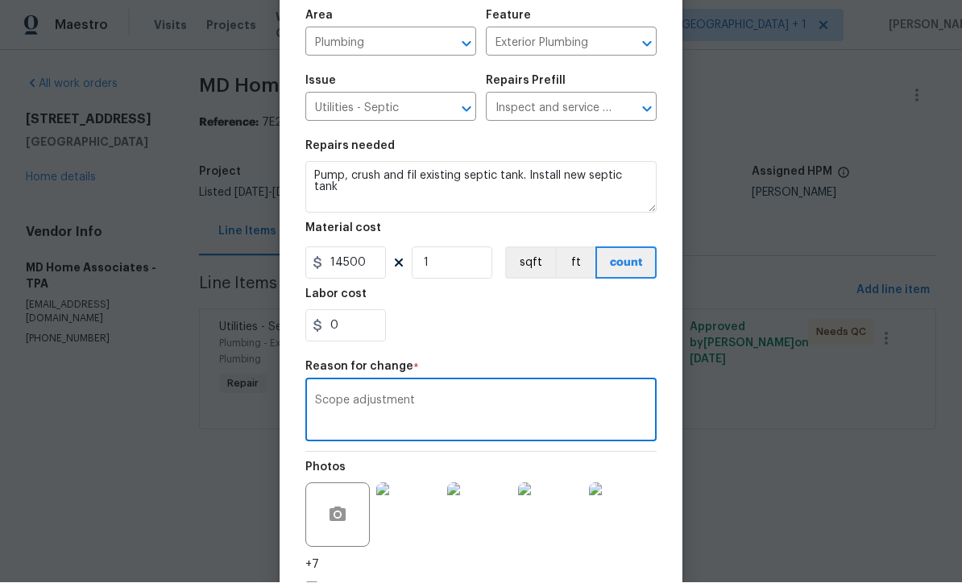
type textarea "Scope adjustment"
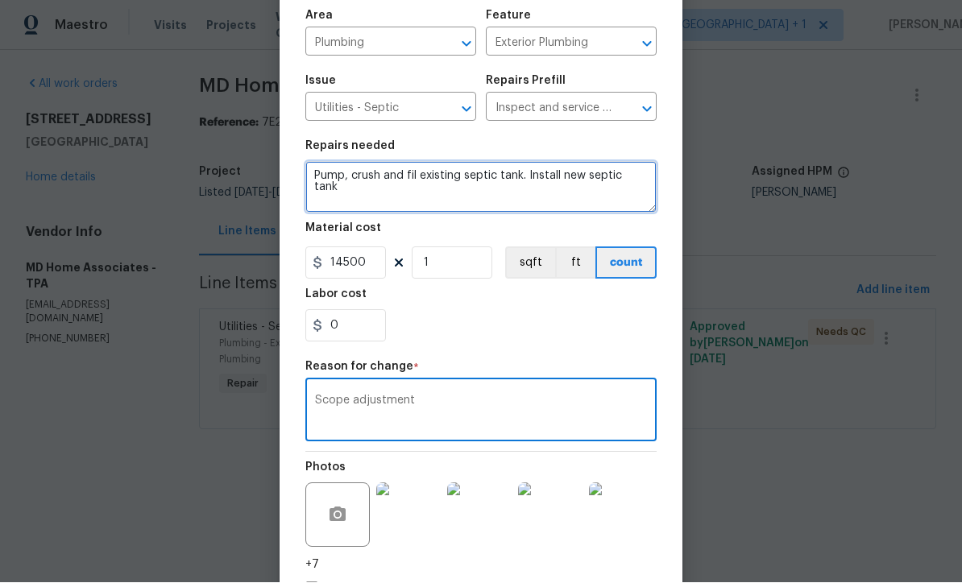
click at [411, 176] on textarea "Pump, crush and fil existing septic tank. Install new septic tank" at bounding box center [480, 188] width 351 height 52
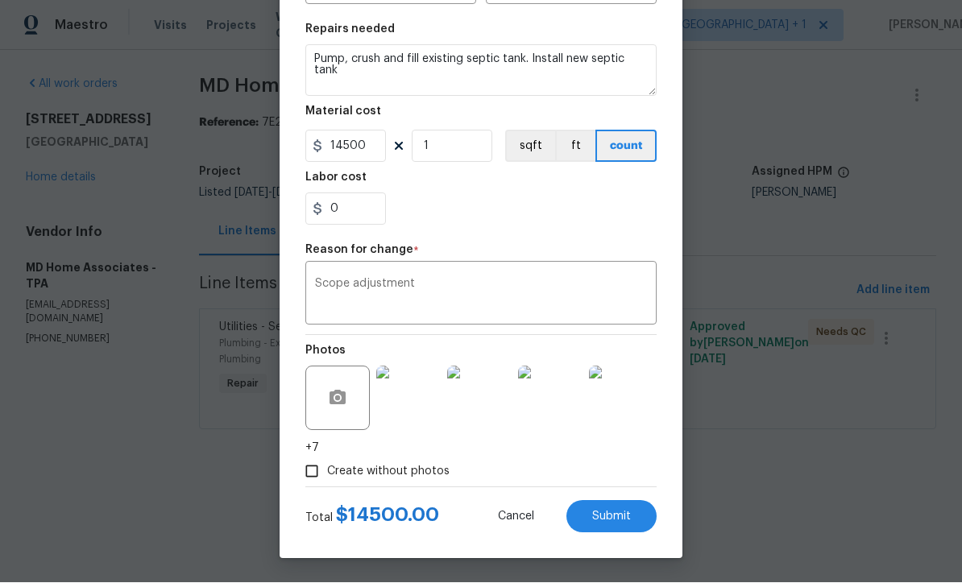
scroll to position [230, 0]
type textarea "Pump, crush and fill existing septic tank. Install new septic tank"
click at [621, 518] on span "Submit" at bounding box center [611, 518] width 39 height 12
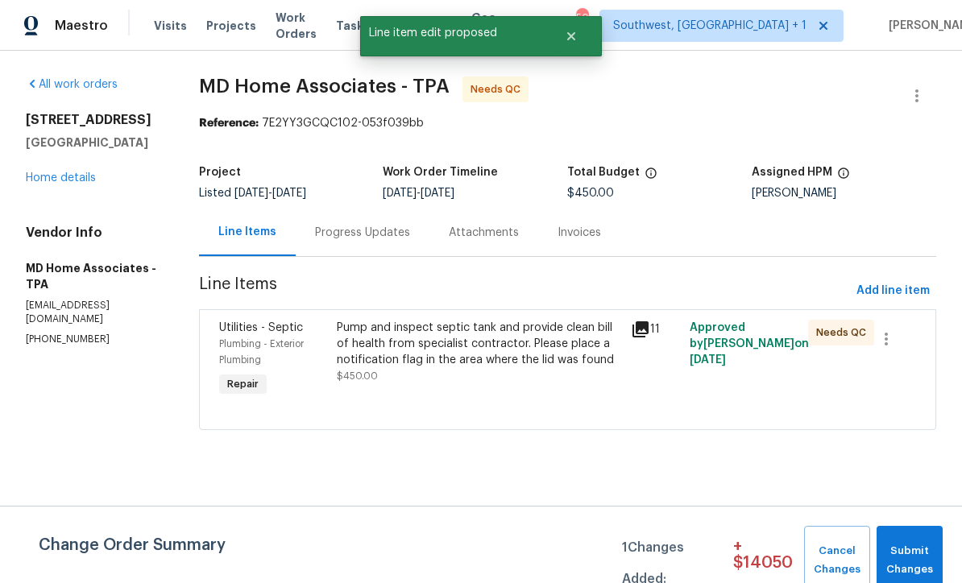
scroll to position [0, 0]
click at [904, 293] on span "Add line item" at bounding box center [893, 291] width 73 height 20
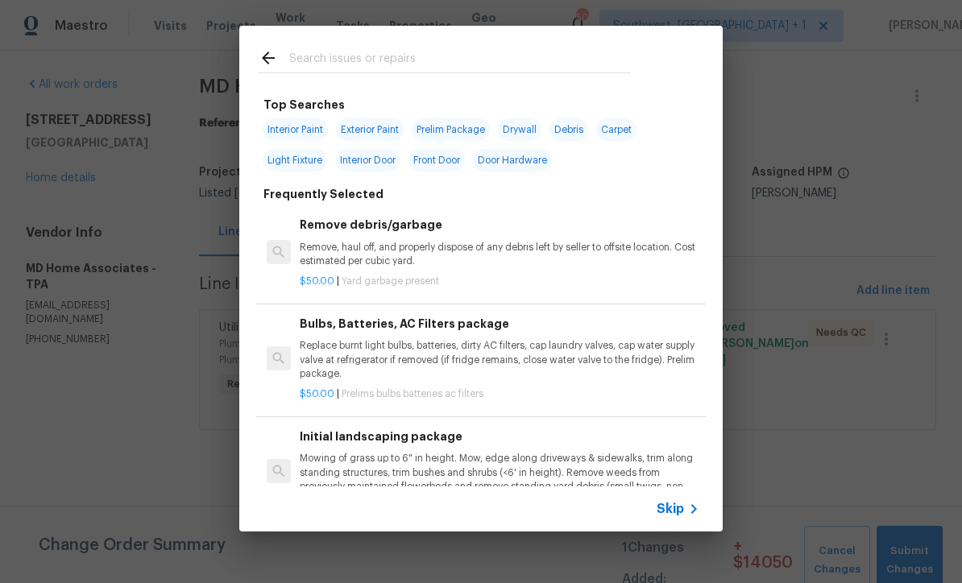
click at [680, 517] on div "Skip" at bounding box center [680, 509] width 47 height 19
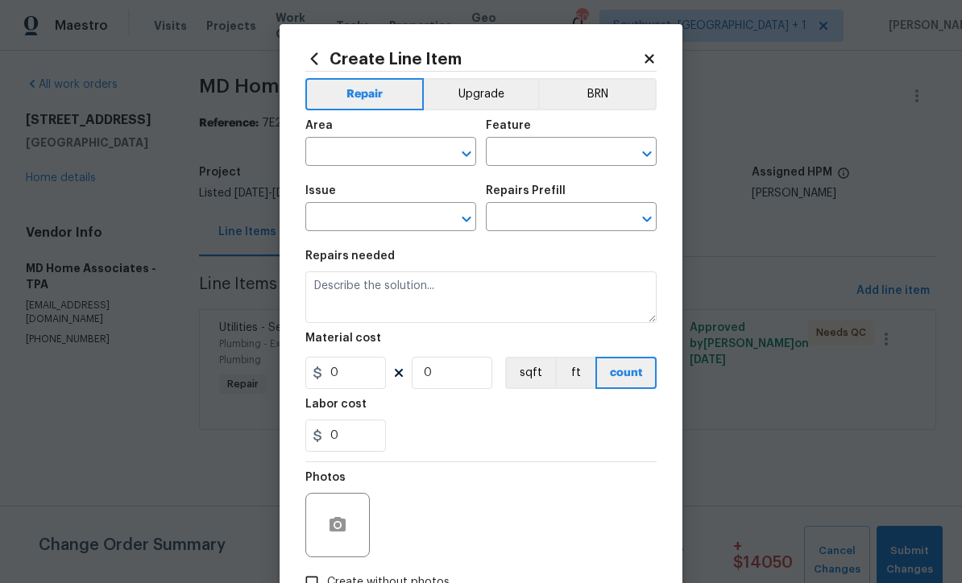
click at [367, 157] on input "text" at bounding box center [368, 153] width 126 height 25
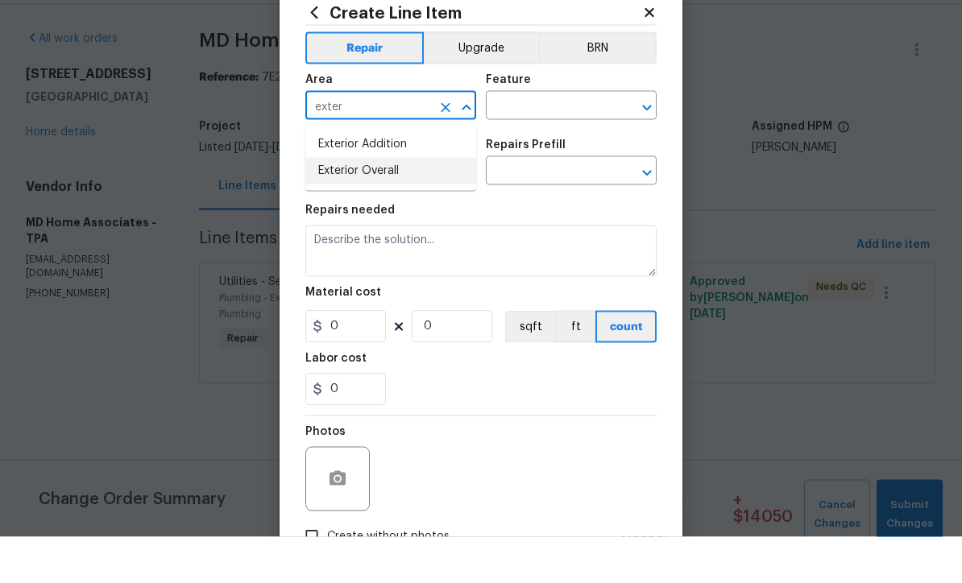
click at [404, 204] on li "Exterior Overall" at bounding box center [390, 217] width 171 height 27
type input "Exterior Overall"
click at [549, 141] on input "text" at bounding box center [549, 153] width 126 height 25
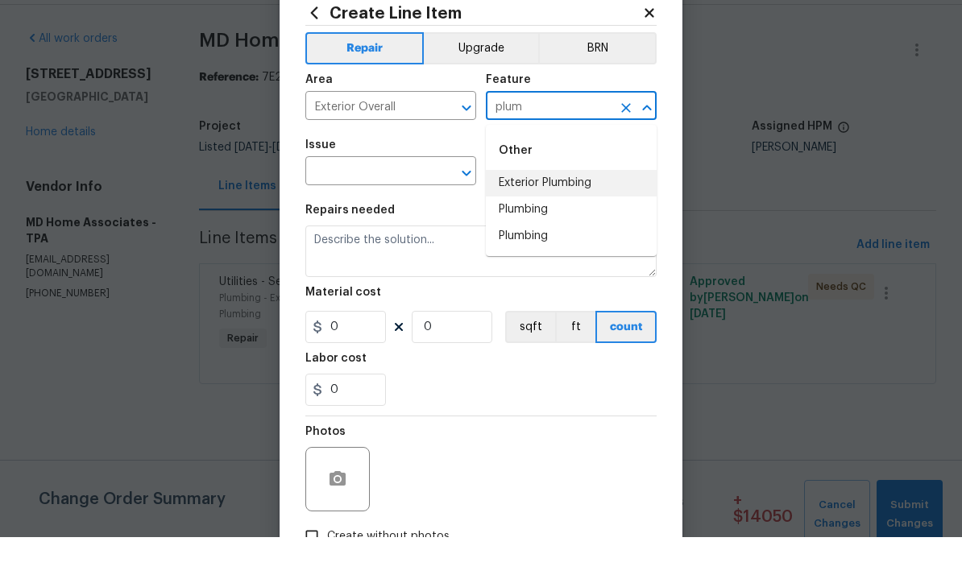
click at [574, 216] on li "Exterior Plumbing" at bounding box center [571, 229] width 171 height 27
type input "Exterior Plumbing"
click at [410, 206] on input "text" at bounding box center [368, 218] width 126 height 25
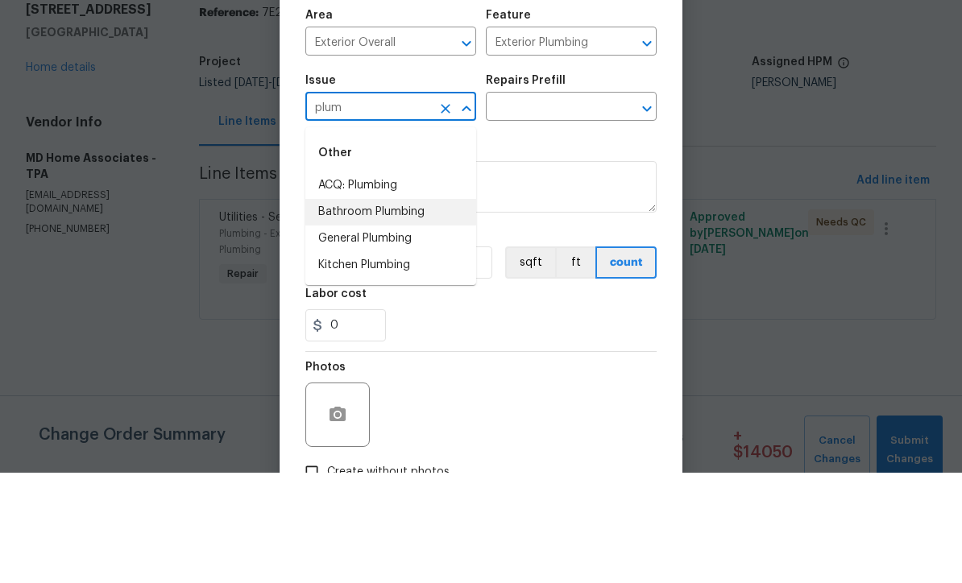
click at [405, 309] on li "Bathroom Plumbing" at bounding box center [390, 322] width 171 height 27
type input "Bathroom Plumbing"
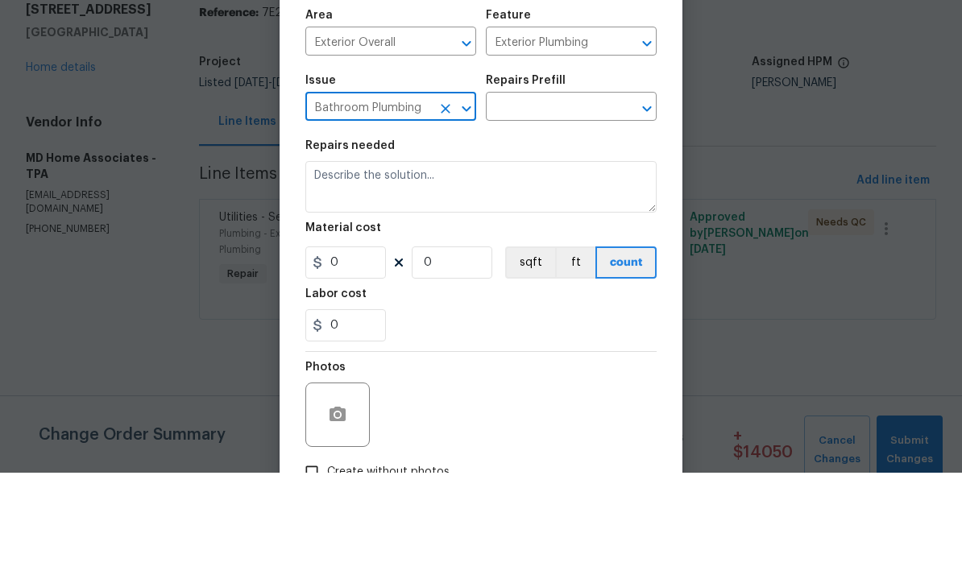
click at [446, 208] on button "Clear" at bounding box center [445, 219] width 23 height 23
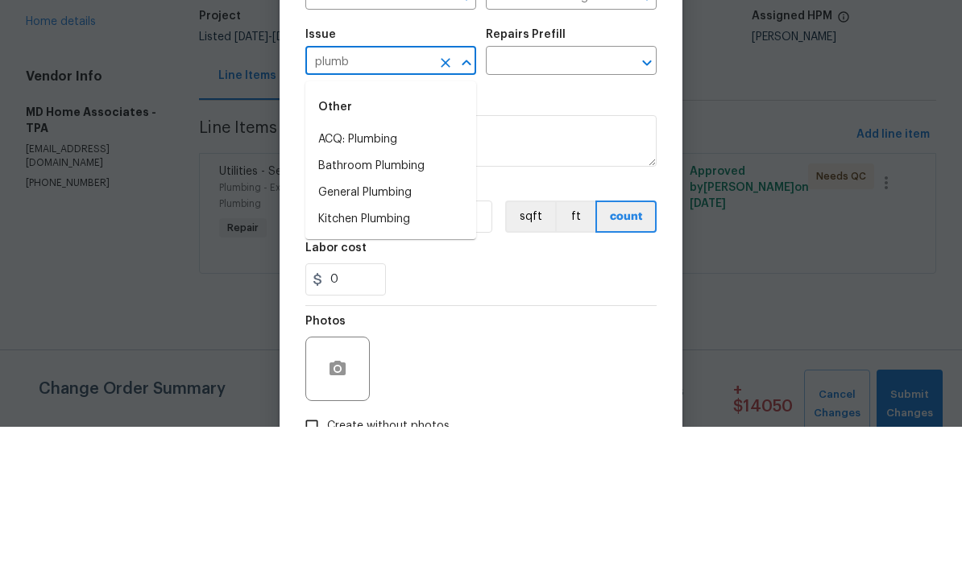
click at [410, 336] on li "General Plumbing" at bounding box center [390, 349] width 171 height 27
type input "General Plumbing"
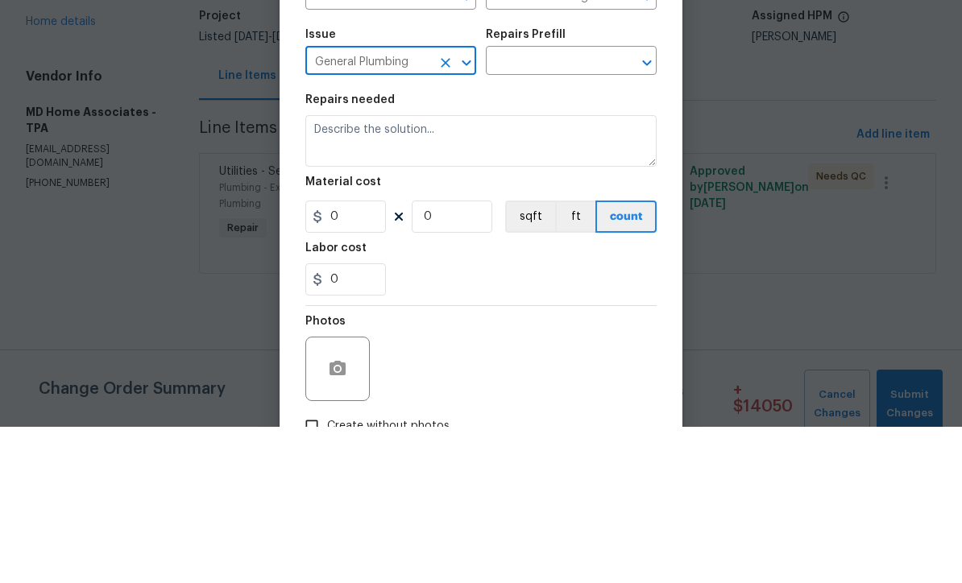
click at [568, 206] on input "text" at bounding box center [549, 218] width 126 height 25
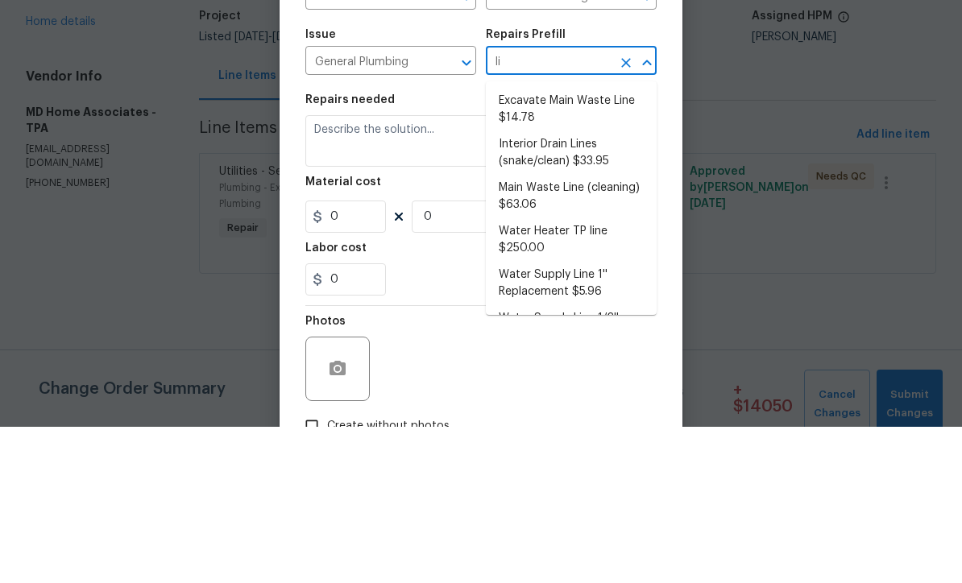
type input "l"
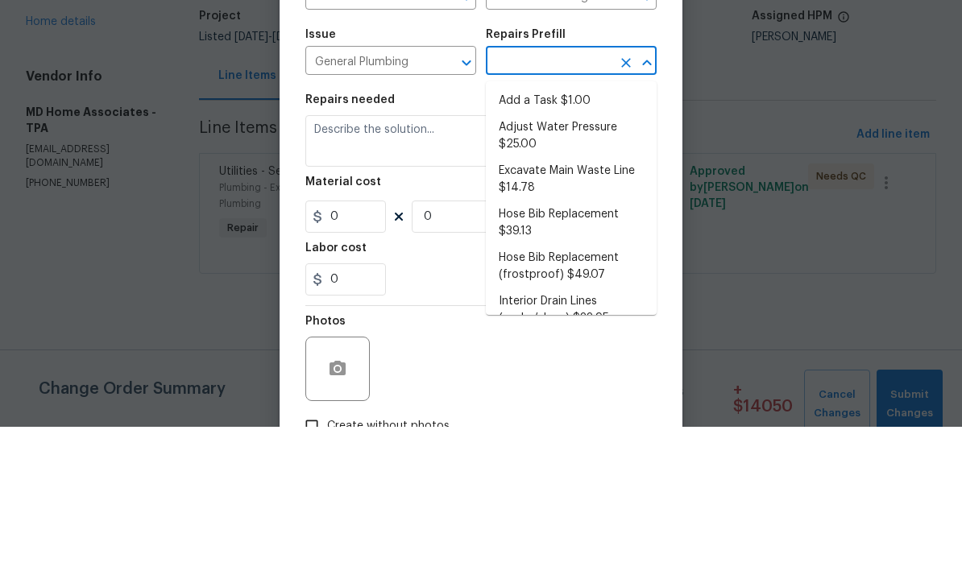
click at [557, 244] on li "Add a Task $1.00" at bounding box center [571, 257] width 171 height 27
type input "Add a Task $1.00"
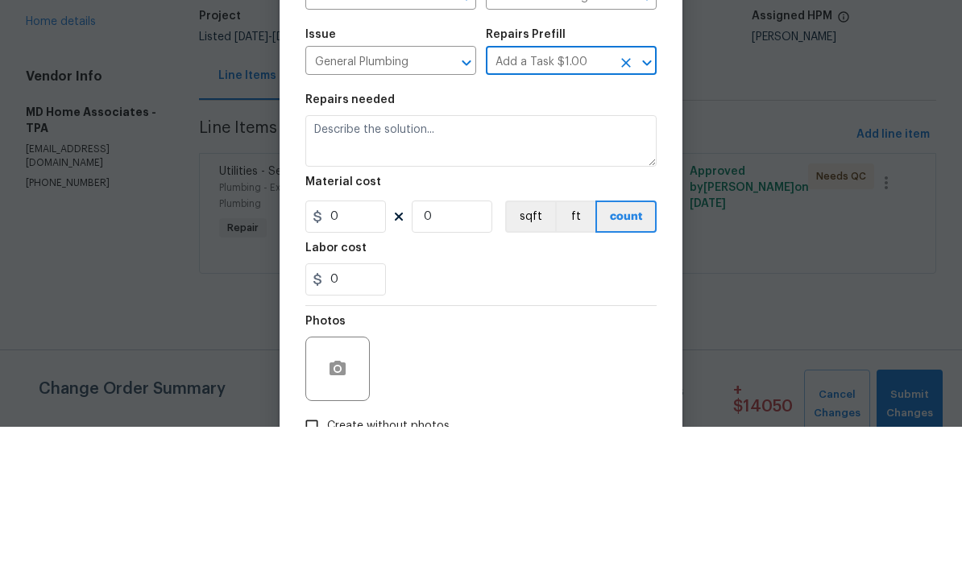
type input "Plumbing"
type textarea "HPM to detail"
type input "1"
type input "Add a Task $1.00"
type input "1"
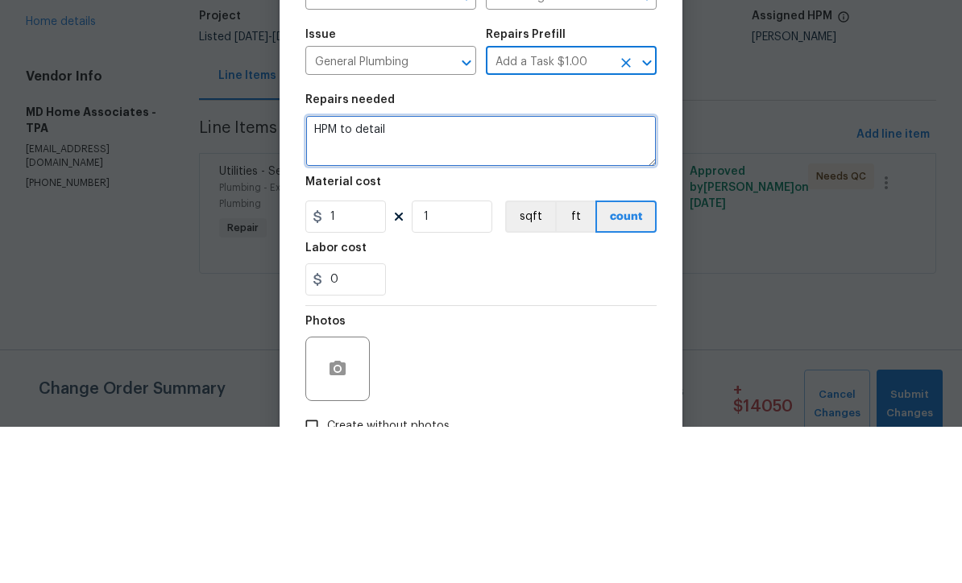
click at [490, 272] on textarea "HPM to detail" at bounding box center [480, 298] width 351 height 52
type textarea "H"
type textarea "Install new station required by County"
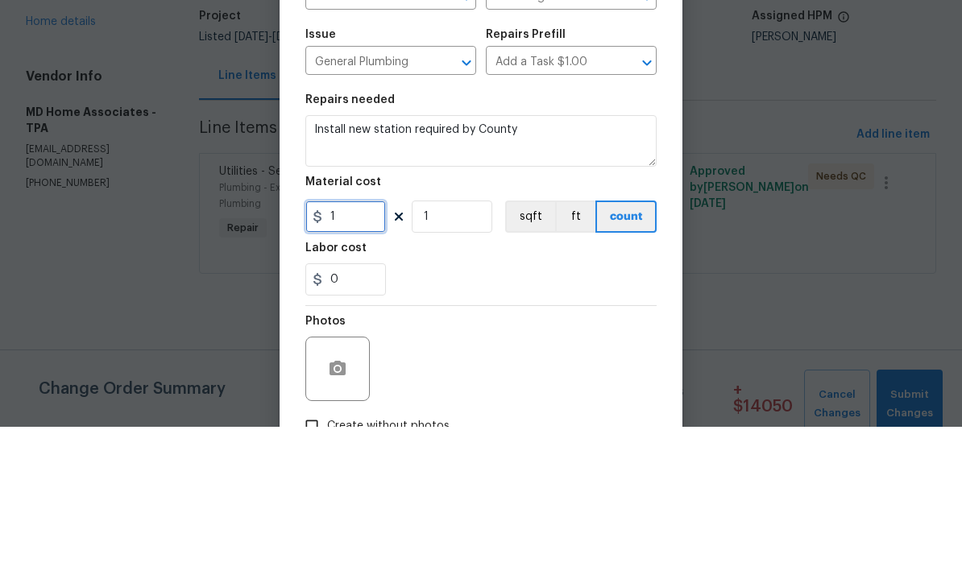
click at [376, 357] on input "1" at bounding box center [345, 373] width 81 height 32
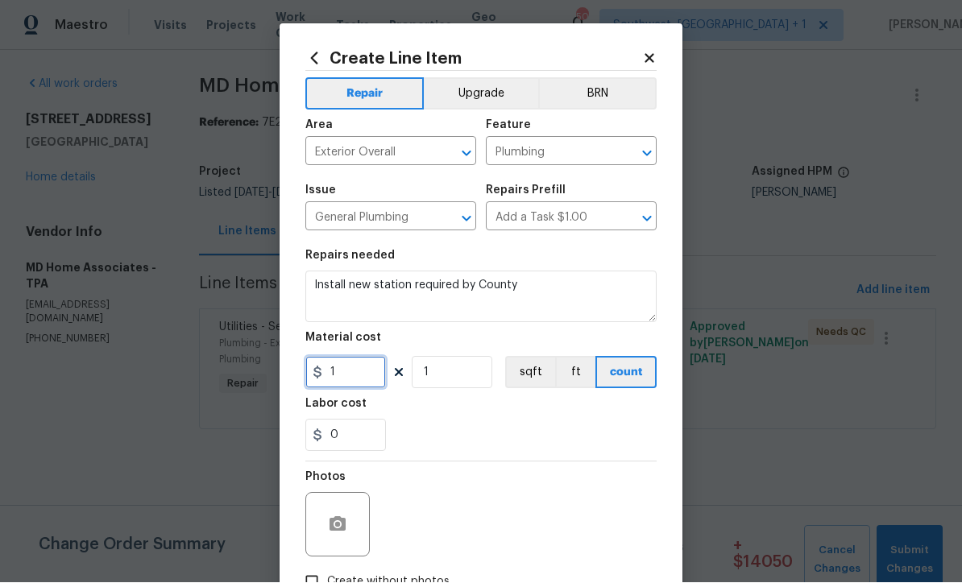
click at [367, 376] on input "1" at bounding box center [345, 373] width 81 height 32
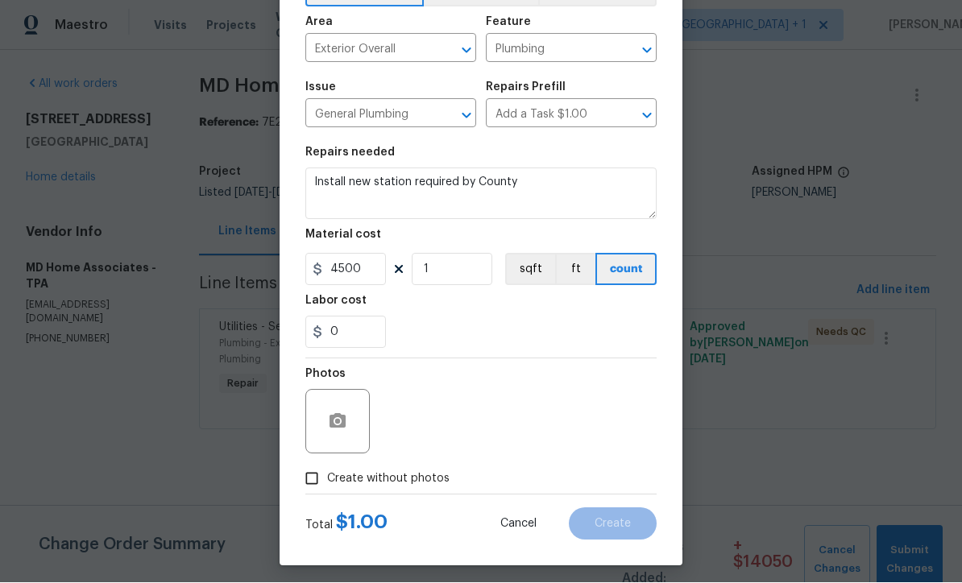
scroll to position [107, 0]
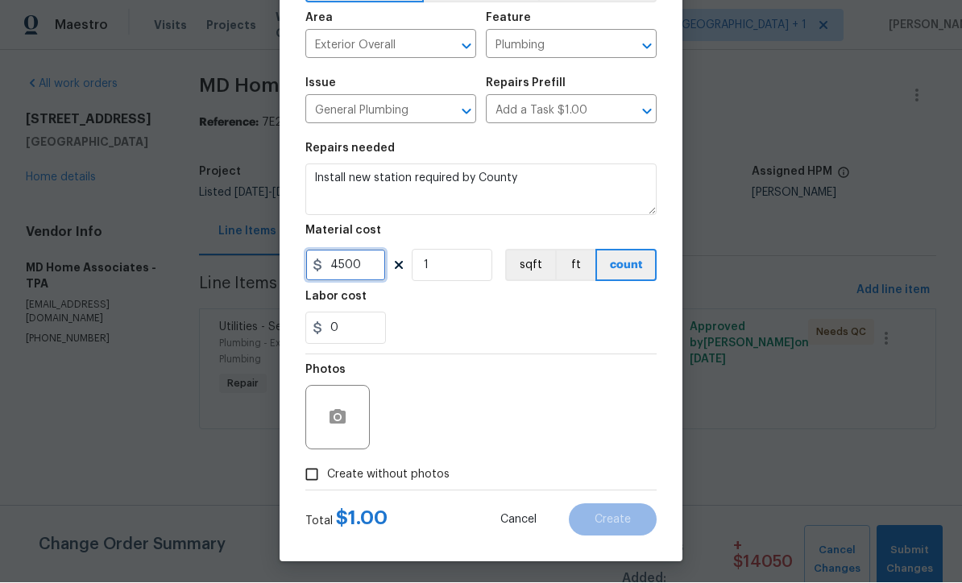
type input "4500"
click at [309, 484] on input "Create without photos" at bounding box center [312, 475] width 31 height 31
checkbox input "true"
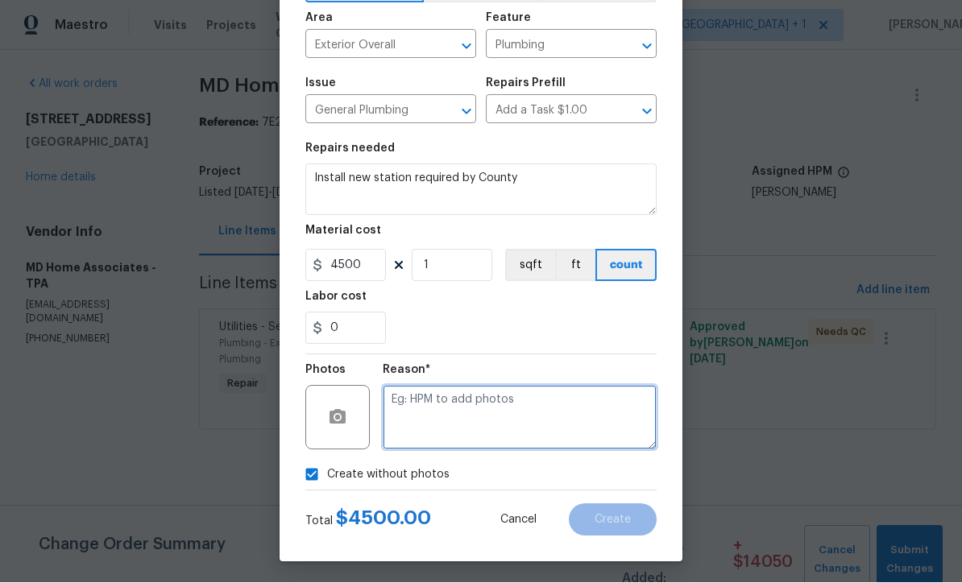
click at [477, 417] on textarea at bounding box center [520, 418] width 274 height 64
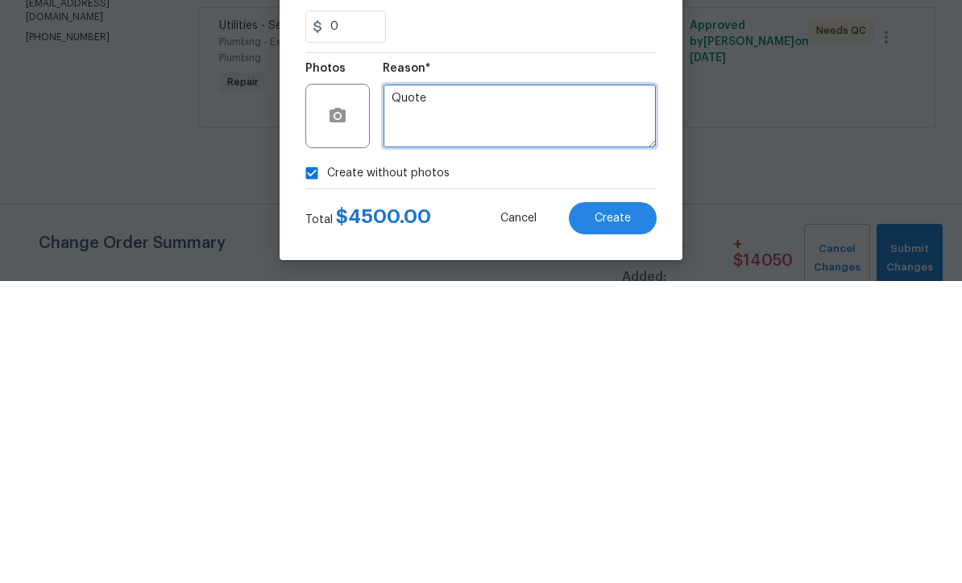
type textarea "Quote"
click at [623, 515] on span "Create" at bounding box center [613, 521] width 36 height 12
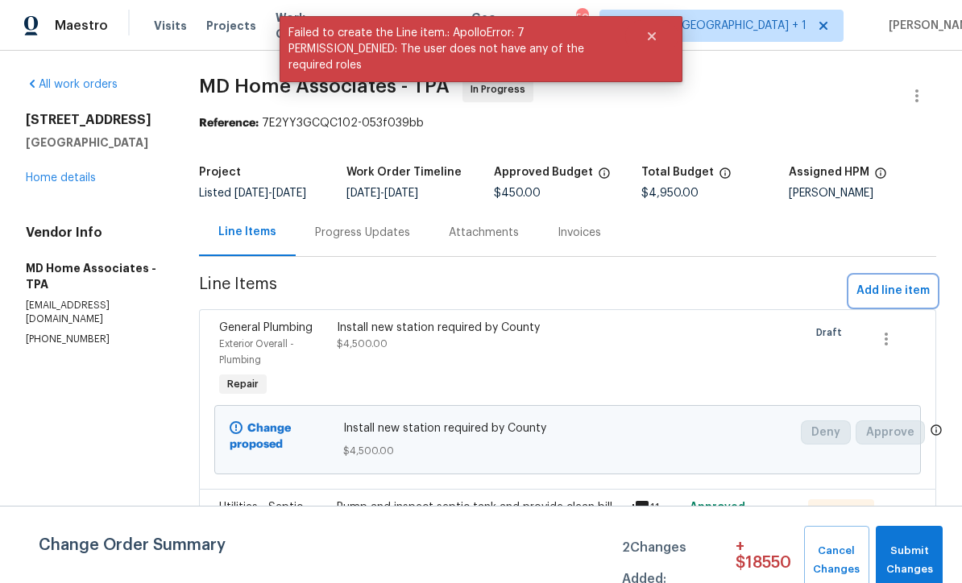
click at [899, 301] on span "Add line item" at bounding box center [893, 291] width 73 height 20
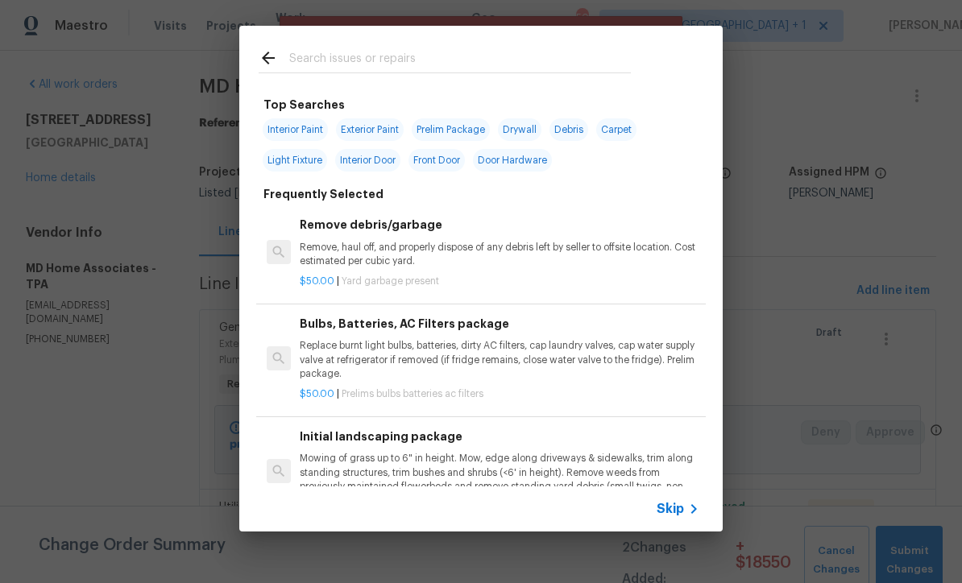
click at [691, 514] on icon at bounding box center [693, 509] width 19 height 19
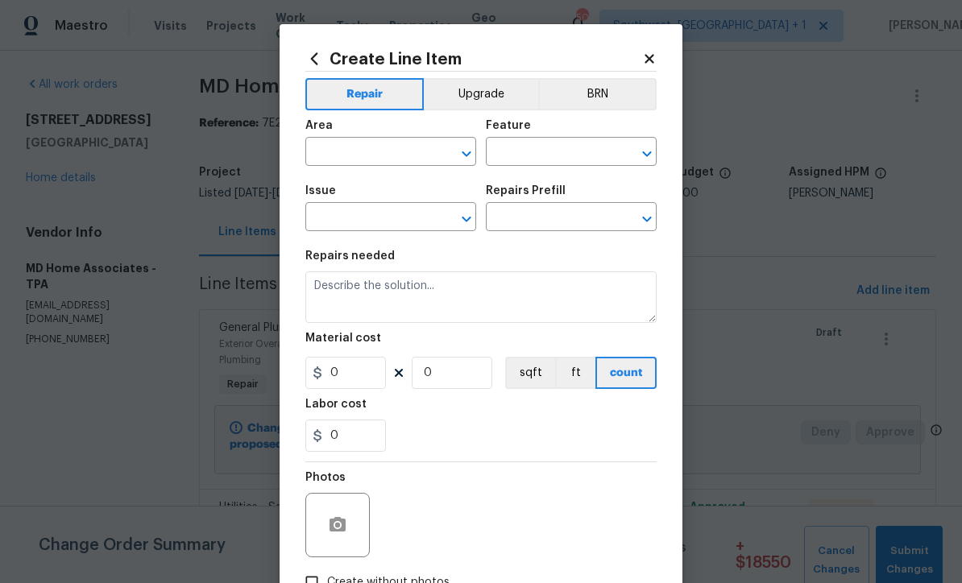
click at [376, 155] on input "text" at bounding box center [368, 153] width 126 height 25
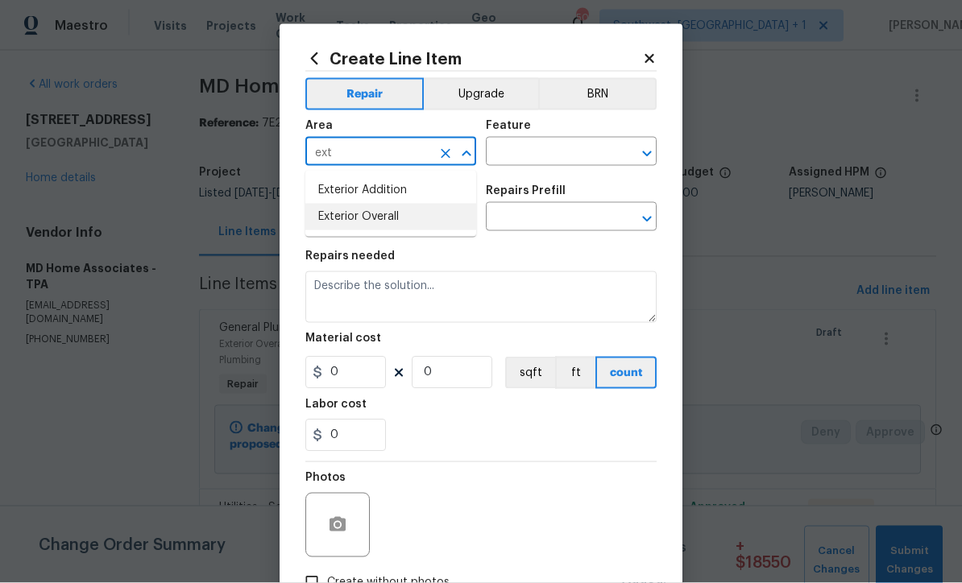
click at [406, 214] on li "Exterior Overall" at bounding box center [390, 217] width 171 height 27
type input "Exterior Overall"
click at [560, 162] on input "text" at bounding box center [549, 153] width 126 height 25
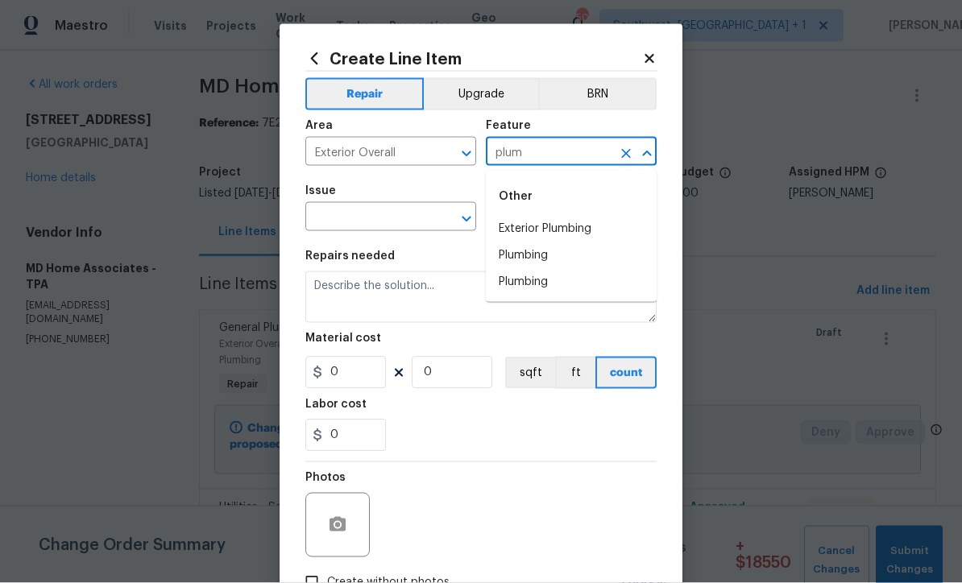
click at [569, 221] on li "Exterior Plumbing" at bounding box center [571, 229] width 171 height 27
type input "Exterior Plumbing"
click at [421, 218] on input "text" at bounding box center [368, 218] width 126 height 25
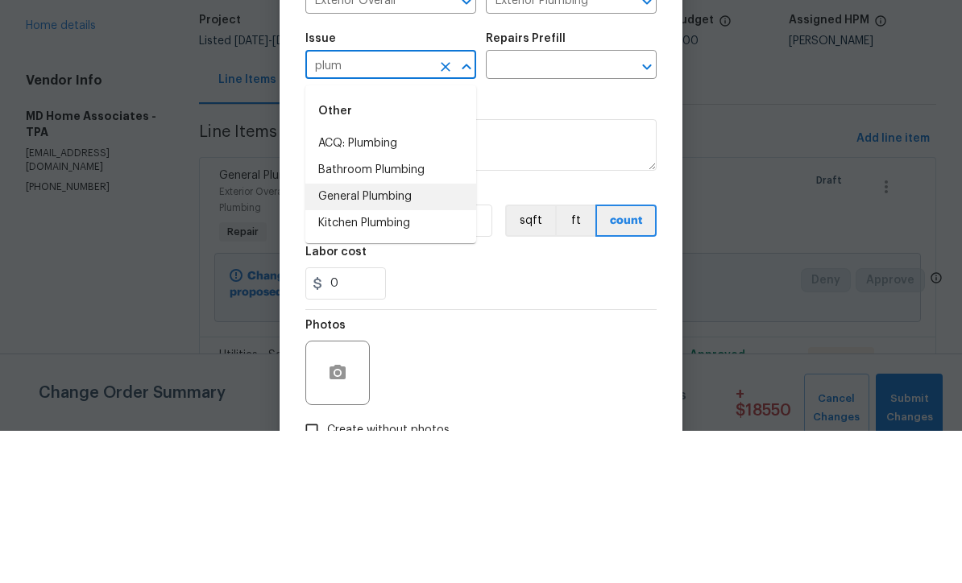
click at [405, 336] on li "General Plumbing" at bounding box center [390, 349] width 171 height 27
type input "General Plumbing"
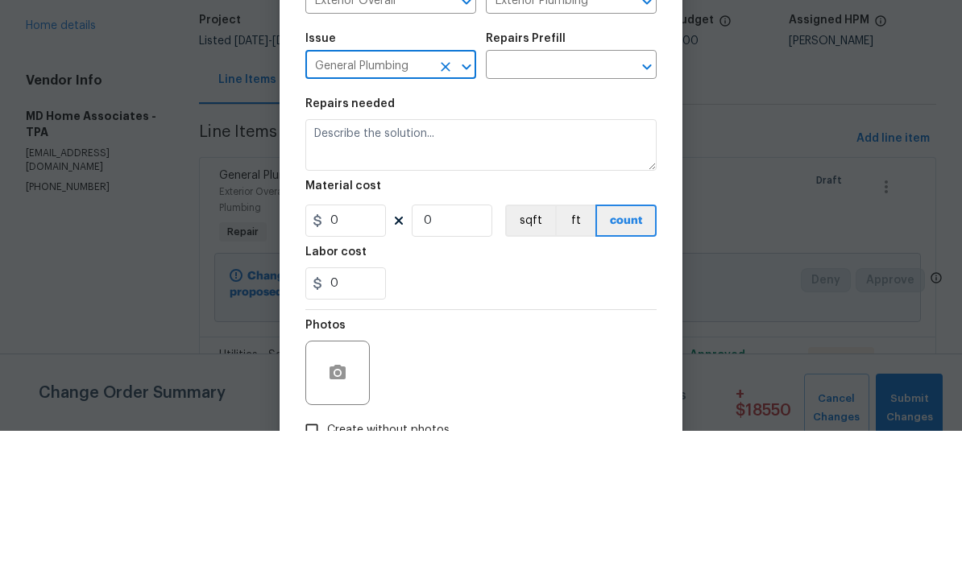
click at [571, 206] on input "text" at bounding box center [549, 218] width 126 height 25
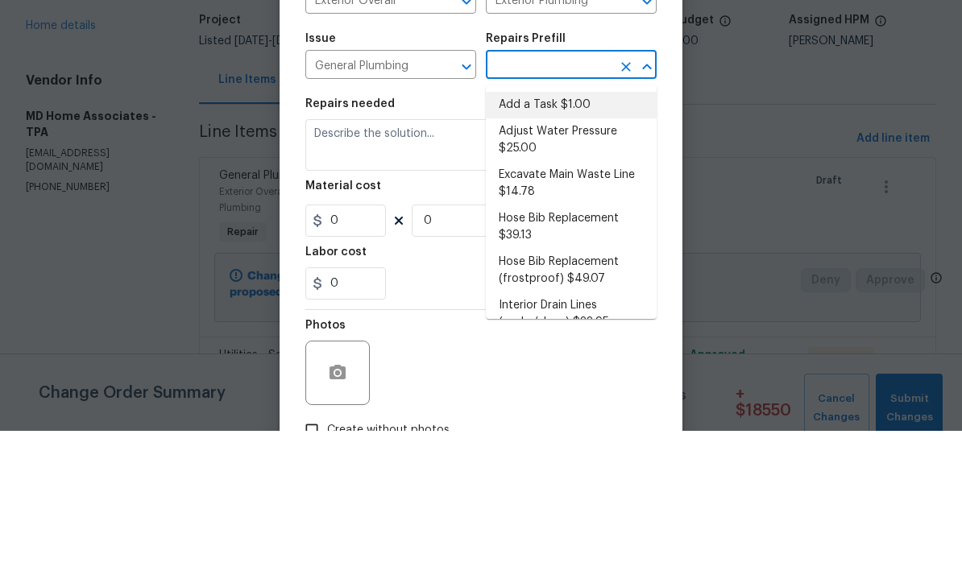
click at [571, 244] on li "Add a Task $1.00" at bounding box center [571, 257] width 171 height 27
type input "Add a Task $1.00"
type input "Plumbing"
type textarea "HPM to detail"
type input "1"
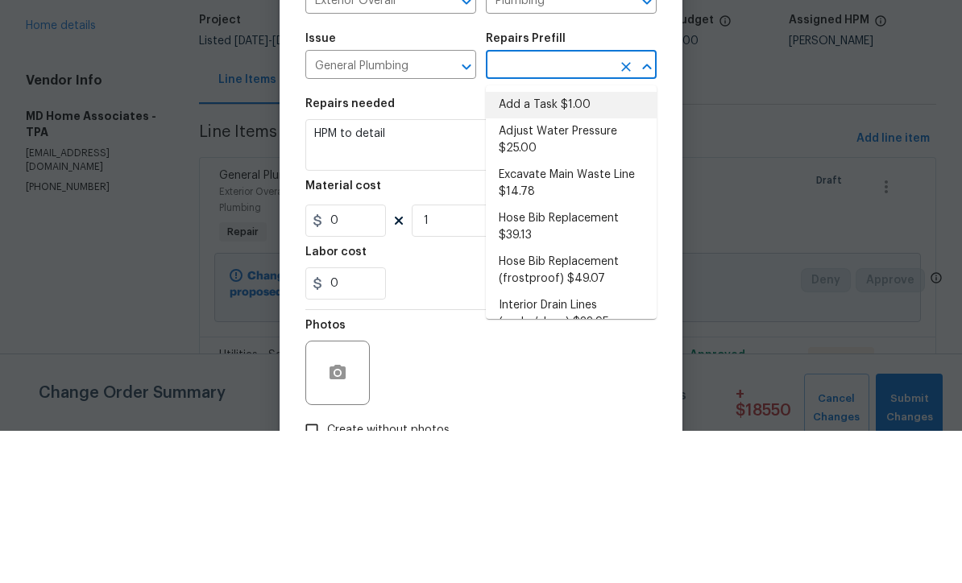
type input "Add a Task $1.00"
type input "1"
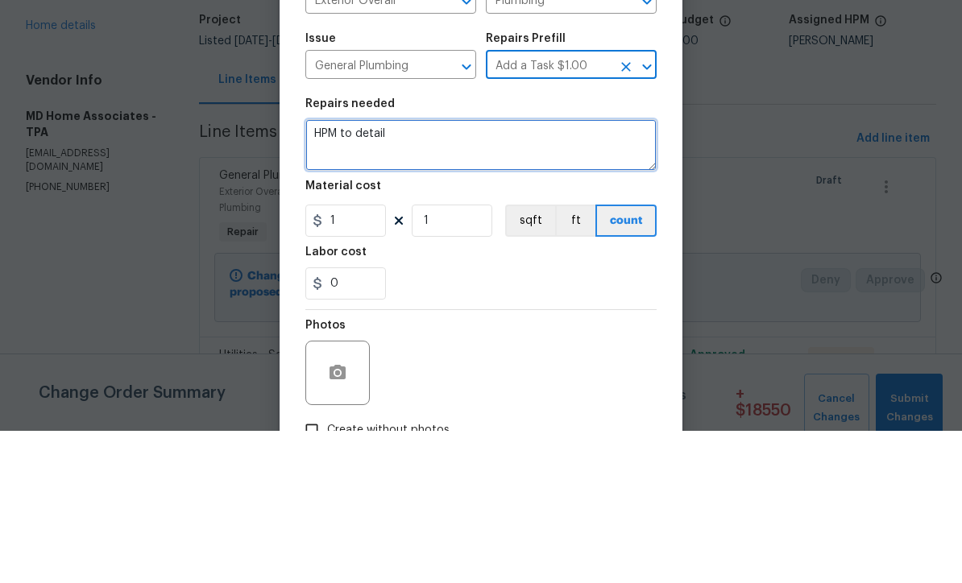
click at [466, 272] on textarea "HPM to detail" at bounding box center [480, 298] width 351 height 52
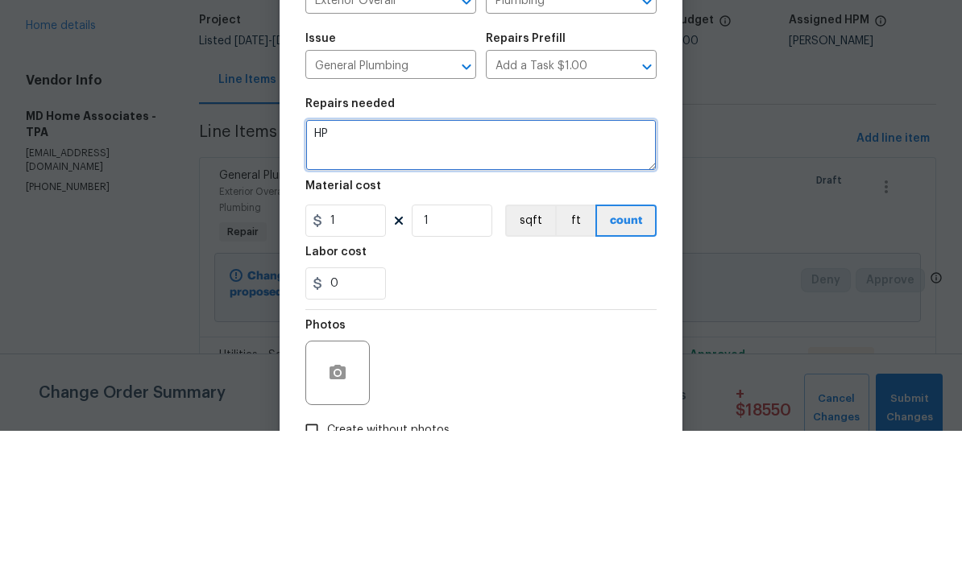
type textarea "H"
type textarea "Fill sand for new septic/drainfield"
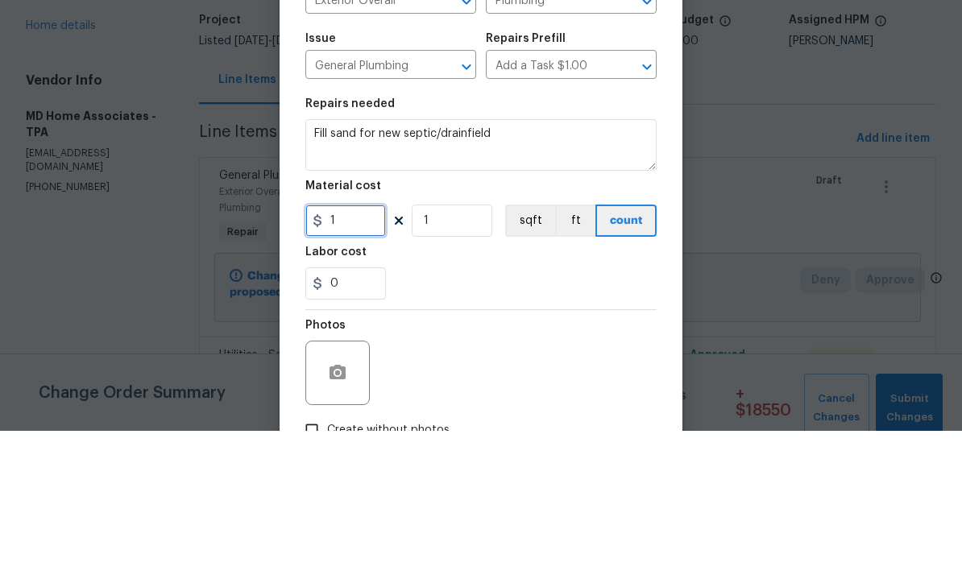
click at [376, 357] on input "1" at bounding box center [345, 373] width 81 height 32
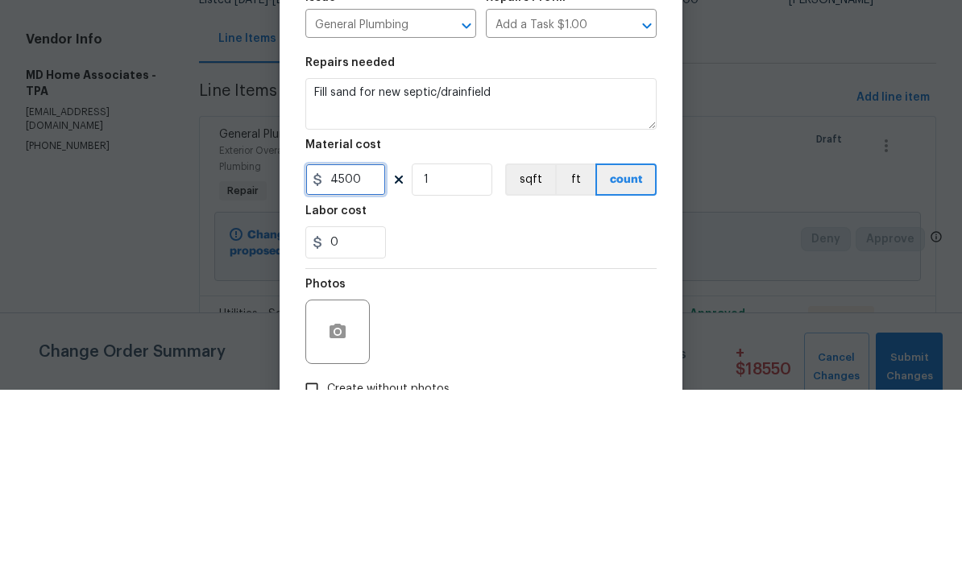
type input "4500"
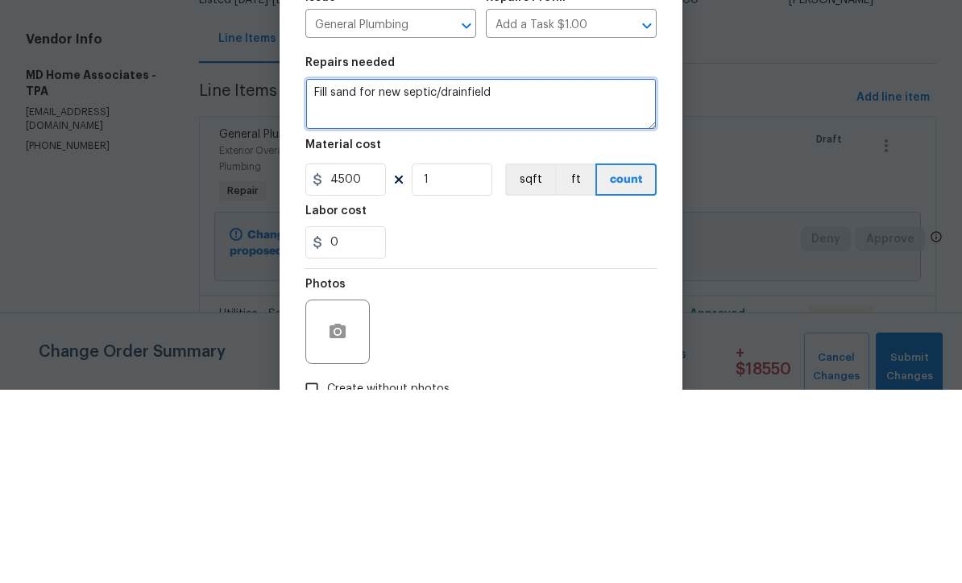
click at [329, 272] on textarea "Fill sand for new septic/drainfield" at bounding box center [480, 298] width 351 height 52
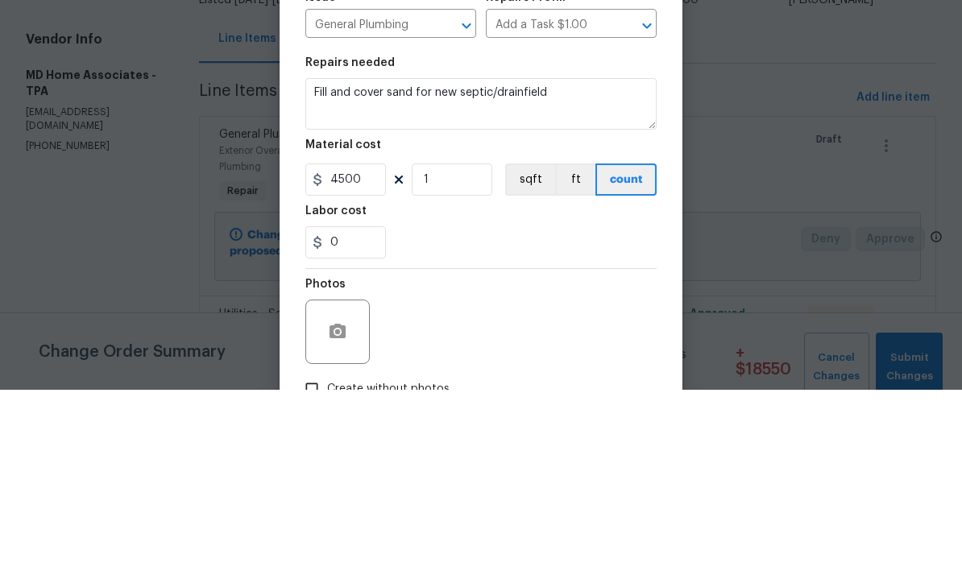
scroll to position [53, 0]
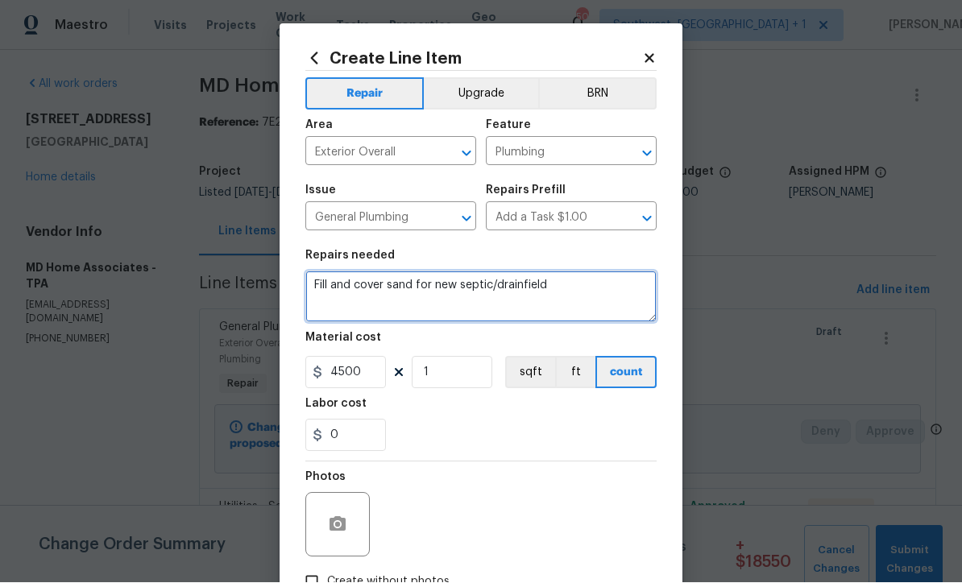
type textarea "Fill and cover sand for new septic/drainfield"
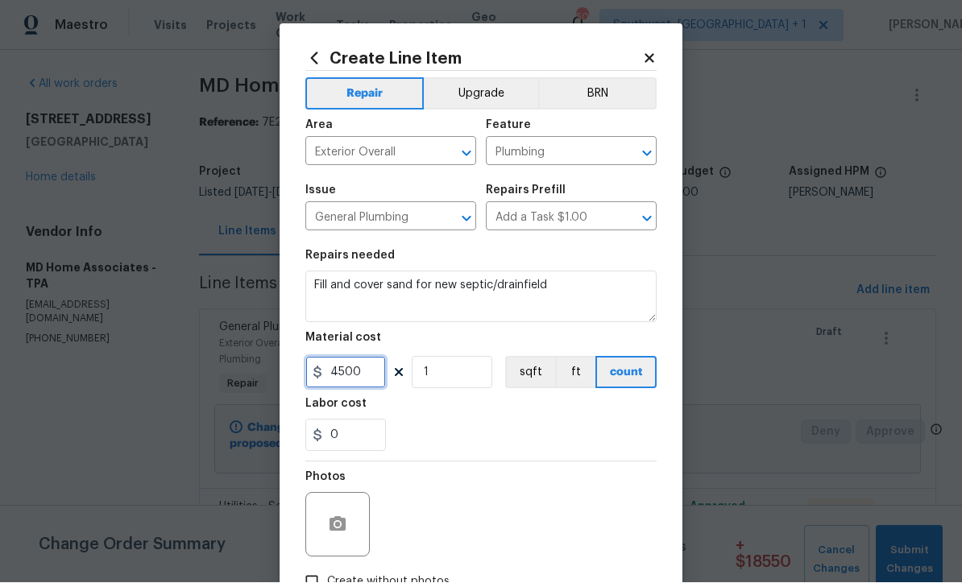
click at [373, 376] on input "4500" at bounding box center [345, 373] width 81 height 32
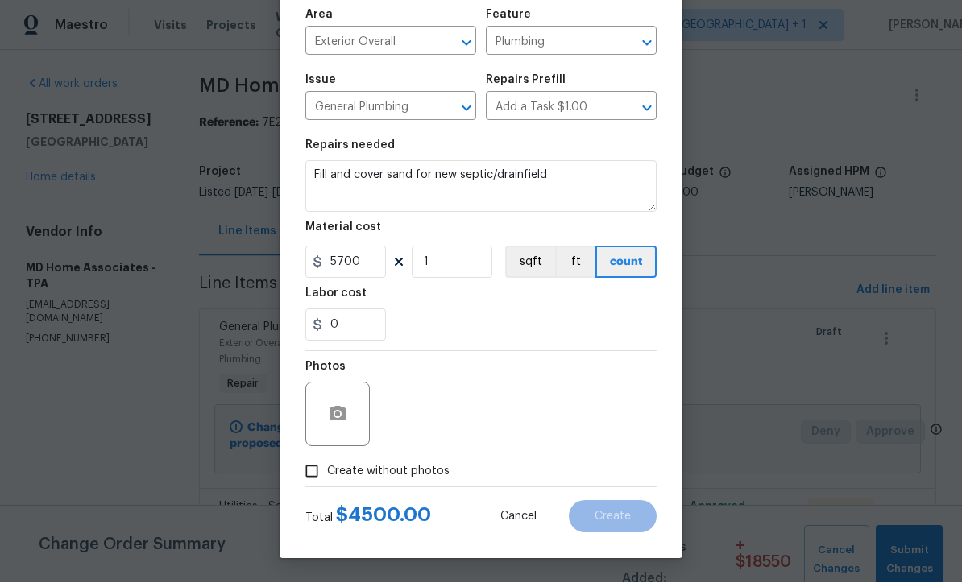
scroll to position [114, 0]
type input "5700"
click at [312, 486] on input "Create without photos" at bounding box center [312, 472] width 31 height 31
checkbox input "true"
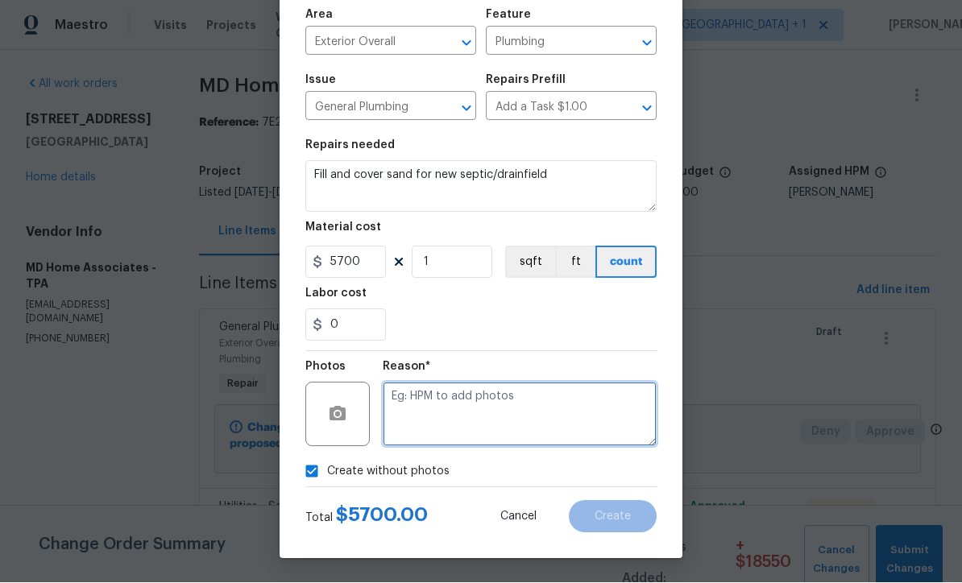
click at [485, 418] on textarea at bounding box center [520, 415] width 274 height 64
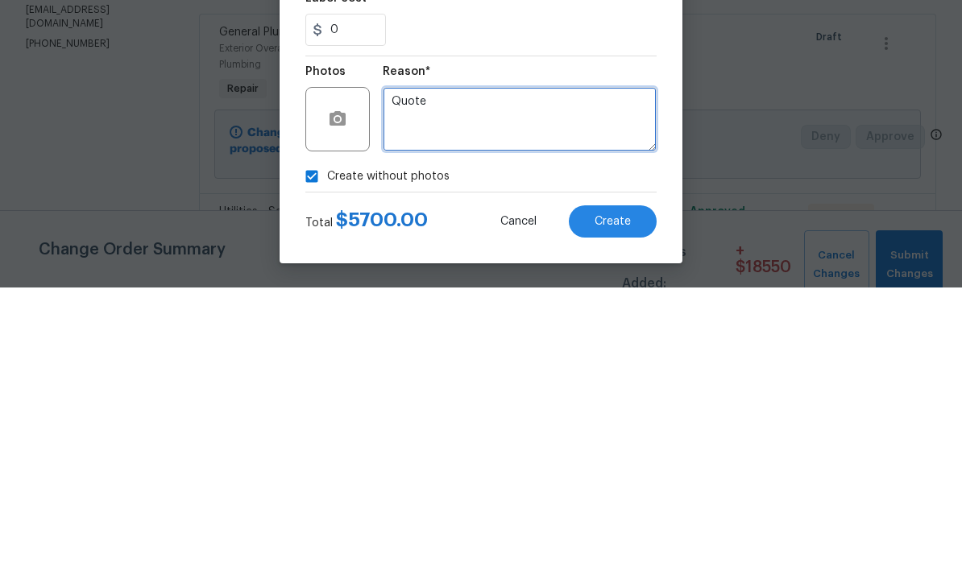
type textarea "Quote"
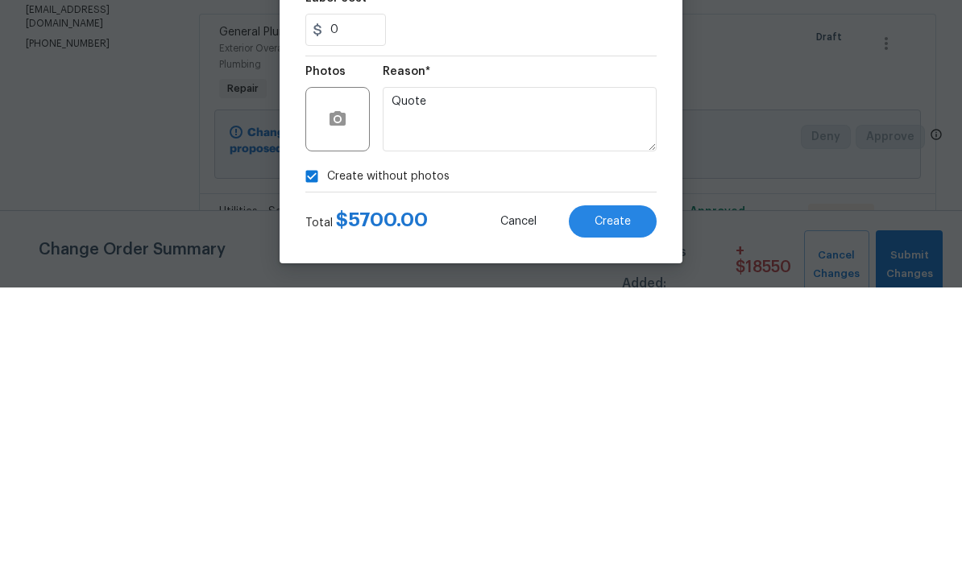
click at [625, 512] on span "Create" at bounding box center [613, 518] width 36 height 12
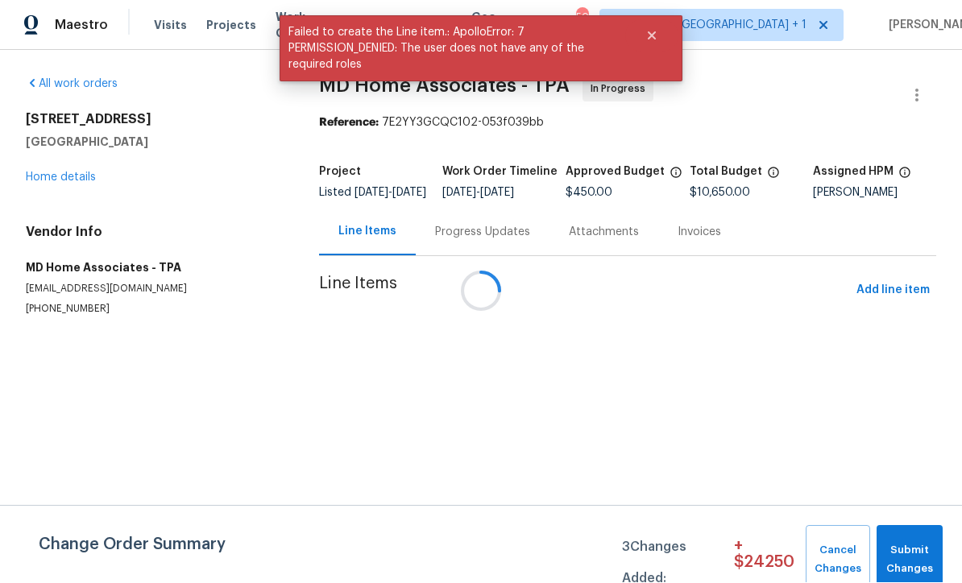
scroll to position [1, 0]
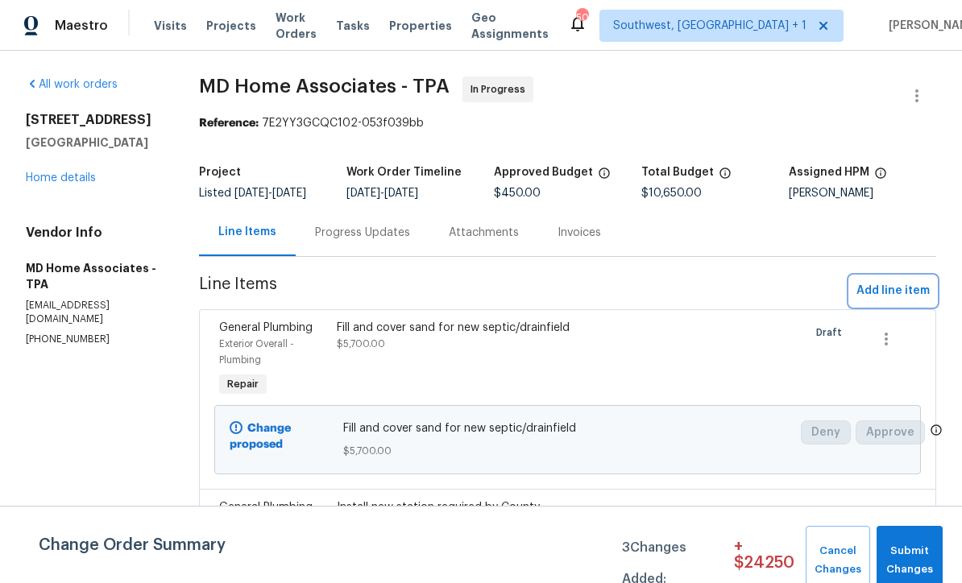
click at [905, 301] on span "Add line item" at bounding box center [893, 291] width 73 height 20
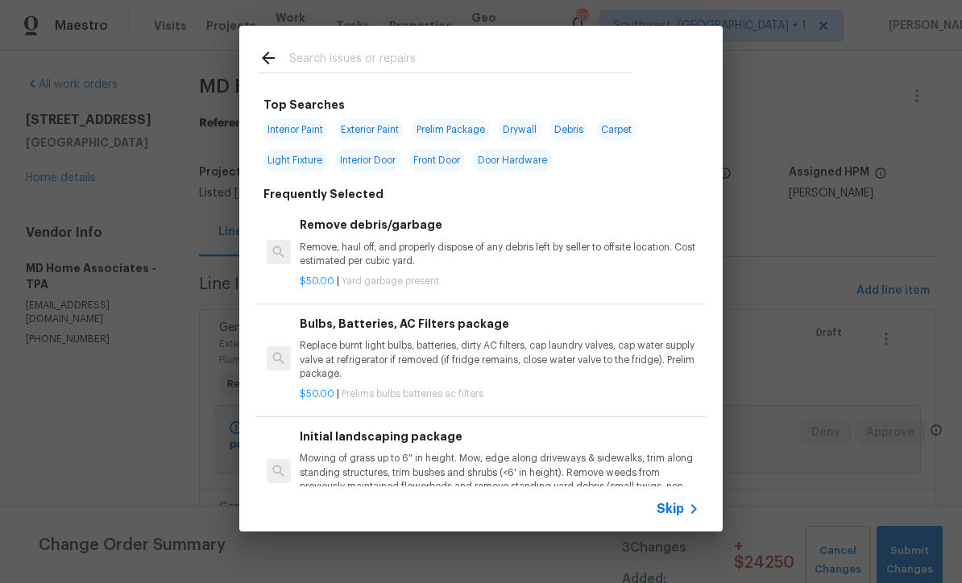
click at [692, 517] on icon at bounding box center [693, 509] width 19 height 19
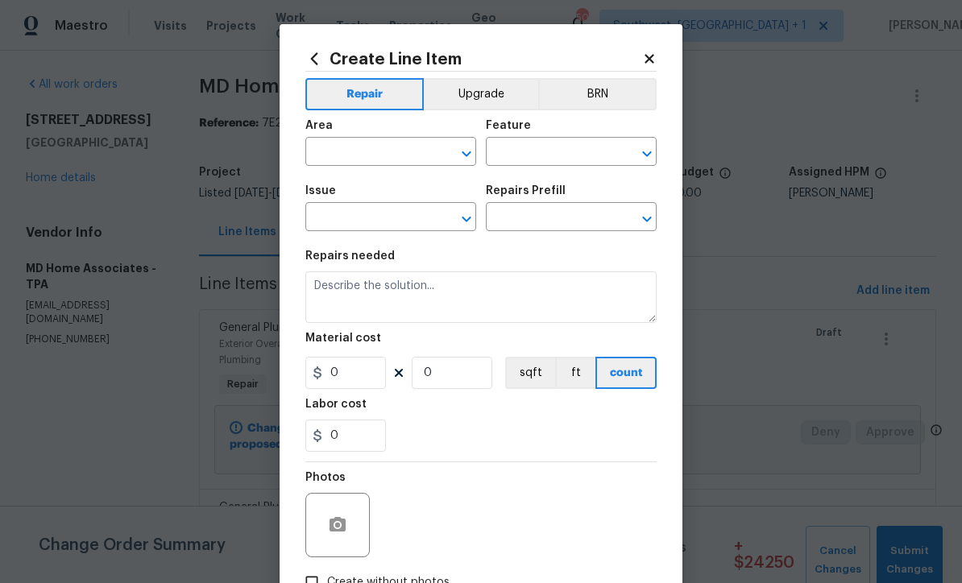
click at [372, 153] on input "text" at bounding box center [368, 153] width 126 height 25
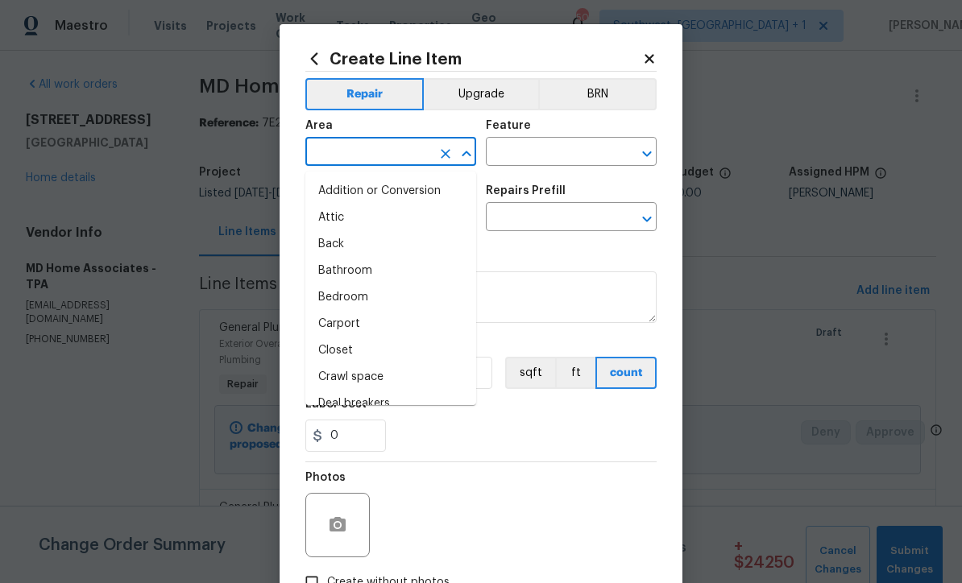
scroll to position [0, 0]
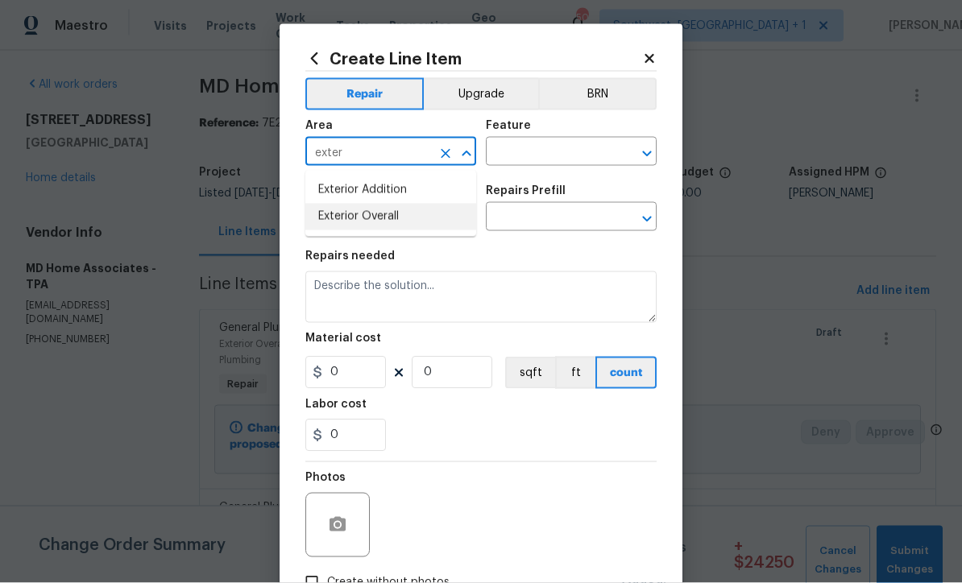
click at [404, 221] on li "Exterior Overall" at bounding box center [390, 217] width 171 height 27
type input "Exterior Overall"
click at [555, 155] on input "text" at bounding box center [549, 153] width 126 height 25
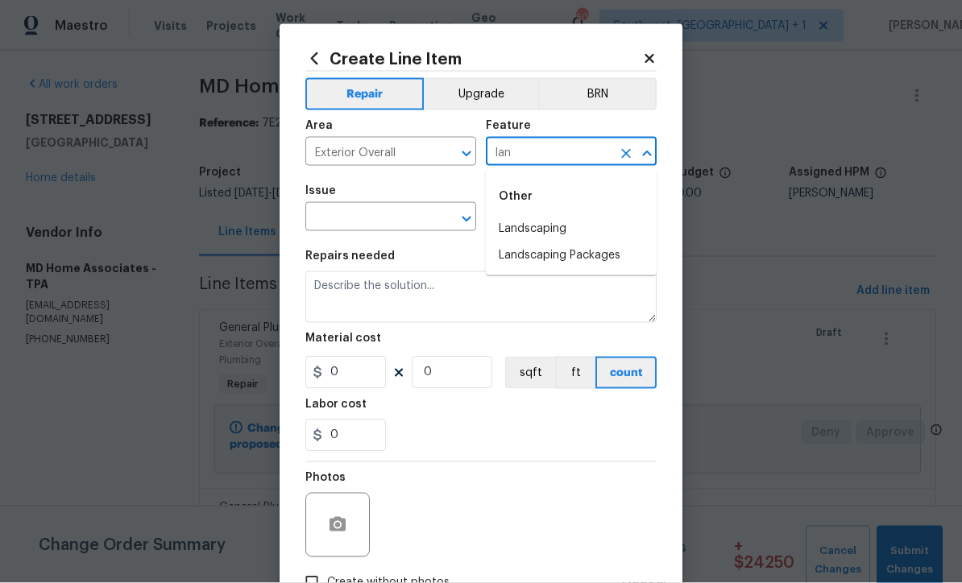
click at [567, 227] on li "Landscaping" at bounding box center [571, 229] width 171 height 27
type input "Landscaping"
click at [417, 215] on input "text" at bounding box center [368, 218] width 126 height 25
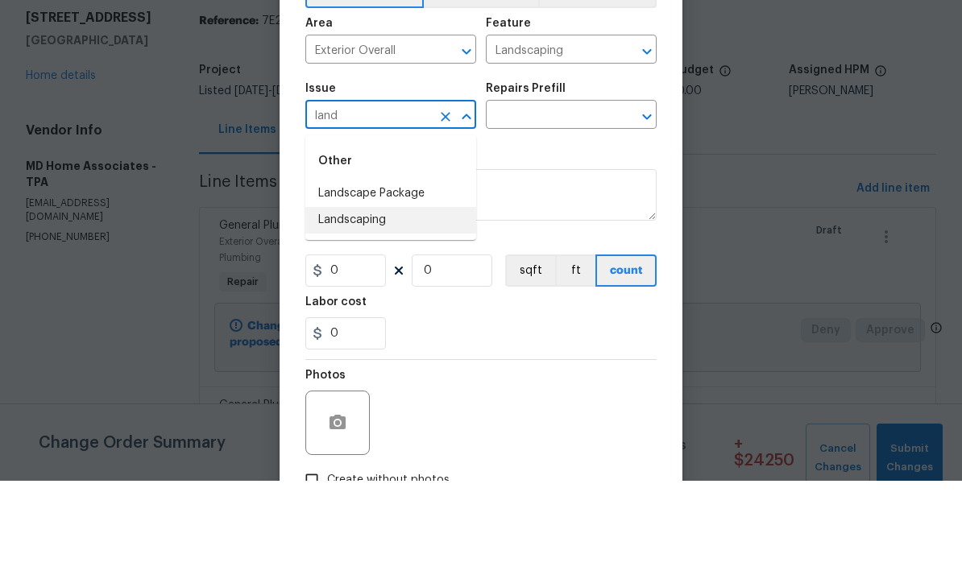
click at [389, 309] on li "Landscaping" at bounding box center [390, 322] width 171 height 27
type input "Landscaping"
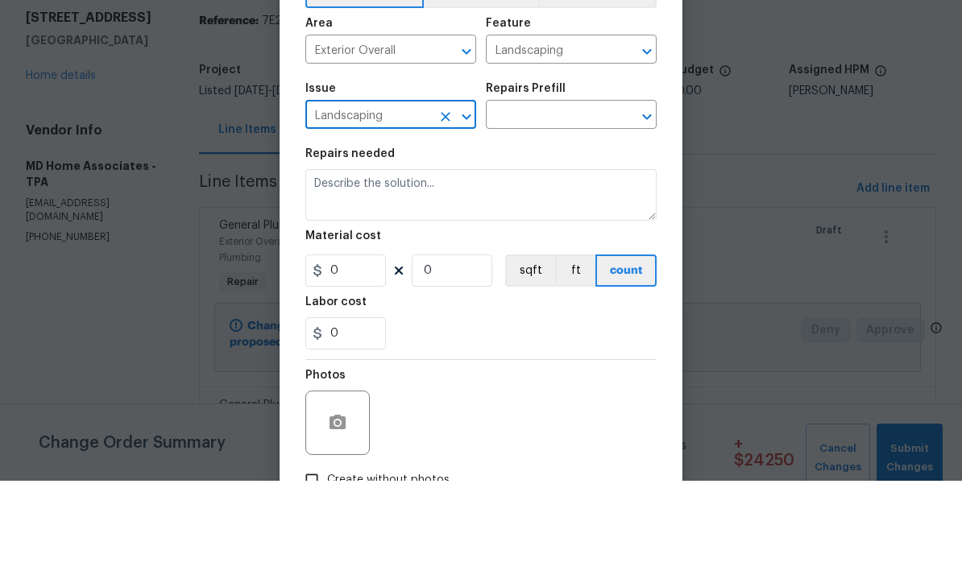
click at [563, 206] on input "text" at bounding box center [549, 218] width 126 height 25
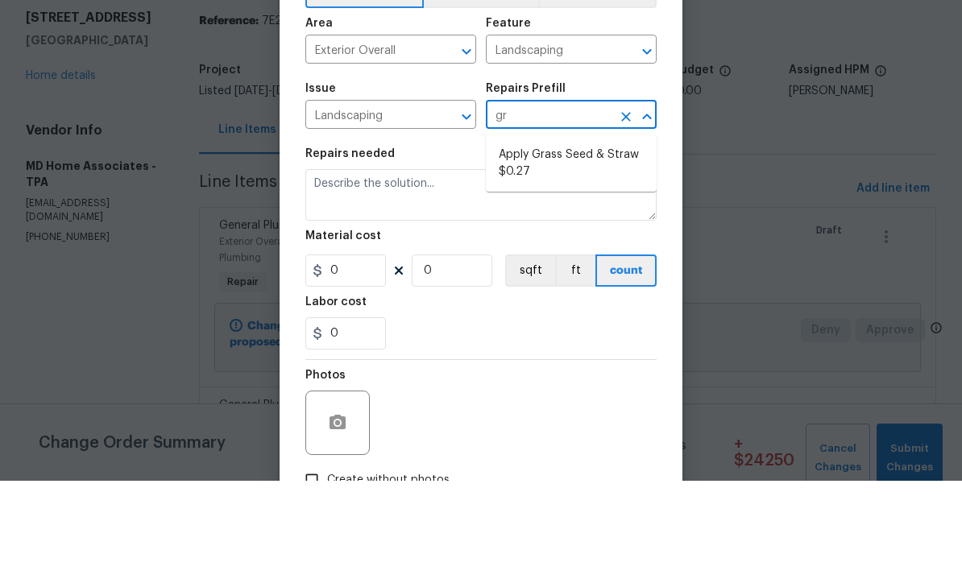
type input "g"
click at [595, 271] on li "Sod Installation $1.02" at bounding box center [571, 284] width 171 height 27
type input "Sod Installation $1.02"
type textarea "Prep the area where the new sod will be installed including but not limited to …"
type input "1"
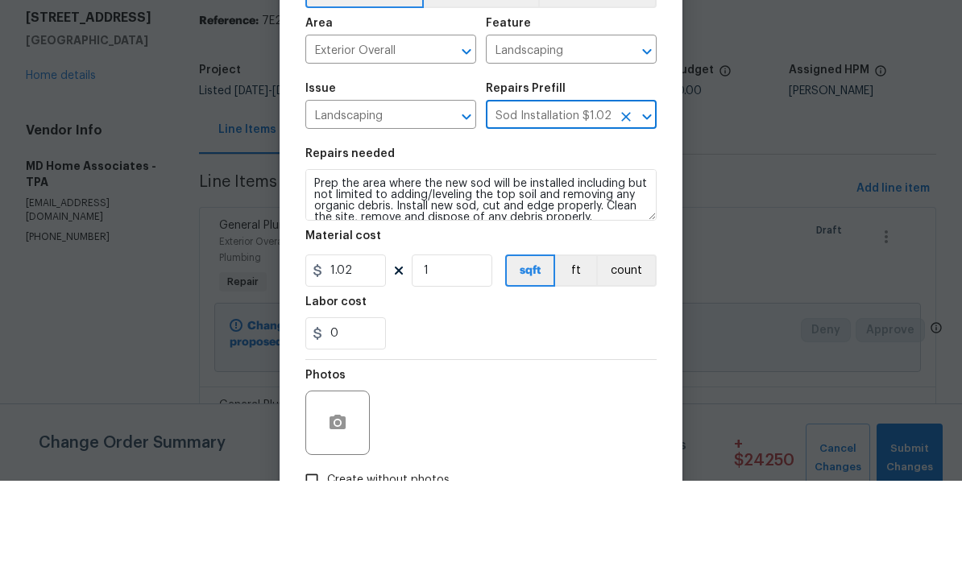
scroll to position [53, 0]
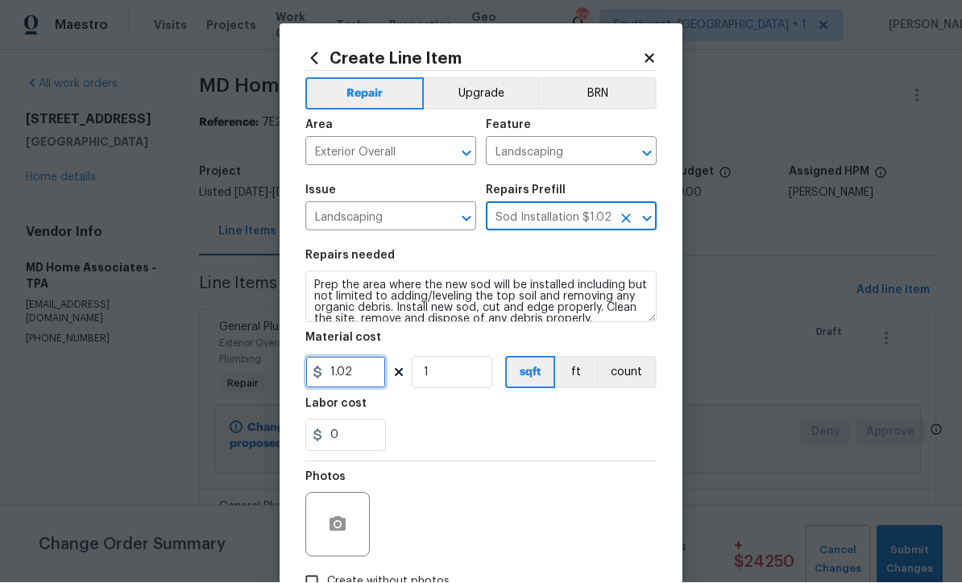
click at [374, 376] on input "1.02" at bounding box center [345, 373] width 81 height 32
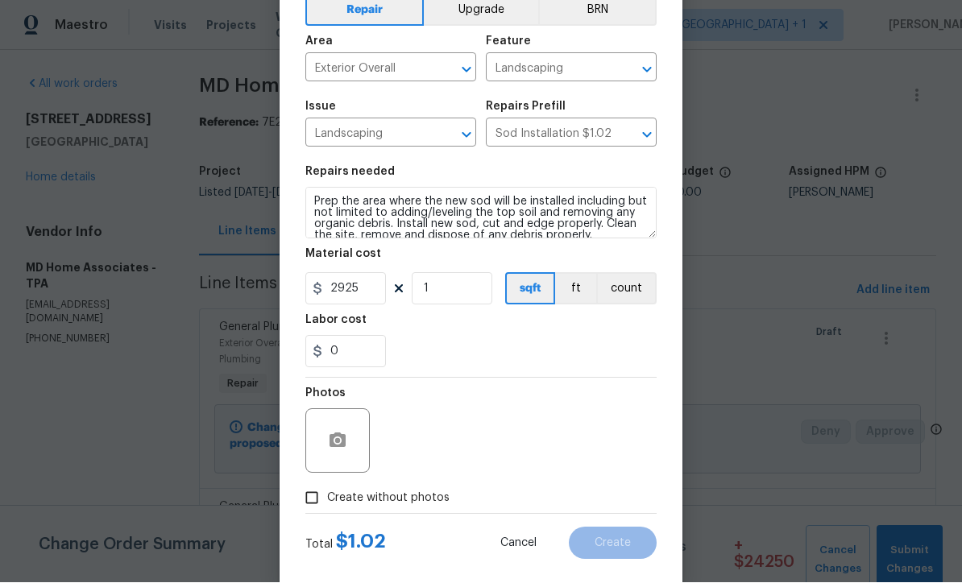
scroll to position [102, 0]
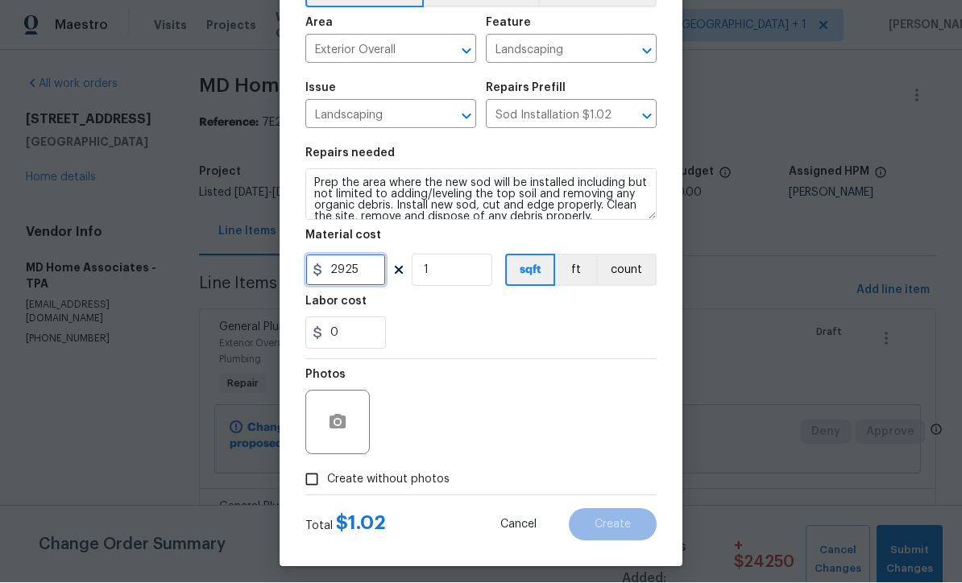
type input "2925"
click at [318, 493] on input "Create without photos" at bounding box center [312, 480] width 31 height 31
checkbox input "true"
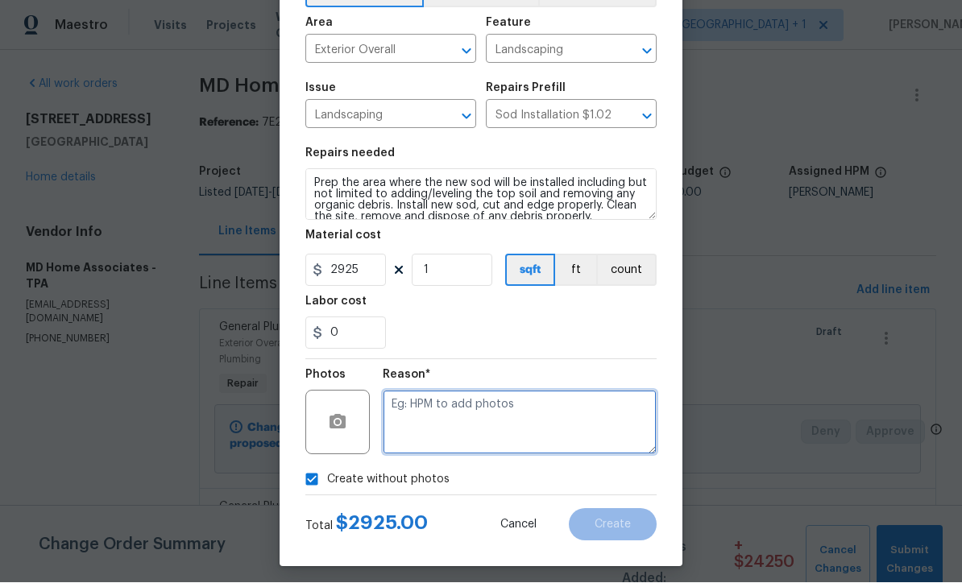
click at [475, 430] on textarea at bounding box center [520, 423] width 274 height 64
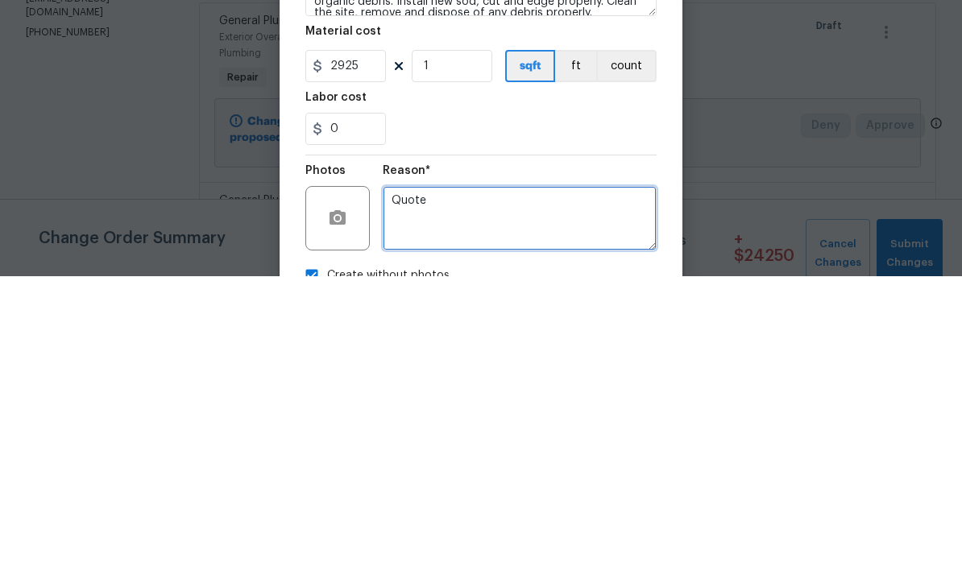
scroll to position [0, 0]
type textarea "Quote"
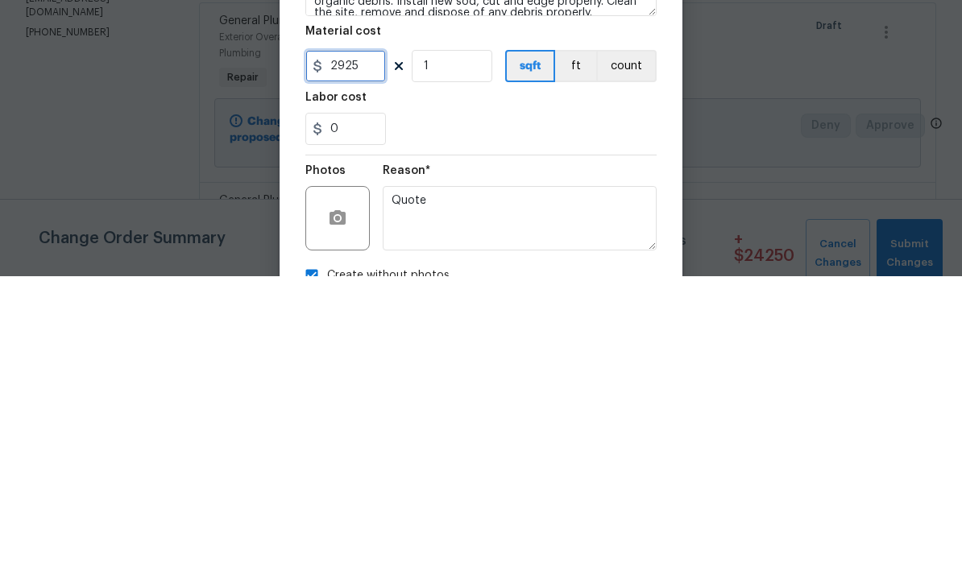
click at [380, 357] on input "2925" at bounding box center [345, 373] width 81 height 32
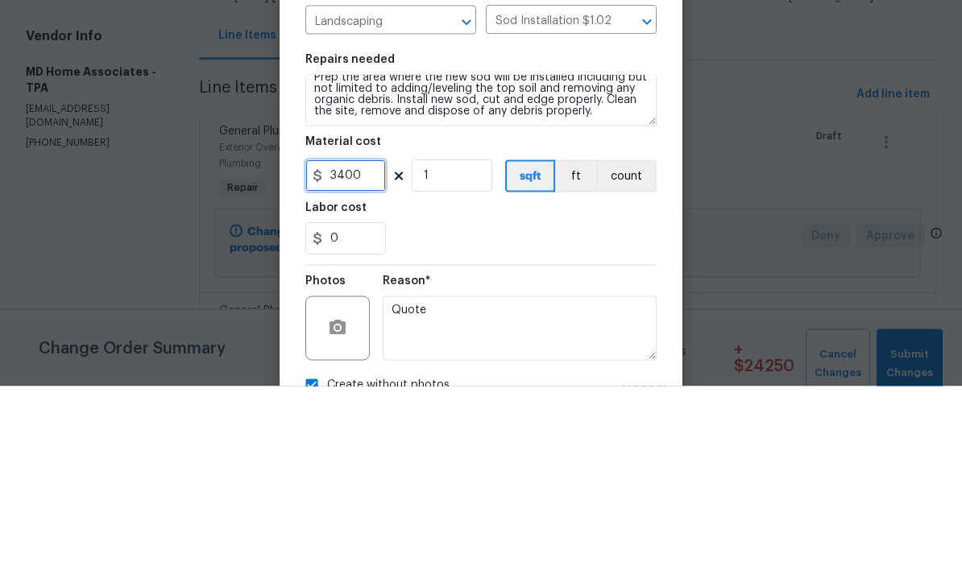
scroll to position [11, 0]
type input "3400"
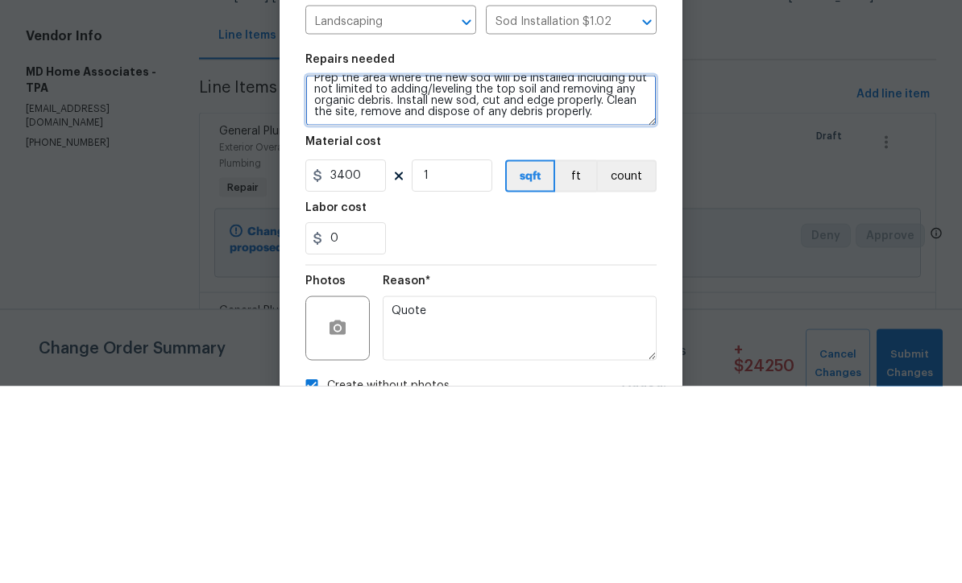
click at [632, 272] on textarea "Prep the area where the new sod will be installed including but not limited to …" at bounding box center [480, 298] width 351 height 52
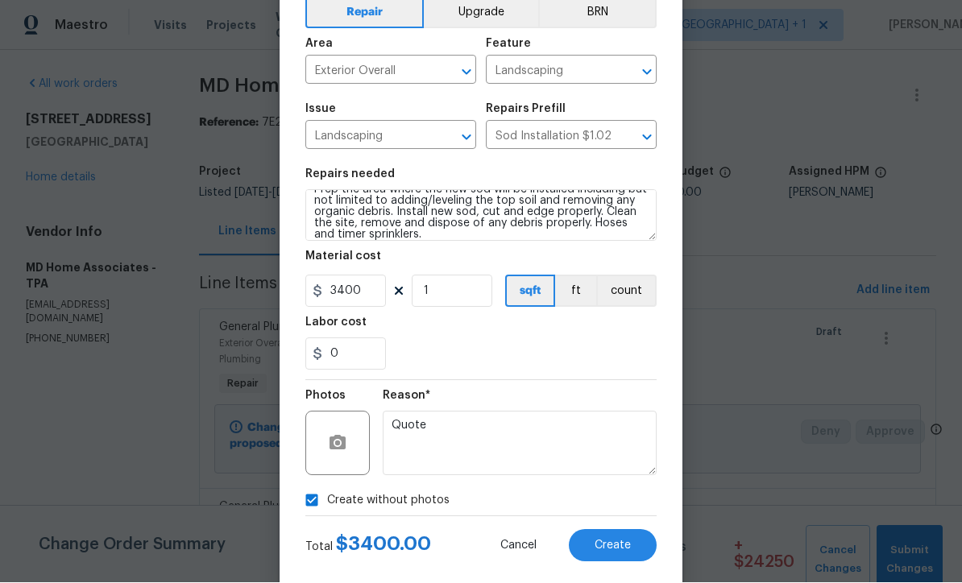
scroll to position [111, 0]
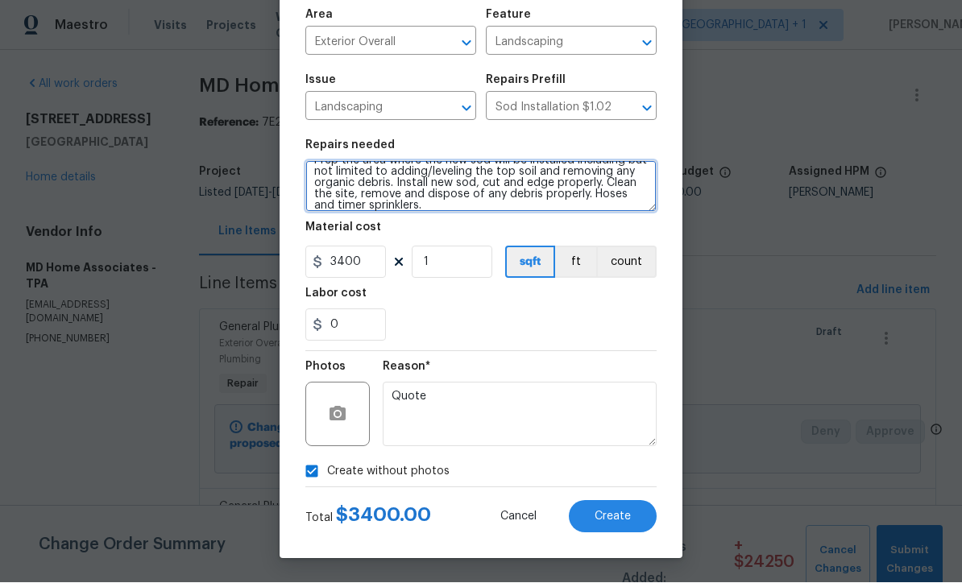
type textarea "Prep the area where the new sod will be installed including but not limited to …"
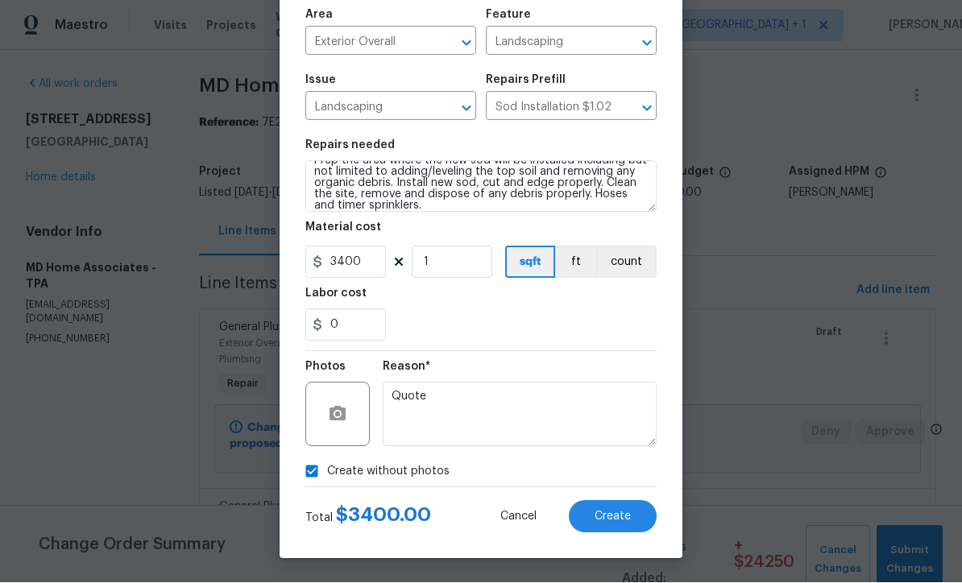
click at [631, 530] on button "Create" at bounding box center [613, 517] width 88 height 32
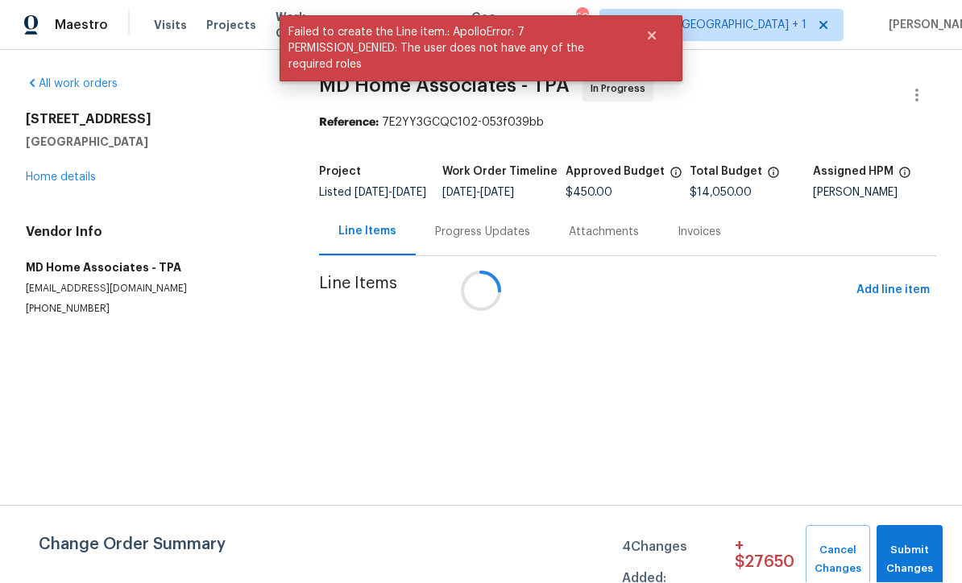
scroll to position [1, 0]
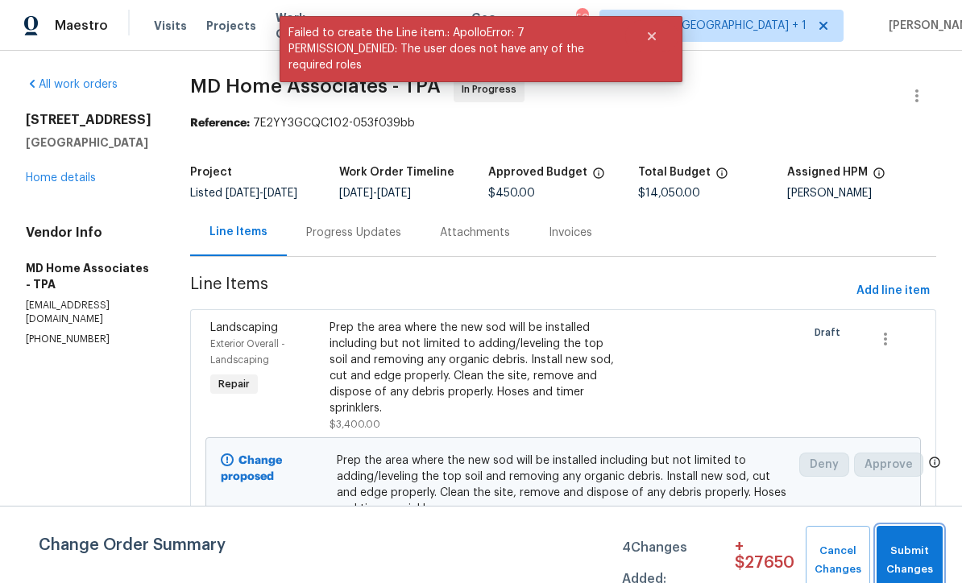
click at [915, 557] on span "Submit Changes" at bounding box center [910, 560] width 50 height 37
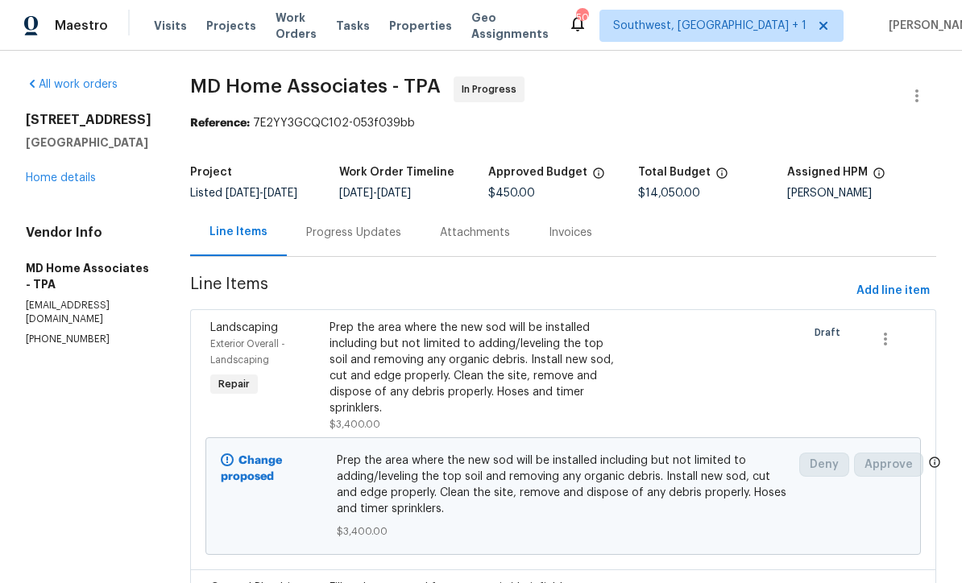
scroll to position [0, 0]
click at [56, 182] on link "Home details" at bounding box center [61, 177] width 70 height 11
